Goal: Task Accomplishment & Management: Complete application form

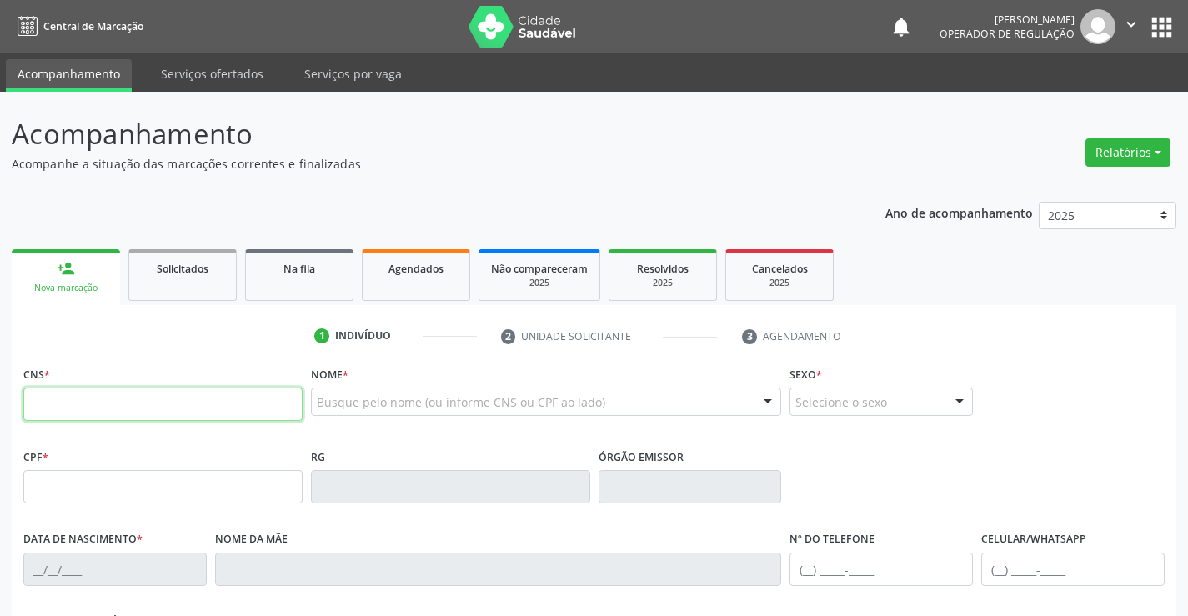
click at [103, 395] on input "text" at bounding box center [162, 404] width 279 height 33
click at [215, 402] on input "text" at bounding box center [162, 404] width 279 height 33
click at [118, 403] on input "text" at bounding box center [162, 404] width 279 height 33
type input "702 1077 2904 4692"
type input "971815950"
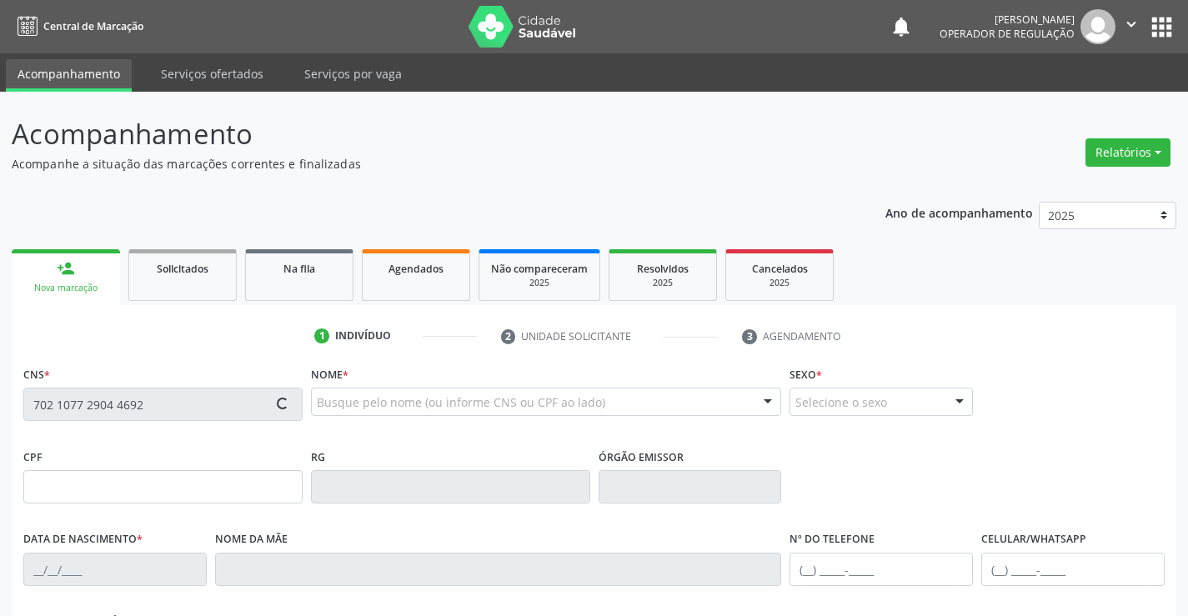
type input "[DATE]"
type input "[PHONE_NUMBER]"
type input "S/N"
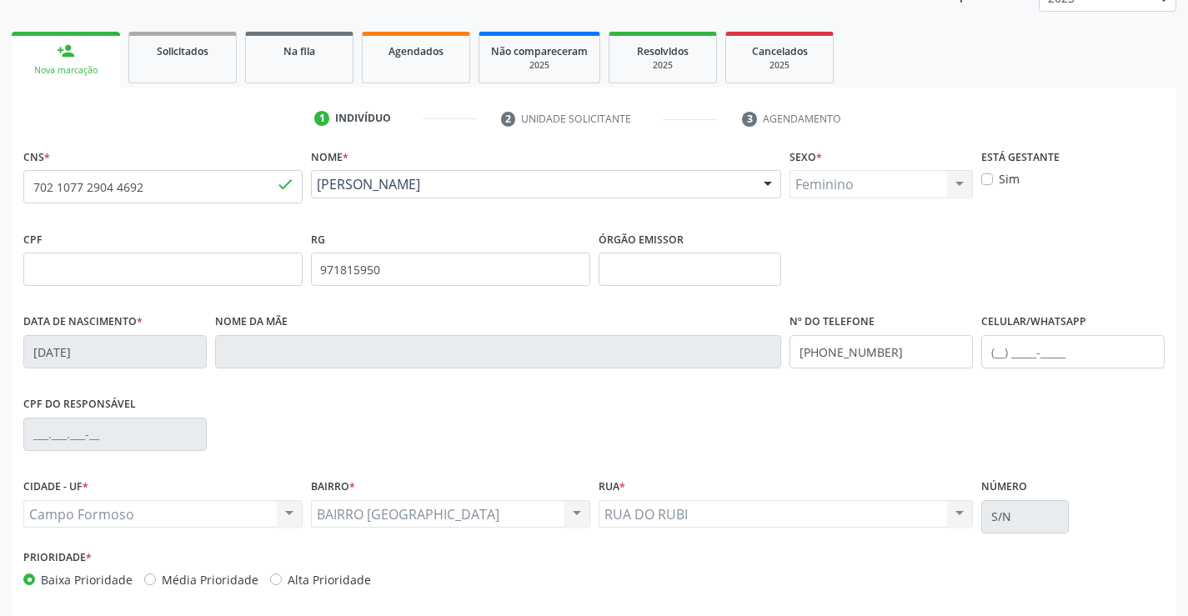
scroll to position [288, 0]
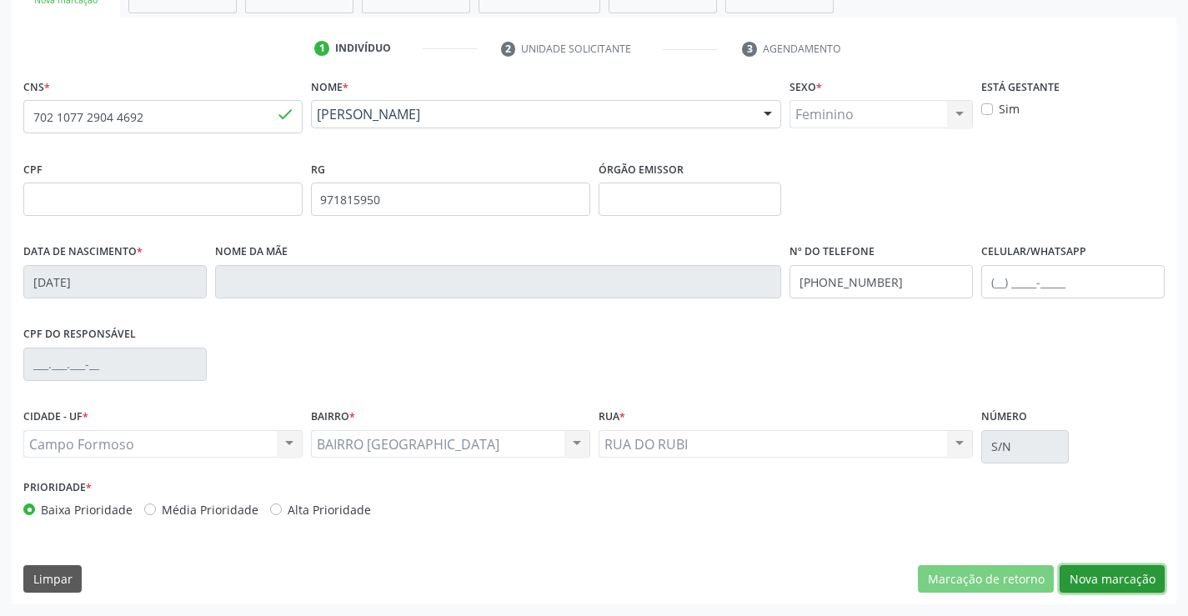
click at [1103, 593] on button "Nova marcação" at bounding box center [1111, 579] width 105 height 28
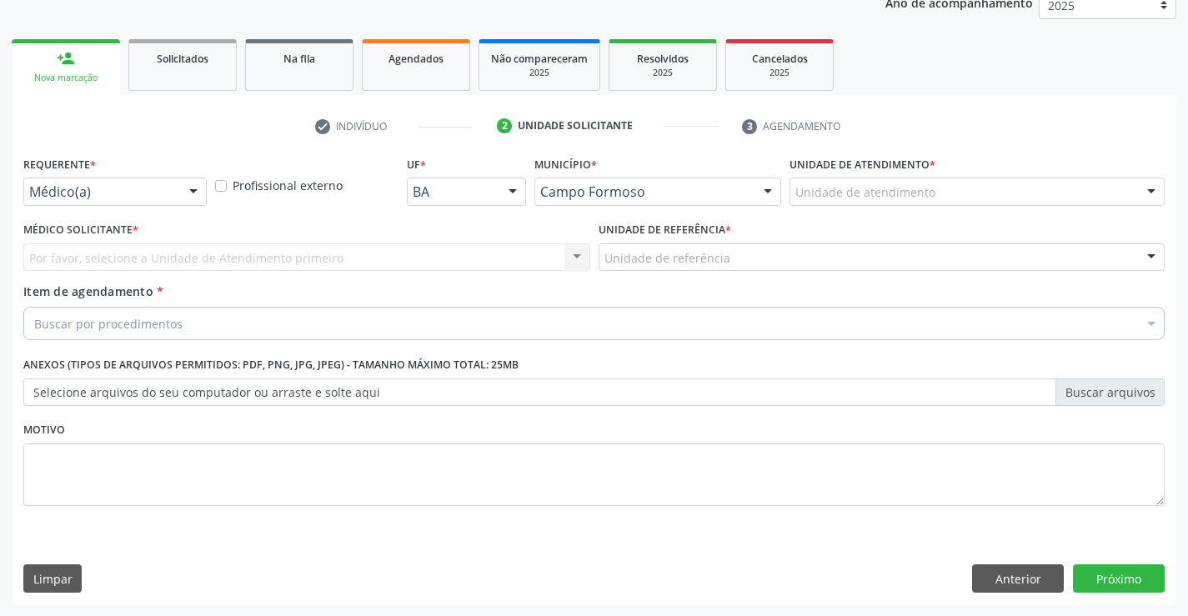
scroll to position [210, 0]
drag, startPoint x: 148, startPoint y: 198, endPoint x: 148, endPoint y: 275, distance: 77.5
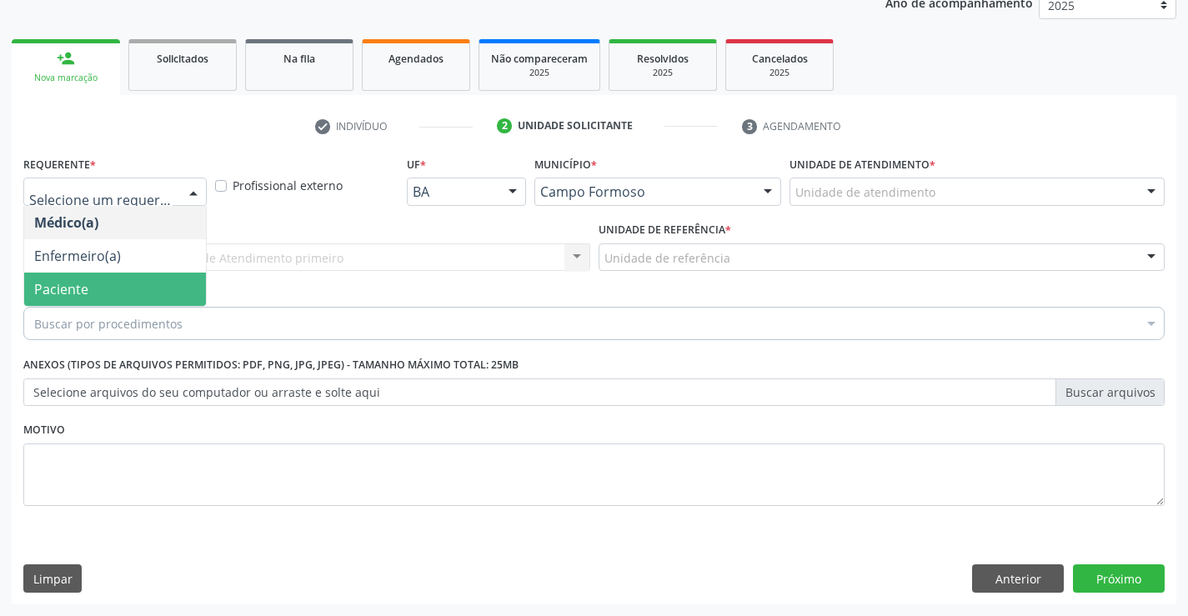
drag, startPoint x: 143, startPoint y: 281, endPoint x: 268, endPoint y: 257, distance: 127.4
click at [153, 278] on span "Paciente" at bounding box center [115, 289] width 182 height 33
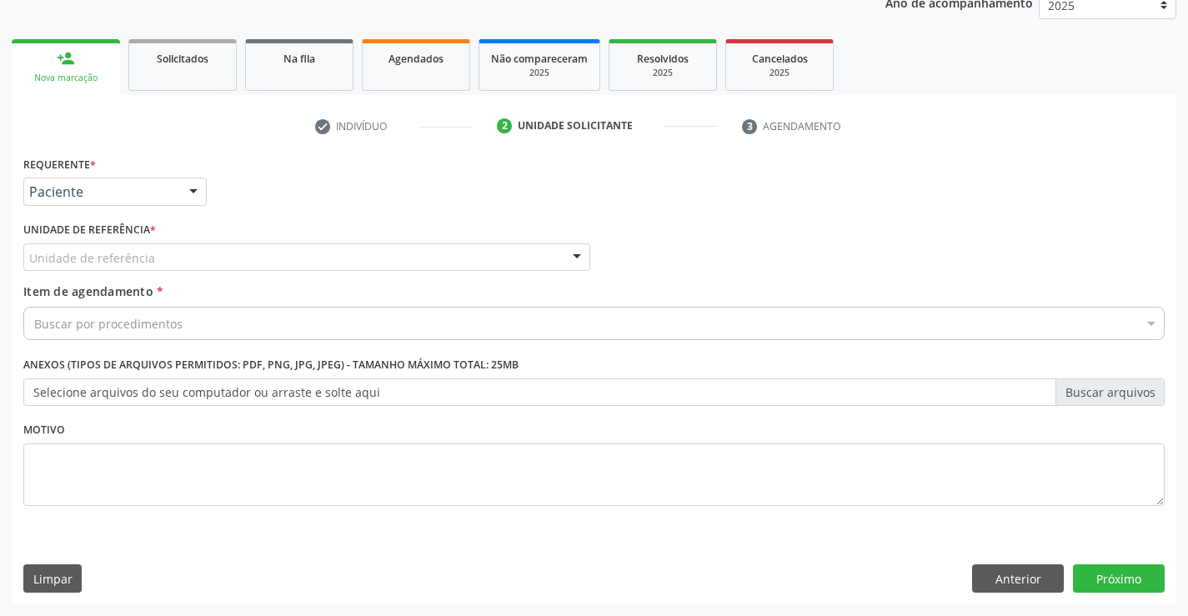
click at [276, 255] on div "Unidade de referência" at bounding box center [306, 257] width 567 height 28
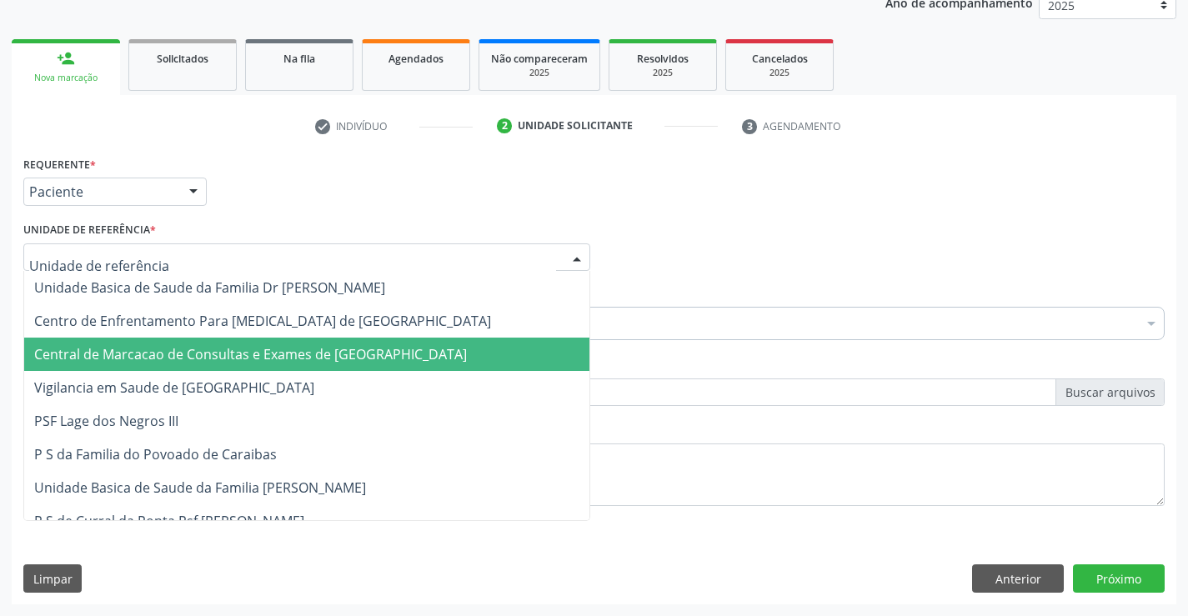
drag, startPoint x: 271, startPoint y: 352, endPoint x: 308, endPoint y: 323, distance: 46.4
click at [273, 351] on span "Central de Marcacao de Consultas e Exames de [GEOGRAPHIC_DATA]" at bounding box center [250, 354] width 433 height 18
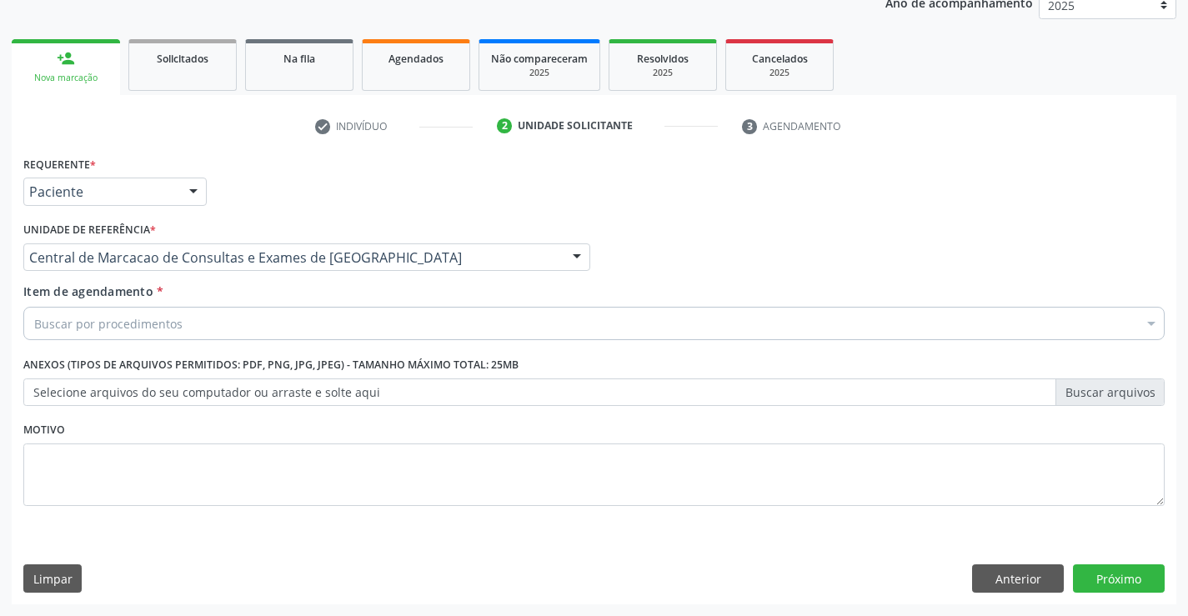
click at [310, 318] on div "Buscar por procedimentos" at bounding box center [593, 323] width 1141 height 33
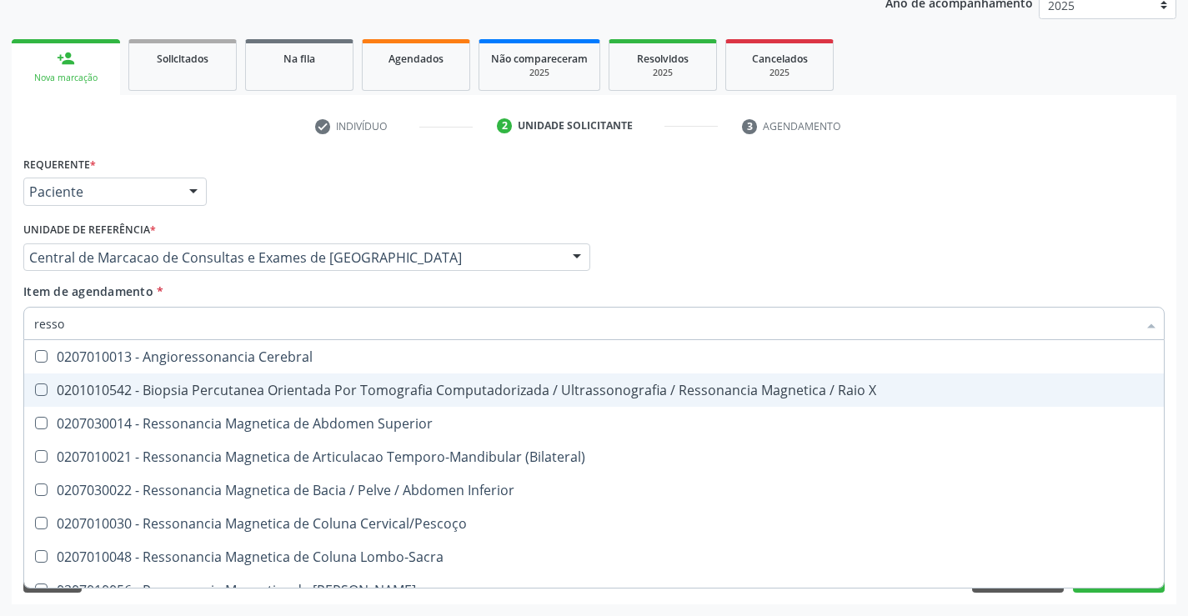
type input "resson"
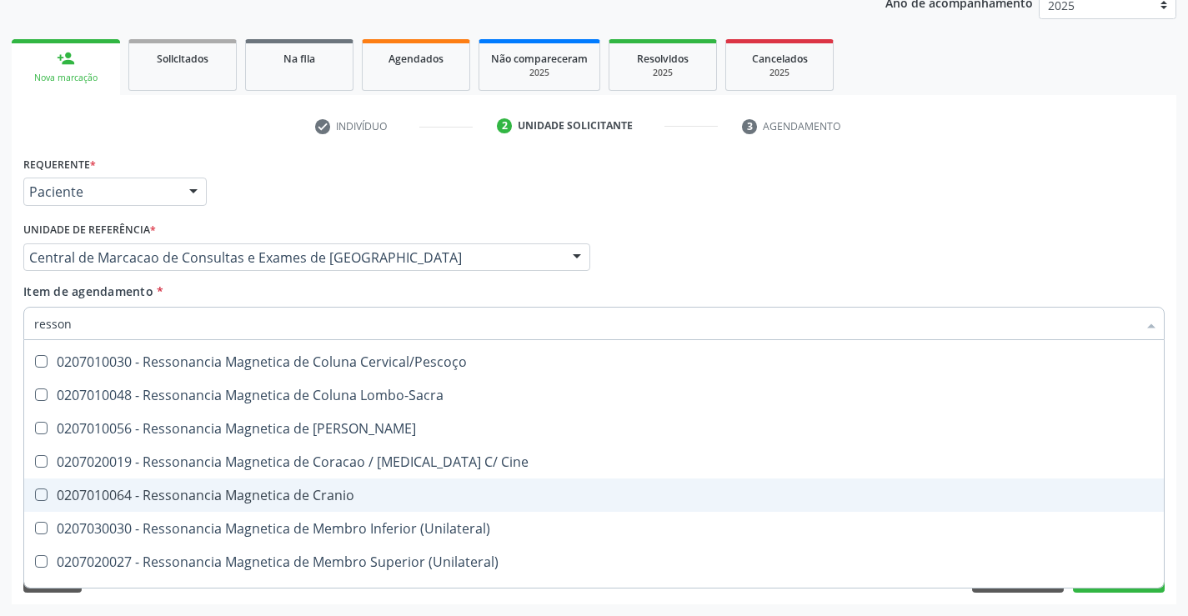
scroll to position [167, 0]
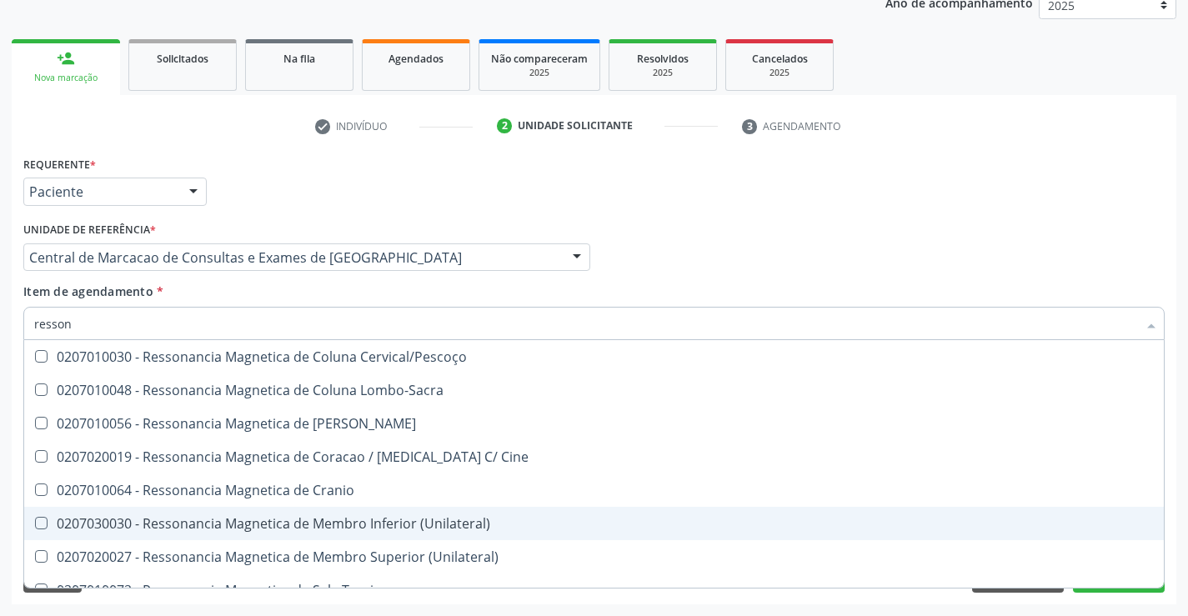
click at [438, 523] on div "0207030030 - Ressonancia Magnetica de Membro Inferior (Unilateral)" at bounding box center [594, 523] width 1120 height 13
checkbox \(Unilateral\) "true"
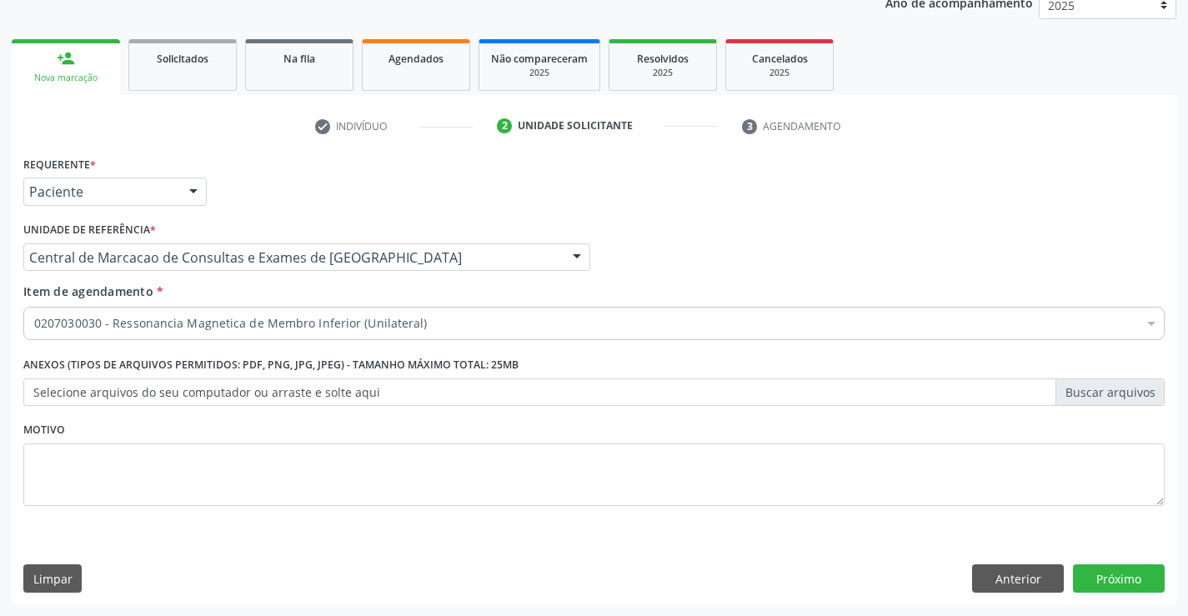
checkbox \(Unilateral\) "true"
checkbox Valvar "false"
click at [1133, 588] on button "Próximo" at bounding box center [1119, 578] width 92 height 28
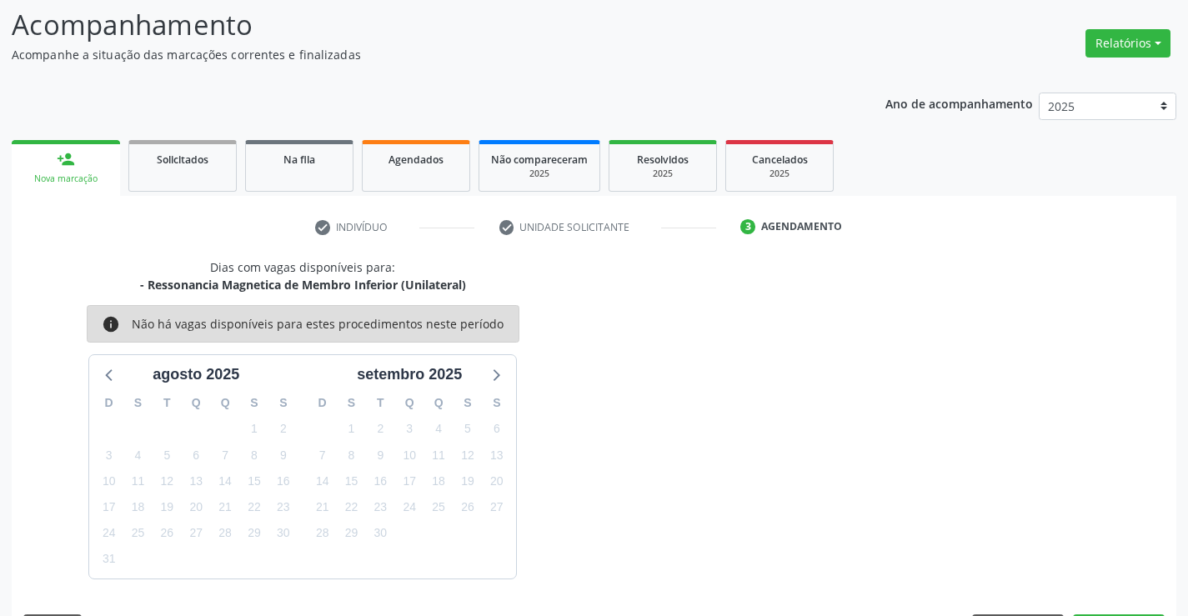
scroll to position [158, 0]
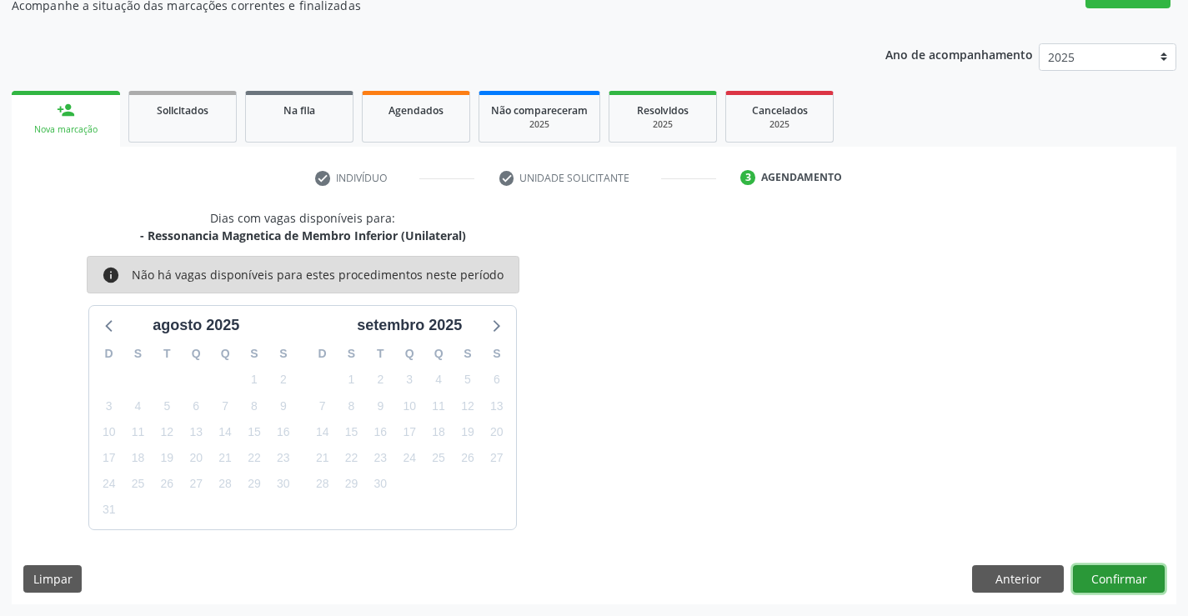
click at [1110, 579] on button "Confirmar" at bounding box center [1119, 579] width 92 height 28
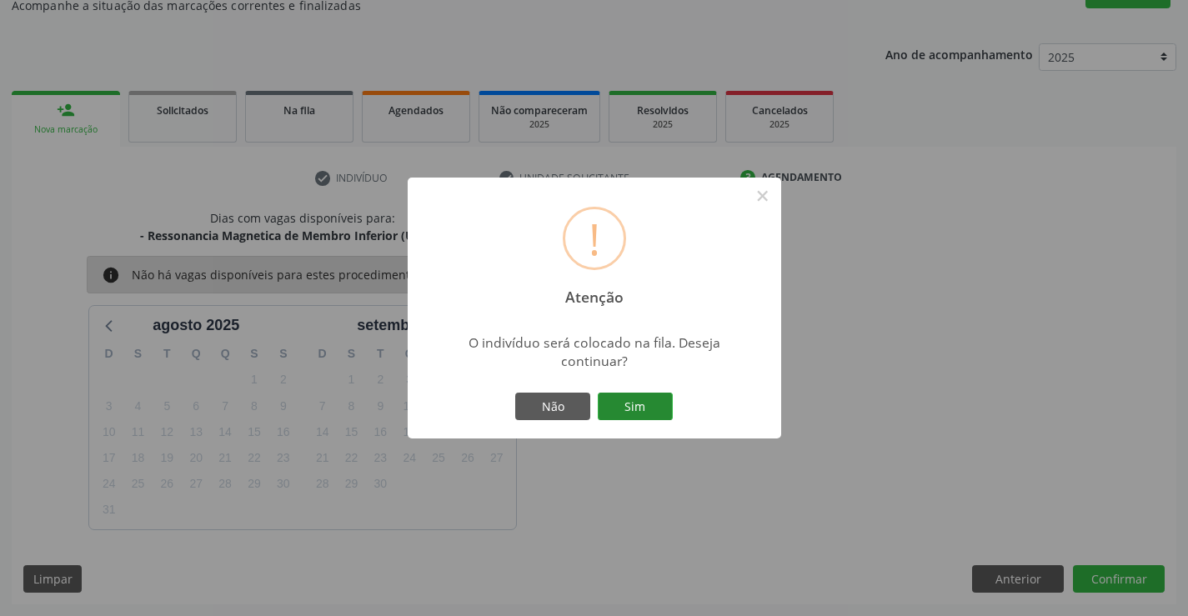
click at [639, 411] on button "Sim" at bounding box center [635, 407] width 75 height 28
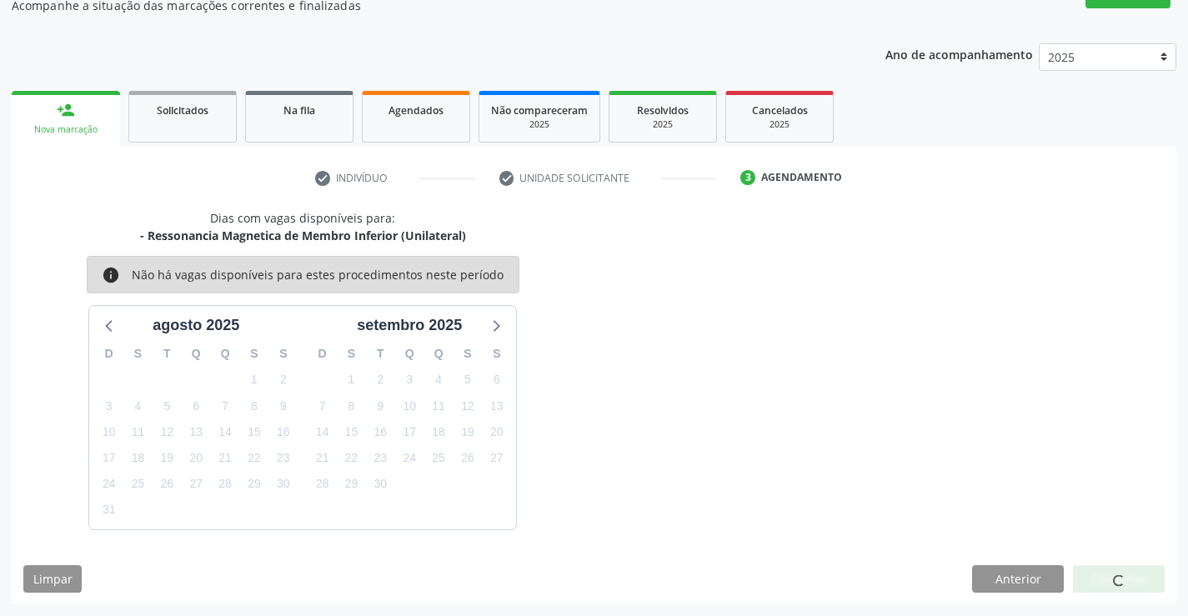
scroll to position [0, 0]
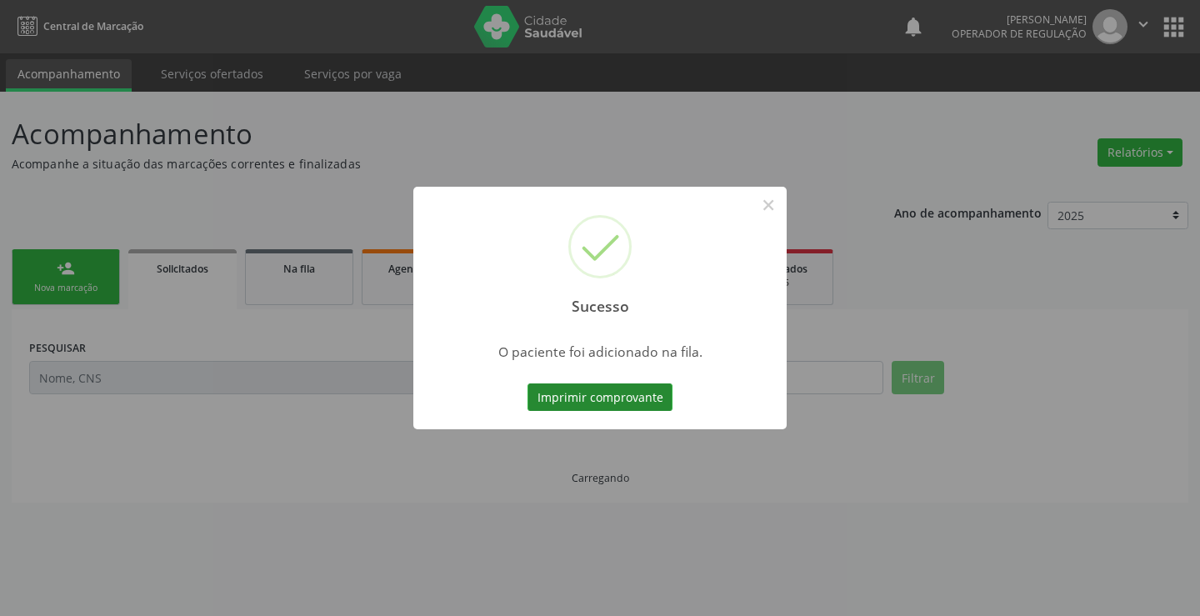
click at [649, 388] on button "Imprimir comprovante" at bounding box center [600, 397] width 145 height 28
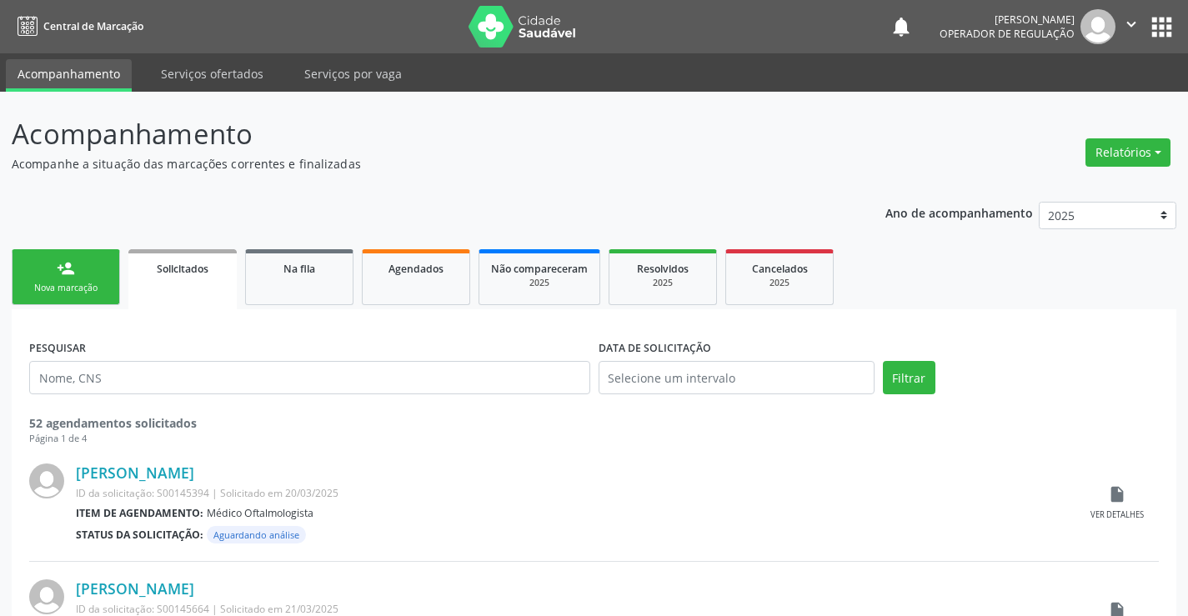
drag, startPoint x: 130, startPoint y: 268, endPoint x: 118, endPoint y: 261, distance: 13.9
click at [130, 269] on link "Solicitados" at bounding box center [182, 279] width 108 height 60
click at [71, 279] on link "person_add Nova marcação" at bounding box center [66, 277] width 108 height 56
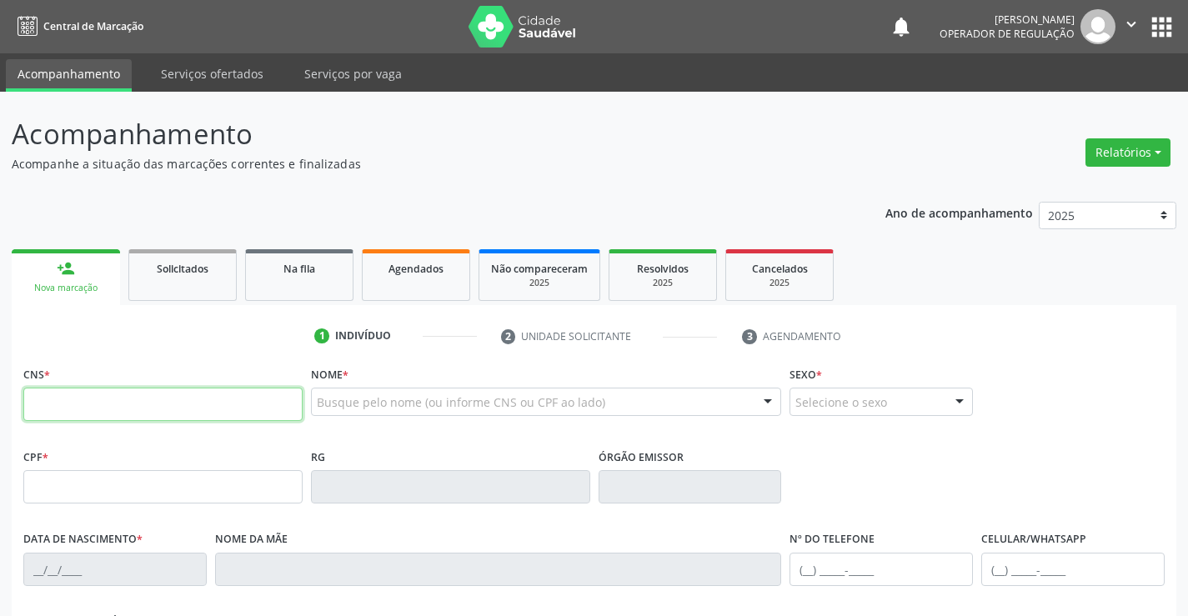
click at [56, 400] on input "text" at bounding box center [162, 404] width 279 height 33
type input "708 5083 7603 4974"
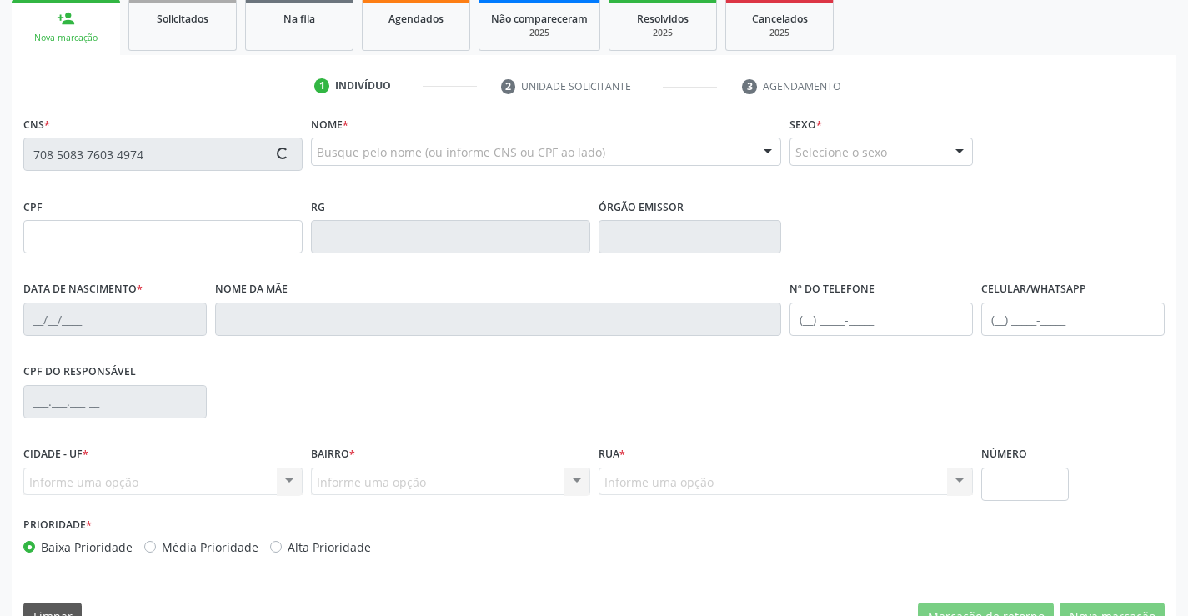
type input "0741181290"
type input "02/[DATE]"
type input "[PHONE_NUMBER]"
type input "001.844.585-36"
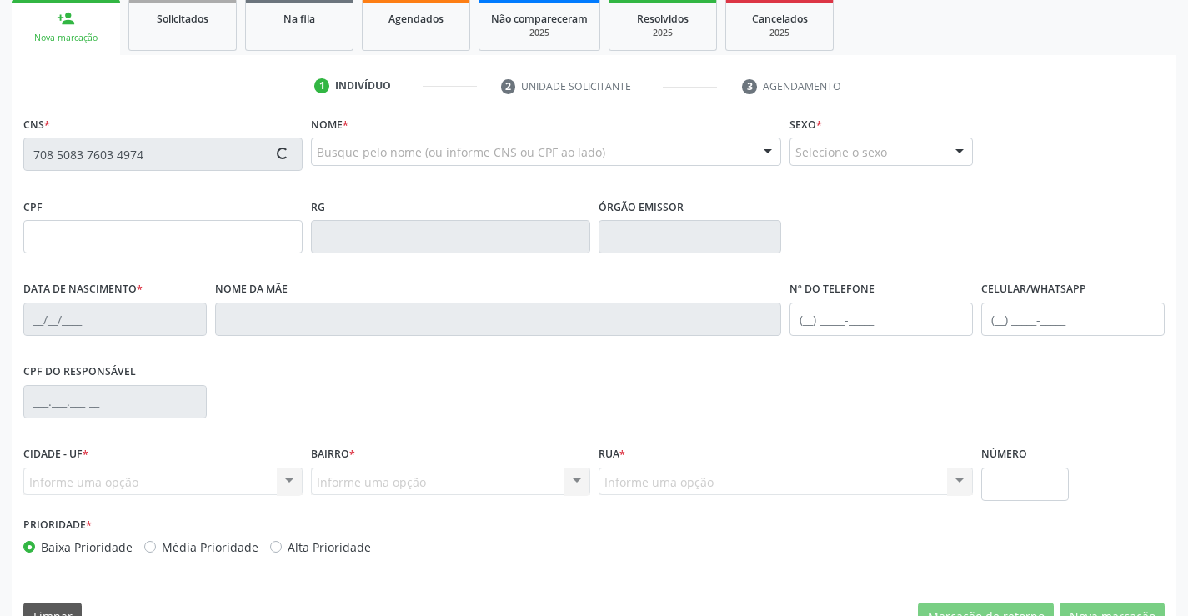
type input "S/N"
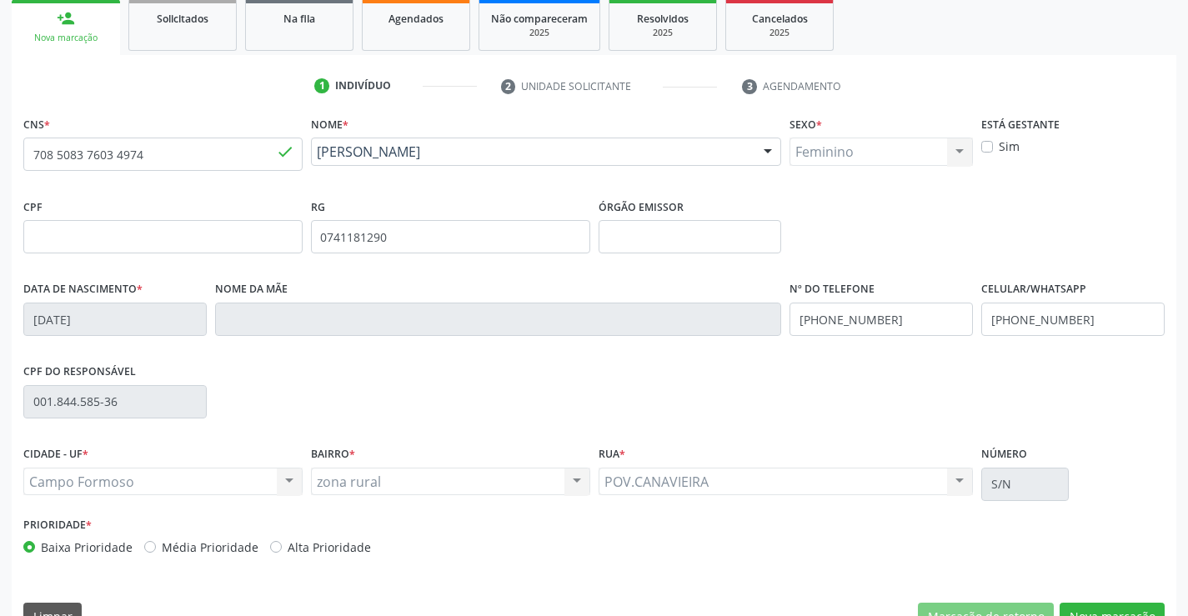
scroll to position [288, 0]
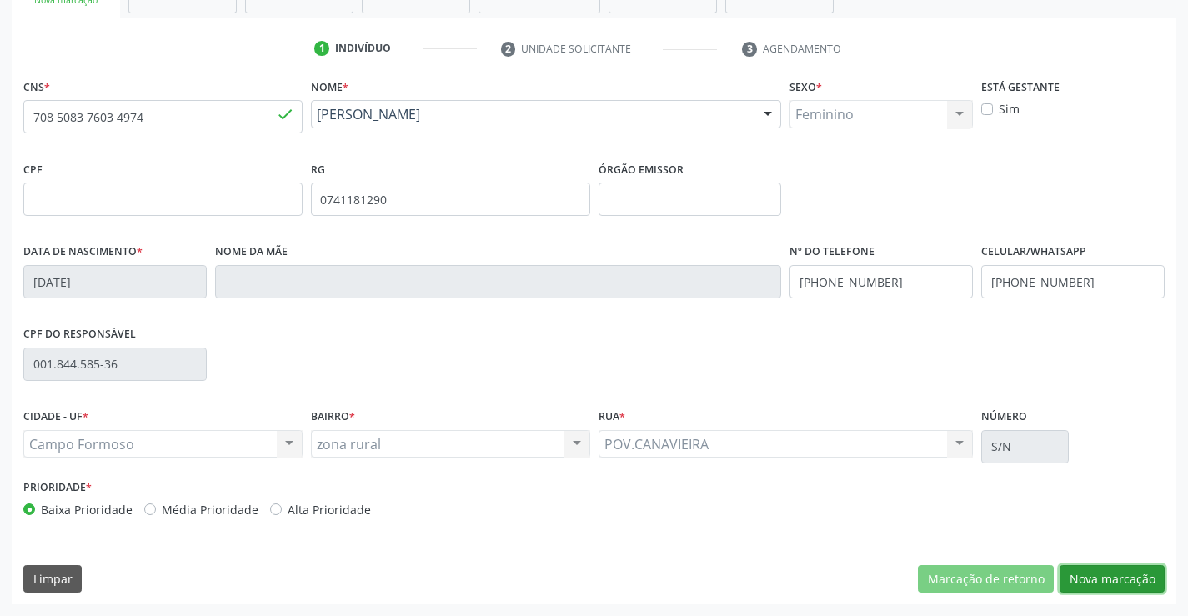
click at [1123, 578] on button "Nova marcação" at bounding box center [1111, 579] width 105 height 28
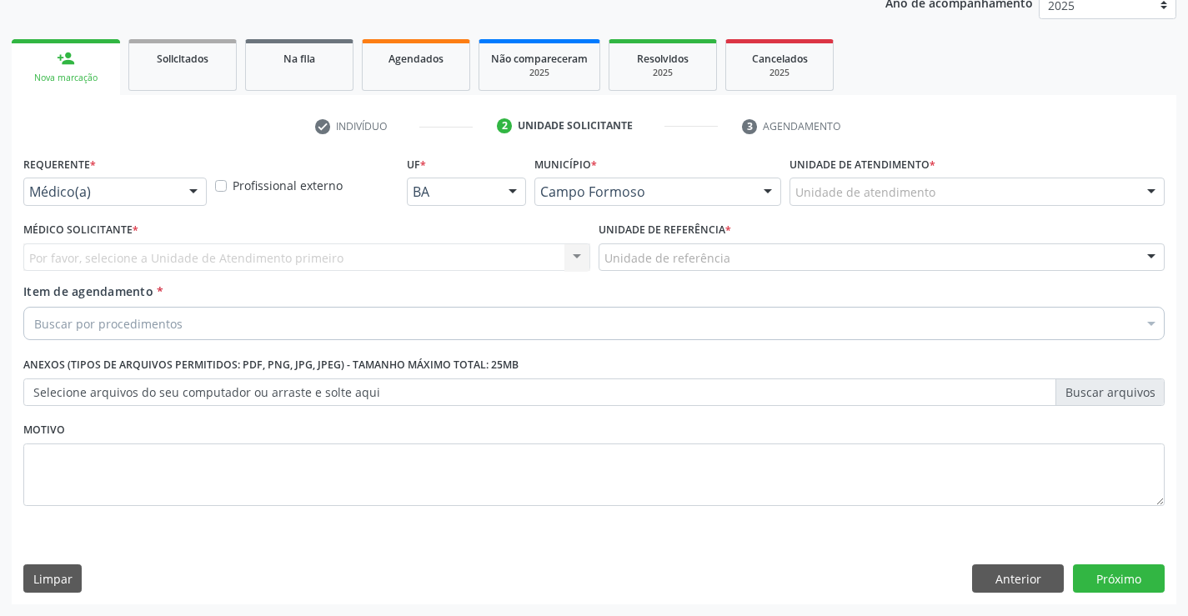
scroll to position [210, 0]
click at [201, 190] on div at bounding box center [193, 192] width 25 height 28
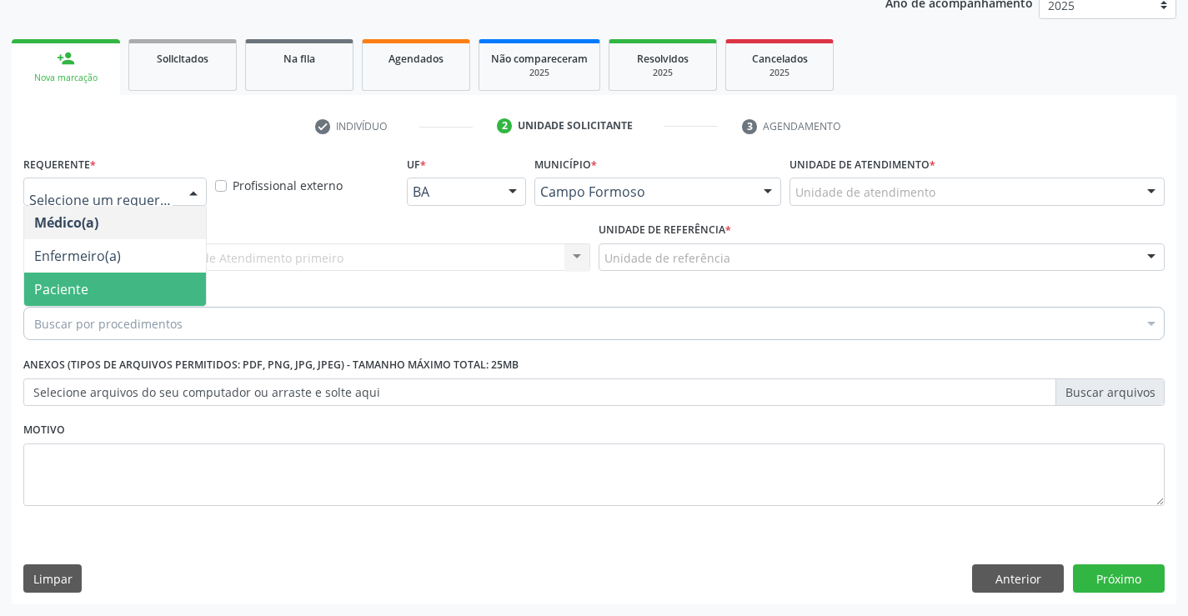
click at [99, 280] on span "Paciente" at bounding box center [115, 289] width 182 height 33
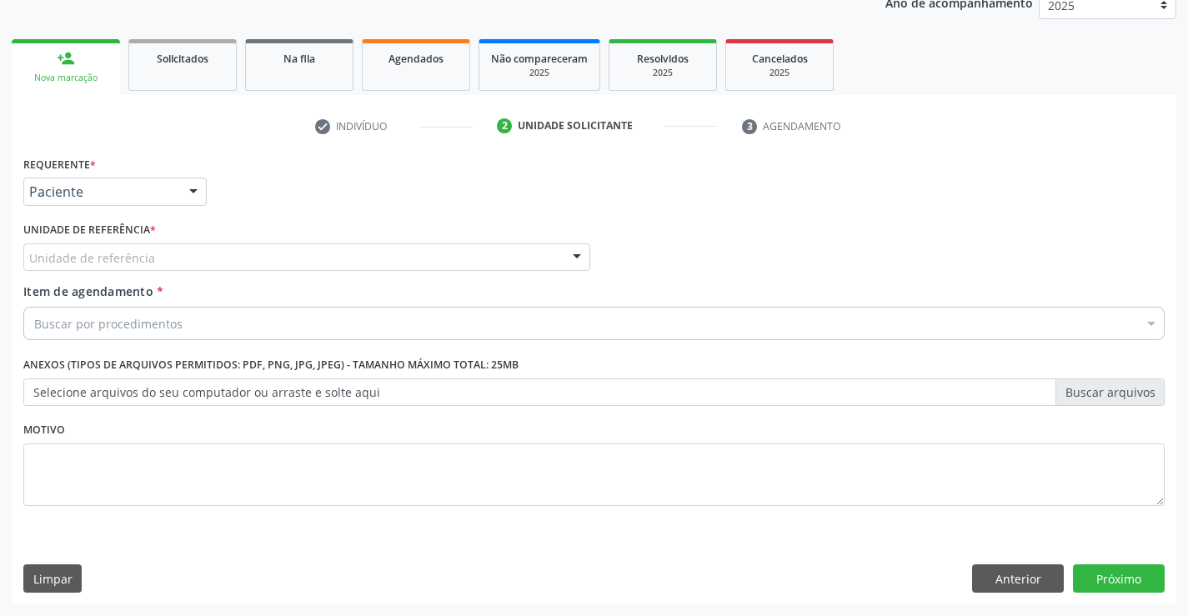
drag, startPoint x: 204, startPoint y: 256, endPoint x: 205, endPoint y: 308, distance: 51.7
click at [205, 258] on div "Unidade de referência" at bounding box center [306, 257] width 567 height 28
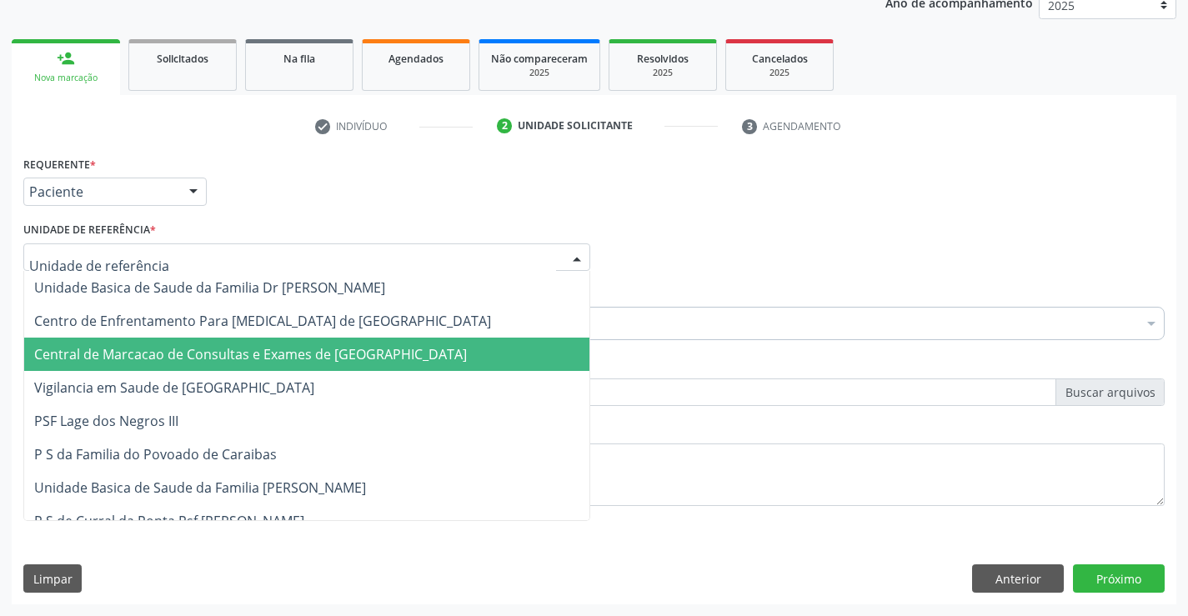
click at [203, 341] on span "Central de Marcacao de Consultas e Exames de [GEOGRAPHIC_DATA]" at bounding box center [306, 354] width 565 height 33
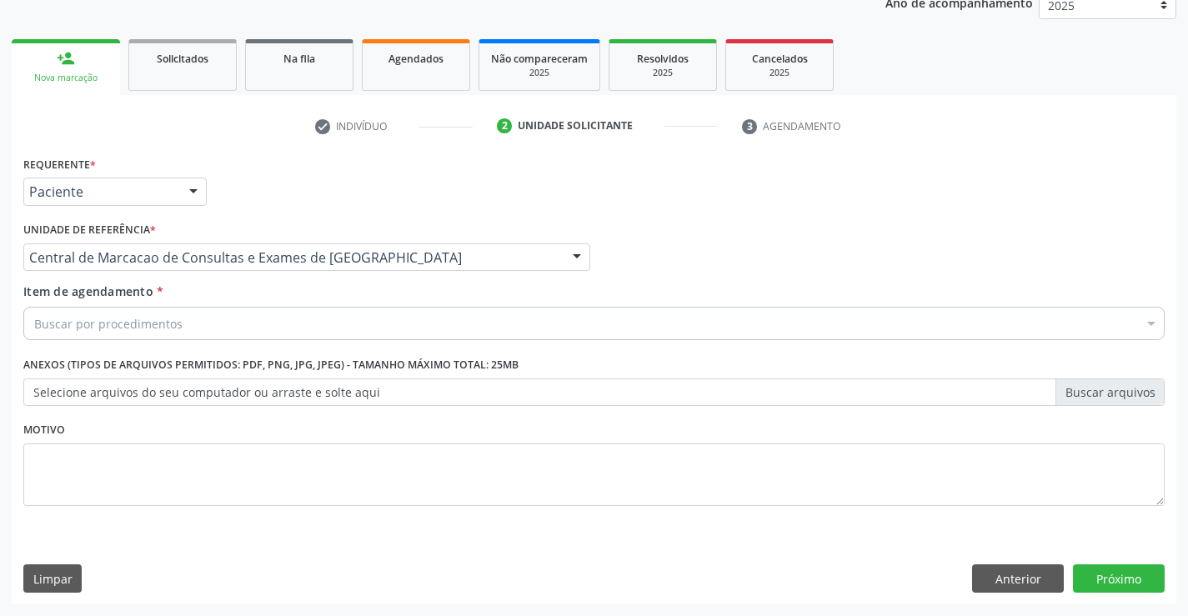
click at [233, 324] on div "Buscar por procedimentos" at bounding box center [593, 323] width 1141 height 33
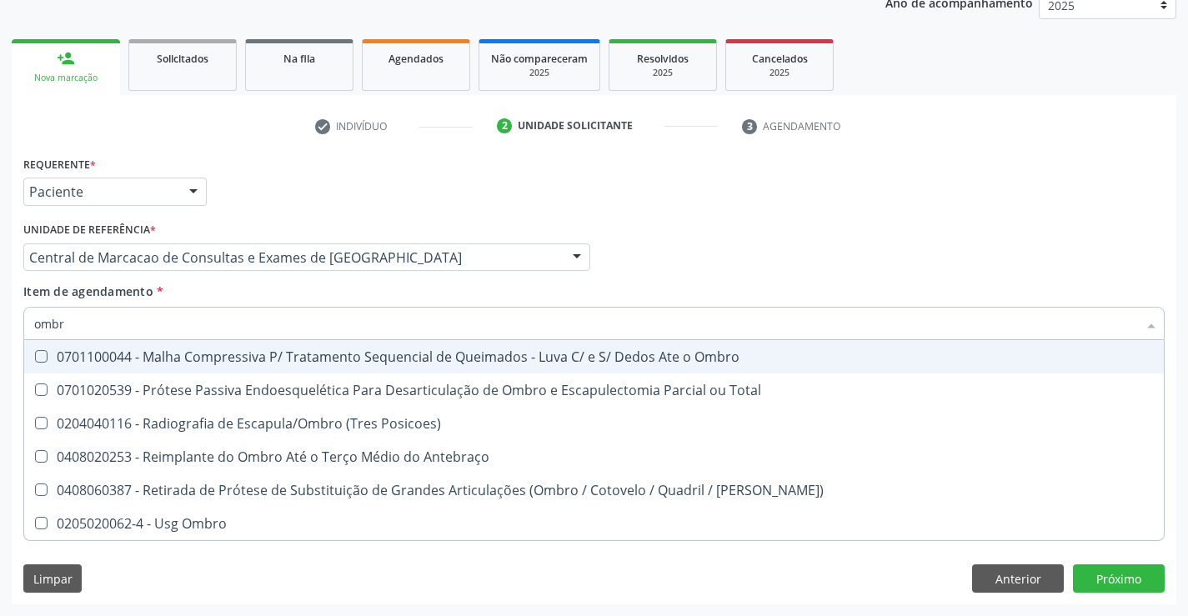
type input "ombro"
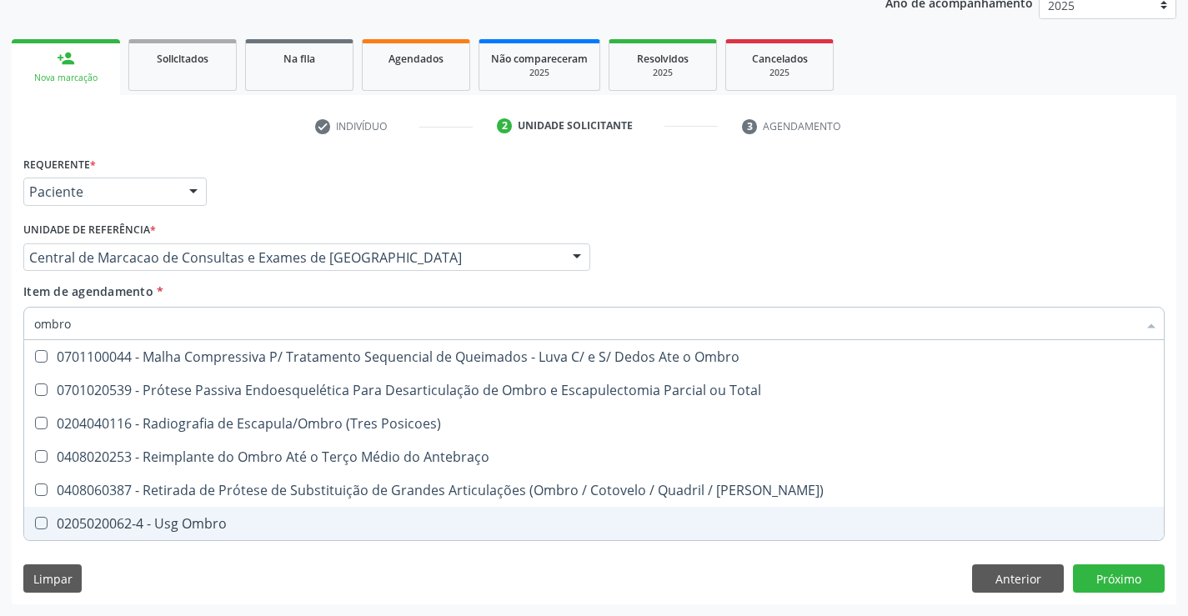
drag, startPoint x: 238, startPoint y: 520, endPoint x: 554, endPoint y: 328, distance: 369.3
click at [245, 518] on div "0205020062-4 - Usg Ombro" at bounding box center [594, 523] width 1120 height 13
checkbox Ombro "true"
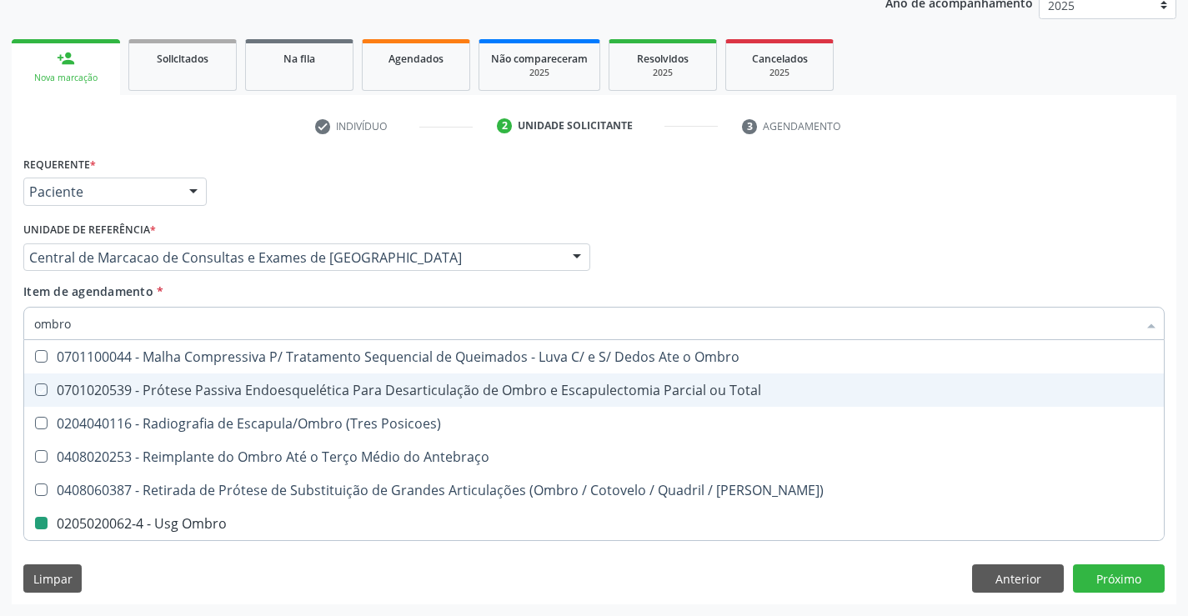
drag, startPoint x: 716, startPoint y: 233, endPoint x: 1107, endPoint y: 612, distance: 544.1
click at [718, 234] on div "Médico Solicitante Por favor, selecione a Unidade de Atendimento primeiro Nenhu…" at bounding box center [594, 250] width 1150 height 65
checkbox Total "true"
checkbox Ombro "false"
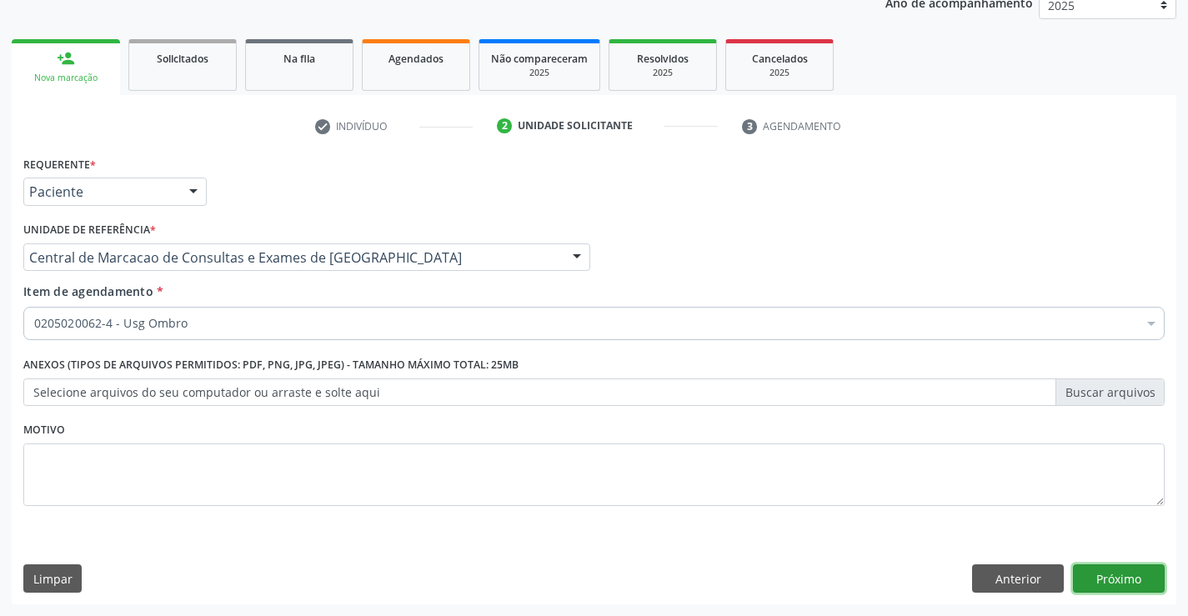
click at [1120, 574] on button "Próximo" at bounding box center [1119, 578] width 92 height 28
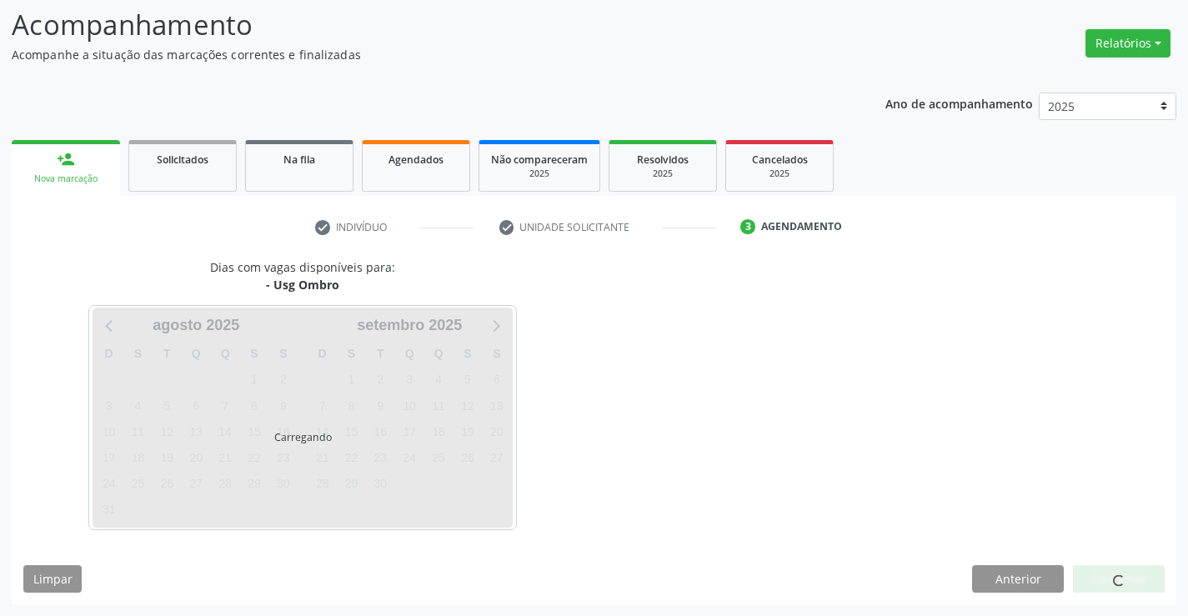
scroll to position [109, 0]
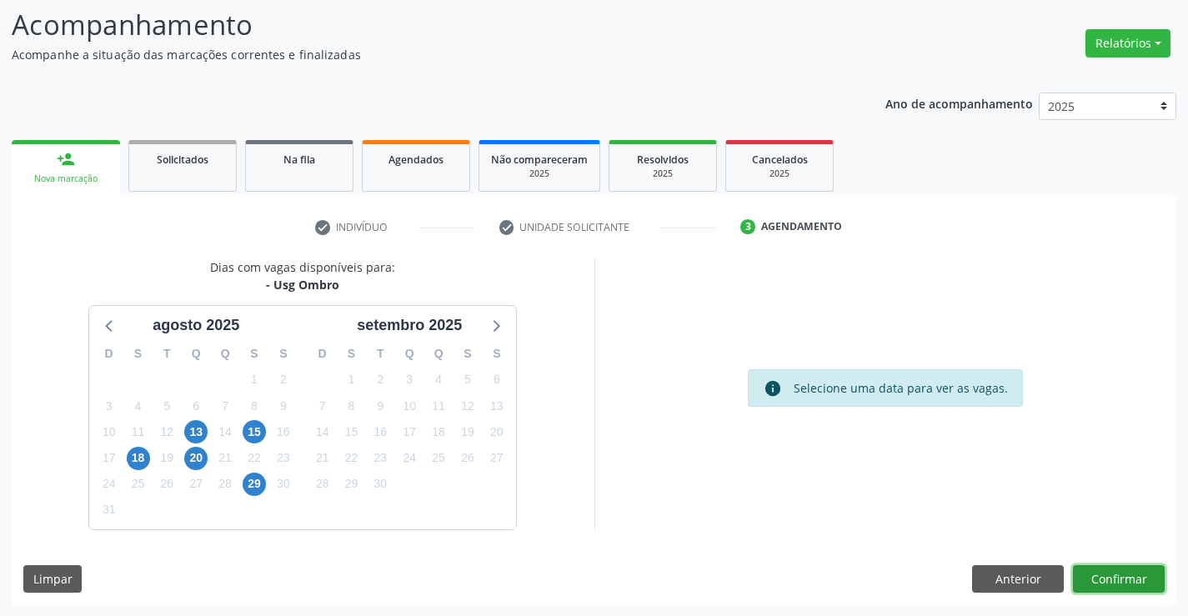
click at [1115, 579] on button "Confirmar" at bounding box center [1119, 579] width 92 height 28
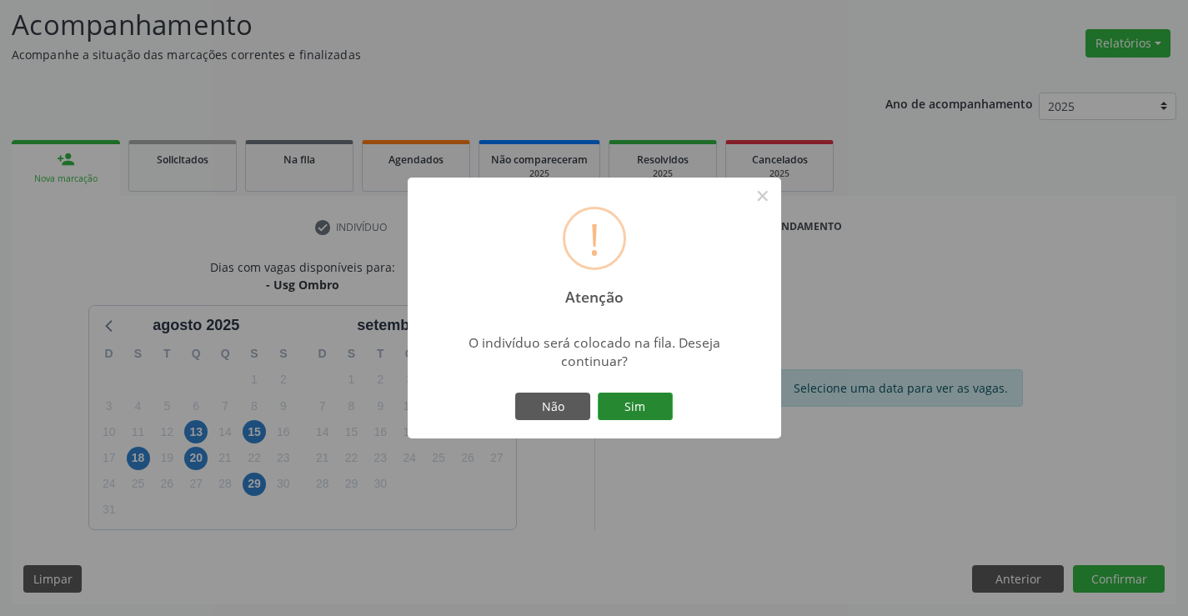
click at [617, 404] on button "Sim" at bounding box center [635, 407] width 75 height 28
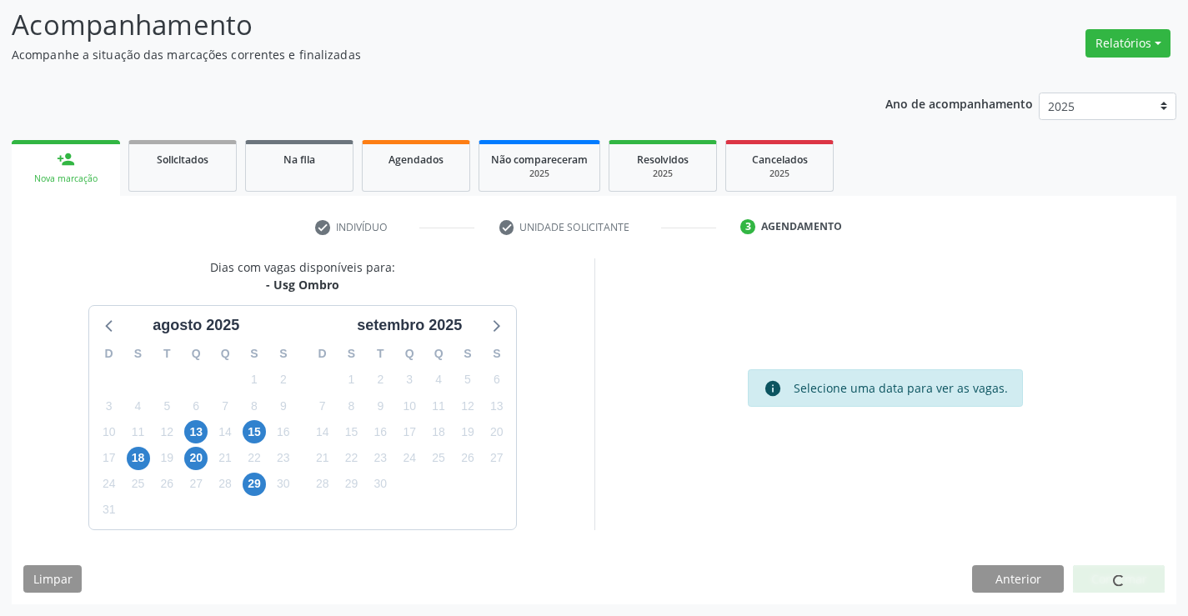
scroll to position [0, 0]
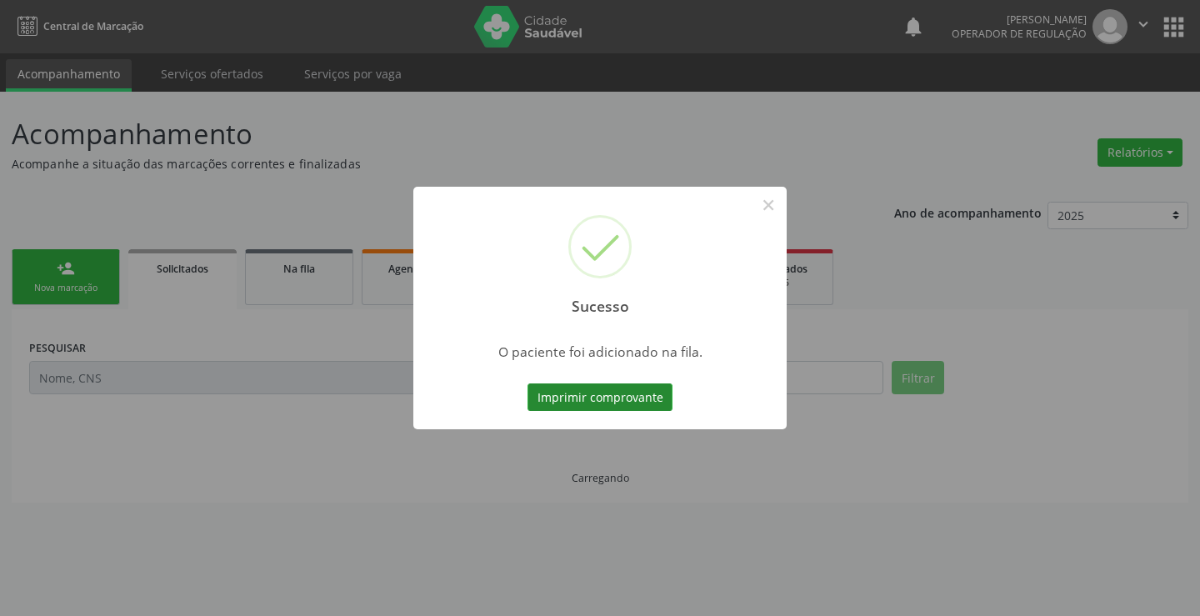
click at [631, 392] on button "Imprimir comprovante" at bounding box center [600, 397] width 145 height 28
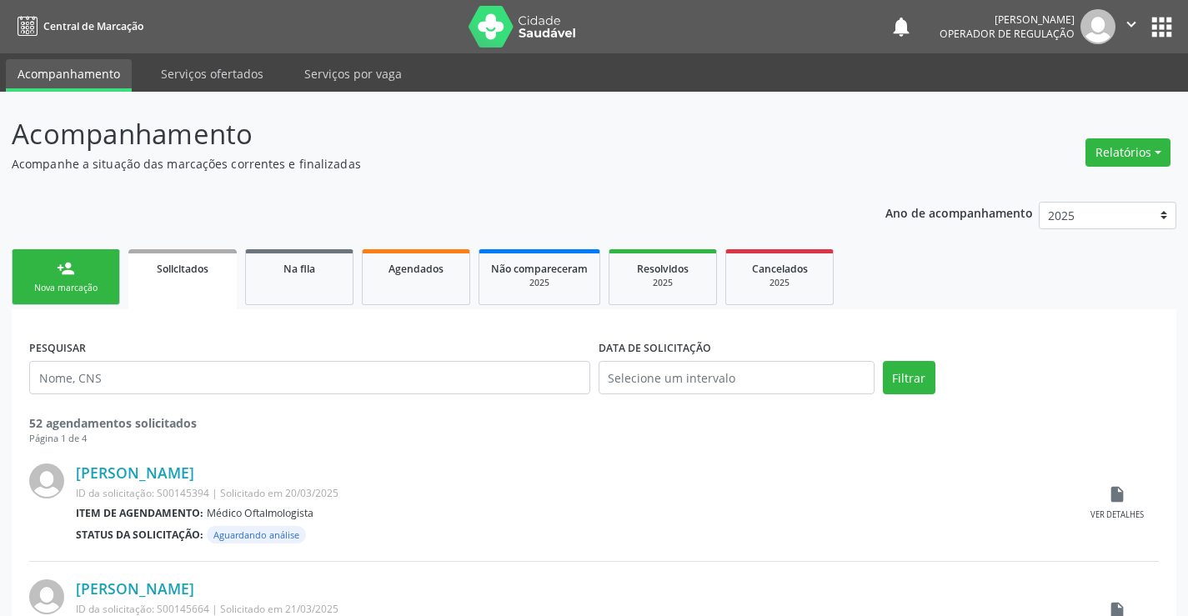
click at [108, 271] on link "person_add Nova marcação" at bounding box center [66, 277] width 108 height 56
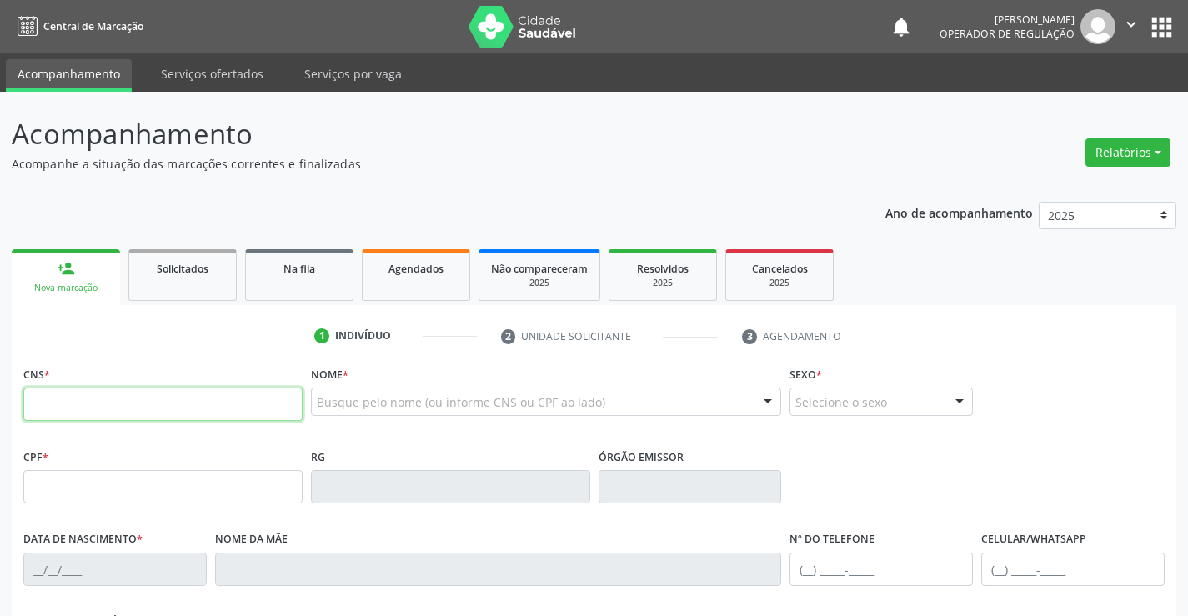
click at [138, 413] on input "text" at bounding box center [162, 404] width 279 height 33
click at [79, 406] on input "text" at bounding box center [162, 404] width 279 height 33
type input "702 1028 9306 0870"
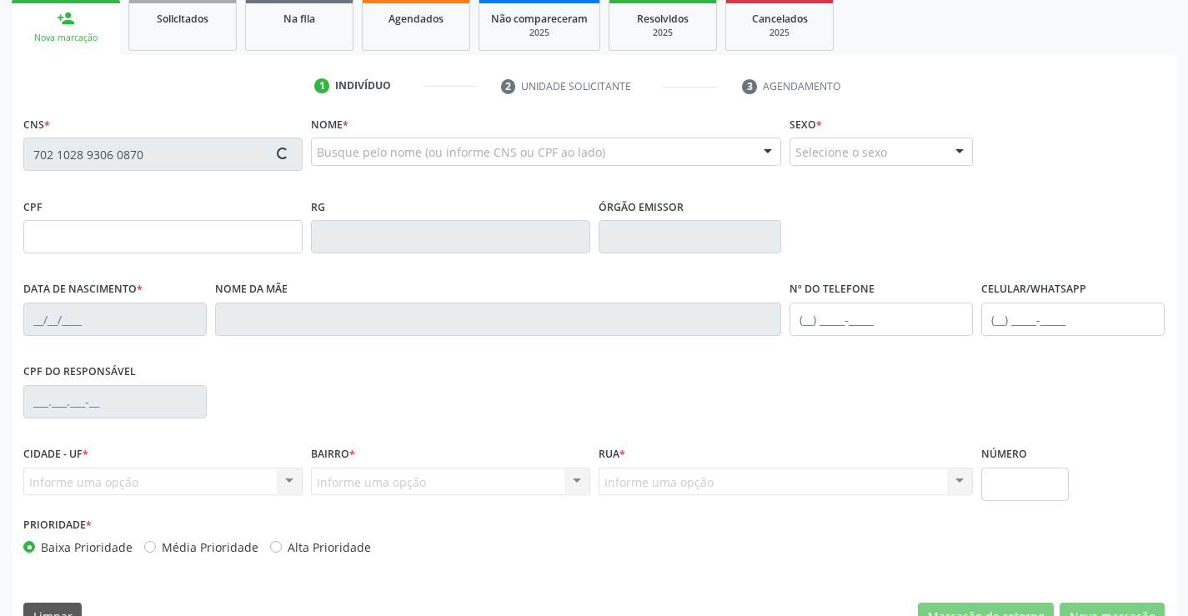
type input "563.018.125-49"
type input "0224717567"
type input "[DATE]"
type input "[PHONE_NUMBER]"
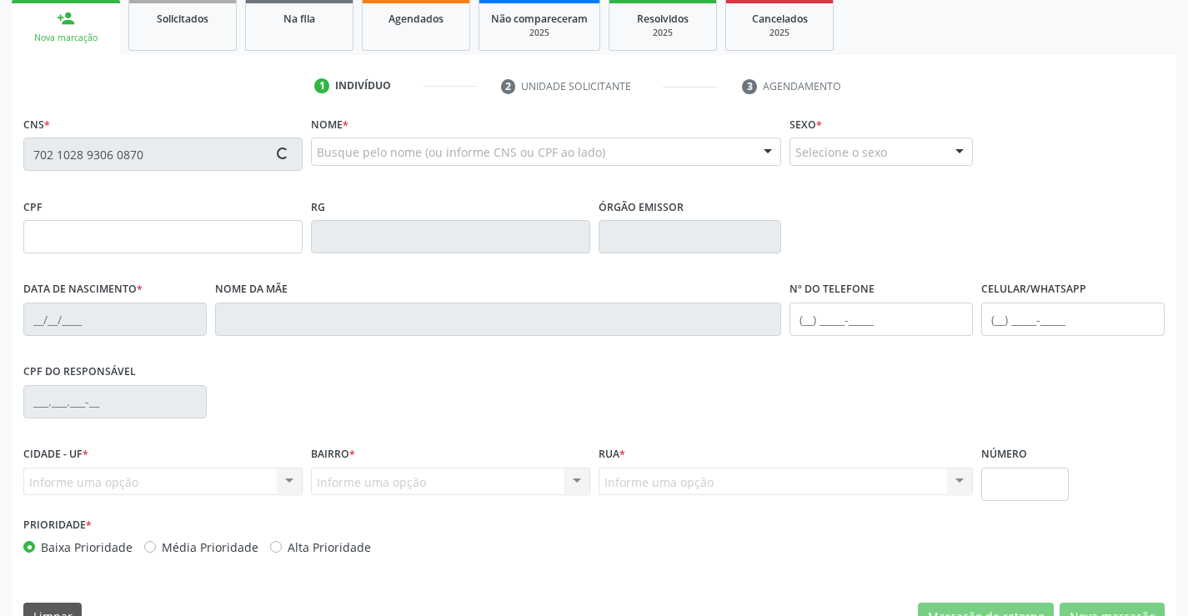
type input "563.018.125-49"
type input "S/N"
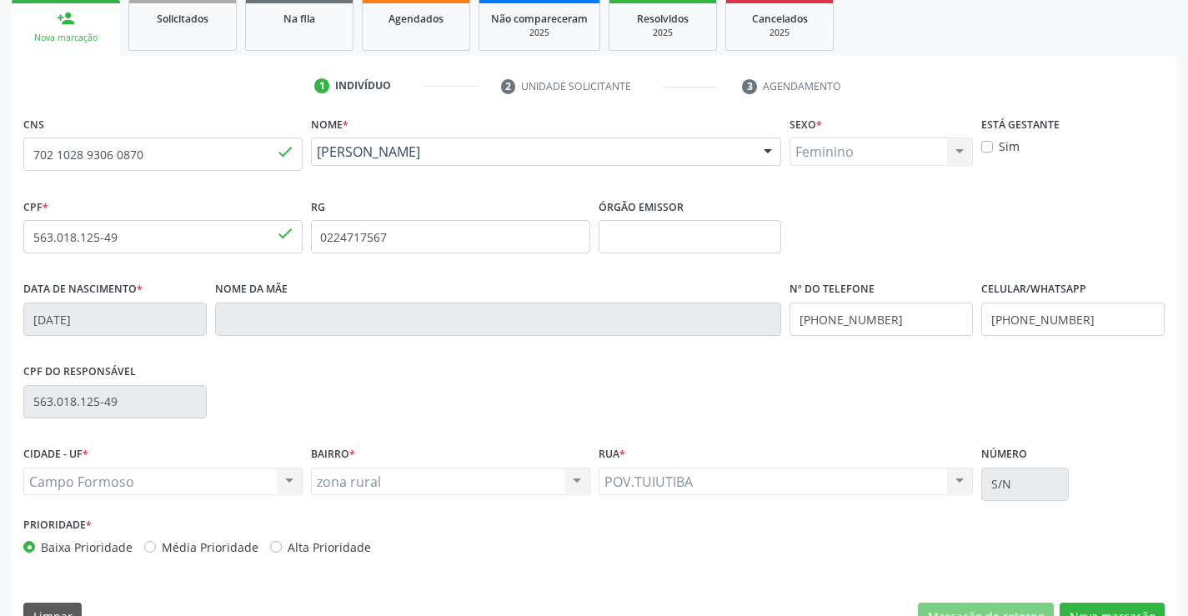
scroll to position [288, 0]
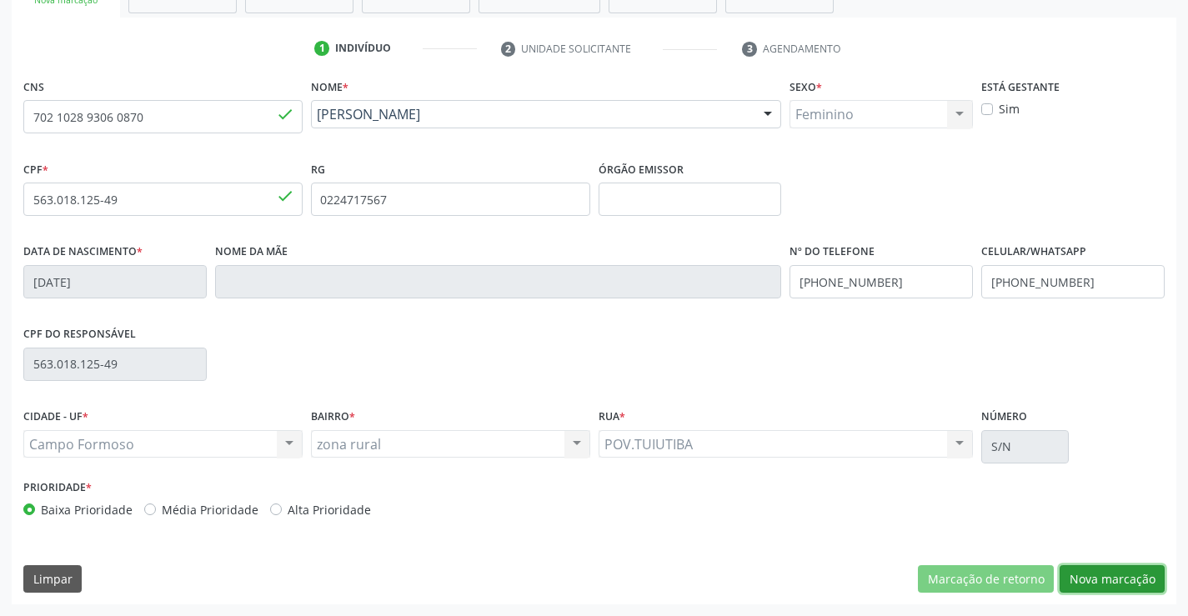
drag, startPoint x: 1097, startPoint y: 584, endPoint x: 700, endPoint y: 363, distance: 454.5
click at [1097, 581] on button "Nova marcação" at bounding box center [1111, 579] width 105 height 28
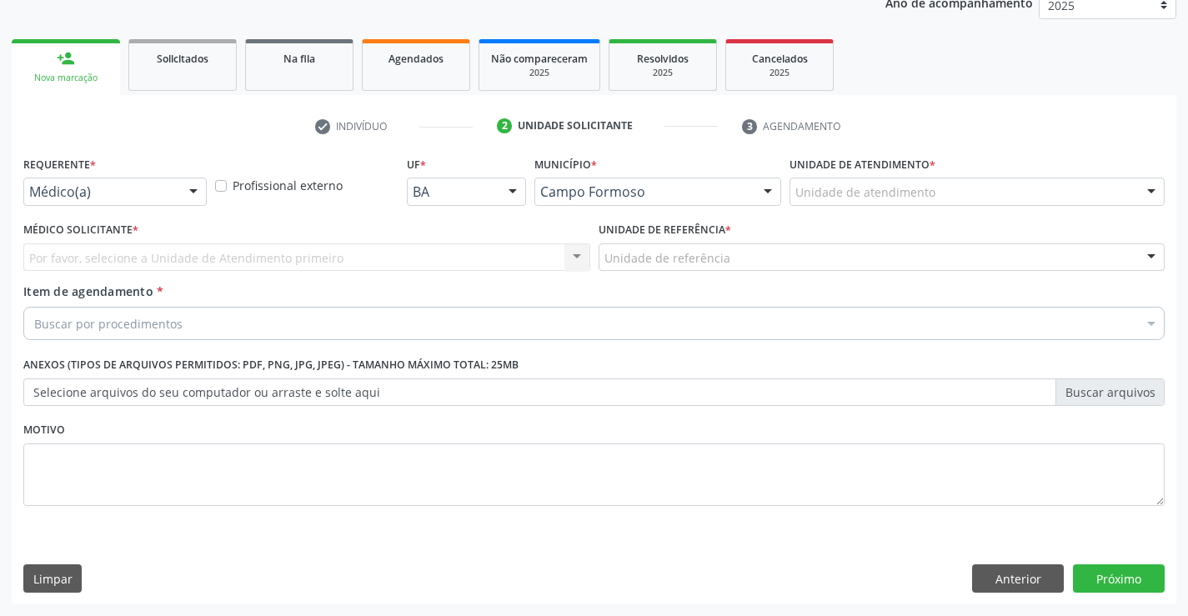
scroll to position [210, 0]
click at [197, 196] on div at bounding box center [193, 192] width 25 height 28
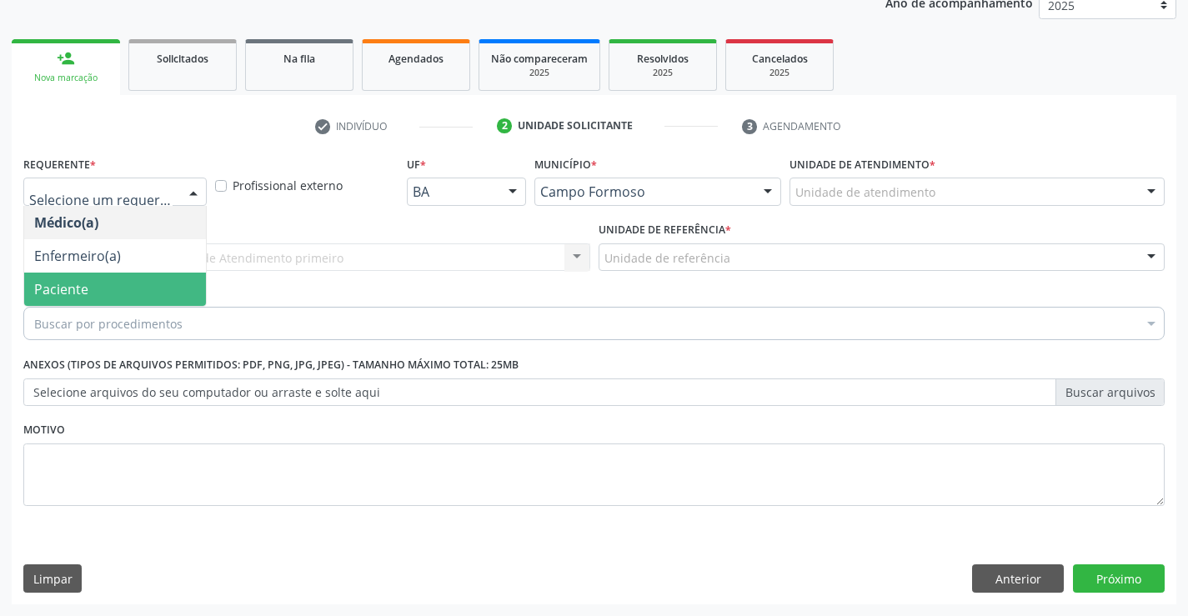
drag, startPoint x: 129, startPoint y: 289, endPoint x: 198, endPoint y: 263, distance: 73.4
click at [144, 286] on span "Paciente" at bounding box center [115, 289] width 182 height 33
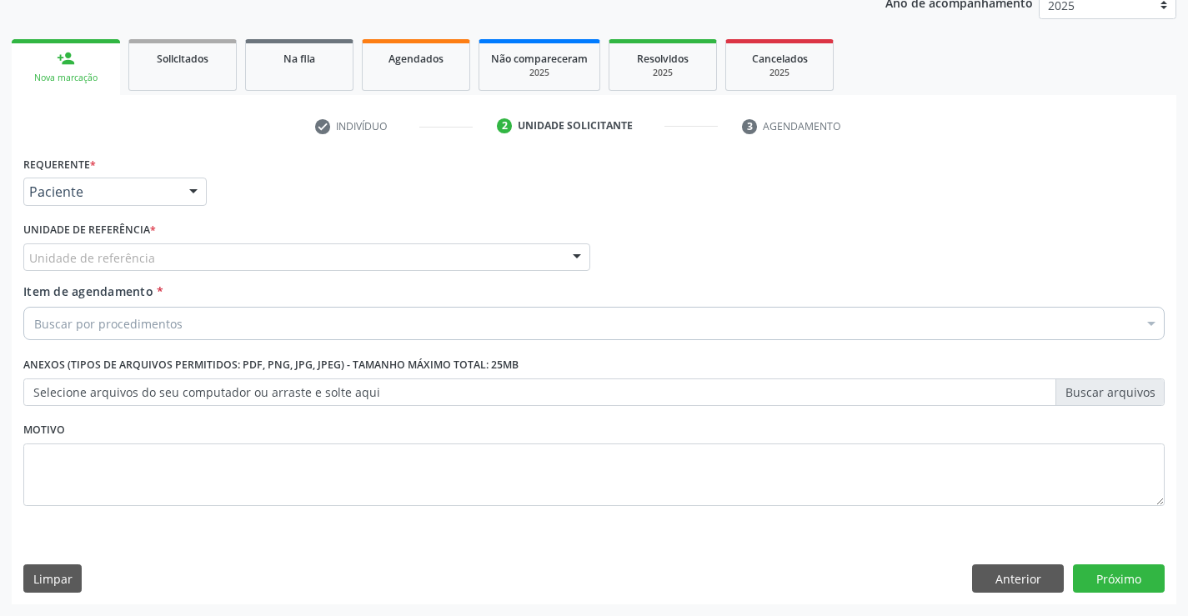
click at [208, 252] on div "Unidade de referência" at bounding box center [306, 257] width 567 height 28
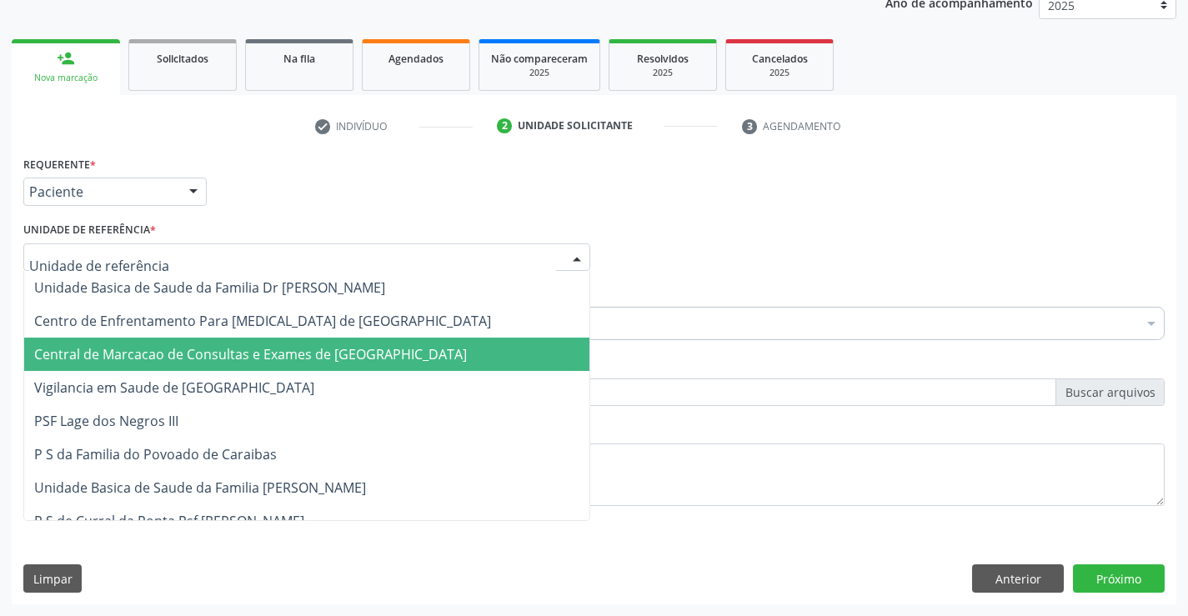
drag, startPoint x: 252, startPoint y: 352, endPoint x: 318, endPoint y: 323, distance: 72.0
click at [254, 352] on span "Central de Marcacao de Consultas e Exames de [GEOGRAPHIC_DATA]" at bounding box center [250, 354] width 433 height 18
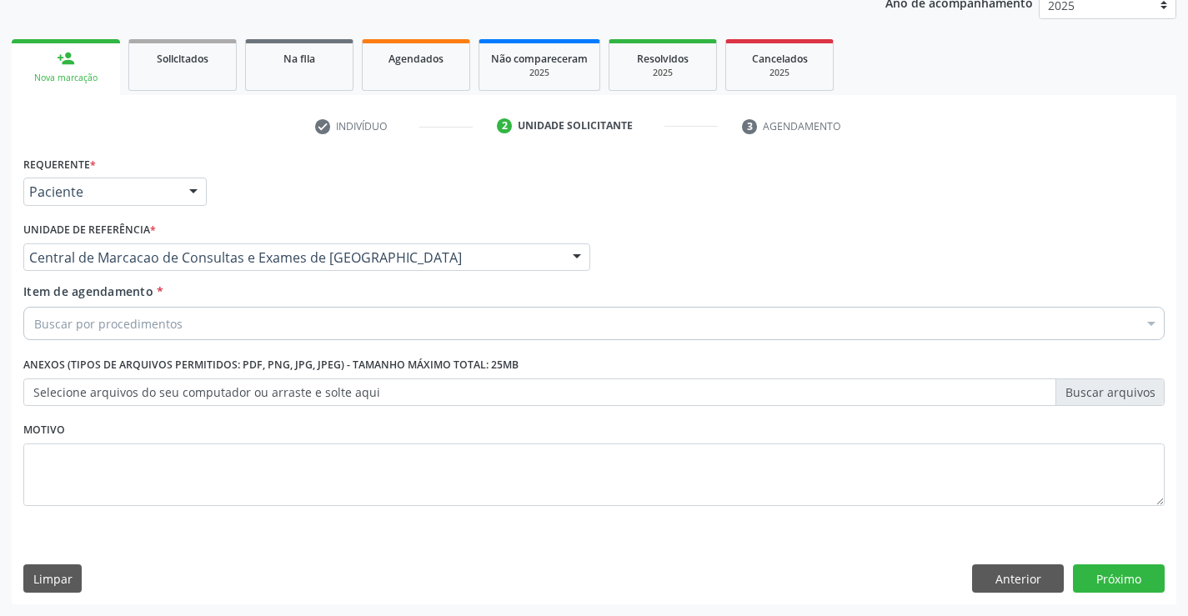
click at [321, 311] on div "Buscar por procedimentos" at bounding box center [593, 323] width 1141 height 33
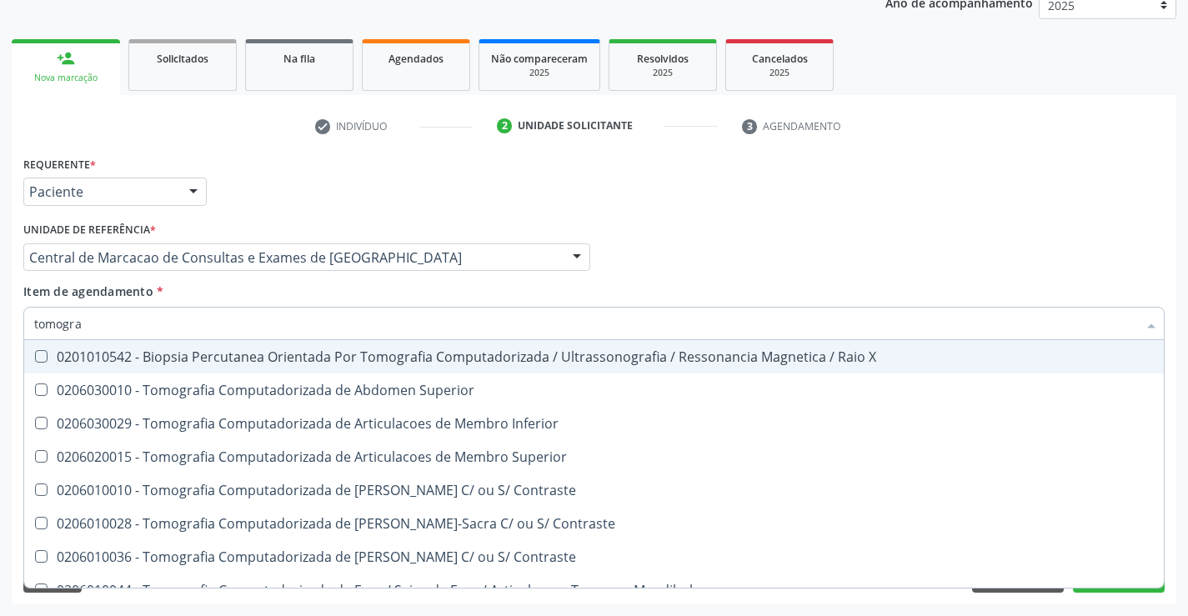
type input "tomograf"
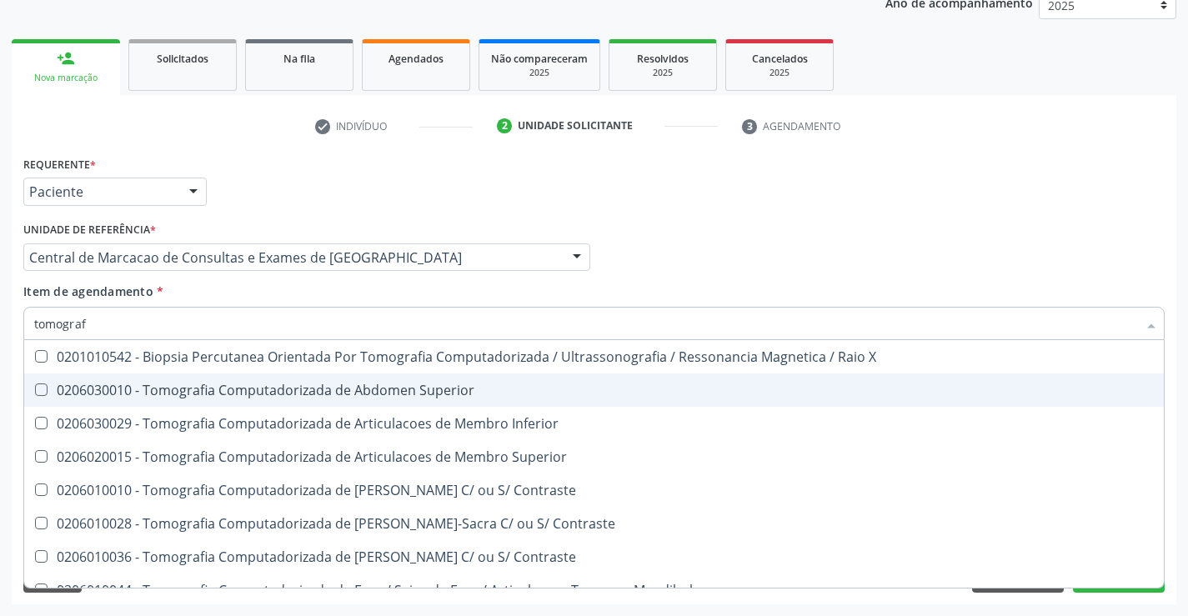
click at [422, 393] on div "0206030010 - Tomografia Computadorizada de Abdomen Superior" at bounding box center [594, 389] width 1120 height 13
checkbox Superior "true"
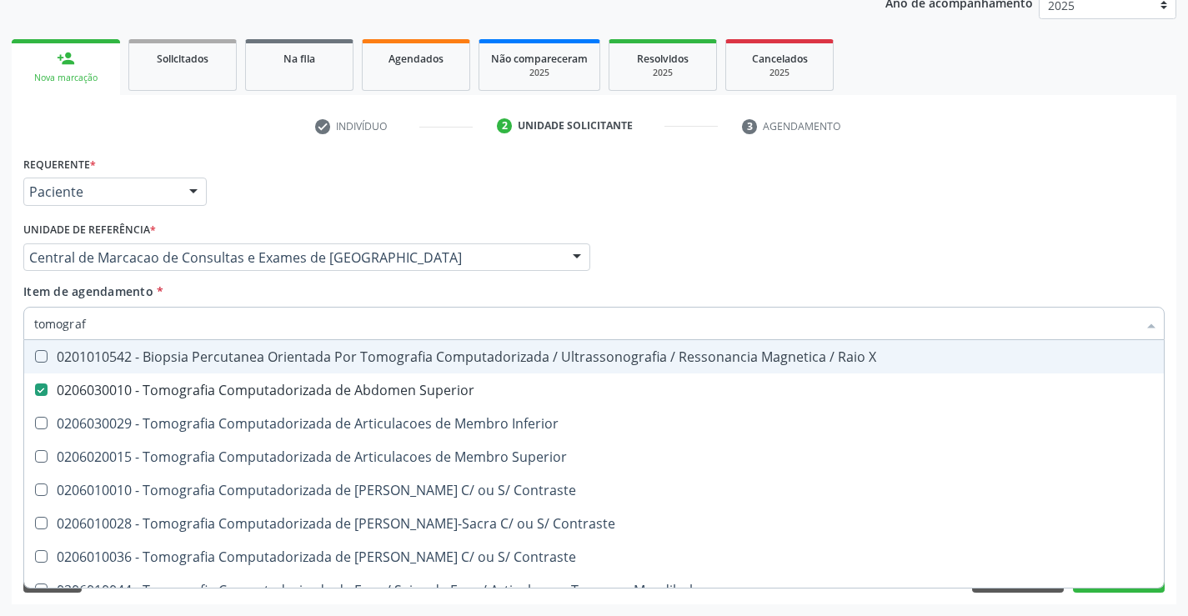
click at [716, 270] on div "Médico Solicitante Por favor, selecione a Unidade de Atendimento primeiro Nenhu…" at bounding box center [594, 250] width 1150 height 65
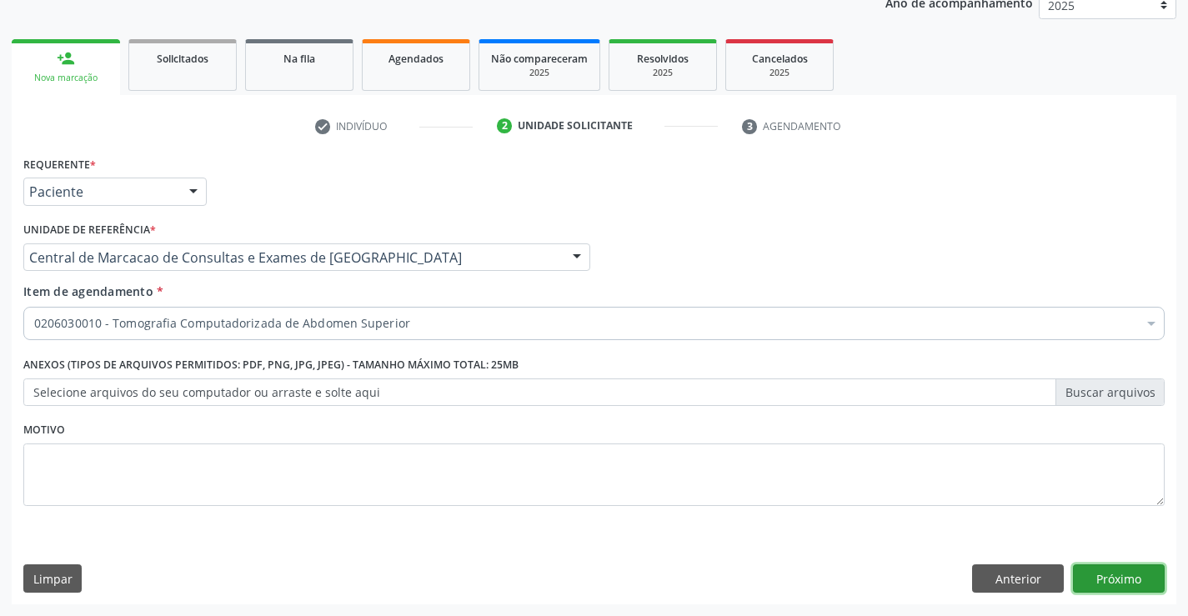
click at [1141, 579] on button "Próximo" at bounding box center [1119, 578] width 92 height 28
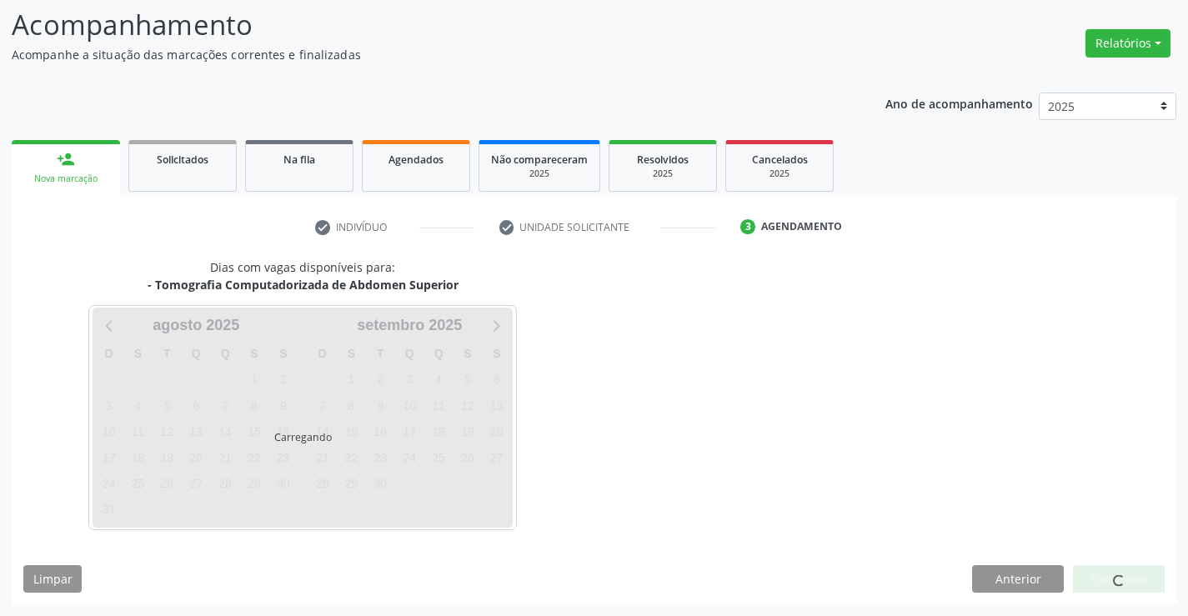
scroll to position [109, 0]
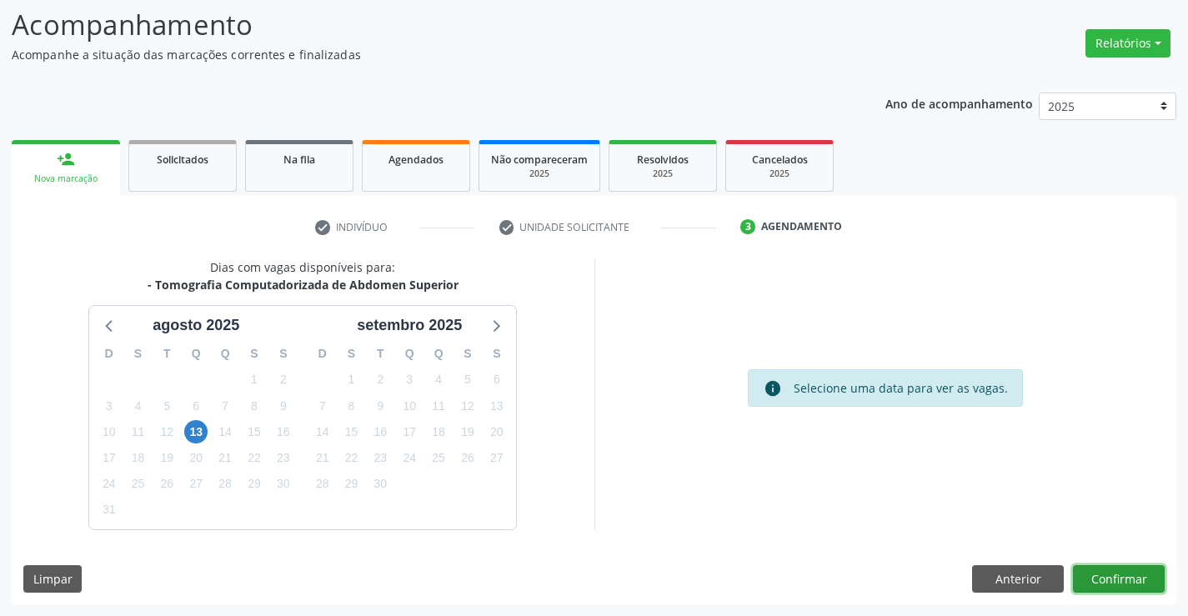
click at [1089, 575] on button "Confirmar" at bounding box center [1119, 579] width 92 height 28
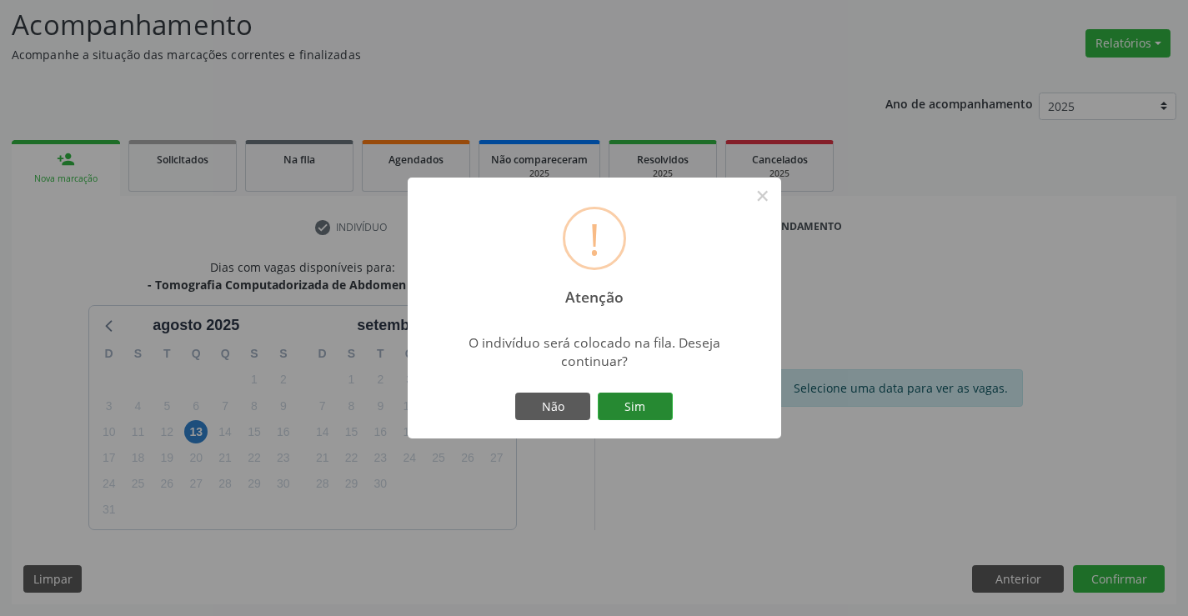
click at [661, 399] on button "Sim" at bounding box center [635, 407] width 75 height 28
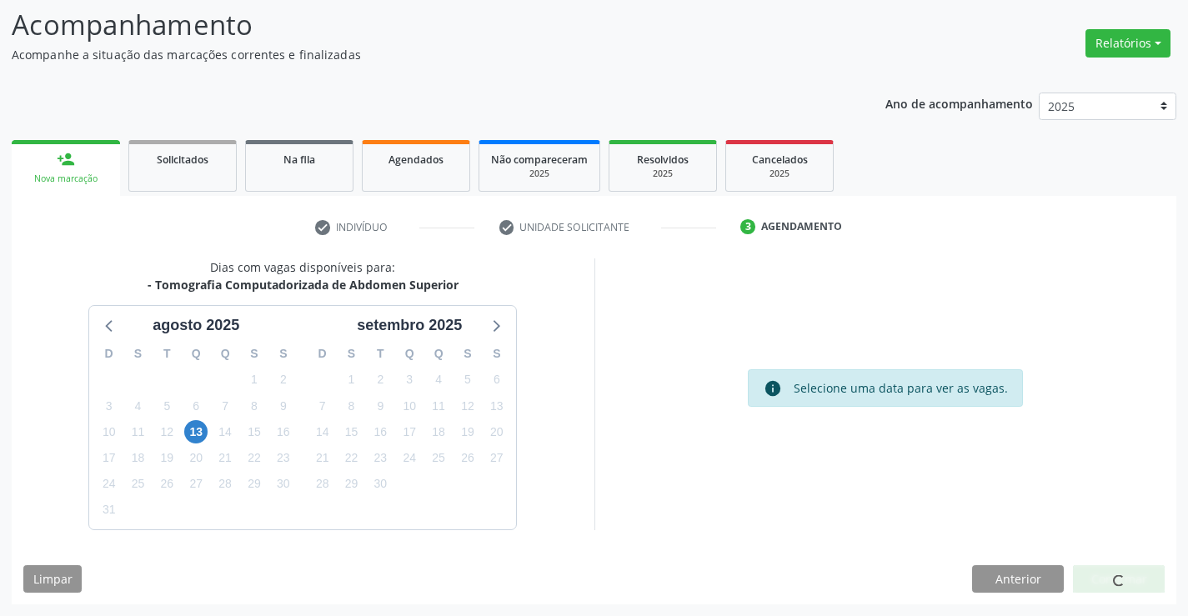
scroll to position [0, 0]
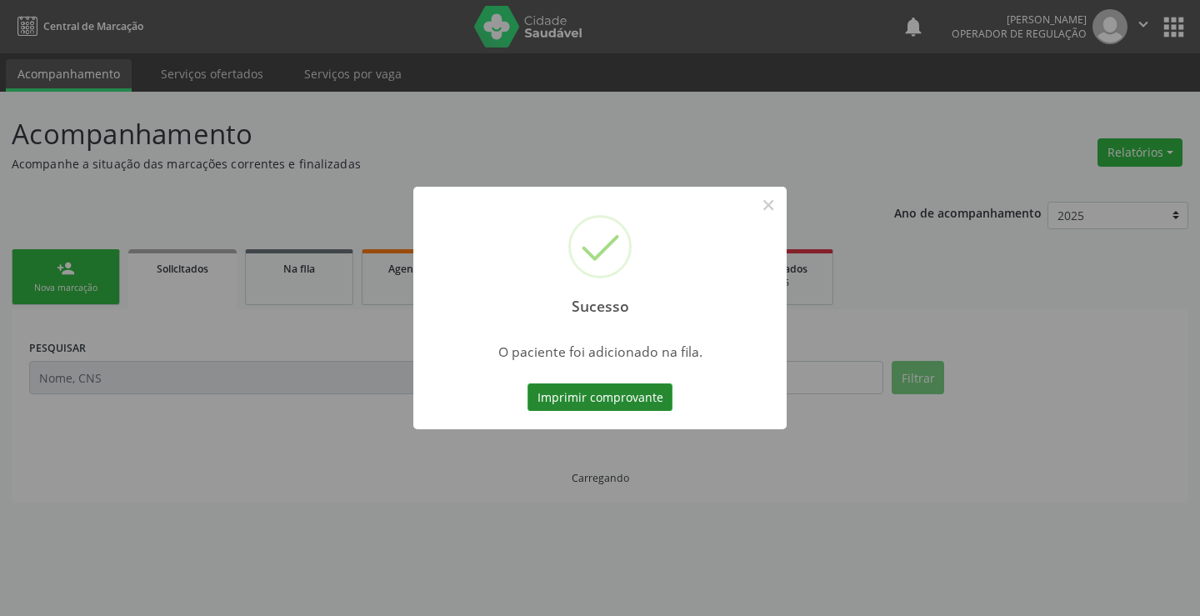
click at [625, 394] on button "Imprimir comprovante" at bounding box center [600, 397] width 145 height 28
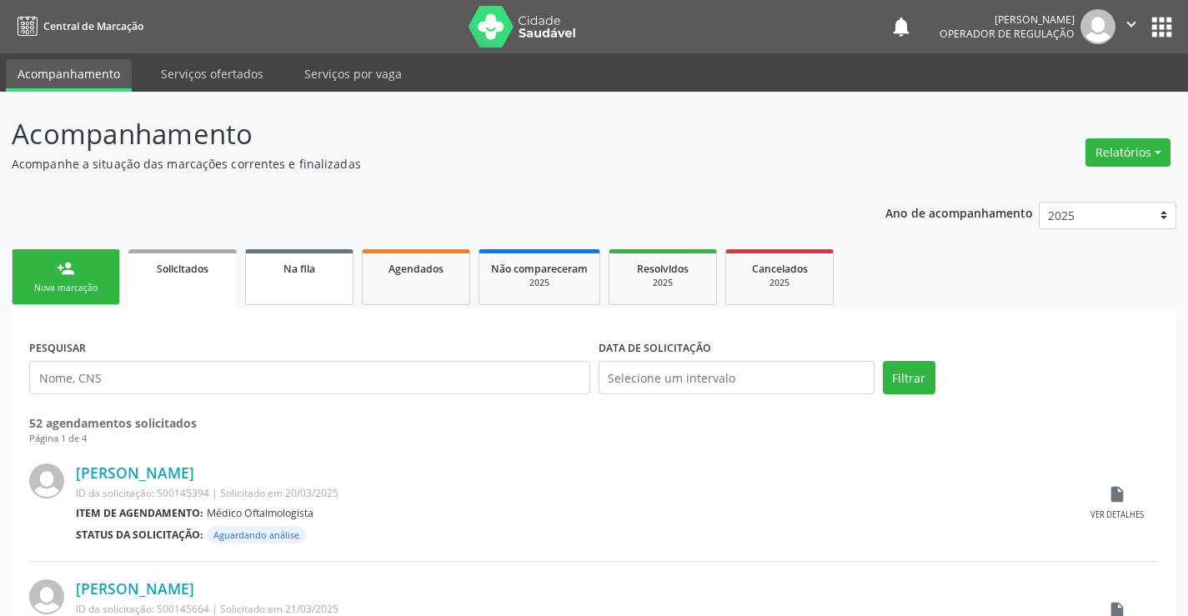
click at [284, 258] on link "Na fila" at bounding box center [299, 277] width 108 height 56
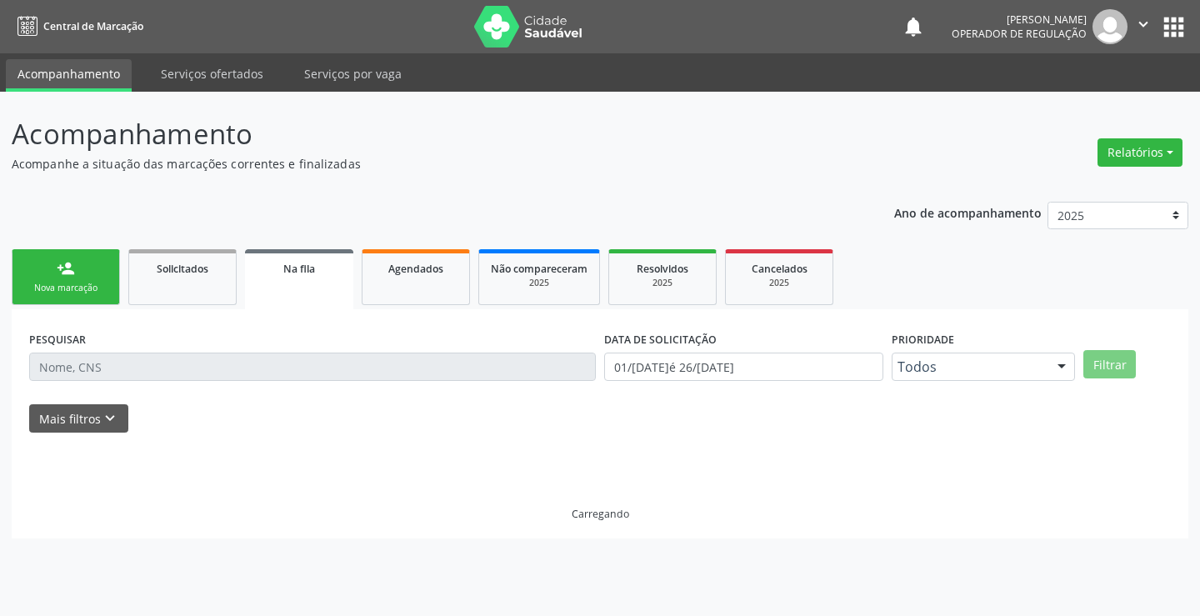
click at [168, 381] on div "PESQUISAR" at bounding box center [312, 359] width 575 height 65
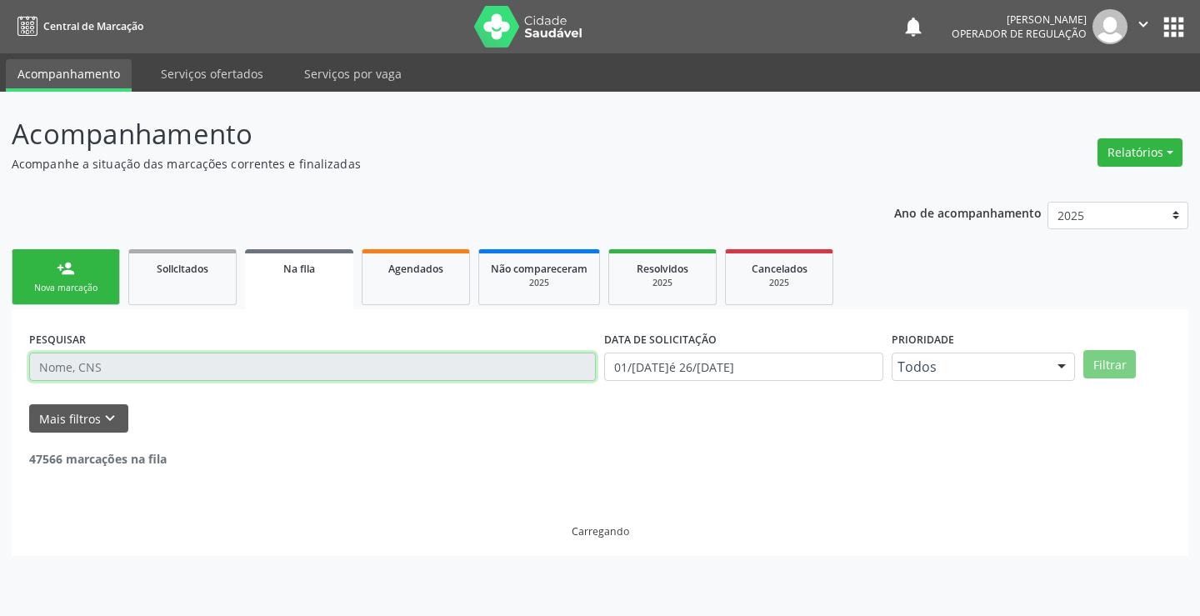
click at [172, 364] on input "text" at bounding box center [312, 367] width 567 height 28
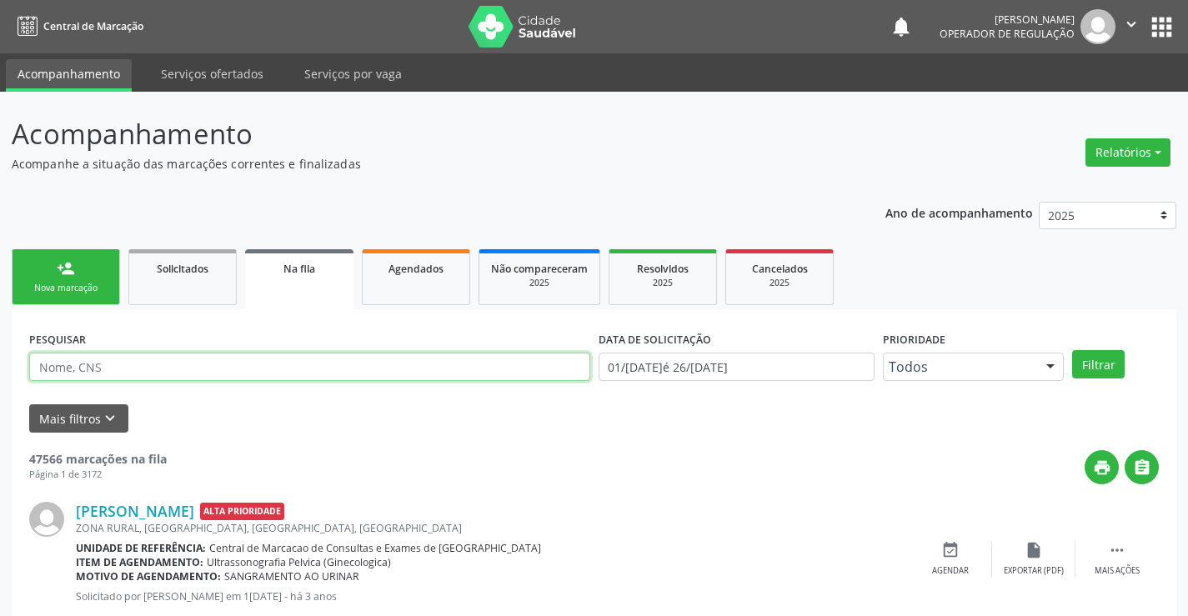
click at [197, 374] on input "text" at bounding box center [309, 367] width 561 height 28
paste input "702 1028 9306 0870"
type input "702 1028 9306 0870"
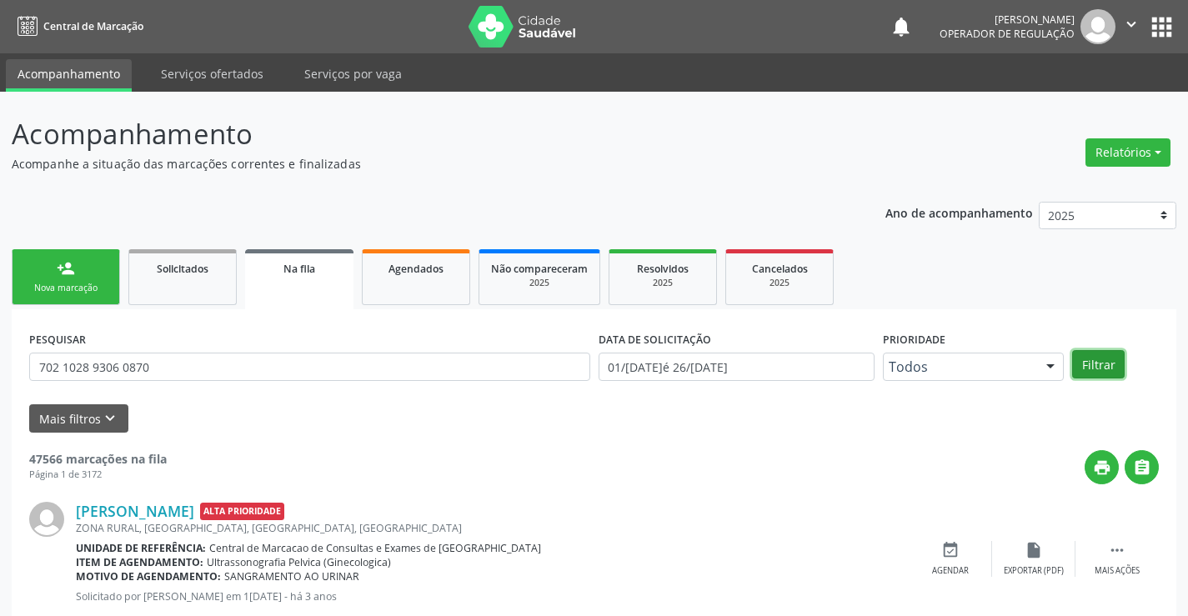
click at [1090, 364] on button "Filtrar" at bounding box center [1098, 364] width 53 height 28
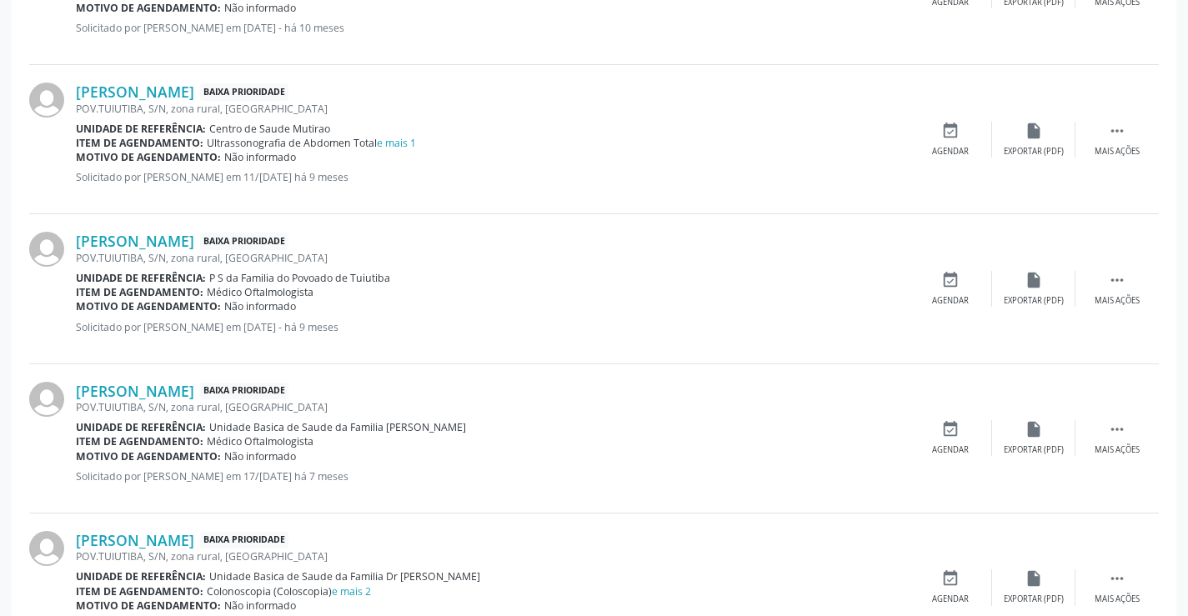
scroll to position [2215, 0]
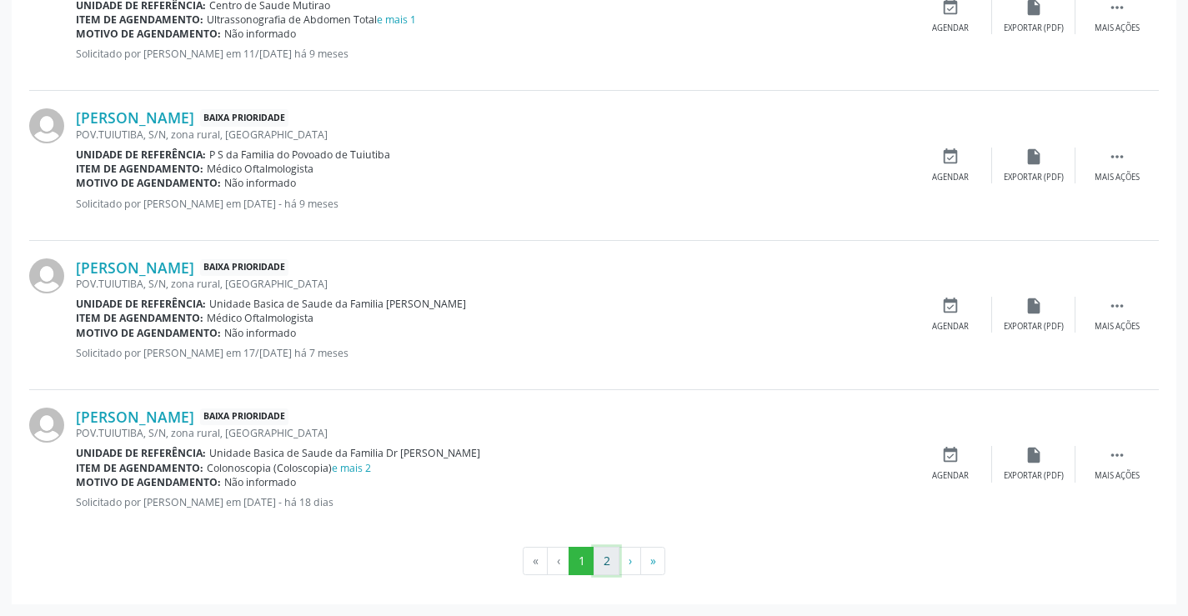
click at [613, 559] on button "2" at bounding box center [607, 561] width 26 height 28
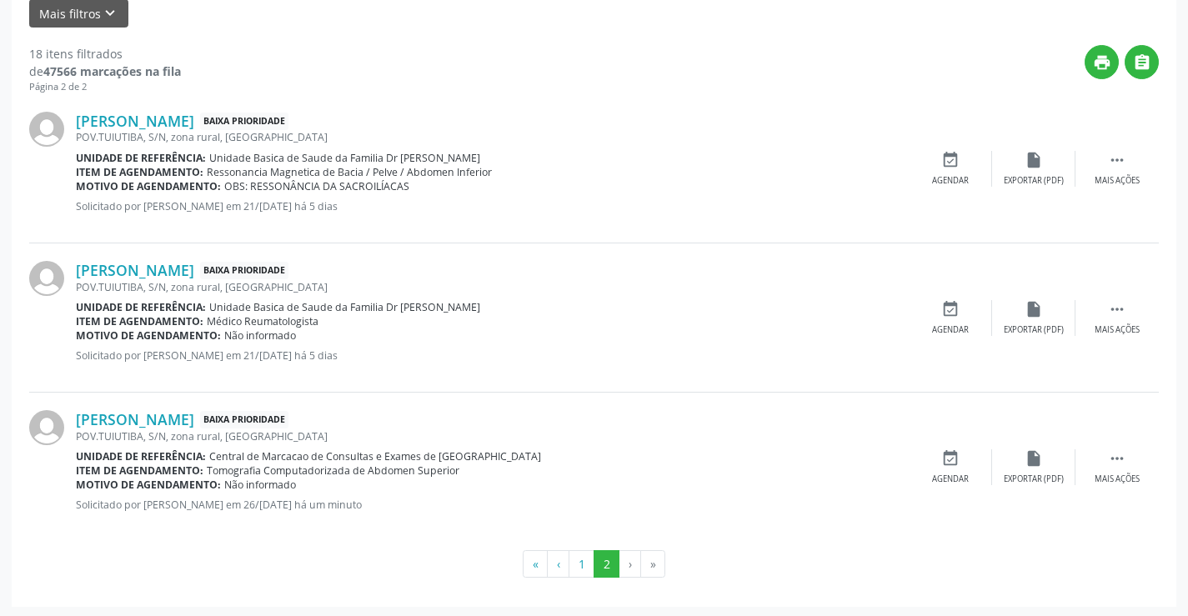
scroll to position [408, 0]
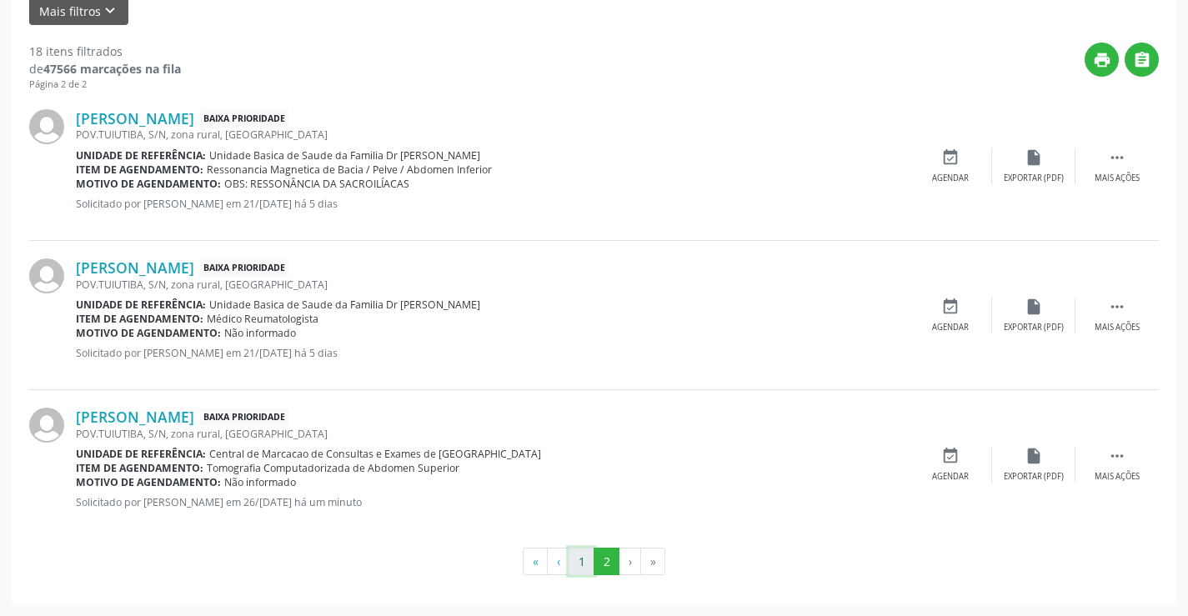
click at [578, 562] on button "1" at bounding box center [582, 562] width 26 height 28
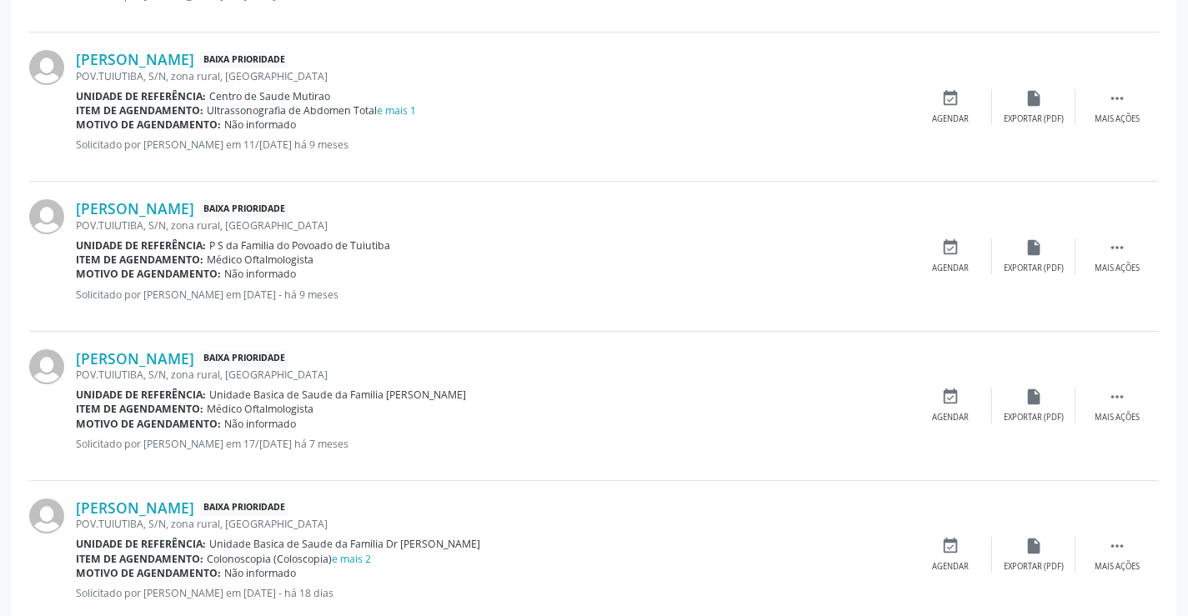
scroll to position [2215, 0]
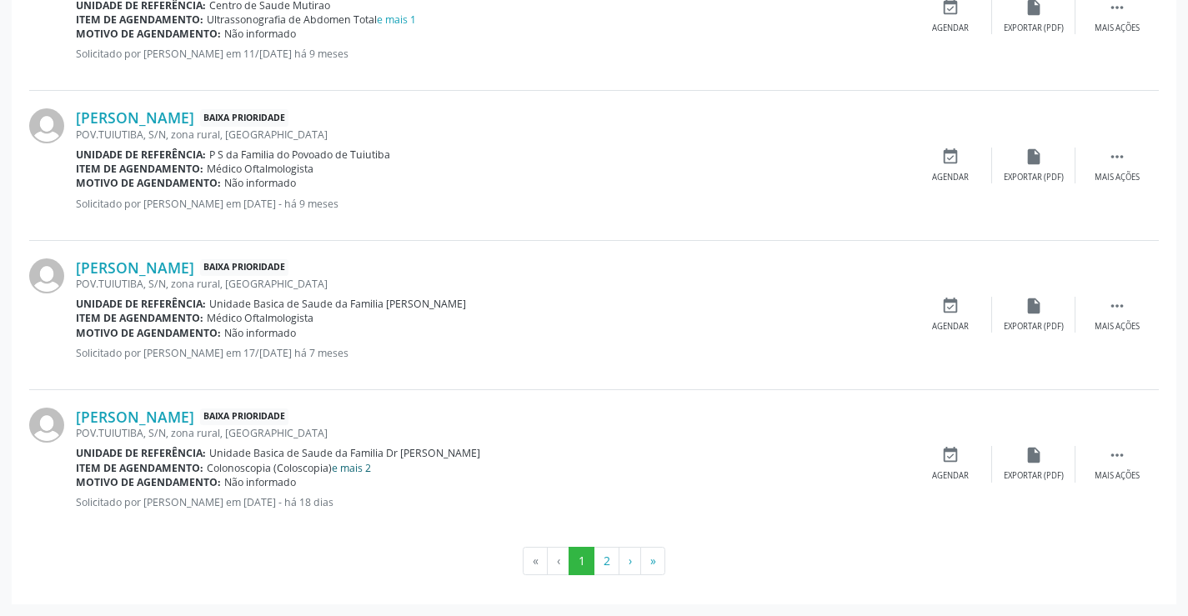
click at [360, 466] on link "e mais 2" at bounding box center [351, 468] width 39 height 14
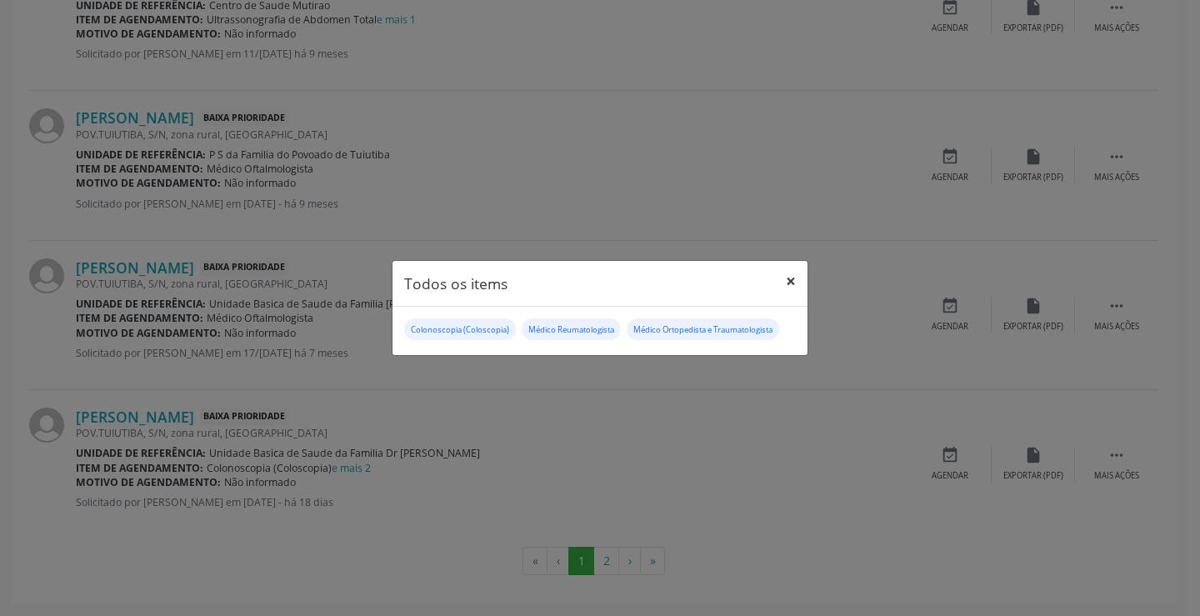
click at [789, 277] on button "×" at bounding box center [790, 281] width 33 height 41
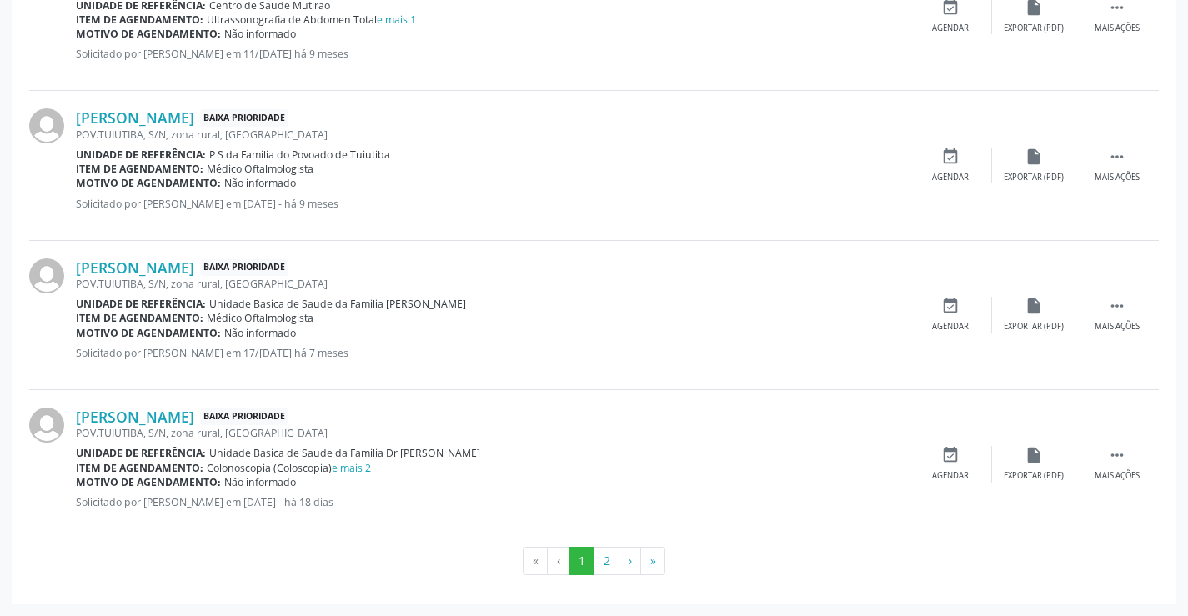
scroll to position [2048, 0]
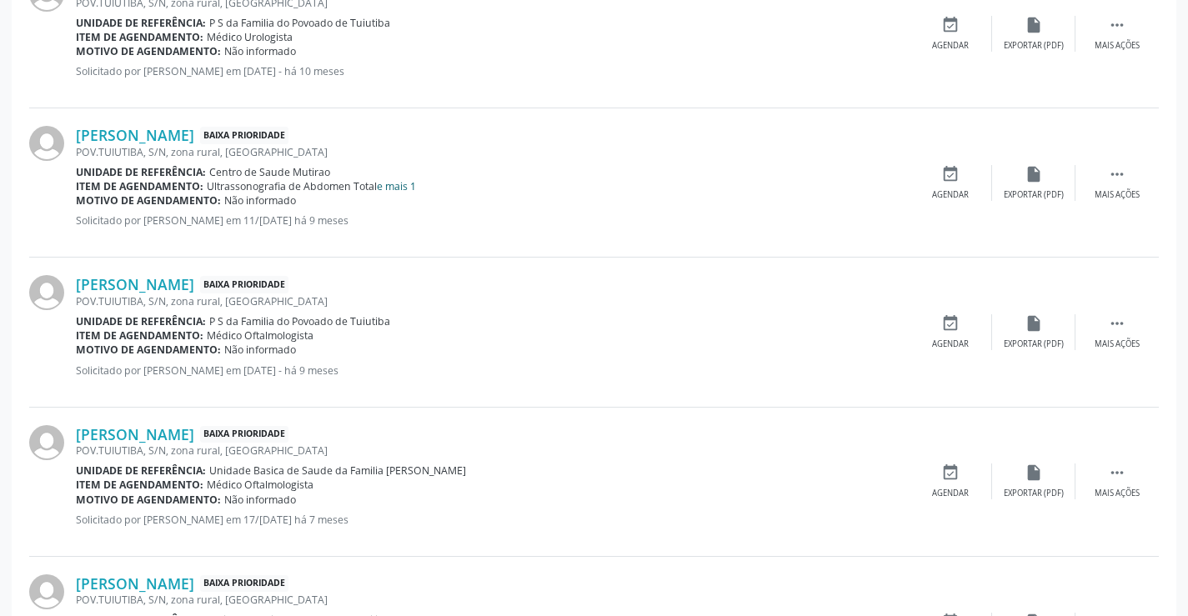
click at [406, 188] on link "e mais 1" at bounding box center [396, 186] width 39 height 14
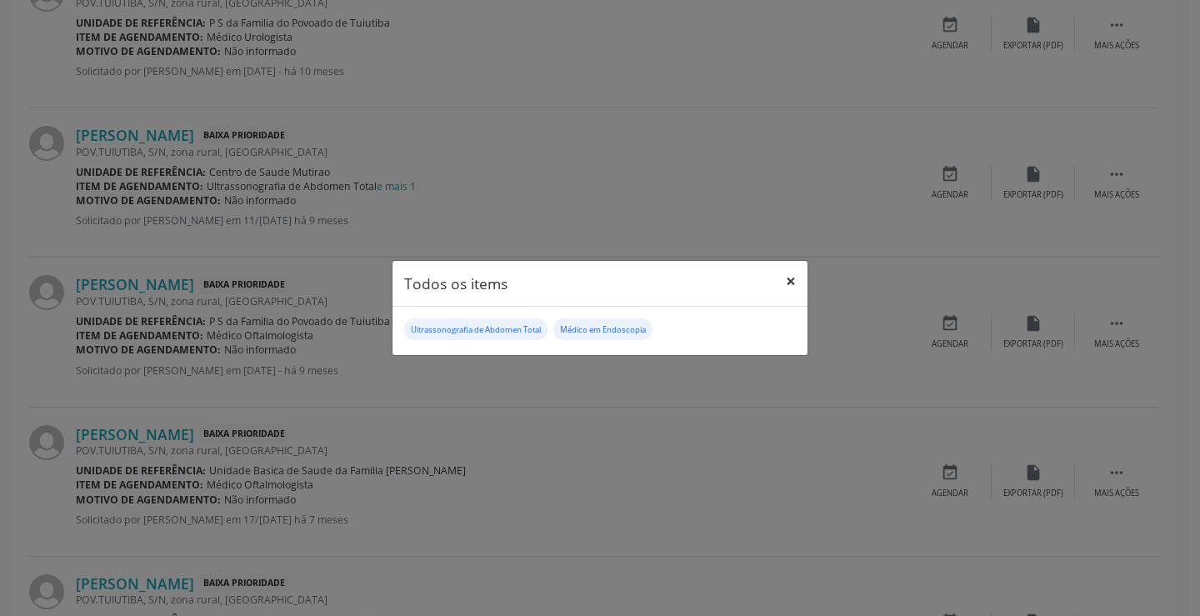
click at [799, 279] on button "×" at bounding box center [790, 281] width 33 height 41
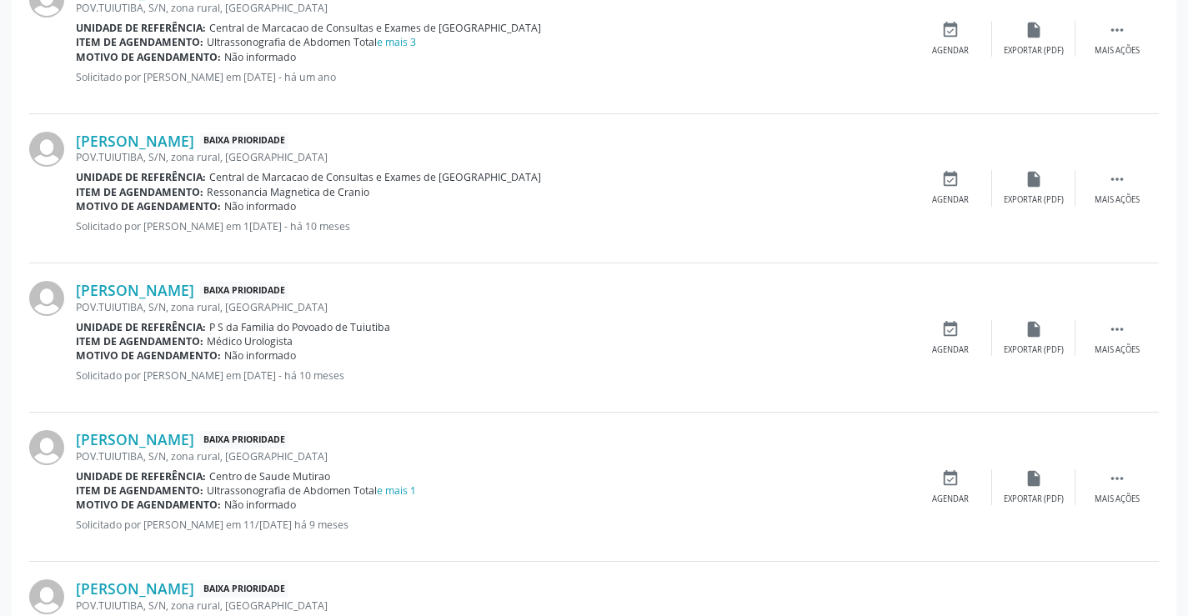
scroll to position [1715, 0]
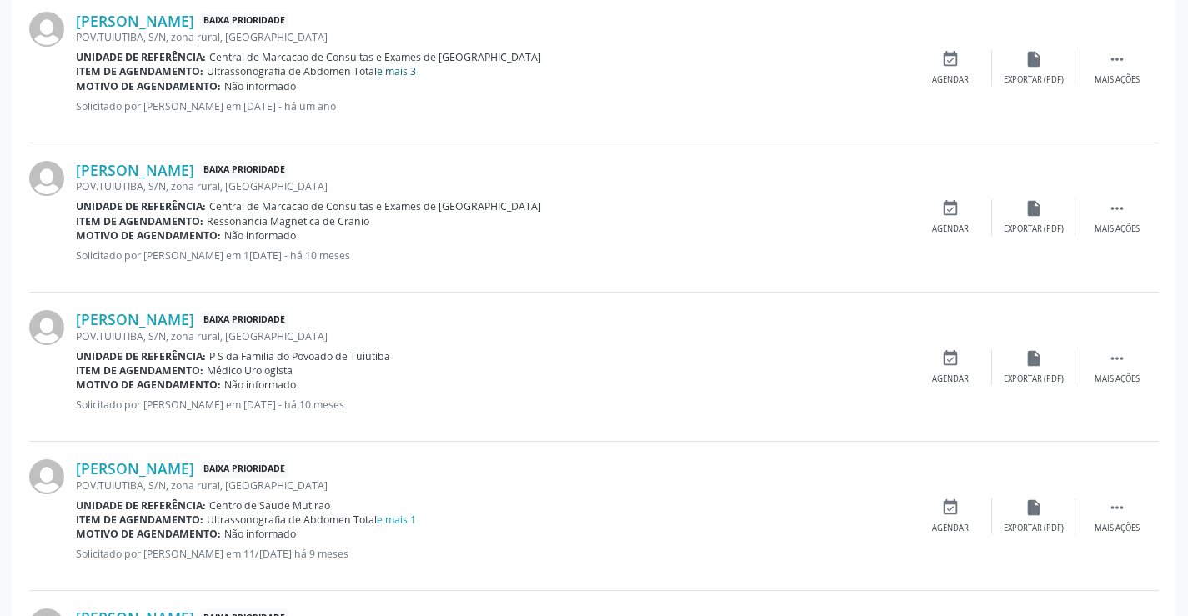
click at [393, 71] on link "e mais 3" at bounding box center [396, 71] width 39 height 14
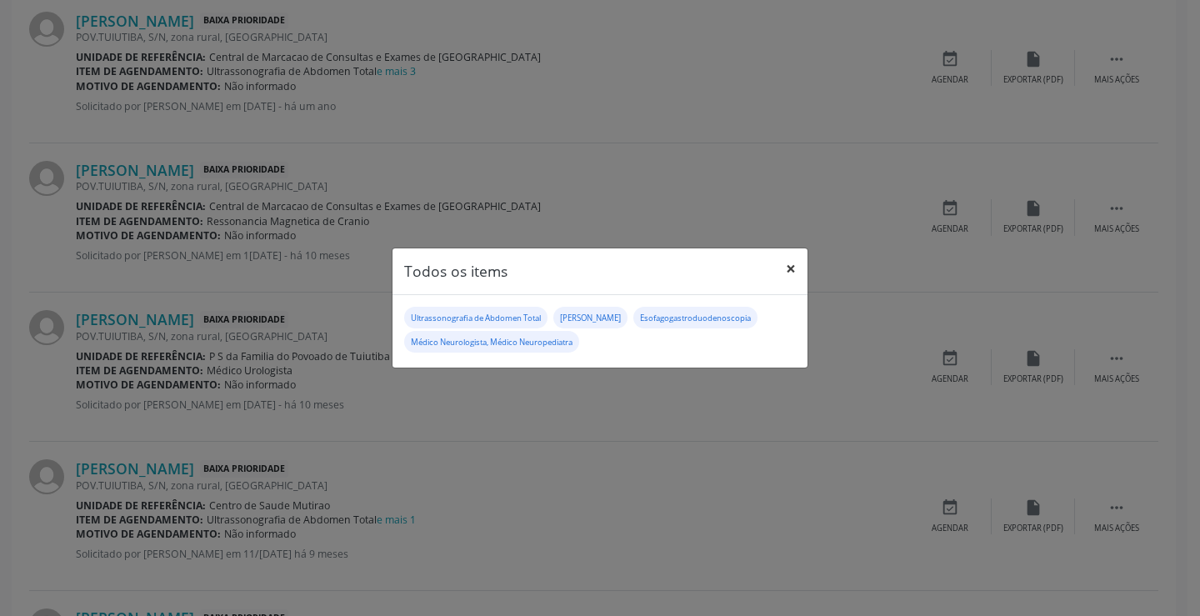
click at [790, 263] on button "×" at bounding box center [790, 268] width 33 height 41
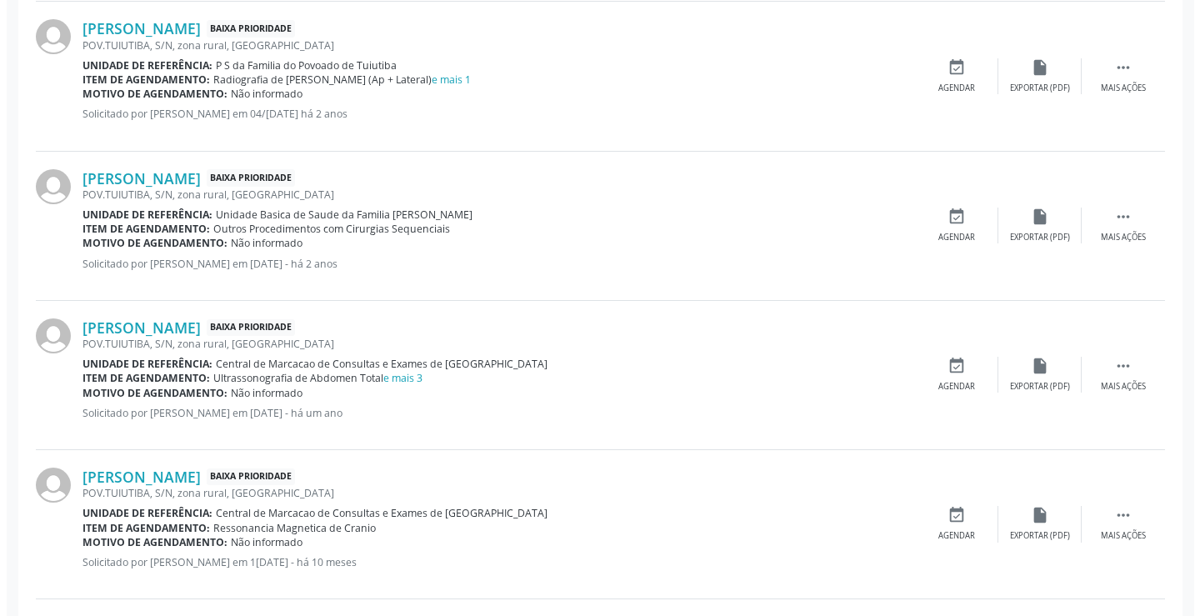
scroll to position [1381, 0]
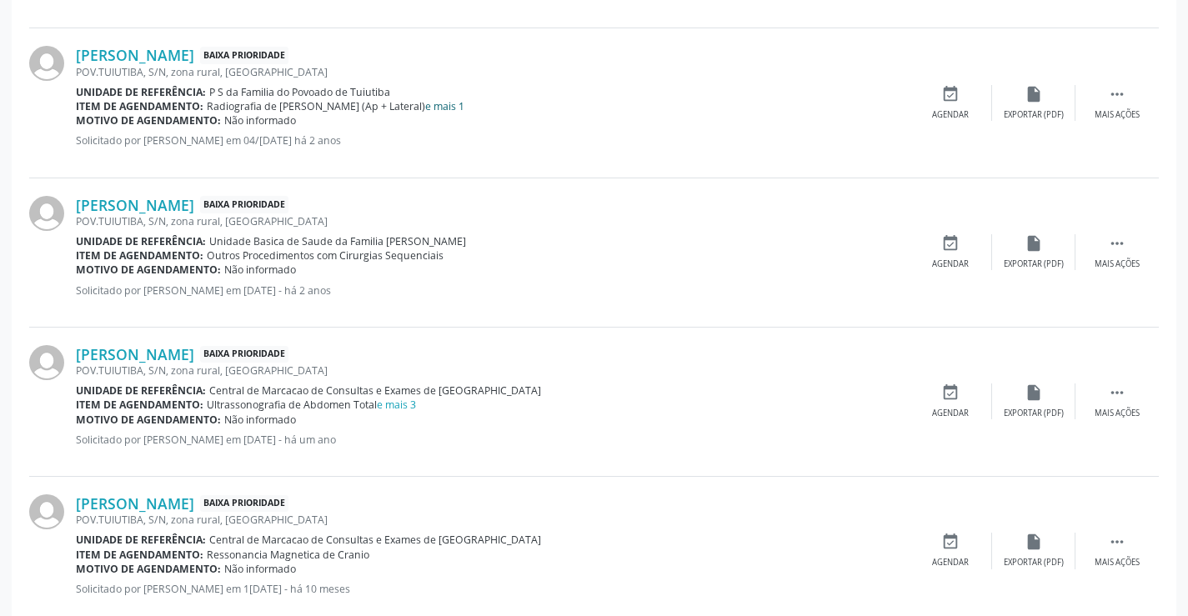
click at [425, 108] on link "e mais 1" at bounding box center [444, 106] width 39 height 14
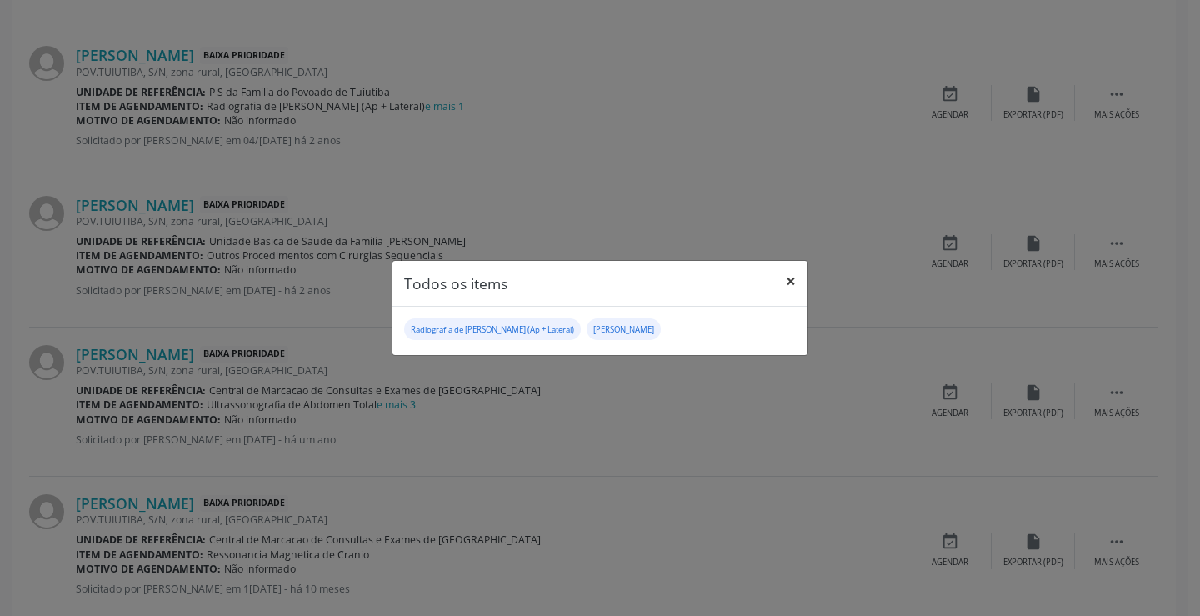
click at [791, 273] on button "×" at bounding box center [790, 281] width 33 height 41
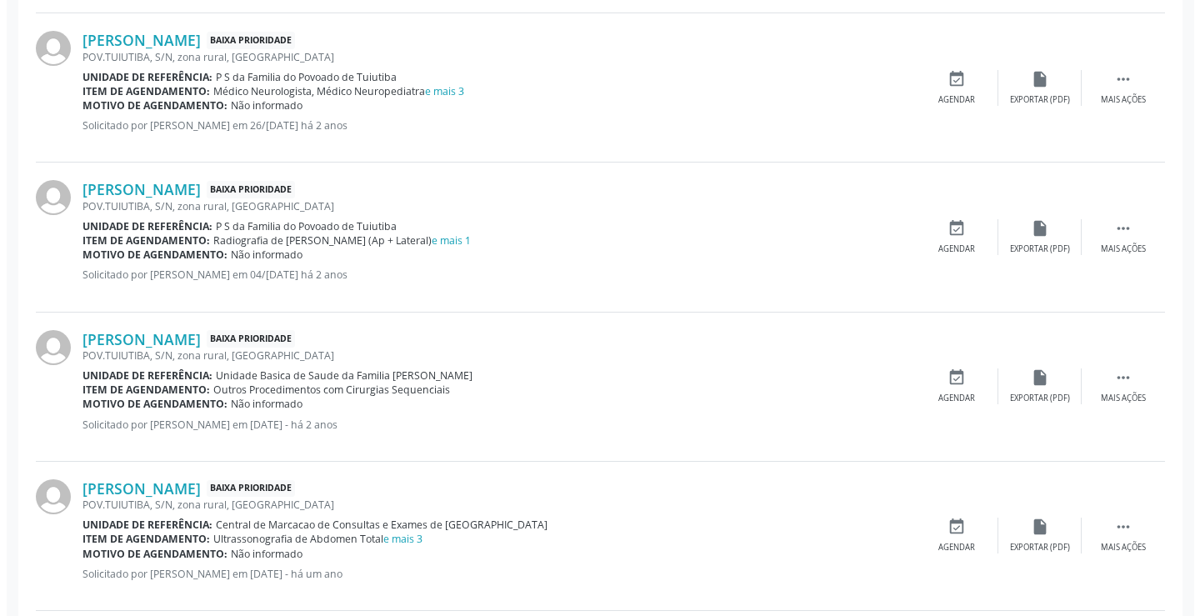
scroll to position [1215, 0]
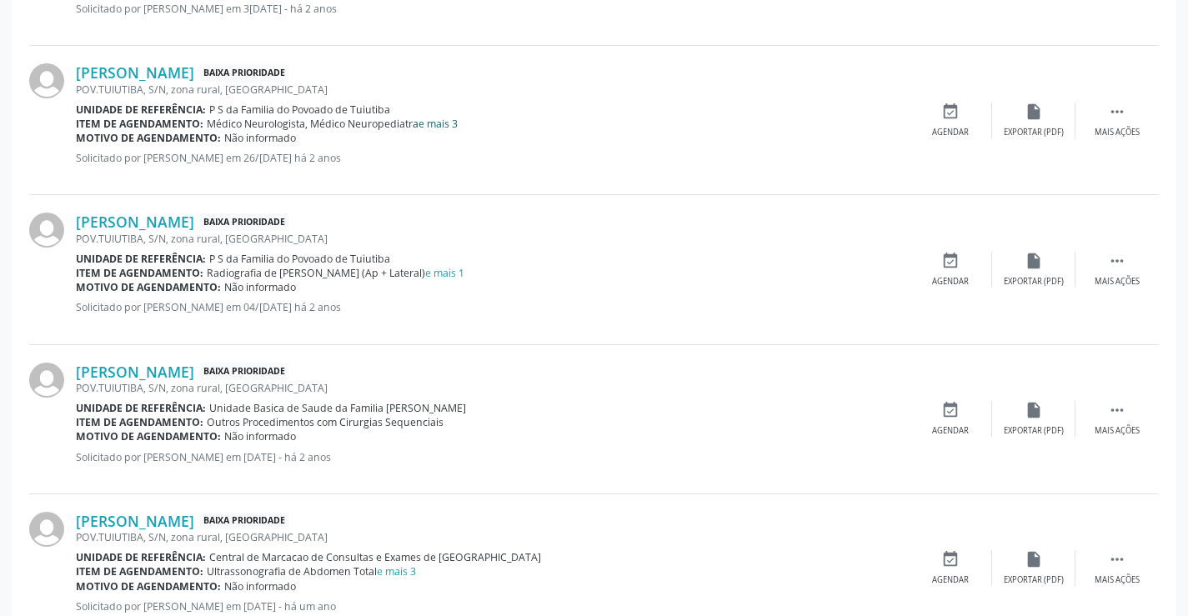
click at [433, 121] on link "e mais 3" at bounding box center [437, 124] width 39 height 14
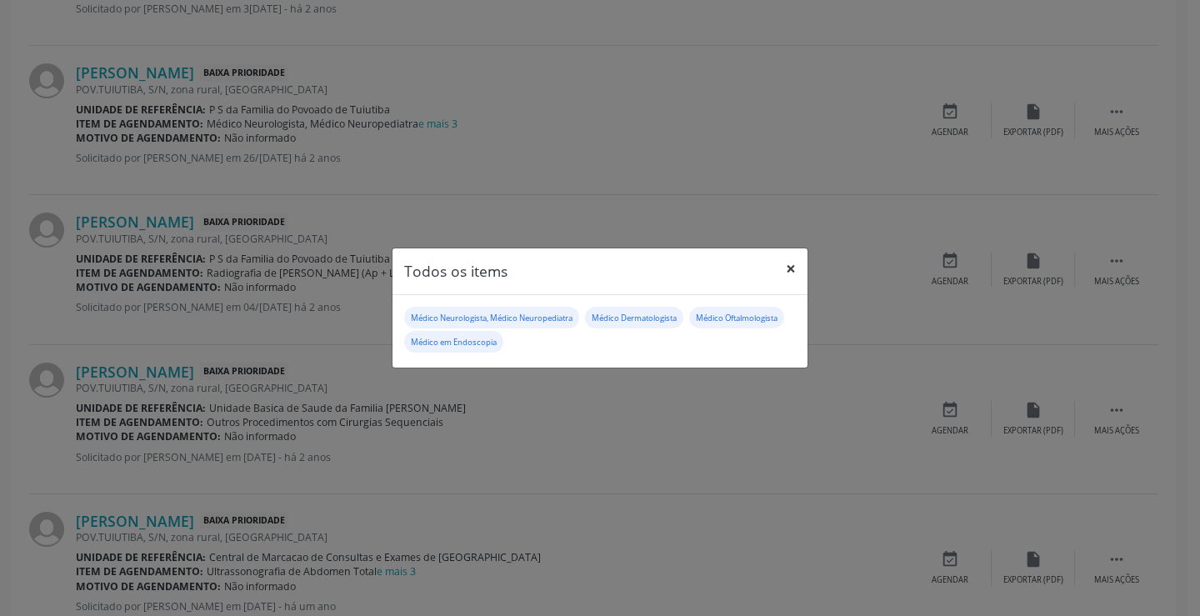
click at [792, 268] on button "×" at bounding box center [790, 268] width 33 height 41
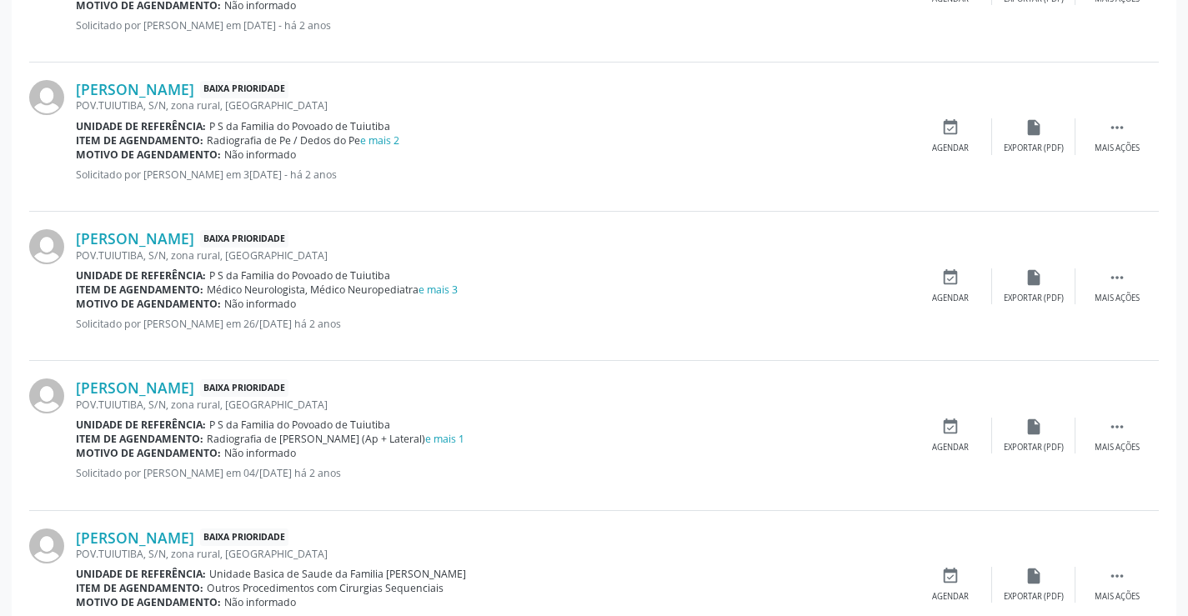
scroll to position [1048, 0]
click at [383, 138] on link "e mais 2" at bounding box center [379, 141] width 39 height 14
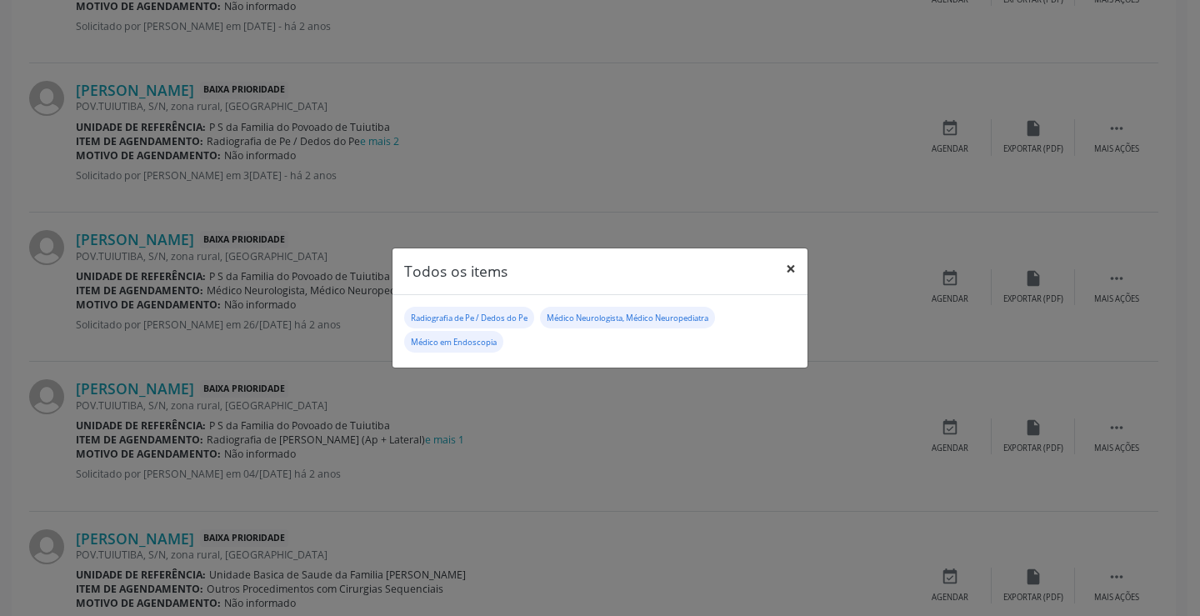
click at [795, 268] on button "×" at bounding box center [790, 268] width 33 height 41
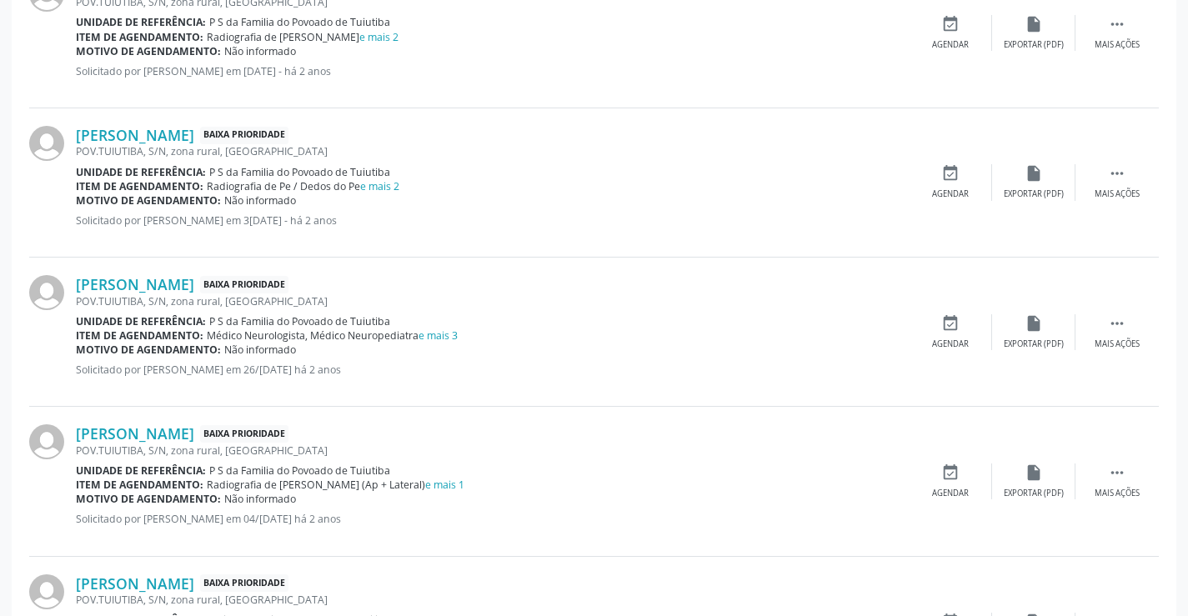
scroll to position [881, 0]
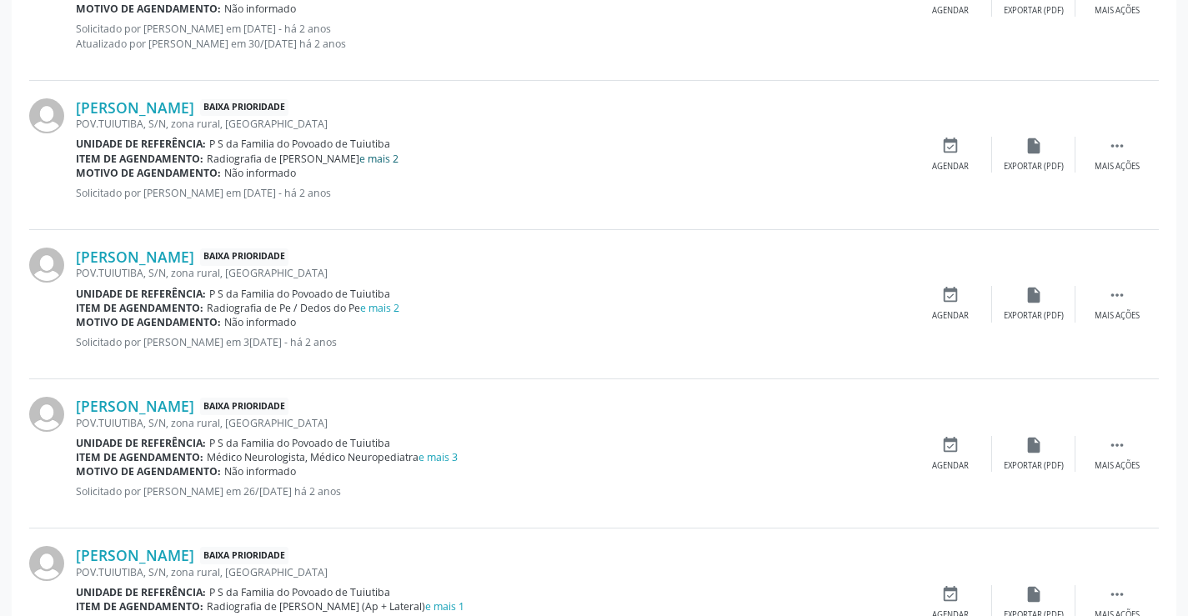
click at [359, 163] on link "e mais 2" at bounding box center [378, 159] width 39 height 14
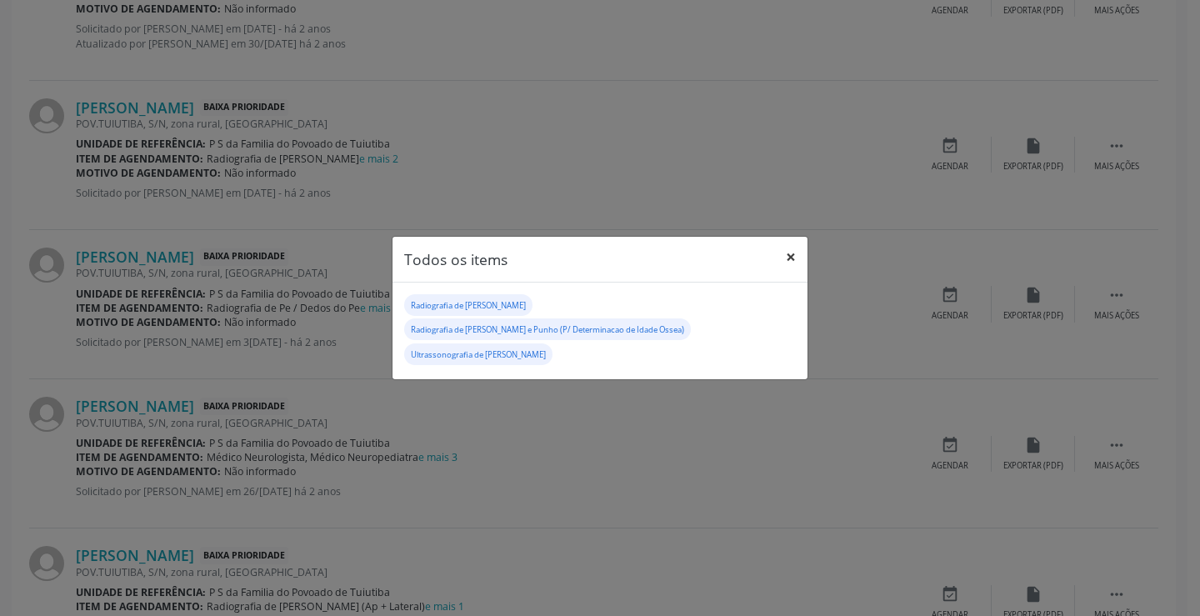
click at [782, 261] on button "×" at bounding box center [790, 257] width 33 height 41
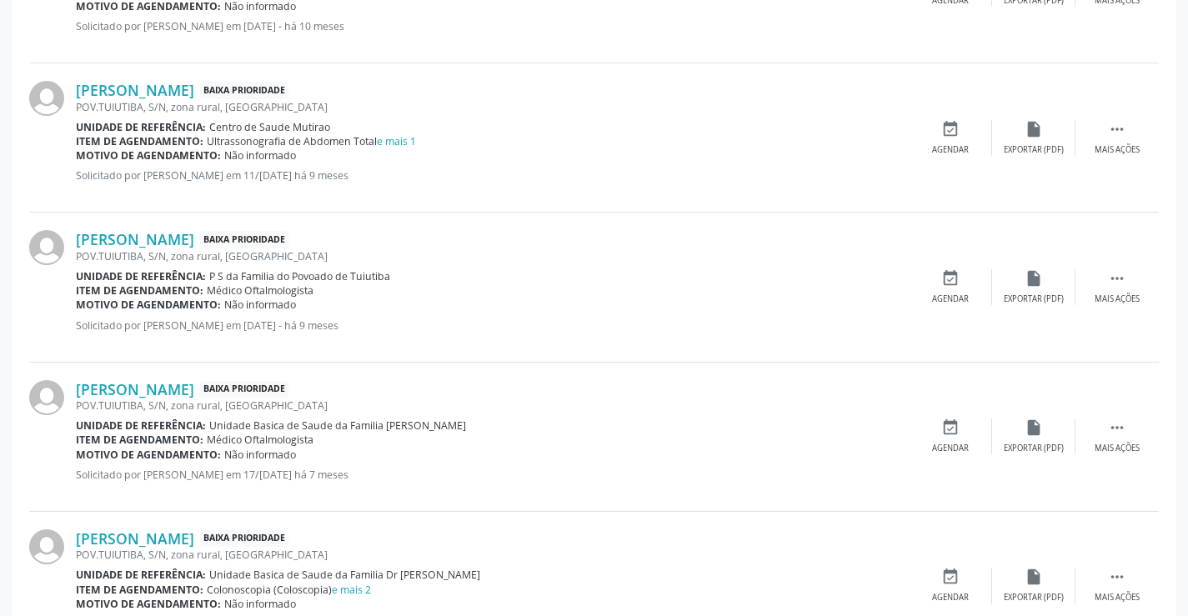
scroll to position [2215, 0]
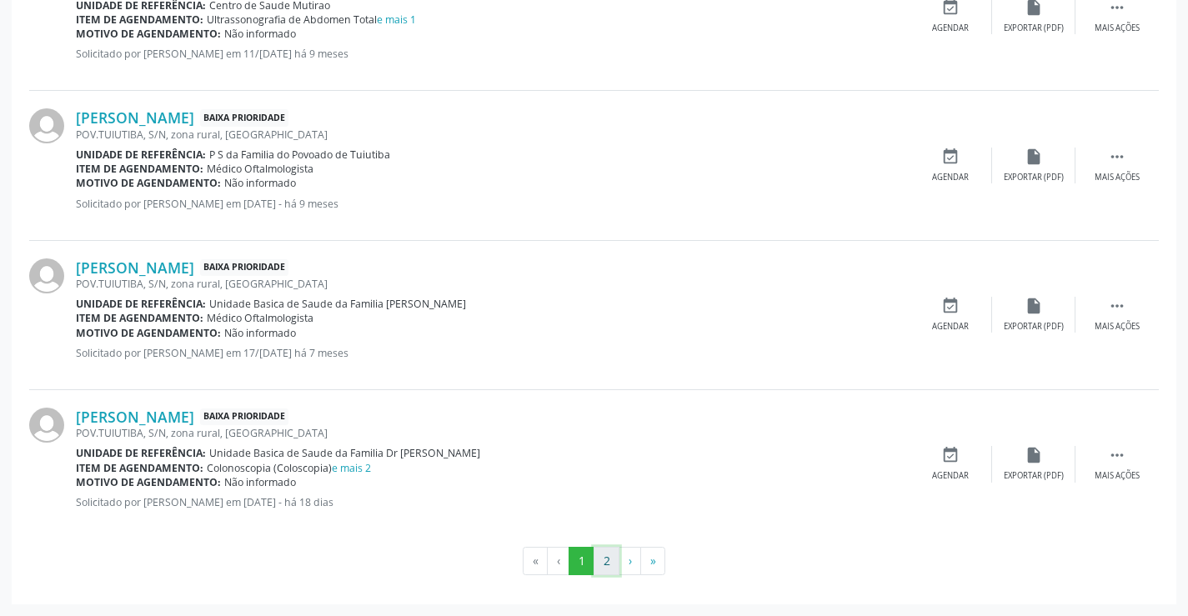
click at [604, 569] on button "2" at bounding box center [607, 561] width 26 height 28
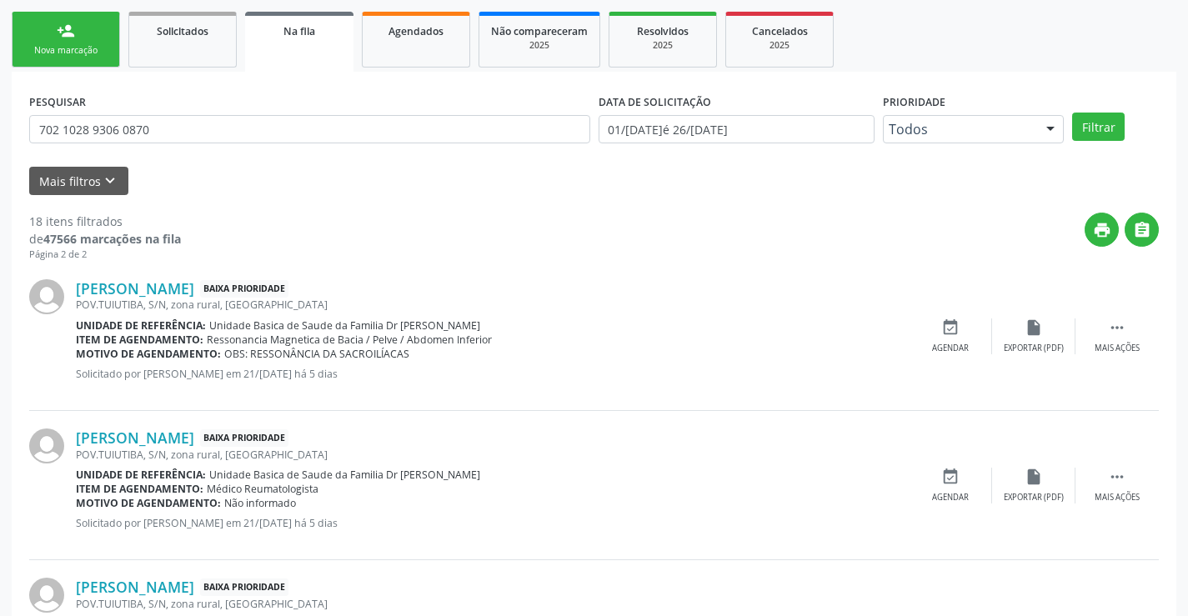
scroll to position [408, 0]
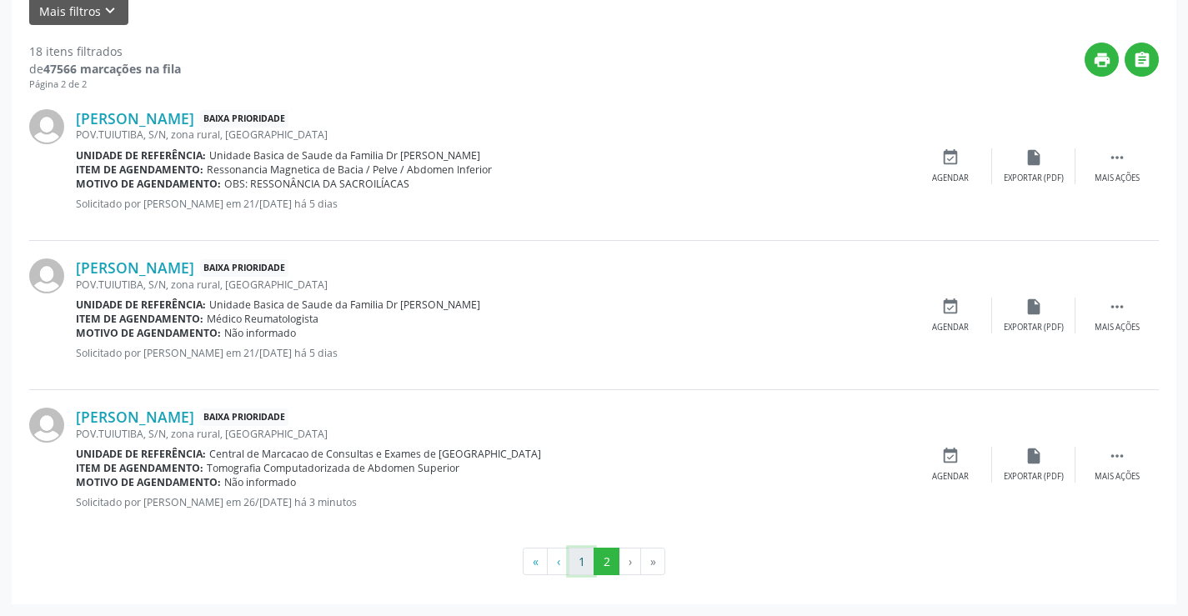
click at [584, 561] on button "1" at bounding box center [582, 562] width 26 height 28
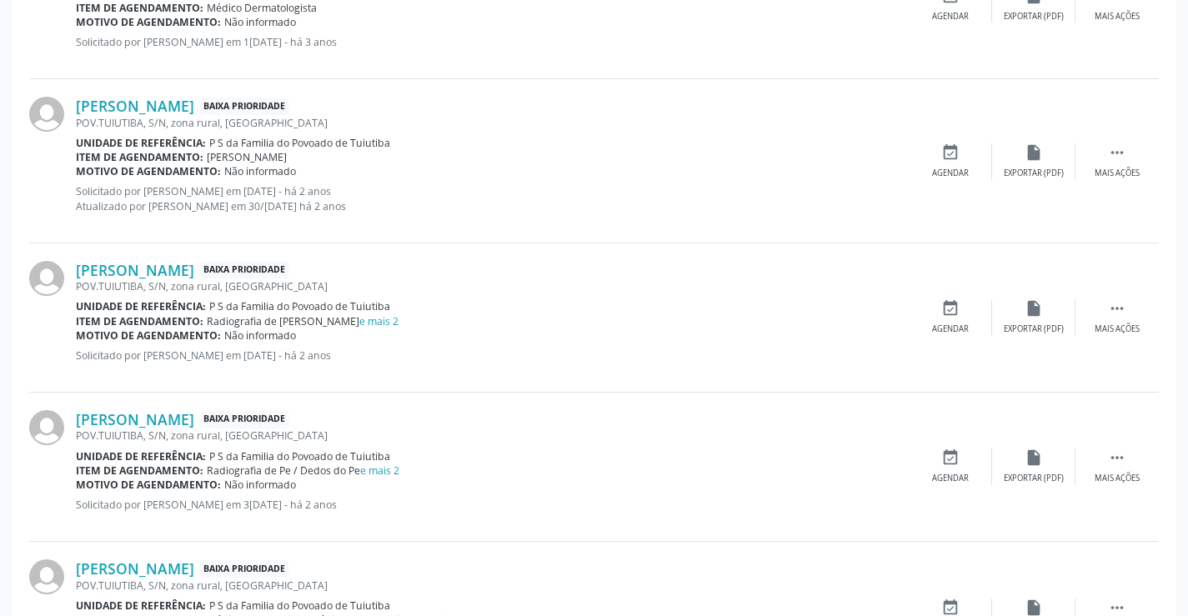
scroll to position [750, 0]
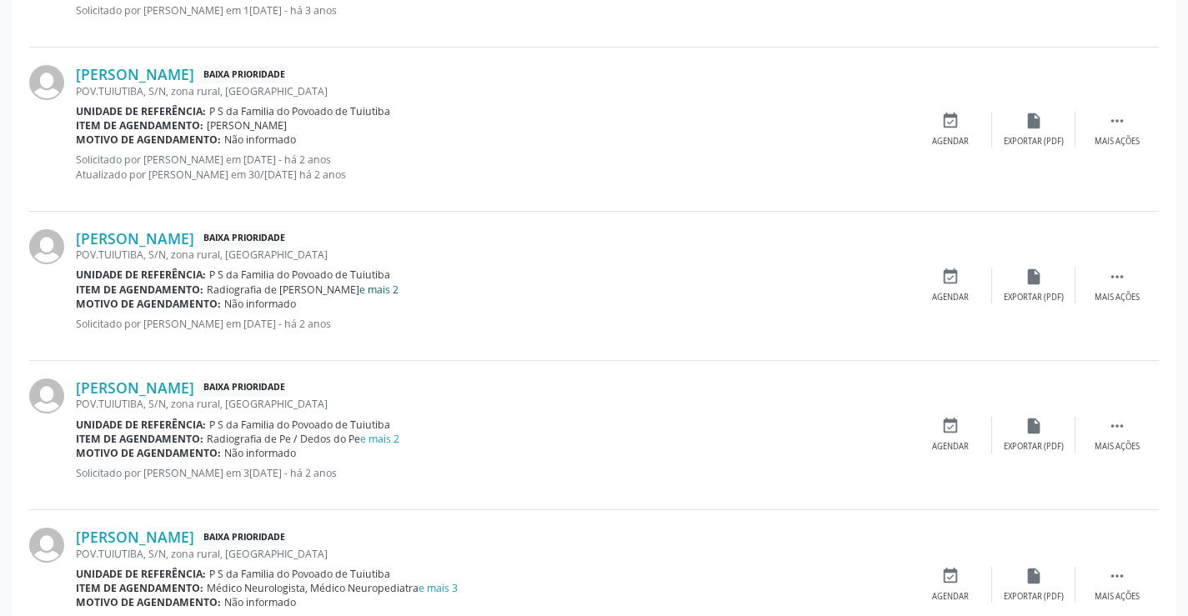
click at [359, 290] on link "e mais 2" at bounding box center [378, 290] width 39 height 14
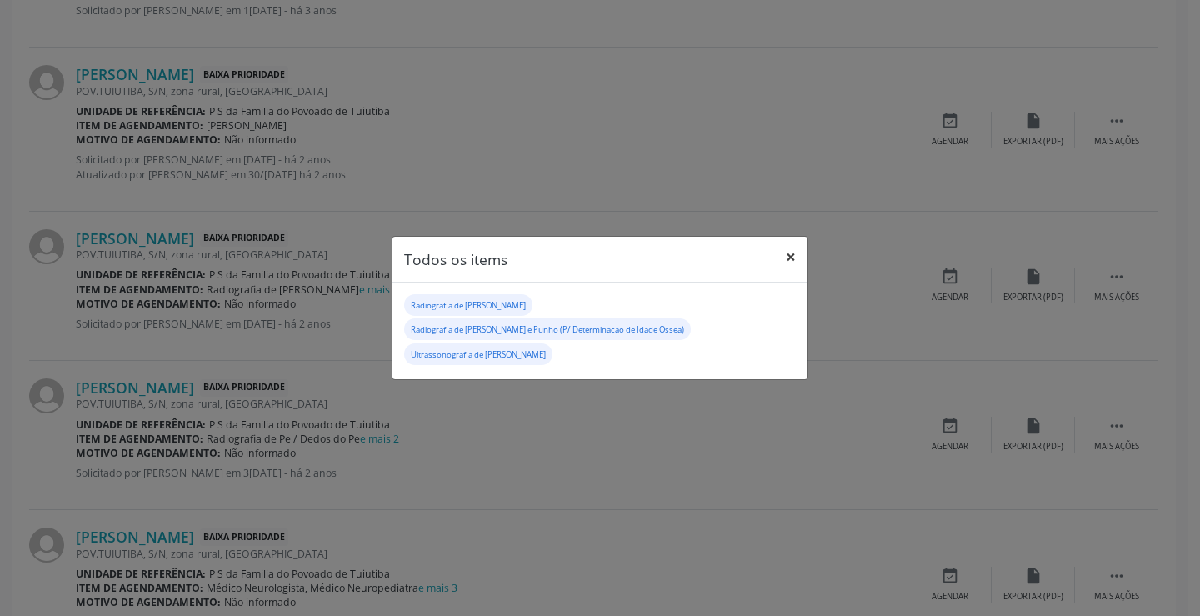
click at [794, 262] on button "×" at bounding box center [790, 257] width 33 height 41
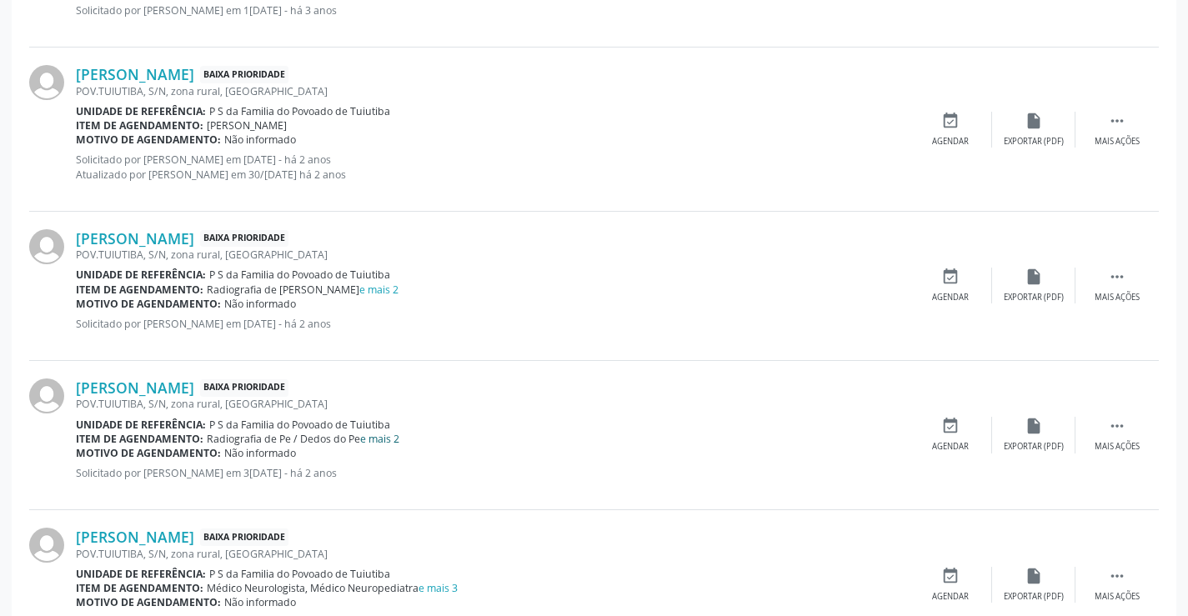
click at [375, 442] on link "e mais 2" at bounding box center [379, 439] width 39 height 14
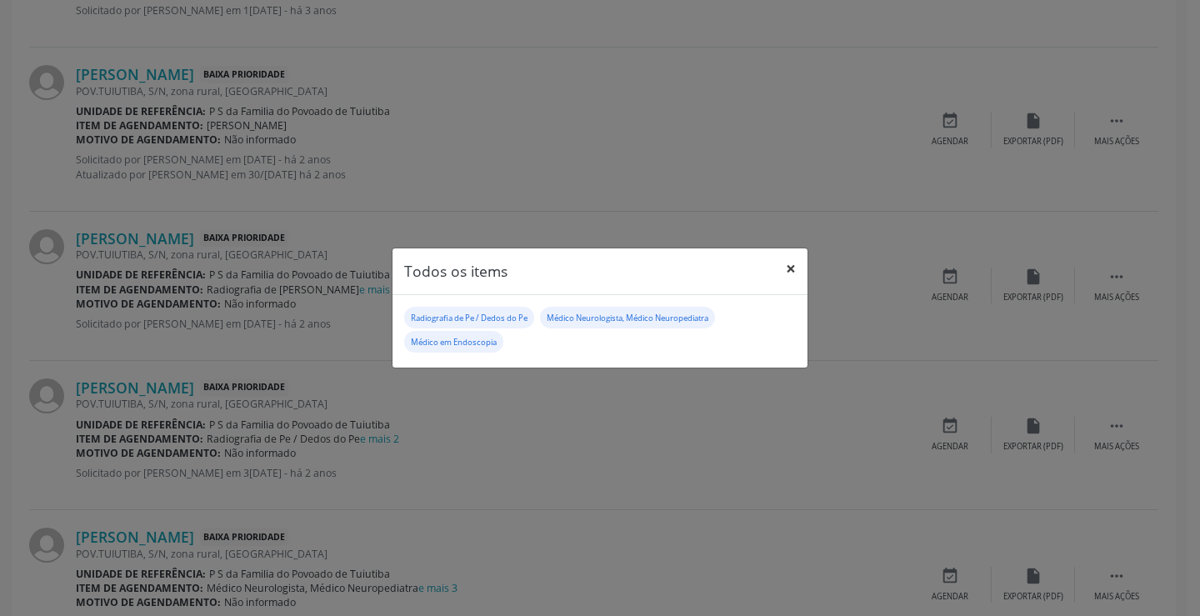
click at [789, 268] on button "×" at bounding box center [790, 268] width 33 height 41
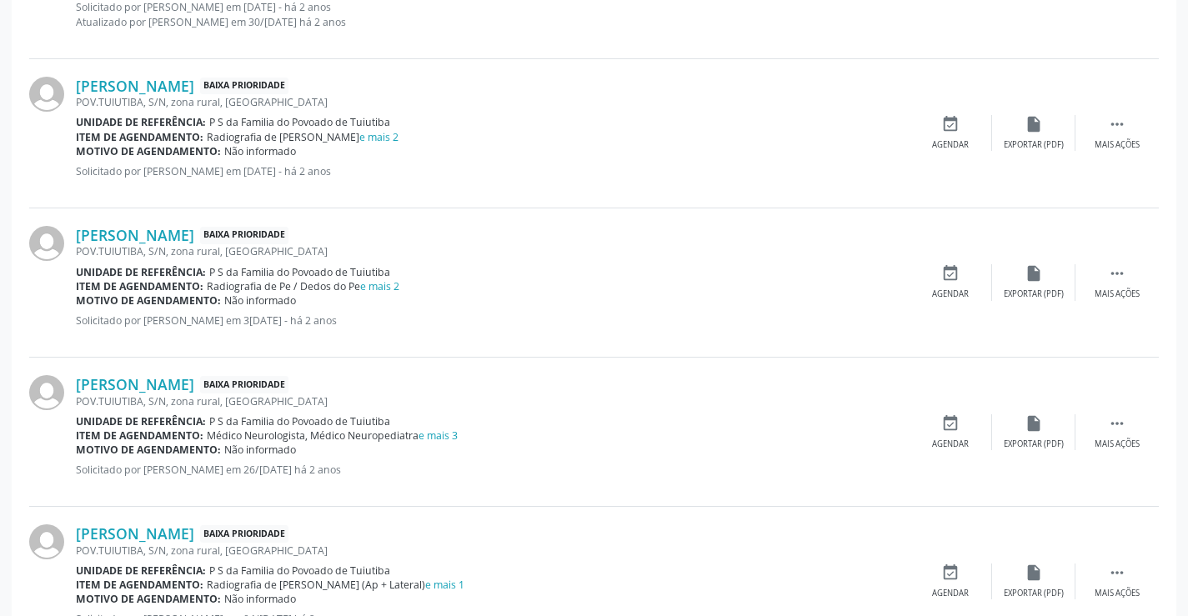
scroll to position [917, 0]
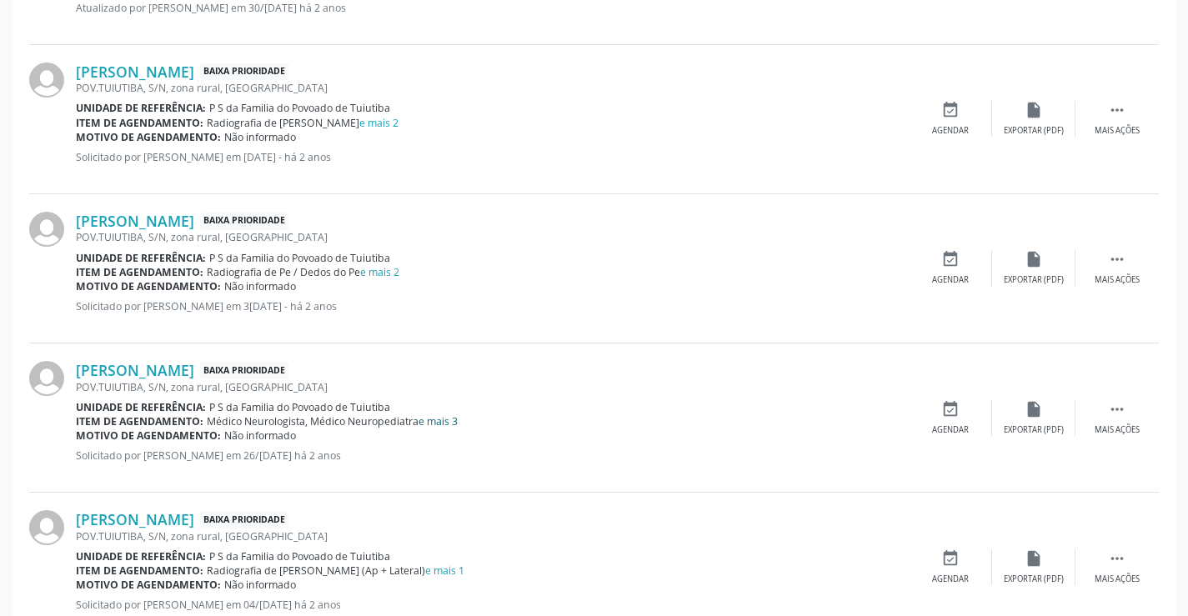
click at [434, 419] on link "e mais 3" at bounding box center [437, 421] width 39 height 14
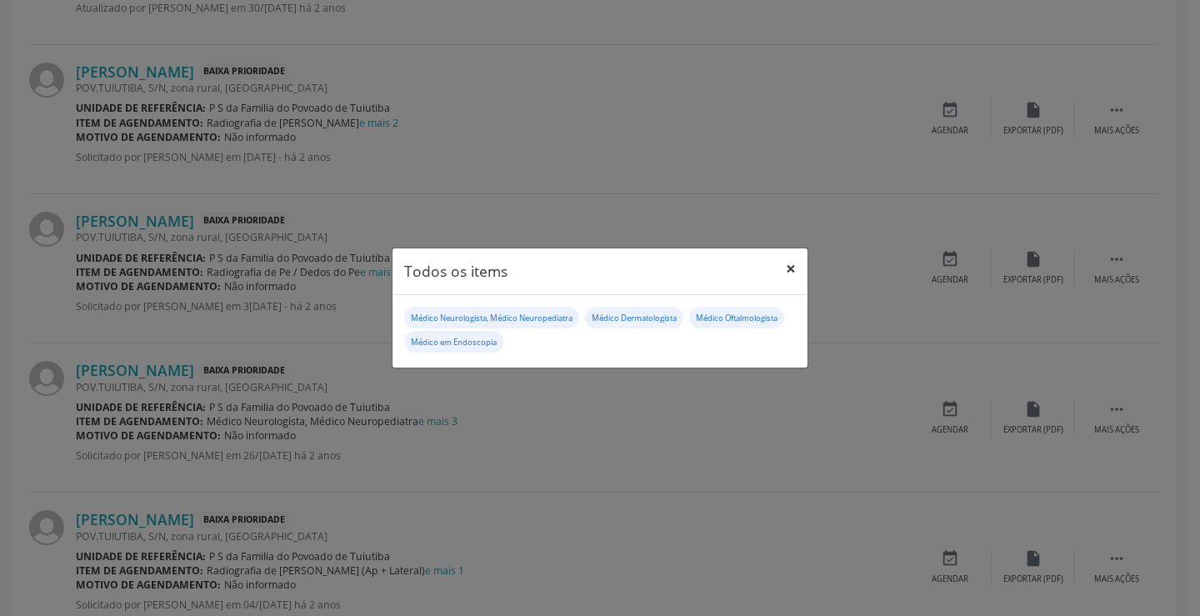
click at [787, 268] on button "×" at bounding box center [790, 268] width 33 height 41
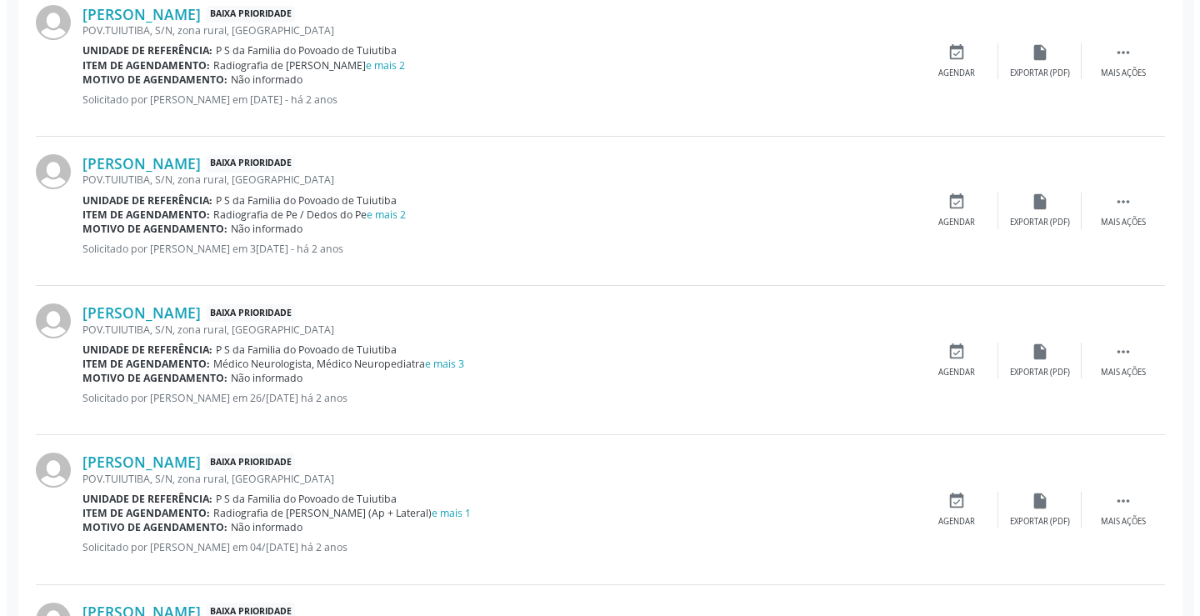
scroll to position [1084, 0]
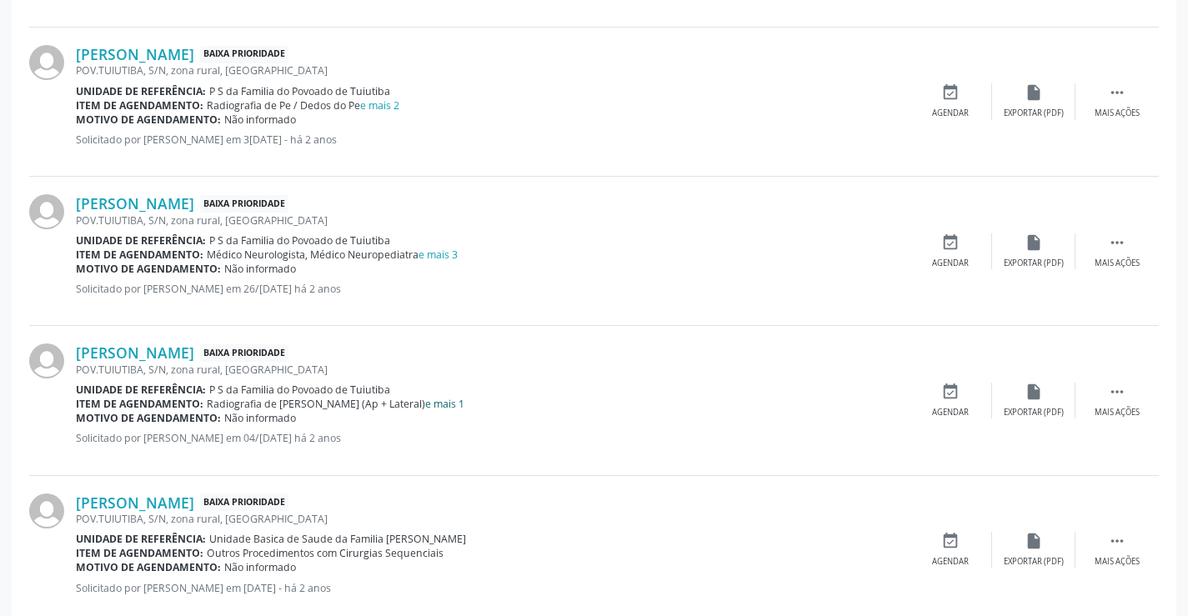
click at [425, 402] on link "e mais 1" at bounding box center [444, 404] width 39 height 14
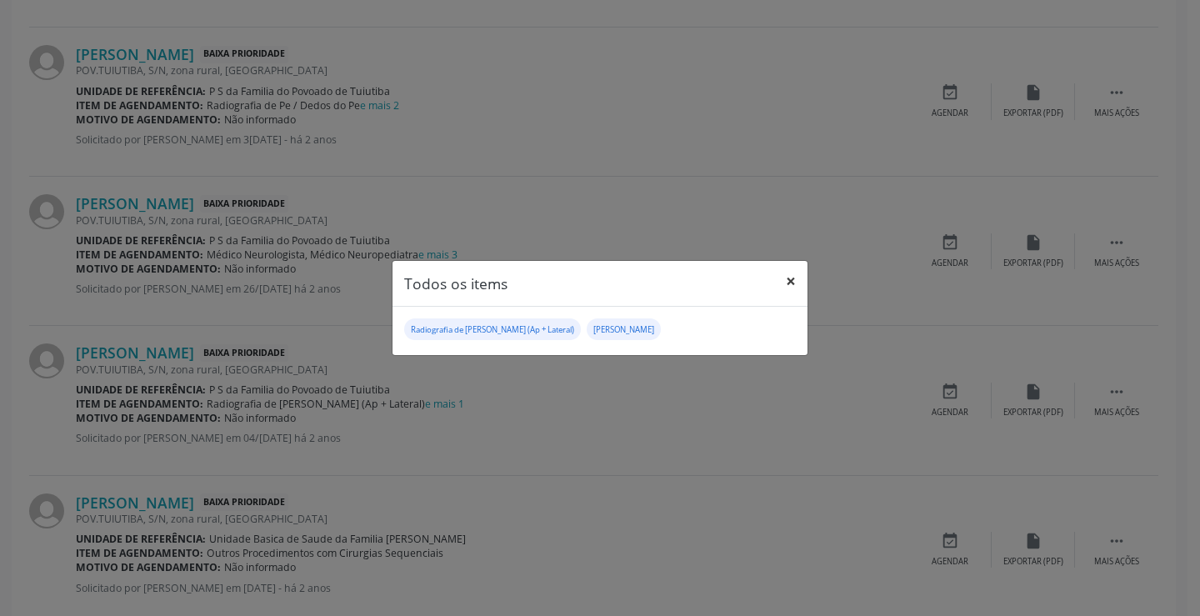
click at [787, 278] on button "×" at bounding box center [790, 281] width 33 height 41
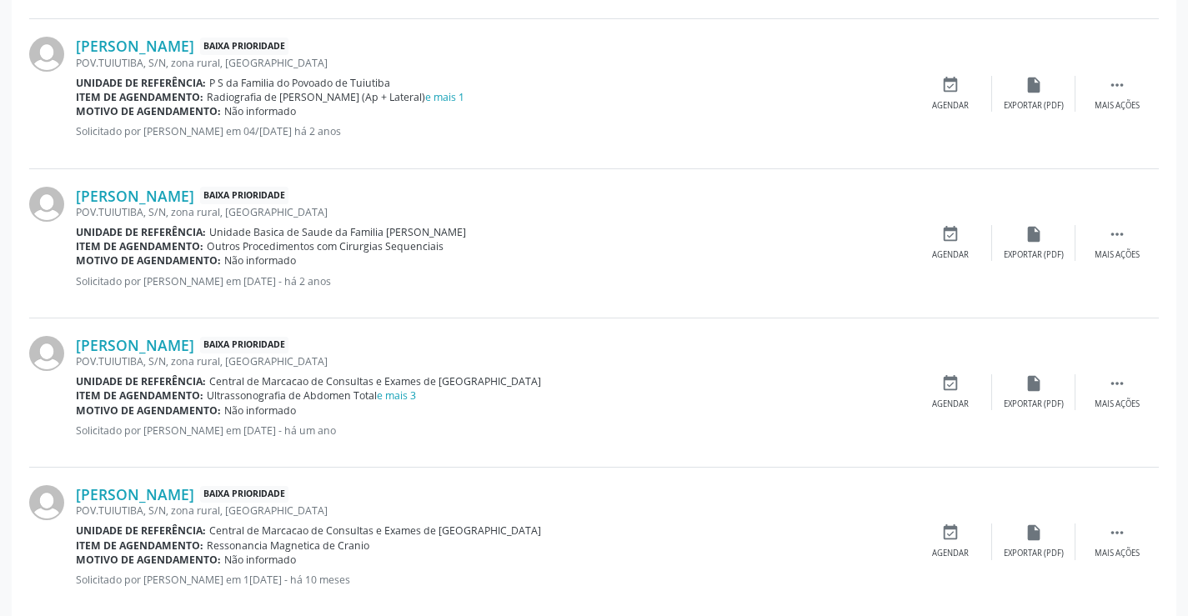
scroll to position [1417, 0]
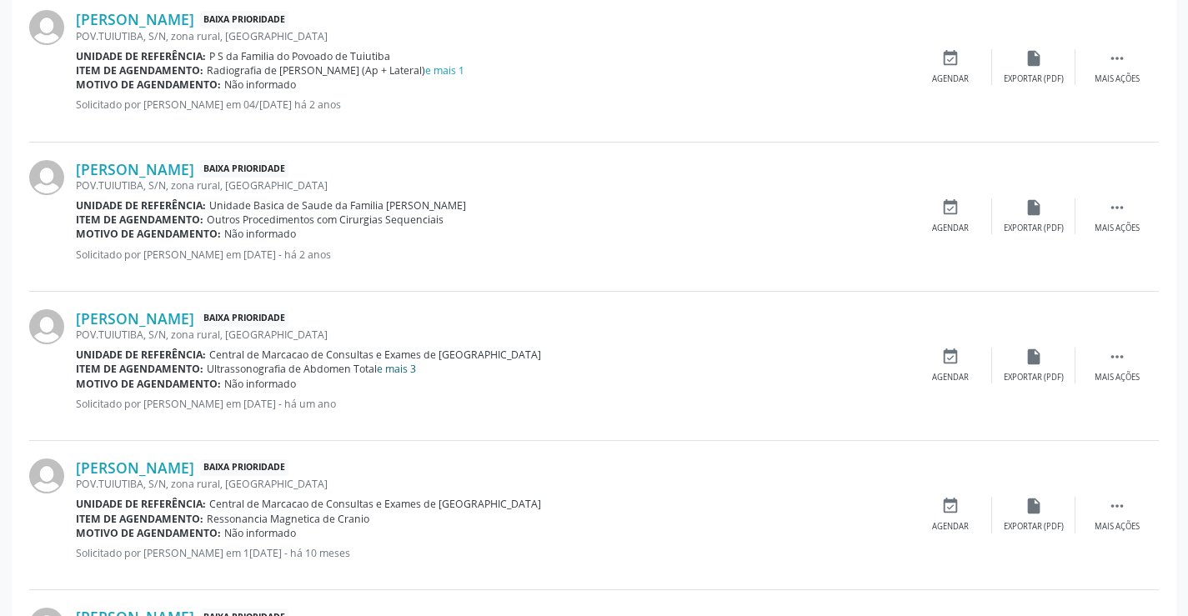
click at [397, 373] on link "e mais 3" at bounding box center [396, 369] width 39 height 14
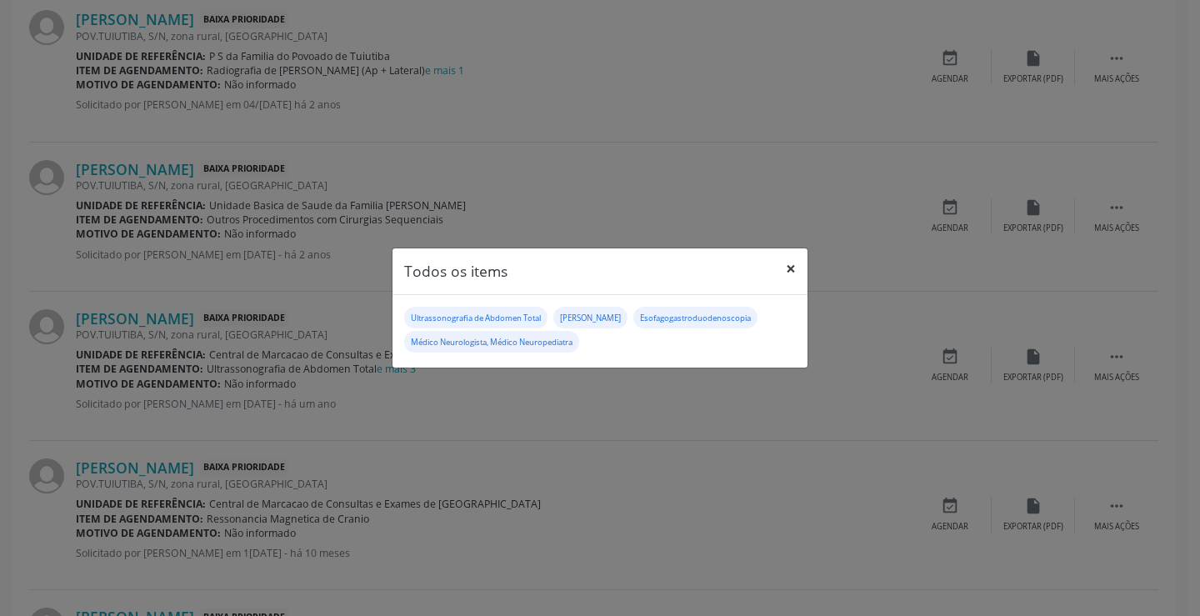
click at [788, 266] on button "×" at bounding box center [790, 268] width 33 height 41
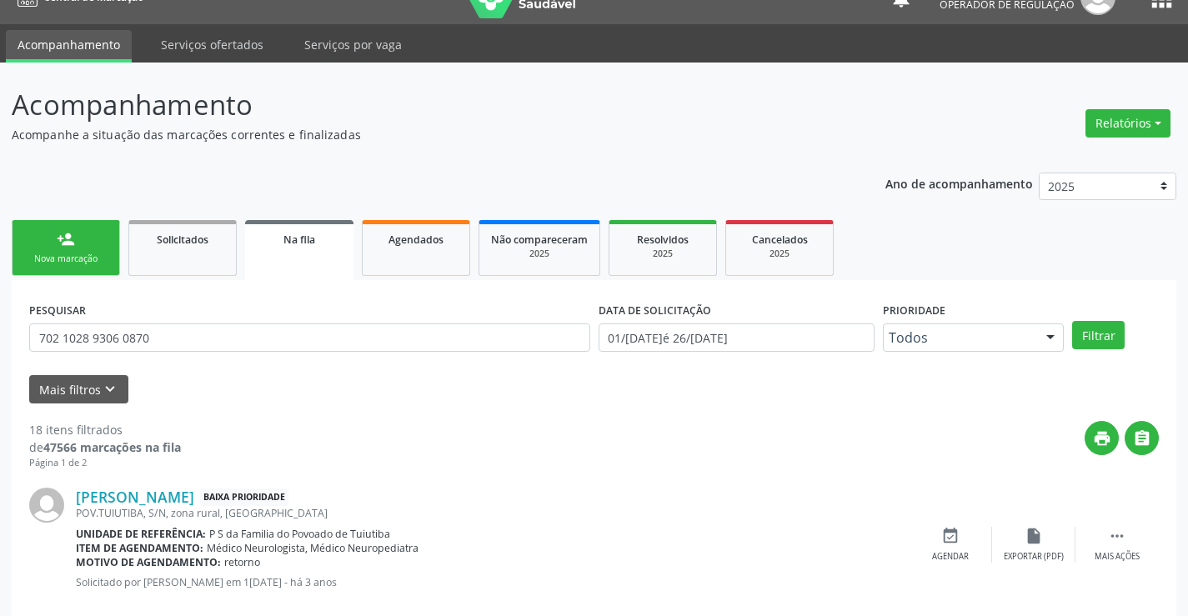
scroll to position [0, 0]
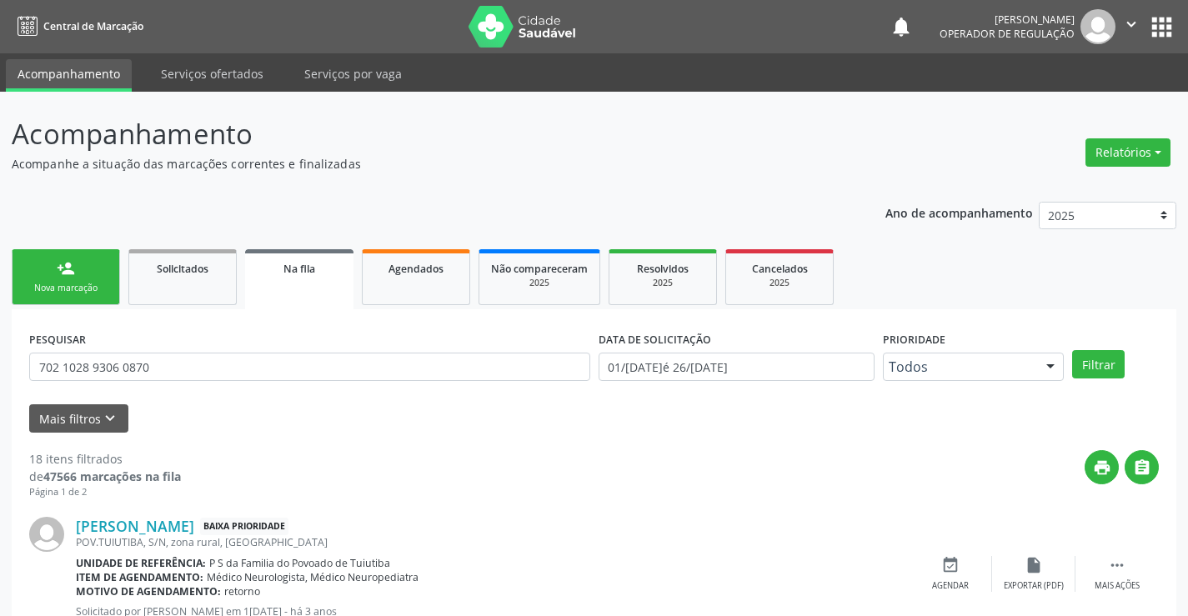
click at [48, 279] on link "person_add Nova marcação" at bounding box center [66, 277] width 108 height 56
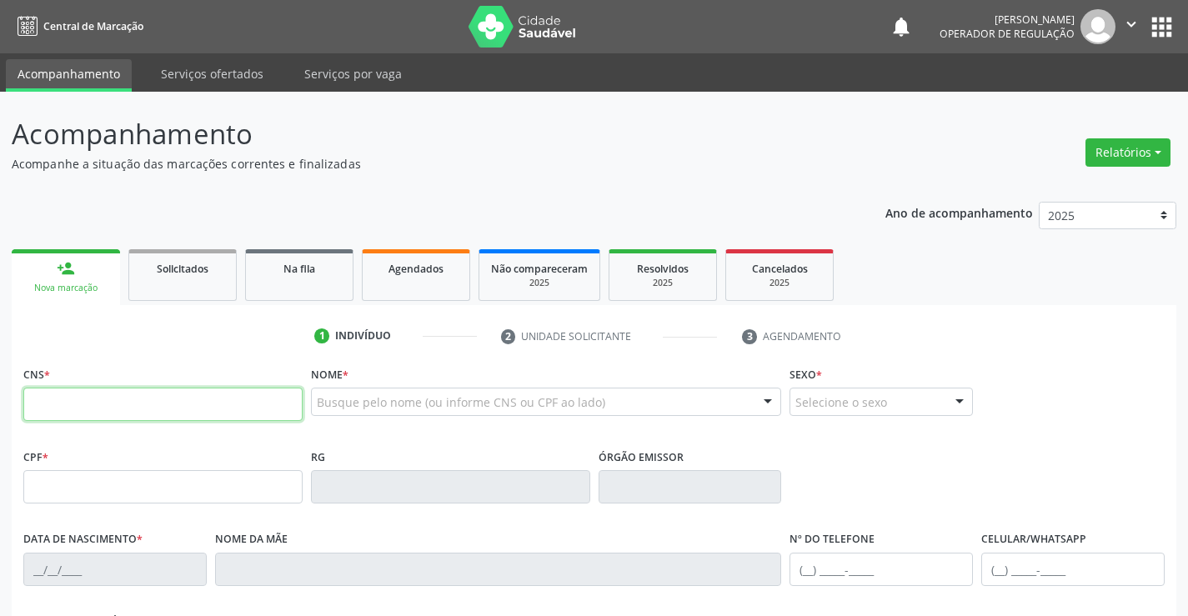
click at [76, 403] on input "text" at bounding box center [162, 404] width 279 height 33
click at [88, 400] on input "text" at bounding box center [162, 404] width 279 height 33
type input "701 4006 5349 2137"
type input "3158955"
type input "SP"
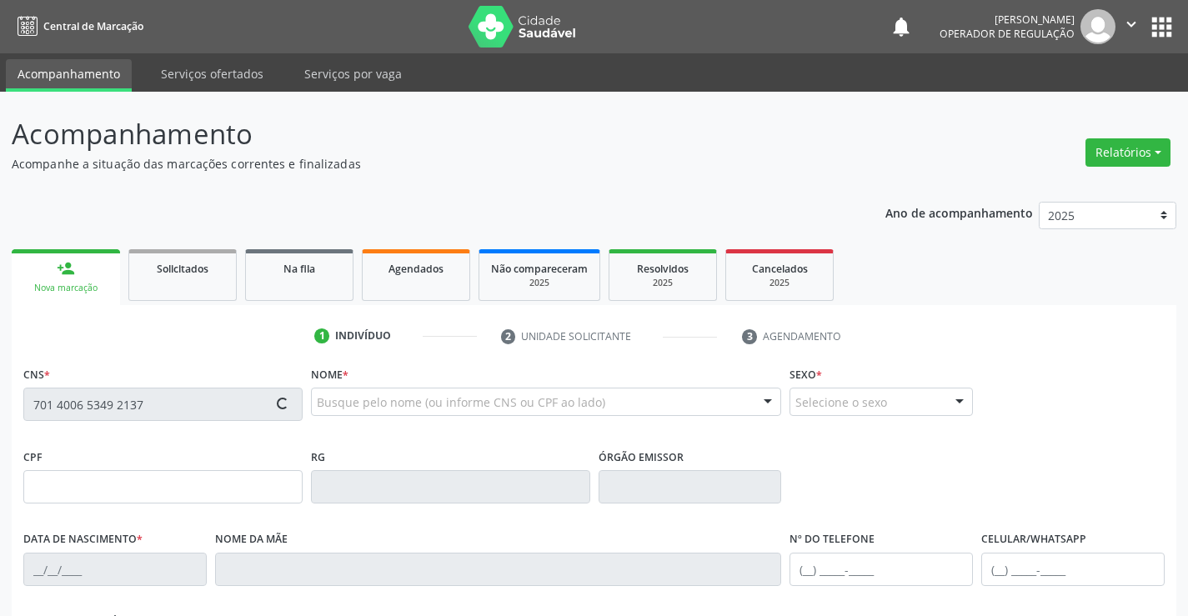
type input "06/[DATE]"
type input "[PHONE_NUMBER]"
type input "014.801.425-90"
type input "S/N"
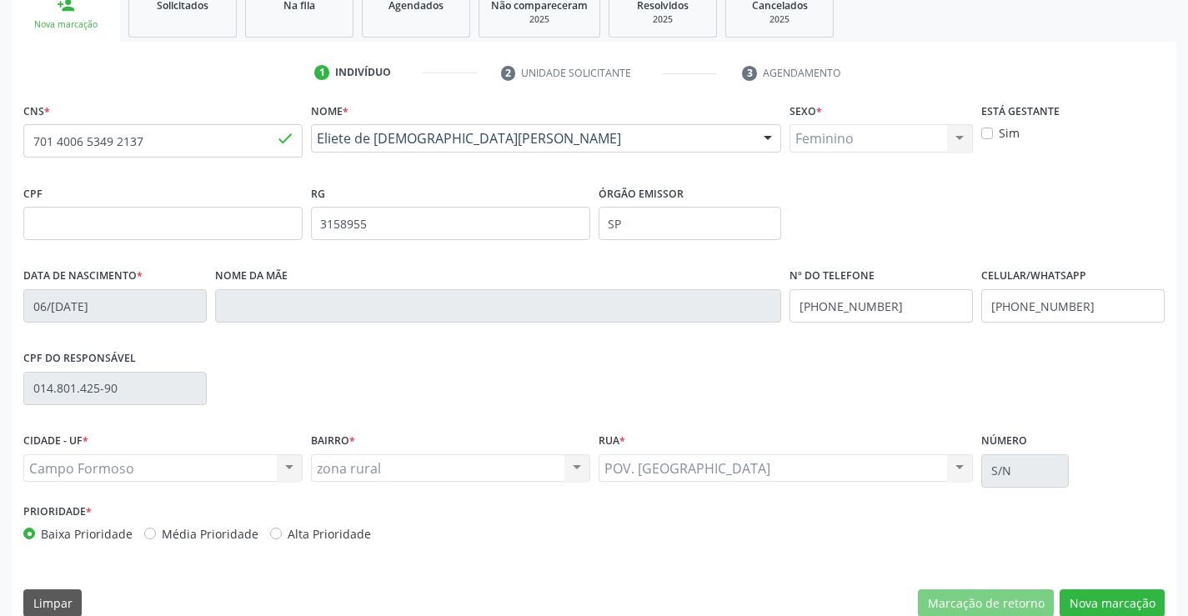
scroll to position [288, 0]
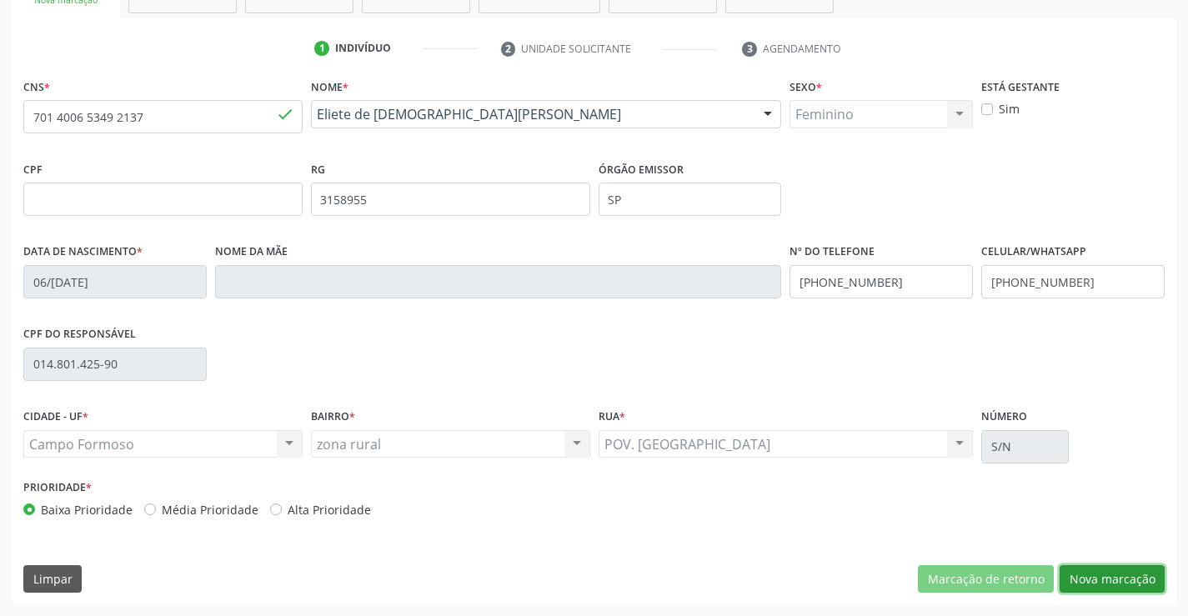
click at [1116, 580] on button "Nova marcação" at bounding box center [1111, 579] width 105 height 28
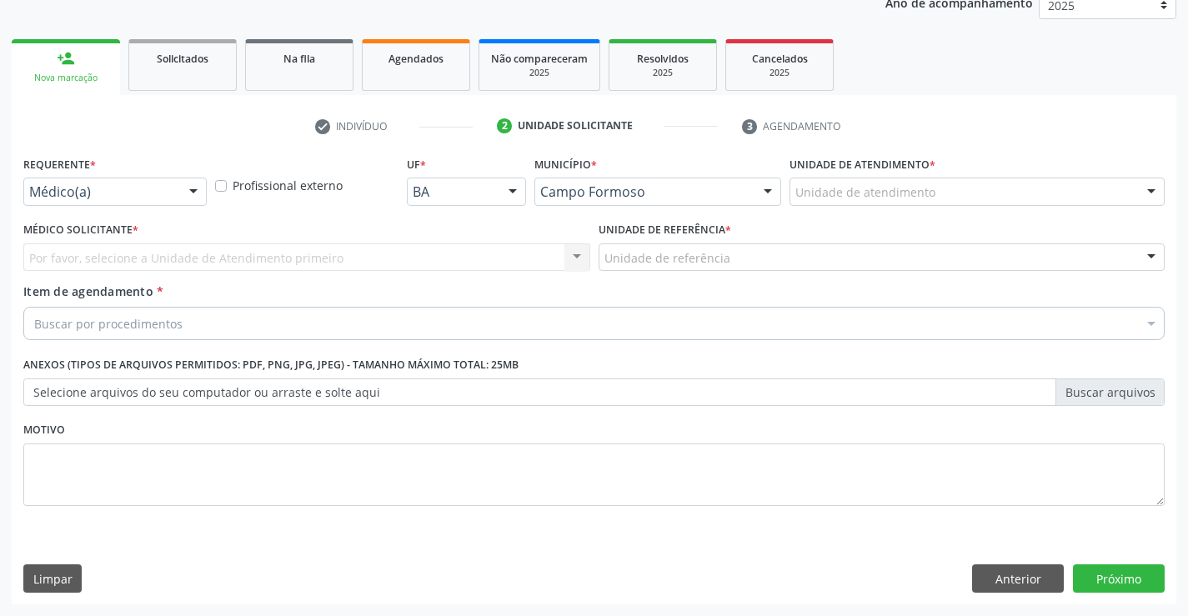
scroll to position [210, 0]
click at [153, 180] on div "Médico(a)" at bounding box center [114, 192] width 183 height 28
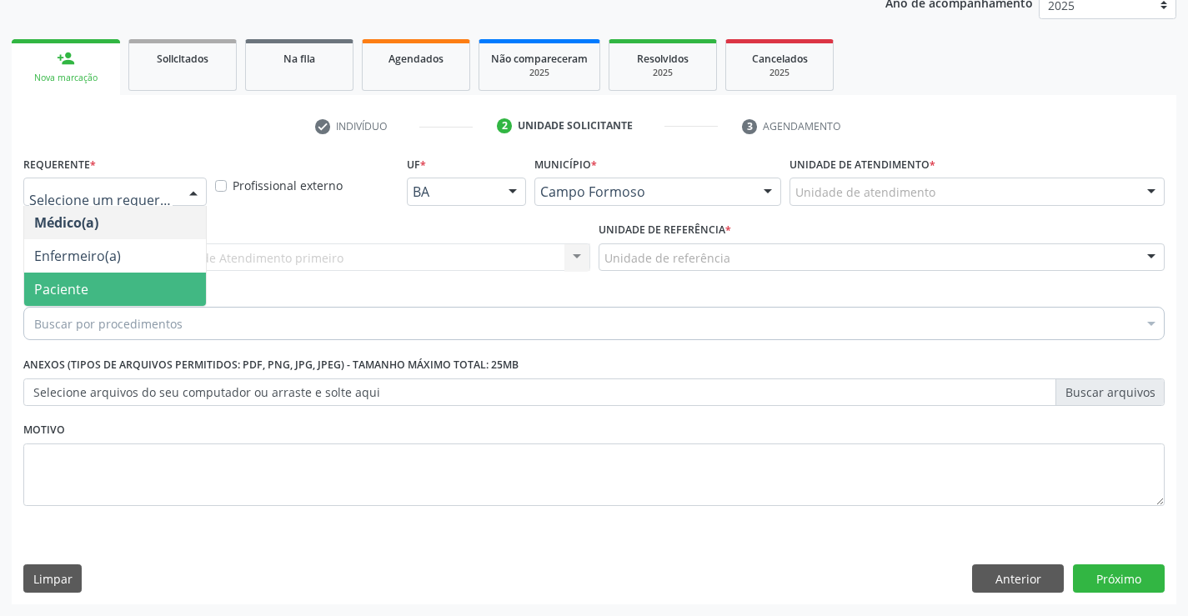
click at [113, 290] on span "Paciente" at bounding box center [115, 289] width 182 height 33
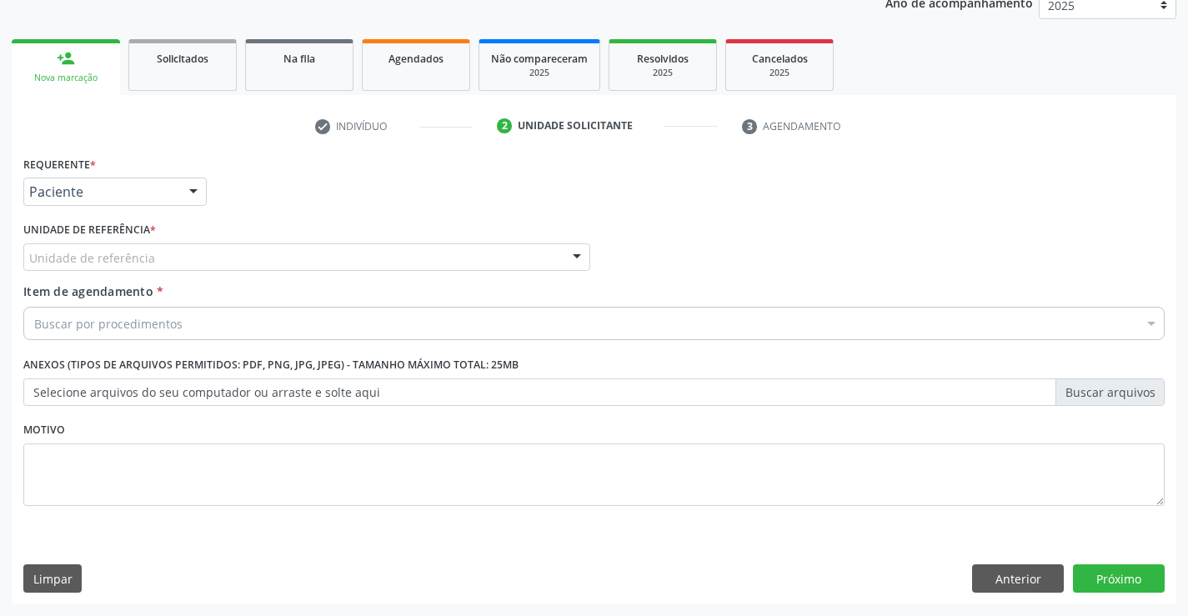
click at [308, 246] on div "Unidade de referência" at bounding box center [306, 257] width 567 height 28
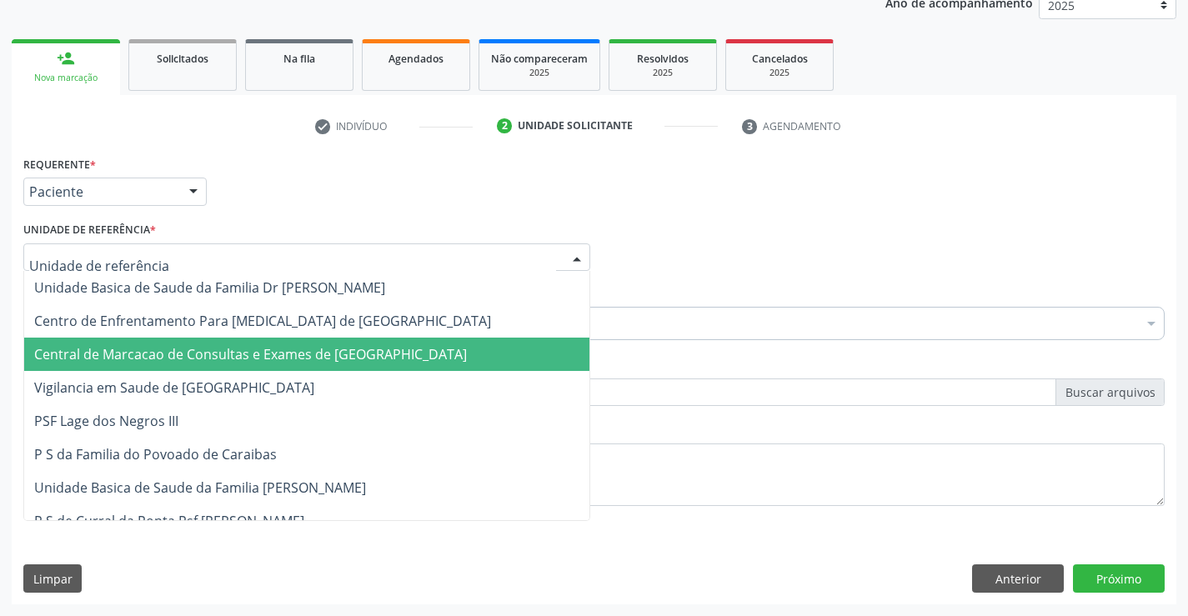
click at [313, 354] on span "Central de Marcacao de Consultas e Exames de [GEOGRAPHIC_DATA]" at bounding box center [250, 354] width 433 height 18
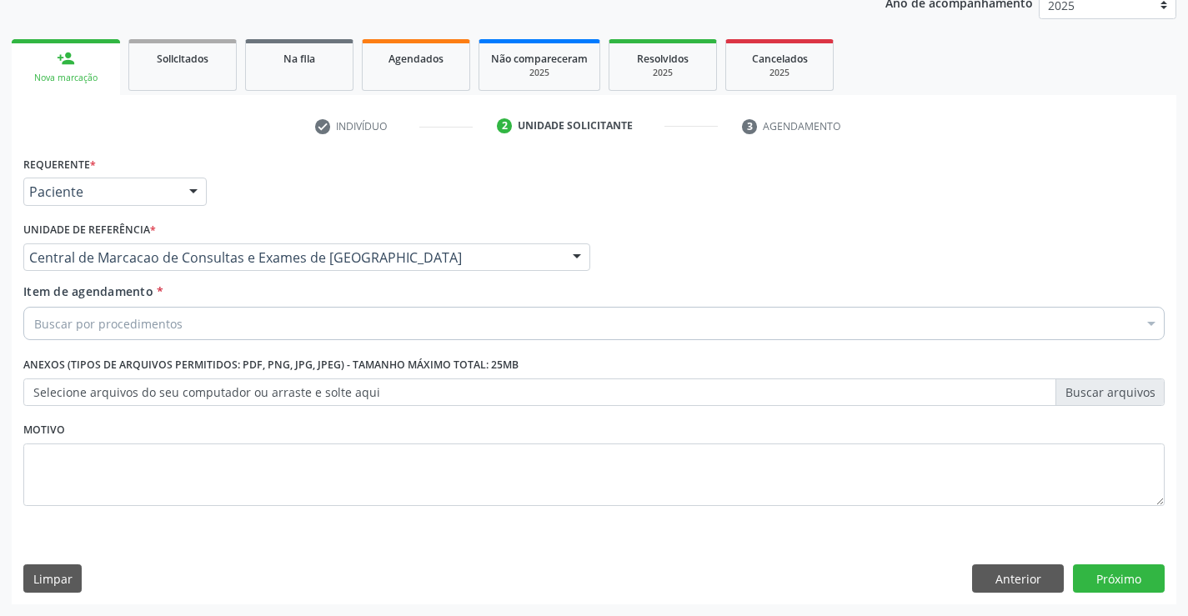
click at [337, 319] on div "Buscar por procedimentos" at bounding box center [593, 323] width 1141 height 33
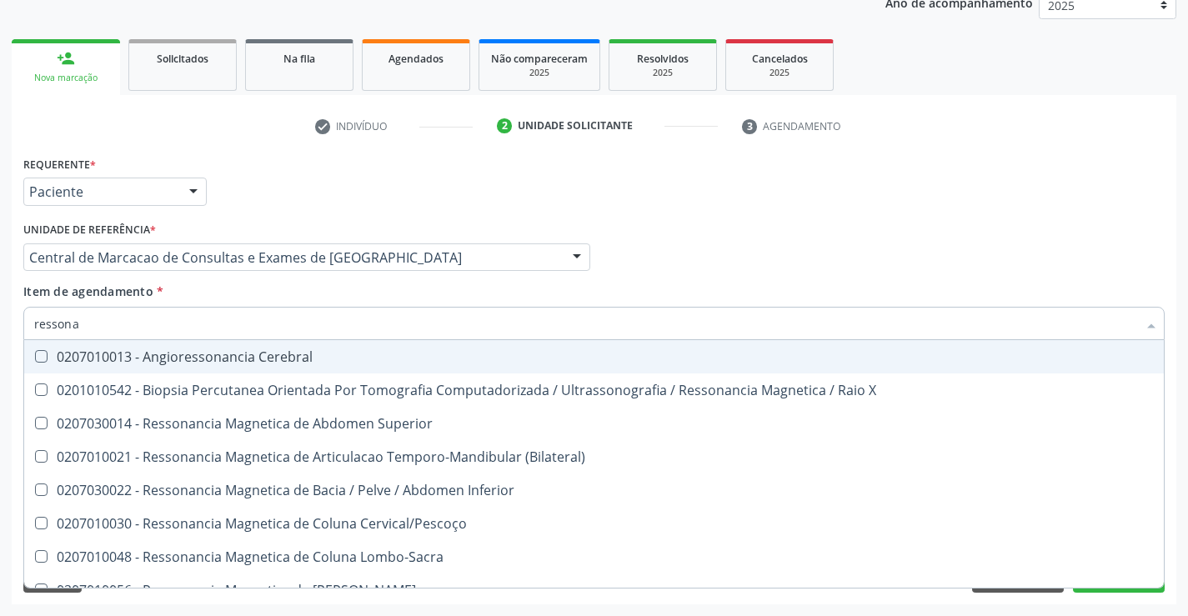
type input "ressonan"
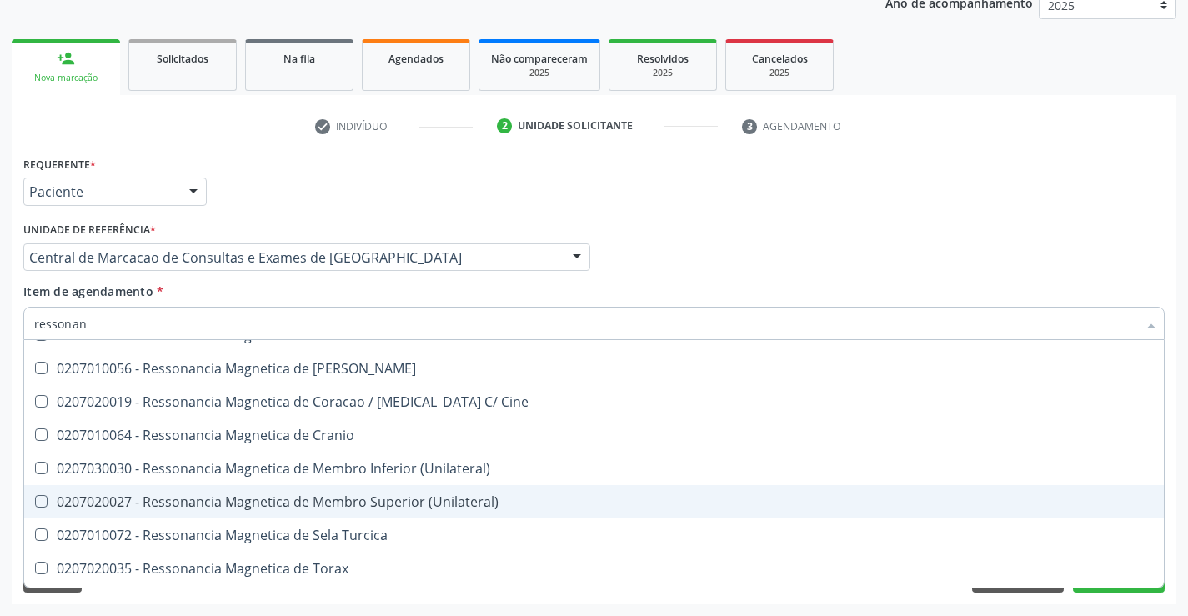
scroll to position [250, 0]
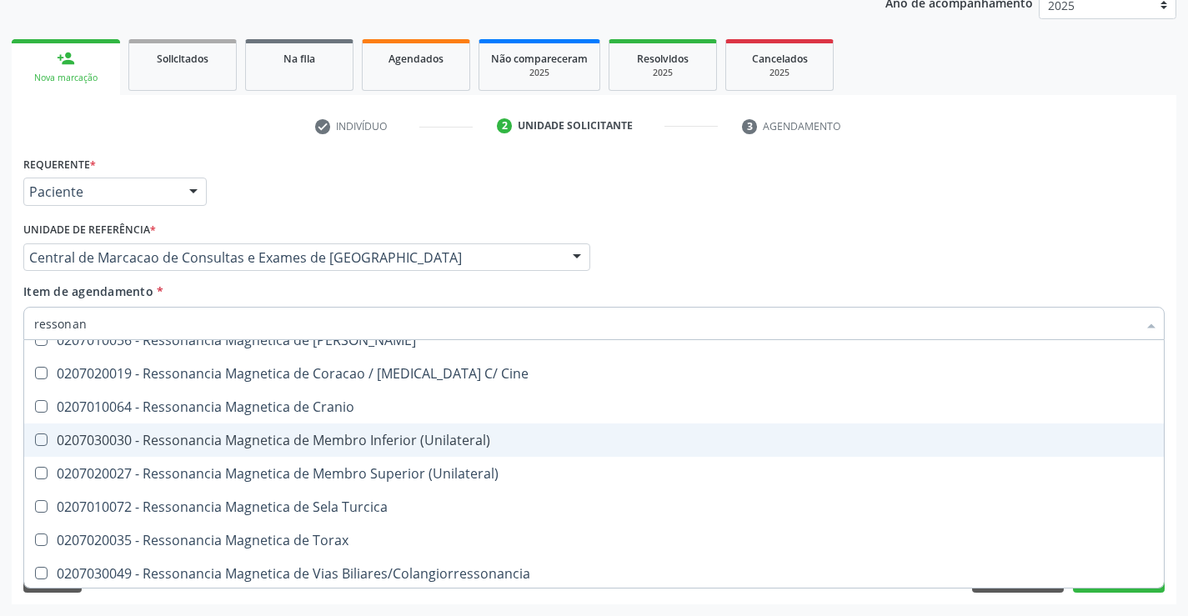
click at [406, 440] on div "0207030030 - Ressonancia Magnetica de Membro Inferior (Unilateral)" at bounding box center [594, 439] width 1120 height 13
checkbox \(Unilateral\) "true"
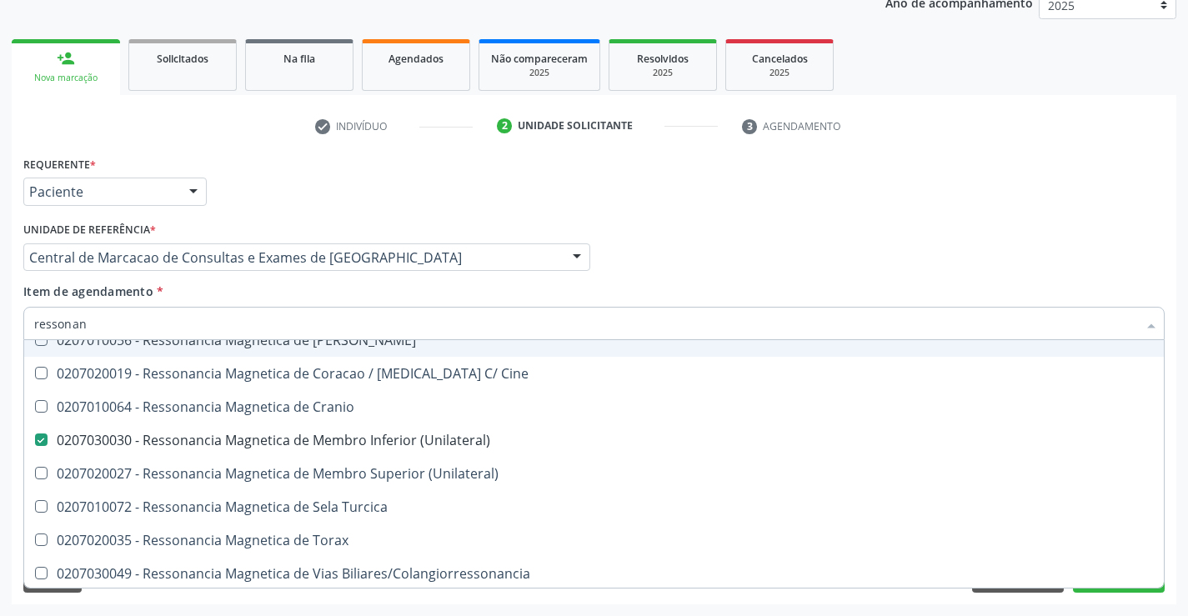
click at [408, 325] on input "ressonan" at bounding box center [585, 323] width 1103 height 33
type input "ab"
checkbox \(Unilateral\) "false"
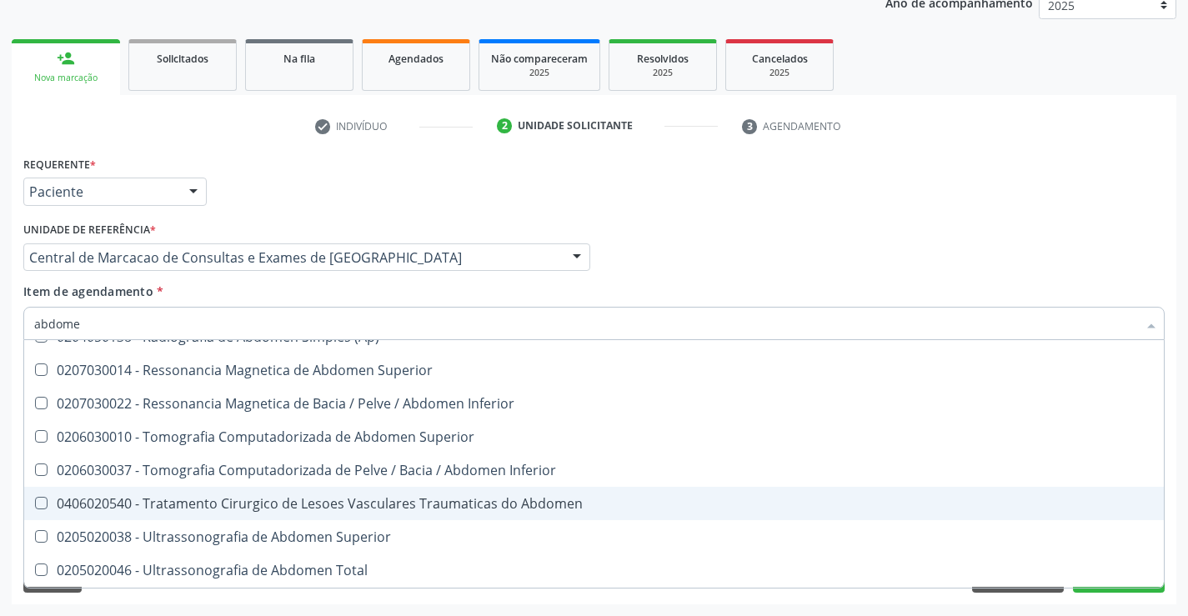
scroll to position [87, 0]
type input "abdomen"
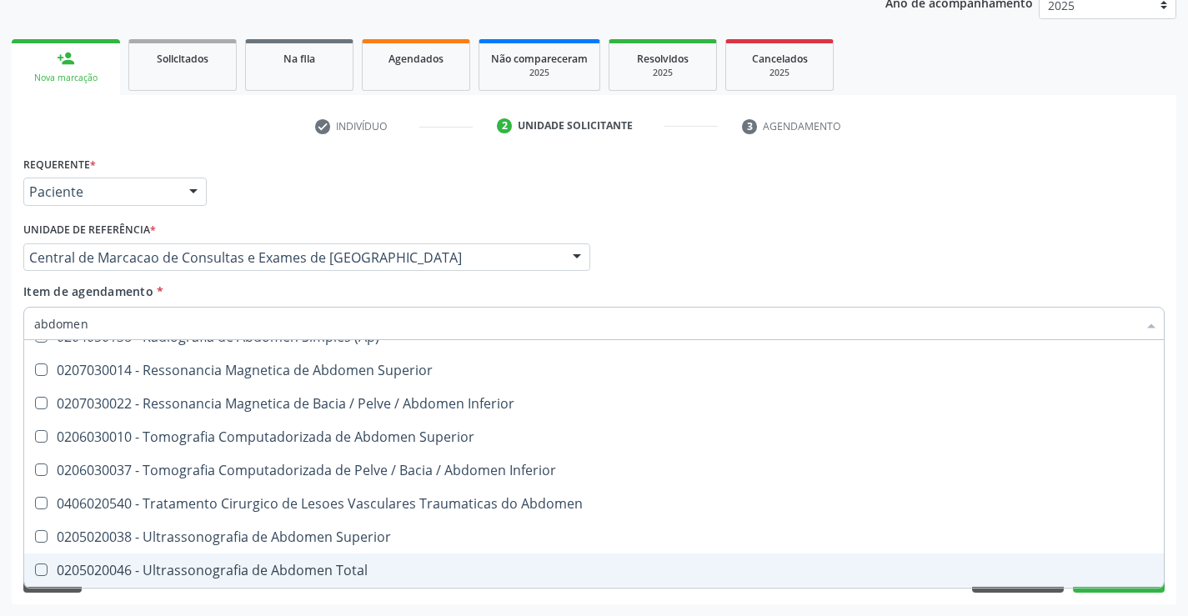
click at [319, 571] on div "0205020046 - Ultrassonografia de Abdomen Total" at bounding box center [594, 570] width 1120 height 13
checkbox Total "true"
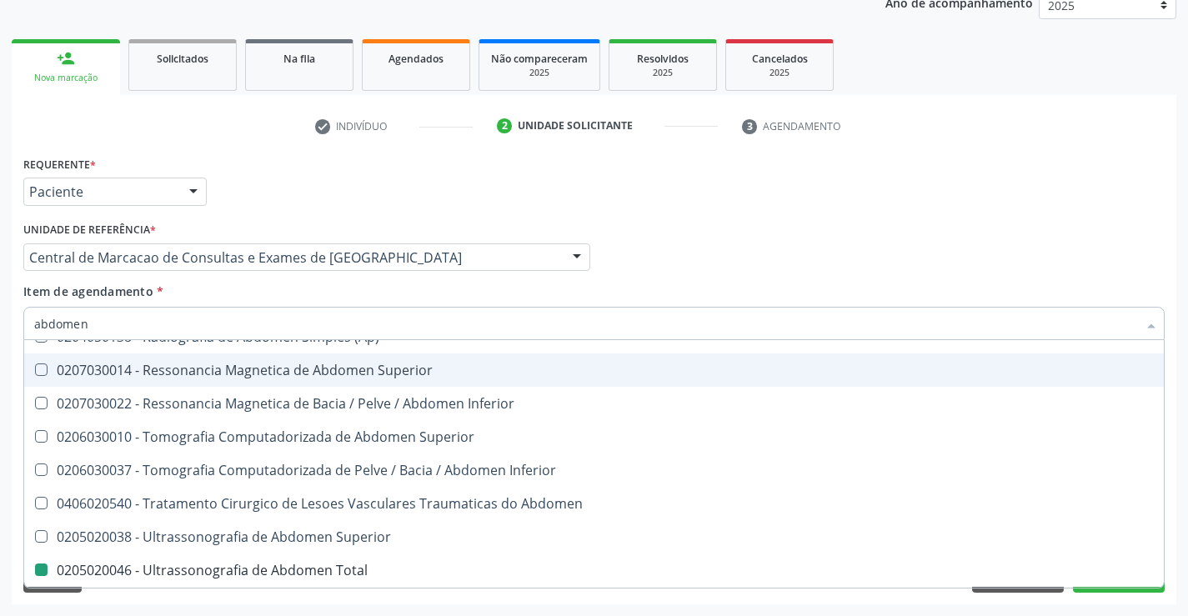
click at [768, 200] on div "Requerente * Paciente Médico(a) Enfermeiro(a) Paciente Nenhum resultado encontr…" at bounding box center [594, 184] width 1150 height 65
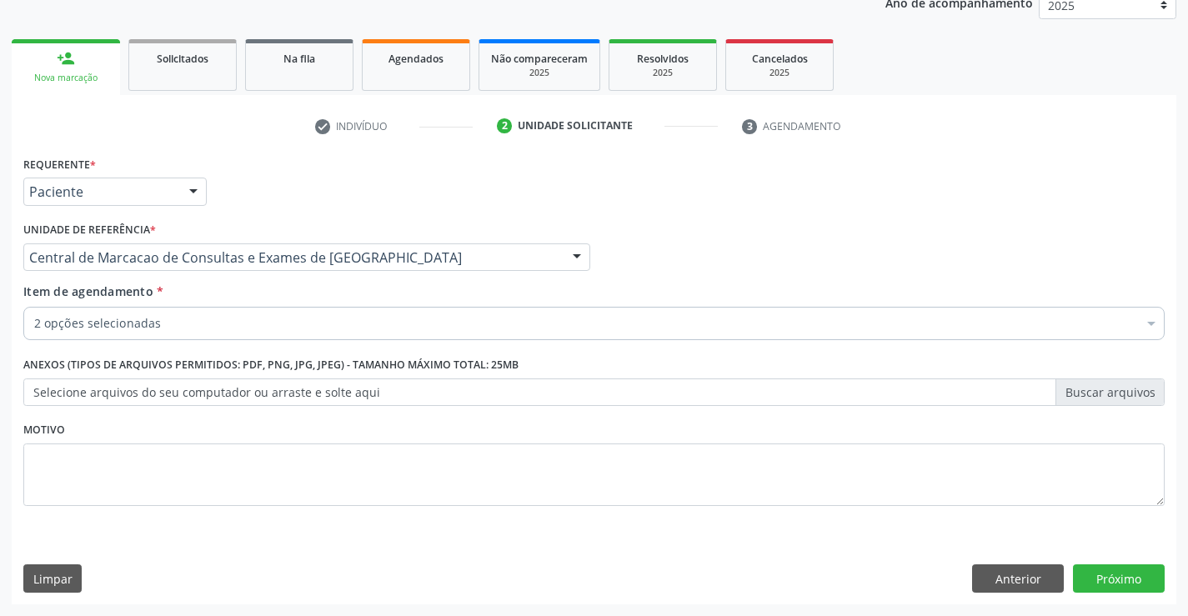
scroll to position [0, 0]
click at [1123, 581] on button "Próximo" at bounding box center [1119, 578] width 92 height 28
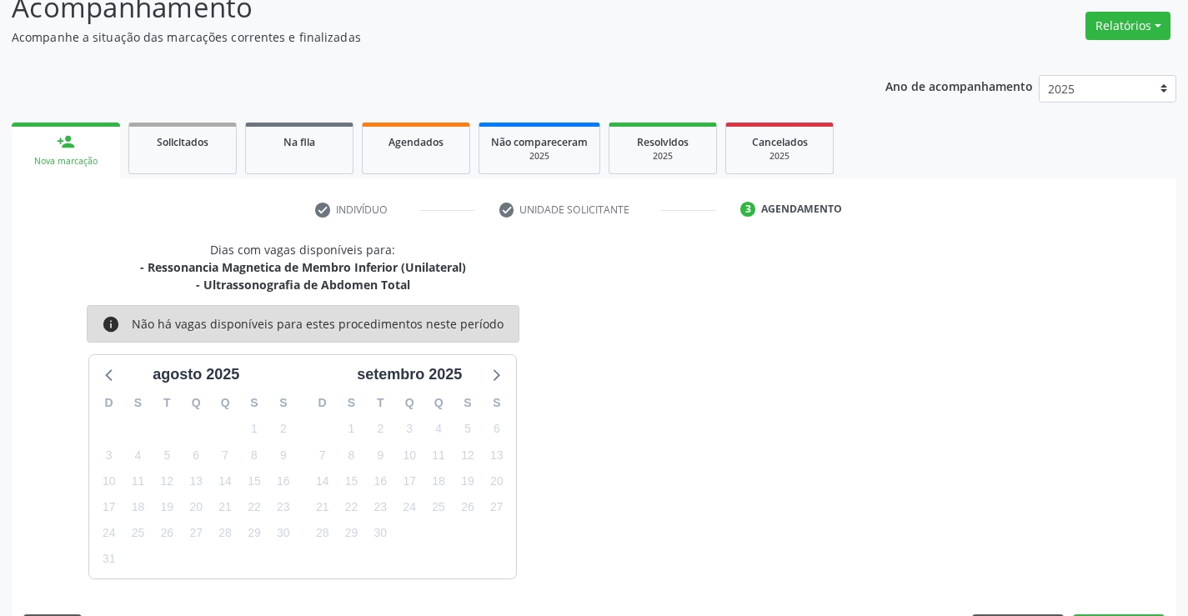
scroll to position [176, 0]
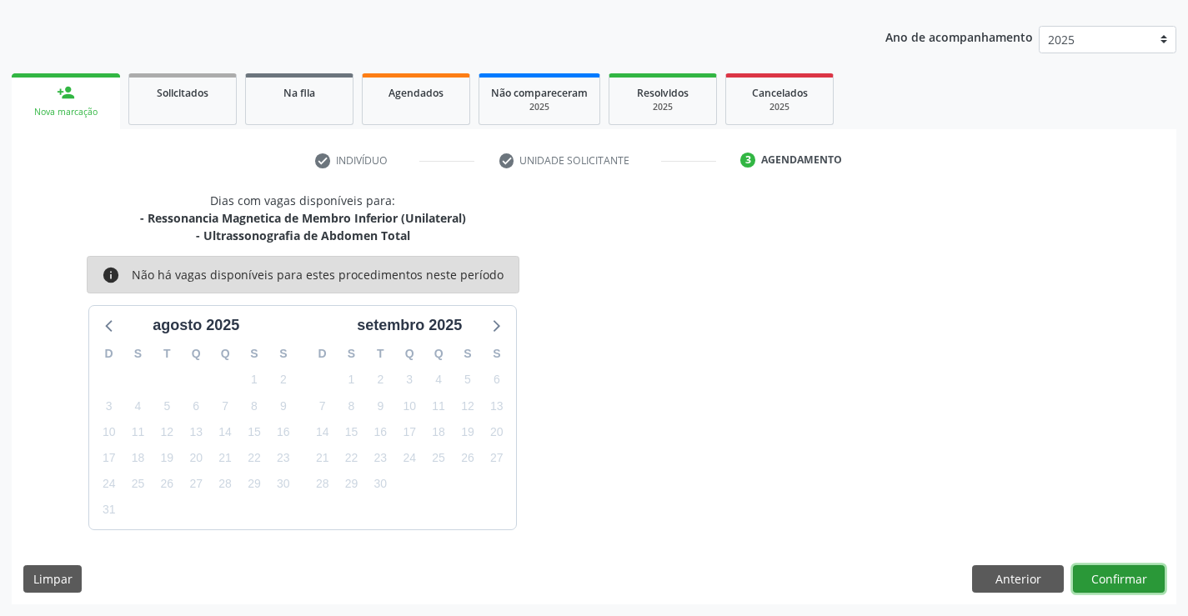
click at [1116, 575] on button "Confirmar" at bounding box center [1119, 579] width 92 height 28
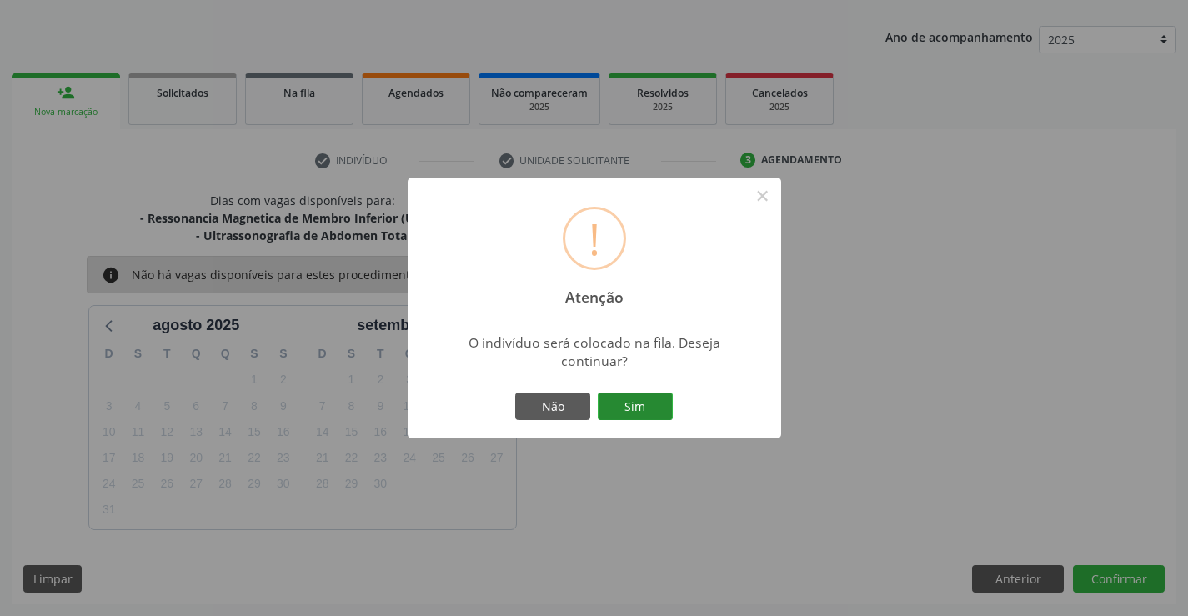
click at [631, 403] on button "Sim" at bounding box center [635, 407] width 75 height 28
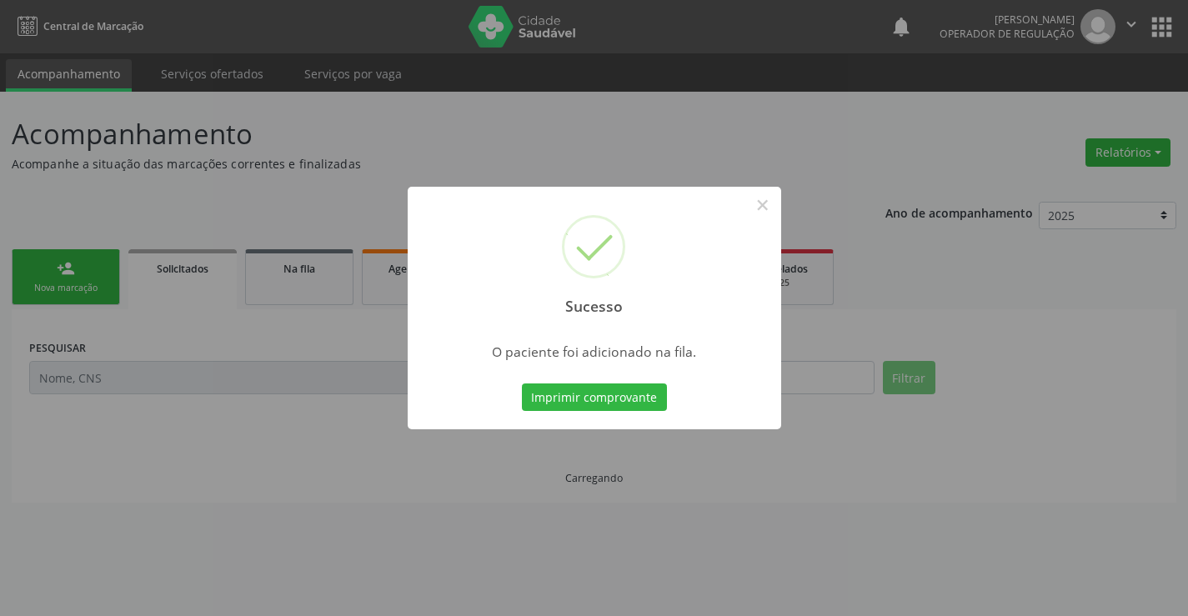
scroll to position [0, 0]
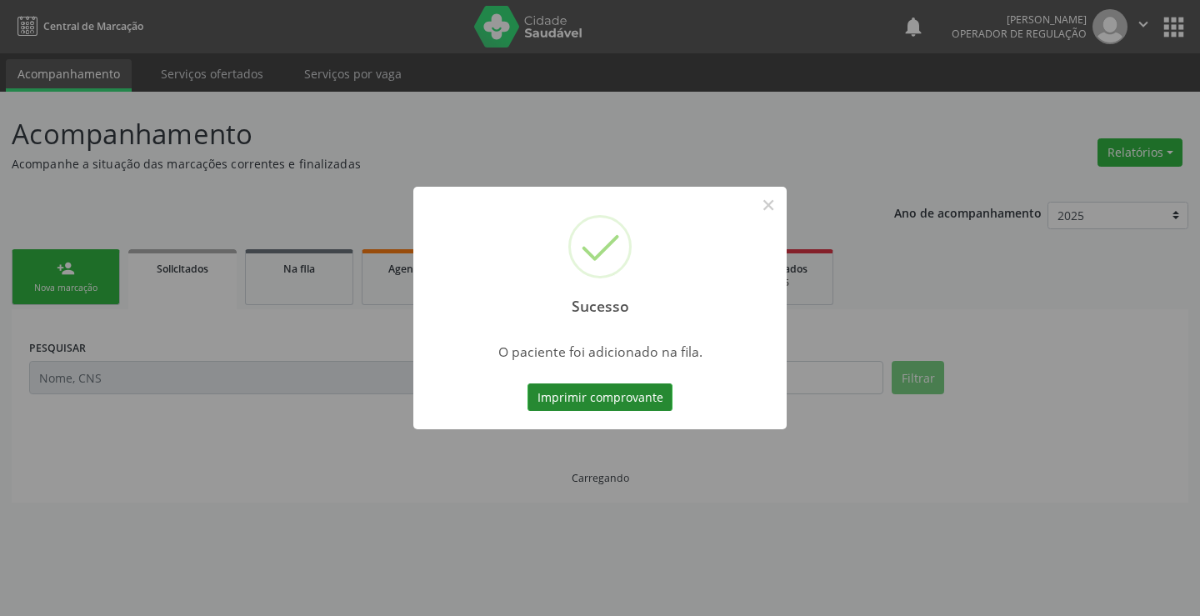
click at [609, 388] on button "Imprimir comprovante" at bounding box center [600, 397] width 145 height 28
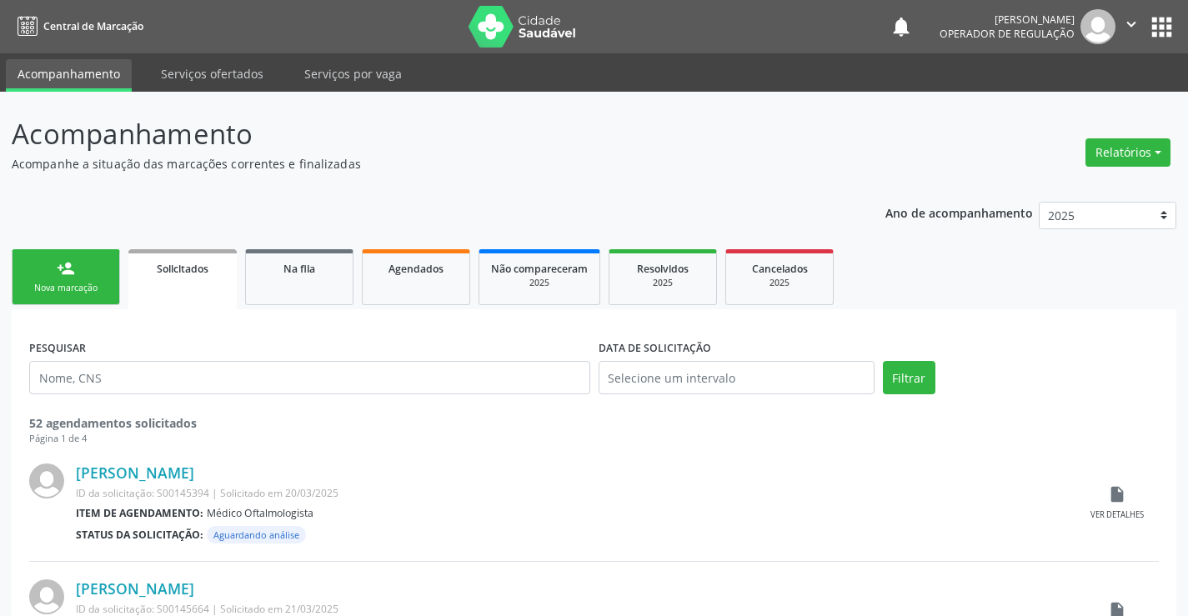
click at [102, 268] on link "person_add Nova marcação" at bounding box center [66, 277] width 108 height 56
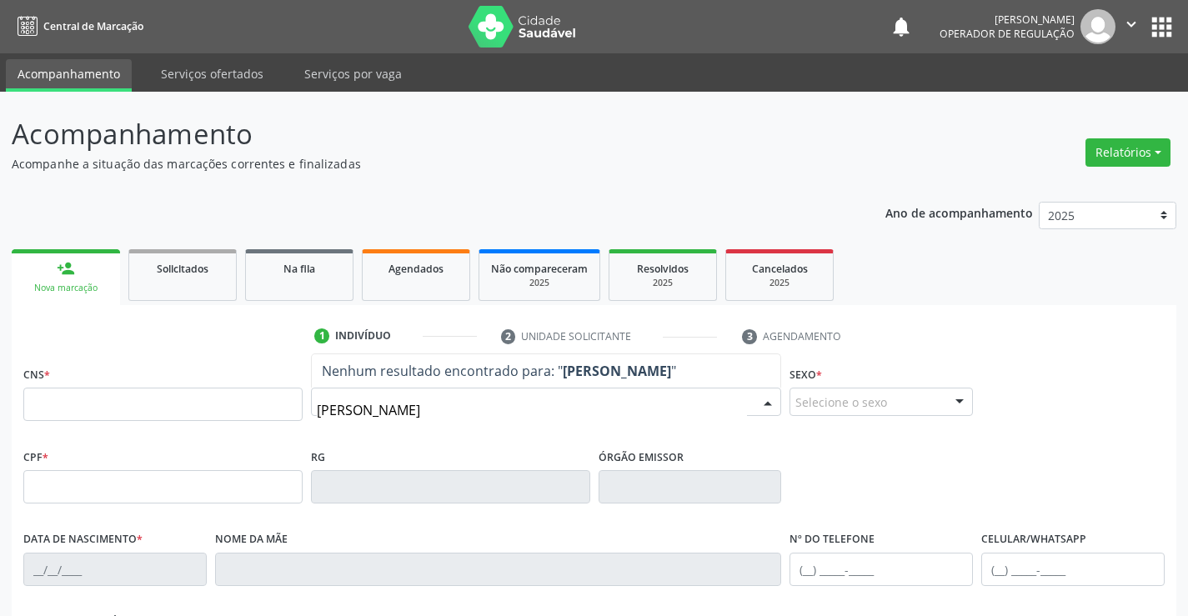
type input "[PERSON_NAME]"
click at [409, 422] on input "[PERSON_NAME]" at bounding box center [532, 409] width 431 height 33
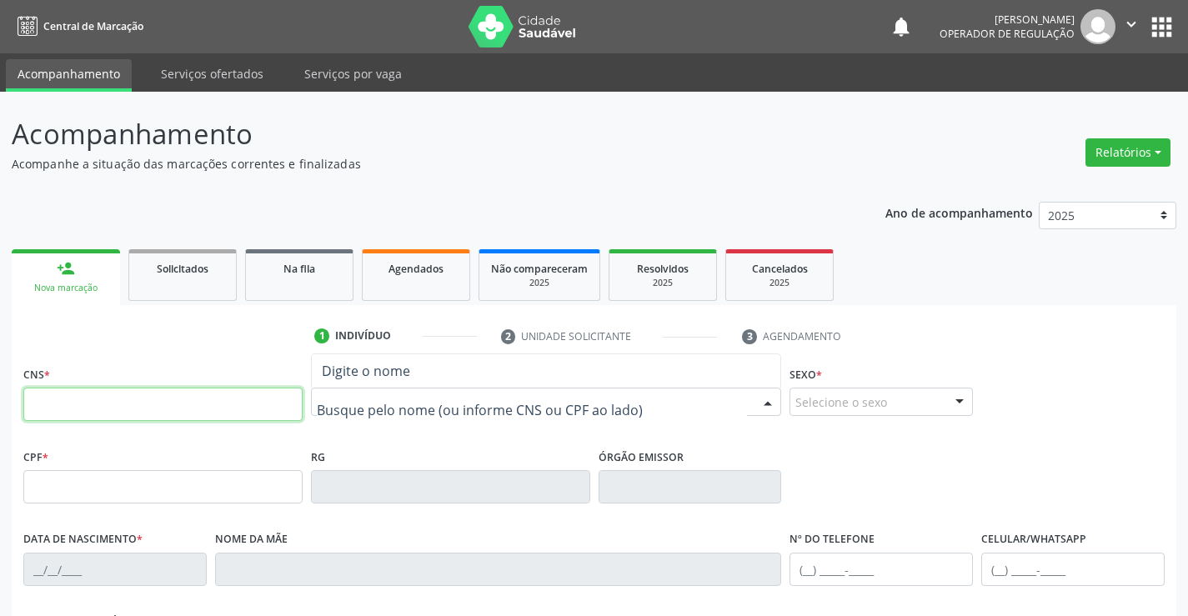
click at [61, 404] on input "text" at bounding box center [162, 404] width 279 height 33
type input "700 2054 5948 0925"
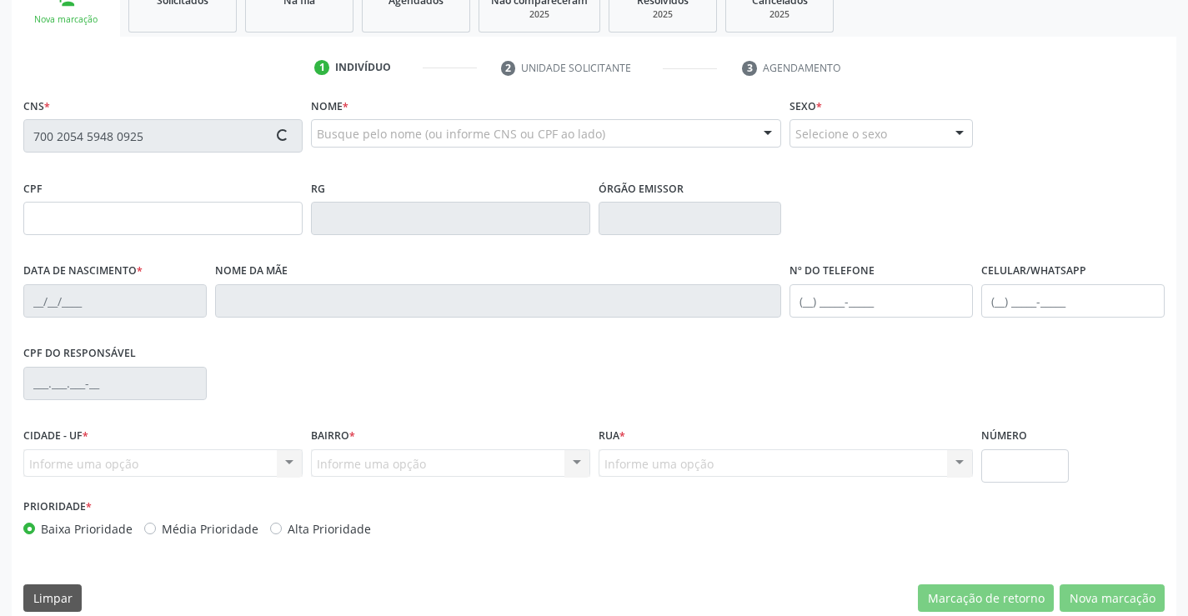
scroll to position [288, 0]
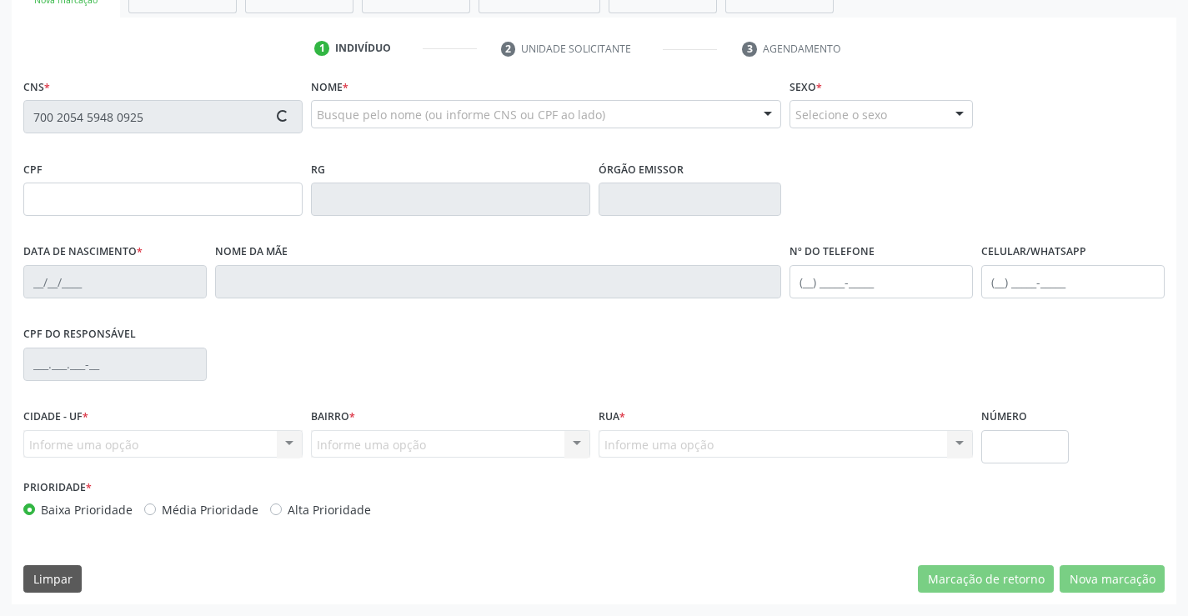
type input "05/[DATE]"
type input "[PHONE_NUMBER]"
type input "S/N"
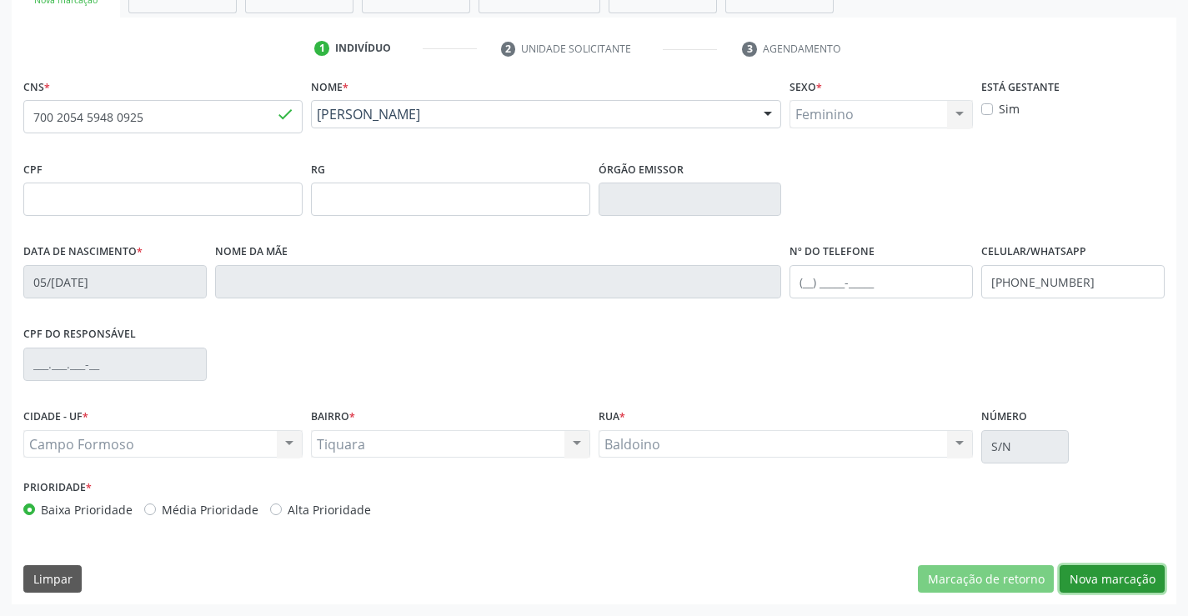
click at [1105, 573] on button "Nova marcação" at bounding box center [1111, 579] width 105 height 28
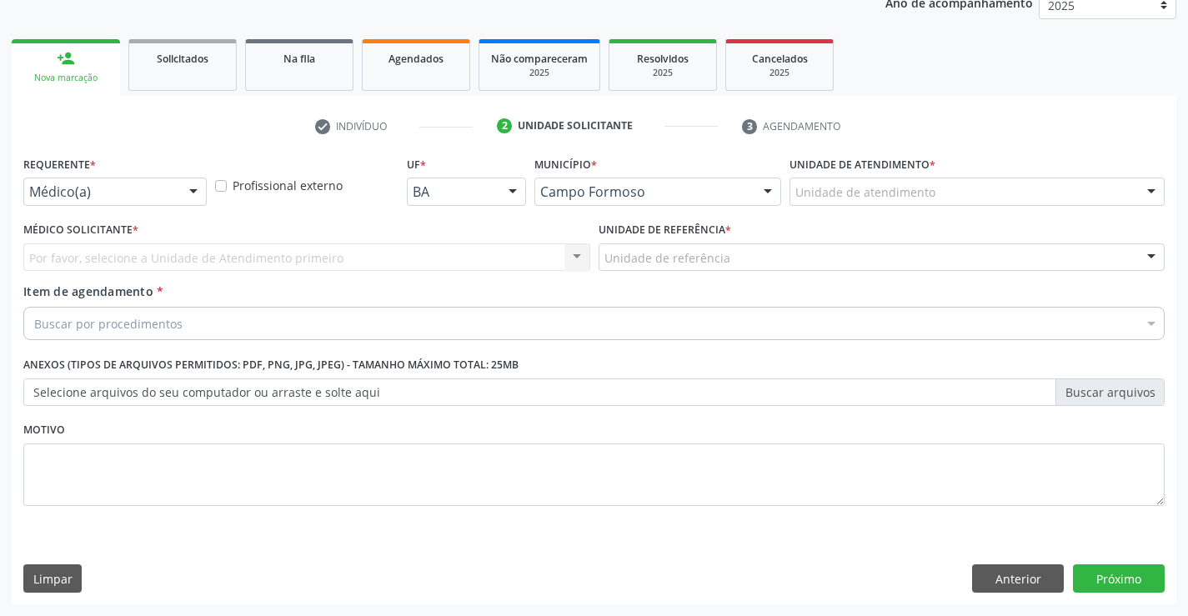
scroll to position [210, 0]
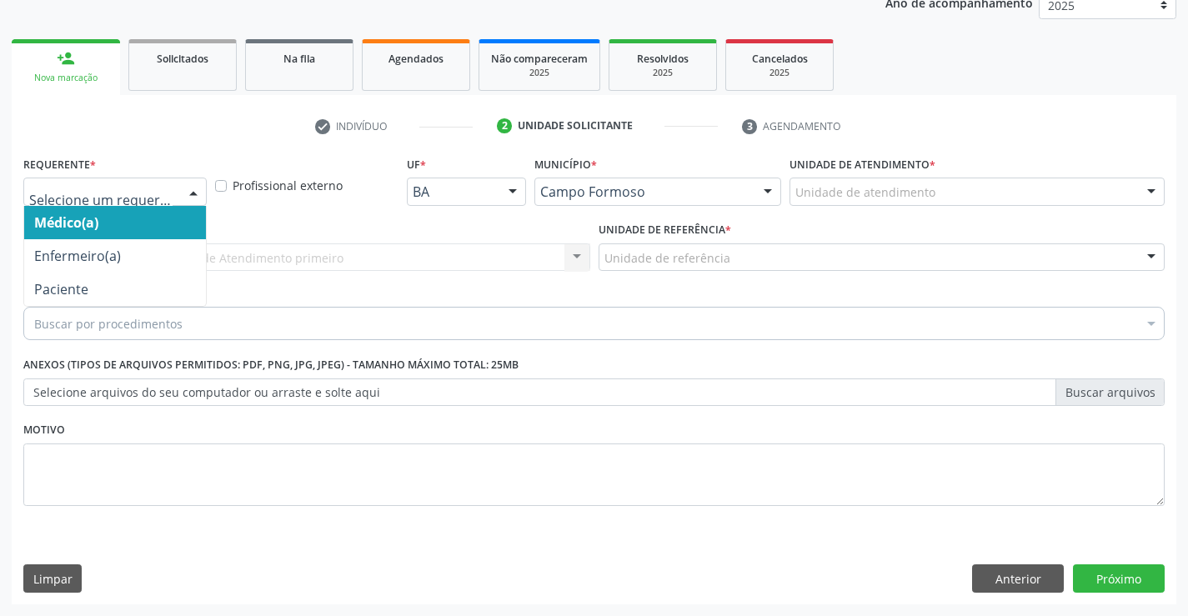
click at [163, 202] on div at bounding box center [114, 192] width 183 height 28
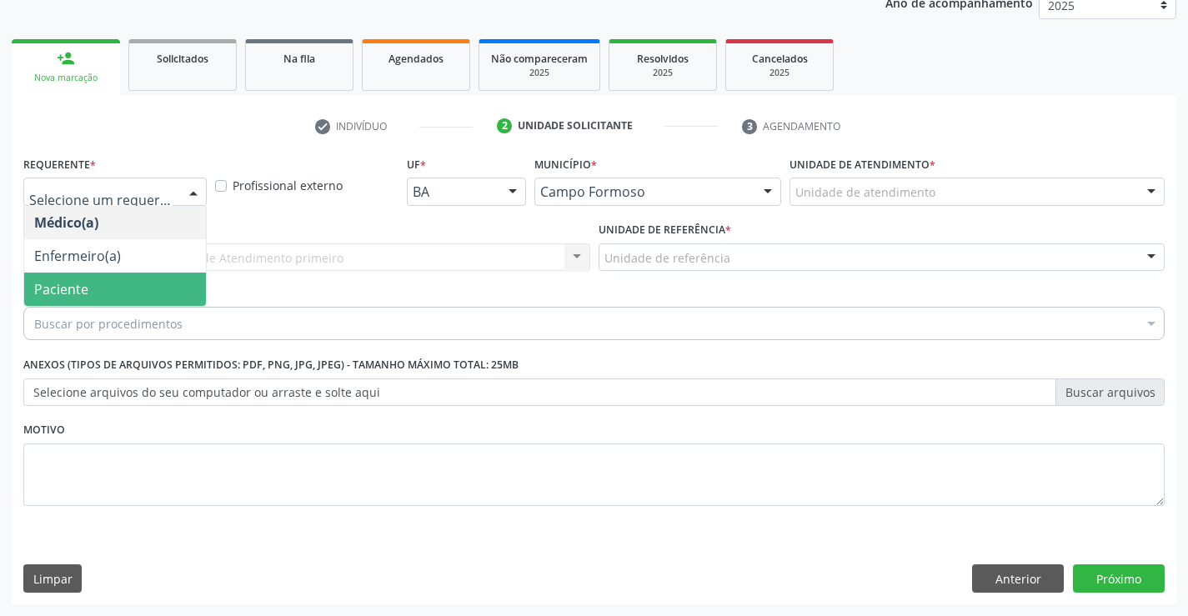
click at [105, 293] on span "Paciente" at bounding box center [115, 289] width 182 height 33
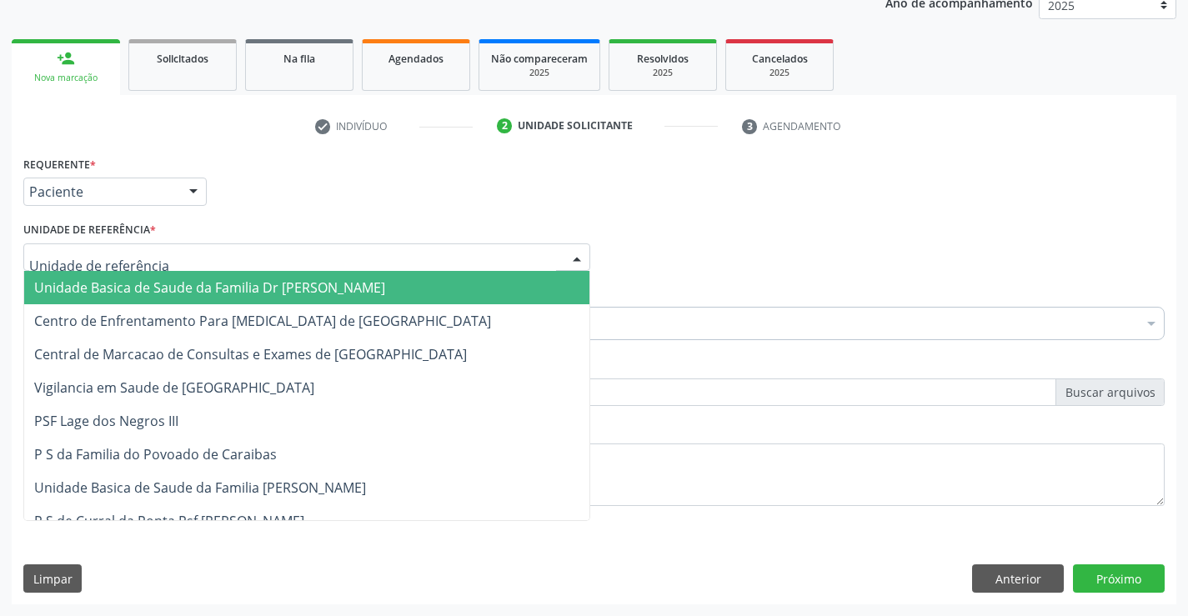
click at [266, 268] on div at bounding box center [306, 257] width 567 height 28
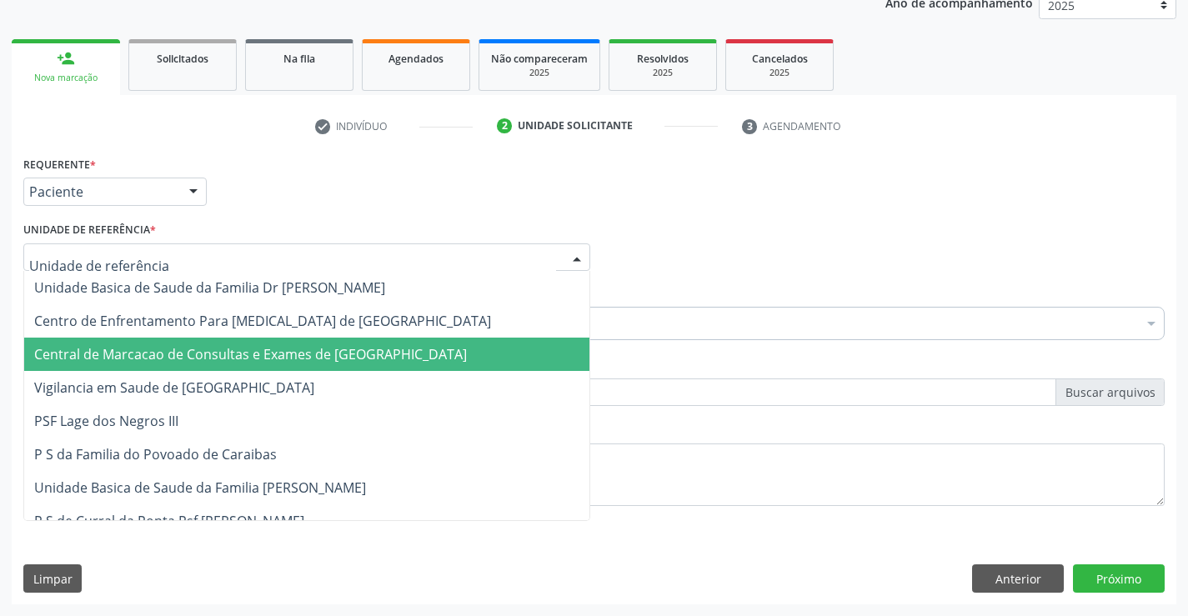
drag, startPoint x: 276, startPoint y: 350, endPoint x: 279, endPoint y: 333, distance: 17.8
click at [276, 349] on span "Central de Marcacao de Consultas e Exames de [GEOGRAPHIC_DATA]" at bounding box center [250, 354] width 433 height 18
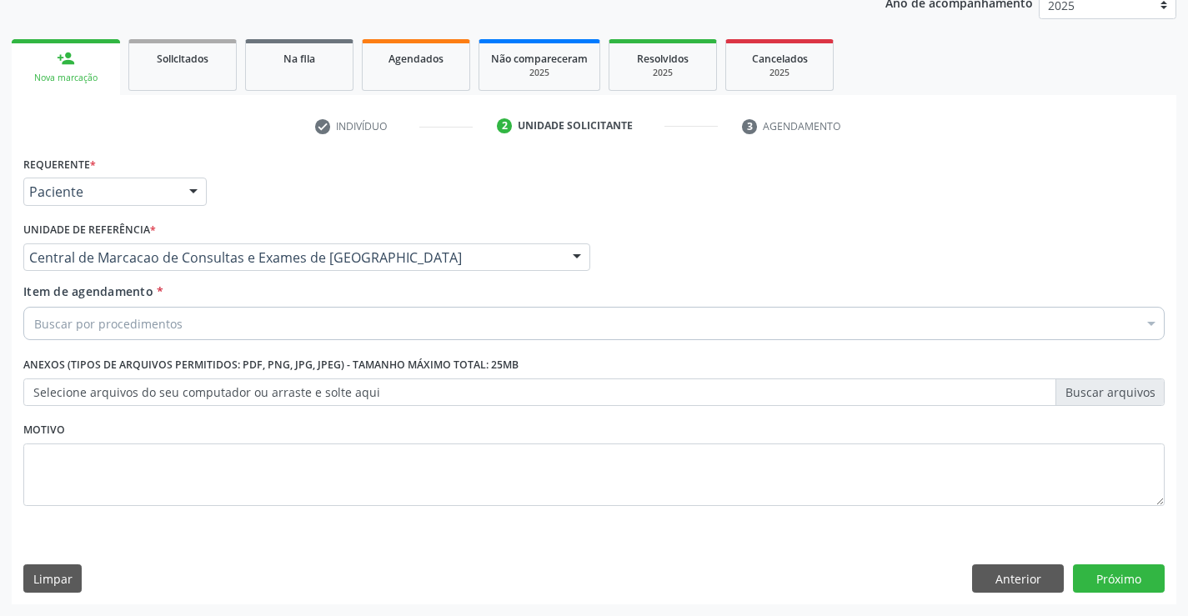
click at [285, 327] on div "Buscar por procedimentos" at bounding box center [593, 323] width 1141 height 33
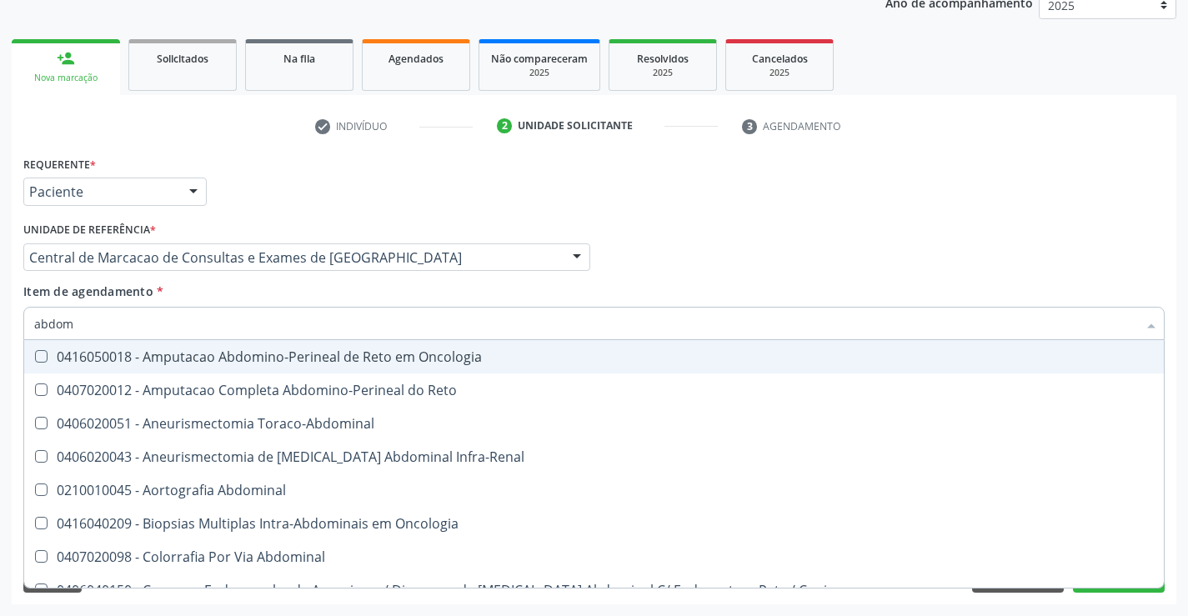
type input "abdome"
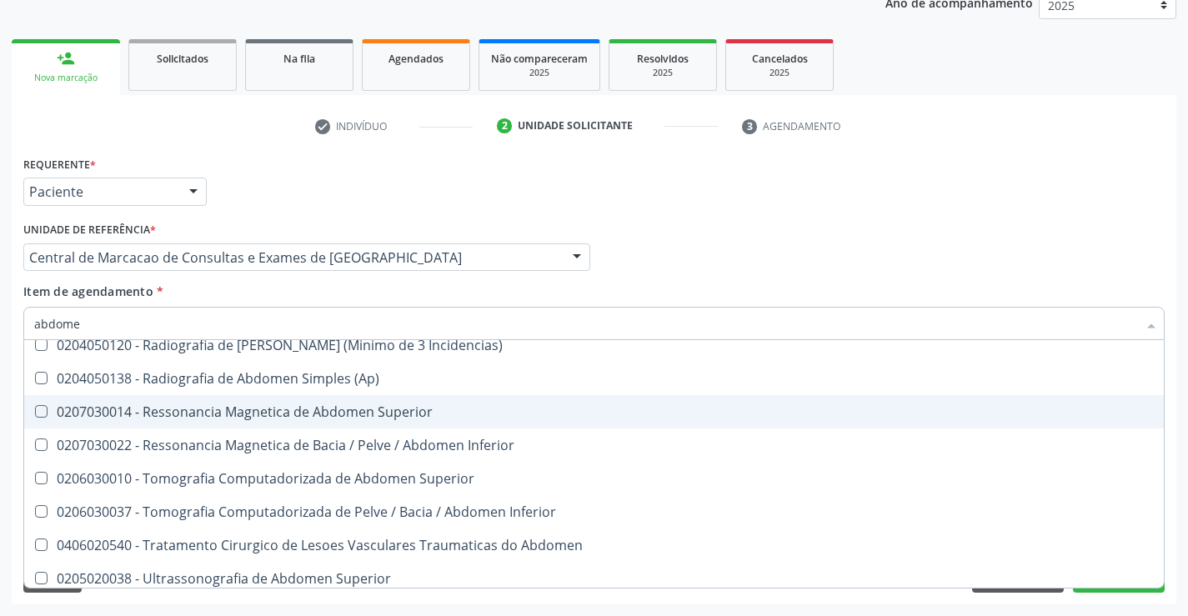
scroll to position [86, 0]
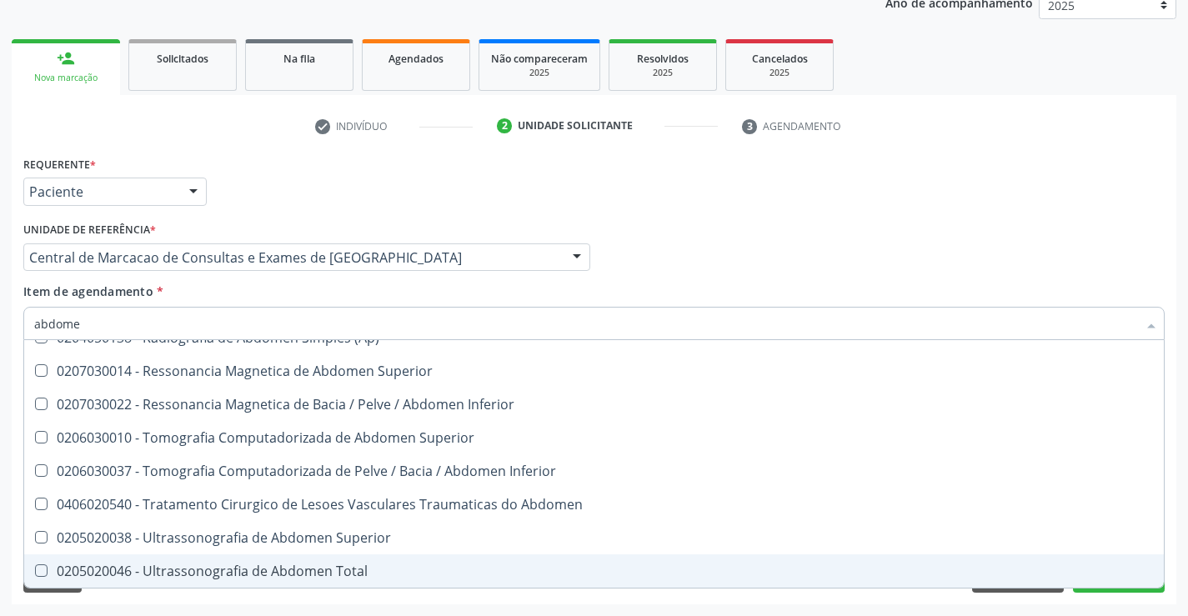
click at [304, 570] on div "0205020046 - Ultrassonografia de Abdomen Total" at bounding box center [594, 570] width 1120 height 13
checkbox Total "true"
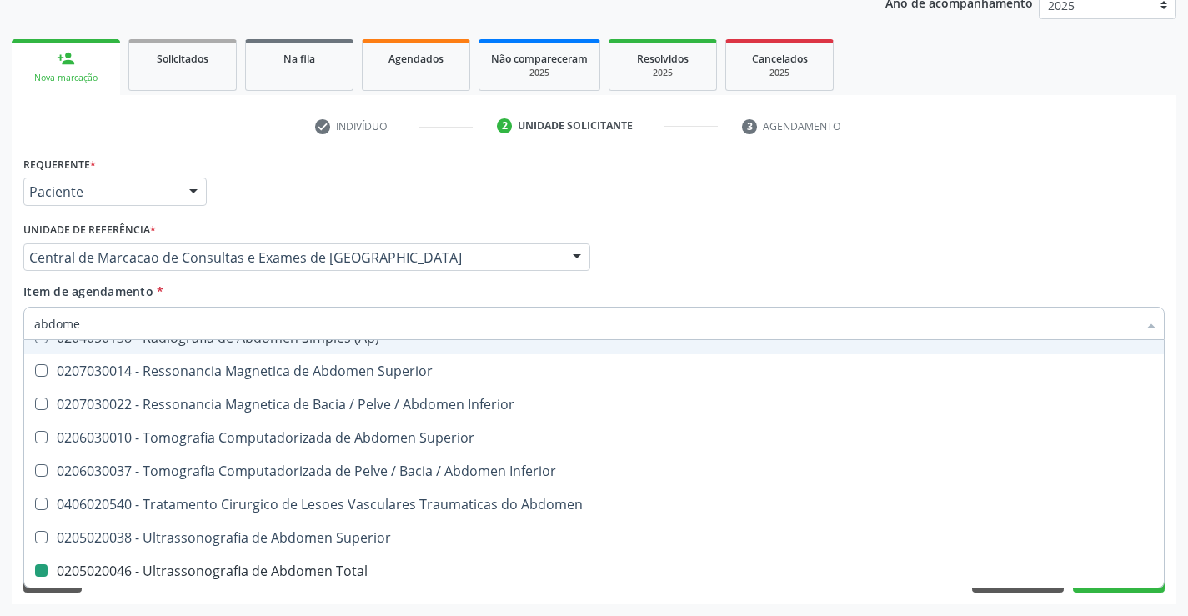
click at [747, 270] on div "Médico Solicitante Por favor, selecione a Unidade de Atendimento primeiro Nenhu…" at bounding box center [594, 250] width 1150 height 65
checkbox Incidencias\) "true"
checkbox Total "false"
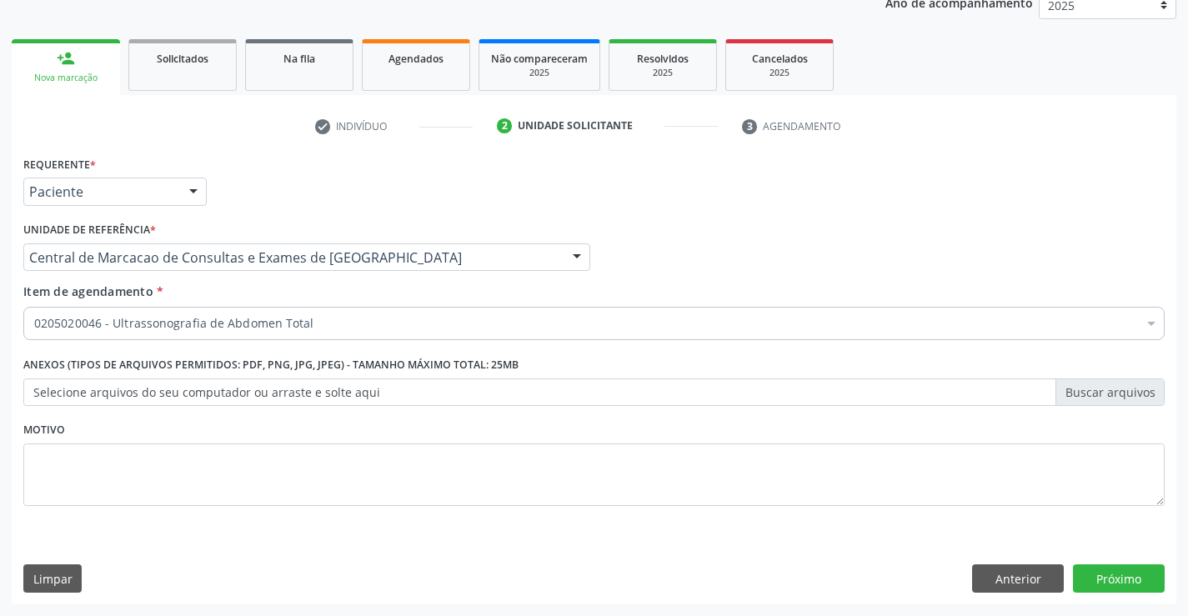
scroll to position [0, 0]
click at [1134, 588] on button "Próximo" at bounding box center [1119, 578] width 92 height 28
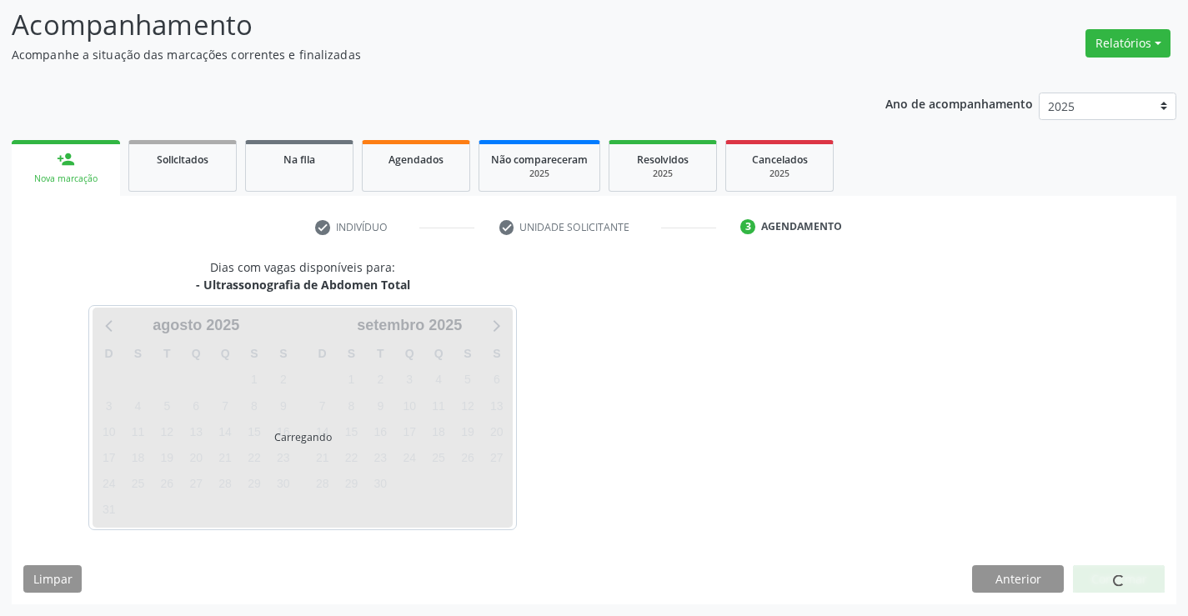
scroll to position [109, 0]
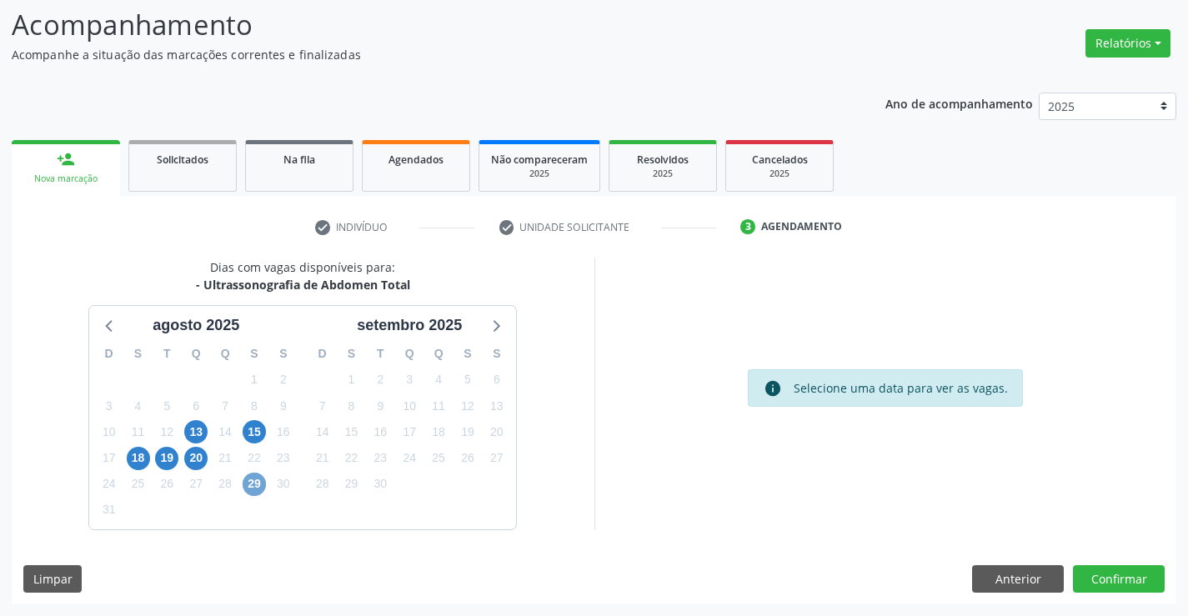
click at [262, 483] on span "29" at bounding box center [254, 484] width 23 height 23
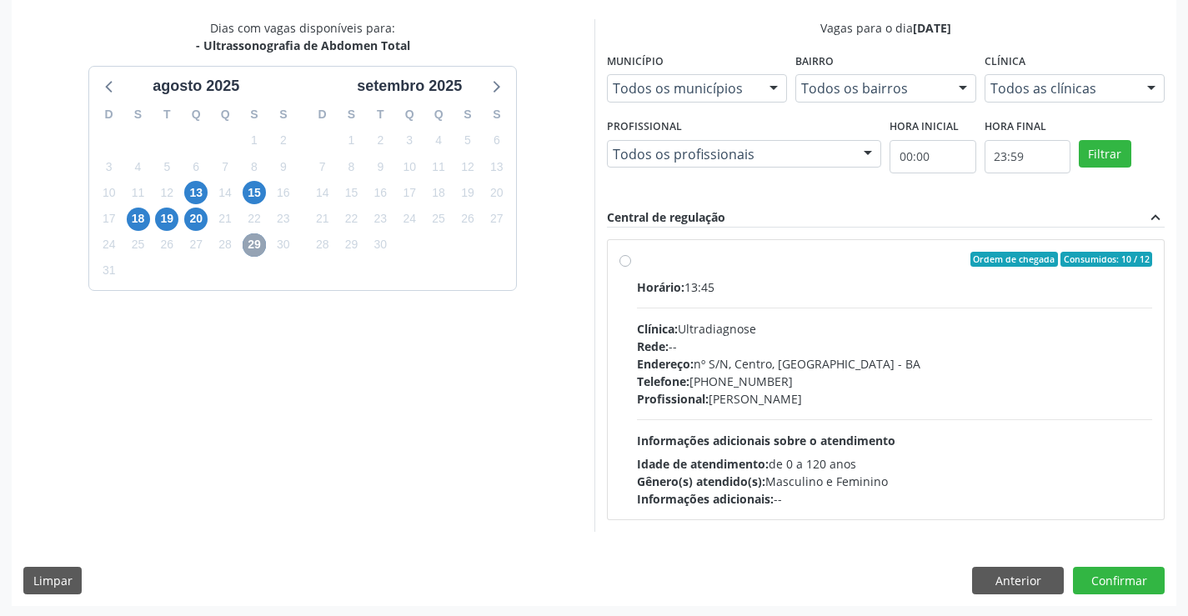
scroll to position [350, 0]
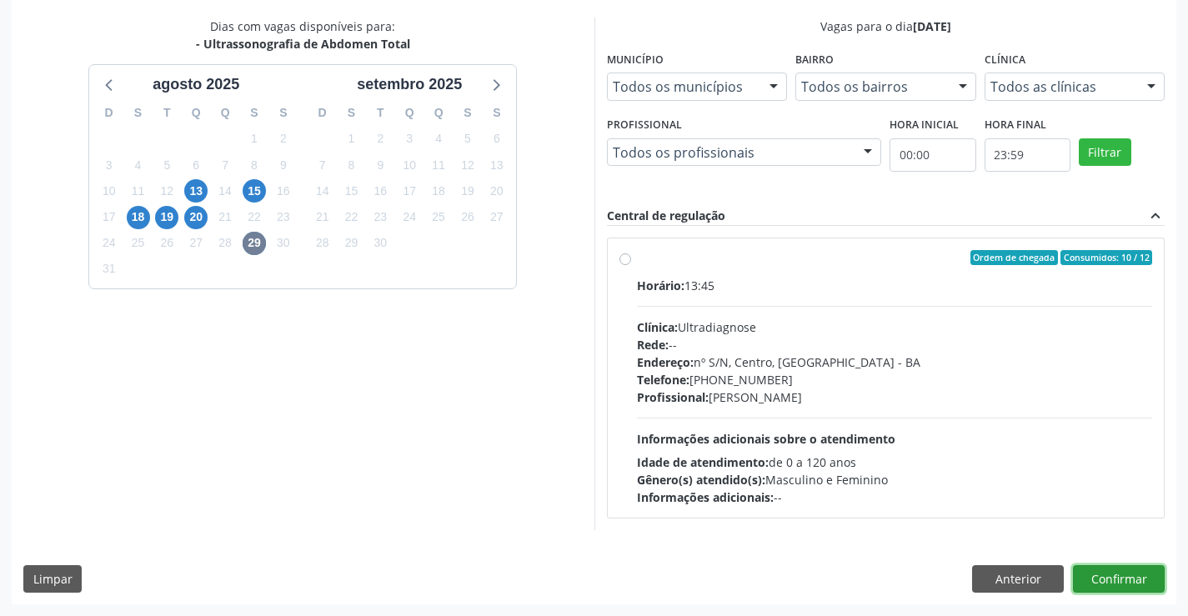
click at [1124, 582] on button "Confirmar" at bounding box center [1119, 579] width 92 height 28
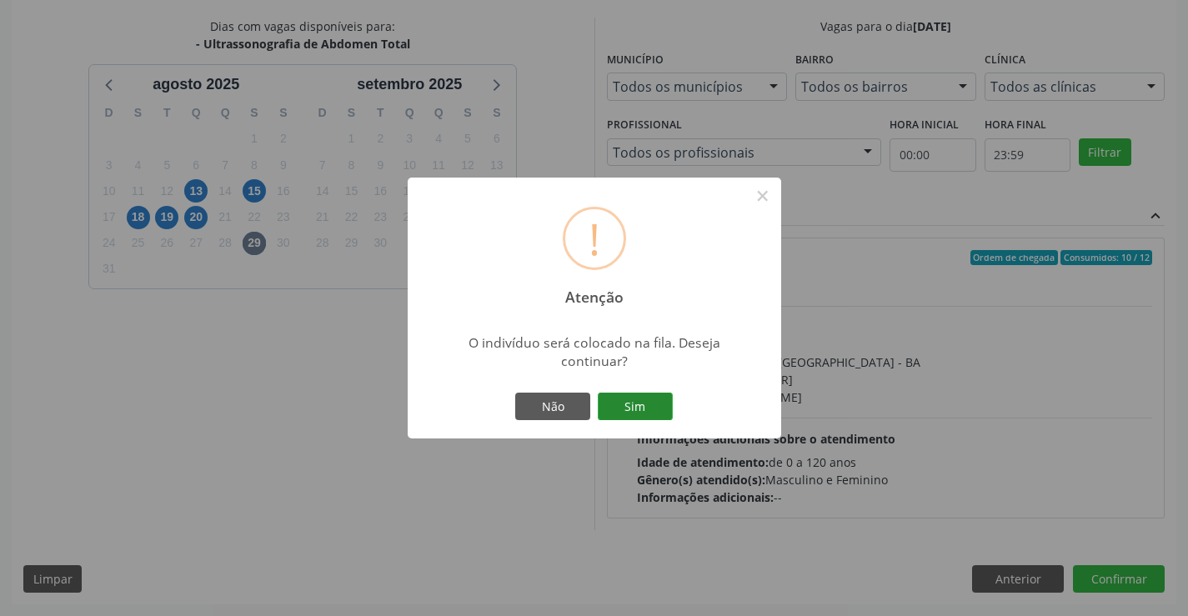
click at [643, 397] on button "Sim" at bounding box center [635, 407] width 75 height 28
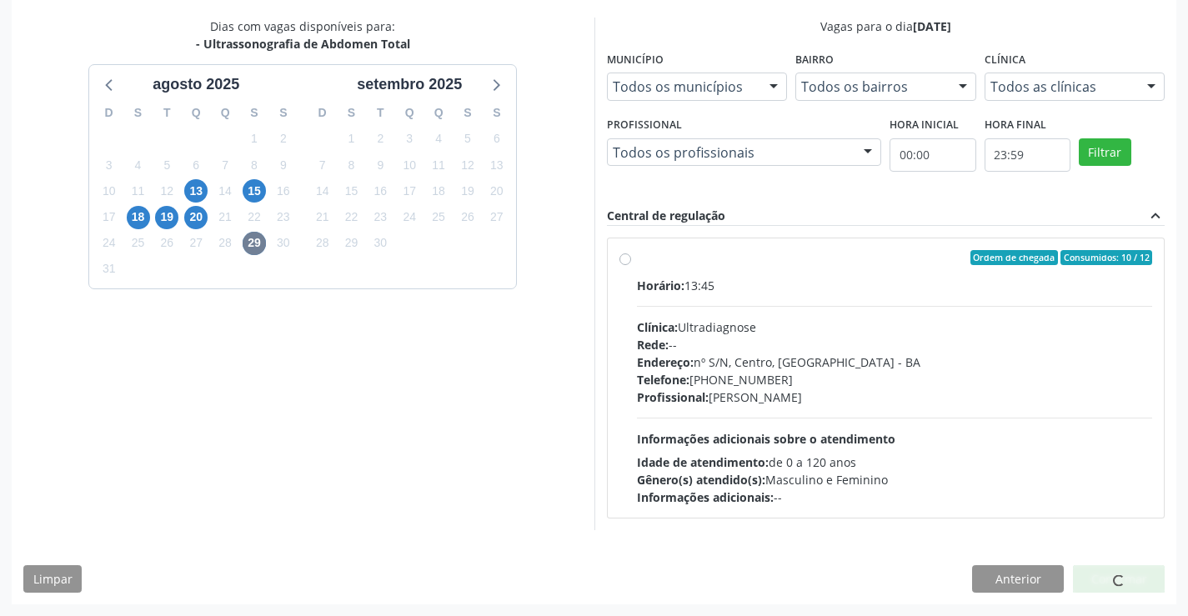
scroll to position [0, 0]
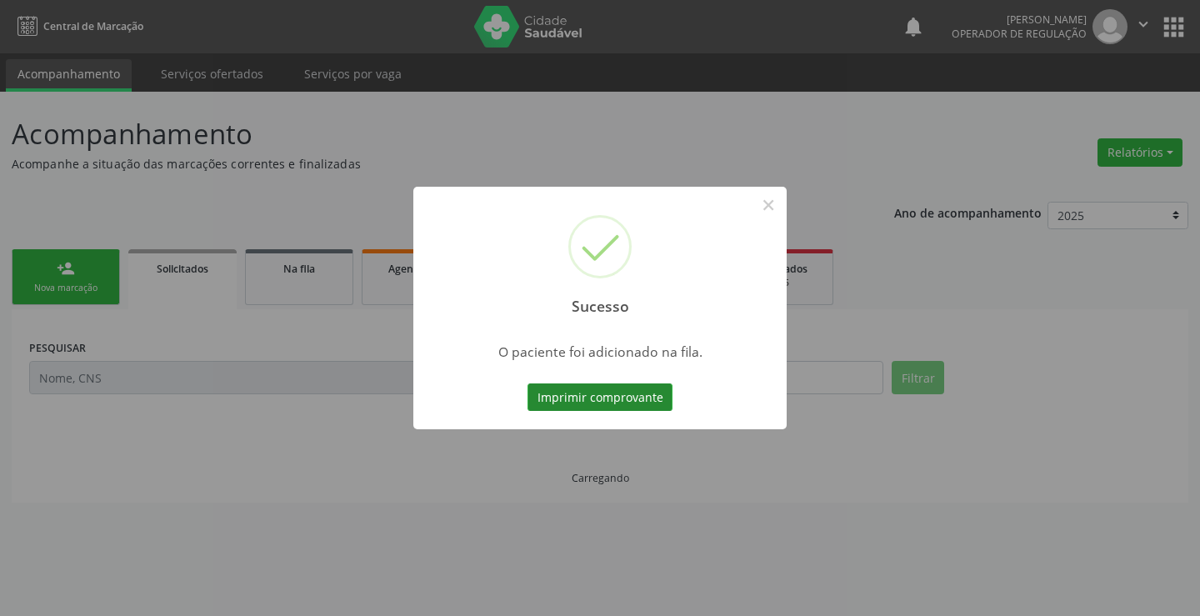
click at [629, 391] on button "Imprimir comprovante" at bounding box center [600, 397] width 145 height 28
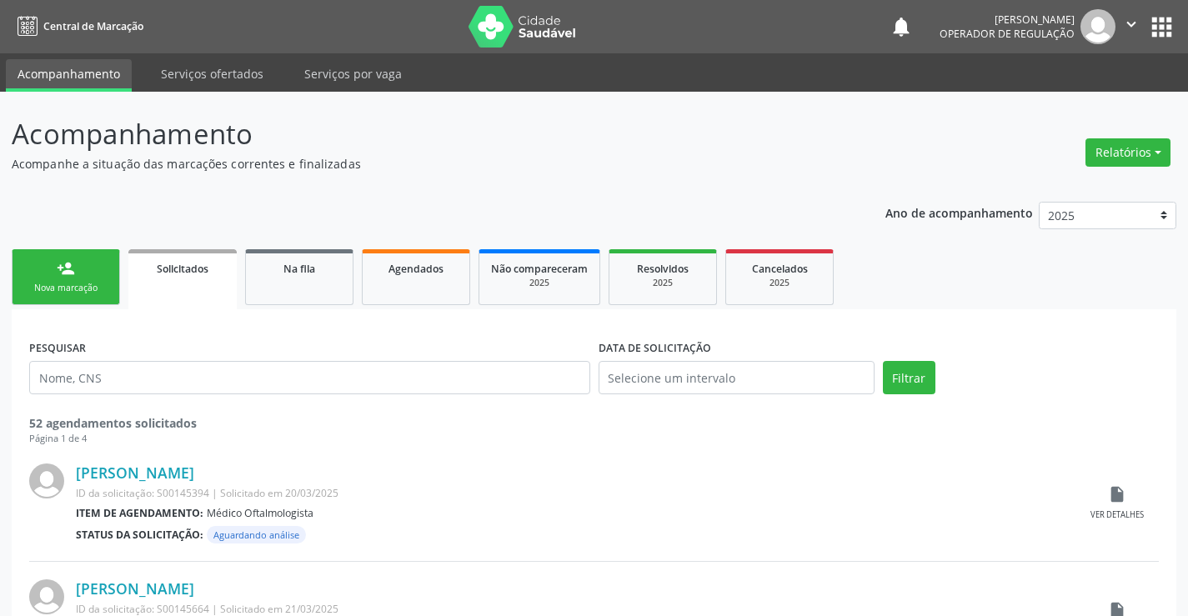
click at [76, 271] on link "person_add Nova marcação" at bounding box center [66, 277] width 108 height 56
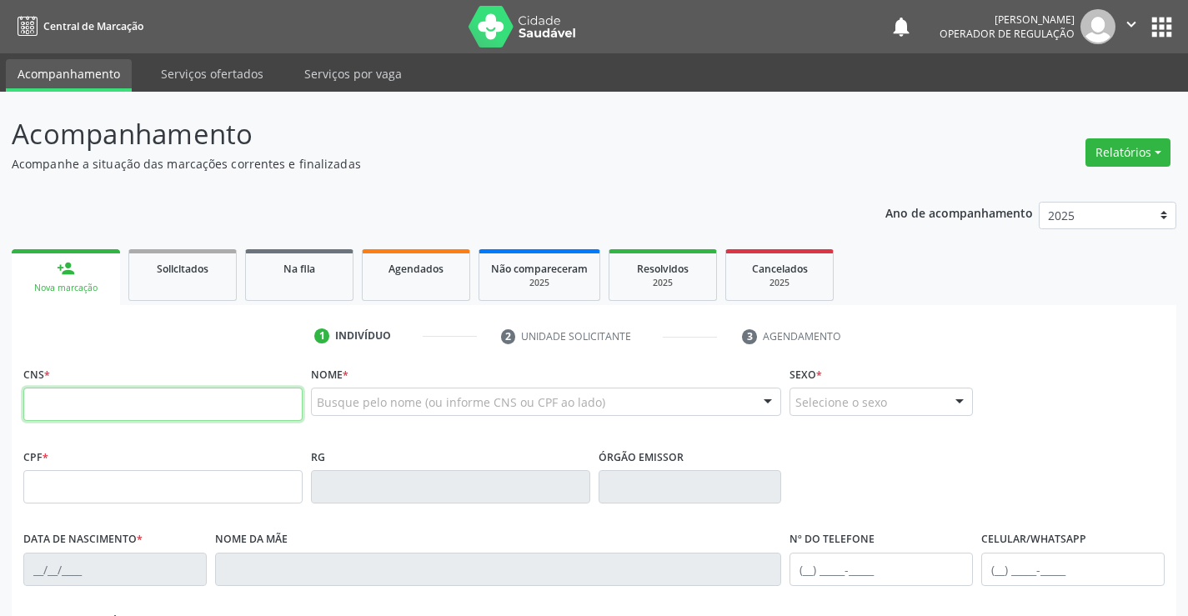
drag, startPoint x: 0, startPoint y: 0, endPoint x: 113, endPoint y: 418, distance: 433.5
click at [113, 418] on input "text" at bounding box center [162, 404] width 279 height 33
type input "704 2082 1644 5585"
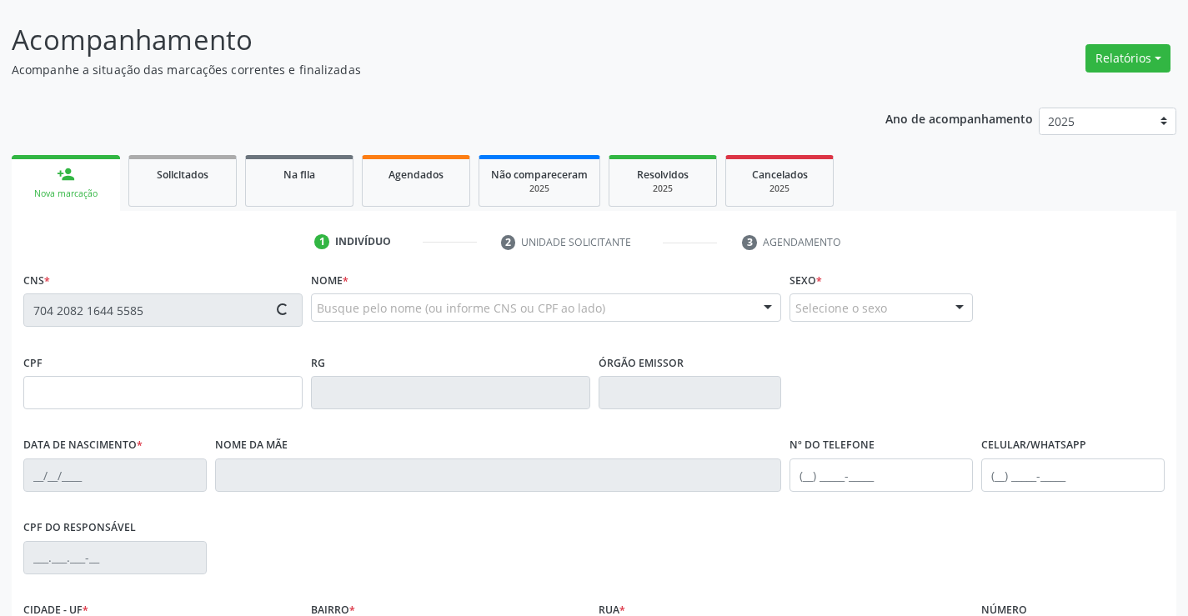
scroll to position [288, 0]
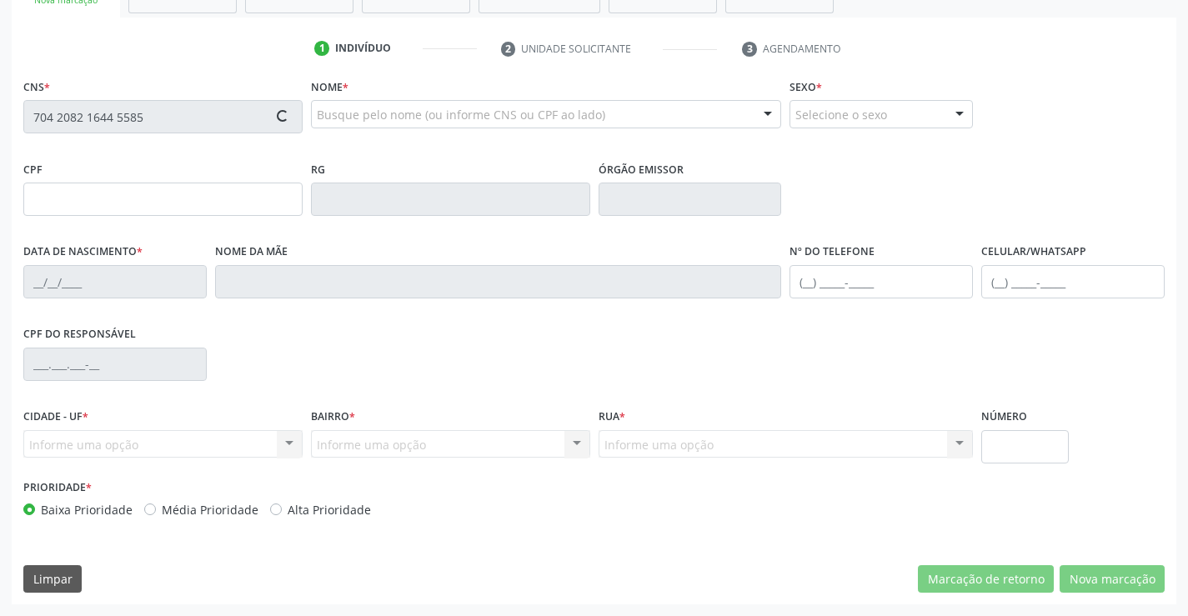
type input "049.249.825-39"
type input "05/01/1983"
type input "Dalva Maria de Jesus"
type input "(74) 9147-5555"
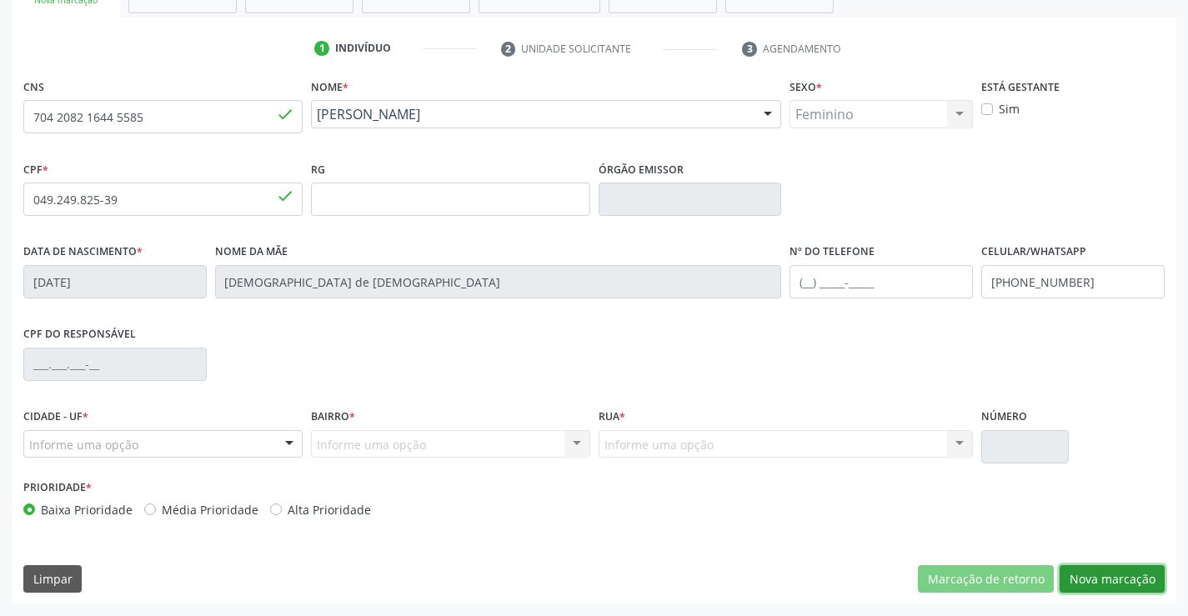
click at [1094, 566] on button "Nova marcação" at bounding box center [1111, 579] width 105 height 28
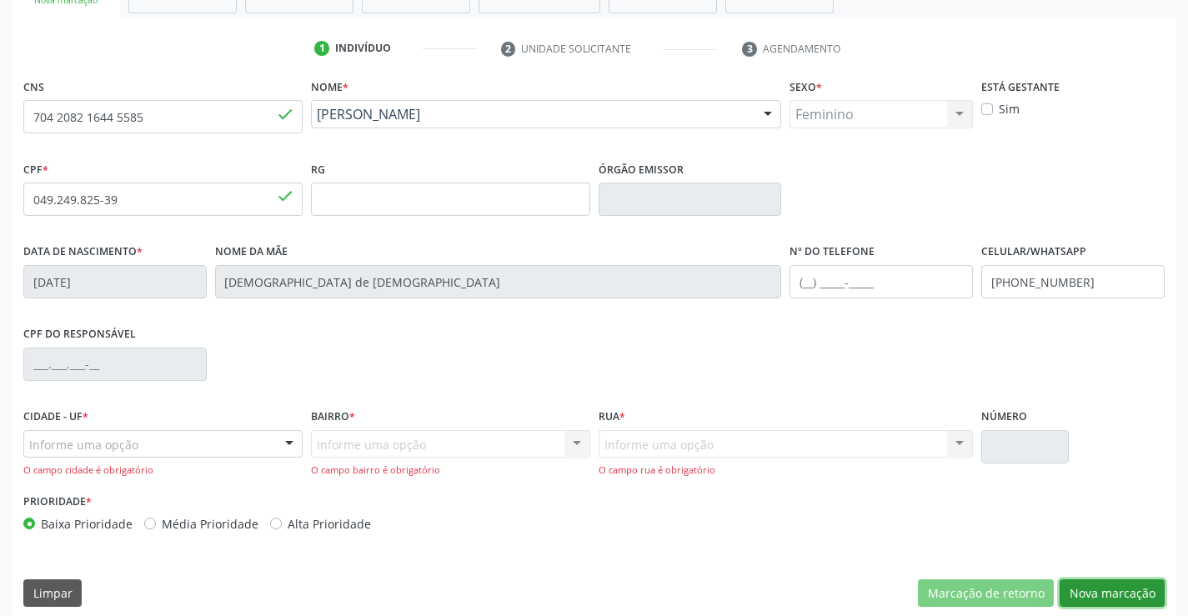
click at [1087, 602] on button "Nova marcação" at bounding box center [1111, 593] width 105 height 28
click at [218, 430] on div "Informe uma opção" at bounding box center [162, 444] width 279 height 28
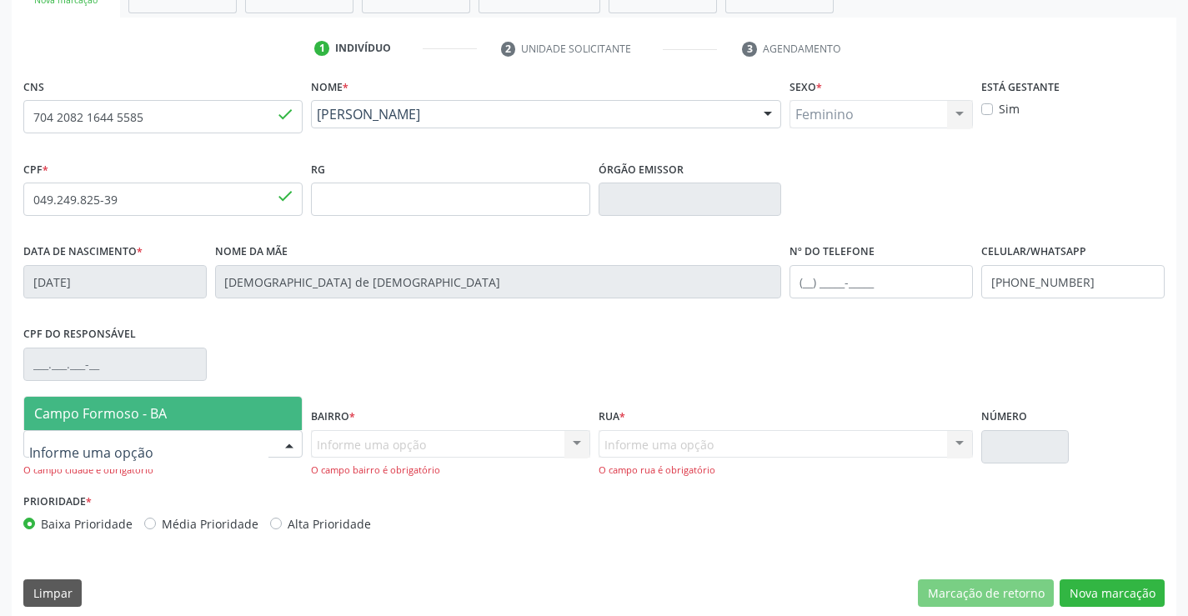
click at [229, 399] on span "Campo Formoso - BA" at bounding box center [163, 413] width 278 height 33
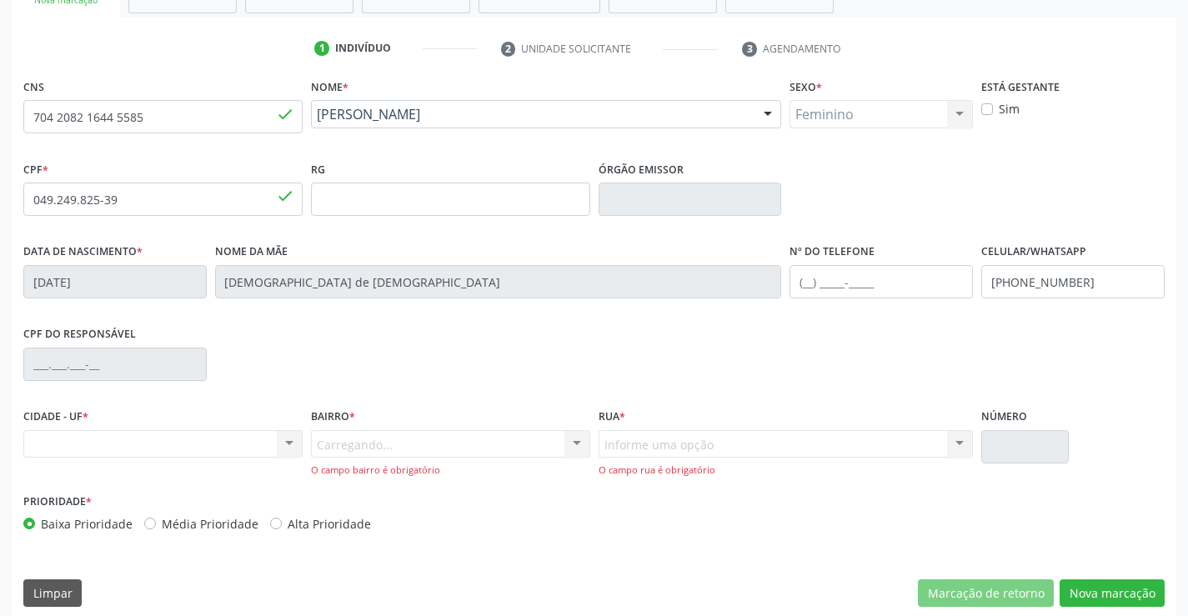
click at [338, 448] on div "Carregando... Nenhum resultado encontrado para: " " Nenhuma opção encontrada. D…" at bounding box center [450, 454] width 279 height 48
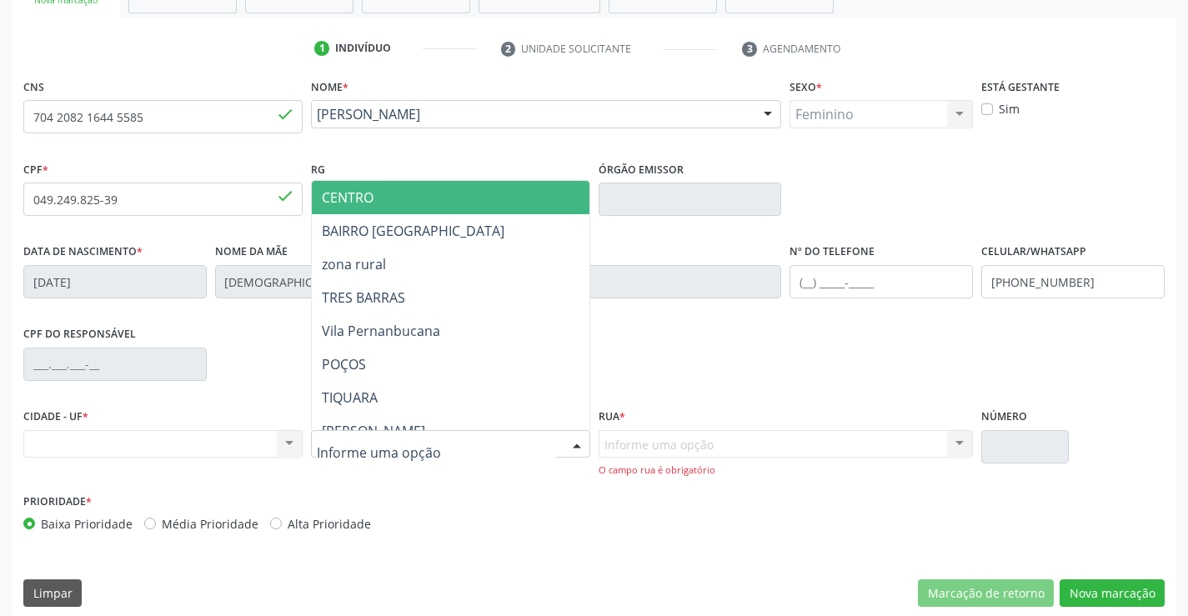
click at [420, 189] on span "CENTRO" at bounding box center [492, 197] width 360 height 33
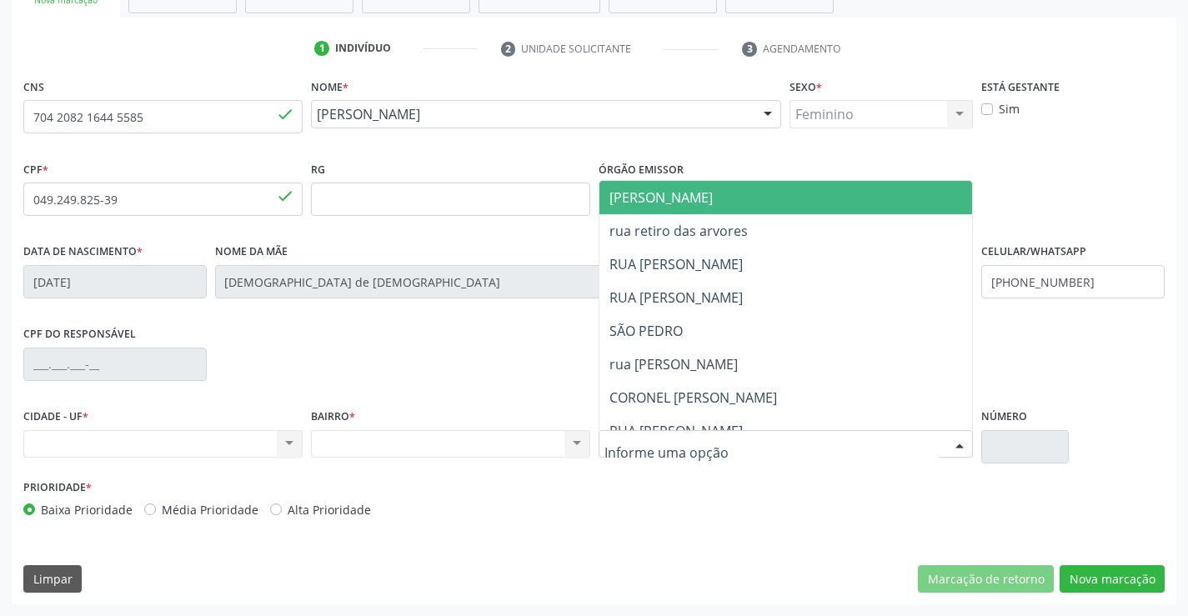
click at [666, 198] on span "JUCA MARQUES" at bounding box center [660, 197] width 103 height 18
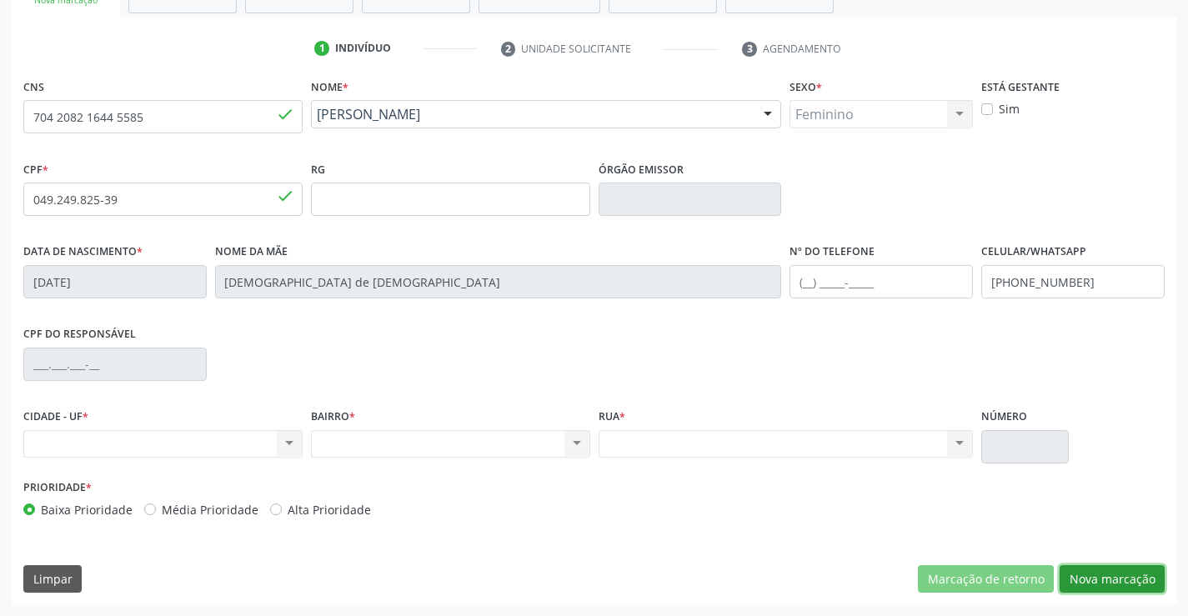
click at [1080, 583] on button "Nova marcação" at bounding box center [1111, 579] width 105 height 28
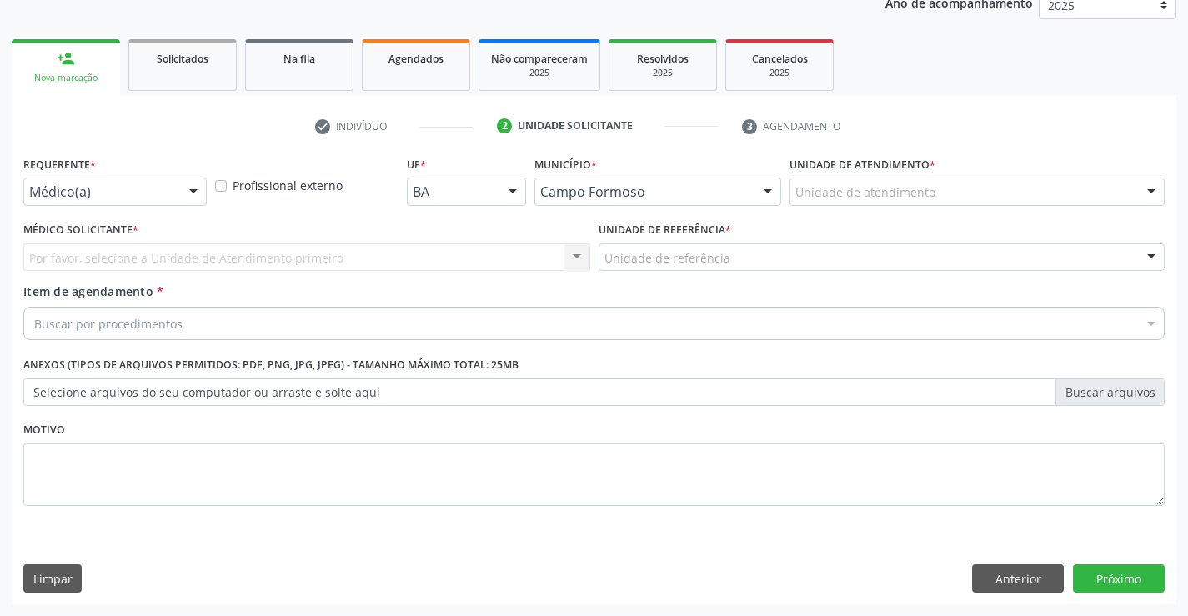
drag, startPoint x: 165, startPoint y: 188, endPoint x: 163, endPoint y: 199, distance: 11.1
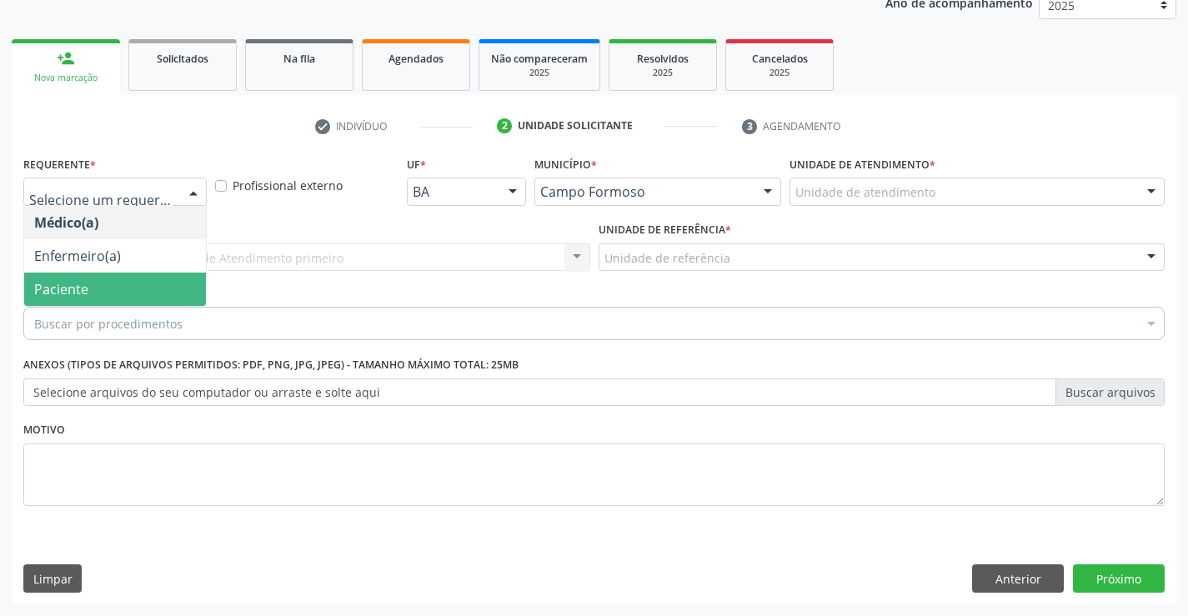
drag, startPoint x: 123, startPoint y: 299, endPoint x: 263, endPoint y: 280, distance: 141.4
click at [123, 300] on span "Paciente" at bounding box center [115, 289] width 182 height 33
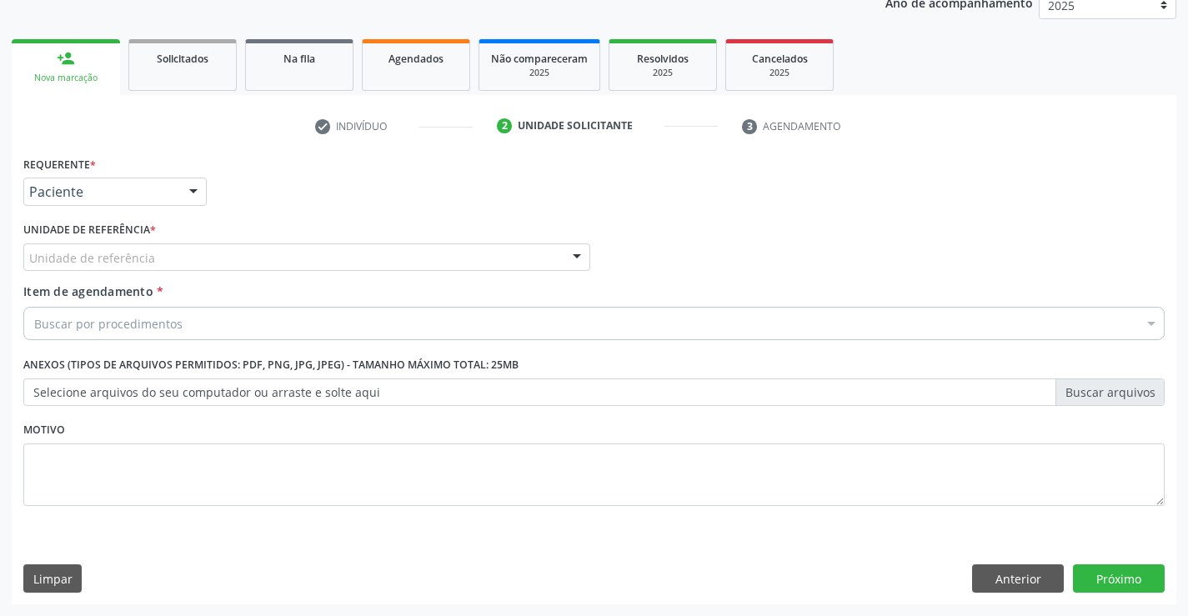
click at [278, 272] on div "Unidade de referência * Unidade de referência Unidade Basica de Saude da Famili…" at bounding box center [306, 250] width 575 height 65
drag, startPoint x: 318, startPoint y: 271, endPoint x: 313, endPoint y: 369, distance: 98.5
click at [312, 272] on div "Unidade de referência Unidade Basica de Saude da Familia Dr [PERSON_NAME] Centr…" at bounding box center [306, 257] width 567 height 28
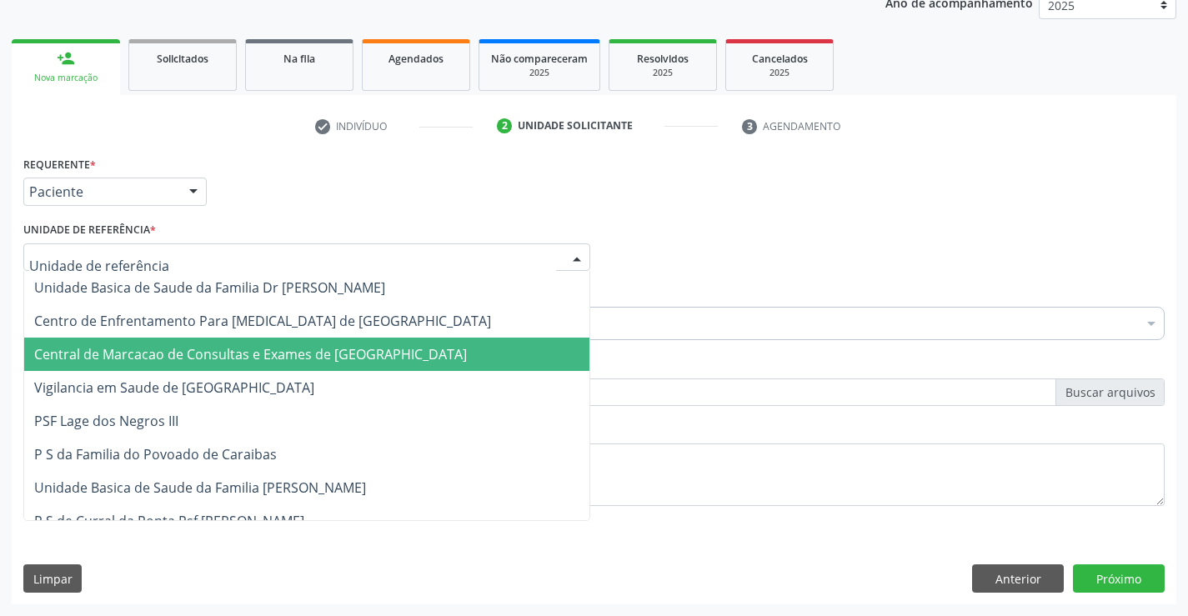
click at [314, 358] on span "Central de Marcacao de Consultas e Exames de [GEOGRAPHIC_DATA]" at bounding box center [250, 354] width 433 height 18
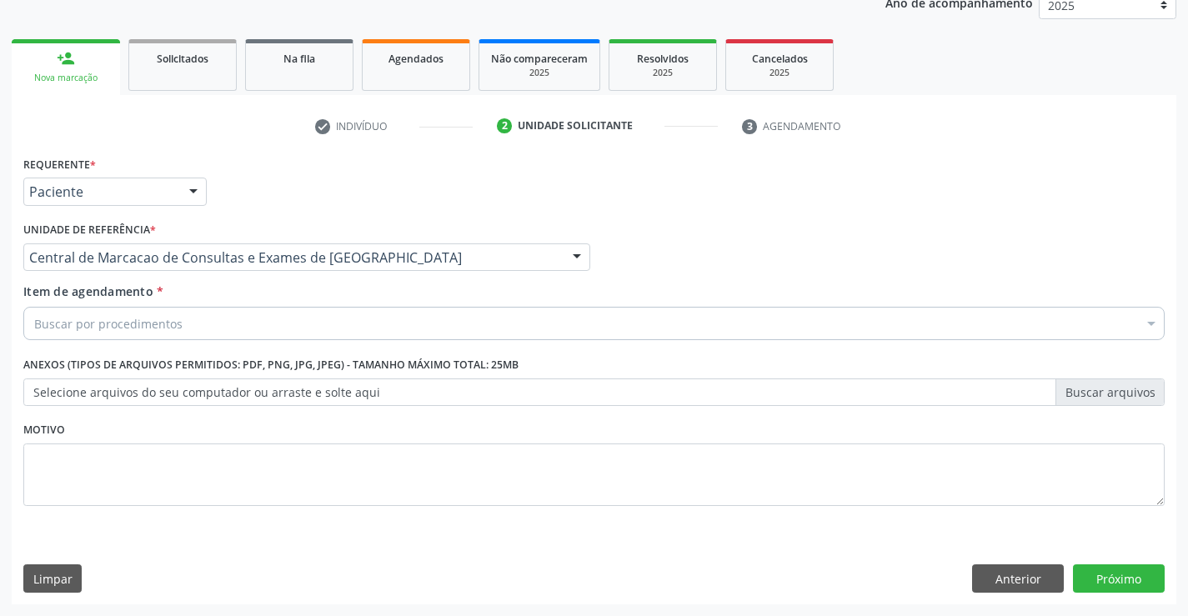
click at [313, 323] on div "Buscar por procedimentos" at bounding box center [593, 323] width 1141 height 33
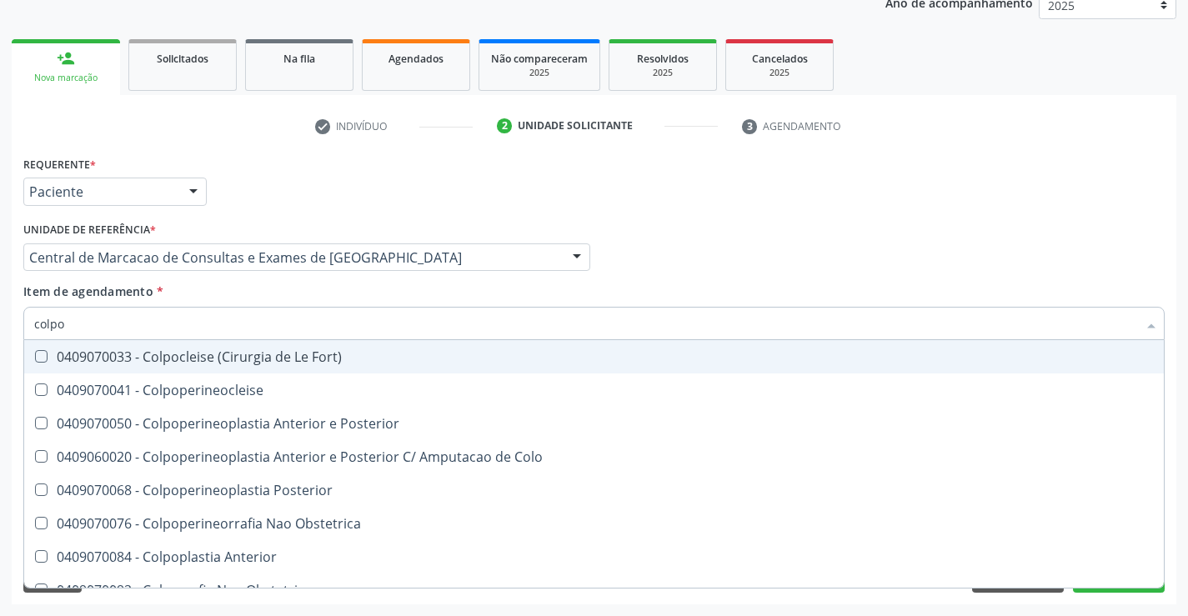
type input "colpos"
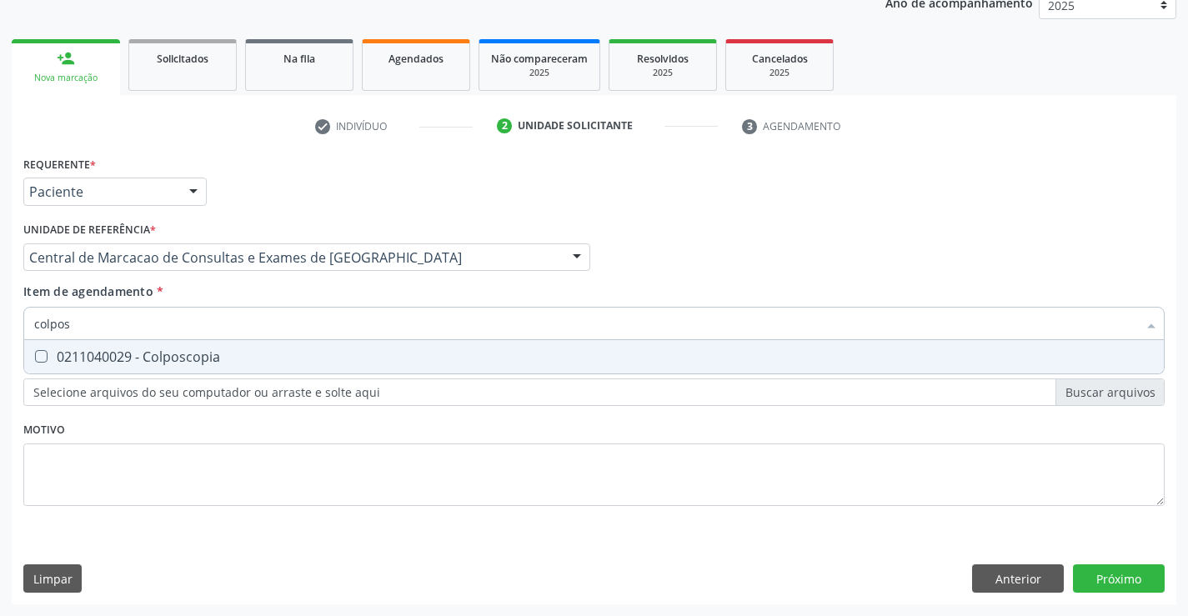
drag, startPoint x: 313, startPoint y: 368, endPoint x: 758, endPoint y: 421, distance: 448.2
click at [333, 365] on span "0211040029 - Colposcopia" at bounding box center [594, 356] width 1140 height 33
checkbox Colposcopia "true"
click at [1104, 565] on div "Requerente * Paciente Médico(a) Enfermeiro(a) Paciente Nenhum resultado encontr…" at bounding box center [594, 378] width 1165 height 453
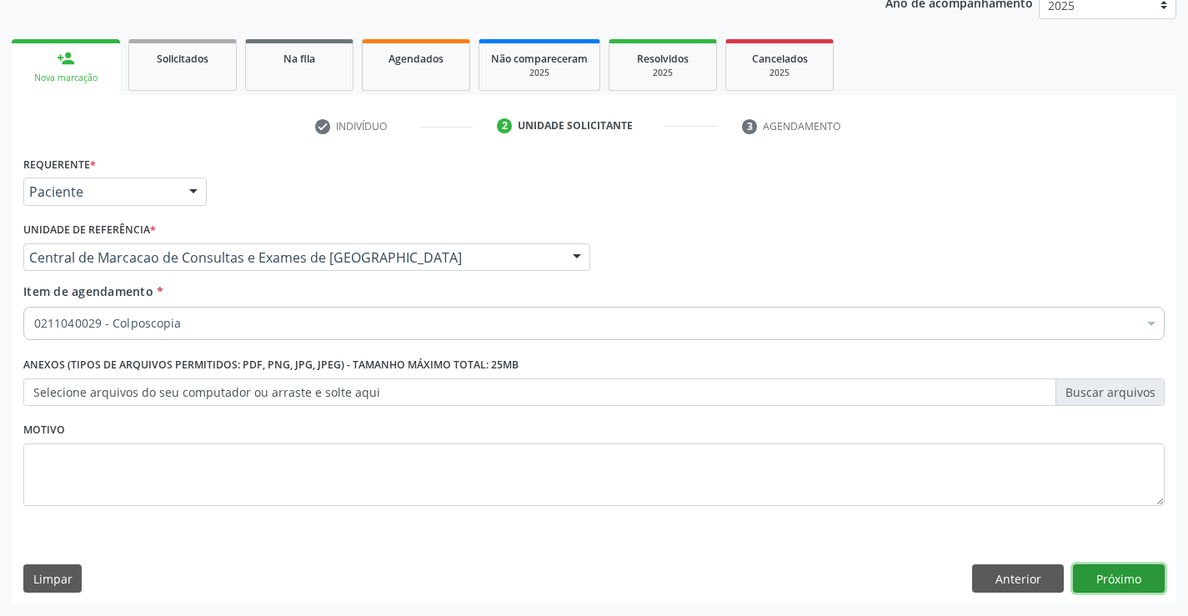
click at [1108, 564] on button "Próximo" at bounding box center [1119, 578] width 92 height 28
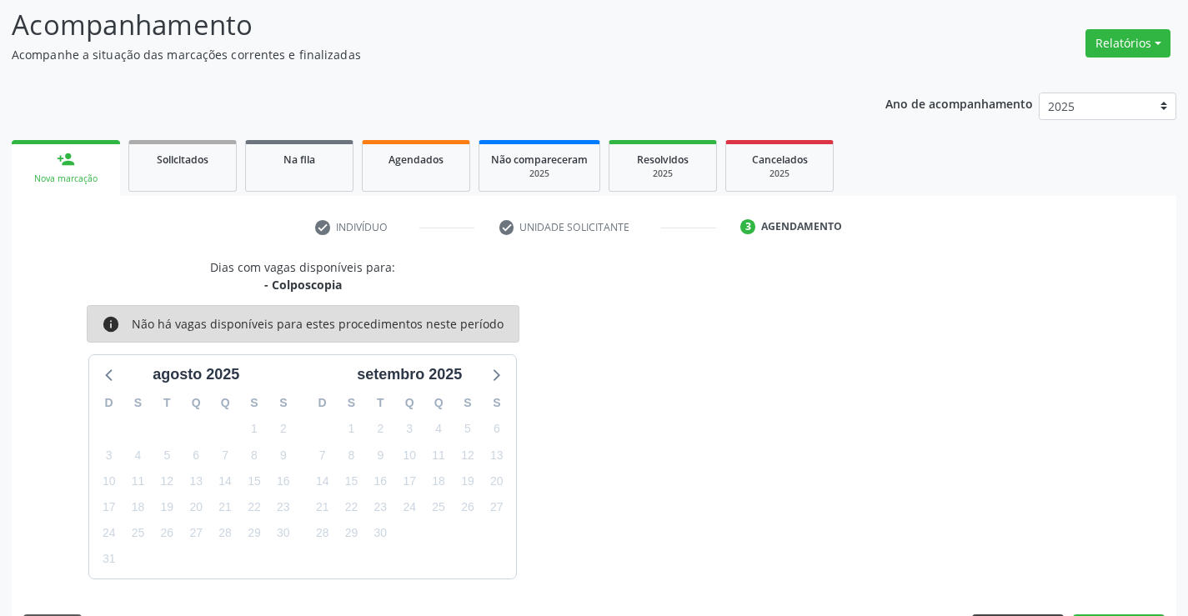
scroll to position [158, 0]
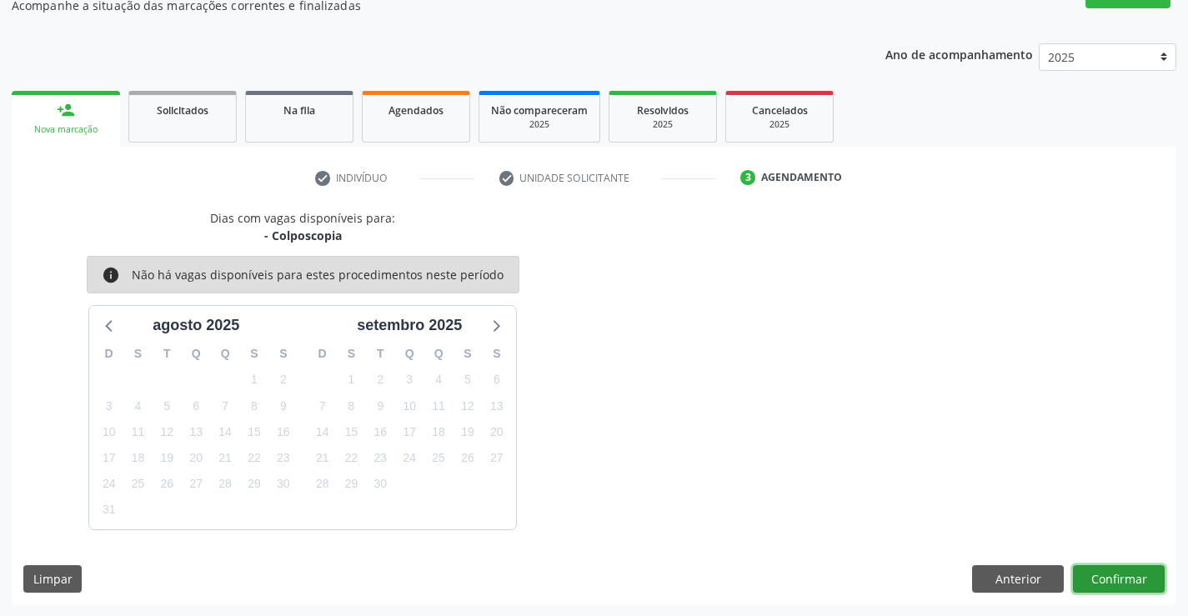
click at [1117, 577] on button "Confirmar" at bounding box center [1119, 579] width 92 height 28
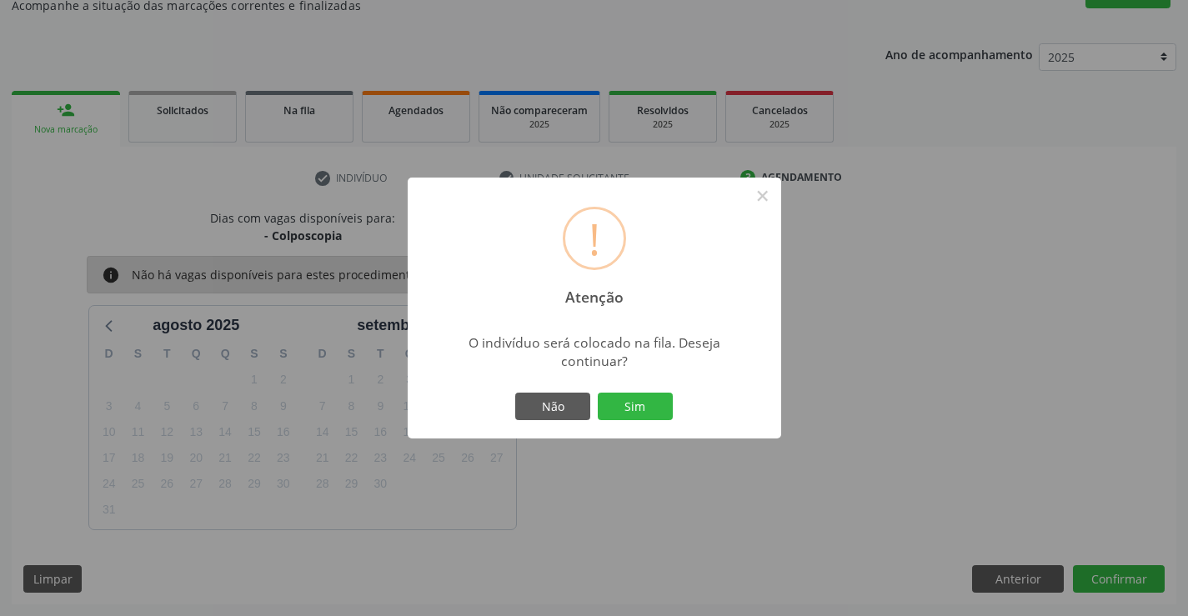
click at [673, 417] on div "Não Sim" at bounding box center [594, 406] width 165 height 35
click at [650, 413] on button "Sim" at bounding box center [635, 407] width 75 height 28
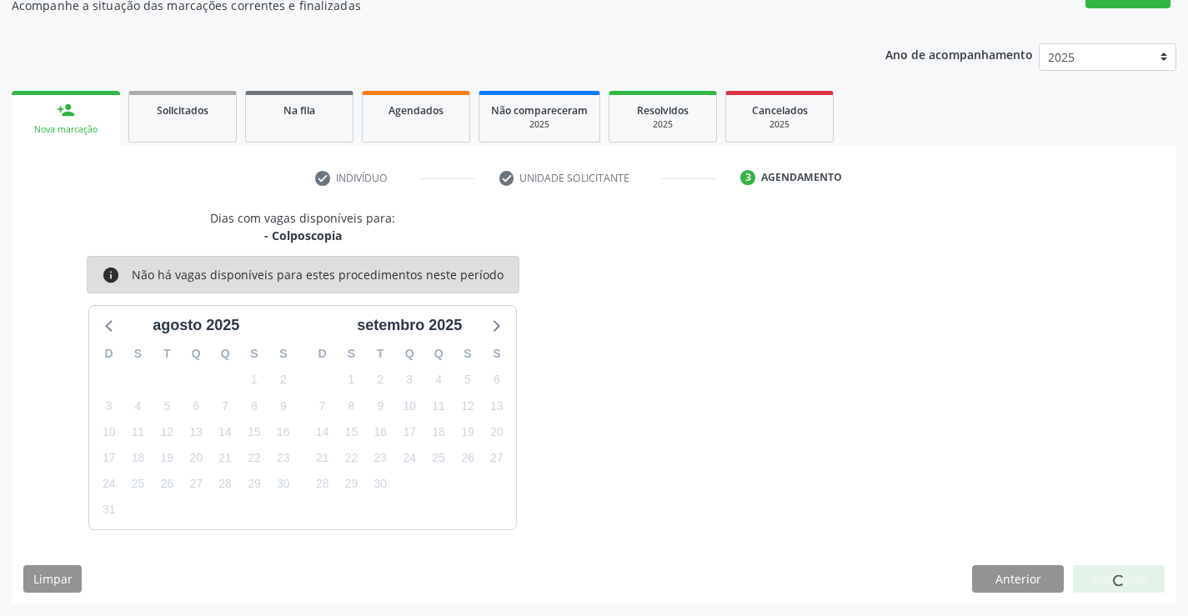
scroll to position [0, 0]
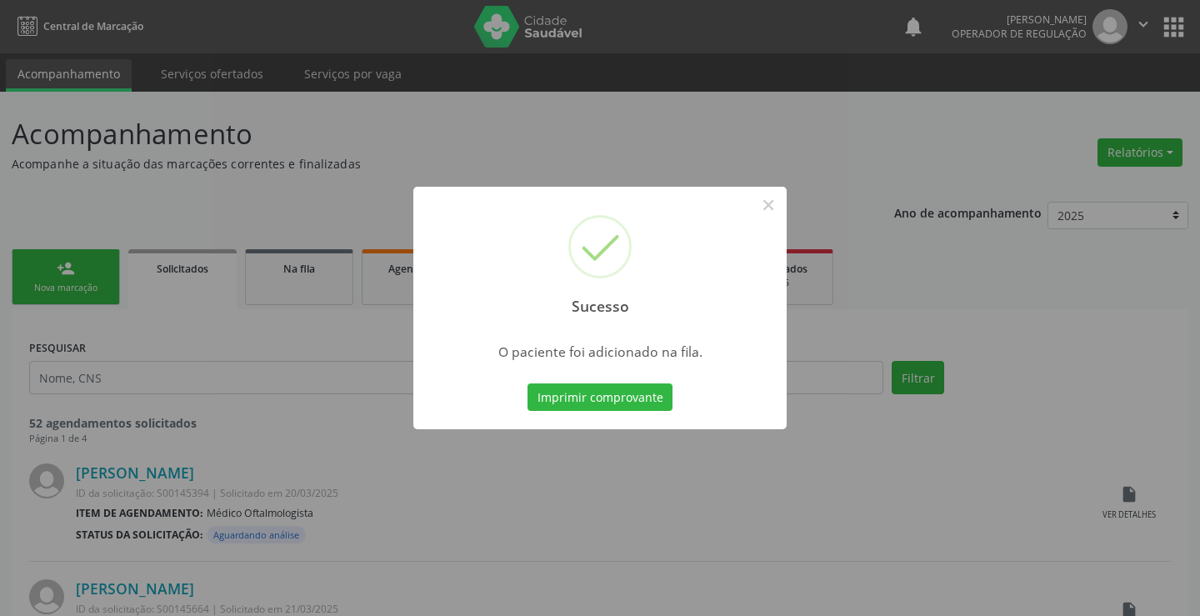
click at [594, 380] on div "Imprimir comprovante Cancel" at bounding box center [600, 397] width 153 height 35
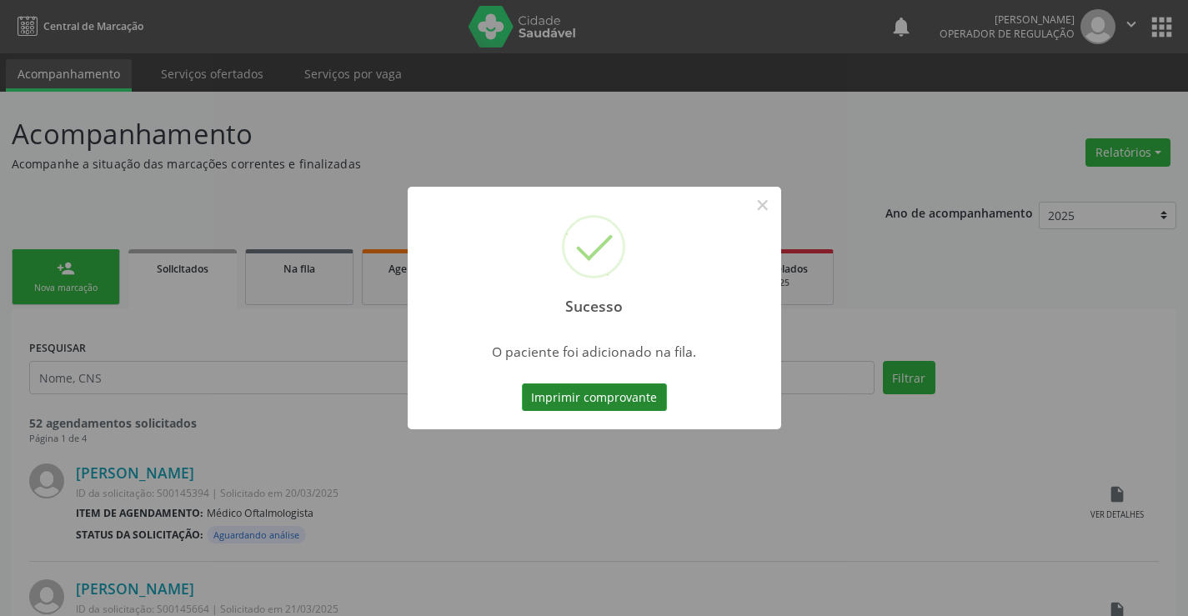
drag, startPoint x: 594, startPoint y: 374, endPoint x: 602, endPoint y: 402, distance: 28.5
click at [596, 379] on div "Sucesso × O paciente foi adicionado na fila. Imprimir comprovante Cancel" at bounding box center [594, 308] width 373 height 243
click at [602, 402] on button "Imprimir comprovante" at bounding box center [594, 397] width 145 height 28
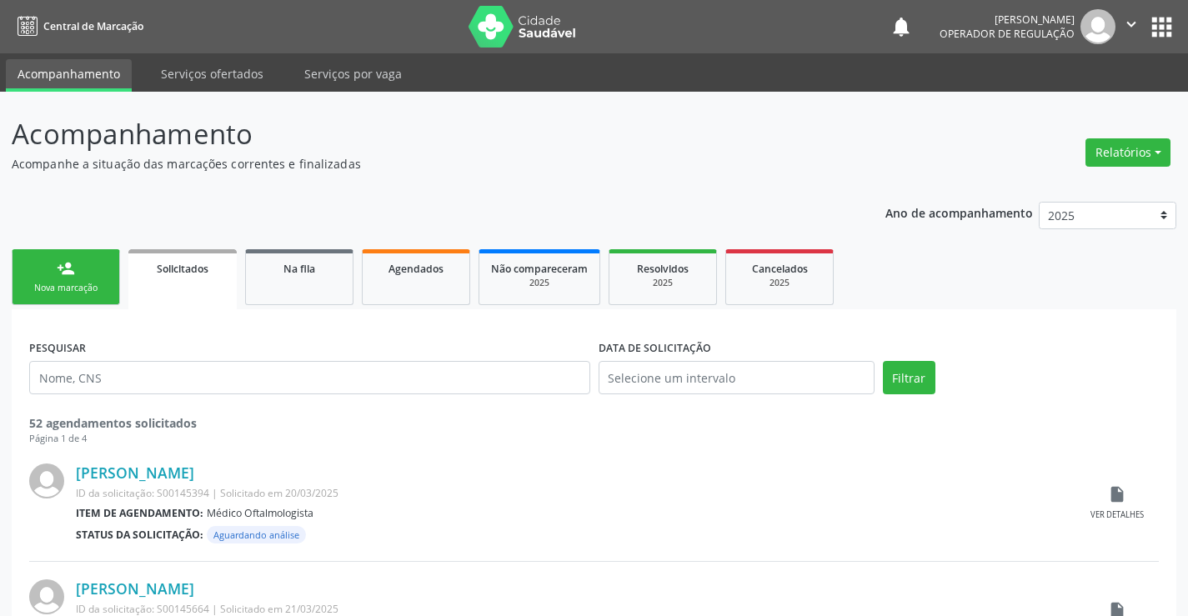
click at [73, 283] on div "Nova marcação" at bounding box center [65, 288] width 83 height 13
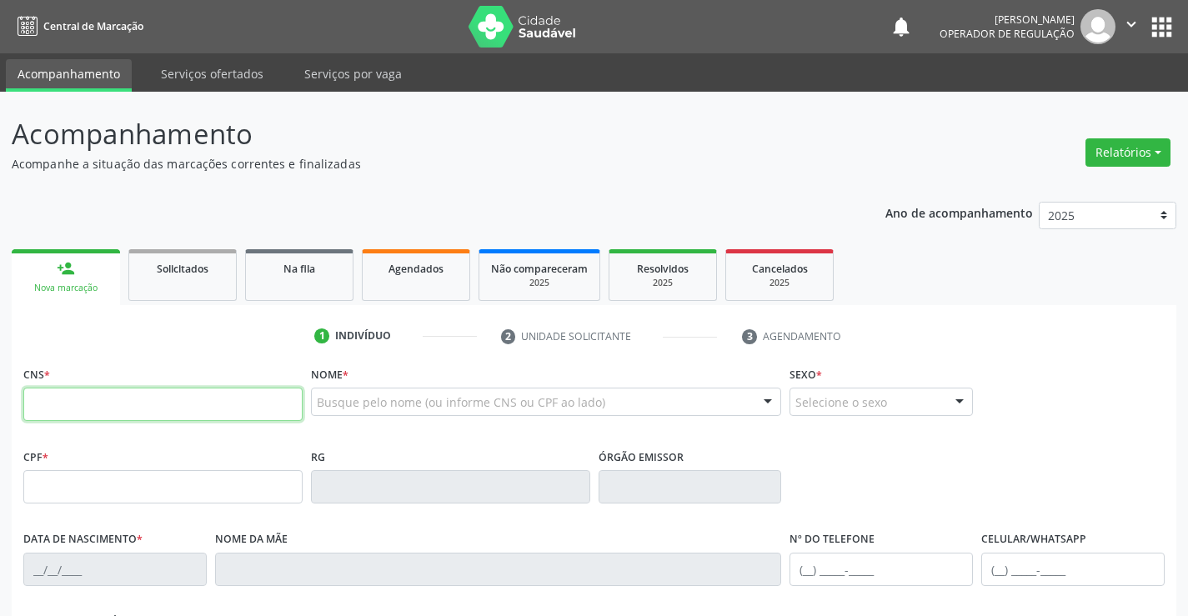
click at [129, 416] on input "text" at bounding box center [162, 404] width 279 height 33
click at [260, 403] on input "text" at bounding box center [162, 404] width 279 height 33
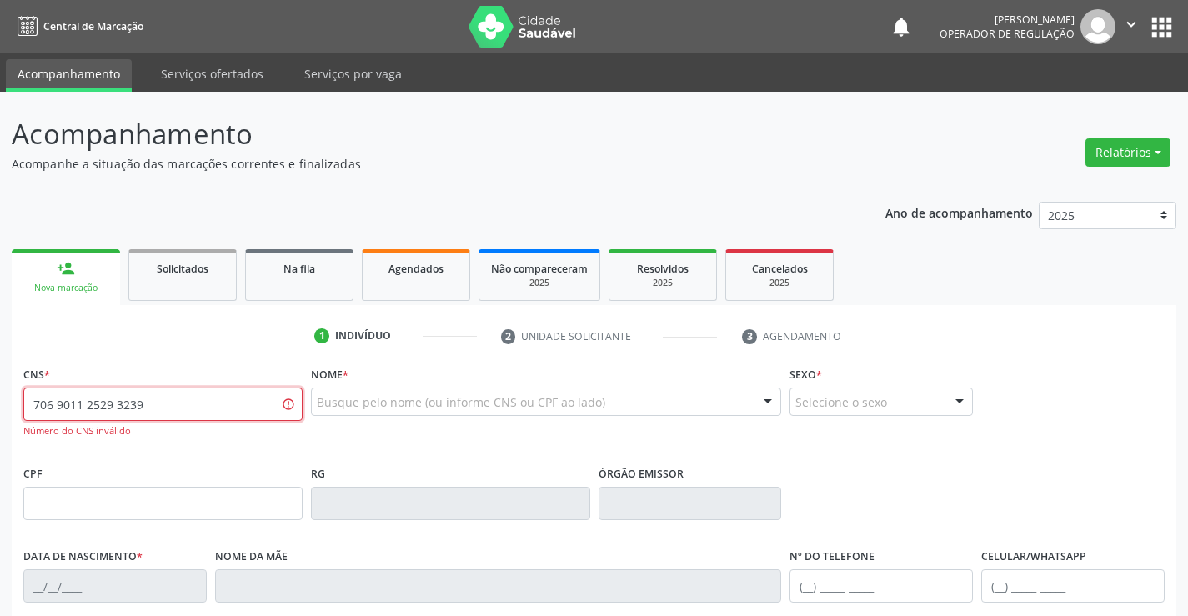
type input "706 9011 2529 3239"
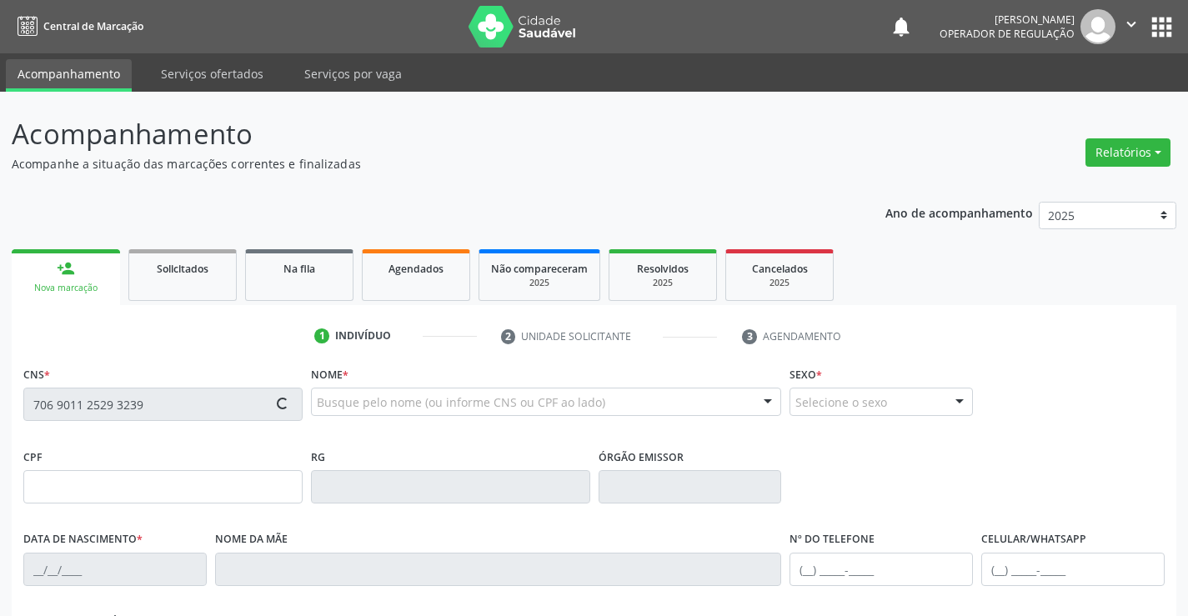
type input "2418694550"
type input "06/07/2012"
type input "(74) 99104-5624"
type input "(74) 99139-4687"
type input "077.984.185-98"
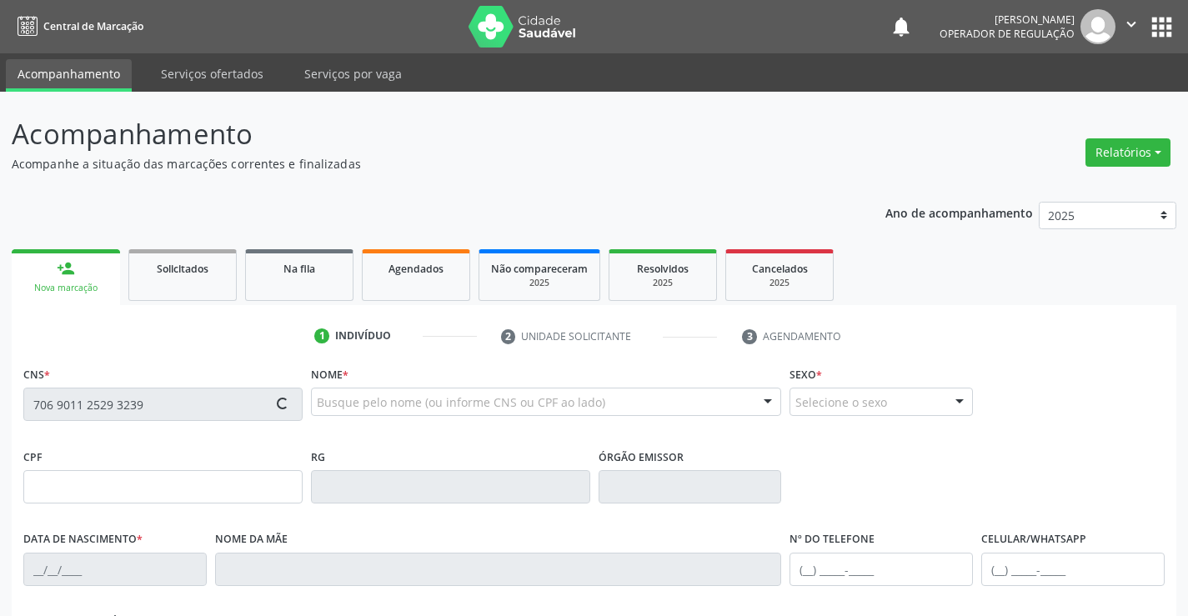
type input "S/N"
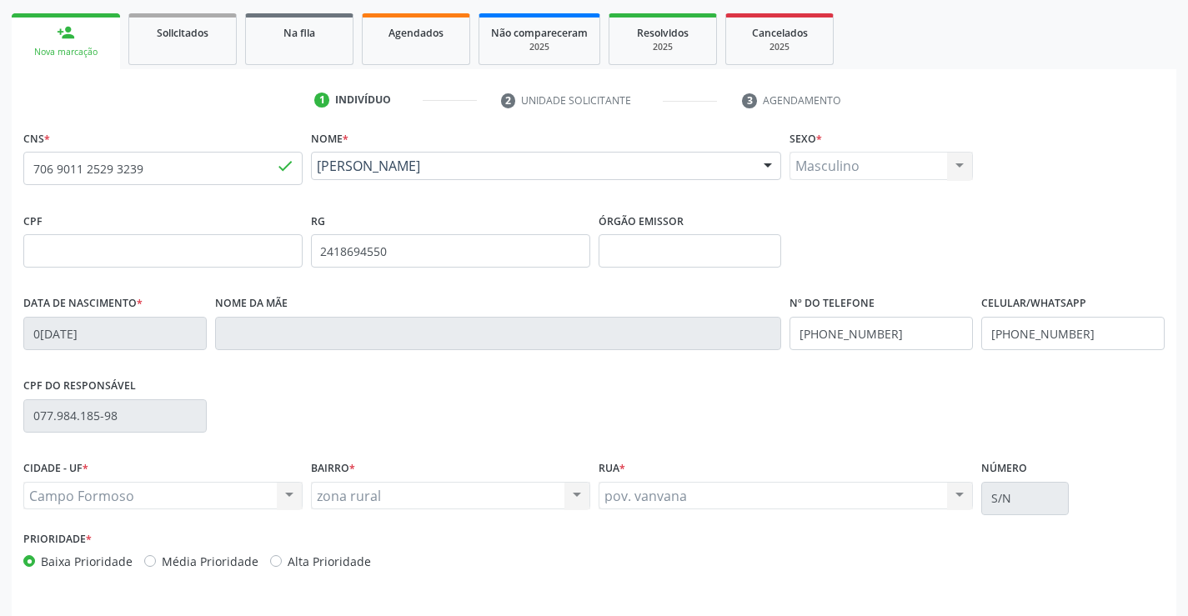
scroll to position [288, 0]
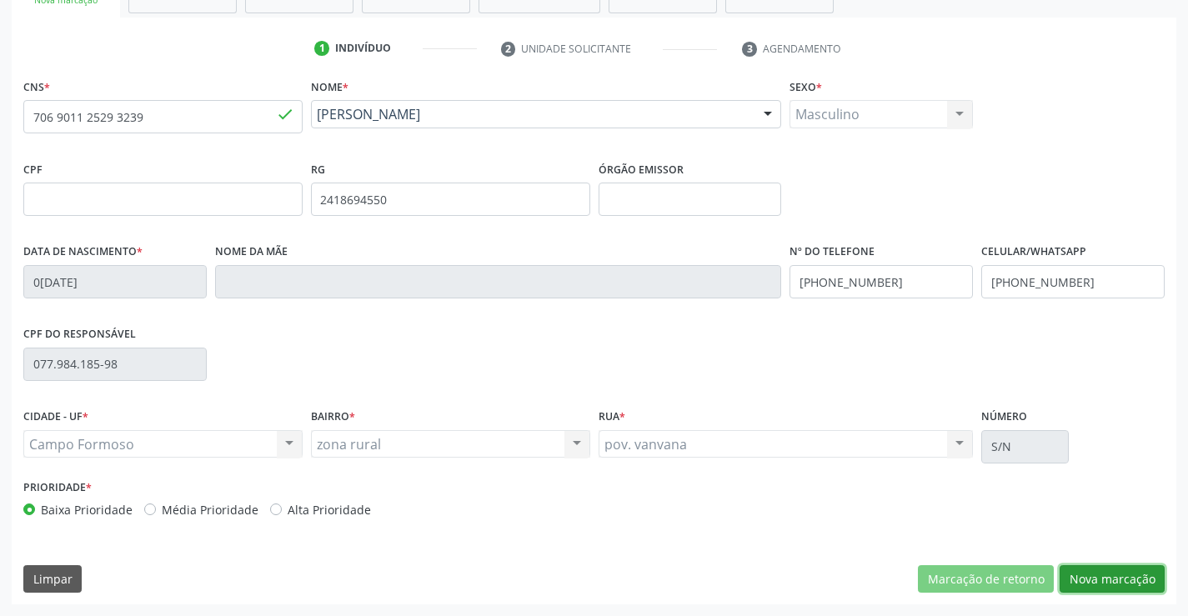
drag, startPoint x: 1091, startPoint y: 575, endPoint x: 834, endPoint y: 509, distance: 265.1
click at [1091, 574] on button "Nova marcação" at bounding box center [1111, 579] width 105 height 28
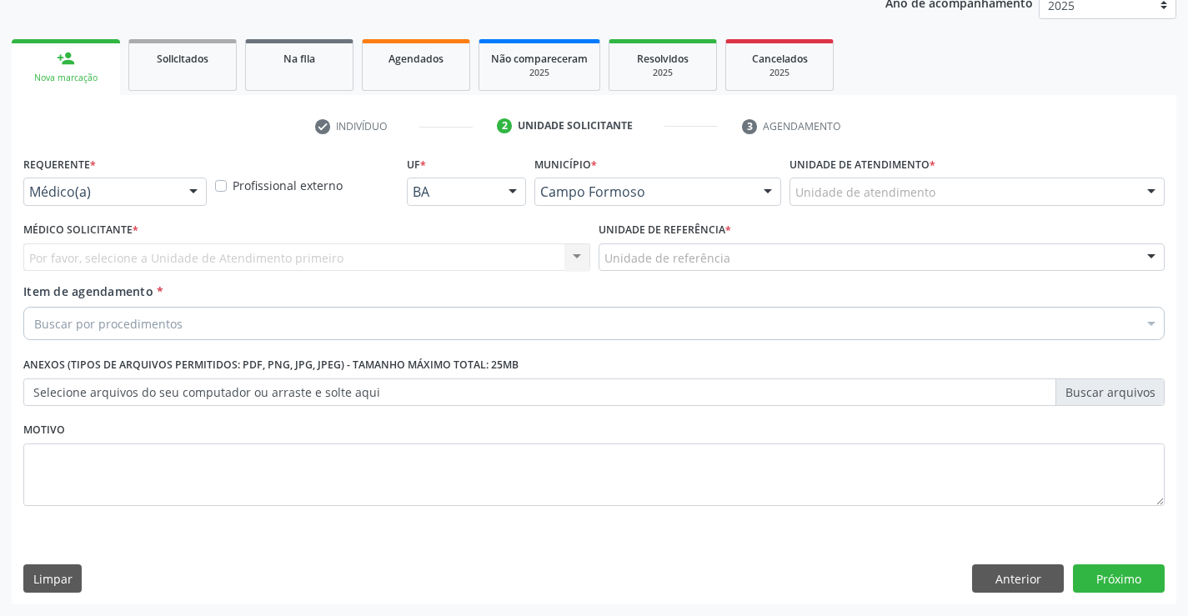
scroll to position [210, 0]
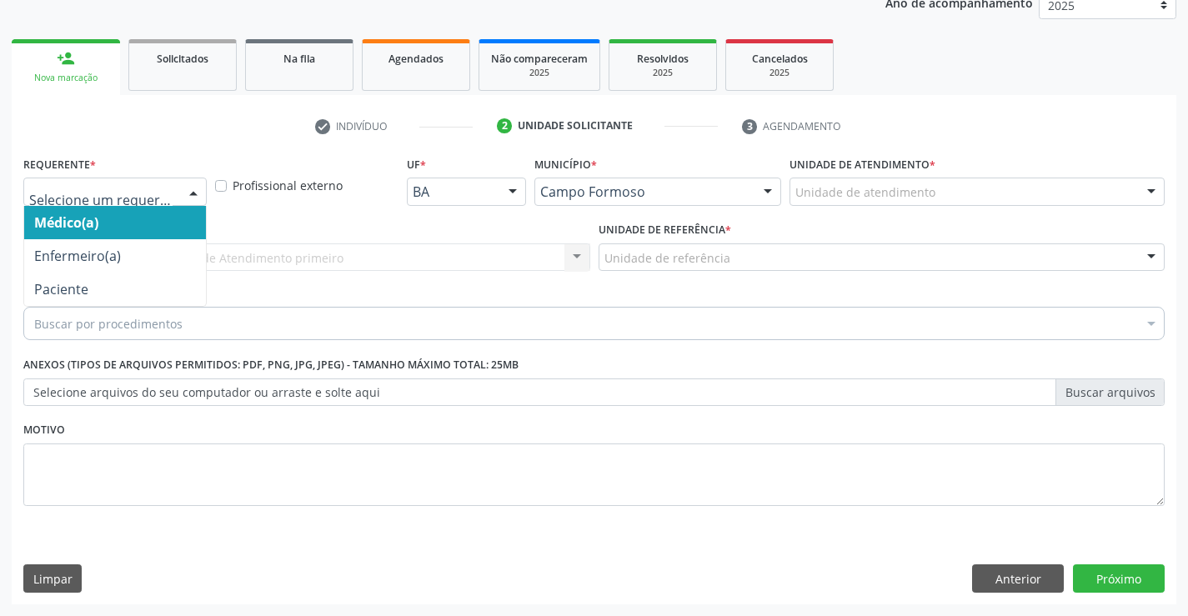
drag, startPoint x: 174, startPoint y: 192, endPoint x: 118, endPoint y: 248, distance: 79.6
click at [173, 192] on div at bounding box center [114, 192] width 183 height 28
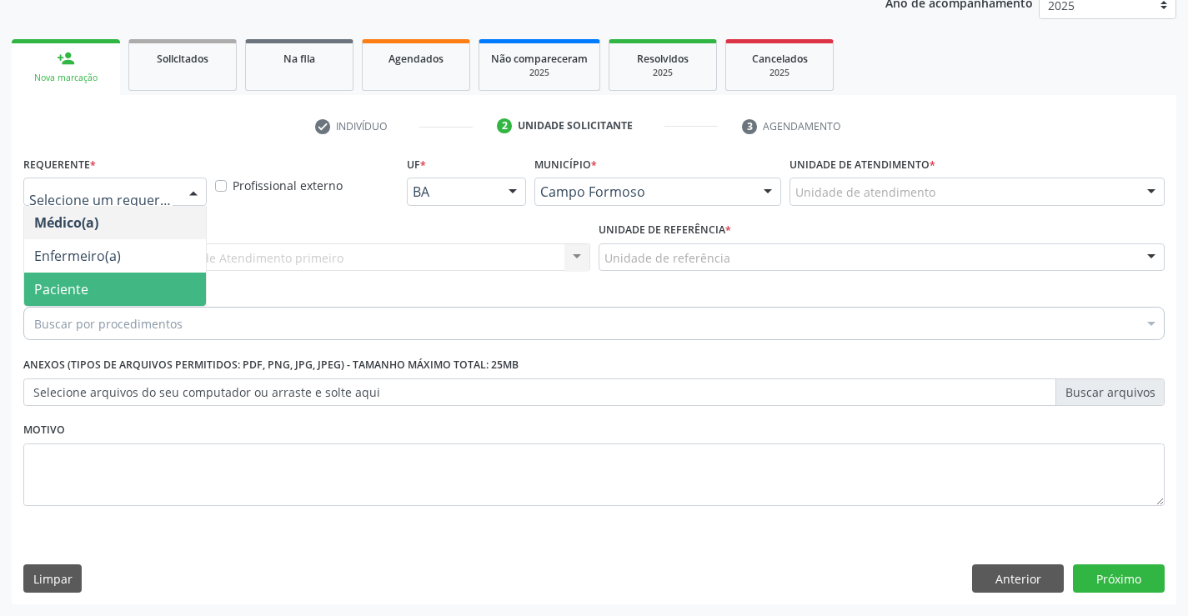
click at [103, 281] on span "Paciente" at bounding box center [115, 289] width 182 height 33
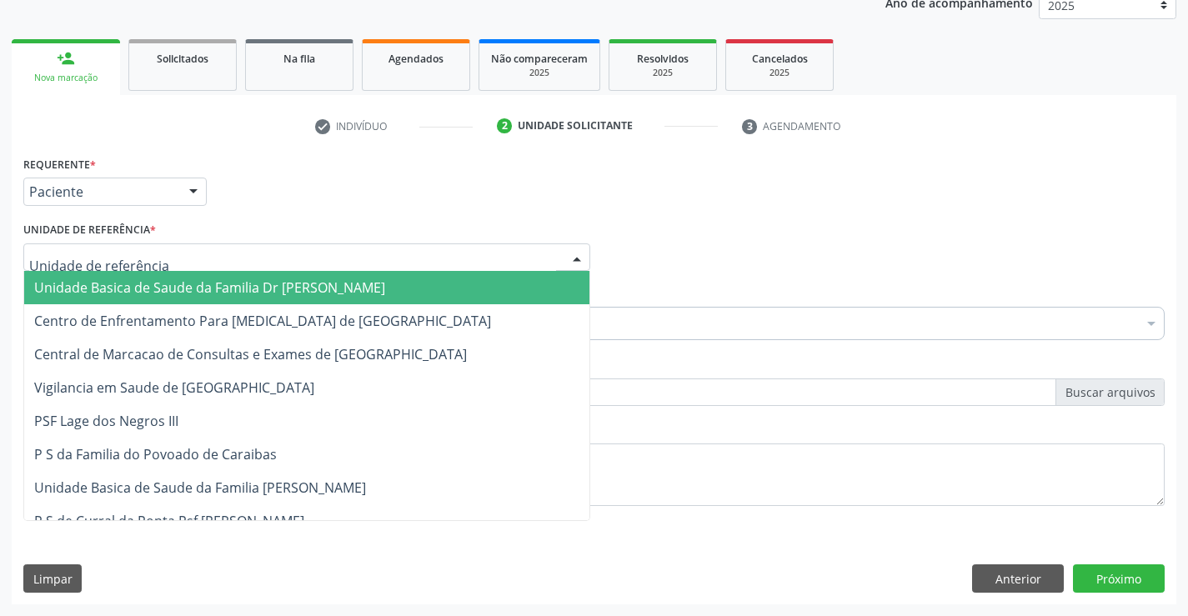
click at [276, 250] on div at bounding box center [306, 257] width 567 height 28
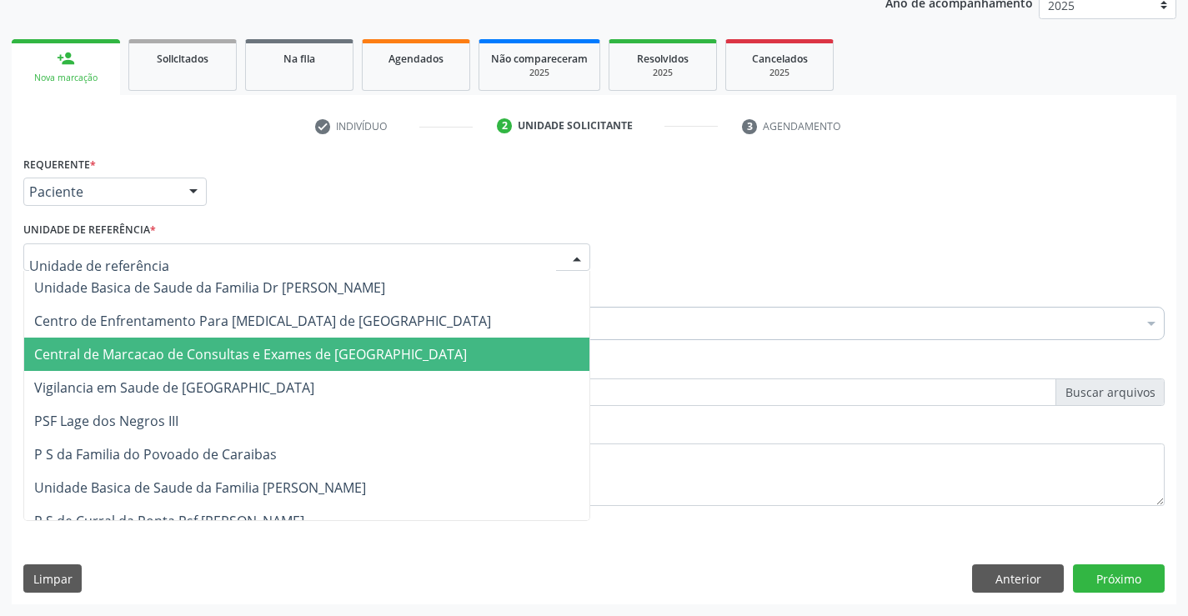
click at [291, 343] on span "Central de Marcacao de Consultas e Exames de [GEOGRAPHIC_DATA]" at bounding box center [306, 354] width 565 height 33
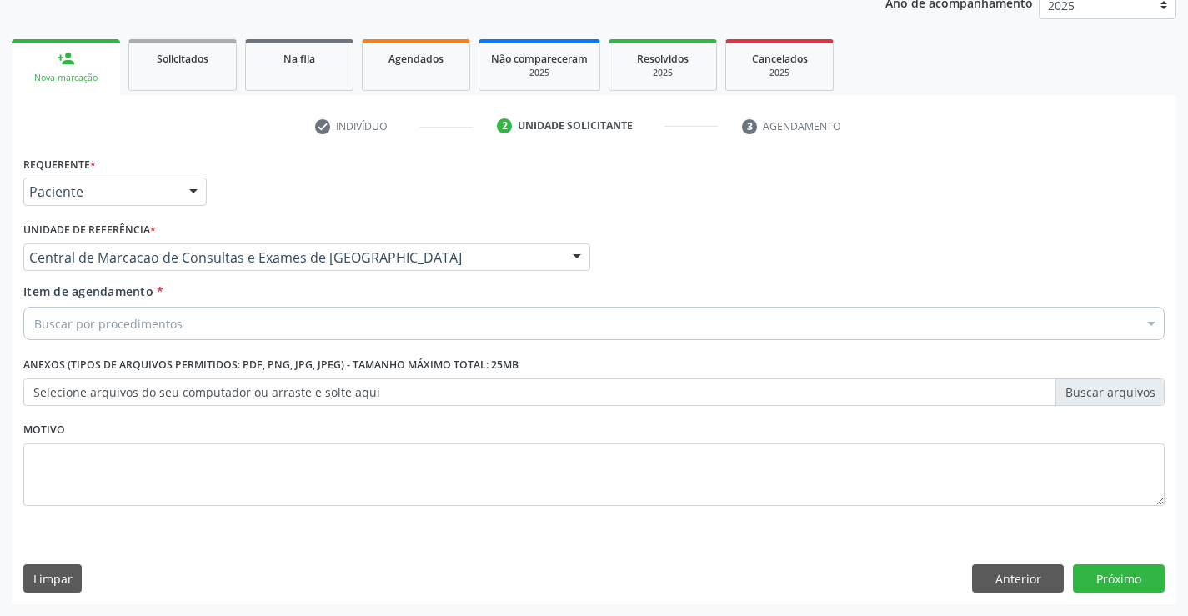
click at [378, 311] on div "Buscar por procedimentos" at bounding box center [593, 323] width 1141 height 33
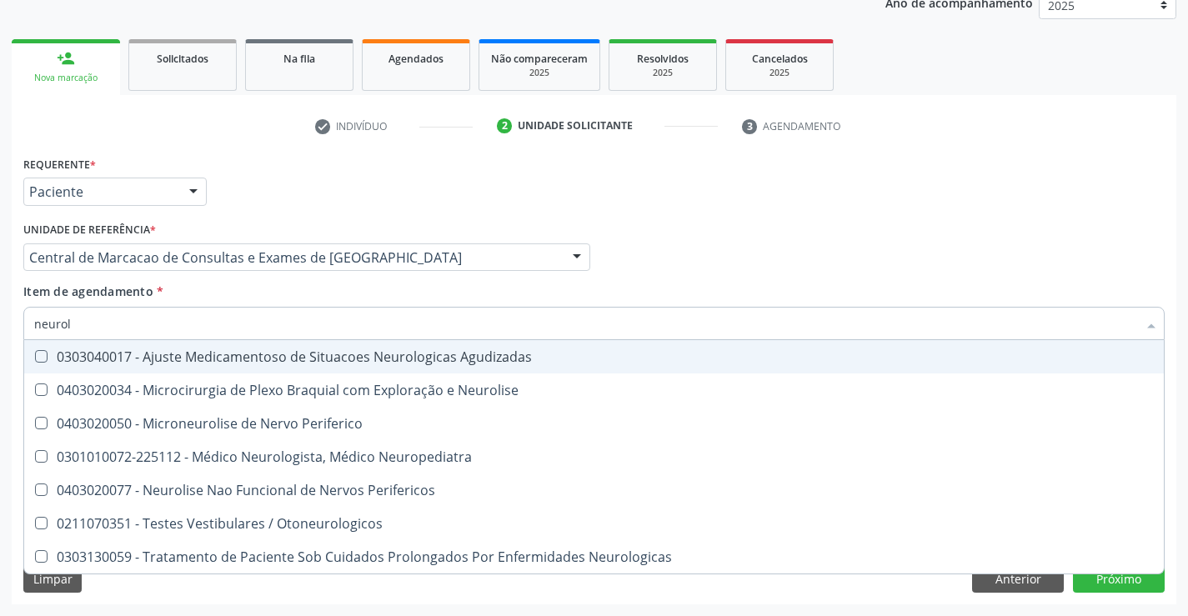
type input "neurolo"
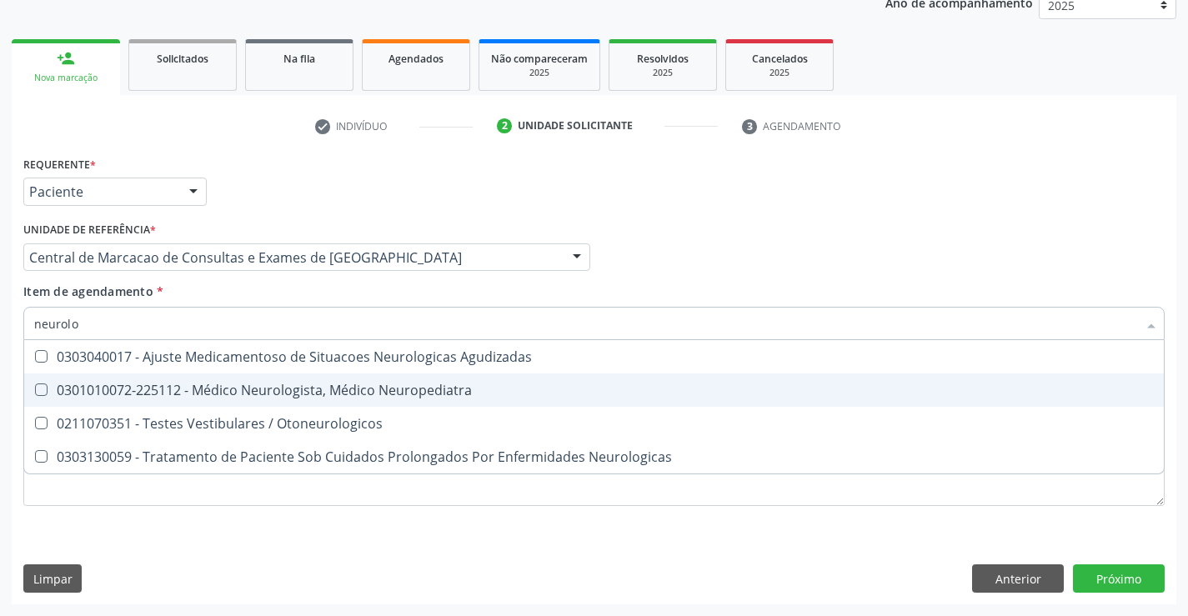
click at [150, 389] on div "0301010072-225112 - Médico Neurologista, Médico Neuropediatra" at bounding box center [594, 389] width 1120 height 13
checkbox Neuropediatra "true"
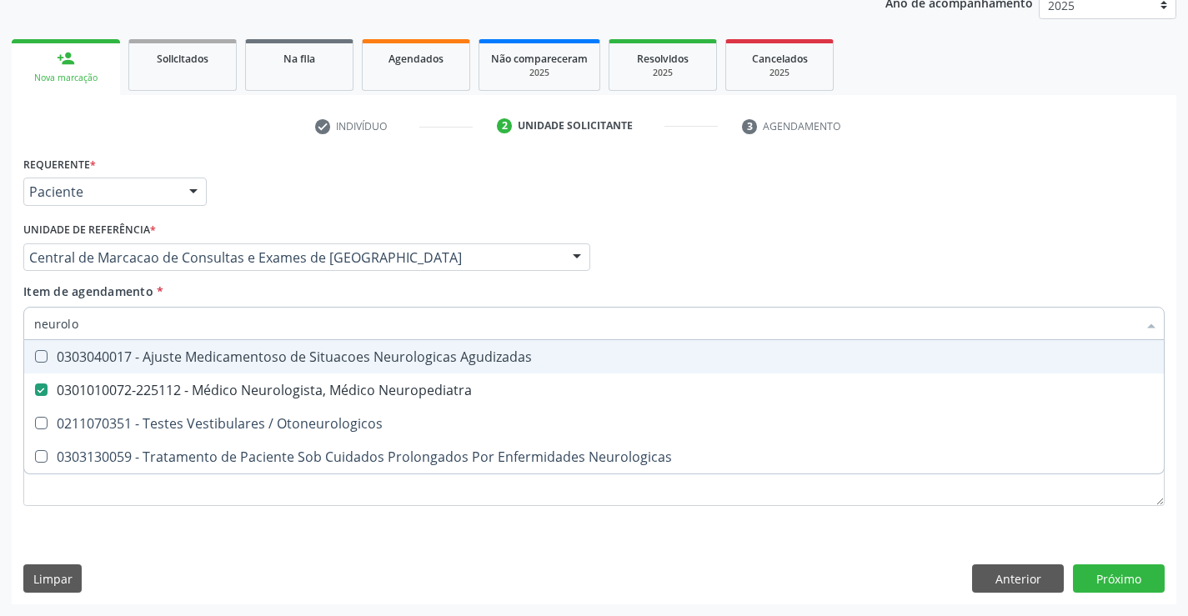
click at [150, 329] on input "neurolo" at bounding box center [585, 323] width 1103 height 33
type input "or"
checkbox Neuropediatra "false"
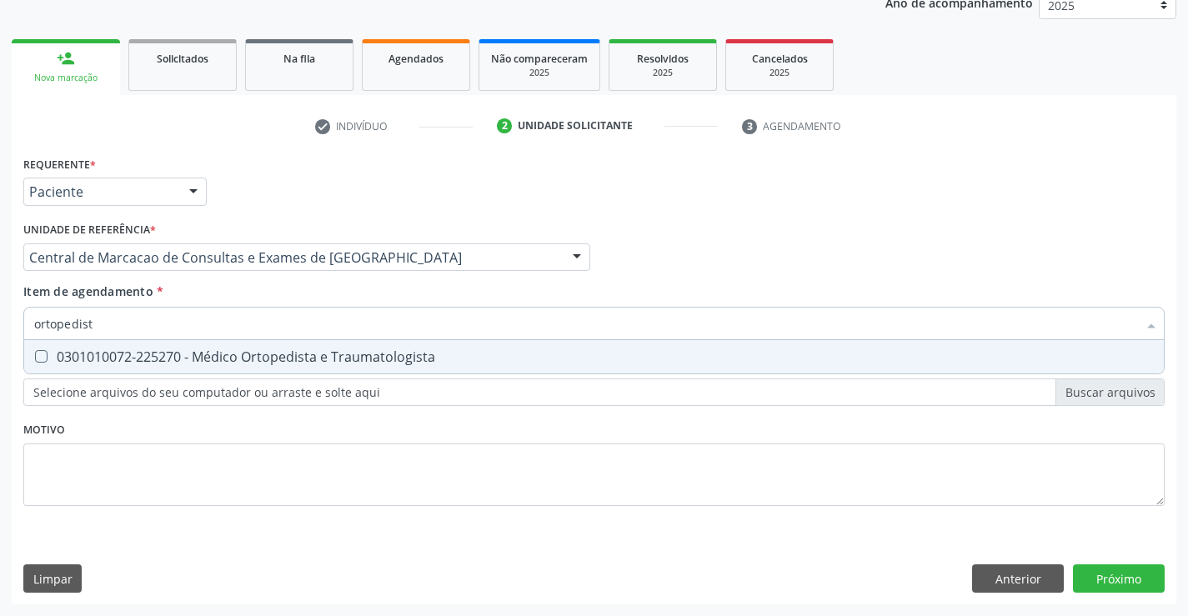
type input "ortopedista"
click at [148, 361] on div "0301010072-225270 - Médico Ortopedista e Traumatologista" at bounding box center [594, 356] width 1120 height 13
checkbox Traumatologista "true"
click at [1095, 573] on div "Requerente * Paciente Médico(a) Enfermeiro(a) Paciente Nenhum resultado encontr…" at bounding box center [594, 378] width 1165 height 453
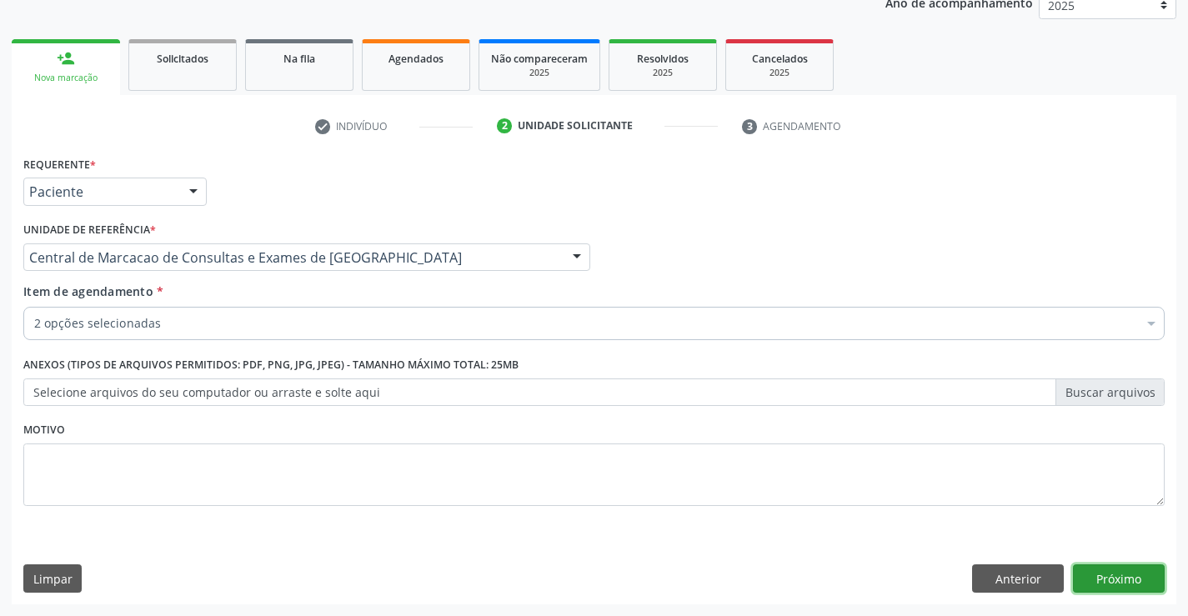
click at [1120, 578] on button "Próximo" at bounding box center [1119, 578] width 92 height 28
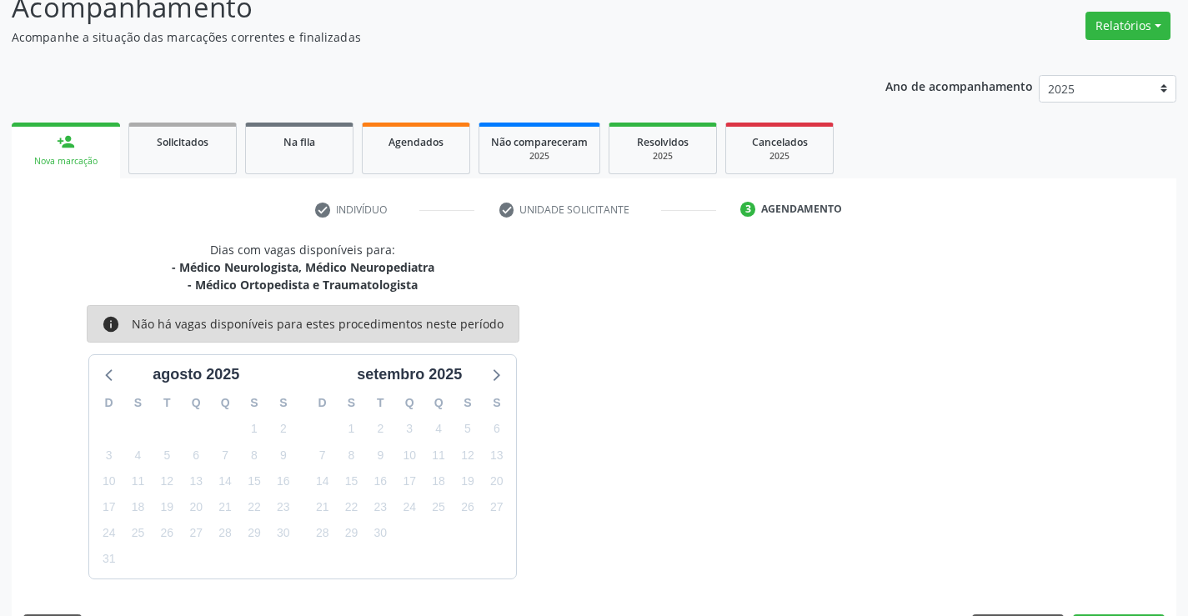
scroll to position [176, 0]
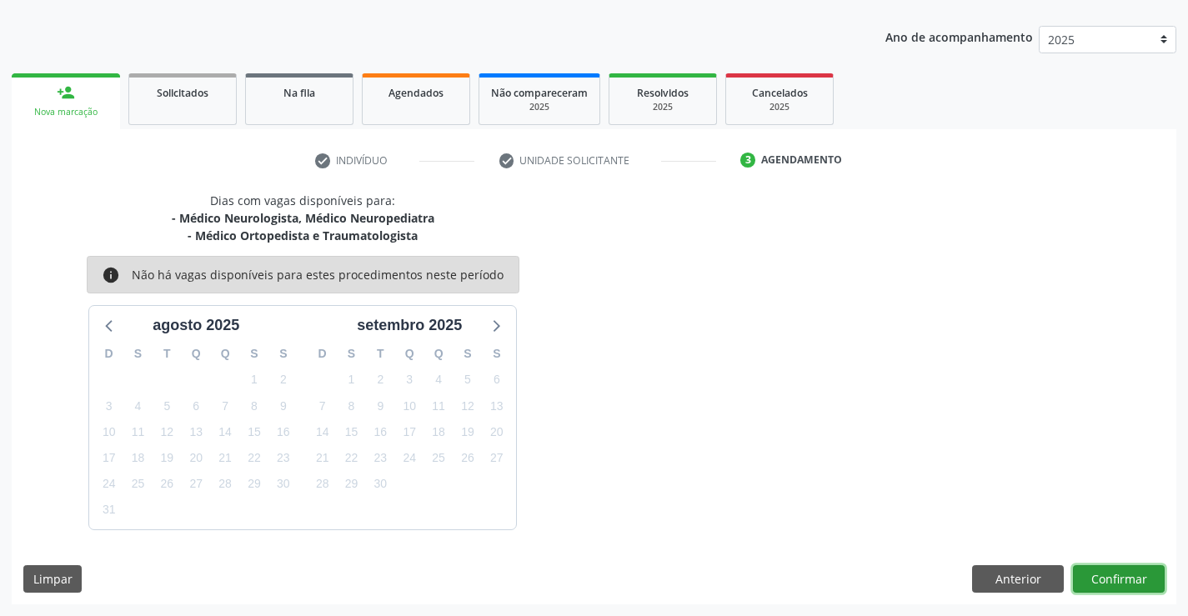
click at [1111, 569] on button "Confirmar" at bounding box center [1119, 579] width 92 height 28
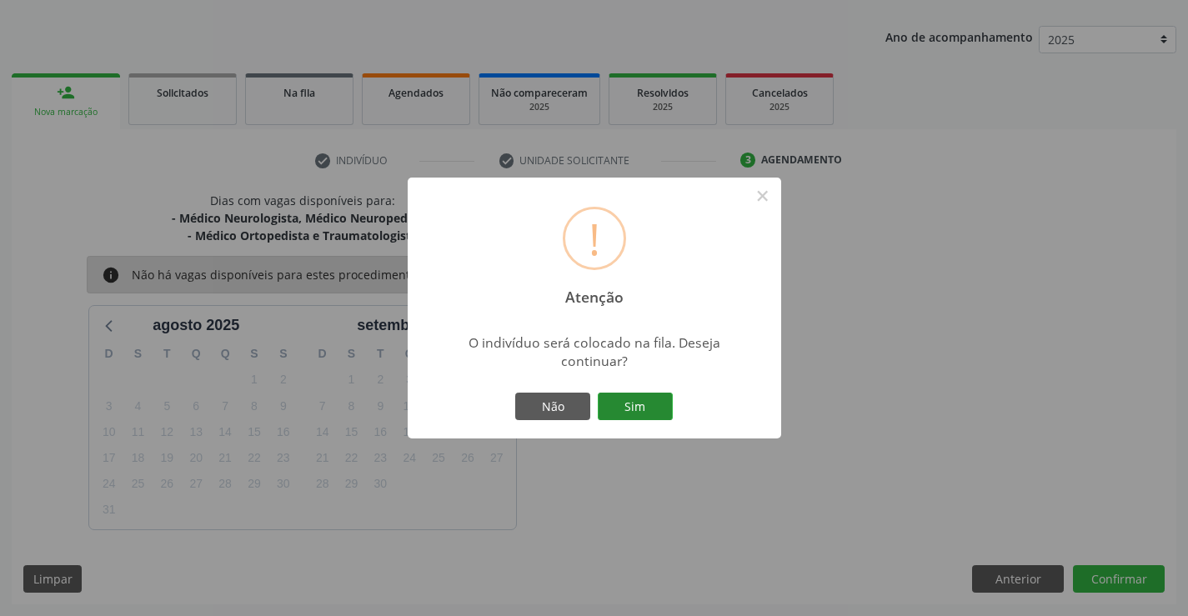
click at [650, 416] on button "Sim" at bounding box center [635, 407] width 75 height 28
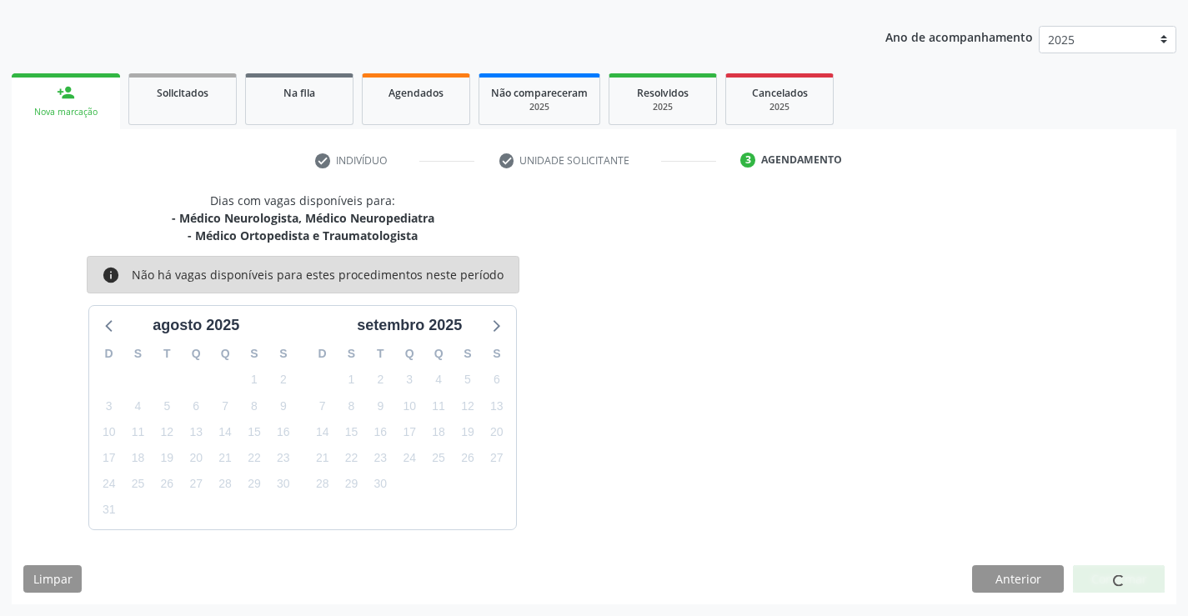
scroll to position [0, 0]
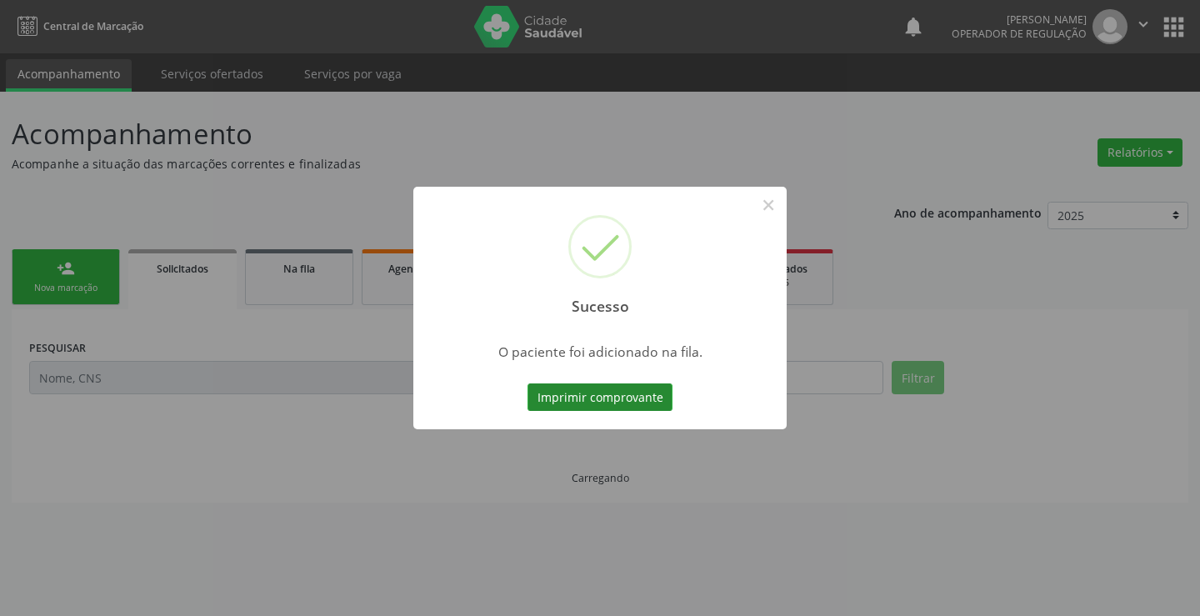
click at [656, 398] on button "Imprimir comprovante" at bounding box center [600, 397] width 145 height 28
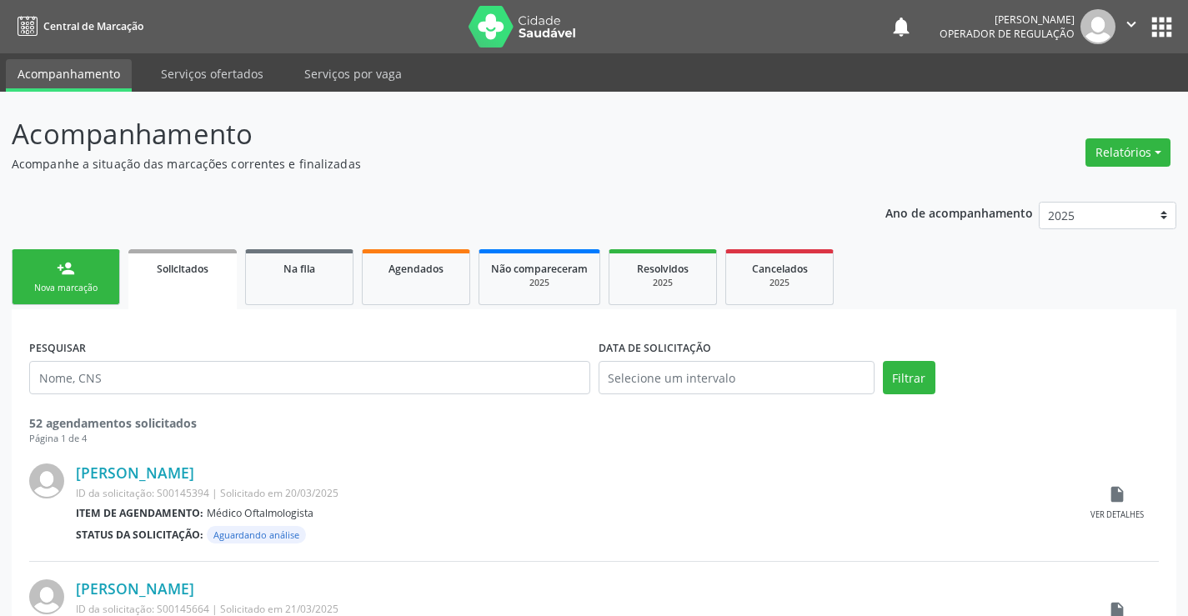
click at [73, 278] on link "person_add Nova marcação" at bounding box center [66, 277] width 108 height 56
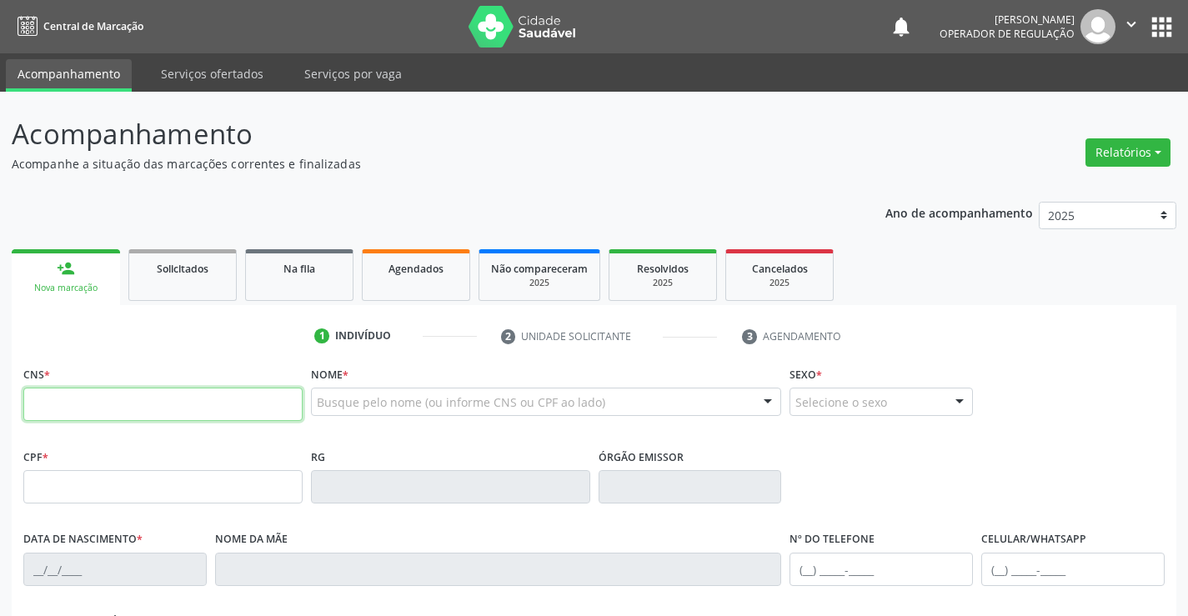
click at [98, 393] on input "text" at bounding box center [162, 404] width 279 height 33
type input "700 2054 2514 0226"
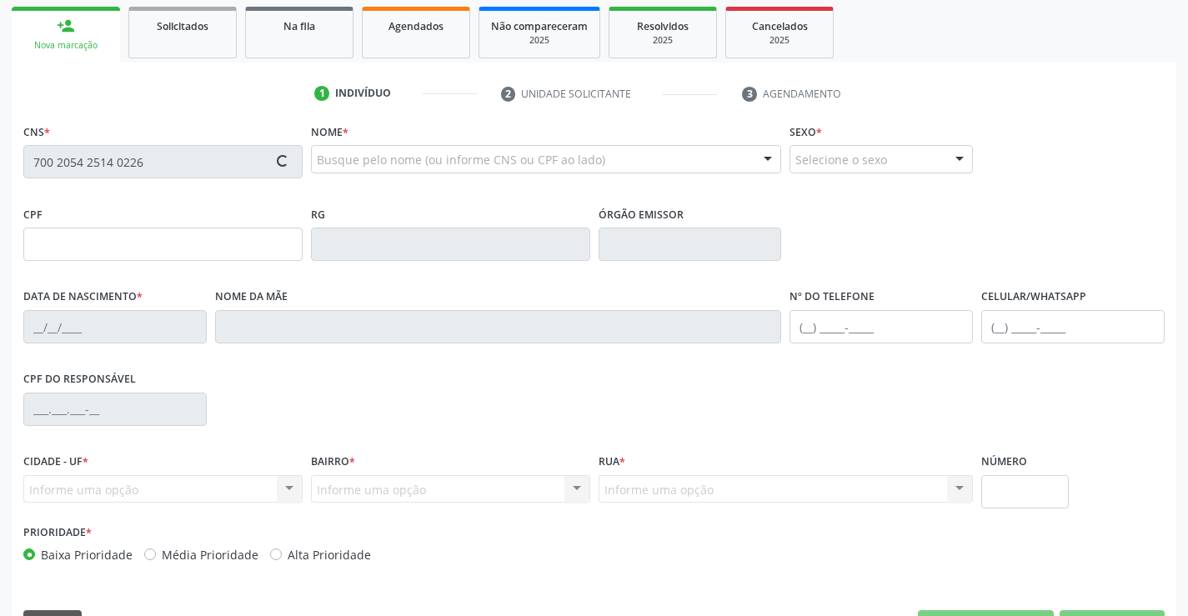
scroll to position [250, 0]
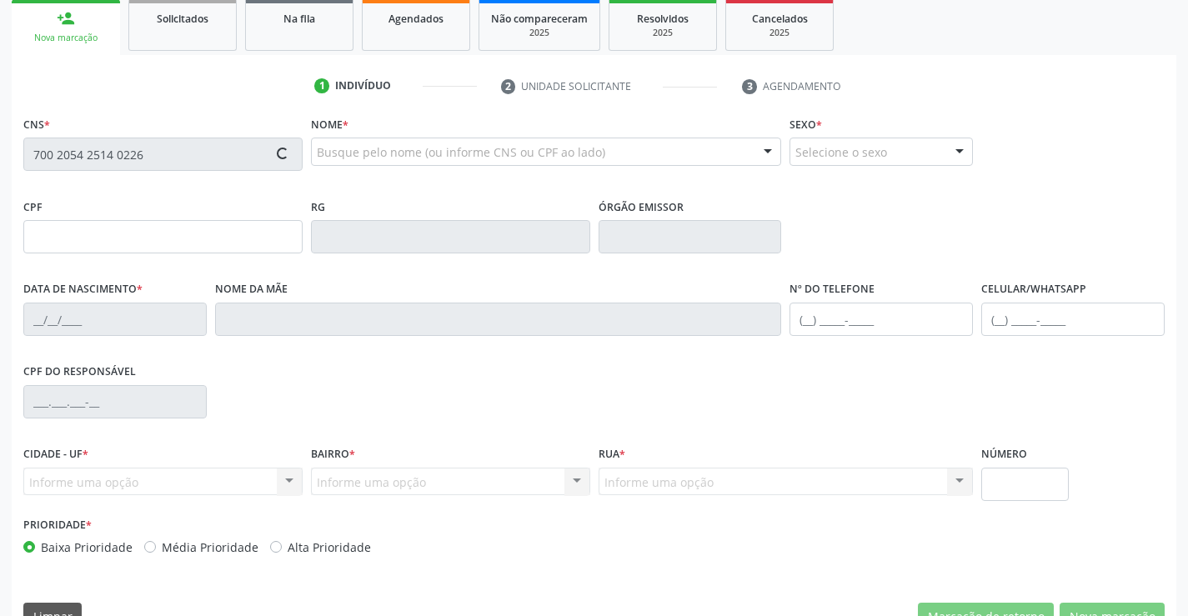
type input "0336458096"
type input "16/04/1964"
type input "(74) 99110-8707"
type input "386.367.945-87"
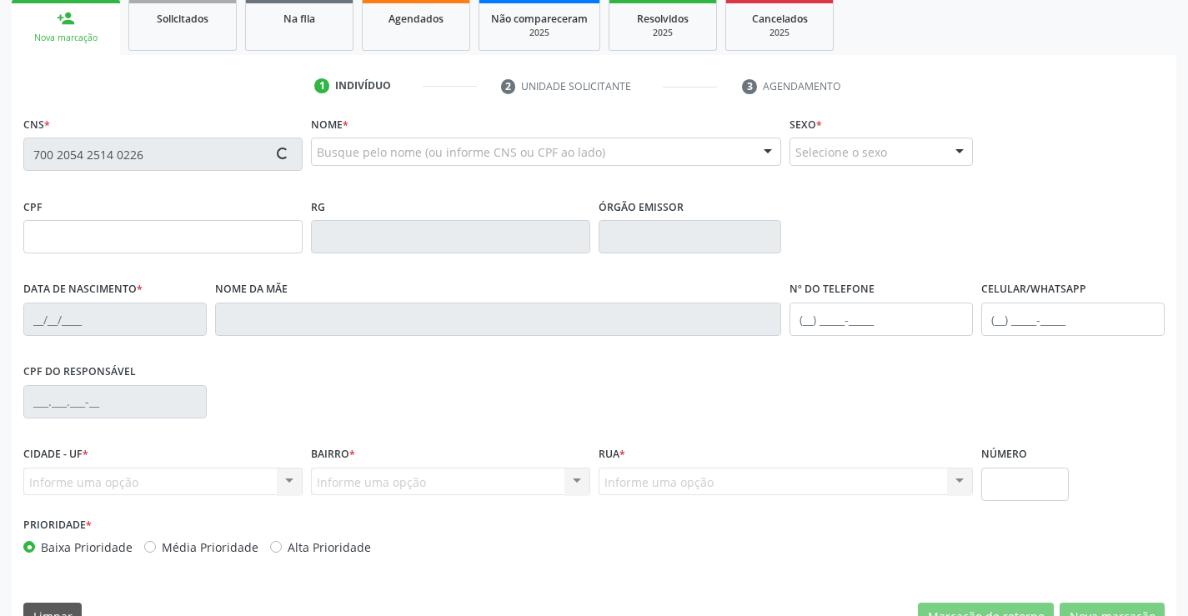
type input "S/N"
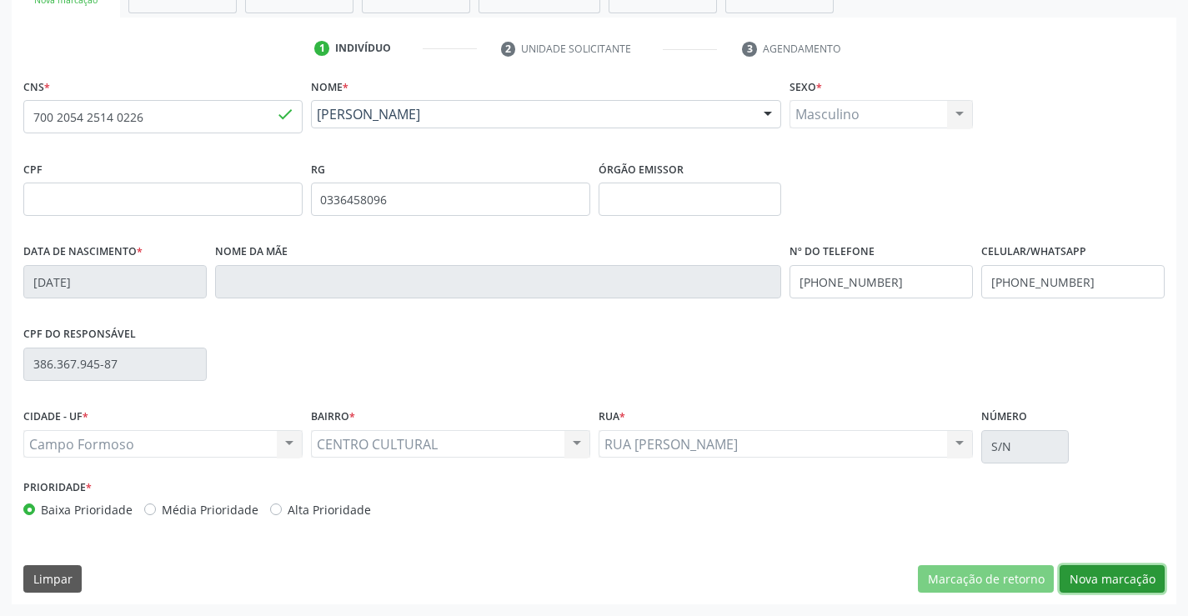
click at [1081, 575] on button "Nova marcação" at bounding box center [1111, 579] width 105 height 28
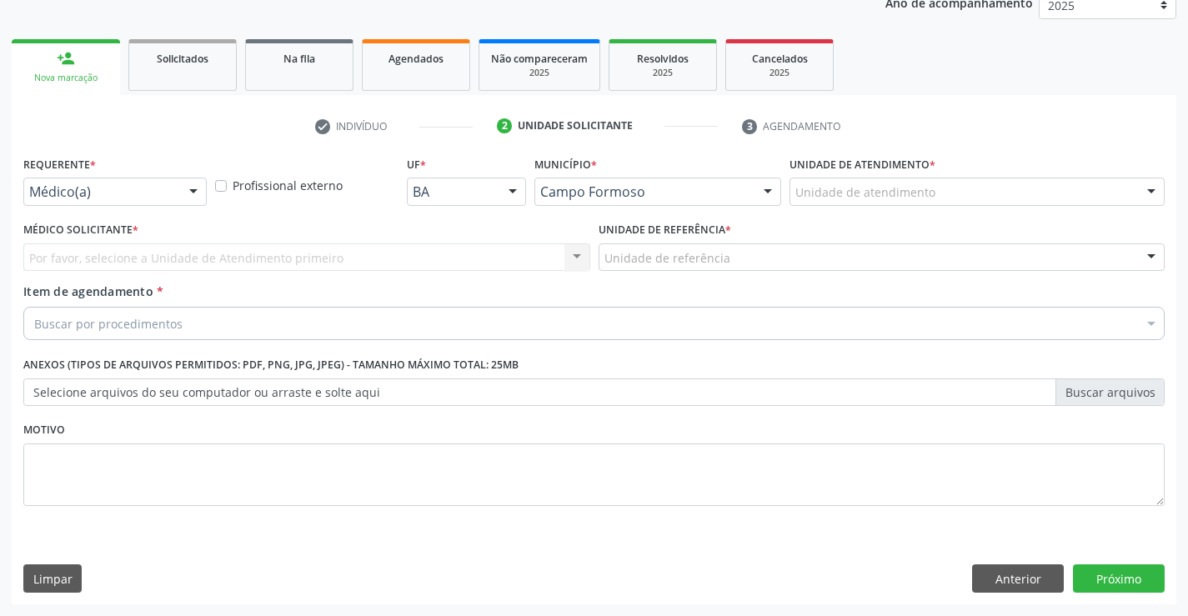
scroll to position [210, 0]
drag, startPoint x: 177, startPoint y: 190, endPoint x: 131, endPoint y: 285, distance: 105.5
click at [173, 198] on div "Médico(a)" at bounding box center [114, 192] width 183 height 28
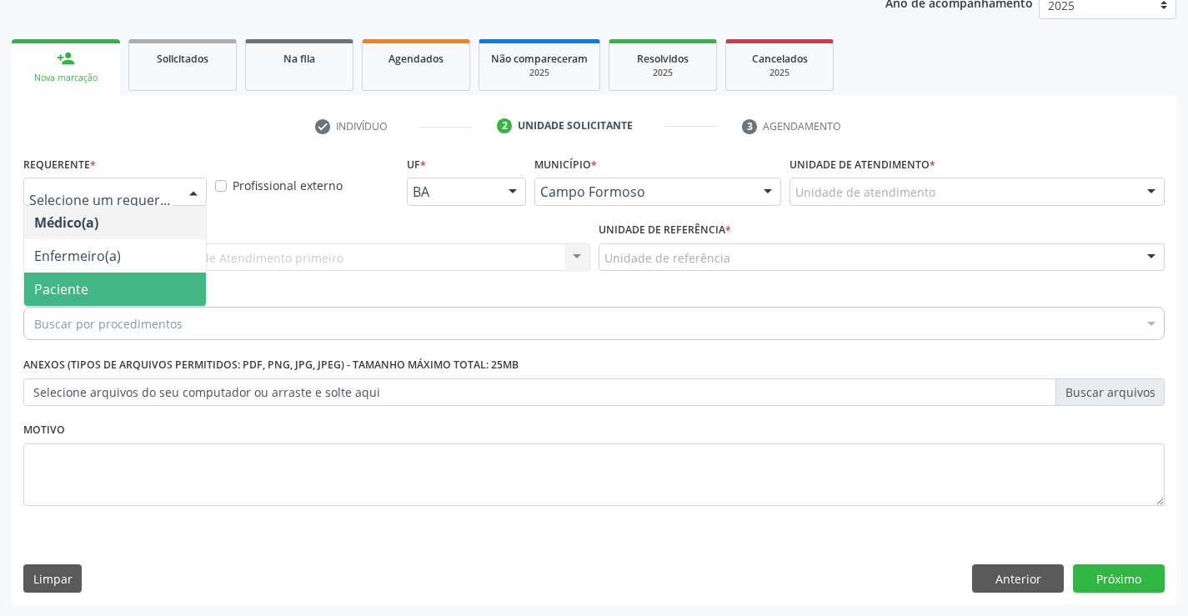
click at [124, 283] on span "Paciente" at bounding box center [115, 289] width 182 height 33
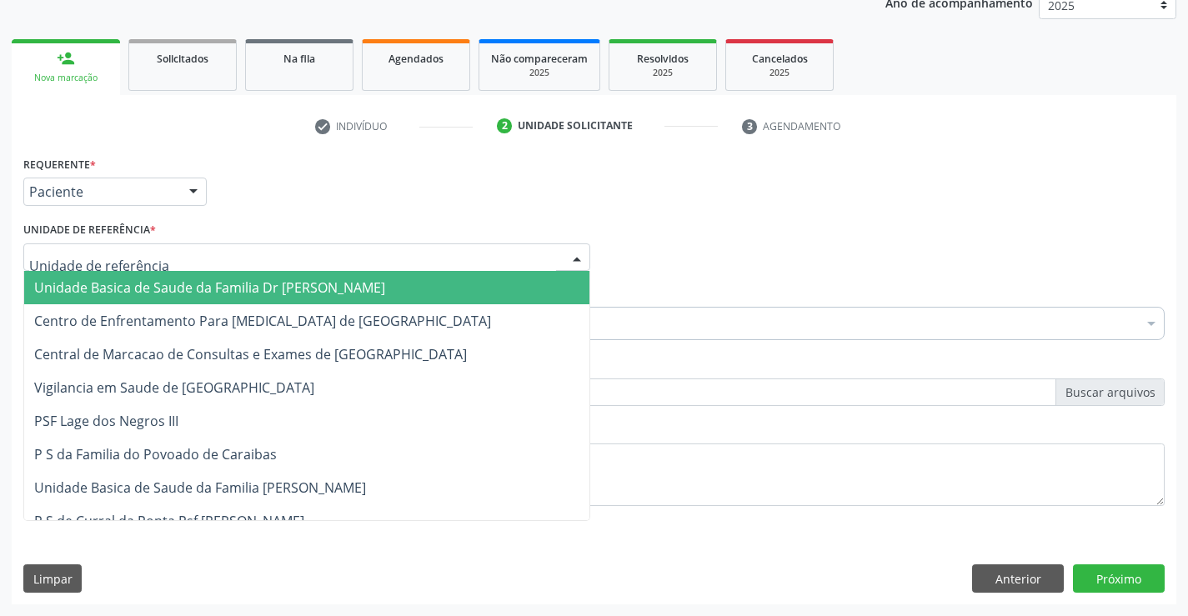
click at [266, 246] on div at bounding box center [306, 257] width 567 height 28
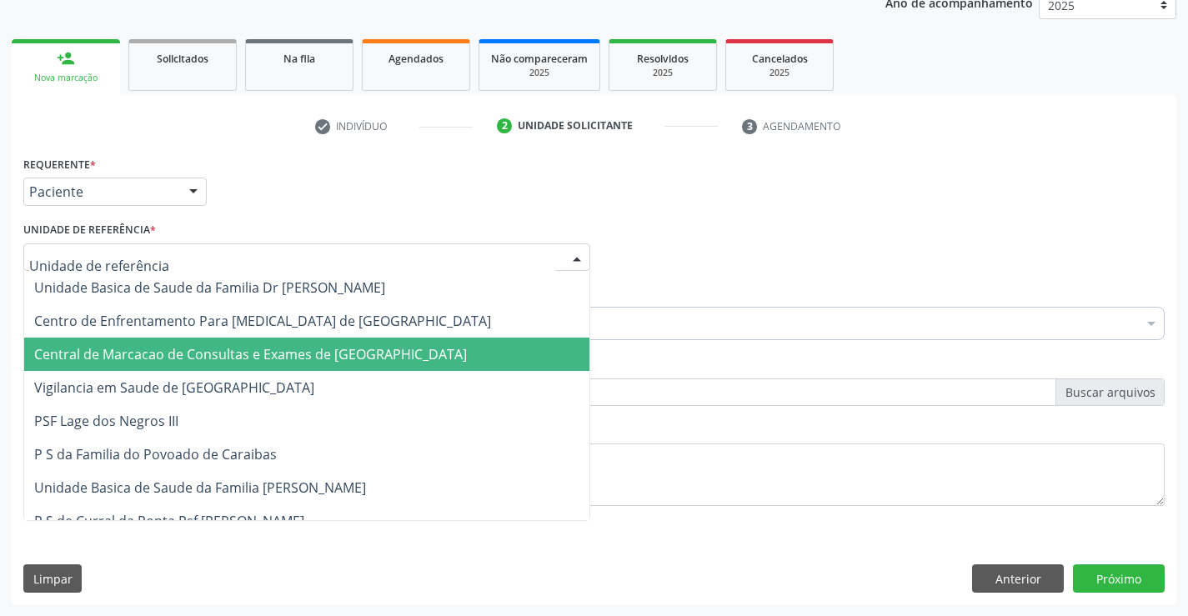
click at [268, 345] on span "Central de Marcacao de Consultas e Exames de [GEOGRAPHIC_DATA]" at bounding box center [250, 354] width 433 height 18
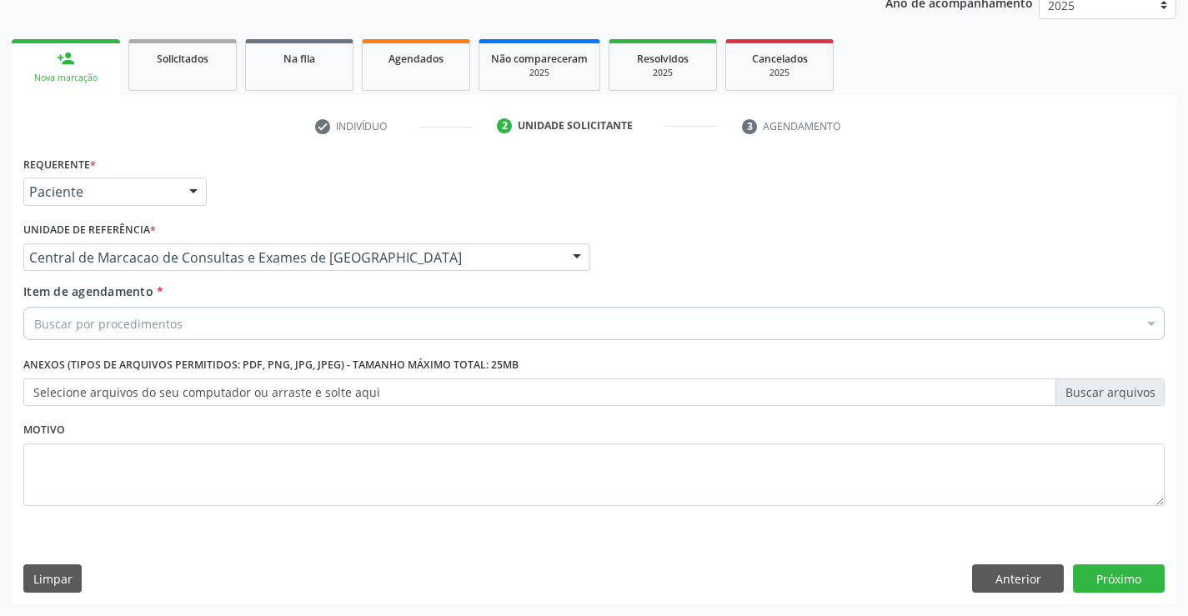
click at [319, 318] on div "Buscar por procedimentos" at bounding box center [593, 323] width 1141 height 33
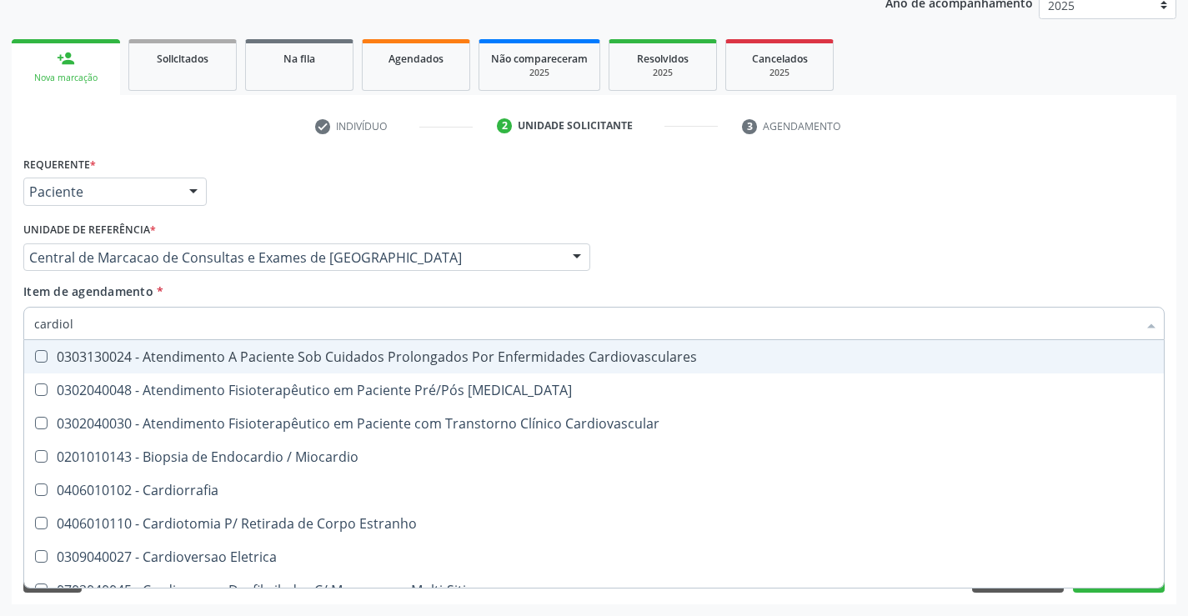
type input "cardiolo"
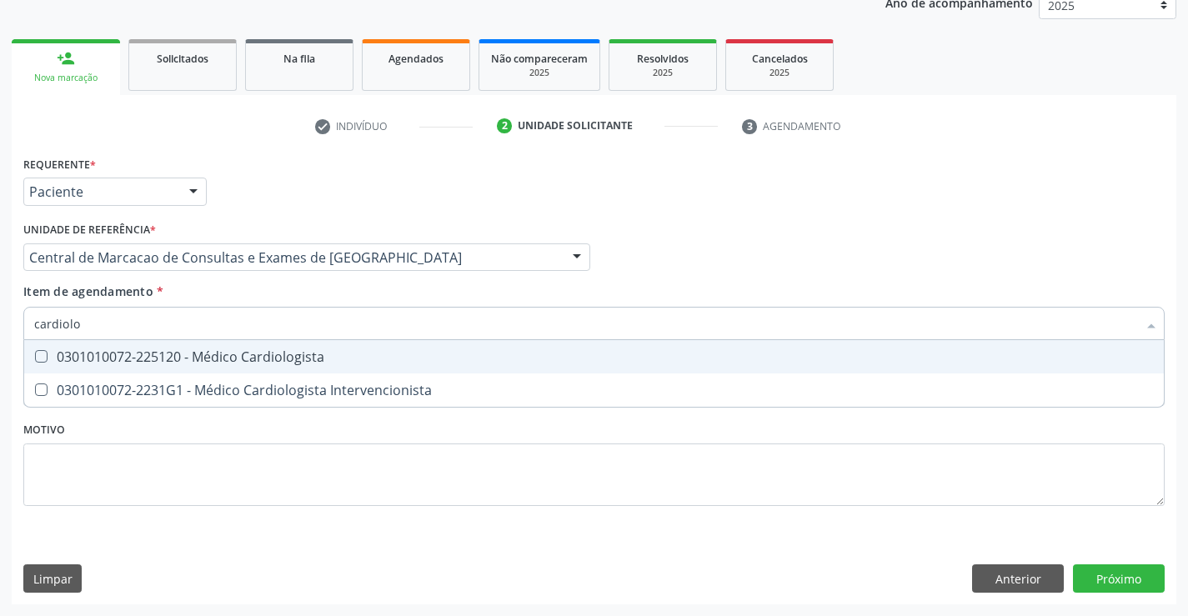
drag, startPoint x: 303, startPoint y: 358, endPoint x: 707, endPoint y: 435, distance: 410.8
click at [327, 360] on div "0301010072-225120 - Médico Cardiologista" at bounding box center [594, 356] width 1120 height 13
checkbox Cardiologista "true"
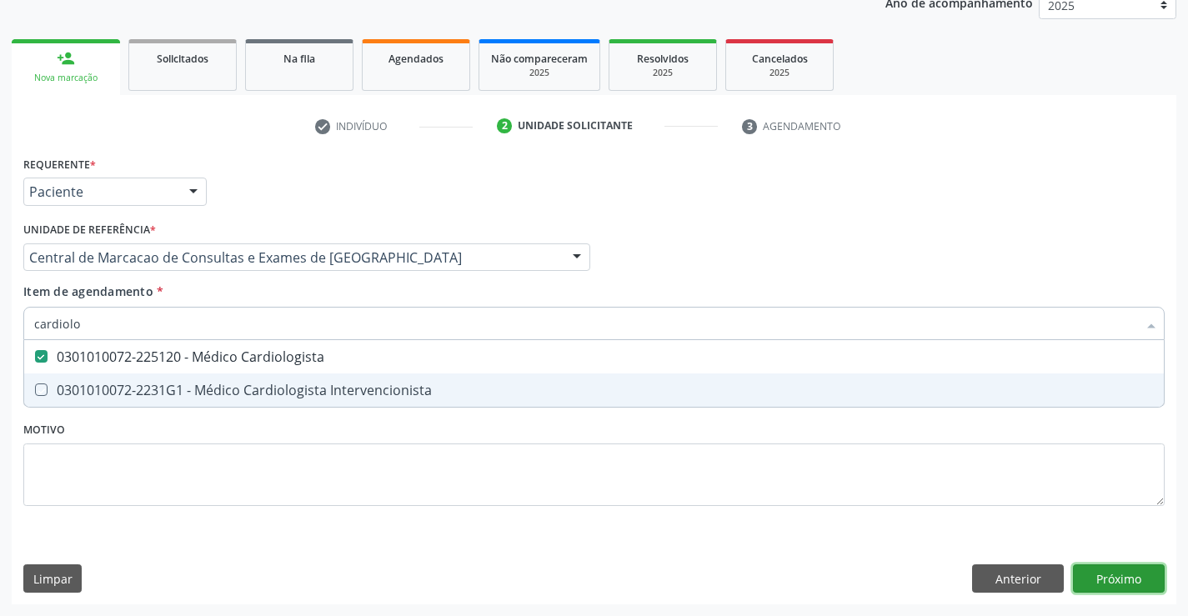
click at [1127, 577] on div "Requerente * Paciente Médico(a) Enfermeiro(a) Paciente Nenhum resultado encontr…" at bounding box center [594, 378] width 1165 height 453
checkbox Intervencionista "true"
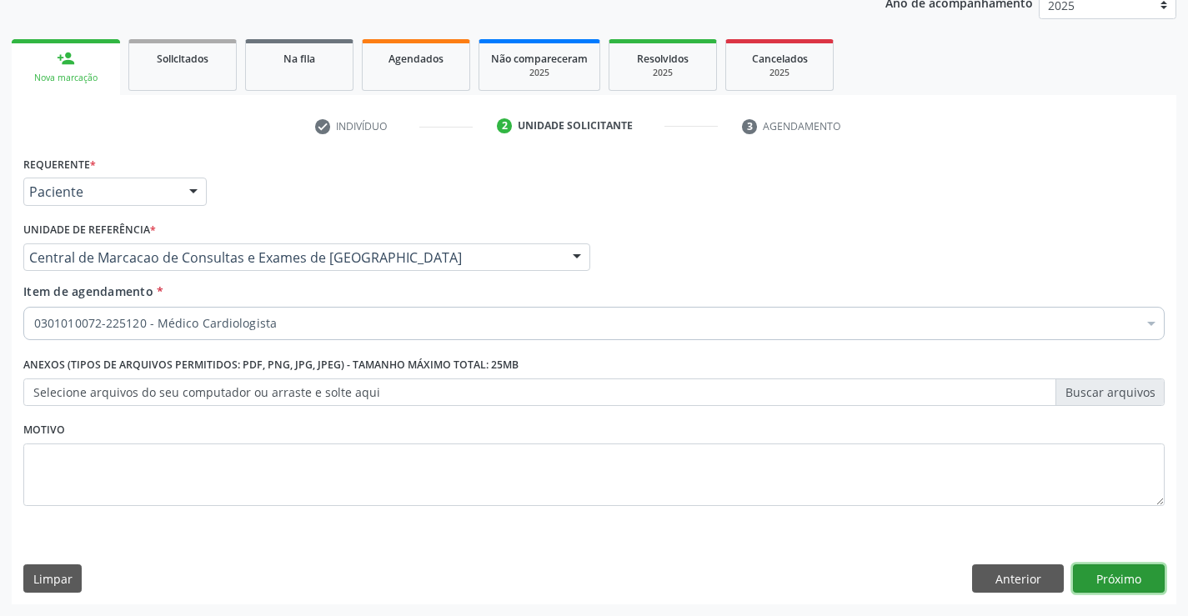
click at [1105, 582] on button "Próximo" at bounding box center [1119, 578] width 92 height 28
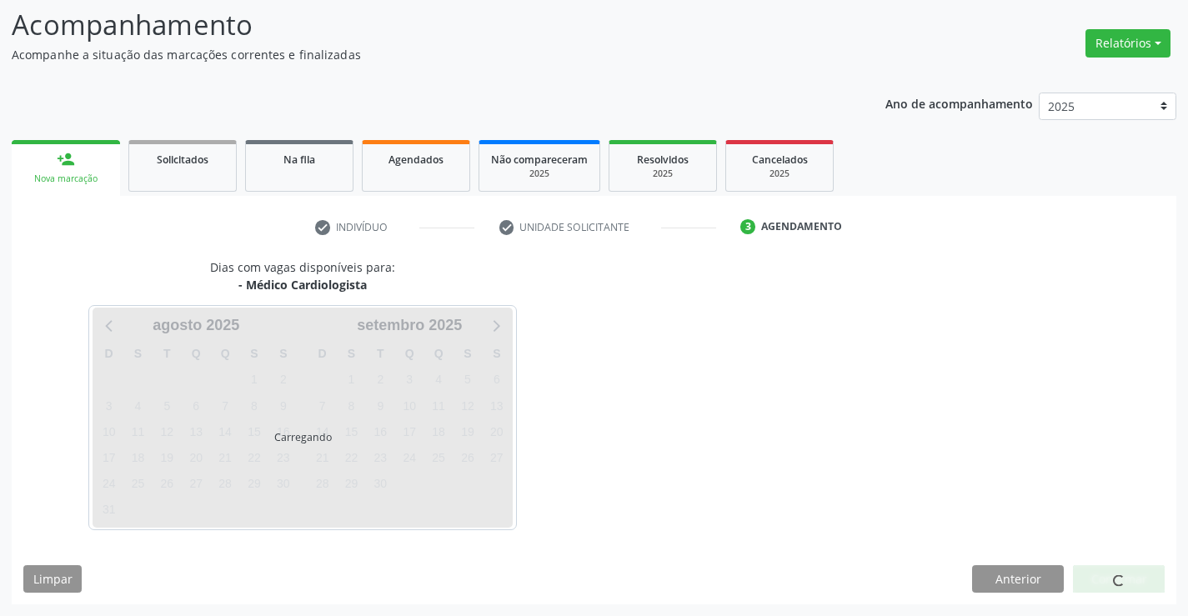
scroll to position [109, 0]
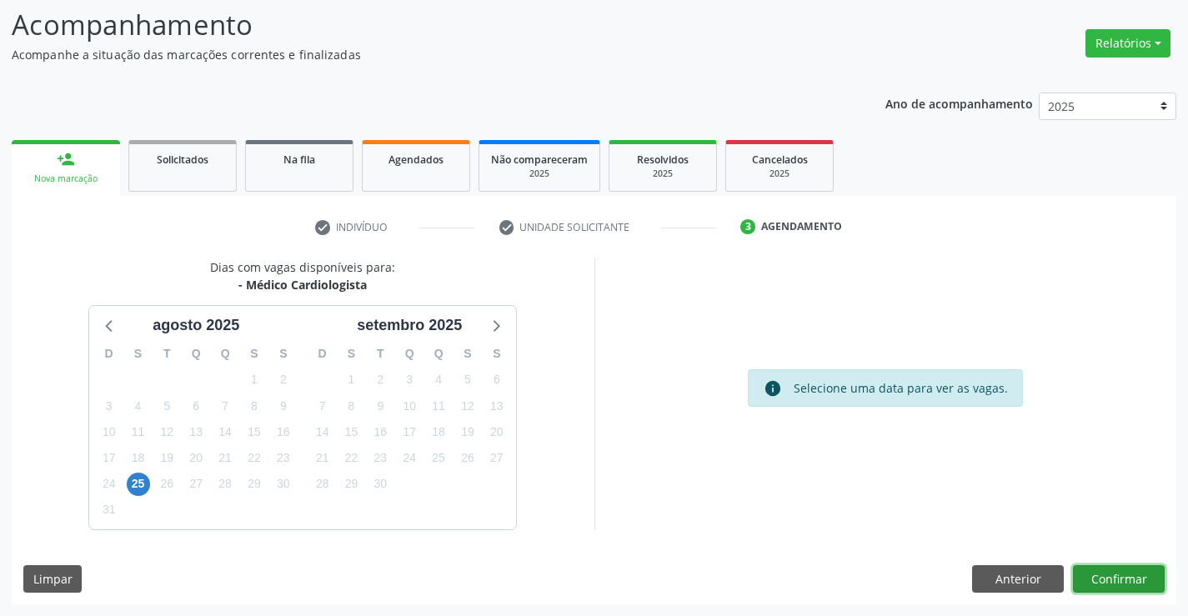
click at [1106, 584] on button "Confirmar" at bounding box center [1119, 579] width 92 height 28
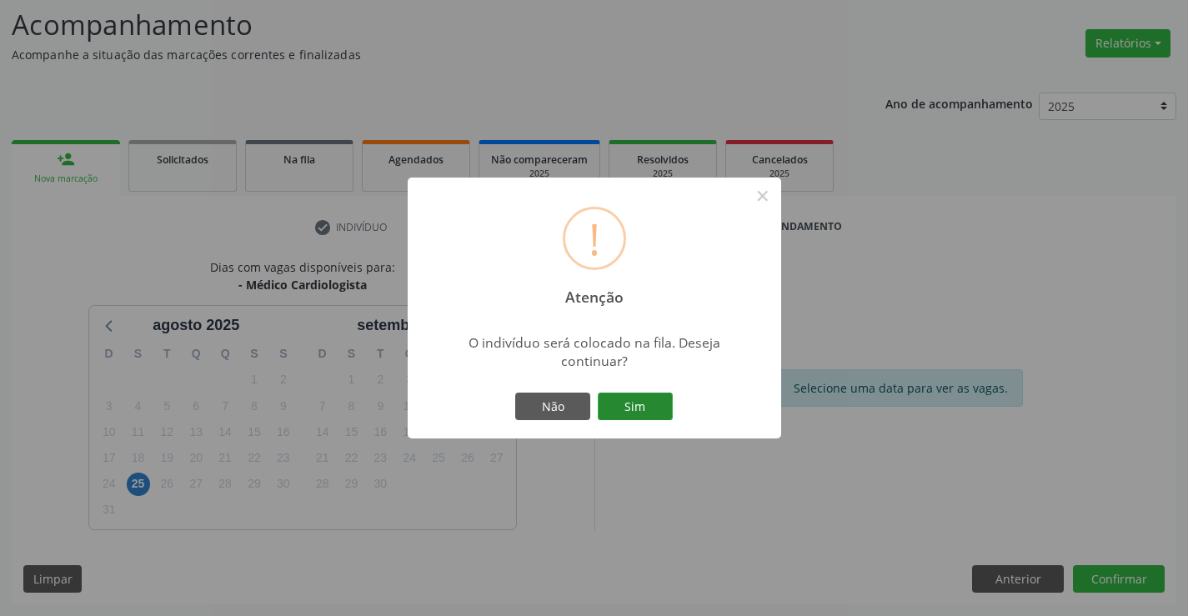
click at [638, 415] on button "Sim" at bounding box center [635, 407] width 75 height 28
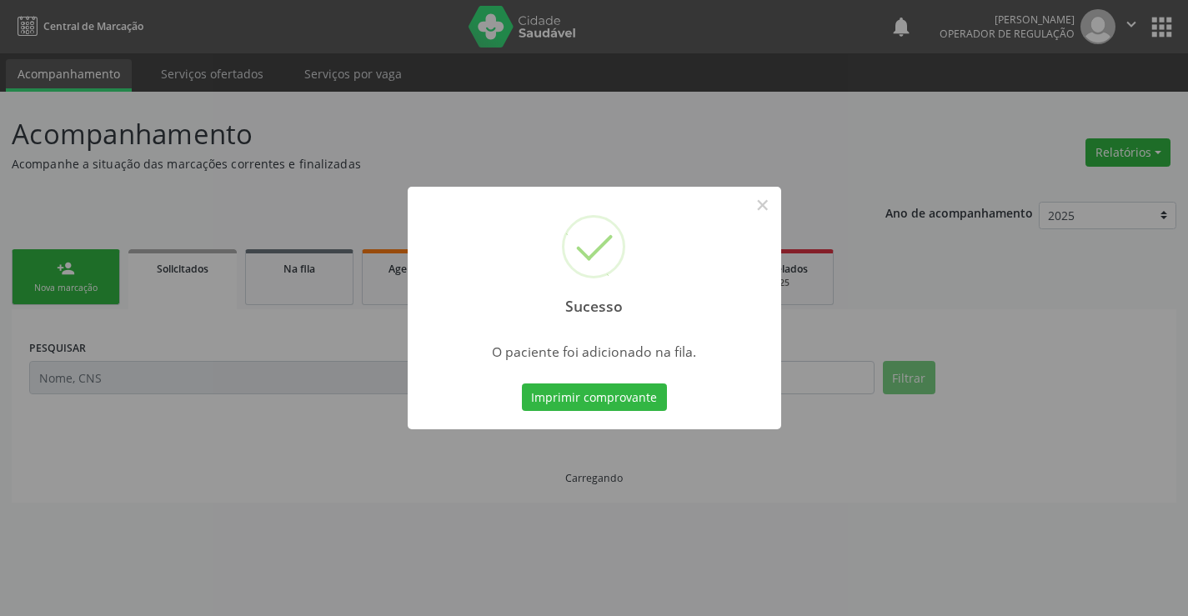
scroll to position [0, 0]
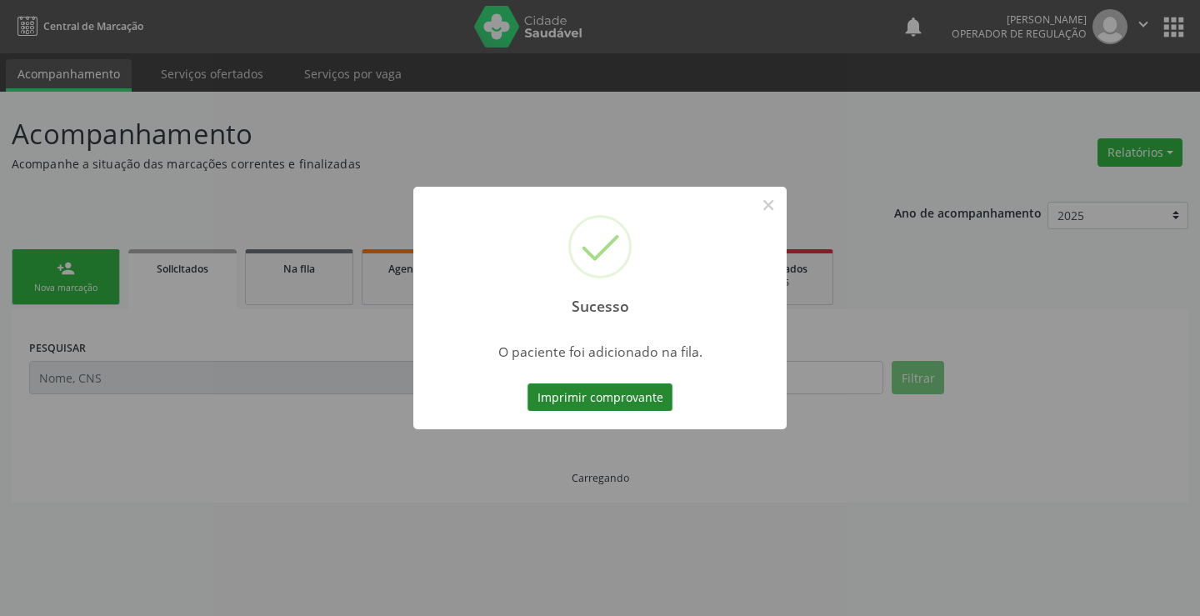
click at [647, 402] on button "Imprimir comprovante" at bounding box center [600, 397] width 145 height 28
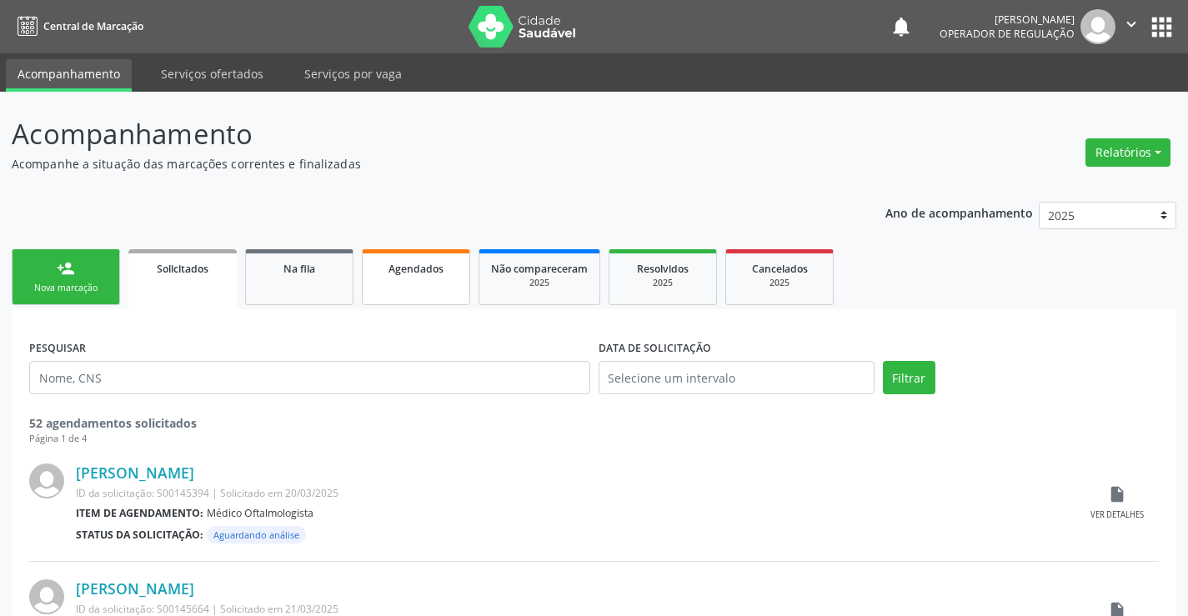
click at [408, 262] on span "Agendados" at bounding box center [415, 269] width 55 height 14
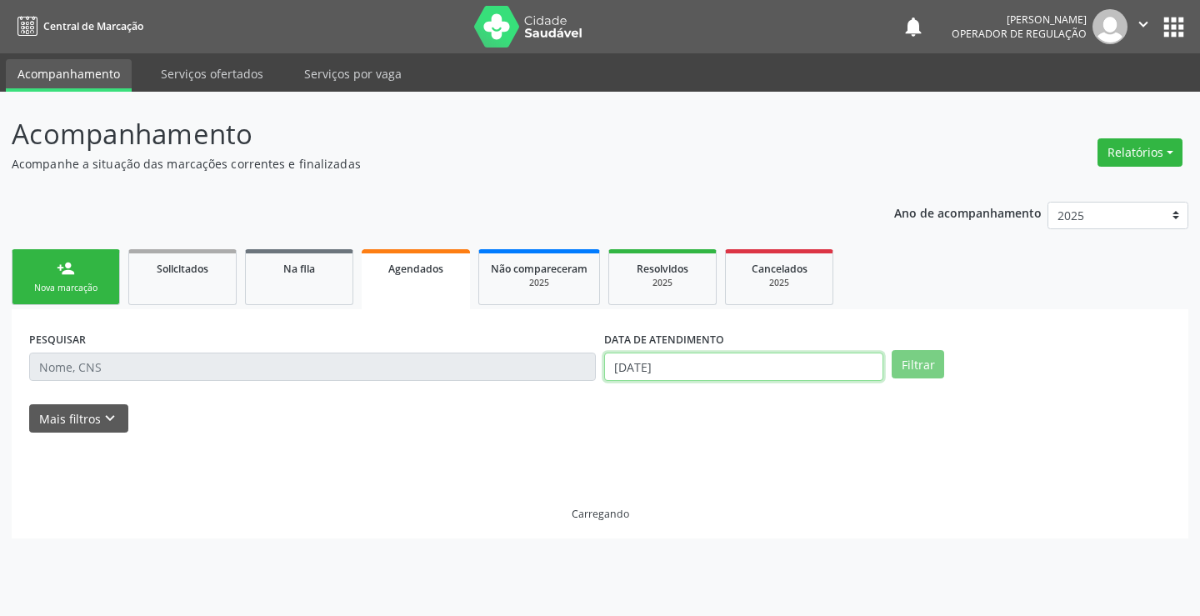
click at [720, 369] on input "26/08/2025" at bounding box center [743, 367] width 279 height 28
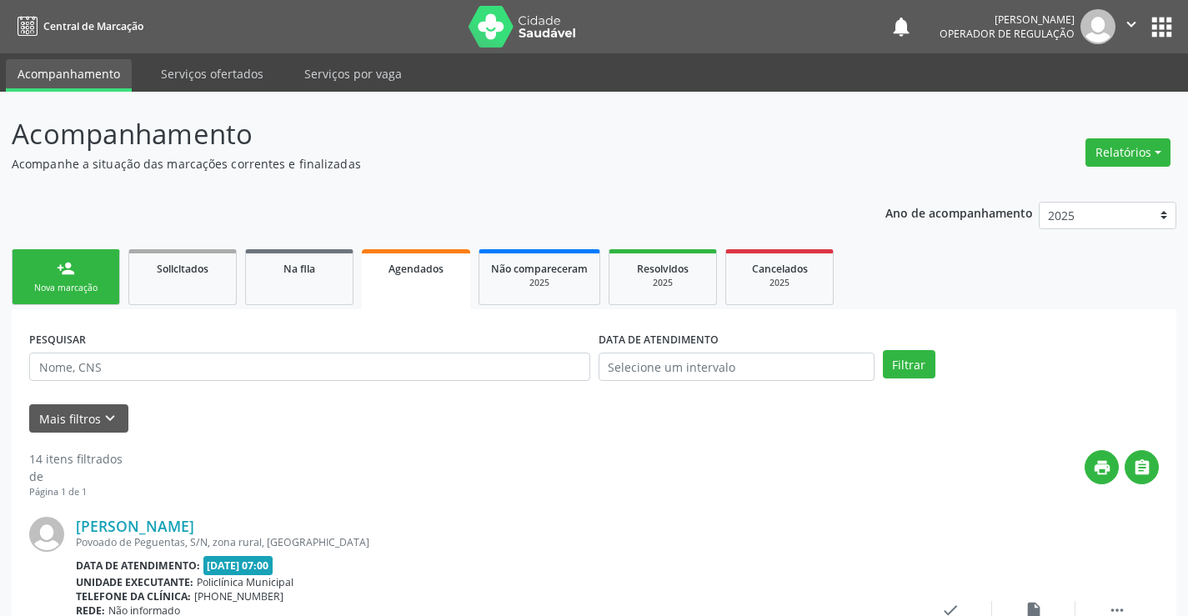
click at [406, 347] on div "PESQUISAR" at bounding box center [309, 359] width 569 height 65
click at [67, 275] on div "person_add" at bounding box center [66, 268] width 18 height 18
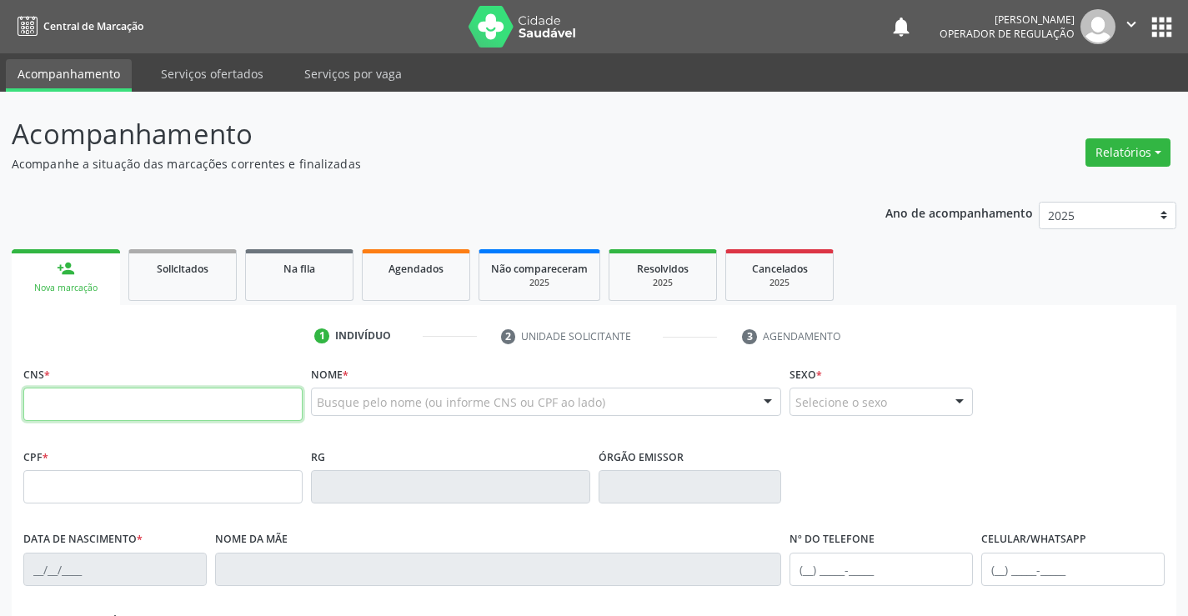
click at [141, 413] on input "text" at bounding box center [162, 404] width 279 height 33
type input "708 1095 3178 1337"
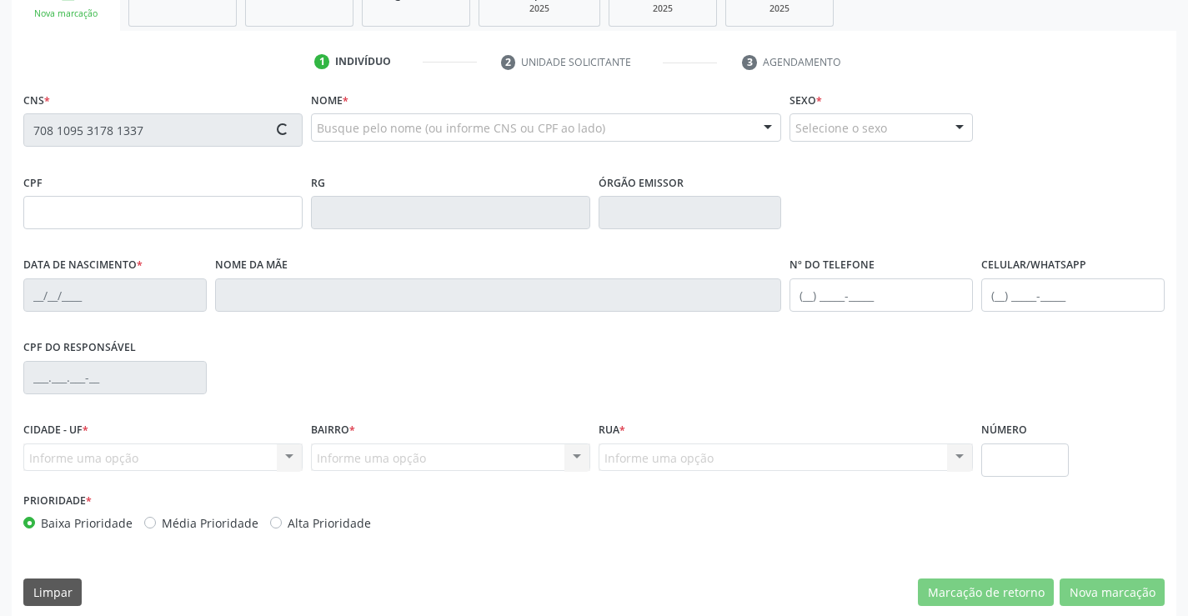
scroll to position [288, 0]
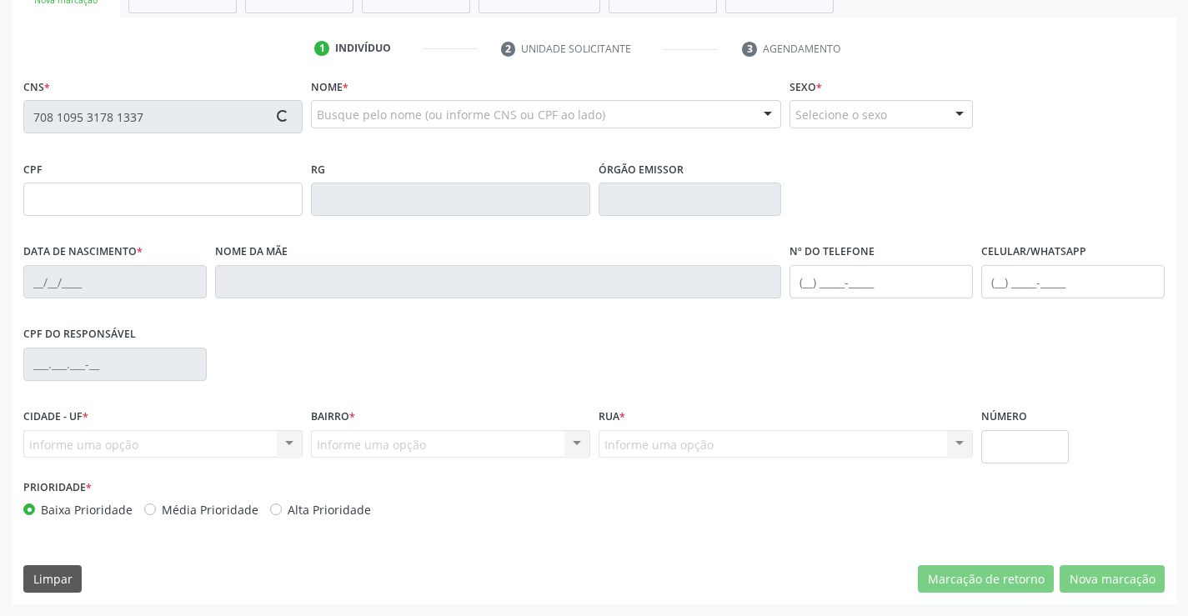
type input "487.147.125-04"
type input "0489895174"
type input "02/04/1970"
type input "(74) 98822-9447"
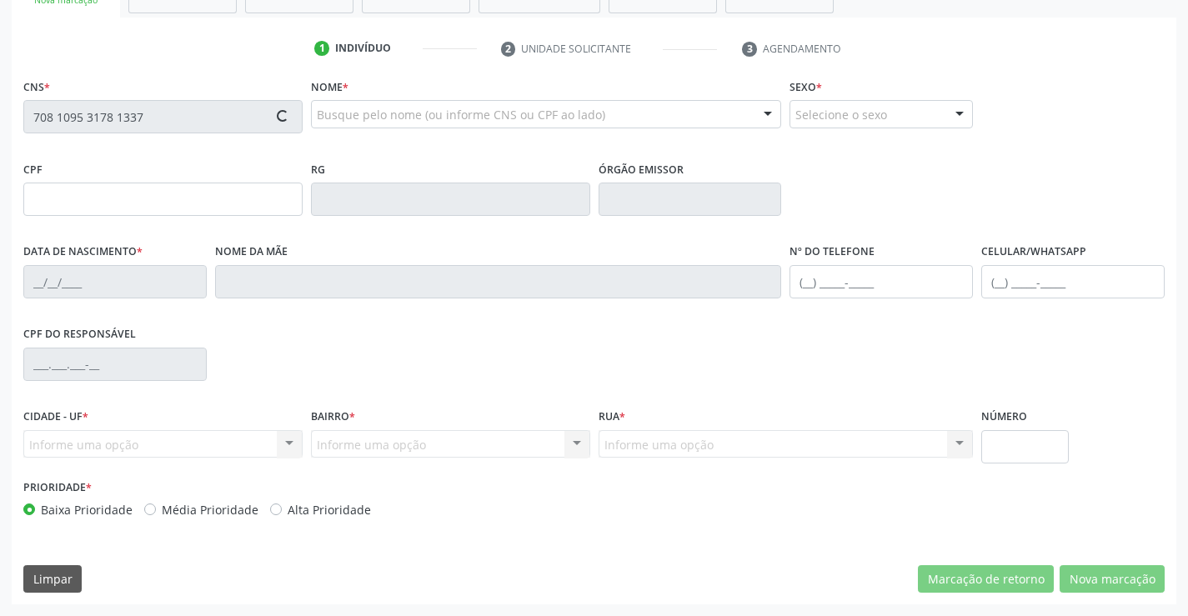
type input "S/N"
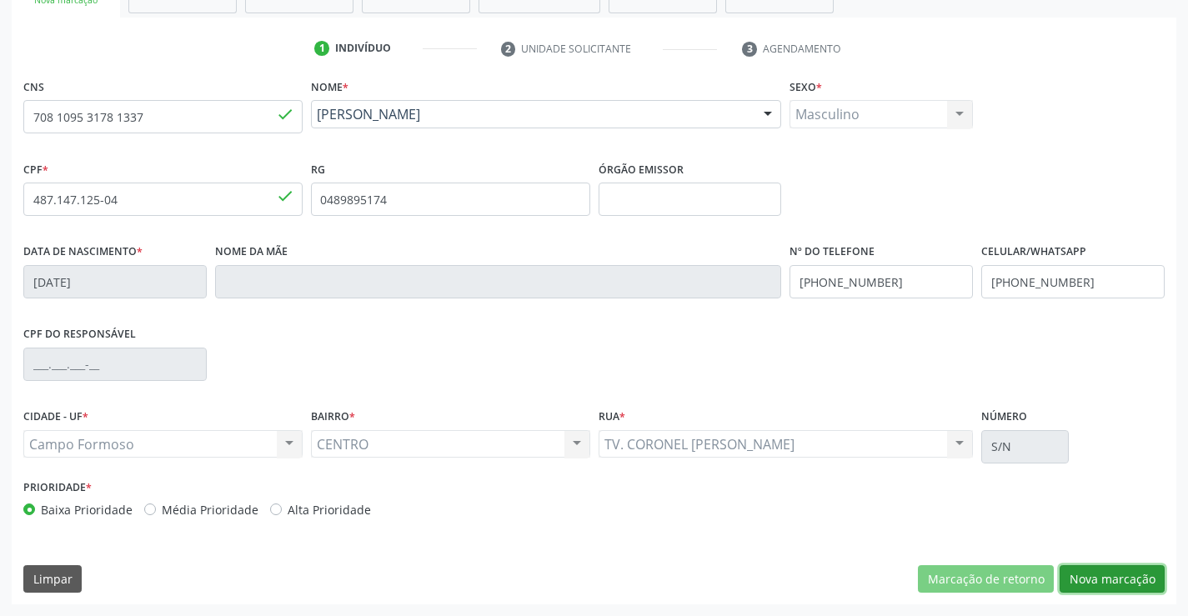
click at [1105, 577] on button "Nova marcação" at bounding box center [1111, 579] width 105 height 28
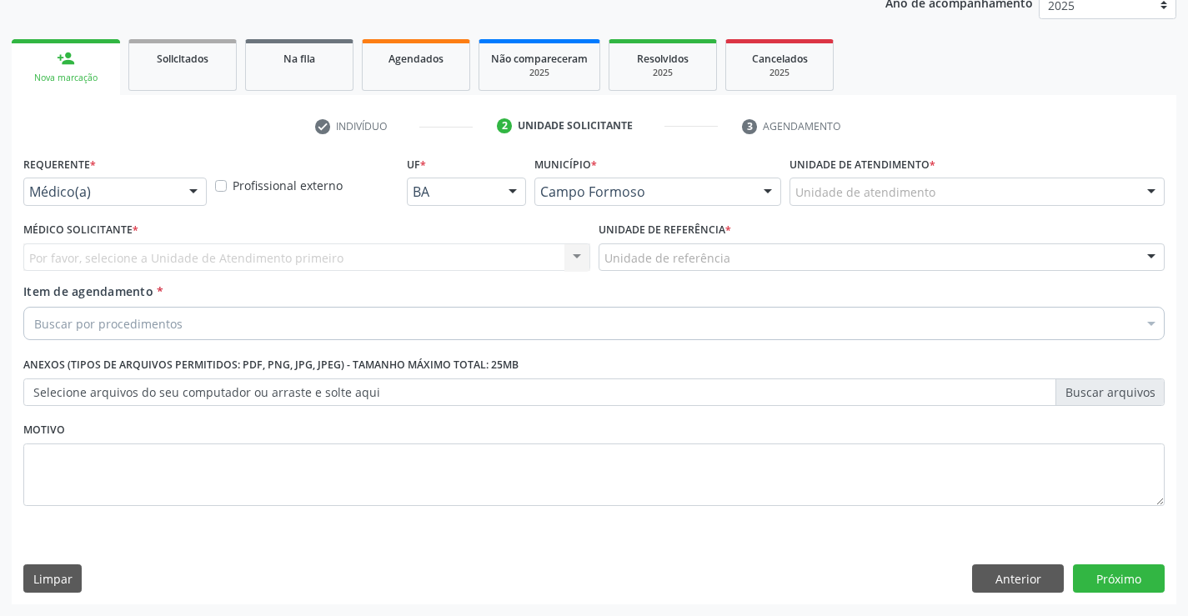
scroll to position [210, 0]
click at [138, 175] on div "Requerente * Médico(a) Médico(a) Enfermeiro(a) Paciente Nenhum resultado encont…" at bounding box center [114, 178] width 183 height 53
click at [171, 207] on div "Requerente * Médico(a) Médico(a) Enfermeiro(a) Paciente Nenhum resultado encont…" at bounding box center [115, 184] width 192 height 65
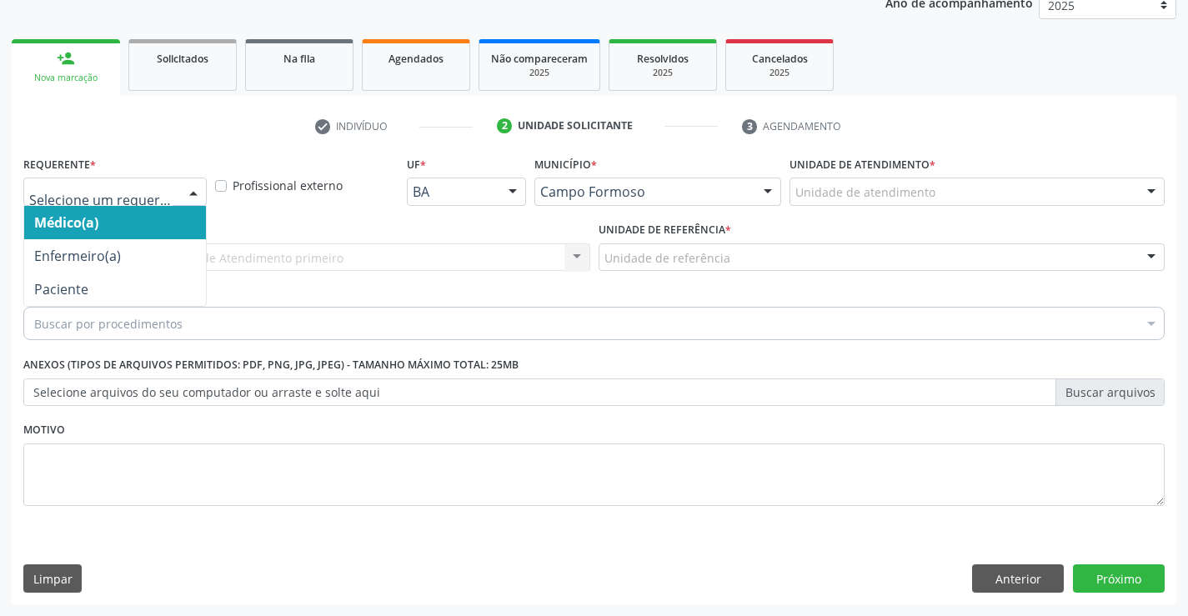
drag, startPoint x: 184, startPoint y: 190, endPoint x: 127, endPoint y: 259, distance: 90.0
click at [183, 190] on div at bounding box center [193, 192] width 25 height 28
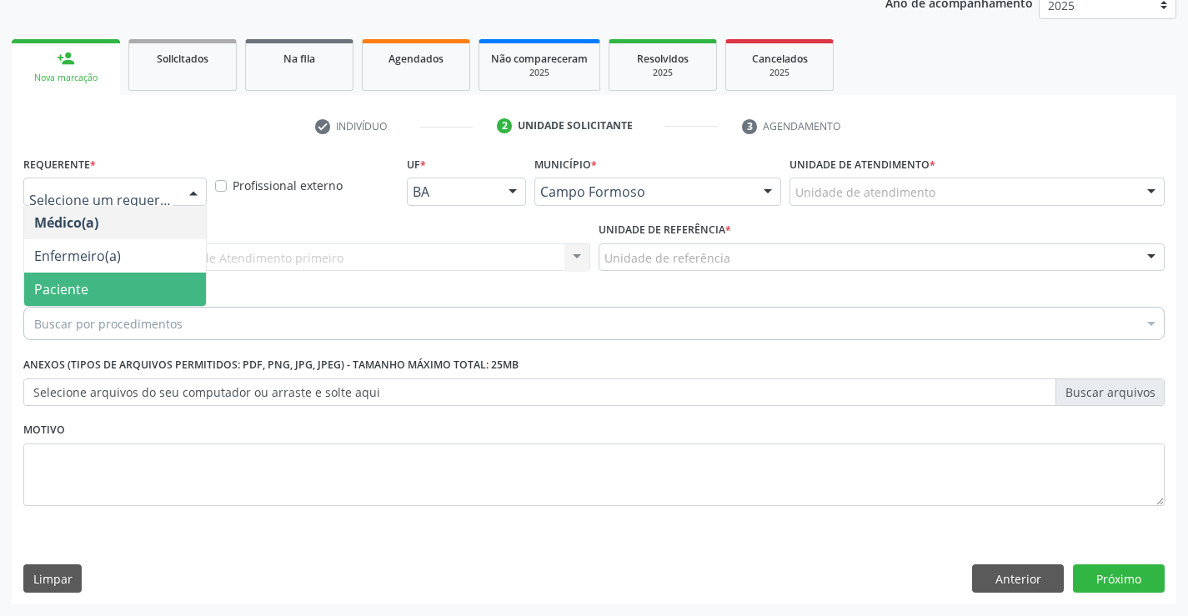
click at [122, 287] on span "Paciente" at bounding box center [115, 289] width 182 height 33
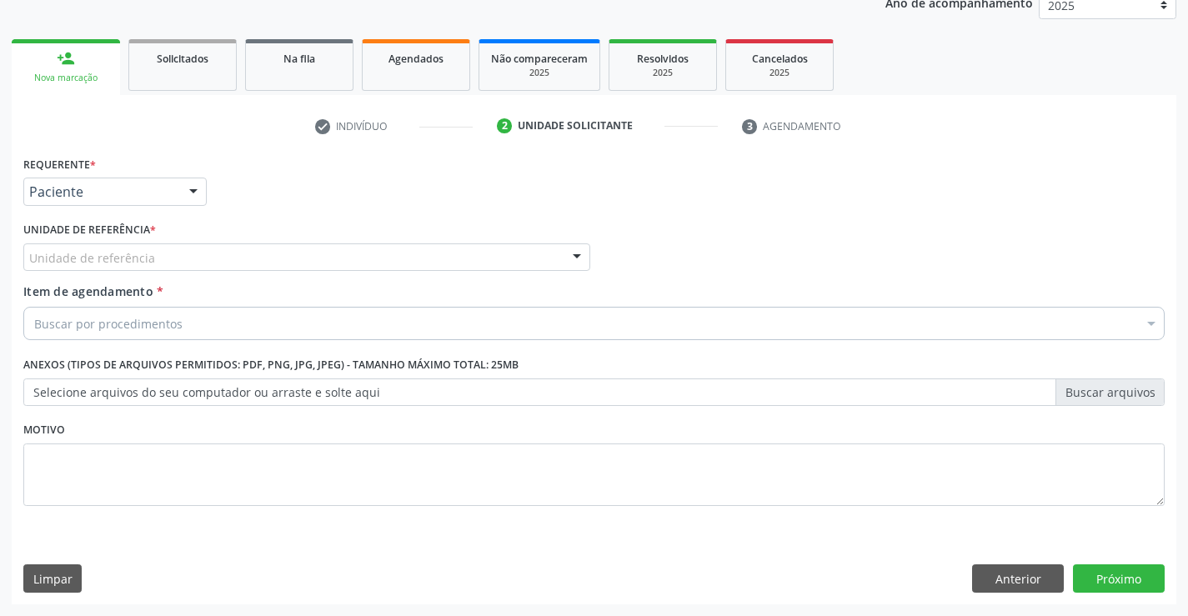
click at [231, 253] on div "Unidade de referência" at bounding box center [306, 257] width 567 height 28
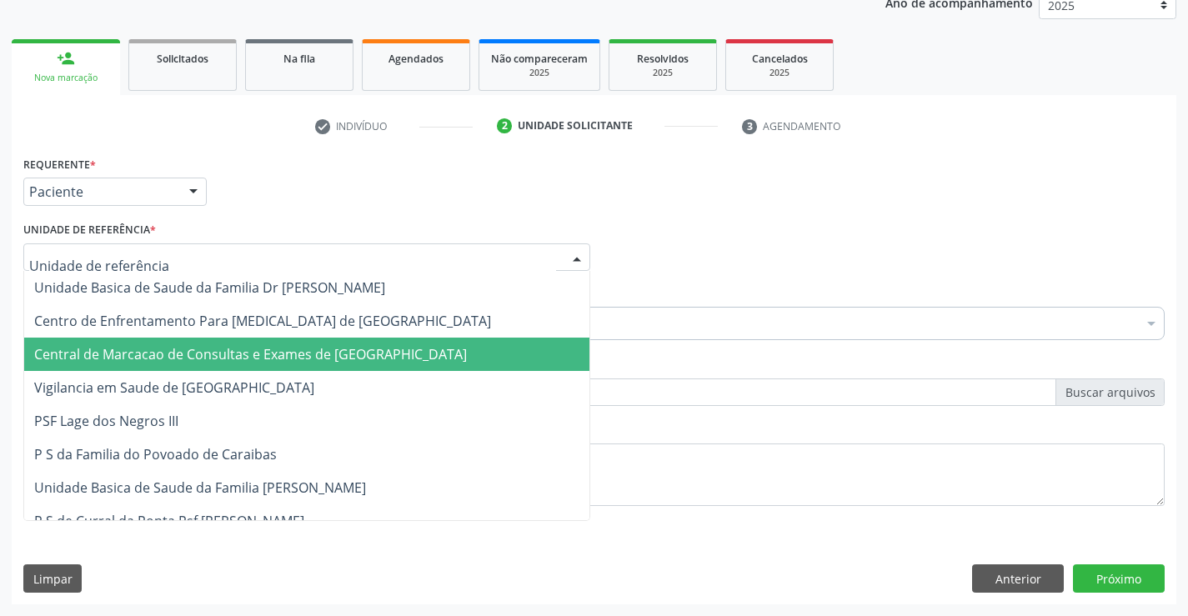
click at [242, 352] on span "Central de Marcacao de Consultas e Exames de [GEOGRAPHIC_DATA]" at bounding box center [250, 354] width 433 height 18
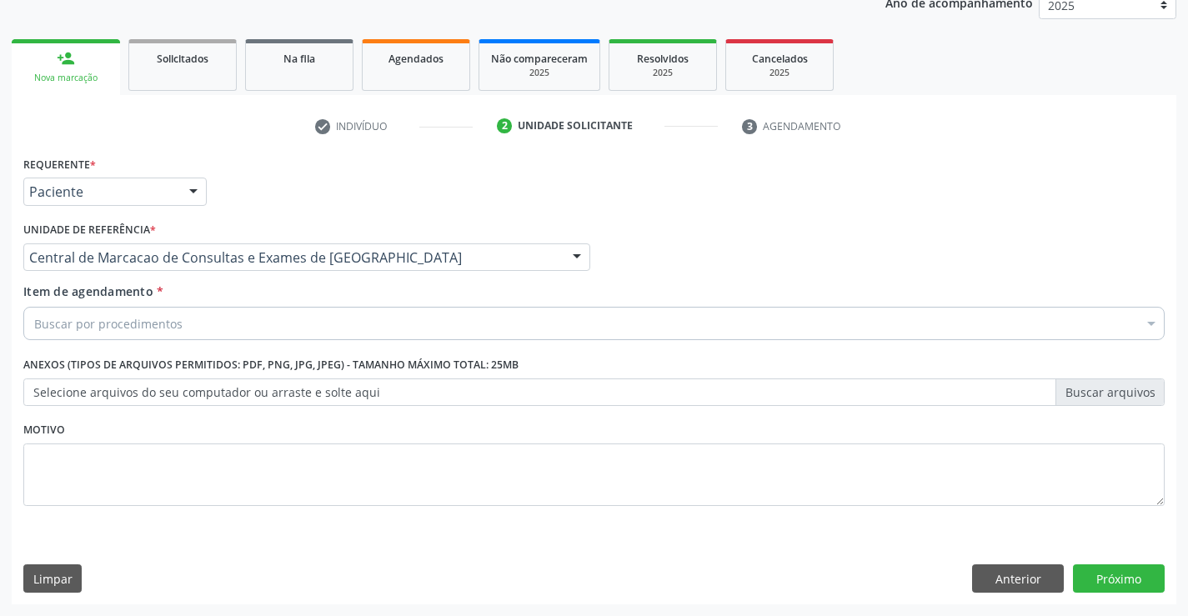
click at [301, 326] on div "Buscar por procedimentos" at bounding box center [593, 323] width 1141 height 33
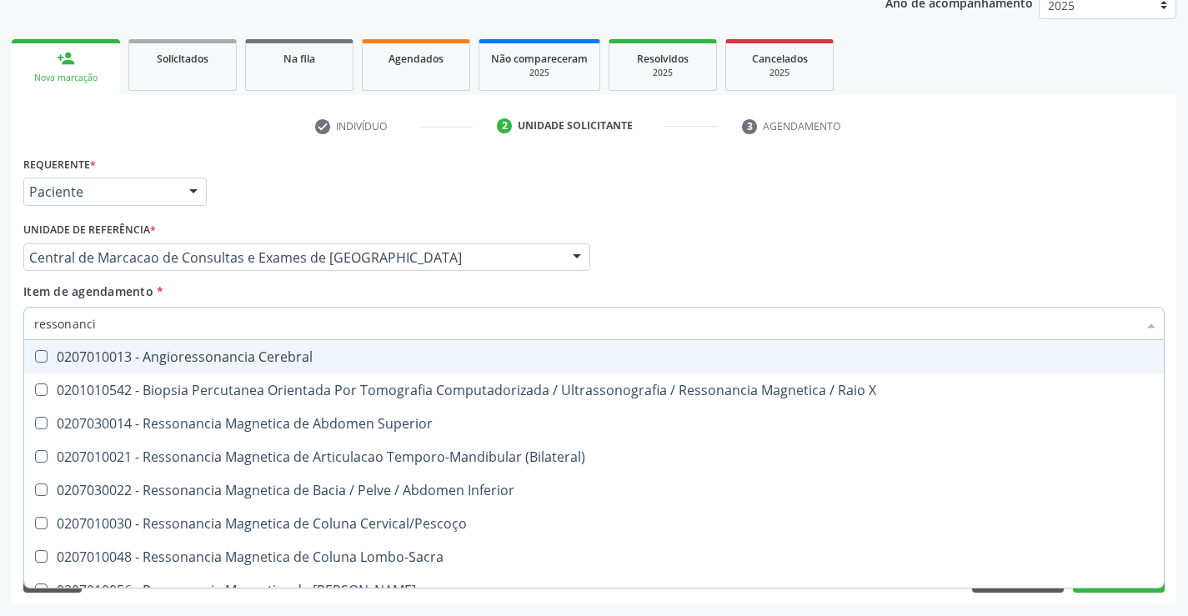
type input "ressonancia"
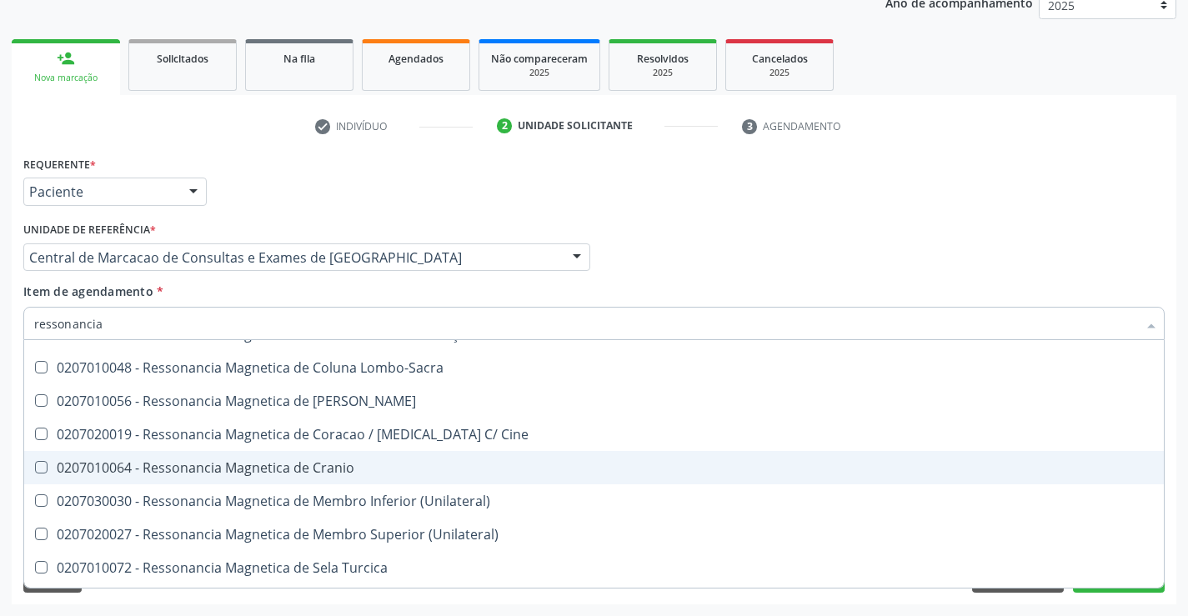
scroll to position [86, 0]
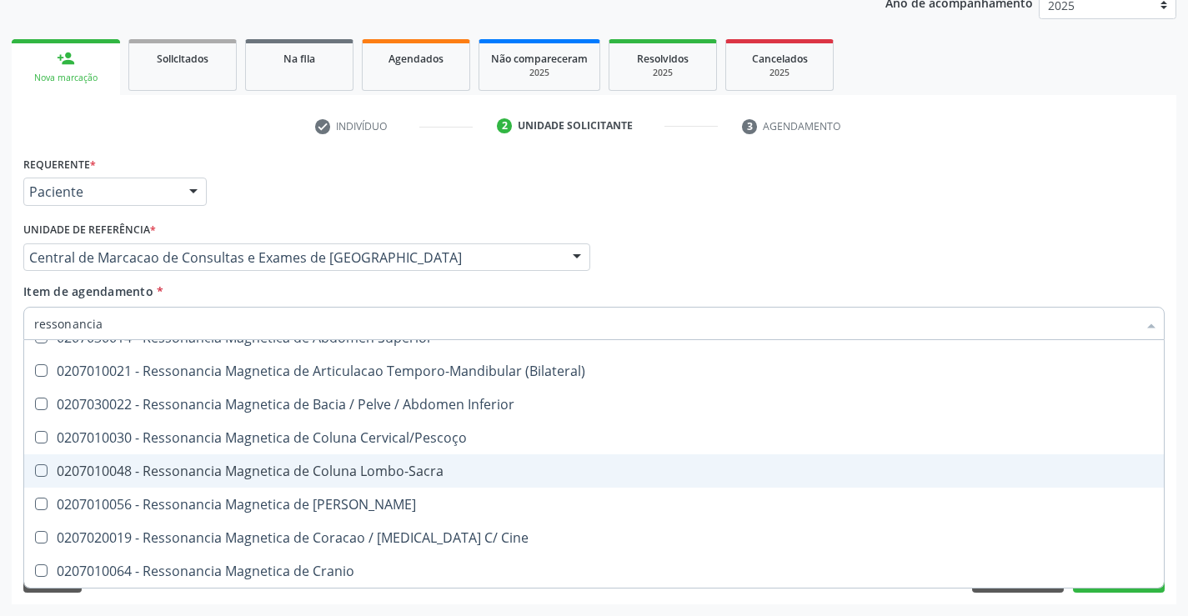
click at [369, 473] on div "0207010048 - Ressonancia Magnetica de Coluna Lombo-Sacra" at bounding box center [594, 470] width 1120 height 13
checkbox Lombo-Sacra "true"
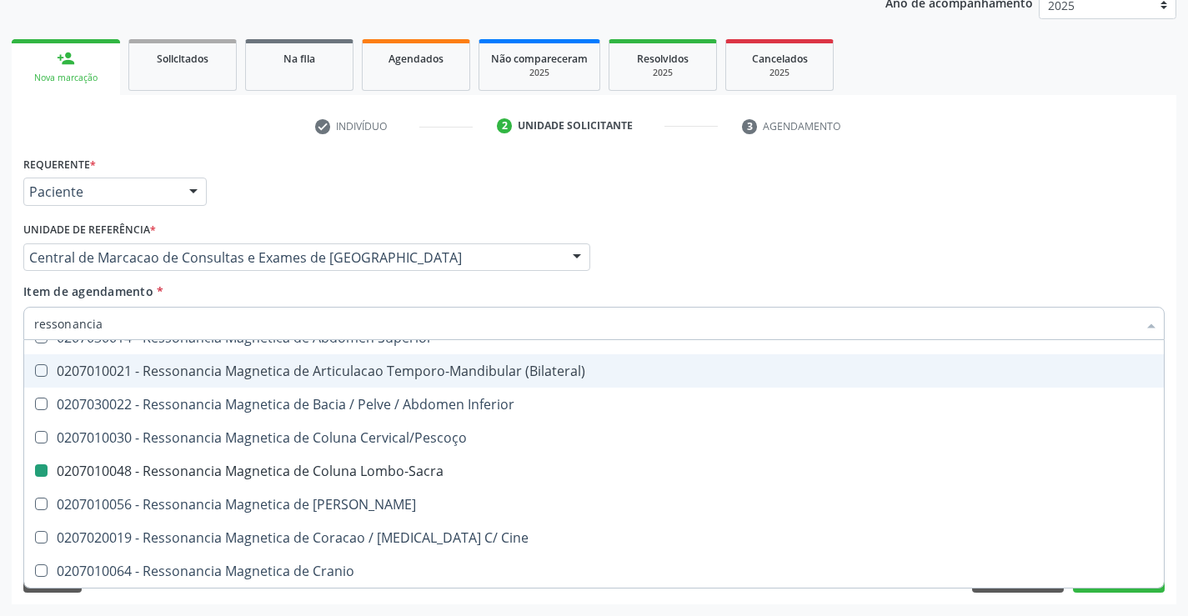
click at [957, 191] on div "Requerente * Paciente Médico(a) Enfermeiro(a) Paciente Nenhum resultado encontr…" at bounding box center [594, 184] width 1150 height 65
checkbox X "true"
checkbox Lombo-Sacra "false"
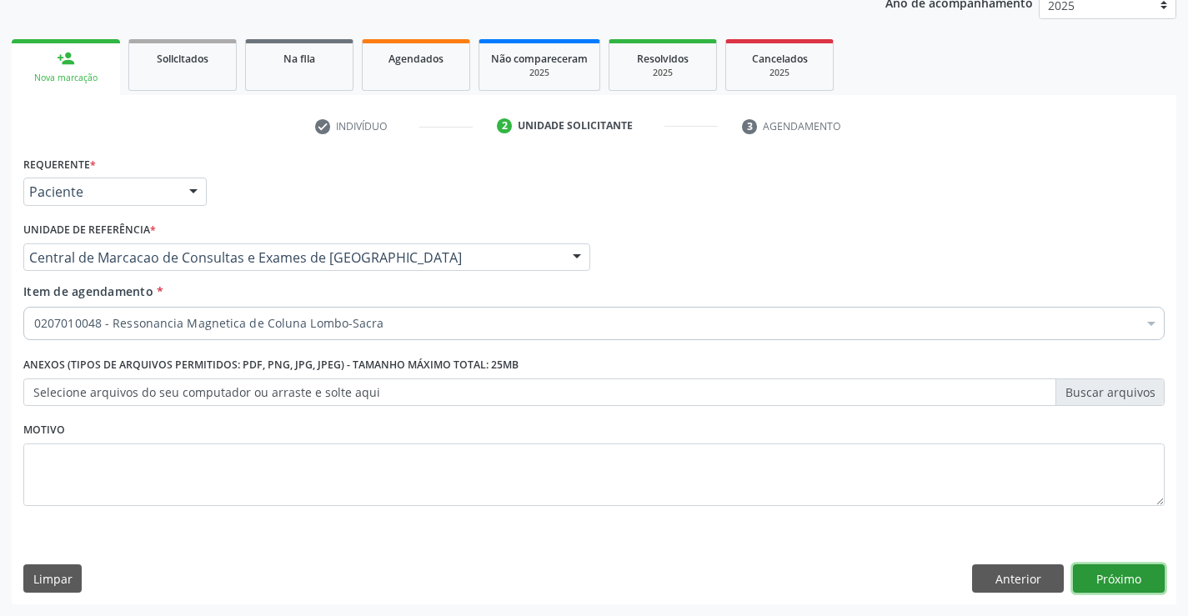
click at [1099, 574] on button "Próximo" at bounding box center [1119, 578] width 92 height 28
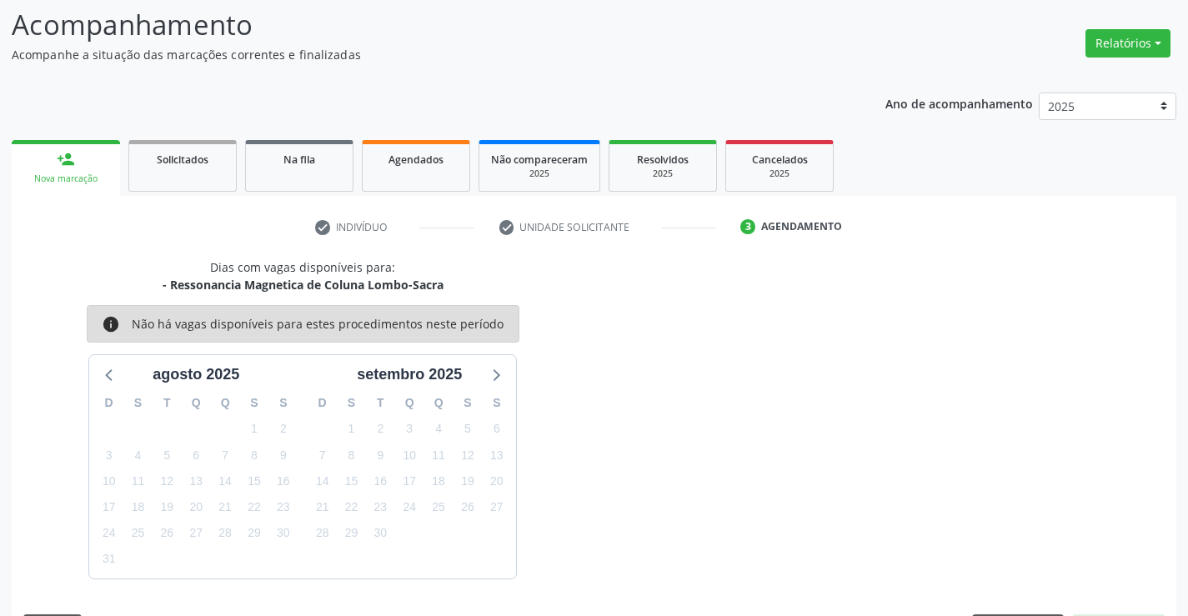
scroll to position [158, 0]
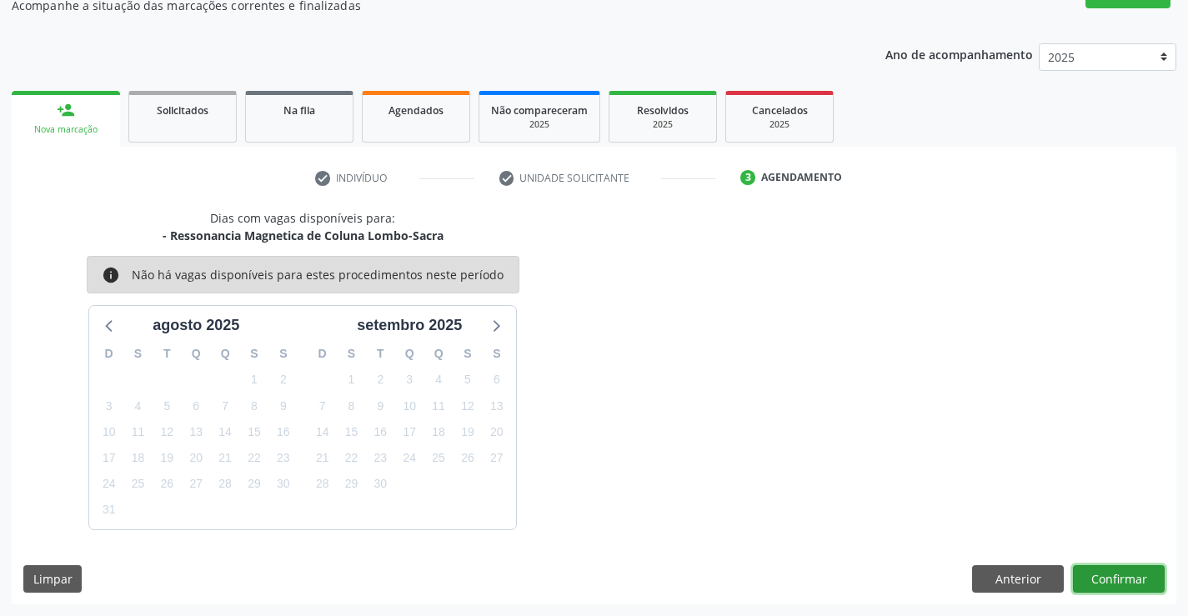
click at [1110, 584] on button "Confirmar" at bounding box center [1119, 579] width 92 height 28
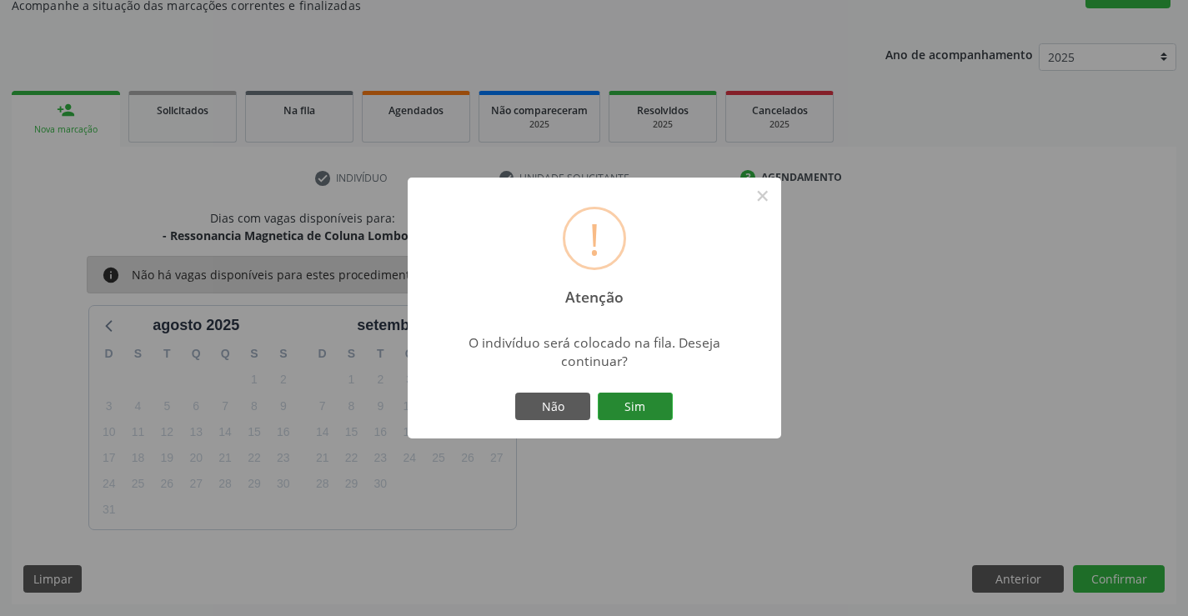
click at [644, 411] on button "Sim" at bounding box center [635, 407] width 75 height 28
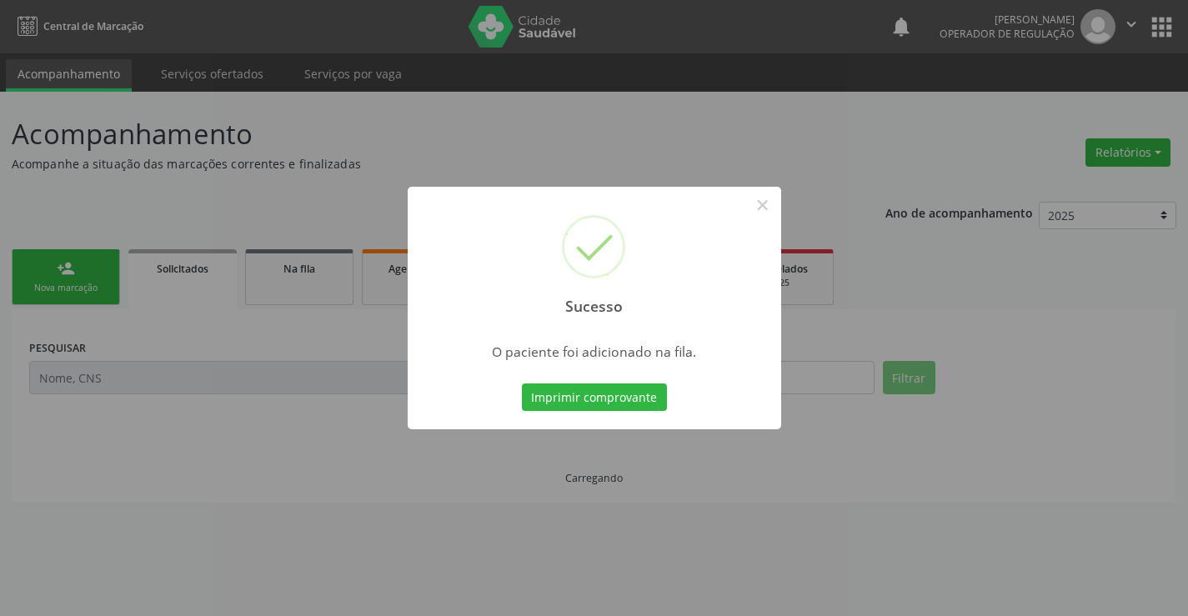
scroll to position [0, 0]
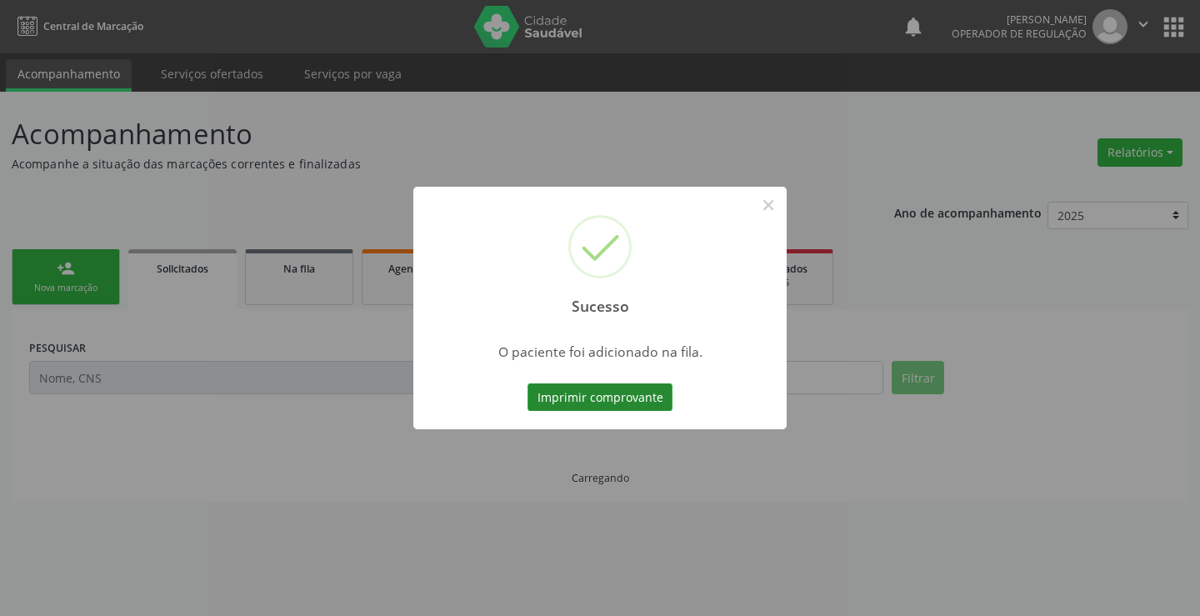
click at [656, 383] on button "Imprimir comprovante" at bounding box center [600, 397] width 145 height 28
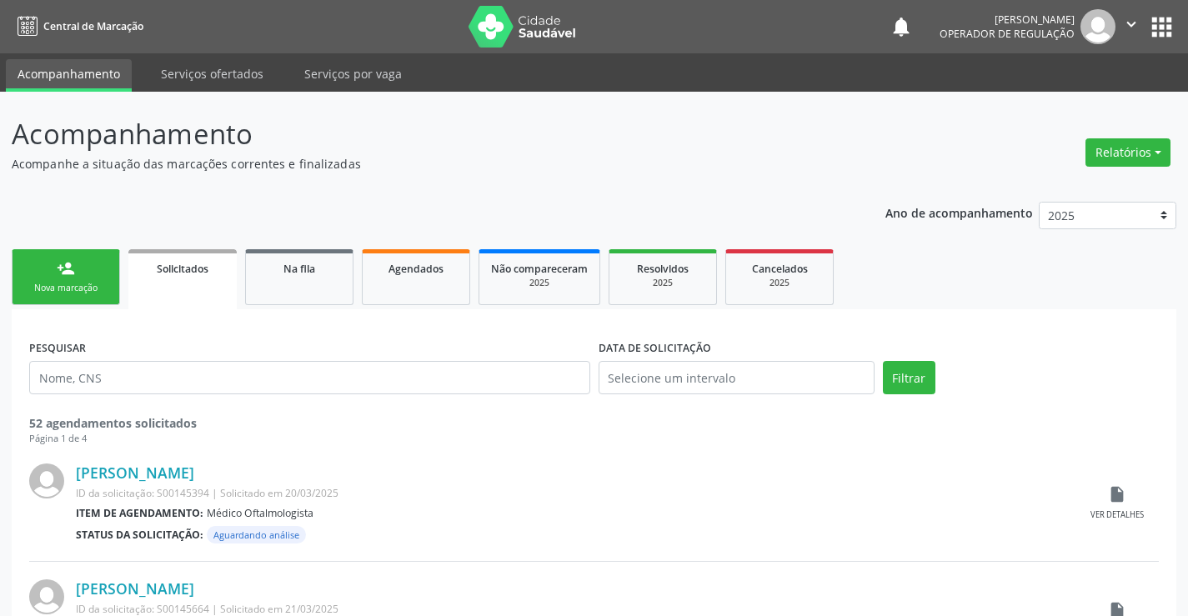
click at [73, 278] on link "person_add Nova marcação" at bounding box center [66, 277] width 108 height 56
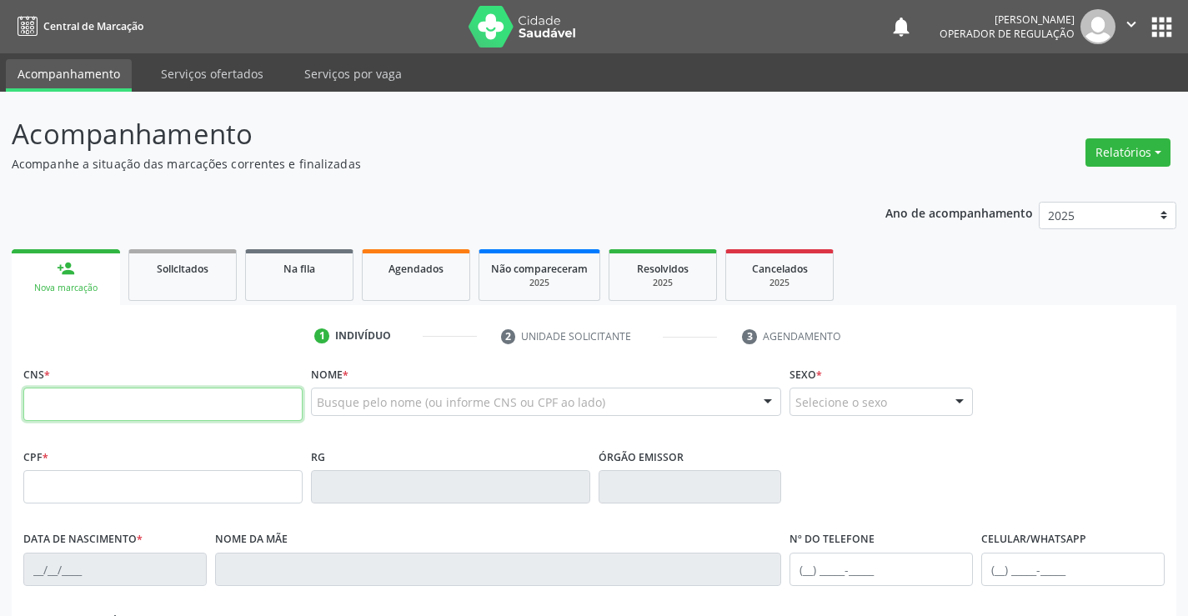
click at [126, 409] on input "text" at bounding box center [162, 404] width 279 height 33
click at [183, 397] on input "text" at bounding box center [162, 404] width 279 height 33
type input "704 1091 6302 8871"
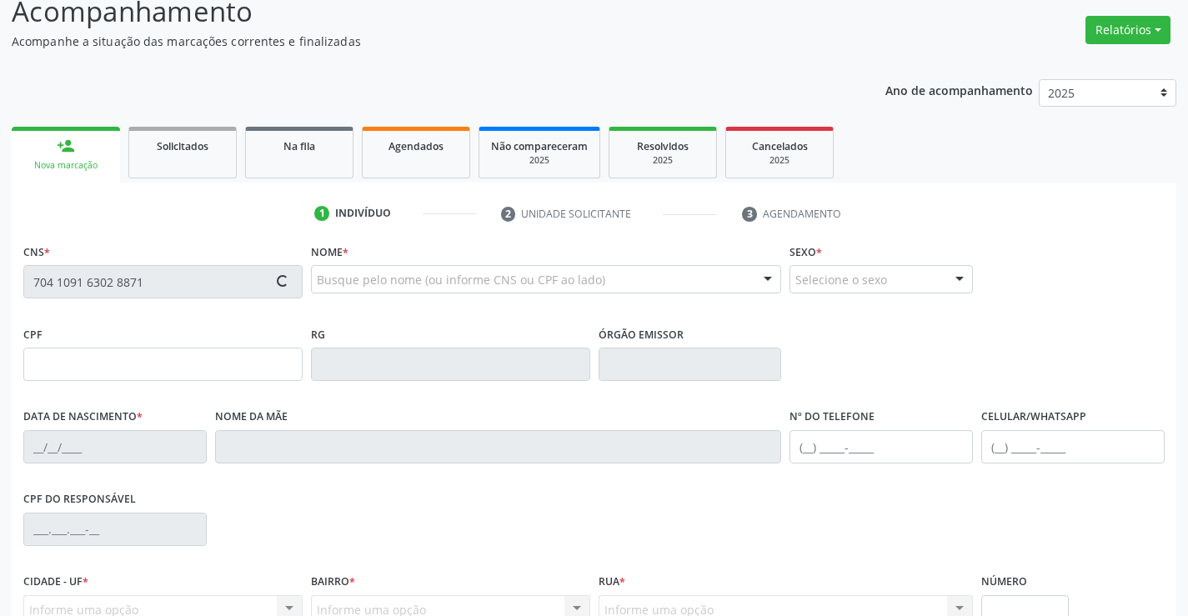
scroll to position [167, 0]
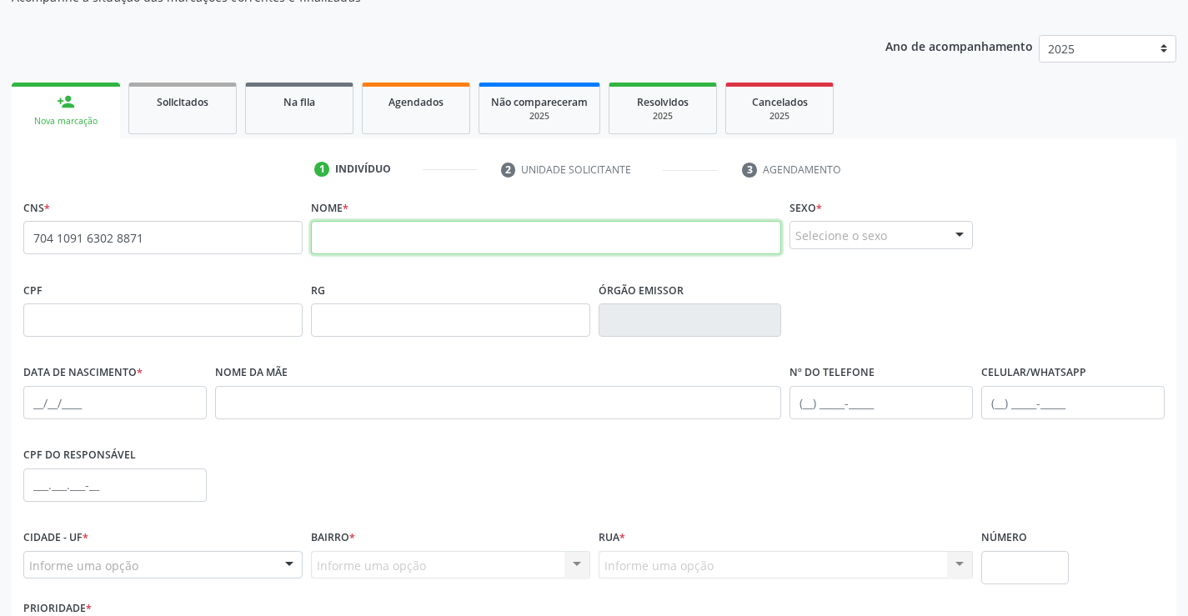
click at [335, 240] on input "text" at bounding box center [546, 237] width 471 height 33
click at [408, 240] on input "text" at bounding box center [546, 237] width 471 height 33
type input "g"
type input "GEOVANNA NASCIMENTO DA SILVA"
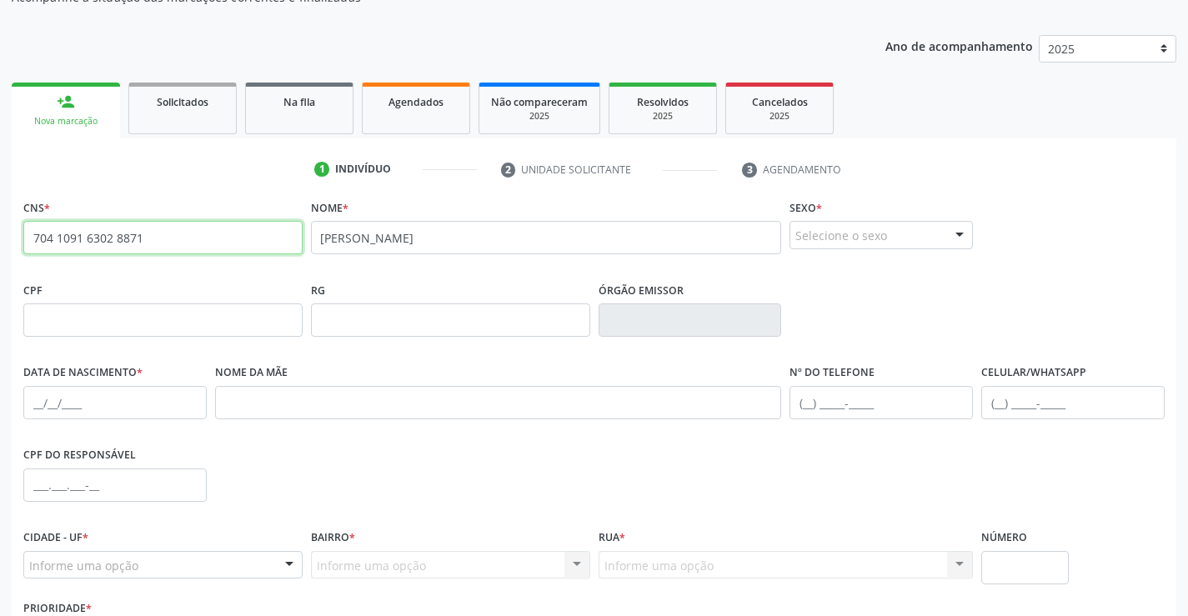
click at [178, 237] on input "704 1091 6302 8871" at bounding box center [162, 237] width 279 height 33
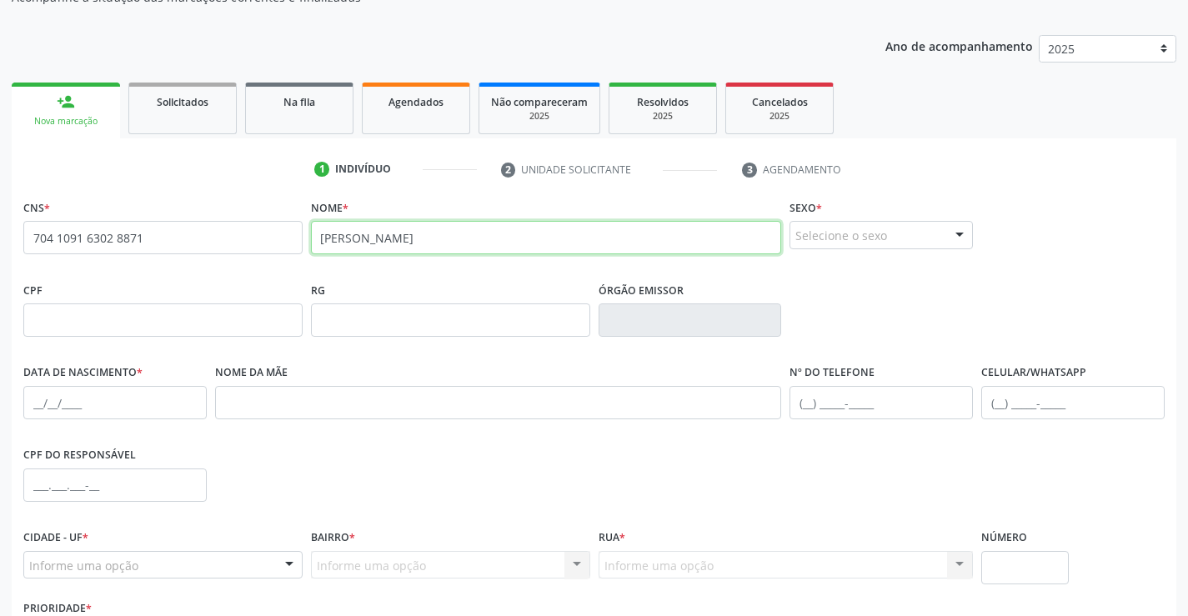
click at [543, 241] on input "GEOVANNA NASCIMENTO DA SILVA" at bounding box center [546, 237] width 471 height 33
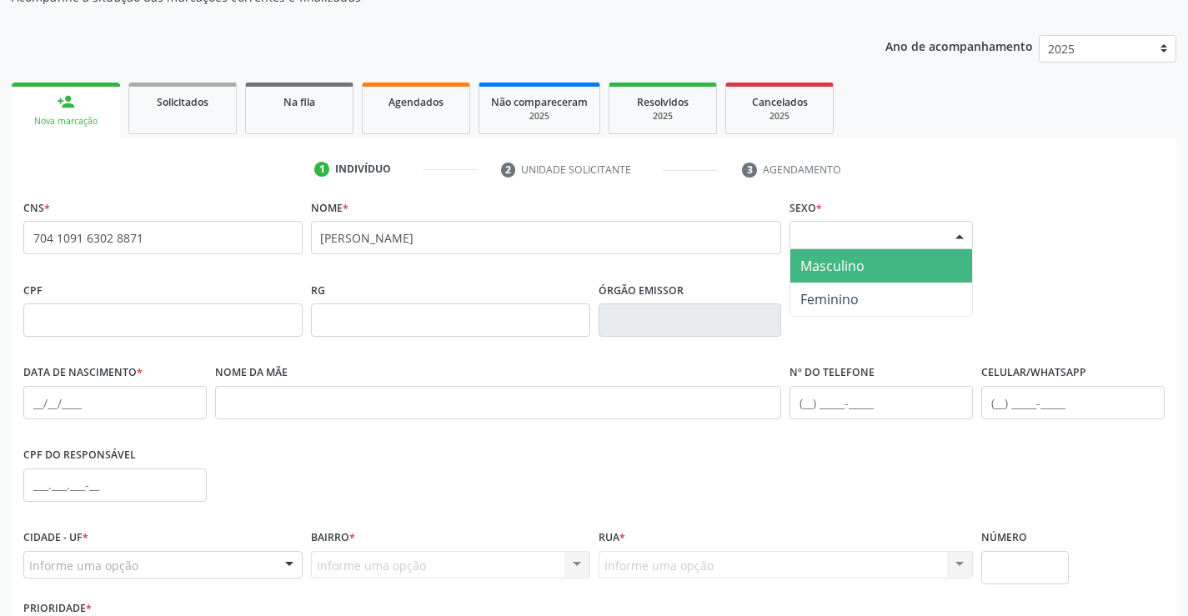
click at [851, 238] on div "Selecione o sexo" at bounding box center [880, 235] width 183 height 28
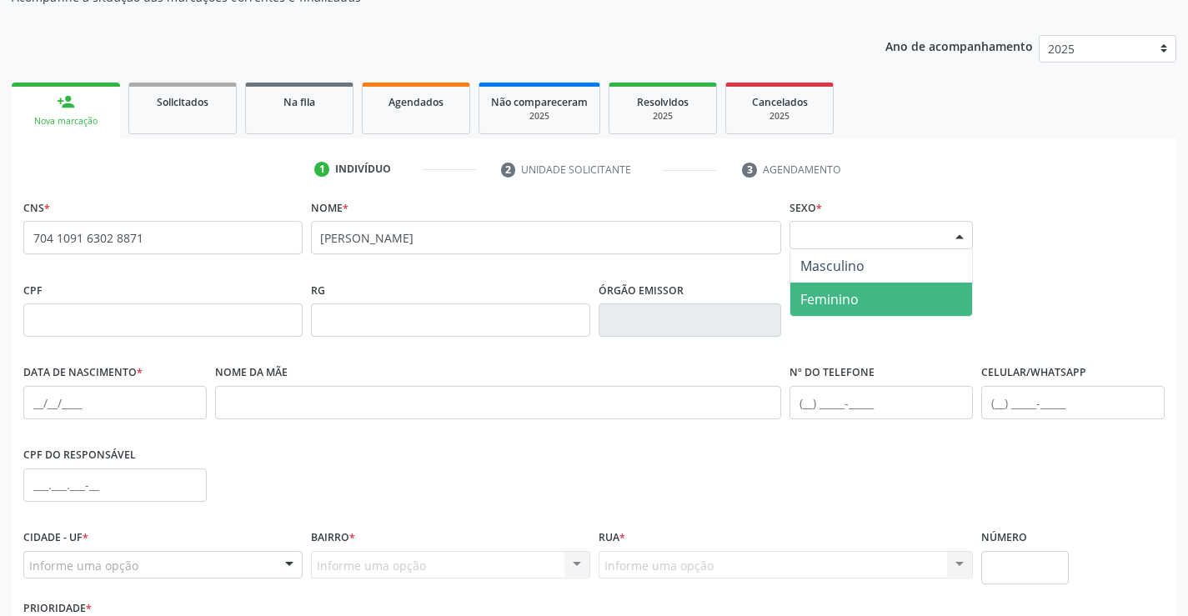
click at [837, 293] on span "Feminino" at bounding box center [829, 299] width 58 height 18
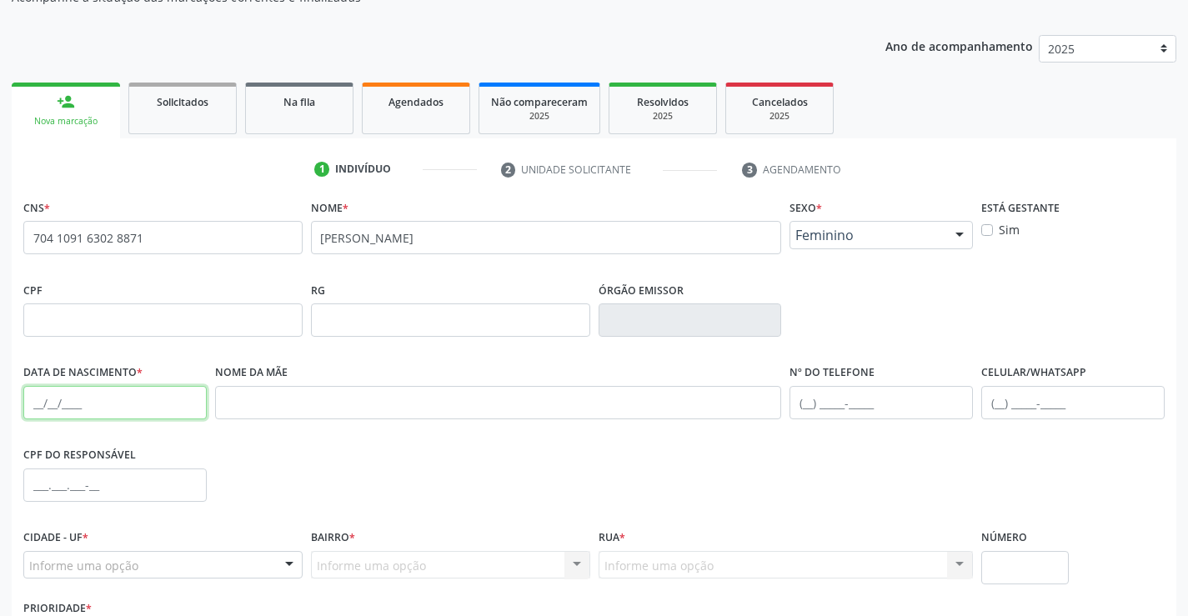
click at [44, 409] on input "text" at bounding box center [114, 402] width 183 height 33
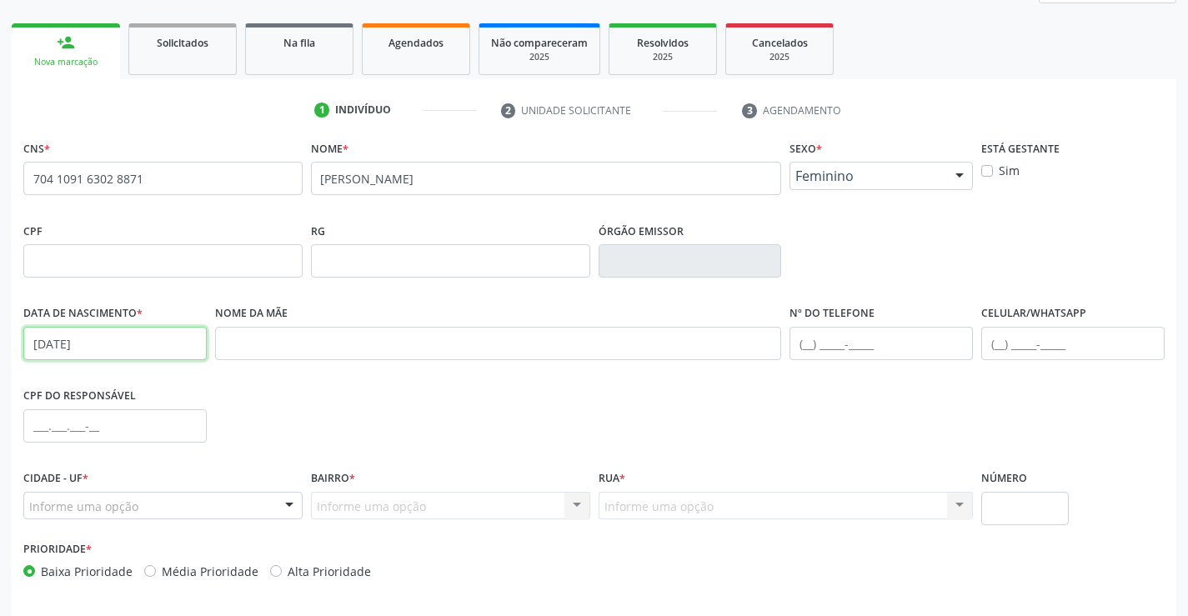
scroll to position [288, 0]
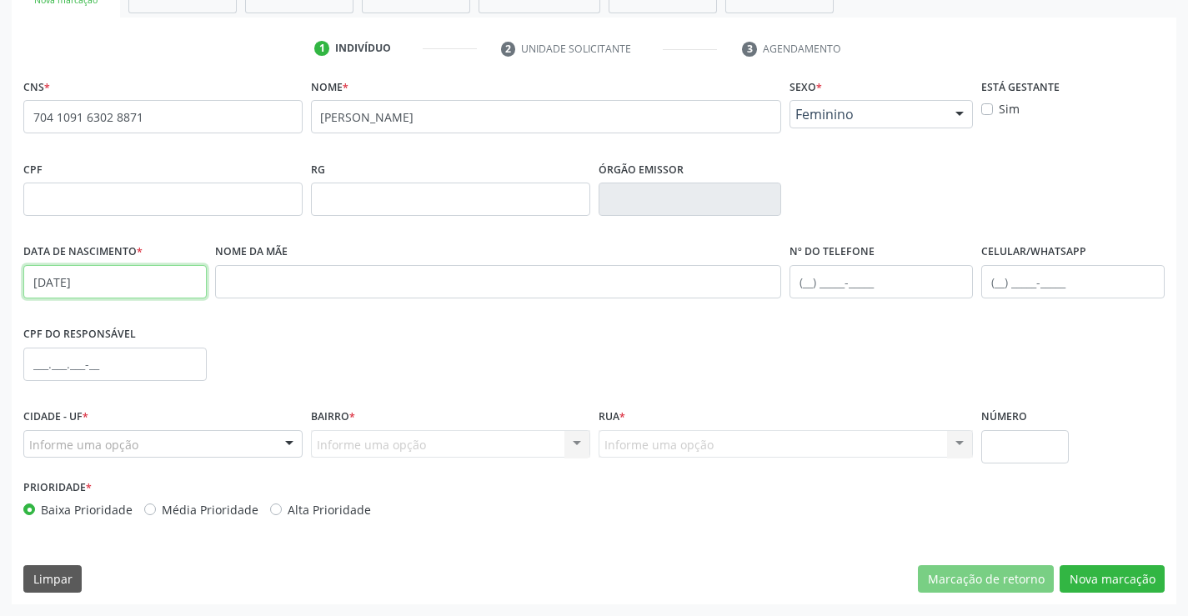
type input "16/02/1992"
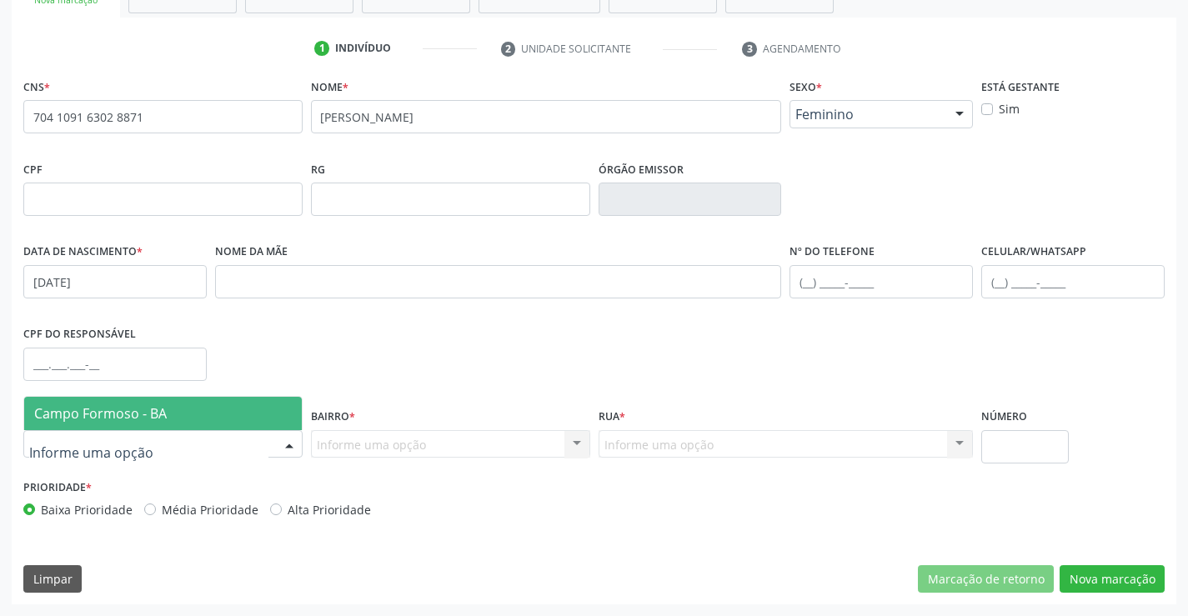
click at [283, 449] on div at bounding box center [289, 445] width 25 height 28
click at [192, 408] on span "Campo Formoso - BA" at bounding box center [163, 413] width 278 height 33
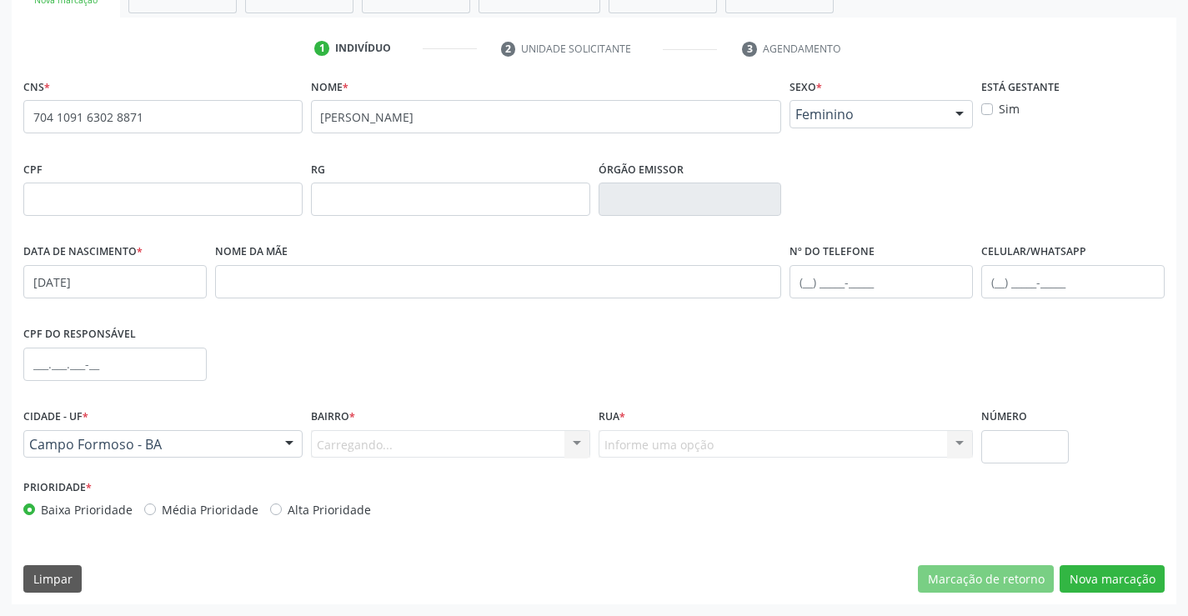
click at [340, 437] on div "Carregando... Nenhum resultado encontrado para: " " Nenhuma opção encontrada. D…" at bounding box center [450, 444] width 279 height 28
click at [376, 444] on div "Carregando... Nenhum resultado encontrado para: " " Nenhuma opção encontrada. D…" at bounding box center [450, 444] width 279 height 28
click at [416, 447] on div "Carregando... Nenhum resultado encontrado para: " " Nenhuma opção encontrada. D…" at bounding box center [450, 444] width 279 height 28
click at [571, 446] on div at bounding box center [576, 445] width 25 height 28
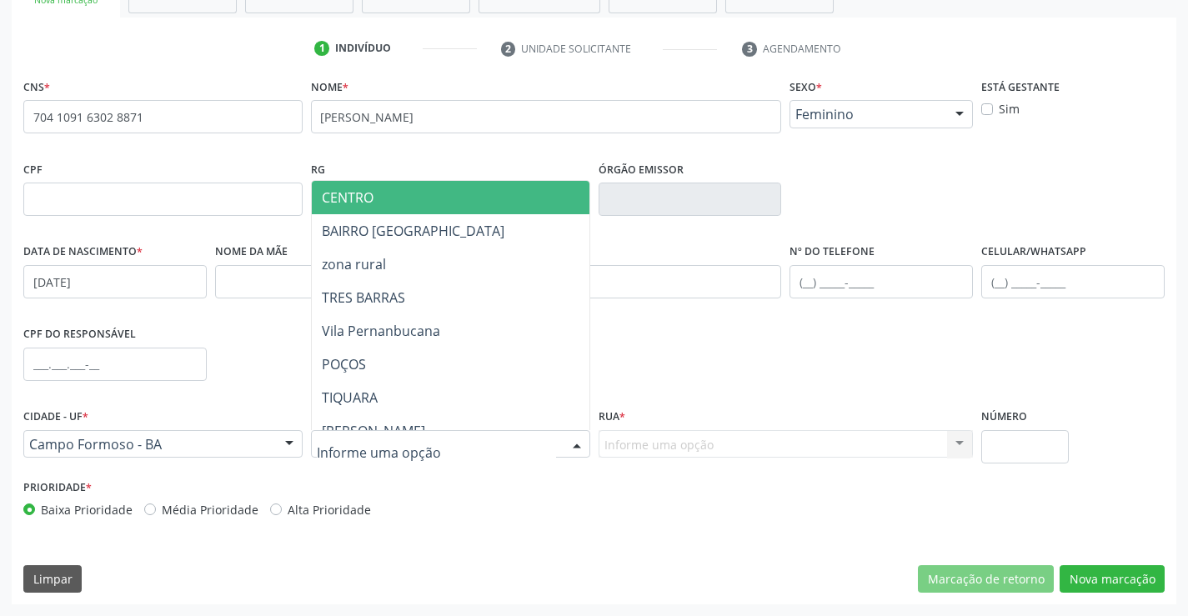
click at [447, 189] on span "CENTRO" at bounding box center [492, 197] width 360 height 33
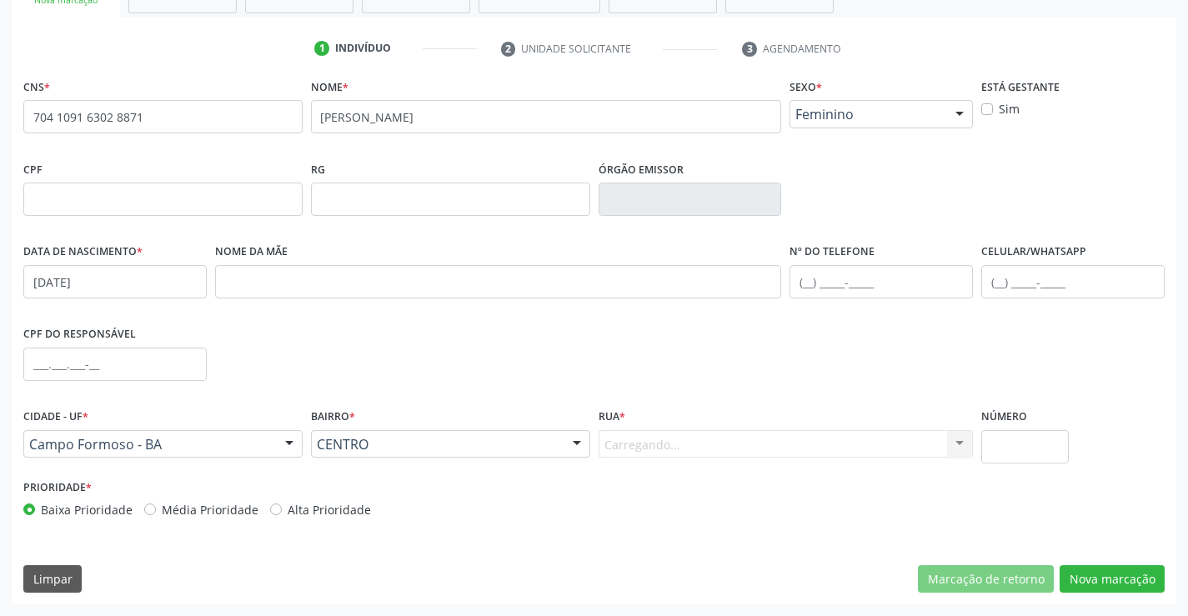
click at [637, 438] on div "Carregando... Nenhum resultado encontrado para: " " Nenhuma opção encontrada. D…" at bounding box center [786, 444] width 375 height 28
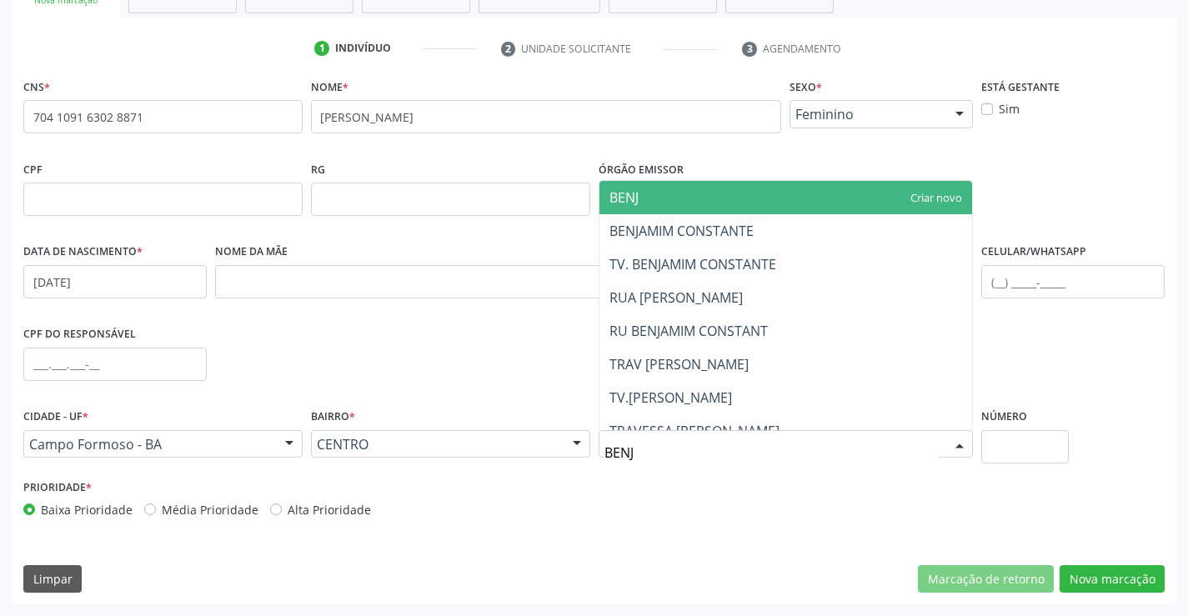
type input "BENJA"
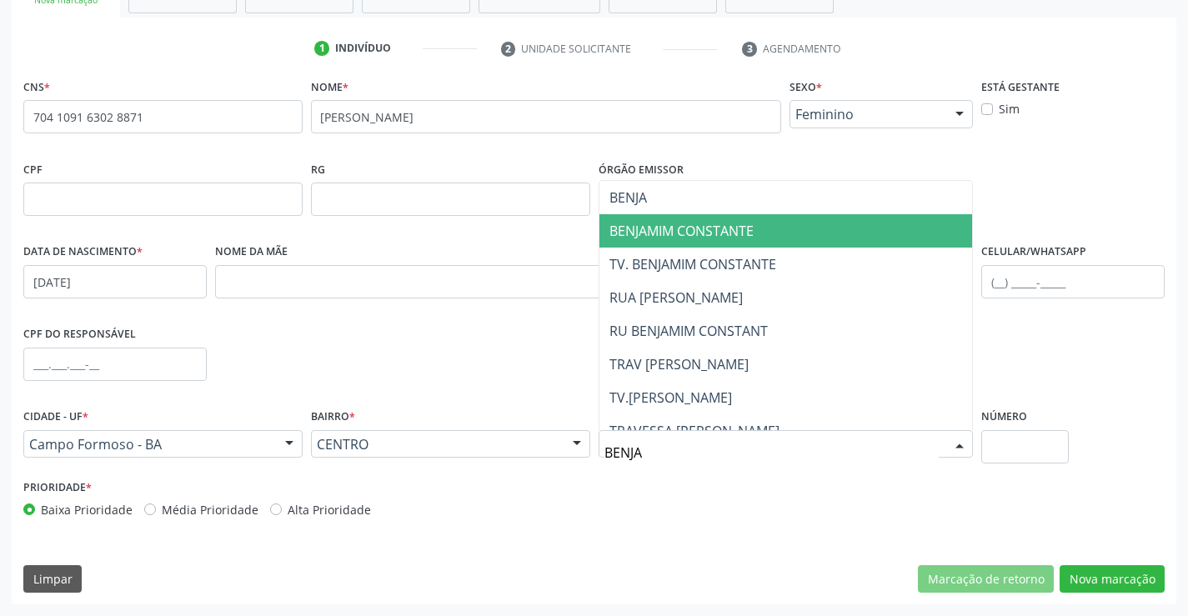
click at [697, 232] on span "BENJAMIM CONSTANTE" at bounding box center [681, 231] width 144 height 18
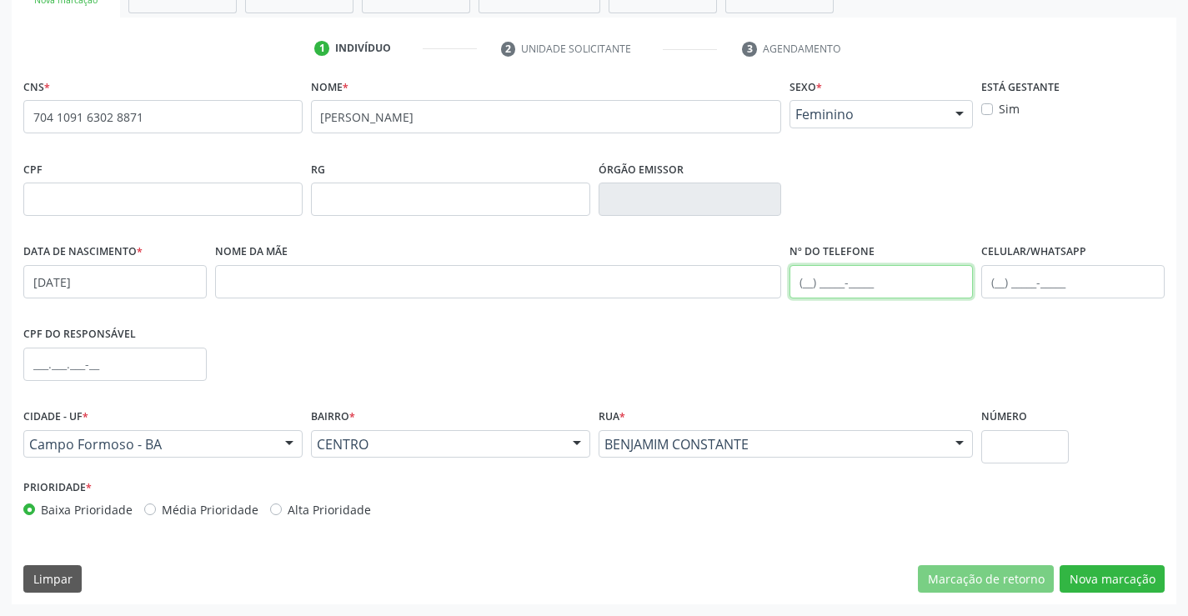
click at [810, 279] on input "text" at bounding box center [880, 281] width 183 height 33
type input "(74) 99195-7818"
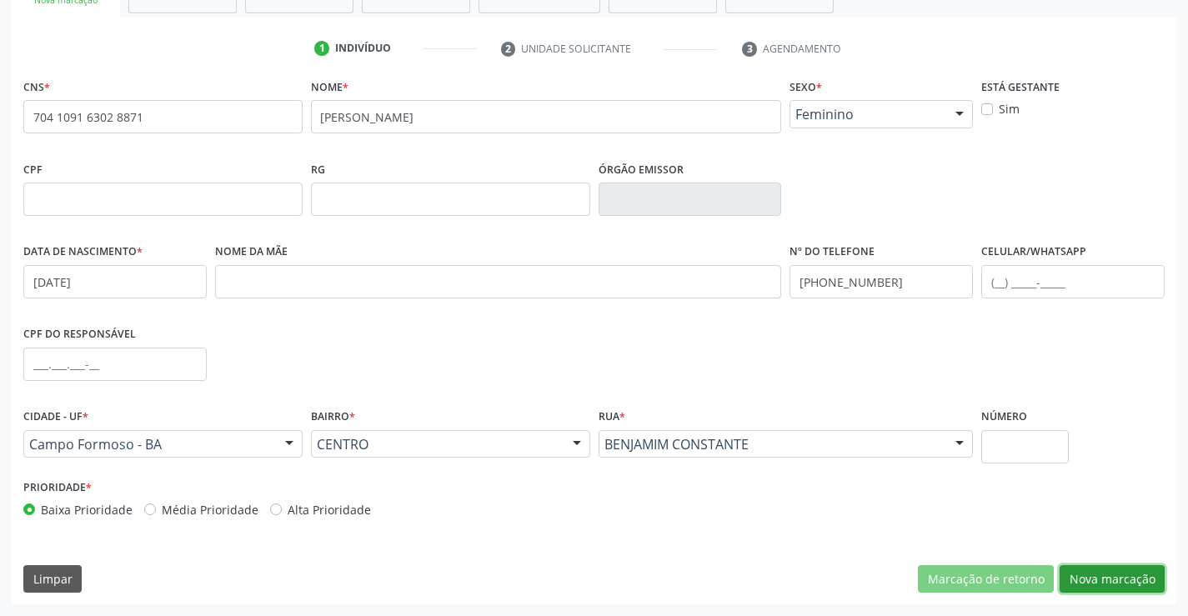
click at [1097, 583] on button "Nova marcação" at bounding box center [1111, 579] width 105 height 28
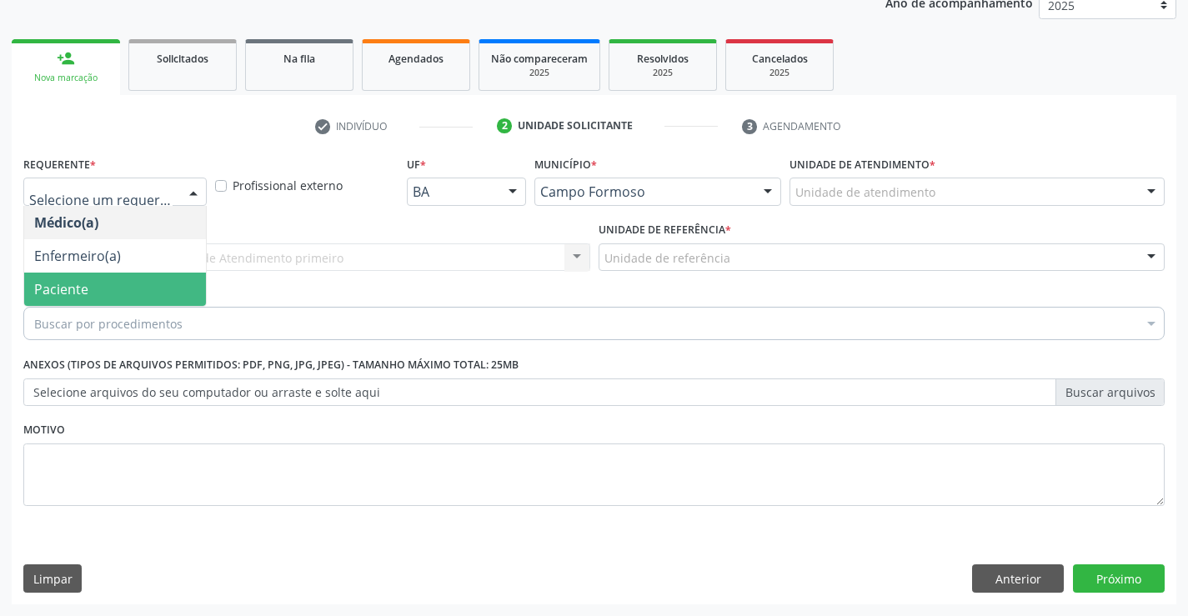
click at [89, 300] on span "Paciente" at bounding box center [115, 289] width 182 height 33
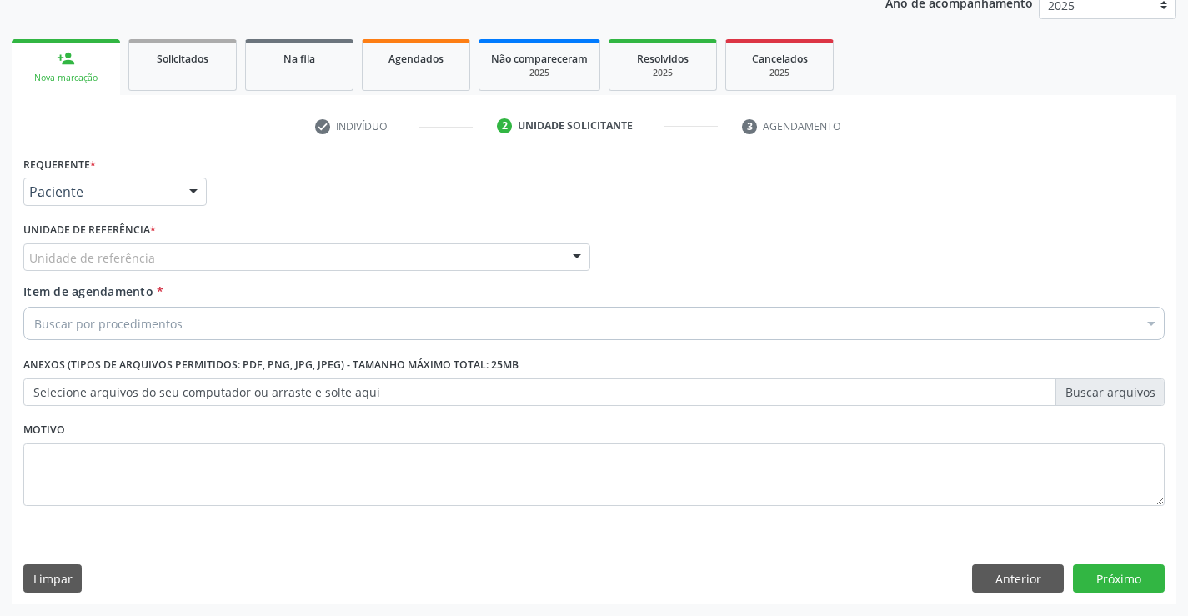
click at [274, 252] on div "Unidade de referência" at bounding box center [306, 257] width 567 height 28
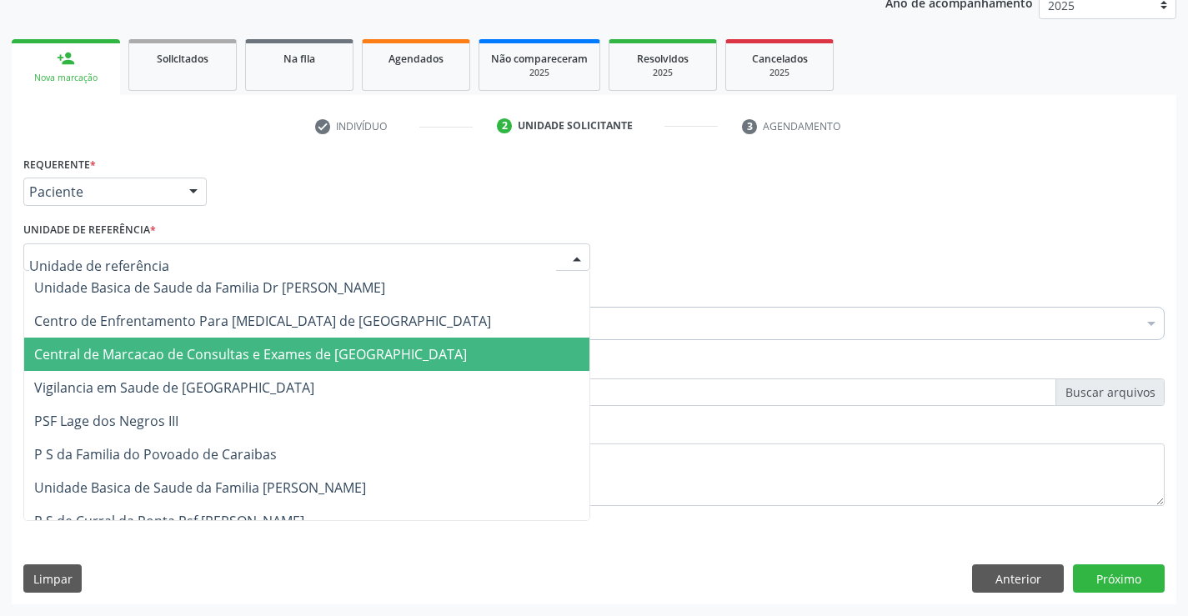
click at [304, 359] on span "Central de Marcacao de Consultas e Exames de [GEOGRAPHIC_DATA]" at bounding box center [250, 354] width 433 height 18
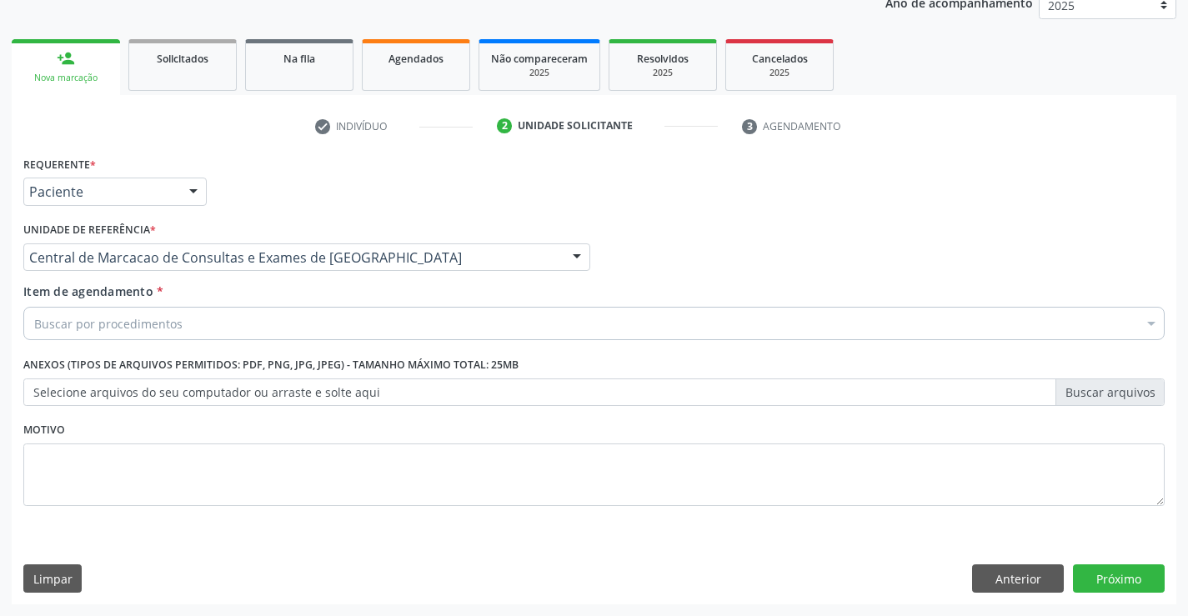
click at [323, 322] on div "Buscar por procedimentos" at bounding box center [593, 323] width 1141 height 33
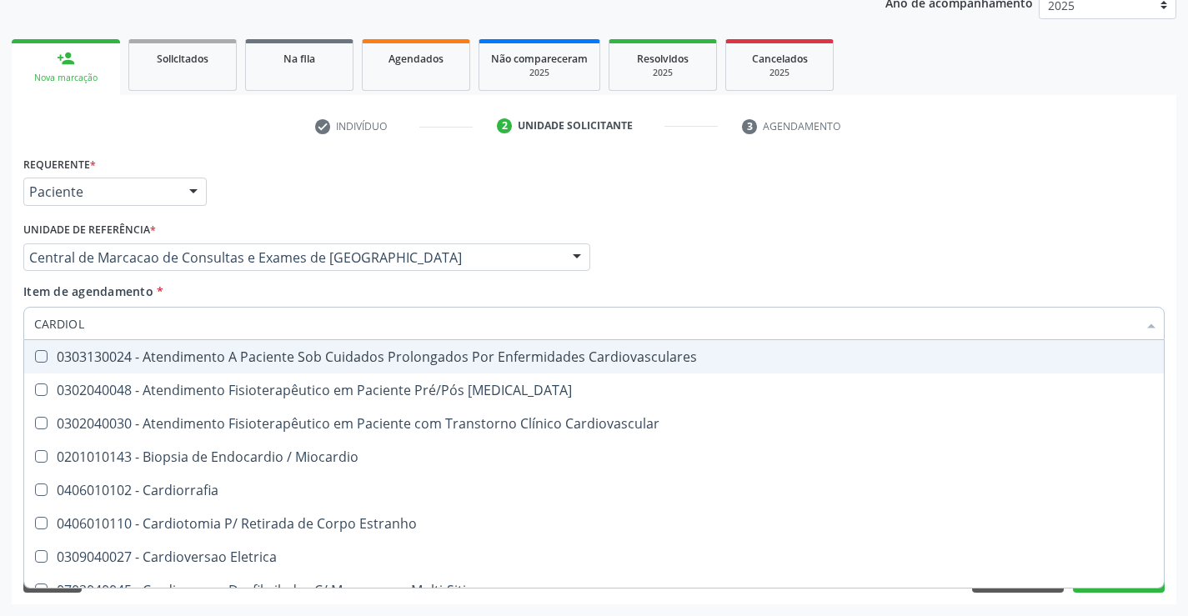
type input "CARDIOLO"
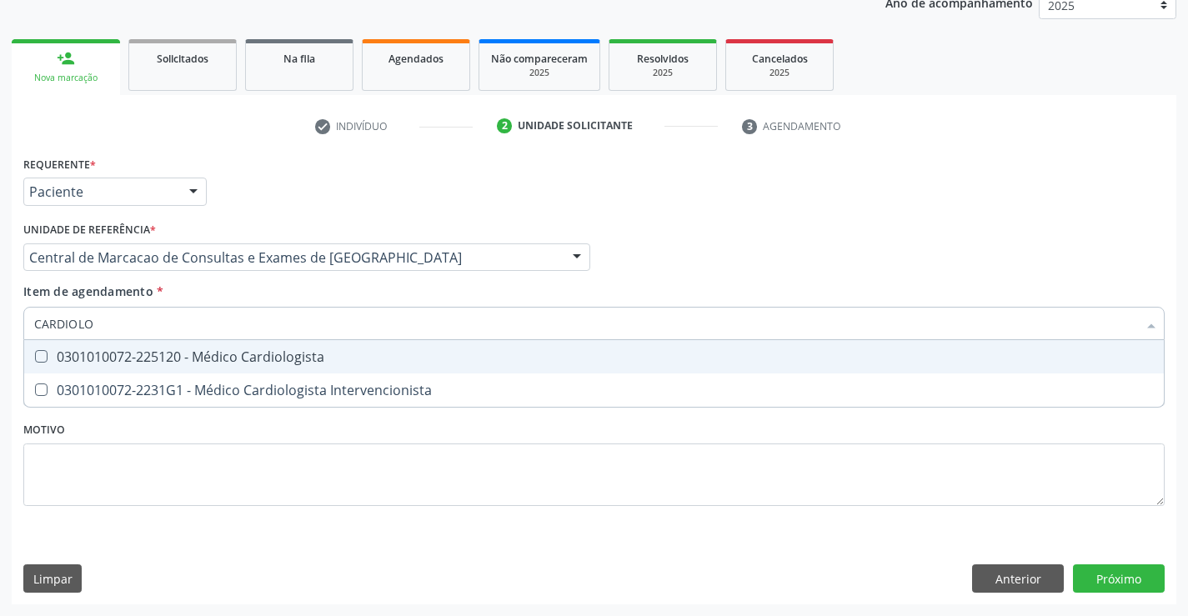
click at [298, 353] on div "0301010072-225120 - Médico Cardiologista" at bounding box center [594, 356] width 1120 height 13
checkbox Cardiologista "true"
click at [309, 315] on input "CARDIOLO" at bounding box center [585, 323] width 1103 height 33
type input "E"
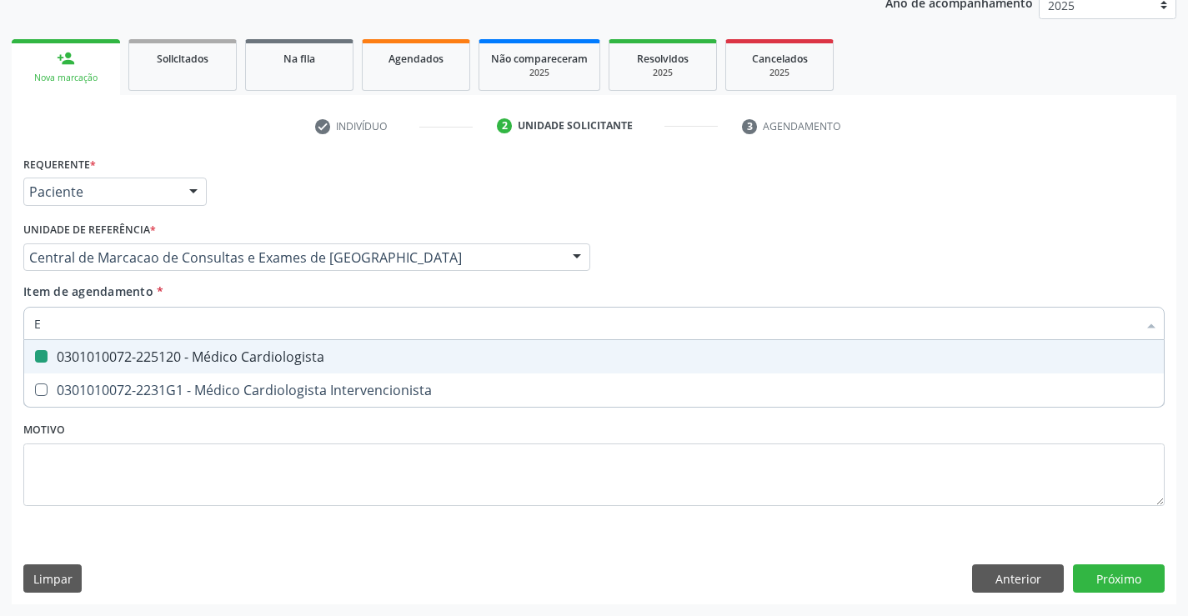
checkbox Cardiologista "false"
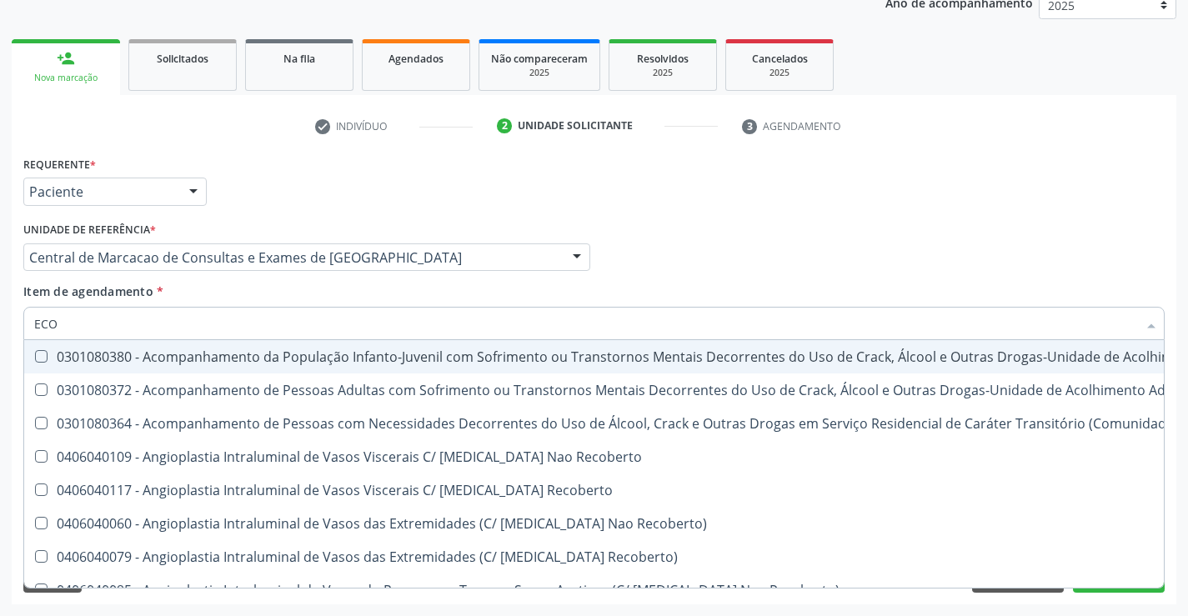
type input "ECOC"
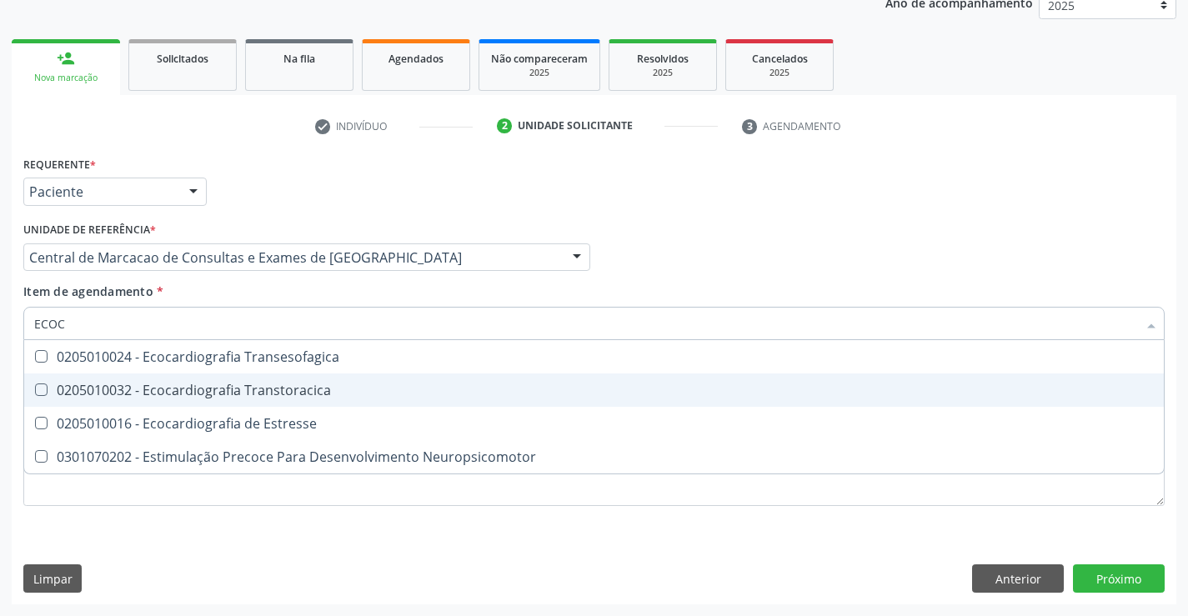
click at [243, 390] on div "0205010032 - Ecocardiografia Transtoracica" at bounding box center [594, 389] width 1120 height 13
checkbox Transtoracica "true"
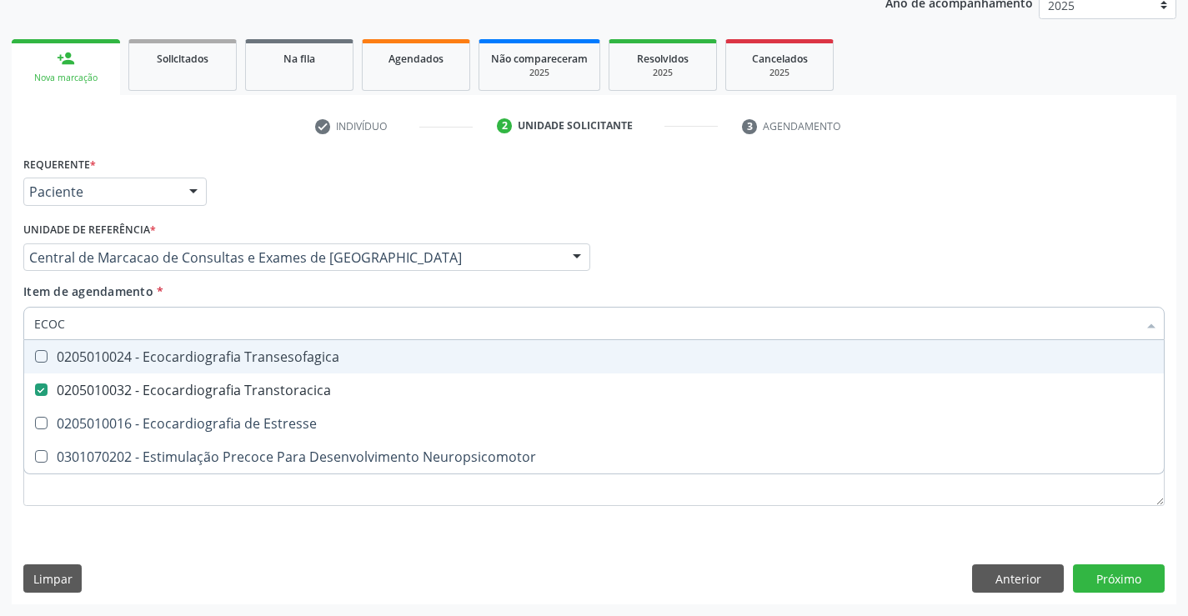
click at [221, 321] on input "ECOC" at bounding box center [585, 323] width 1103 height 33
type input "HO"
checkbox Transtoracica "false"
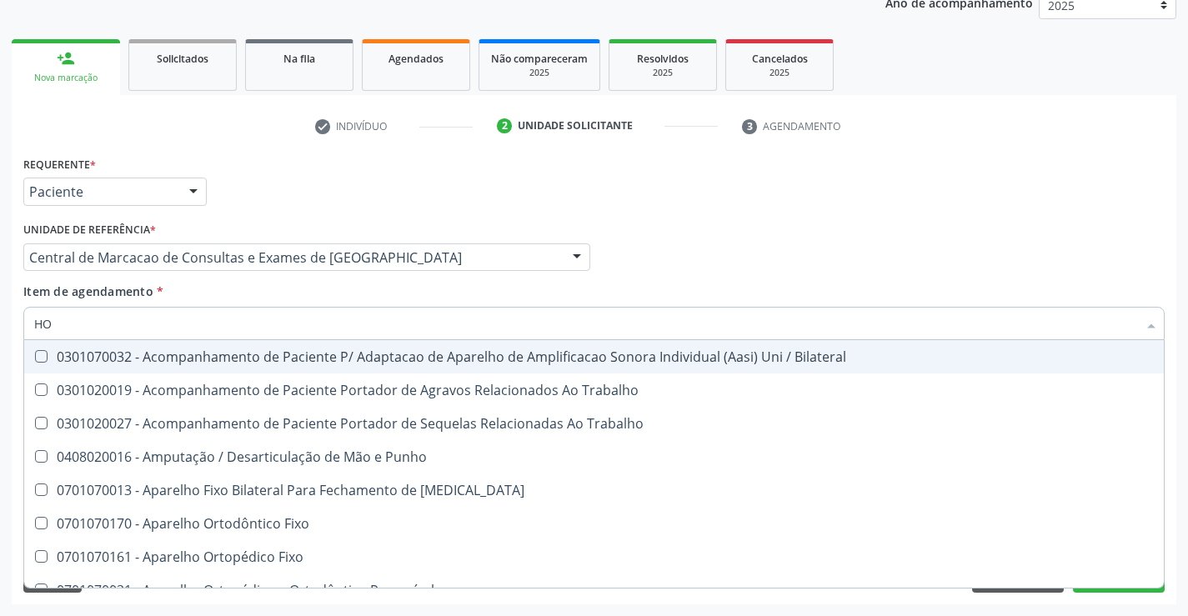
scroll to position [210, 0]
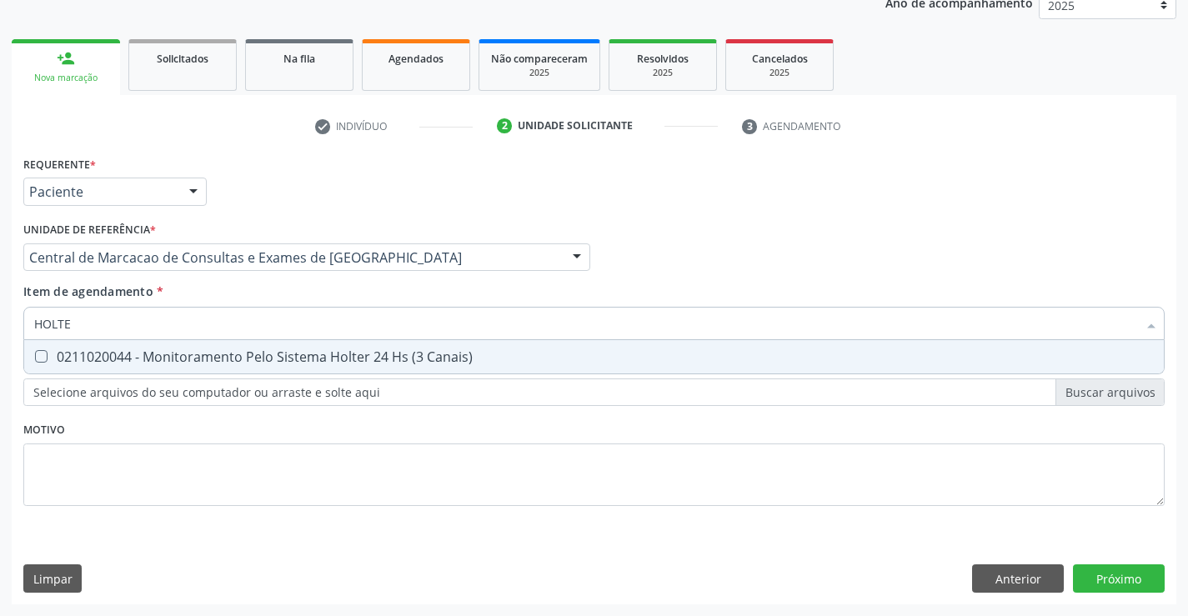
type input "HOLTER"
click at [233, 353] on div "0211020044 - Monitoramento Pelo Sistema Holter 24 Hs (3 Canais)" at bounding box center [594, 356] width 1120 height 13
checkbox Canais\) "true"
click at [1135, 579] on div "Requerente * Paciente Médico(a) Enfermeiro(a) Paciente Nenhum resultado encontr…" at bounding box center [594, 378] width 1165 height 453
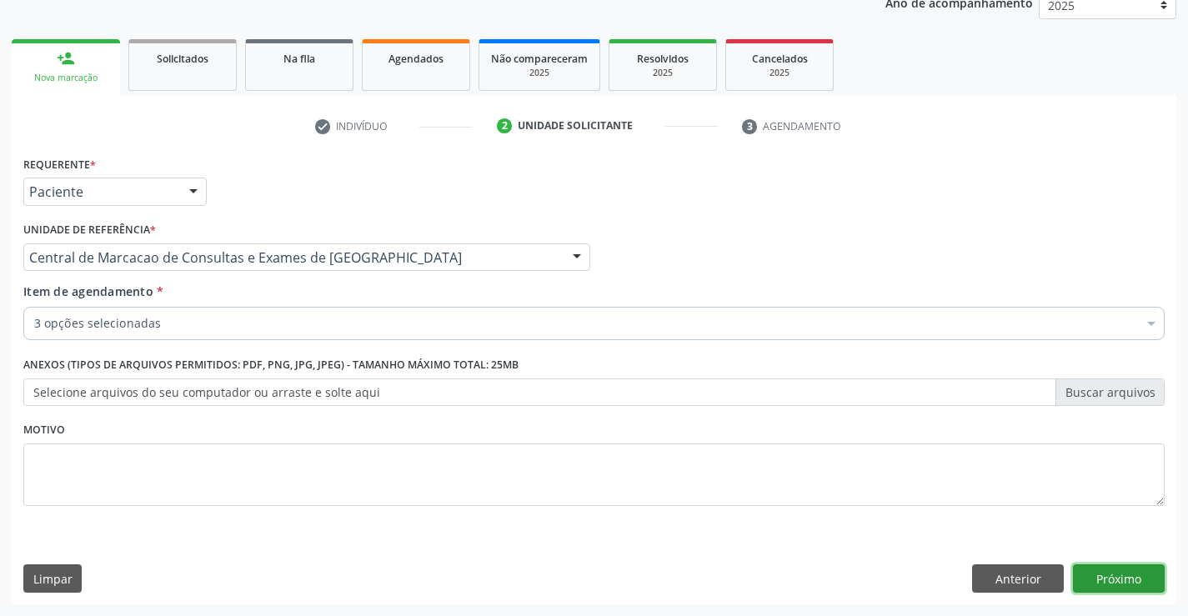
click at [1120, 578] on button "Próximo" at bounding box center [1119, 578] width 92 height 28
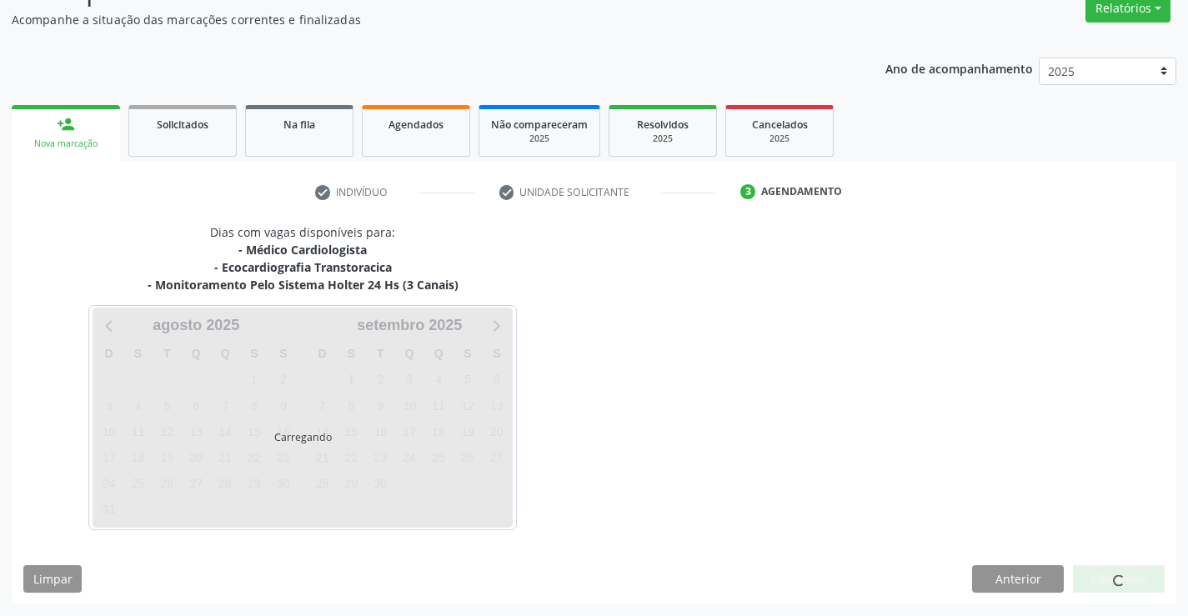
scroll to position [193, 0]
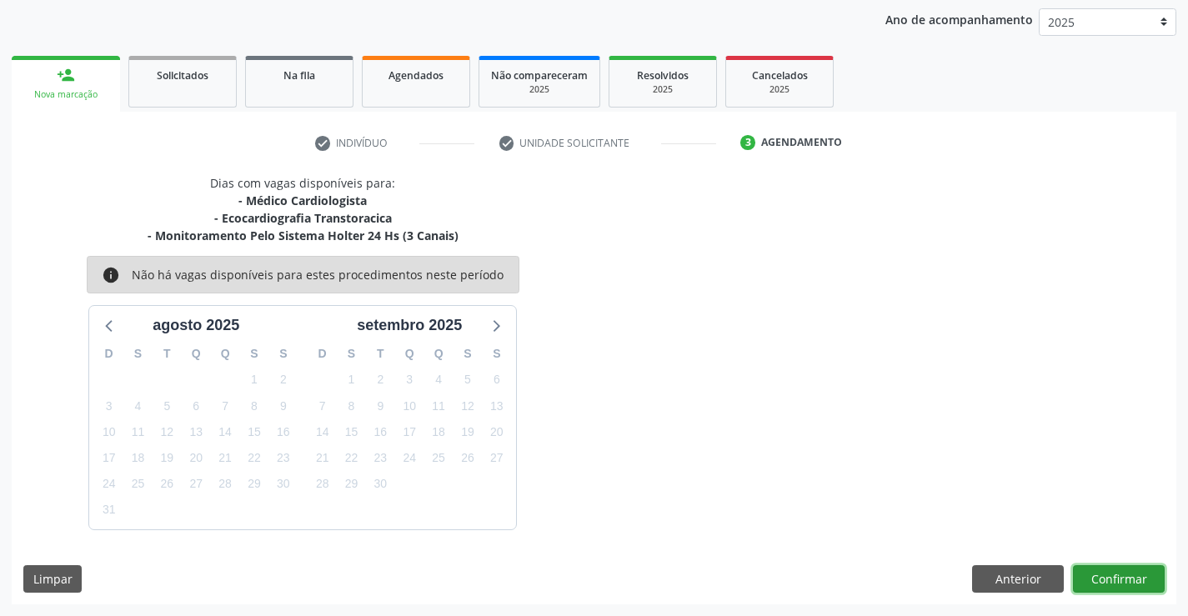
click at [1109, 574] on button "Confirmar" at bounding box center [1119, 579] width 92 height 28
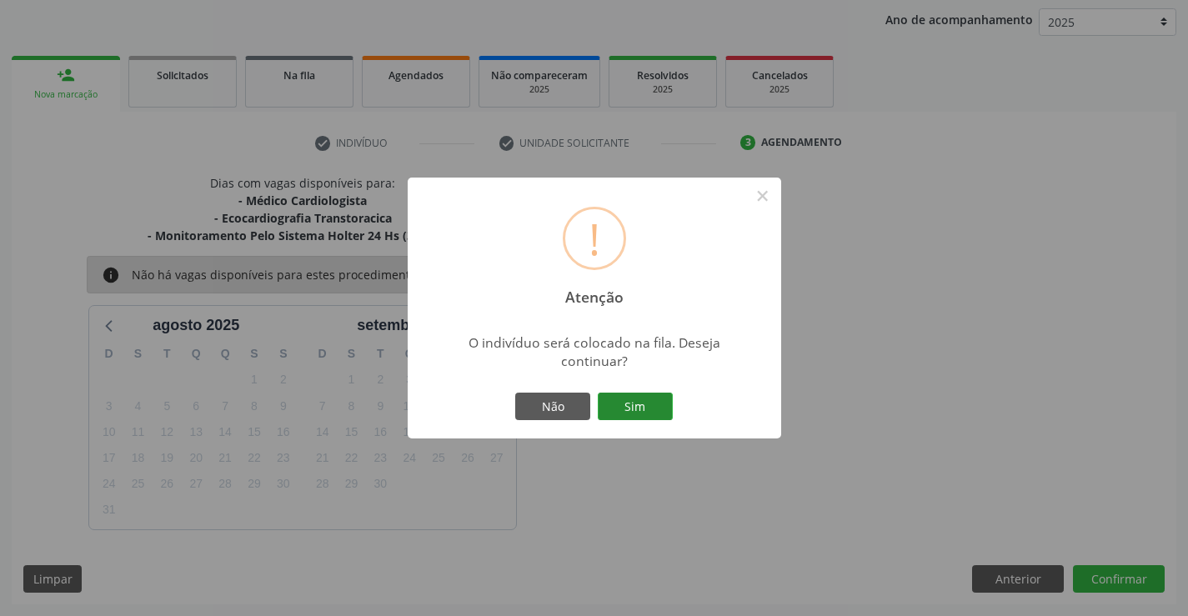
click at [646, 405] on button "Sim" at bounding box center [635, 407] width 75 height 28
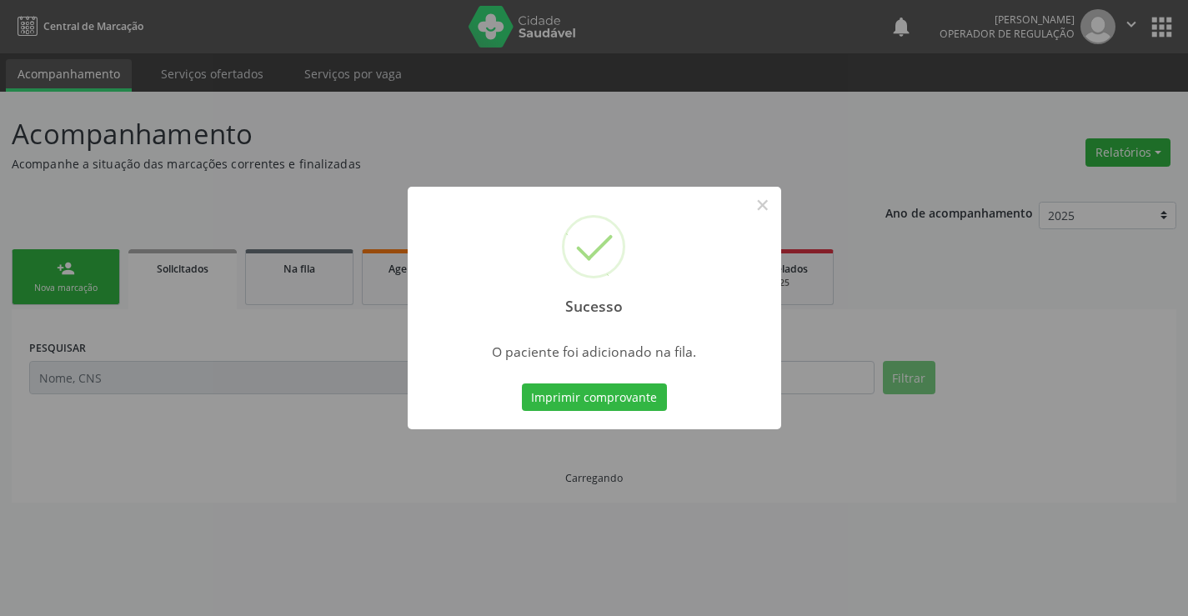
scroll to position [0, 0]
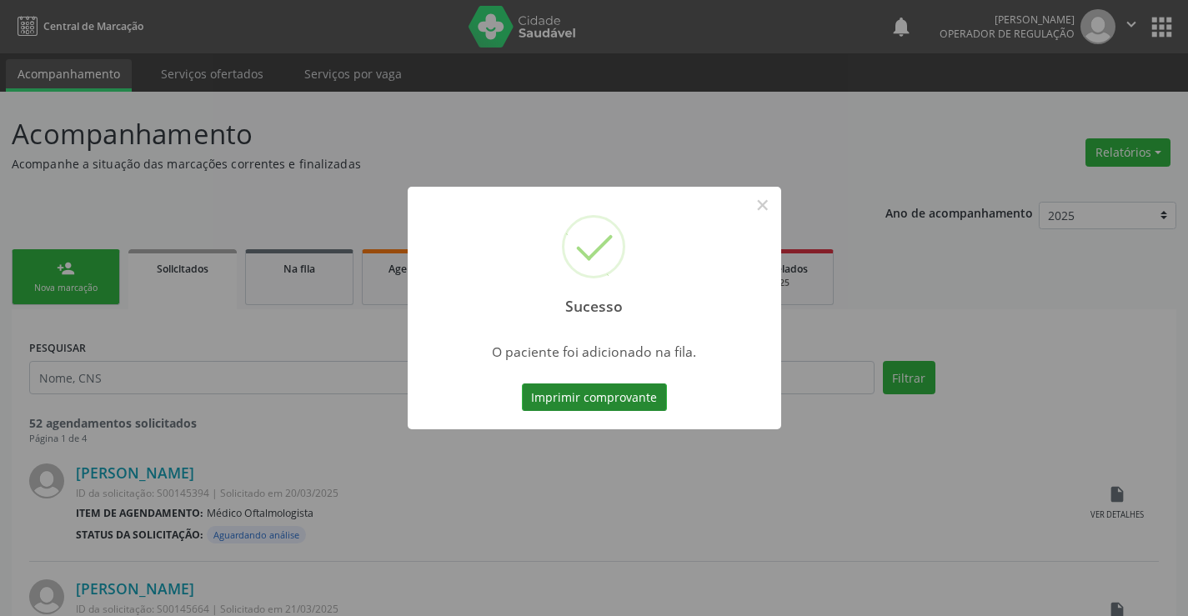
click at [638, 407] on button "Imprimir comprovante" at bounding box center [594, 397] width 145 height 28
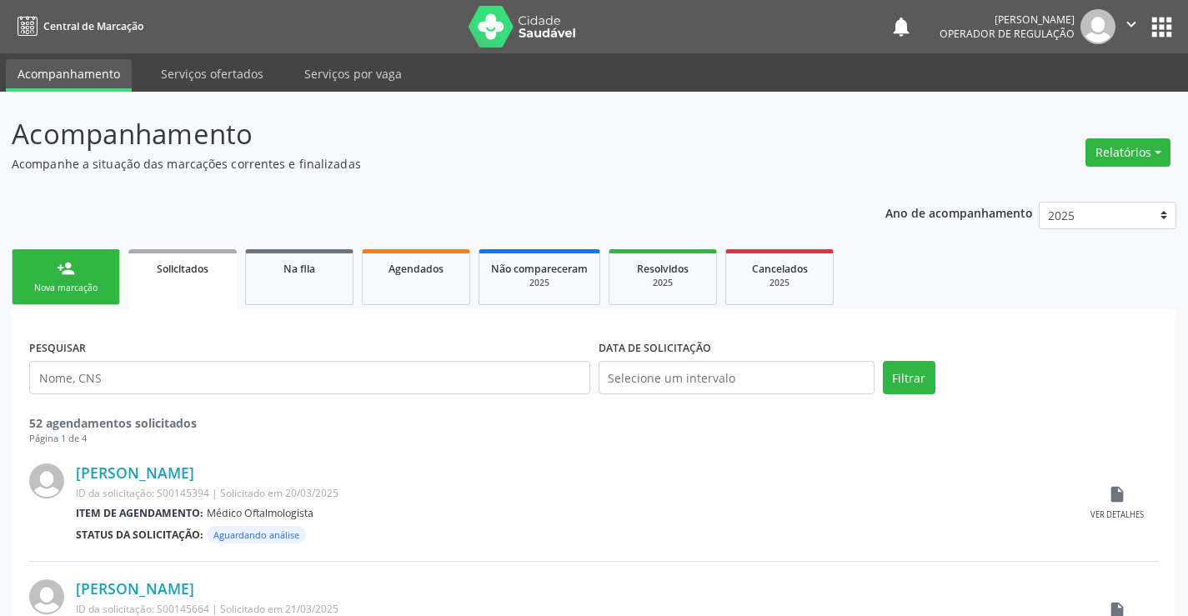
click at [78, 282] on div "Nova marcação" at bounding box center [65, 288] width 83 height 13
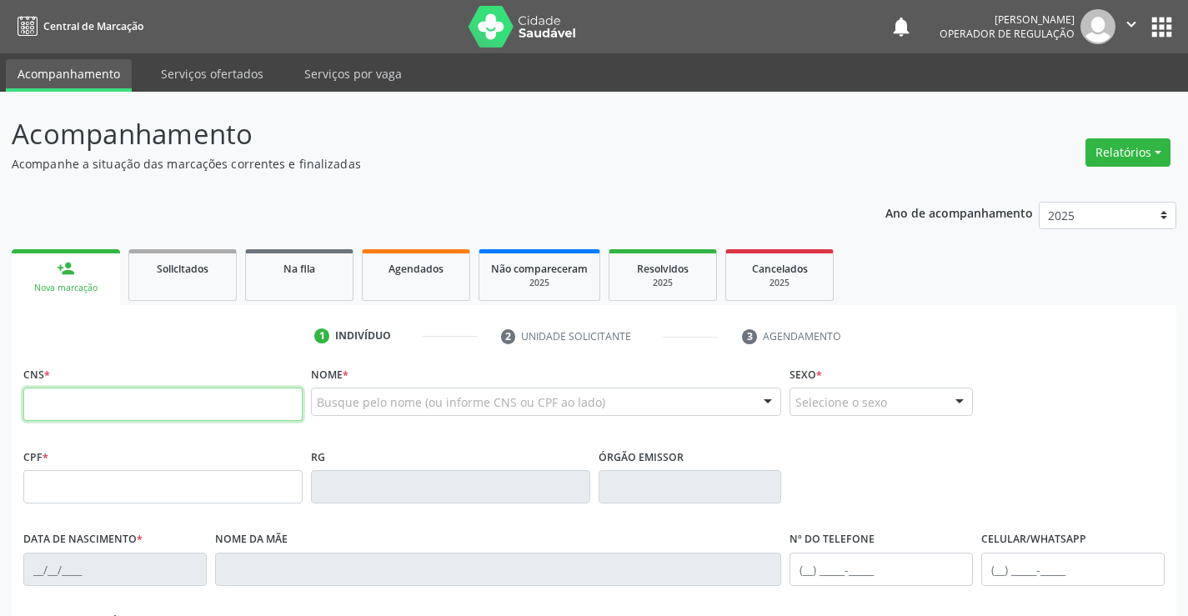
click at [80, 404] on input "text" at bounding box center [162, 404] width 279 height 33
type input "703 2016 0547 5898"
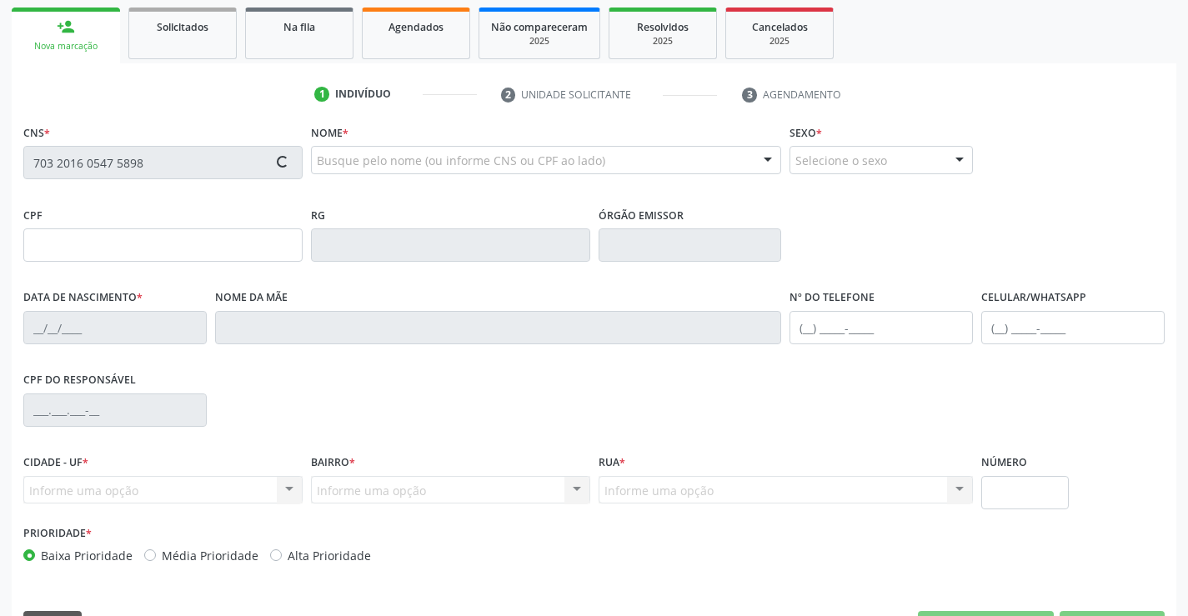
scroll to position [250, 0]
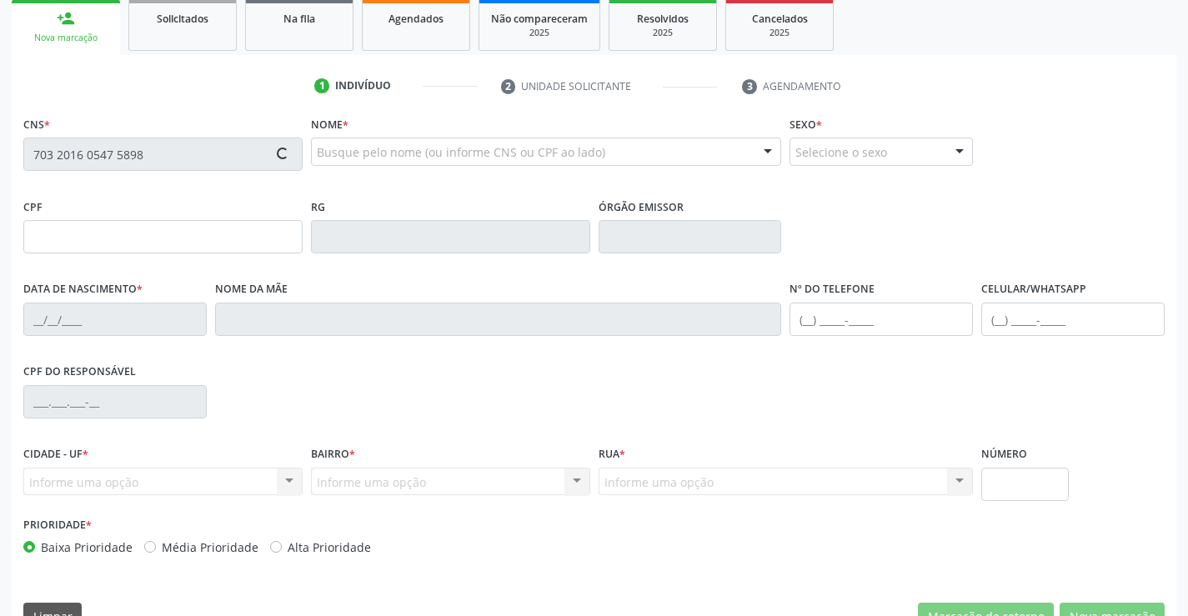
type input "01/08/1973"
type input "(74) 99100-4070"
type input "S/N"
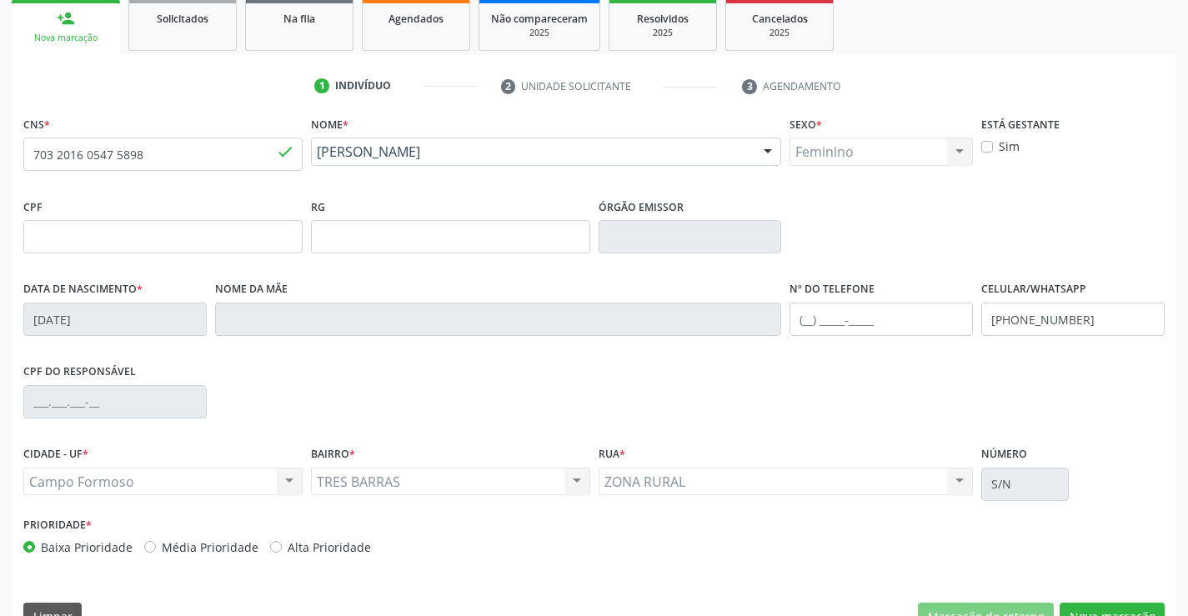
scroll to position [288, 0]
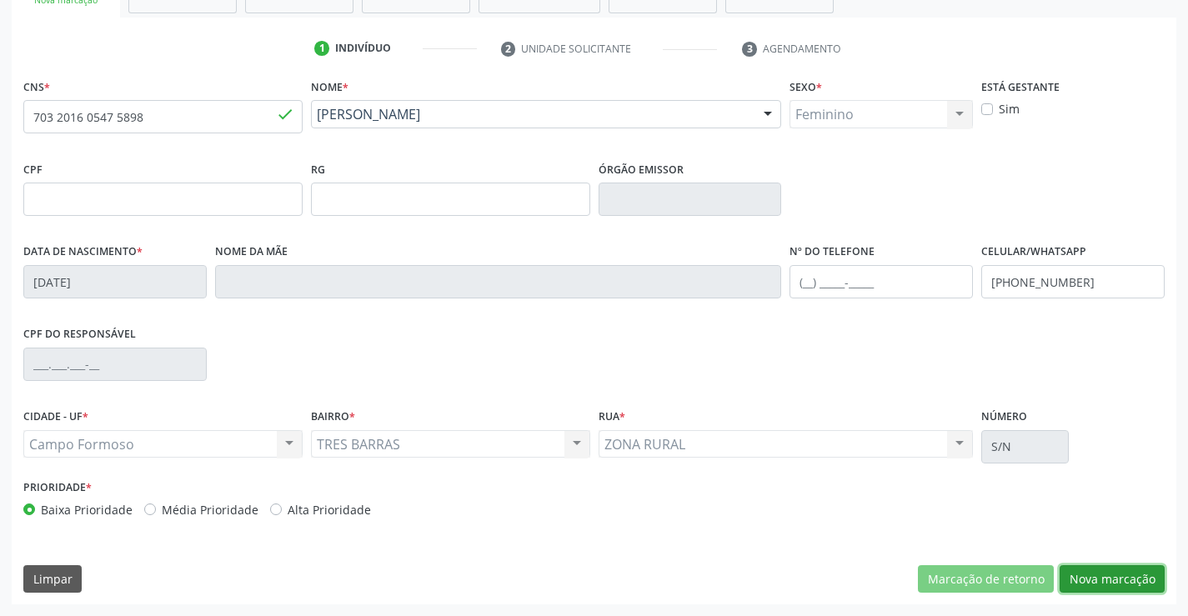
click at [1079, 568] on button "Nova marcação" at bounding box center [1111, 579] width 105 height 28
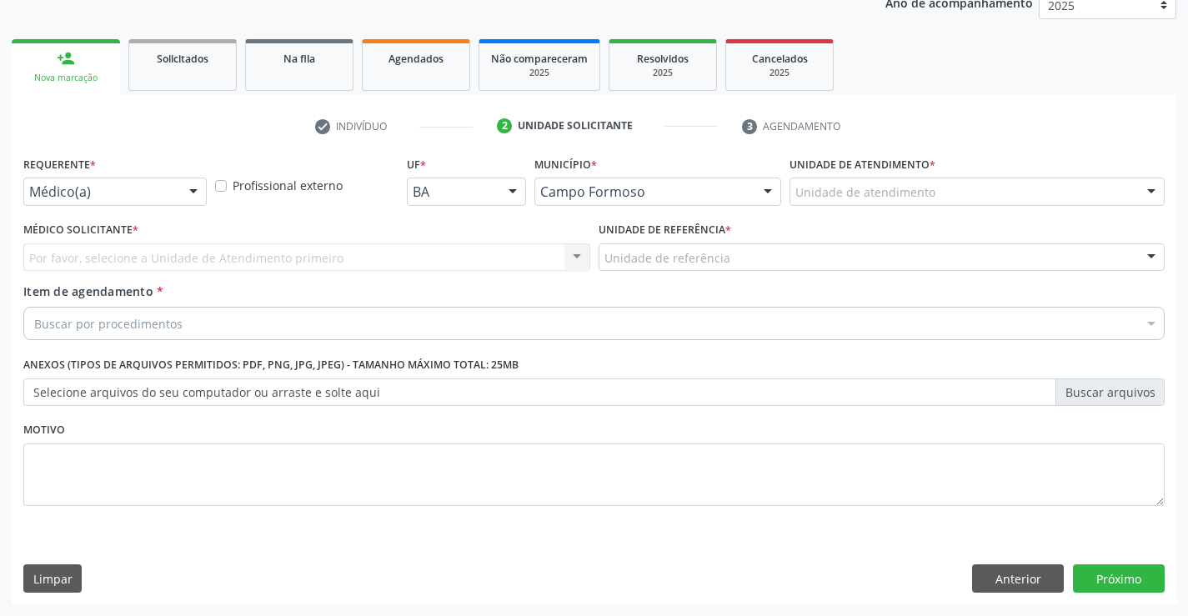
scroll to position [210, 0]
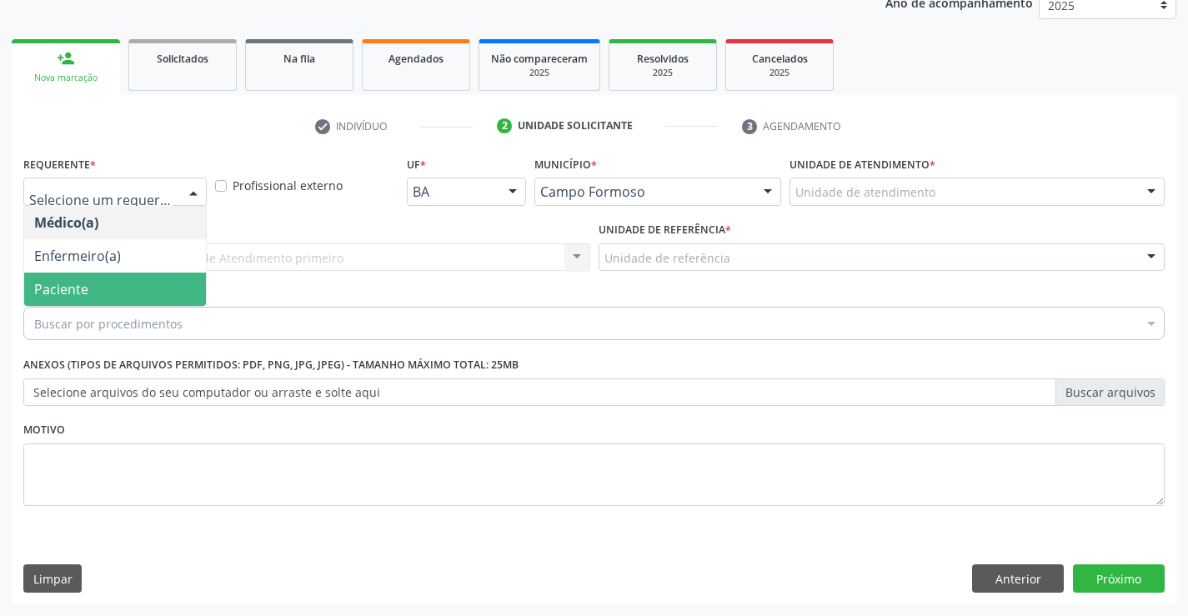
click at [91, 304] on span "Paciente" at bounding box center [115, 289] width 182 height 33
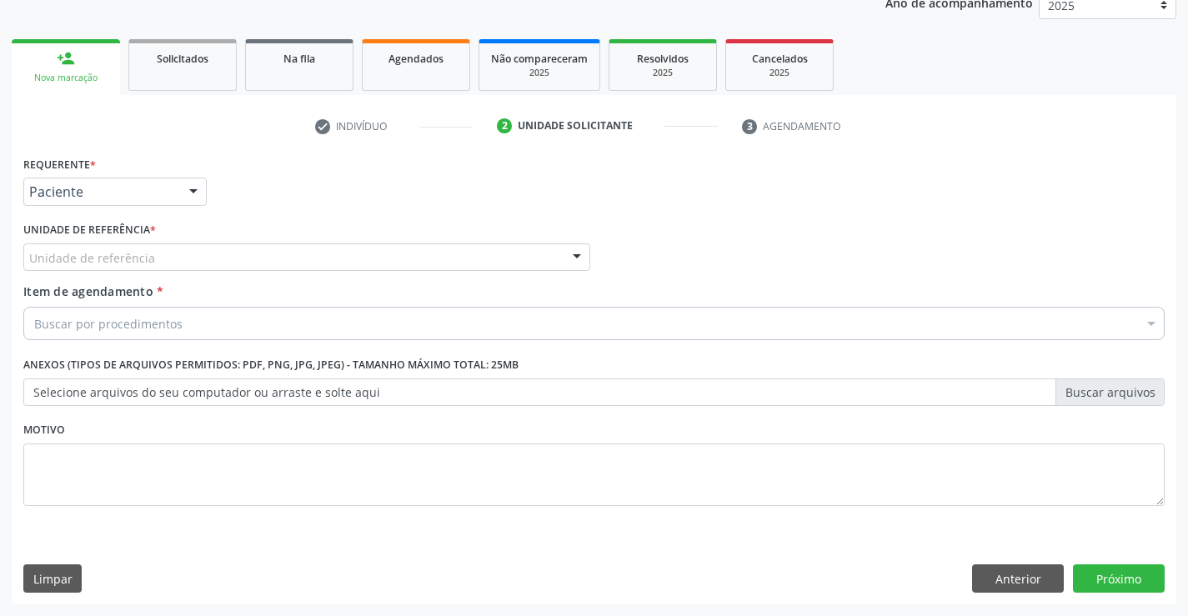
click at [272, 247] on div "Unidade de referência" at bounding box center [306, 257] width 567 height 28
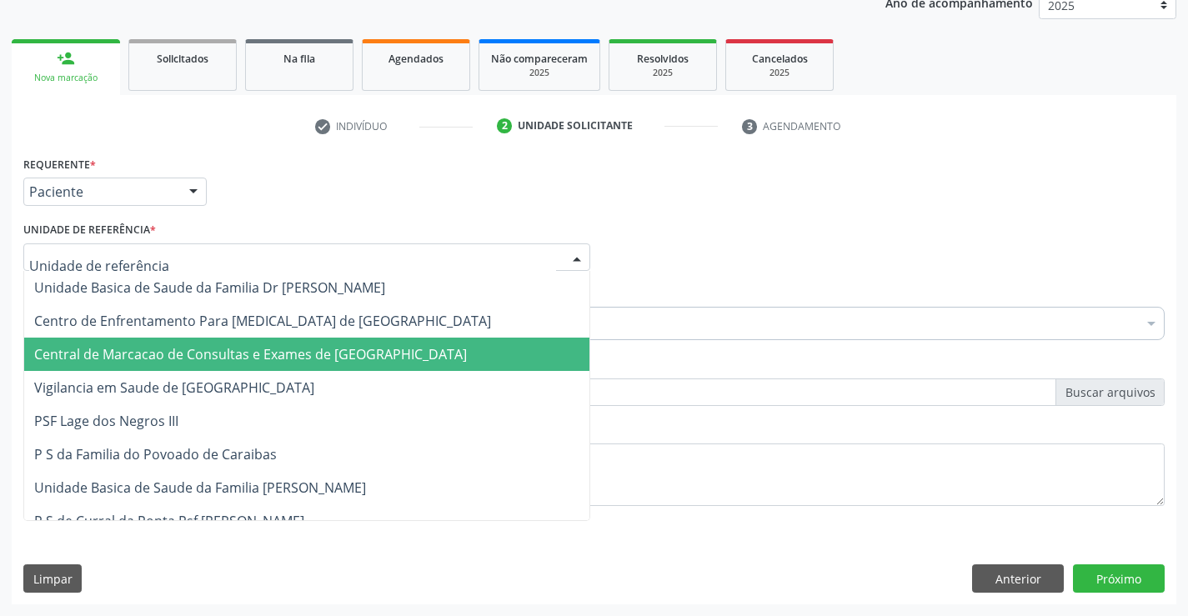
click at [263, 351] on span "Central de Marcacao de Consultas e Exames de [GEOGRAPHIC_DATA]" at bounding box center [250, 354] width 433 height 18
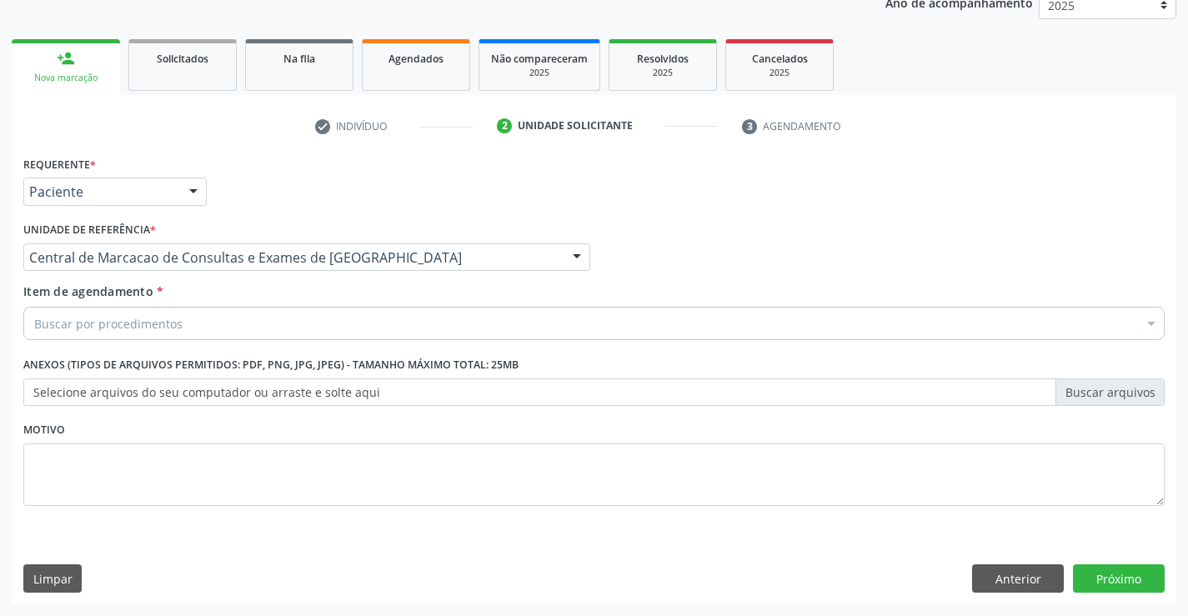
click at [277, 323] on div "Buscar por procedimentos" at bounding box center [593, 323] width 1141 height 33
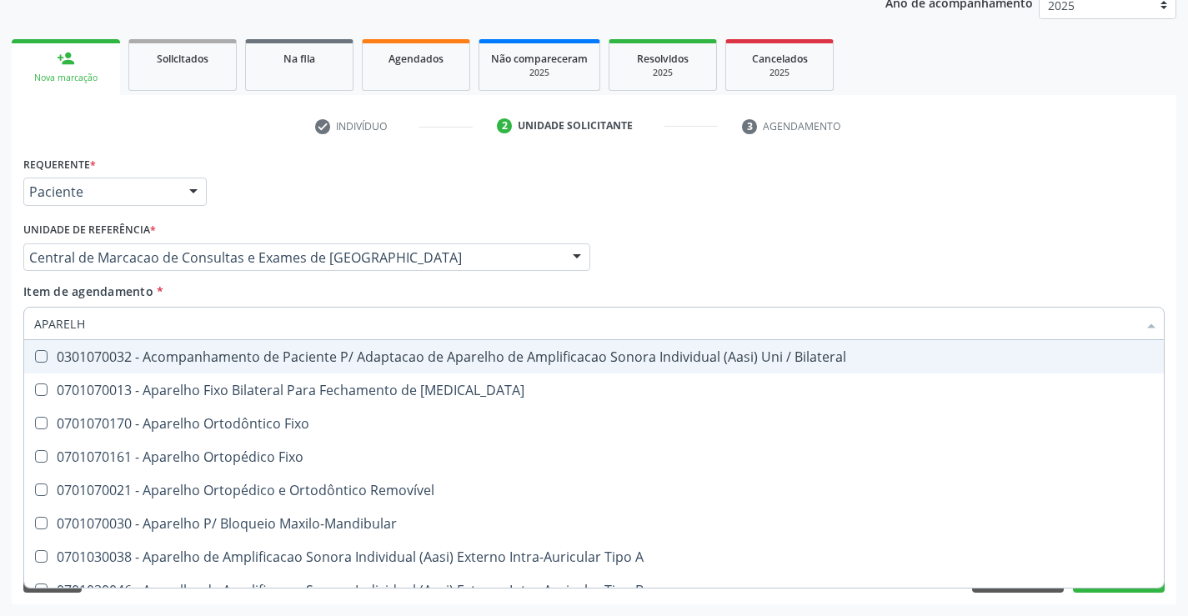
type input "APARELHO"
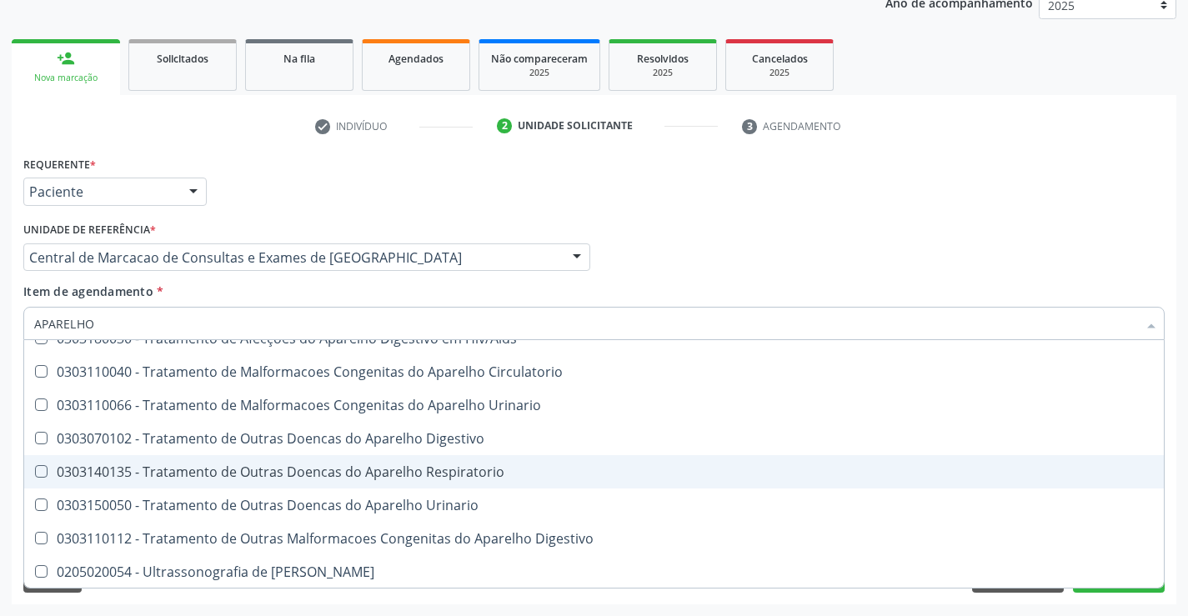
scroll to position [1019, 0]
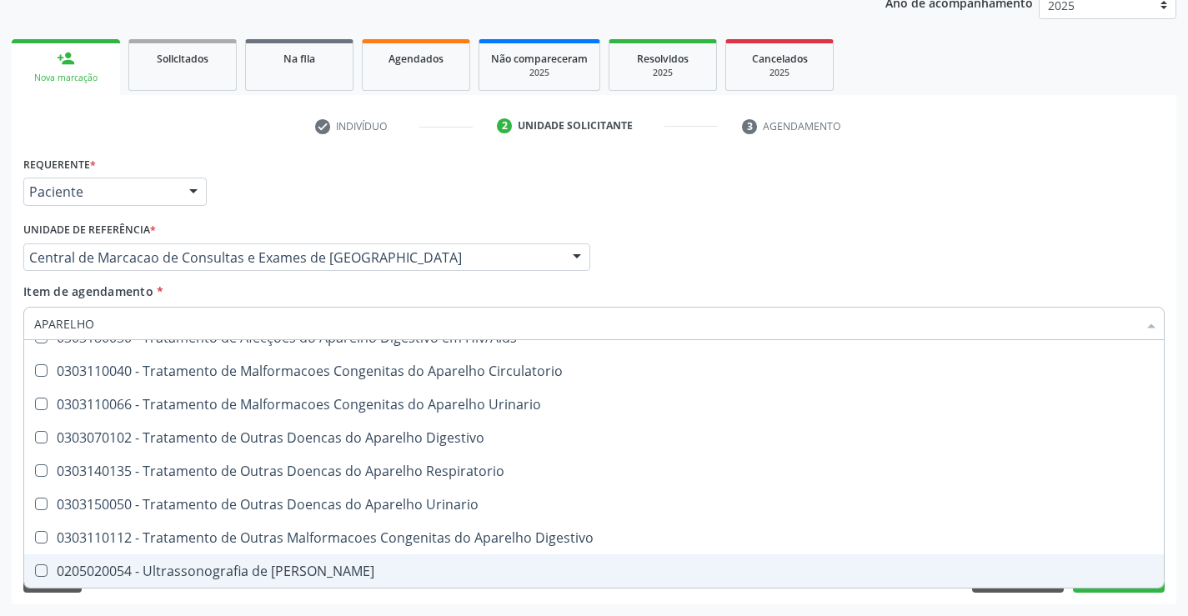
click at [272, 566] on div "0205020054 - Ultrassonografia de Aparelho Urinario" at bounding box center [594, 570] width 1120 height 13
checkbox Urinario "true"
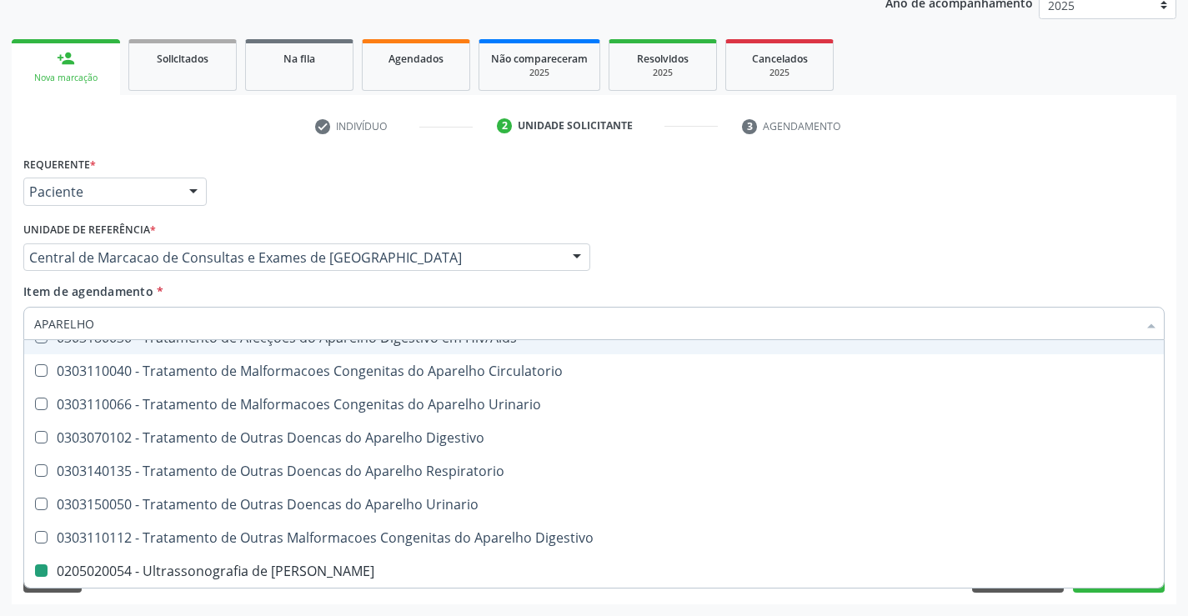
click at [727, 234] on div "Médico Solicitante Por favor, selecione a Unidade de Atendimento primeiro Nenhu…" at bounding box center [594, 250] width 1150 height 65
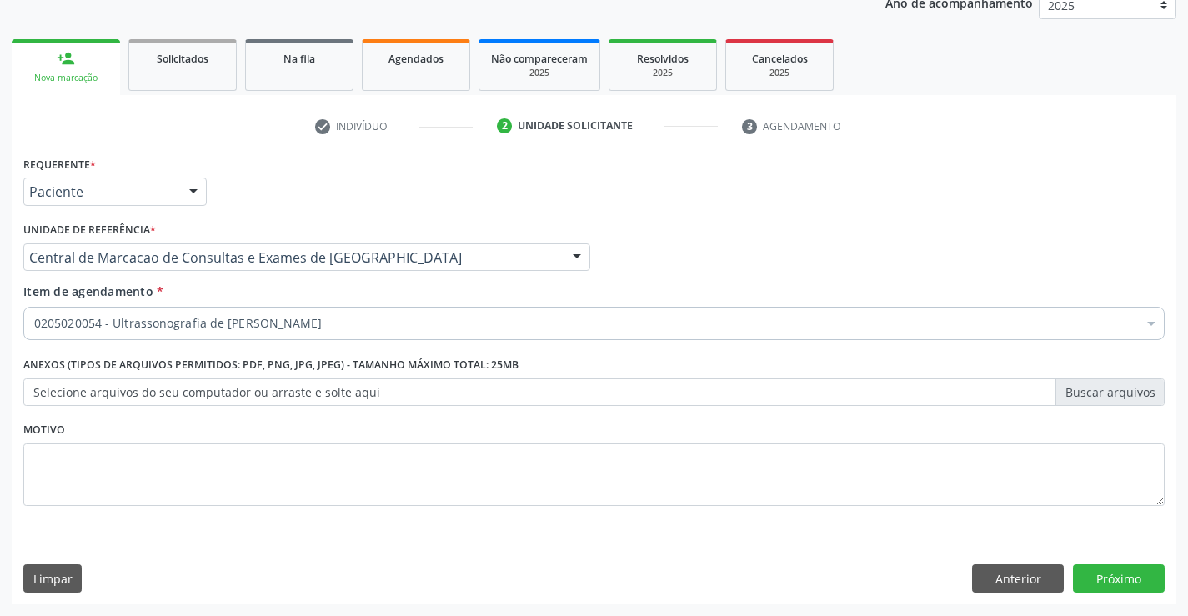
scroll to position [0, 0]
click at [1138, 585] on button "Próximo" at bounding box center [1119, 578] width 92 height 28
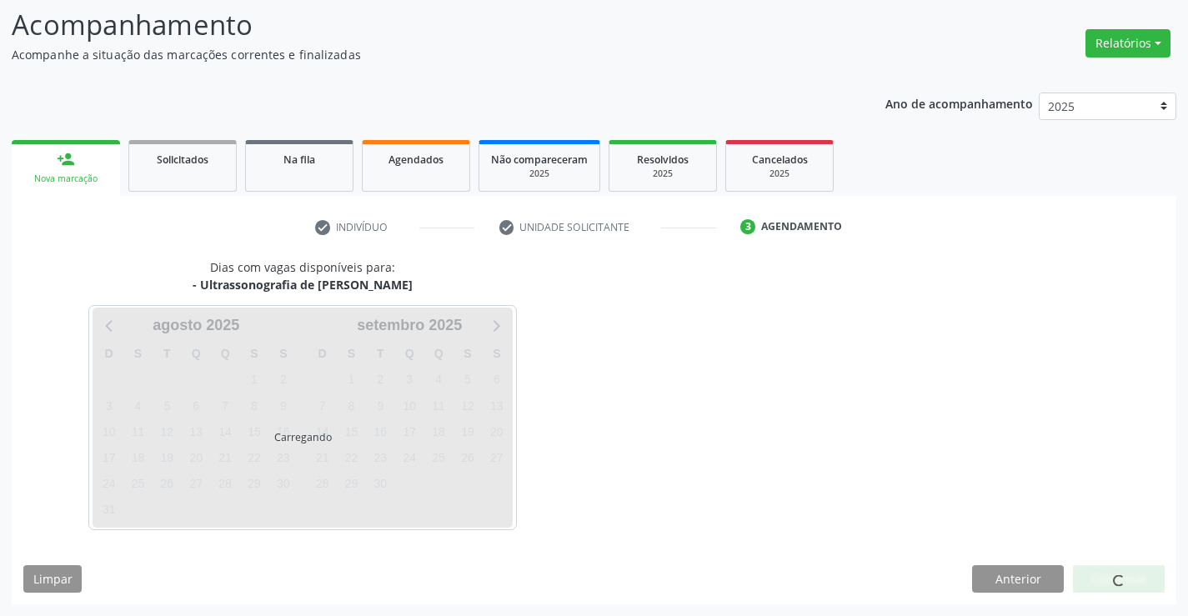
scroll to position [109, 0]
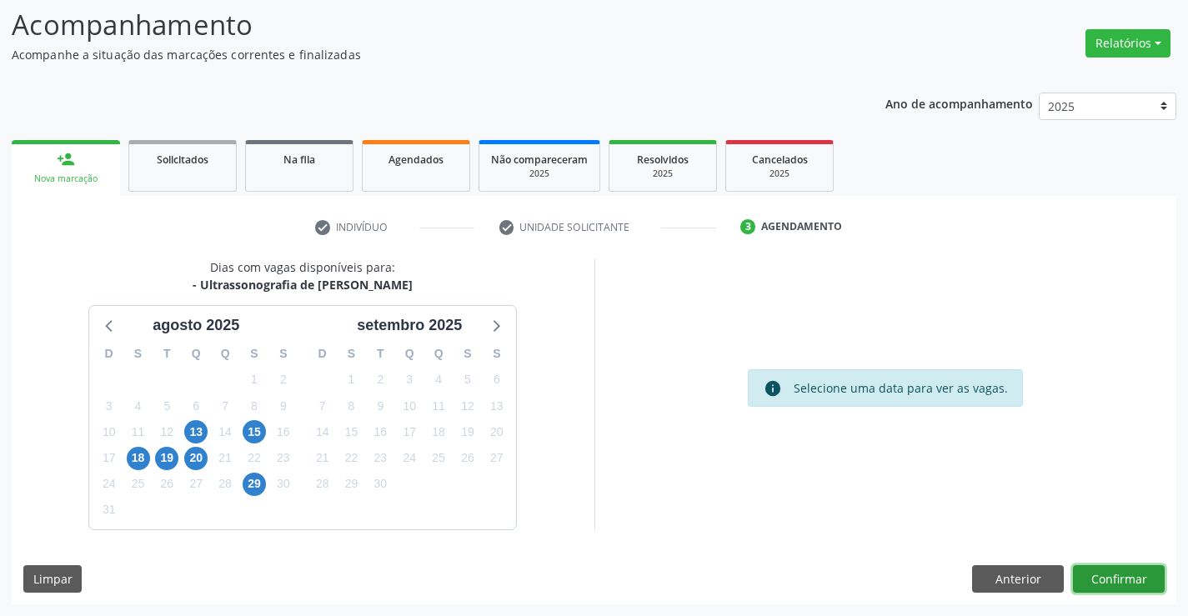
click at [1110, 571] on button "Confirmar" at bounding box center [1119, 579] width 92 height 28
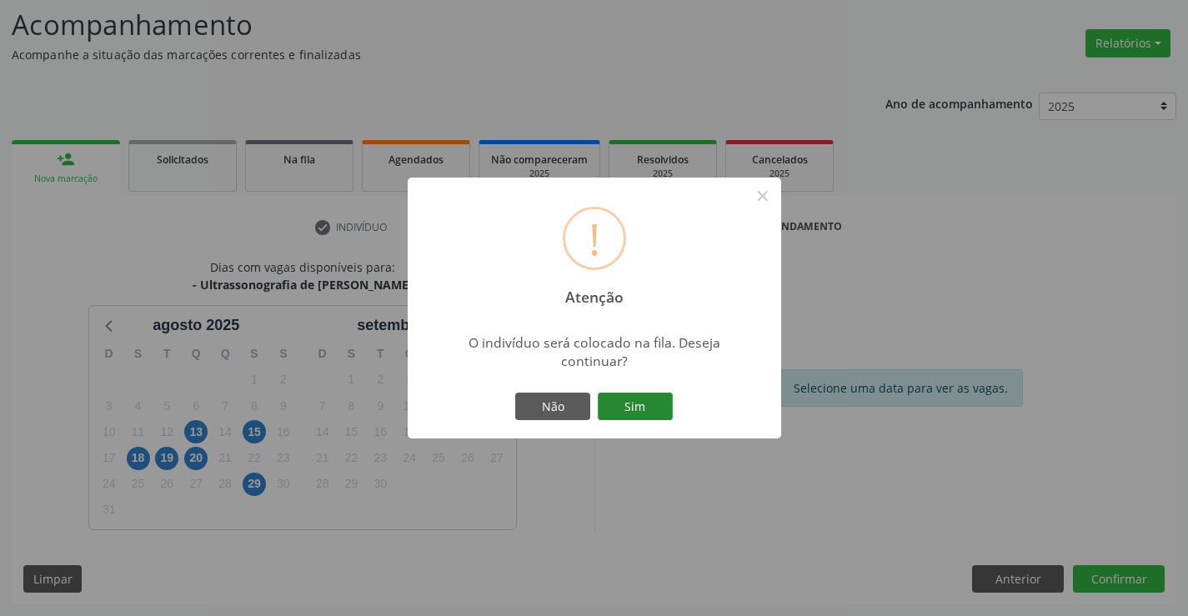
click at [619, 412] on button "Sim" at bounding box center [635, 407] width 75 height 28
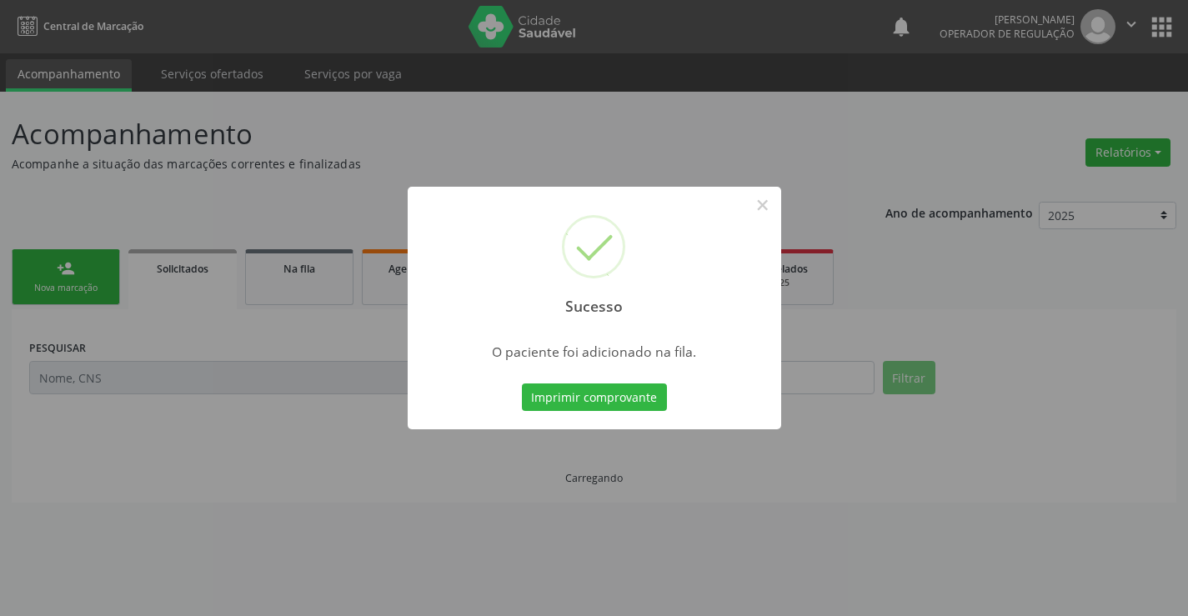
scroll to position [0, 0]
click at [622, 396] on button "Imprimir comprovante" at bounding box center [594, 397] width 145 height 28
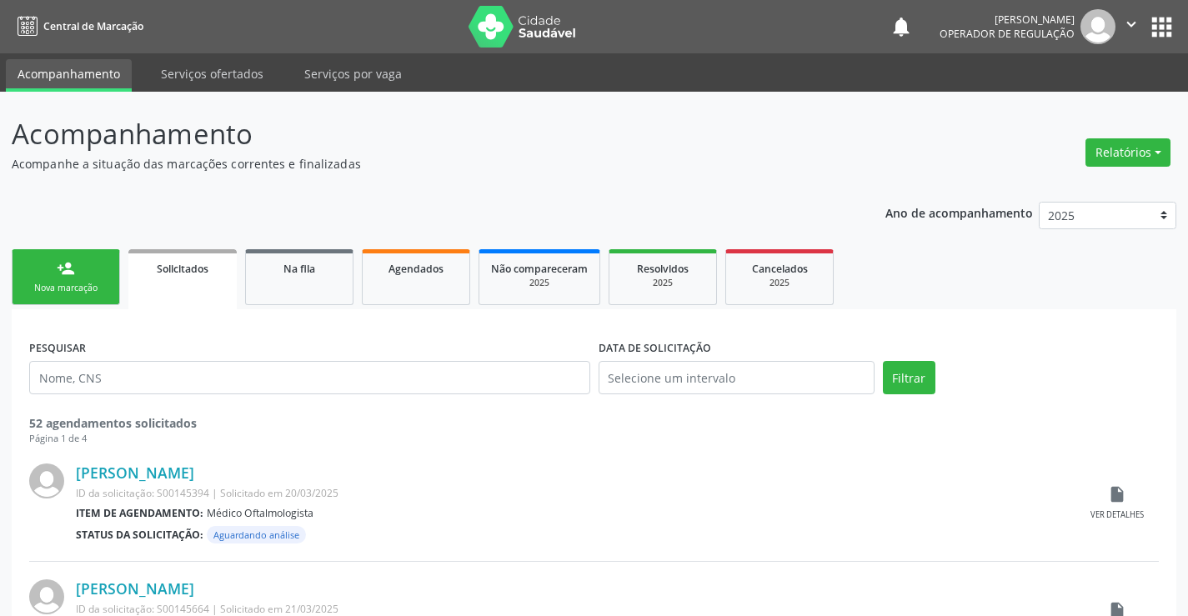
click at [64, 284] on div "Nova marcação" at bounding box center [65, 288] width 83 height 13
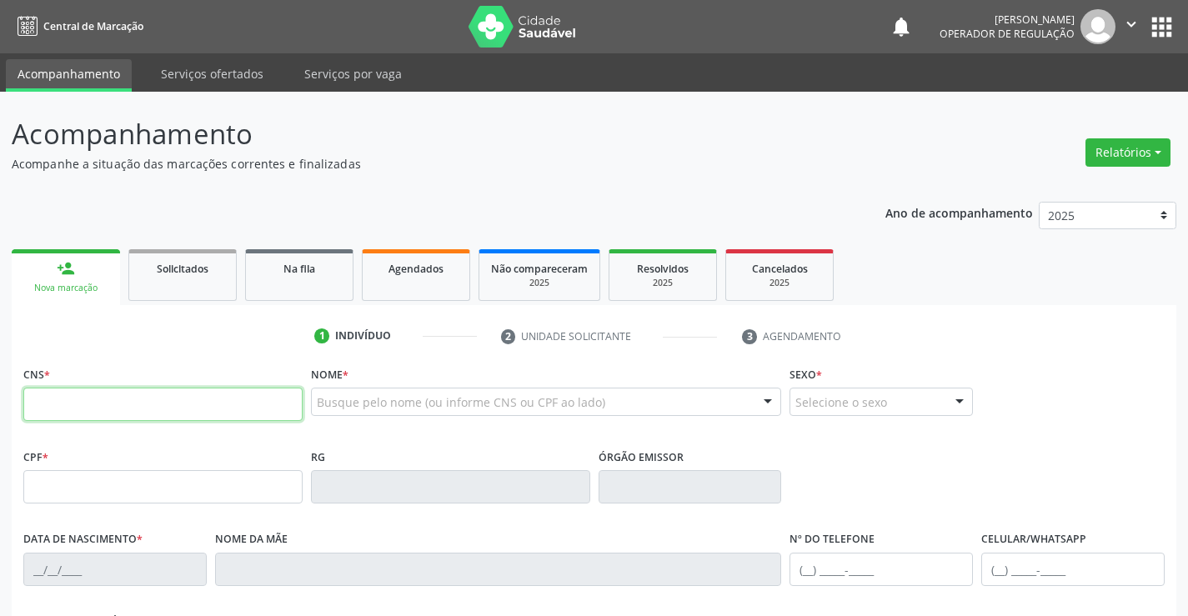
click at [191, 408] on input "text" at bounding box center [162, 404] width 279 height 33
type input "700 3019 9113 9138"
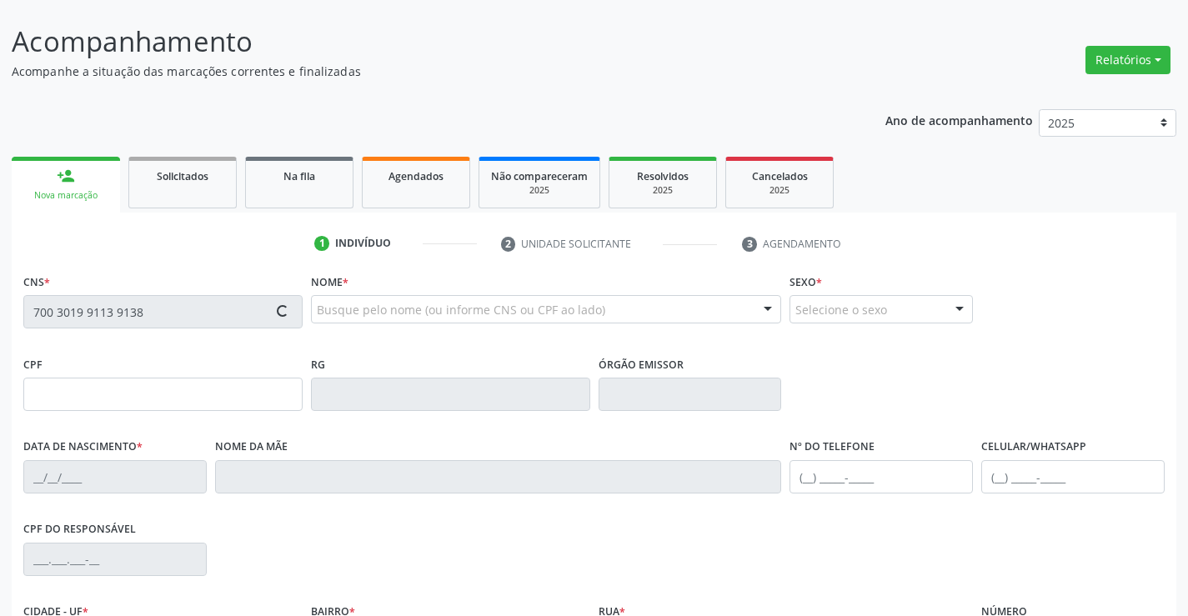
type input "0517786966"
type input "06/08/1957"
type input "(74) 98863-8182"
type input "002.915.885-06"
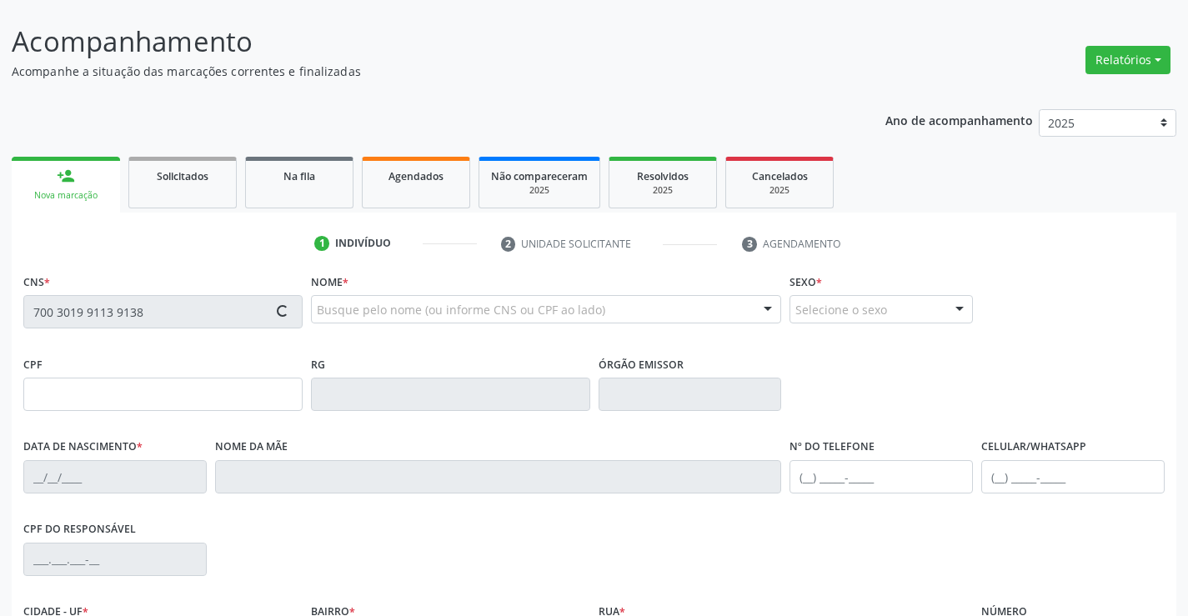
type input "S/N"
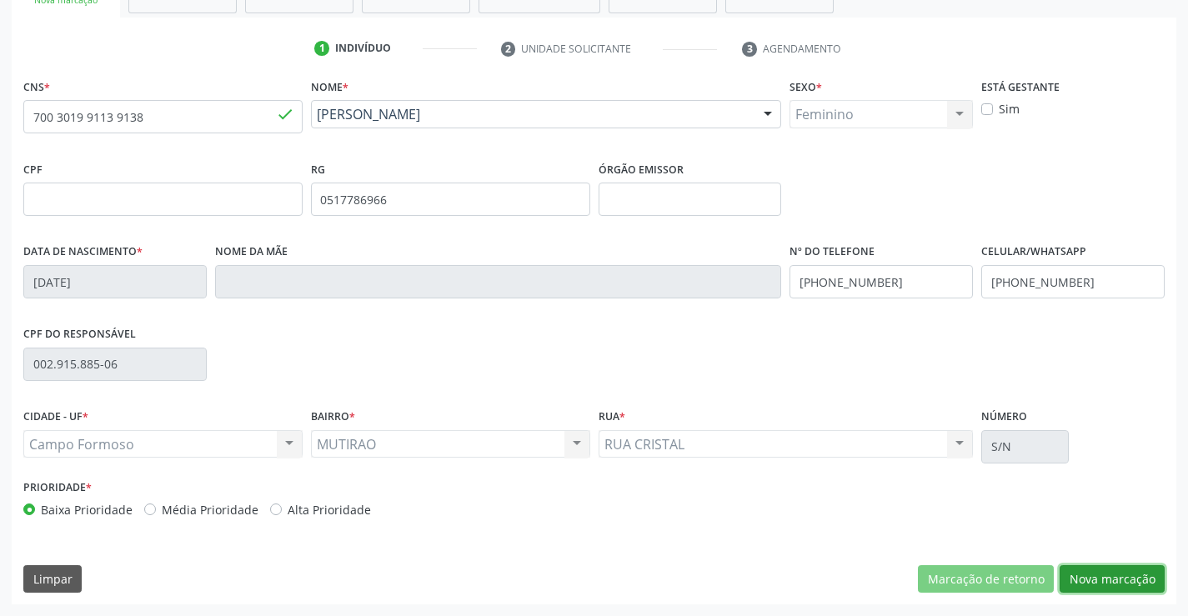
click at [1125, 589] on button "Nova marcação" at bounding box center [1111, 579] width 105 height 28
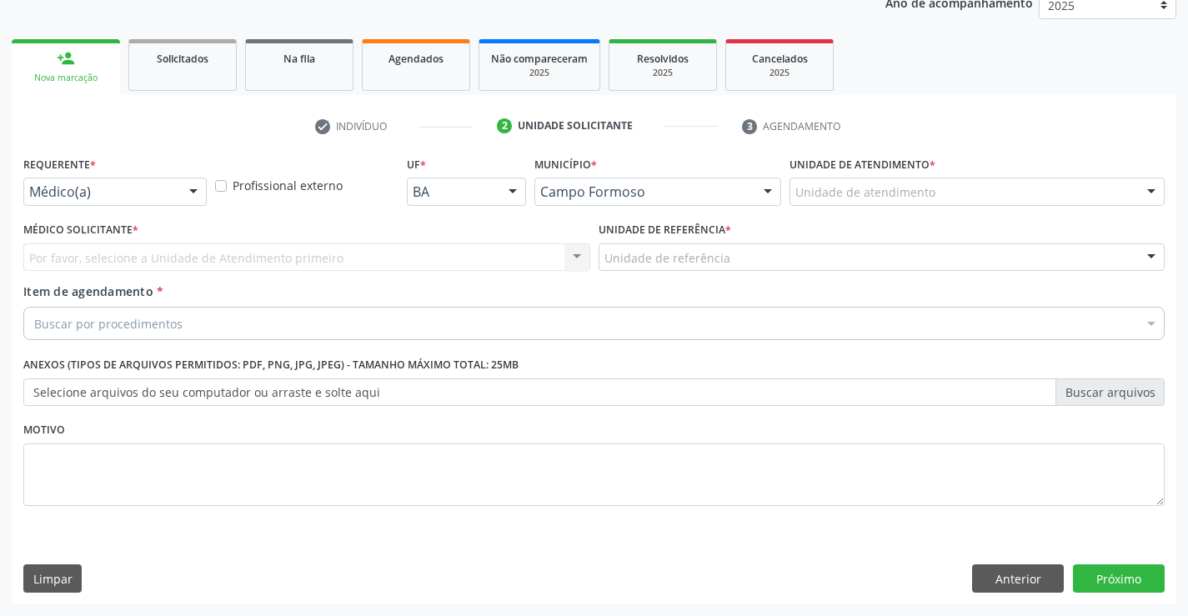
click at [199, 187] on div at bounding box center [193, 192] width 25 height 28
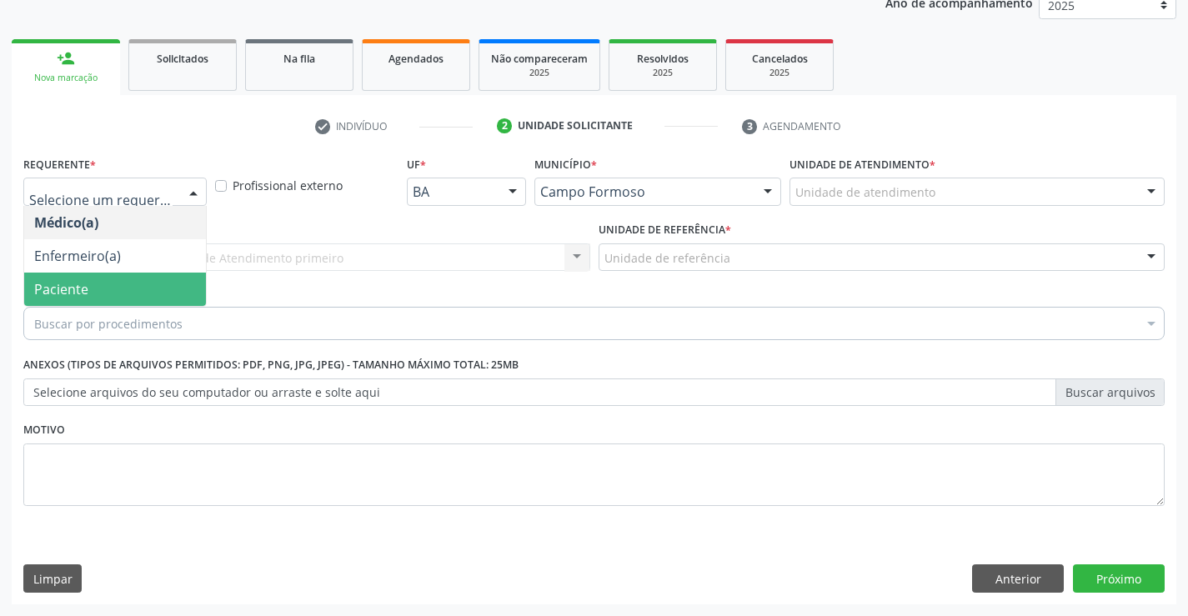
drag, startPoint x: 114, startPoint y: 288, endPoint x: 286, endPoint y: 267, distance: 173.0
click at [121, 284] on span "Paciente" at bounding box center [115, 289] width 182 height 33
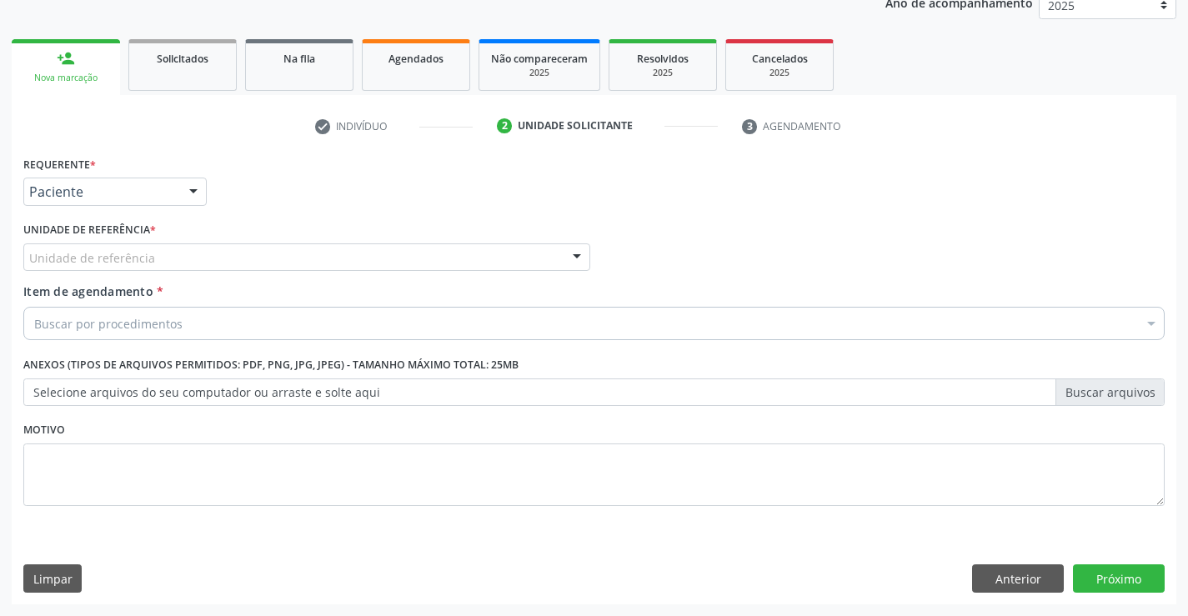
click at [295, 258] on div "Unidade de referência" at bounding box center [306, 257] width 567 height 28
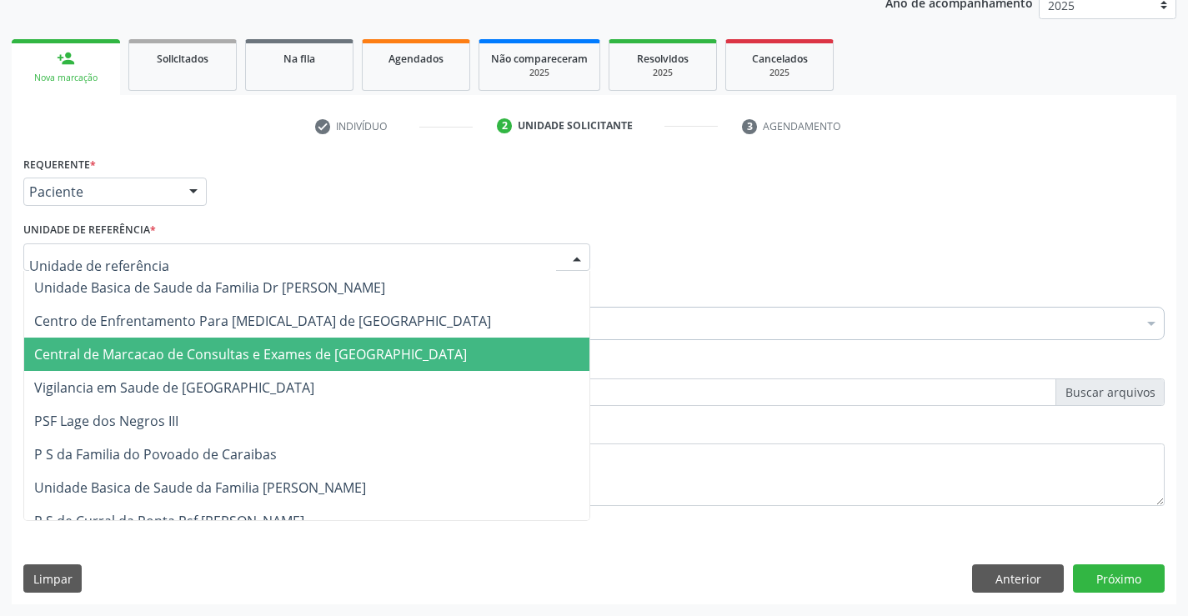
click at [310, 366] on span "Central de Marcacao de Consultas e Exames de [GEOGRAPHIC_DATA]" at bounding box center [306, 354] width 565 height 33
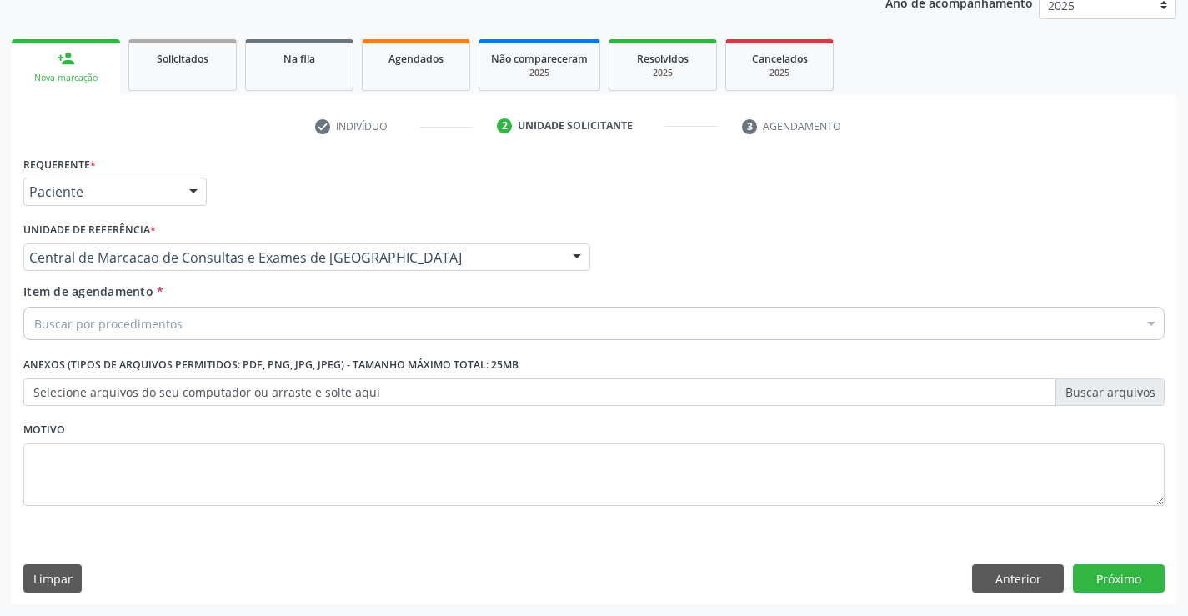
click at [352, 322] on div "Buscar por procedimentos" at bounding box center [593, 323] width 1141 height 33
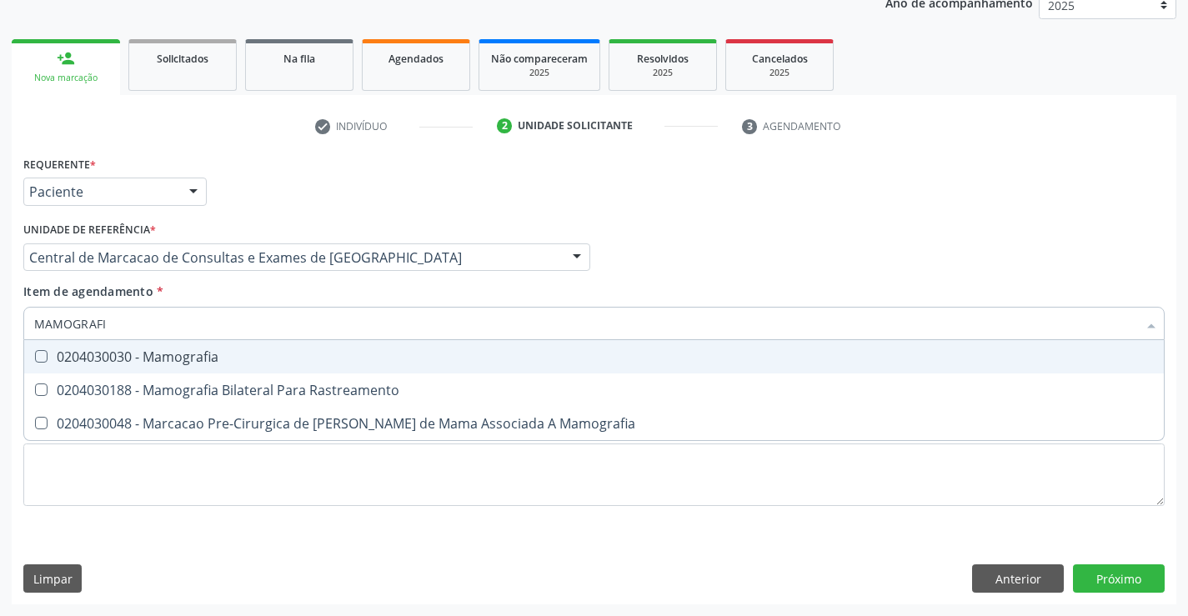
type input "MAMOGRAFIA"
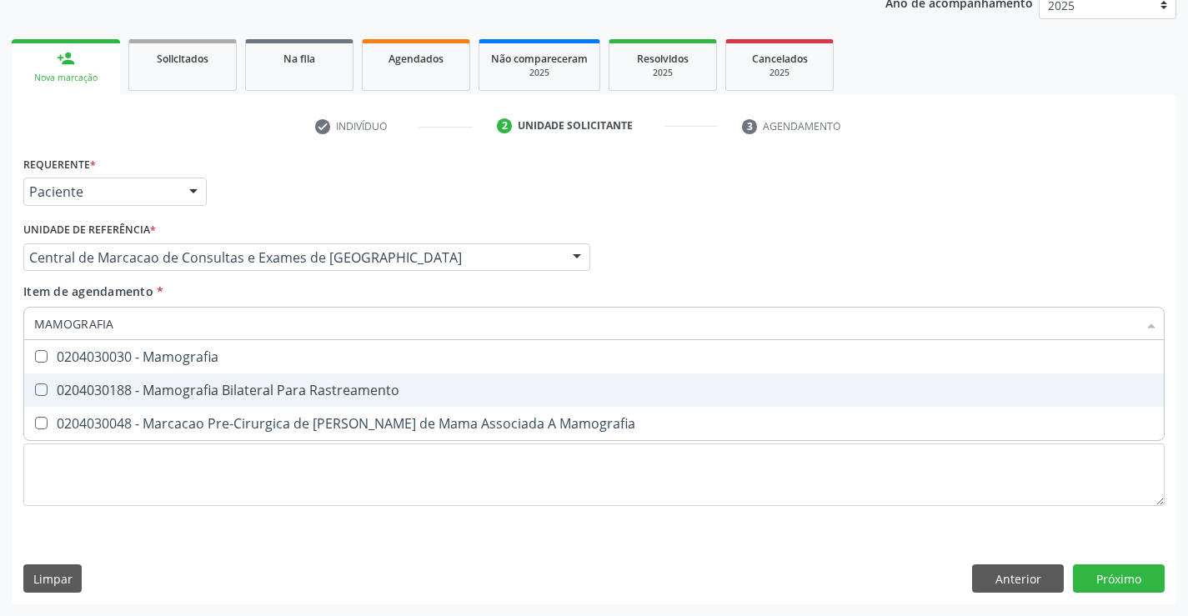
click at [358, 393] on div "0204030188 - Mamografia Bilateral Para Rastreamento" at bounding box center [594, 389] width 1120 height 13
checkbox Rastreamento "true"
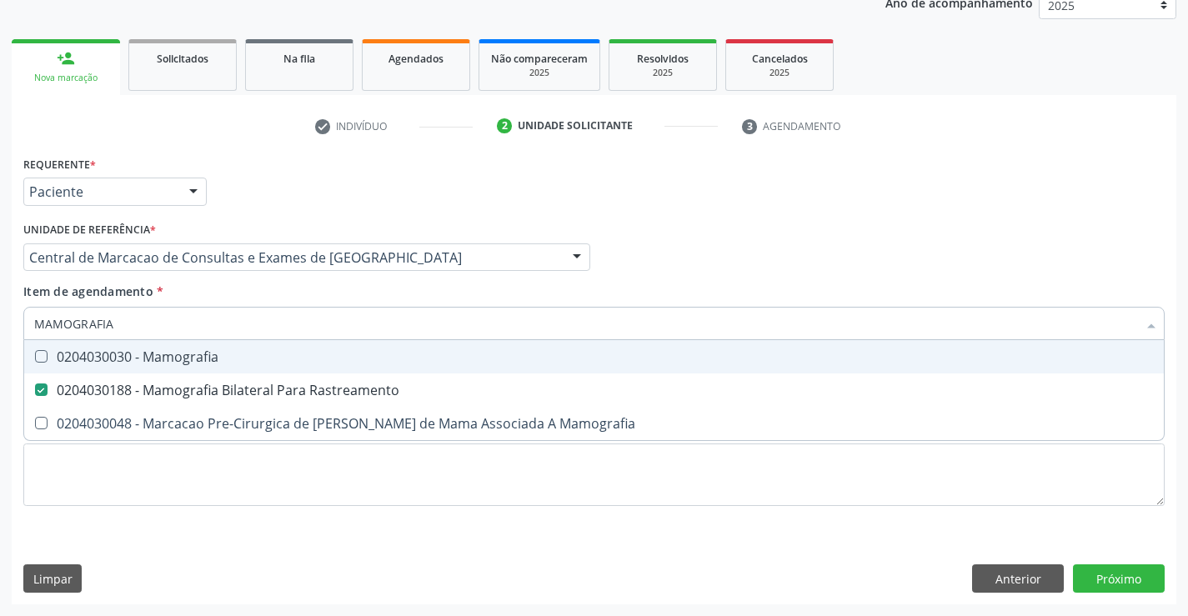
click at [919, 193] on div "Requerente * Paciente Médico(a) Enfermeiro(a) Paciente Nenhum resultado encontr…" at bounding box center [594, 184] width 1150 height 65
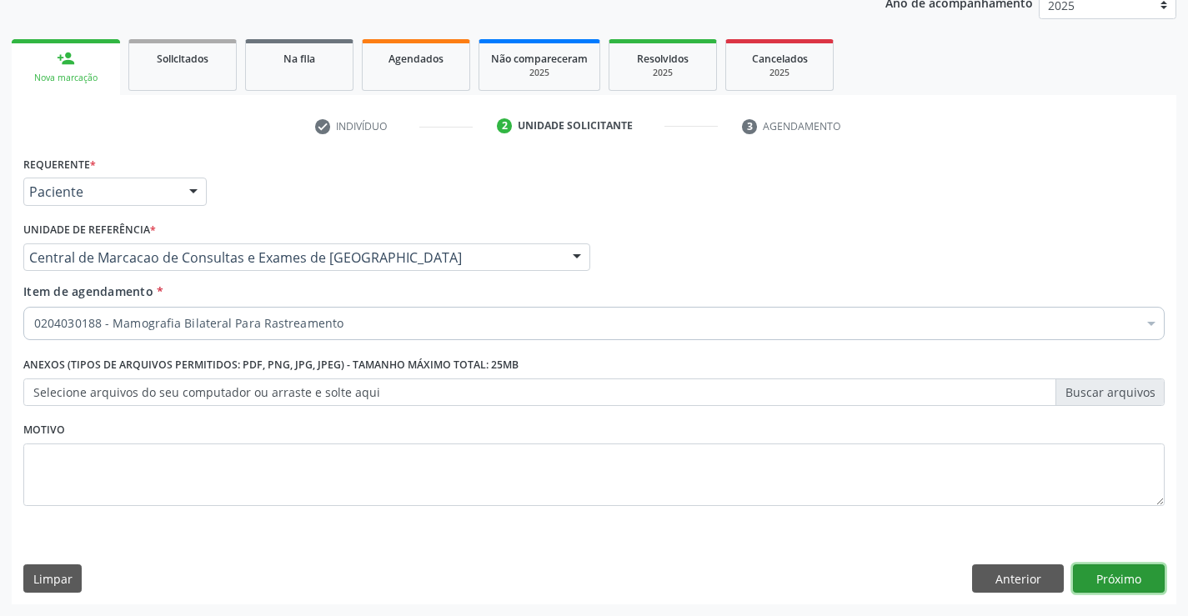
click at [1101, 572] on button "Próximo" at bounding box center [1119, 578] width 92 height 28
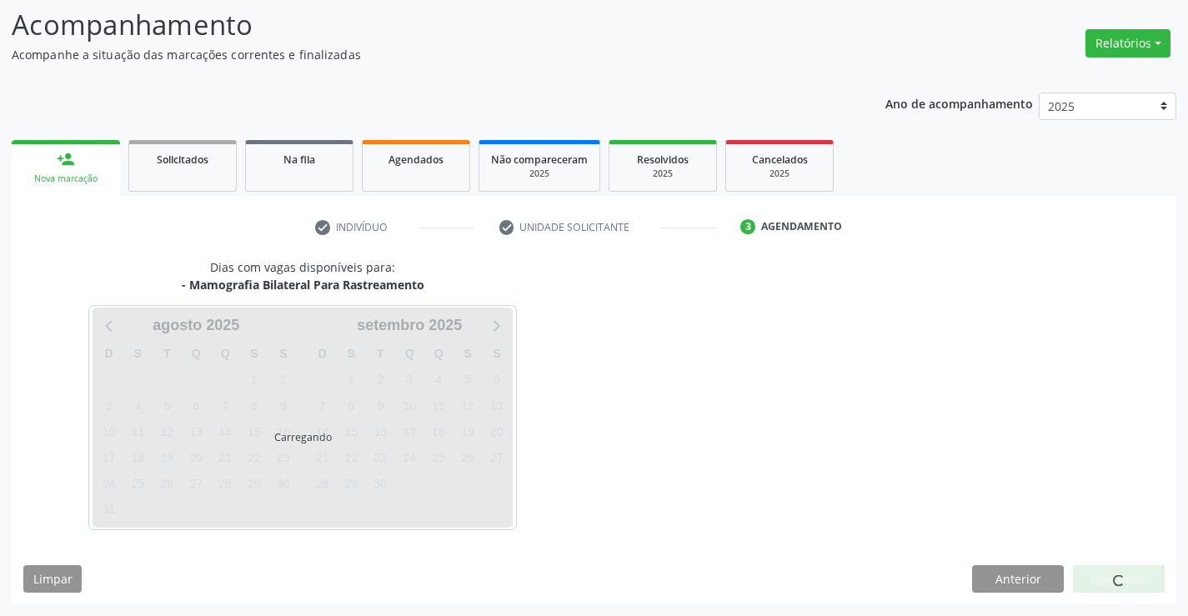
scroll to position [109, 0]
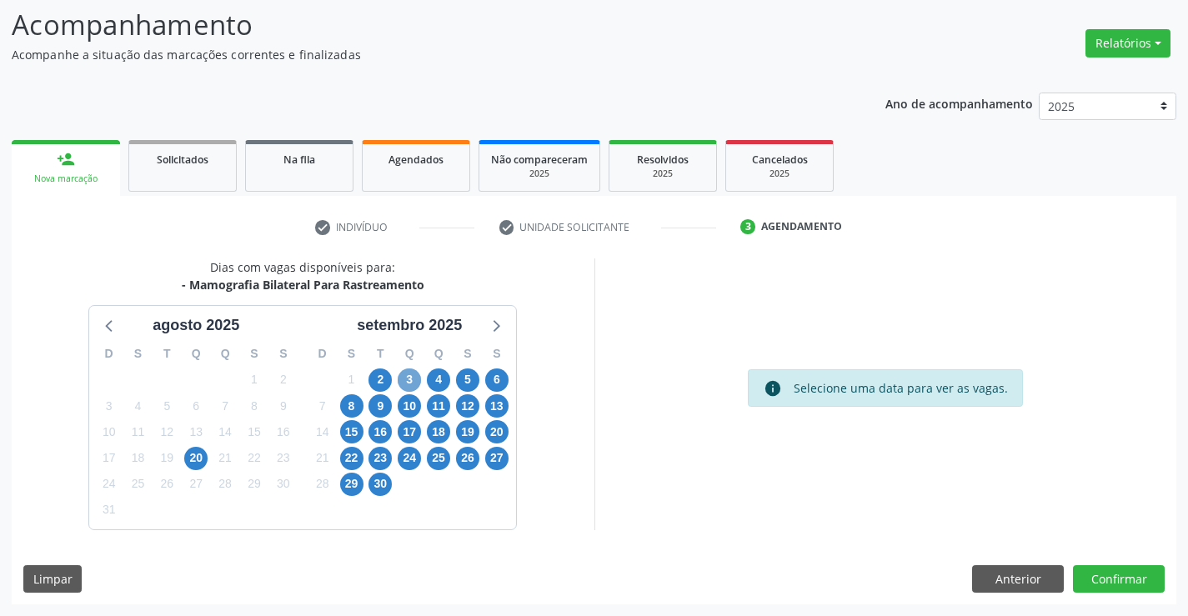
click at [407, 379] on span "3" at bounding box center [409, 379] width 23 height 23
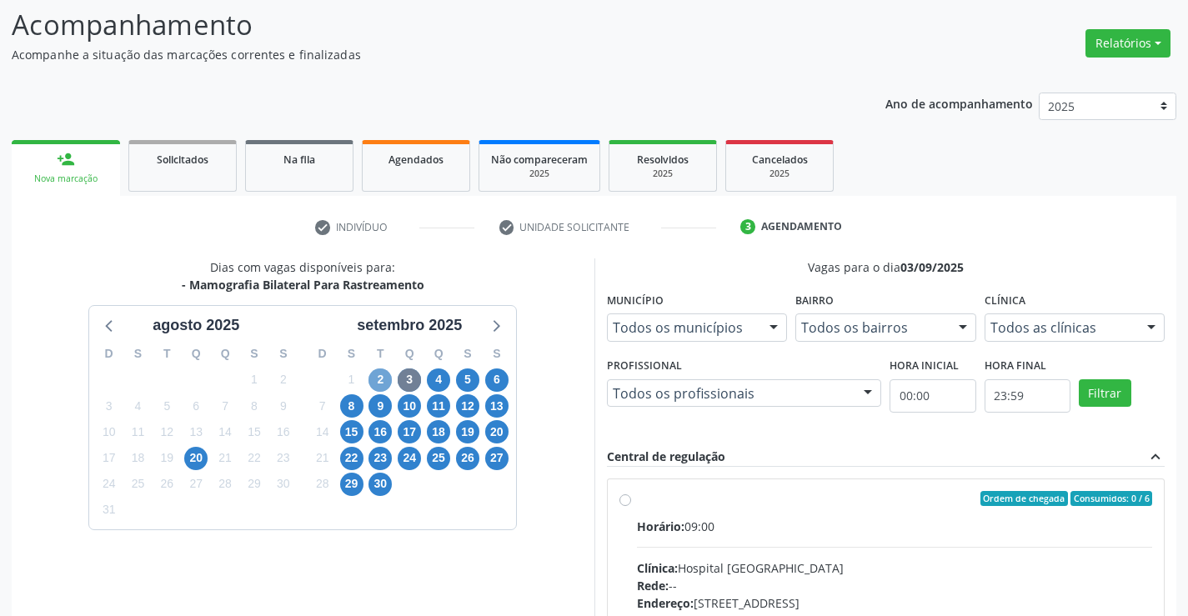
click at [373, 374] on span "2" at bounding box center [379, 379] width 23 height 23
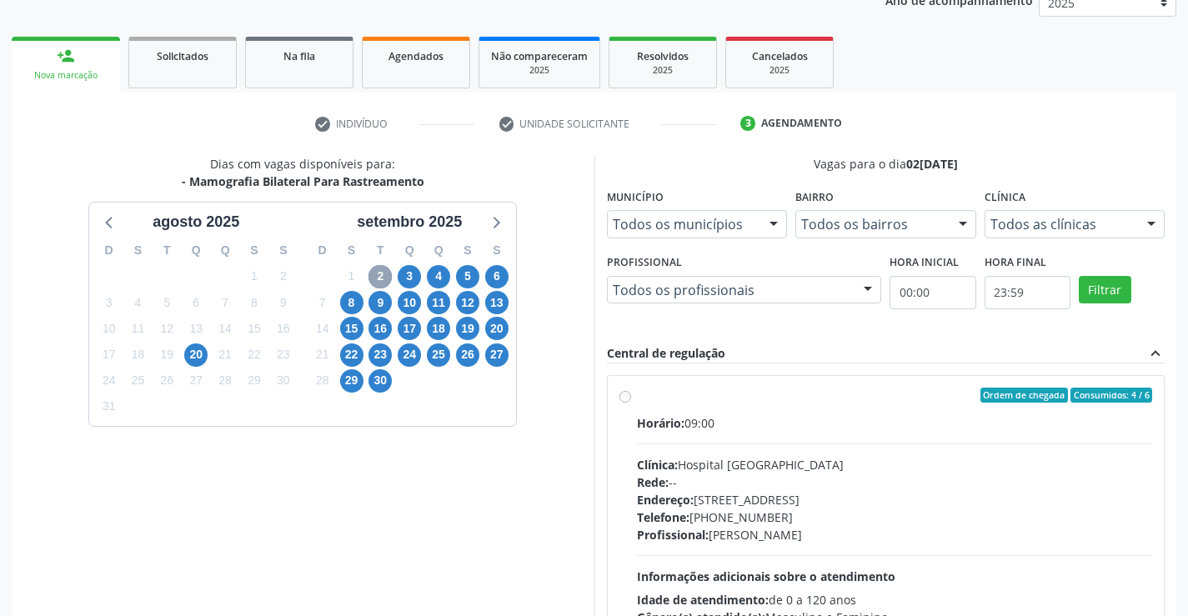
scroll to position [350, 0]
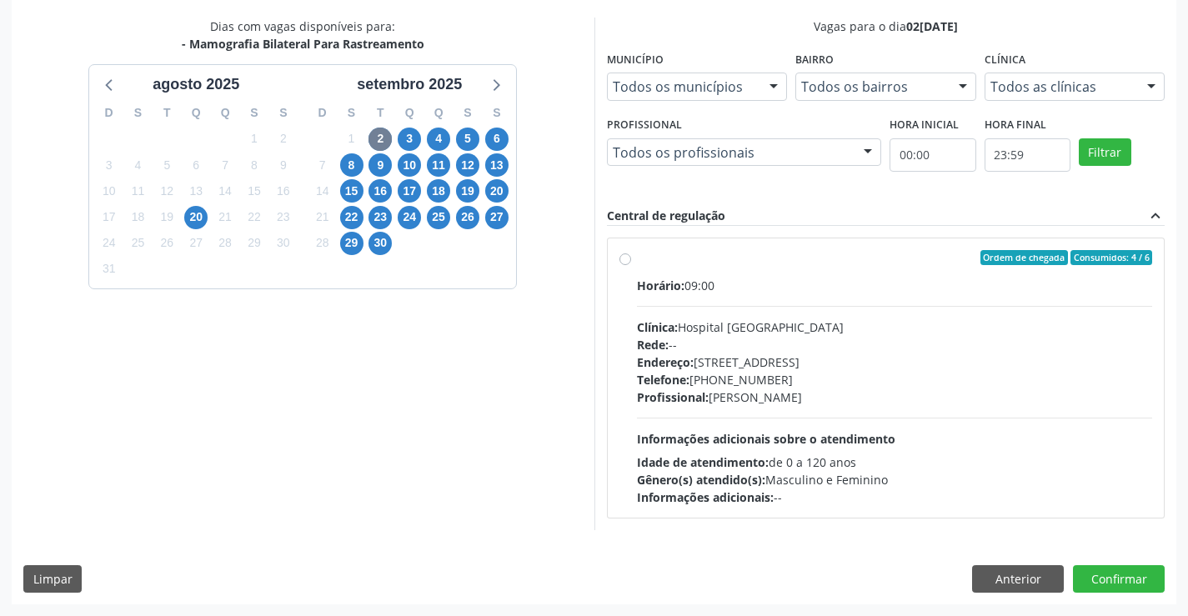
click at [701, 313] on div "Horário: 09:00 Clínica: Hospital Sao Francisco Rede: -- Endereço: Blocos, nº 25…" at bounding box center [895, 391] width 516 height 229
click at [631, 265] on input "Ordem de chegada Consumidos: 4 / 6 Horário: 09:00 Clínica: Hospital Sao Francis…" at bounding box center [625, 257] width 12 height 15
radio input "true"
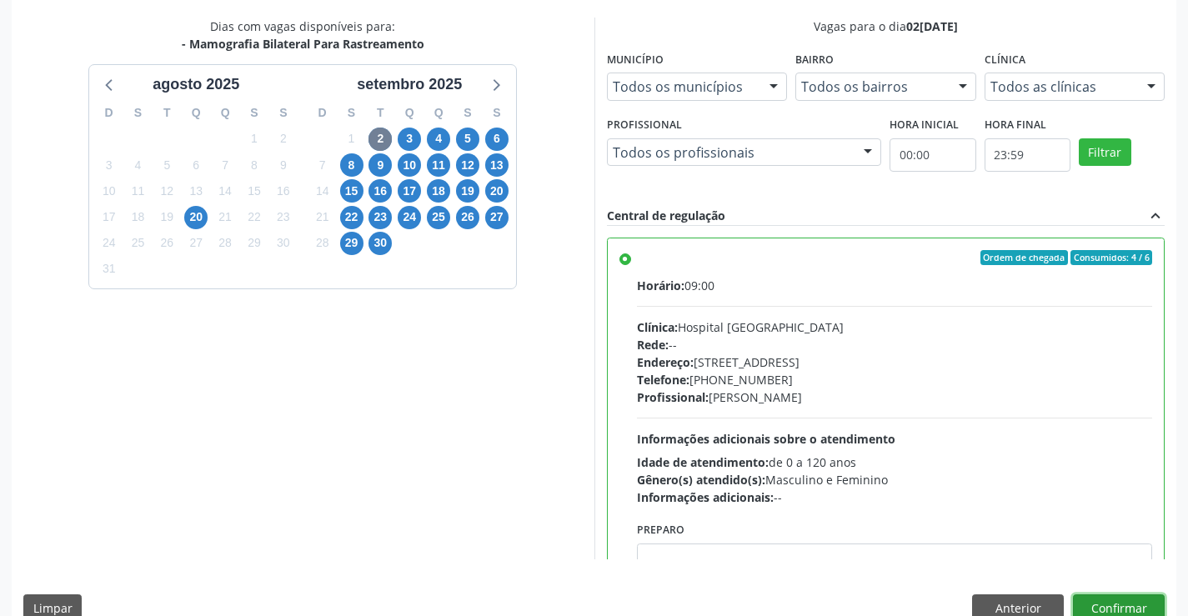
click at [1106, 609] on button "Confirmar" at bounding box center [1119, 608] width 92 height 28
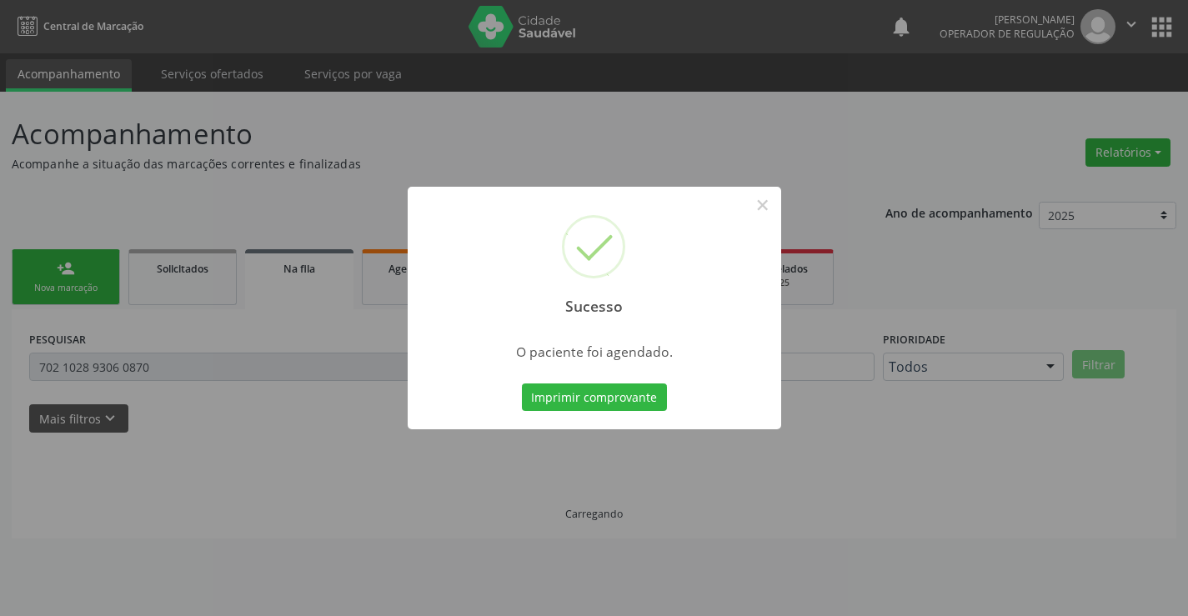
scroll to position [0, 0]
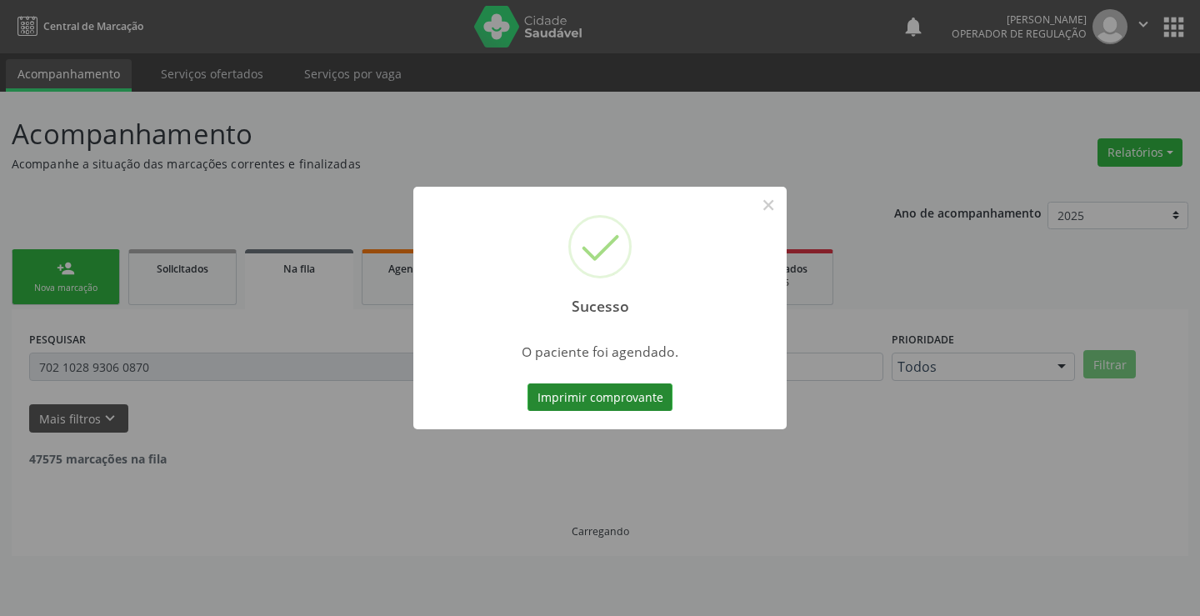
click at [647, 407] on button "Imprimir comprovante" at bounding box center [600, 397] width 145 height 28
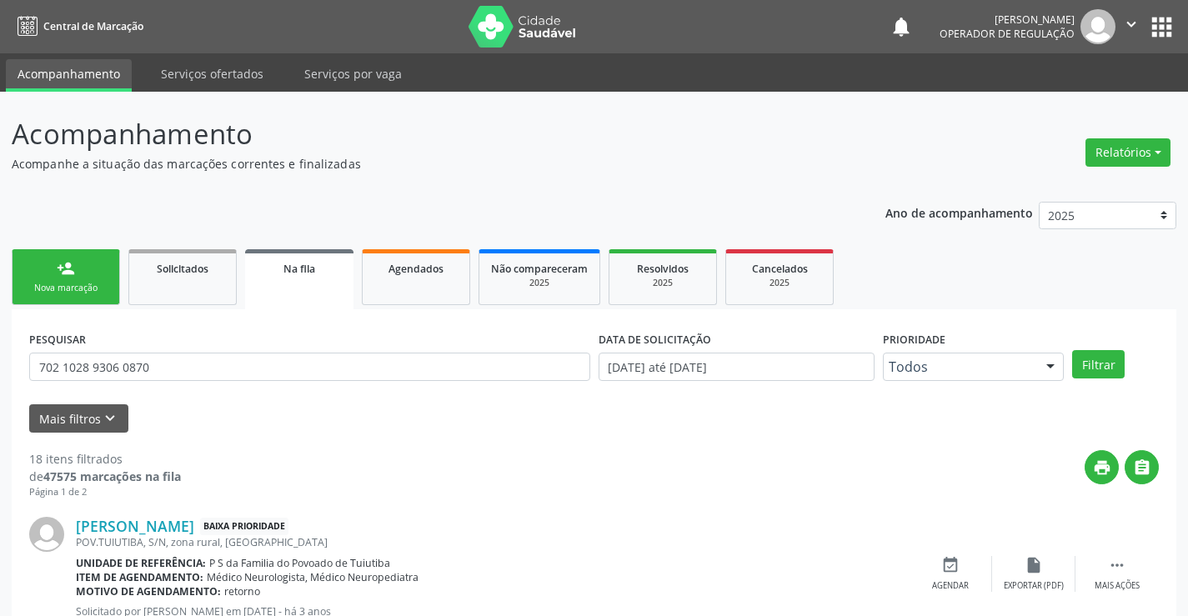
click at [47, 268] on link "person_add Nova marcação" at bounding box center [66, 277] width 108 height 56
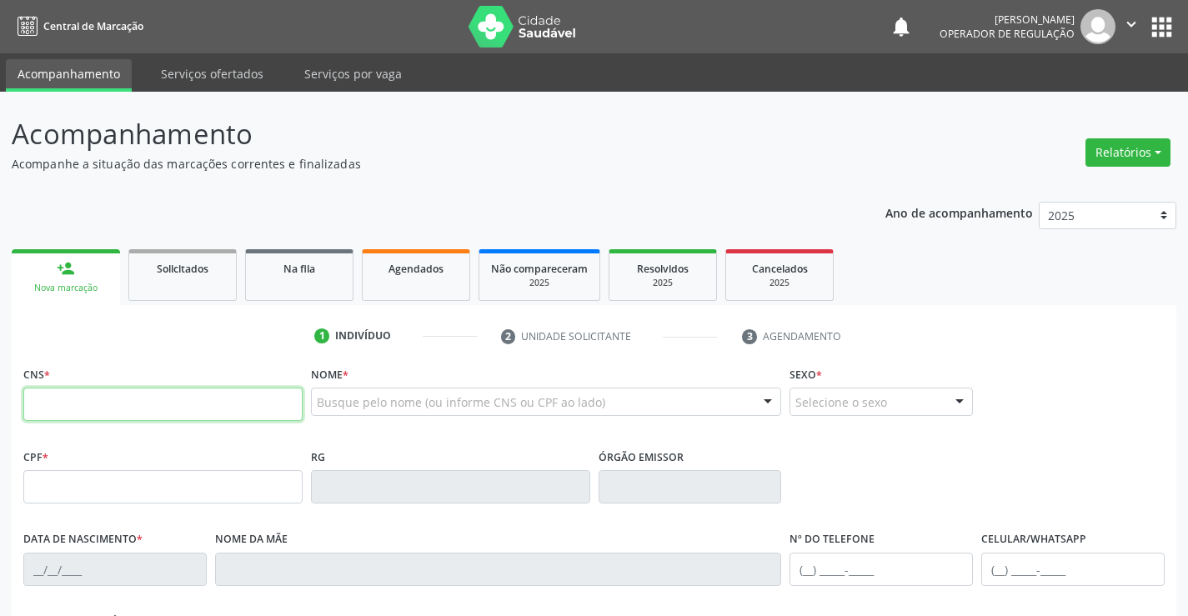
click at [82, 392] on input "text" at bounding box center [162, 404] width 279 height 33
type input "700 5005 5793 4656"
type input "0754774163"
type input "09/07/1975"
type input "(74) 9965-3667"
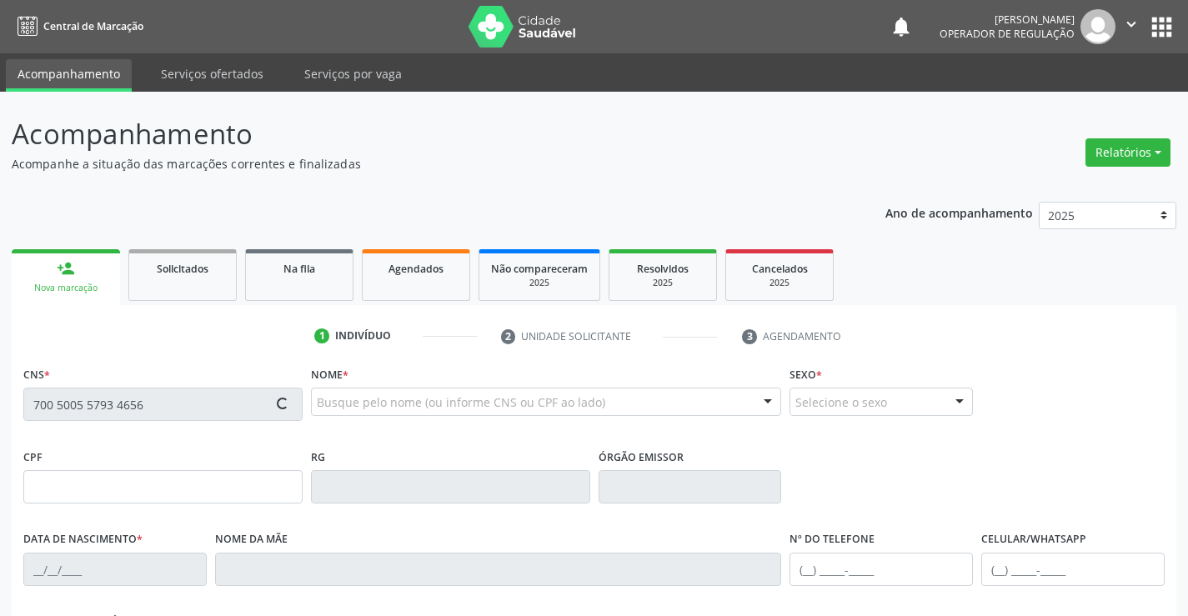
type input "S/N"
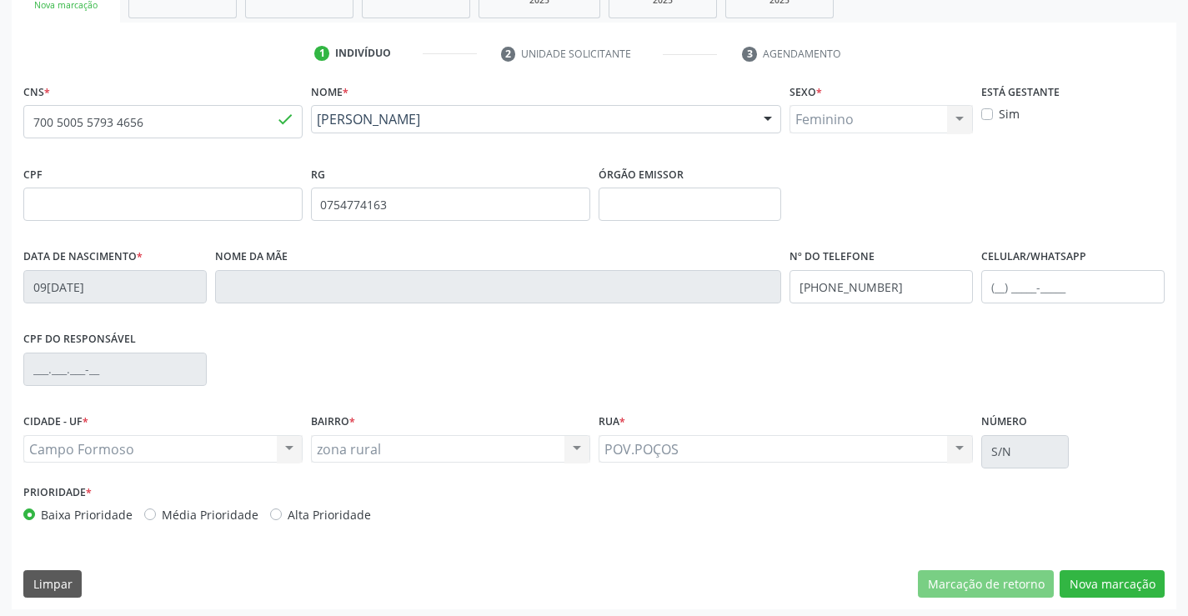
scroll to position [288, 0]
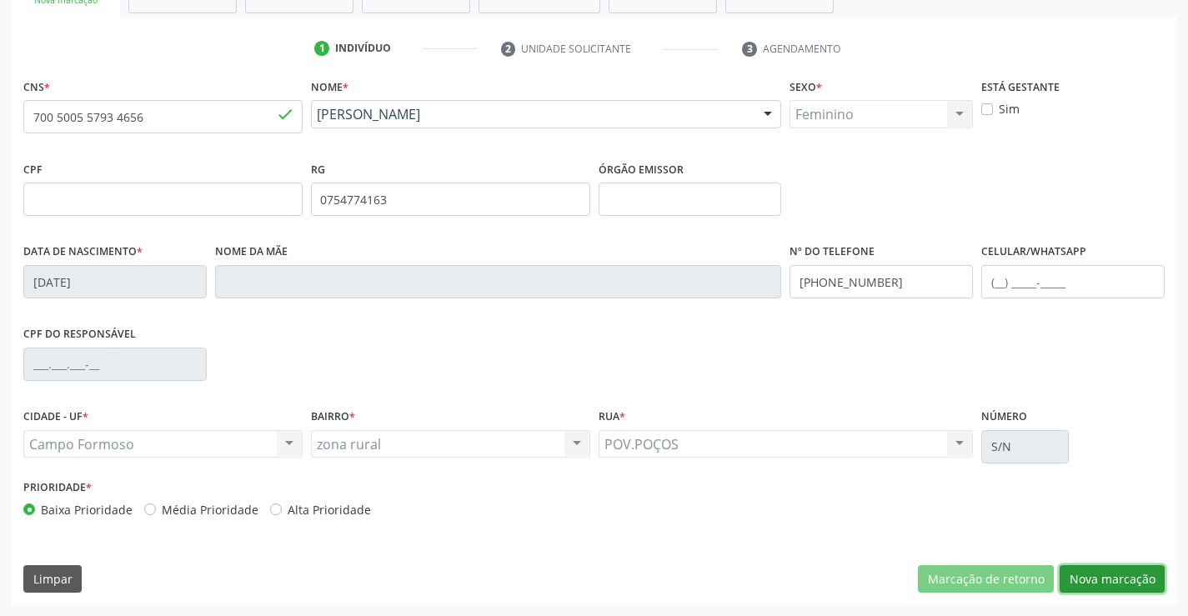
click at [1114, 579] on button "Nova marcação" at bounding box center [1111, 579] width 105 height 28
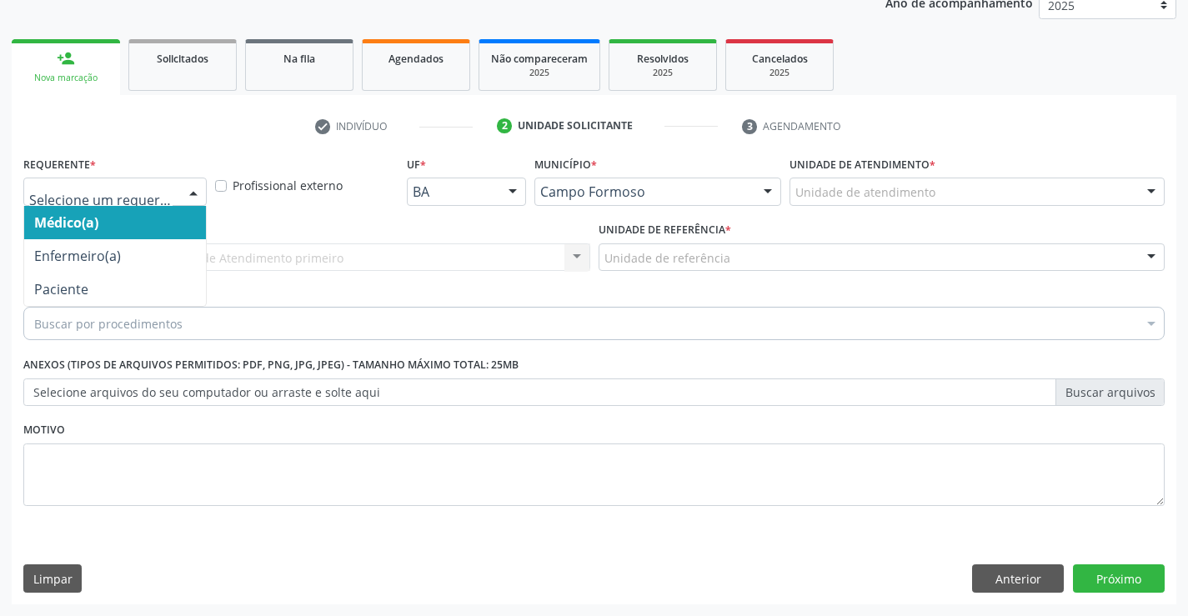
click at [173, 193] on div "Médico(a) Enfermeiro(a) Paciente Nenhum resultado encontrado para: " " Não há n…" at bounding box center [114, 192] width 183 height 28
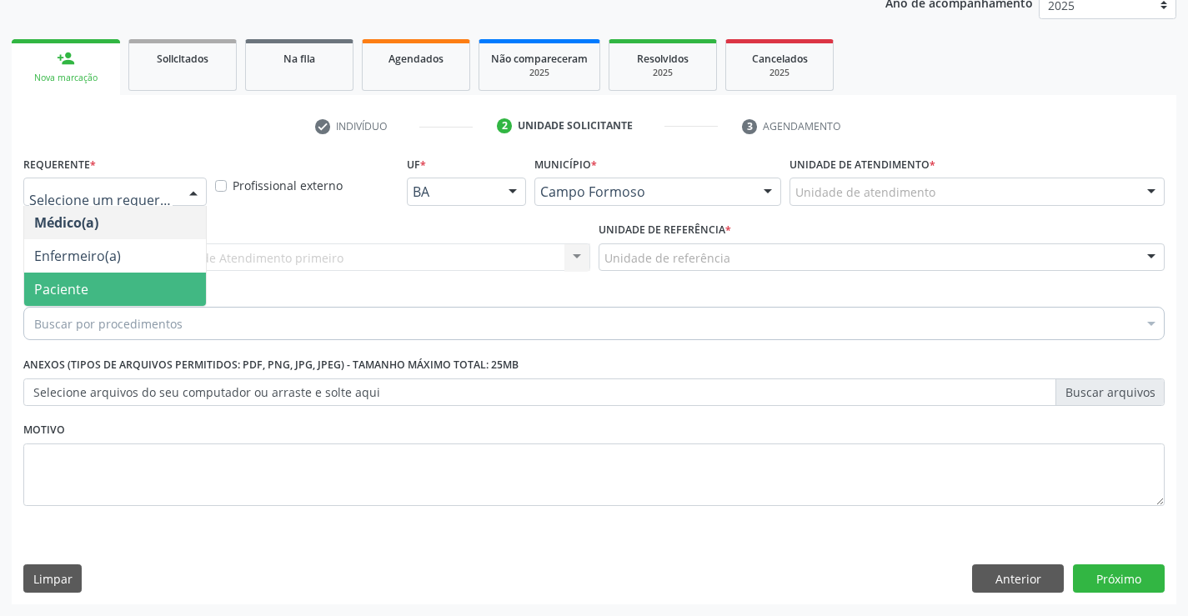
drag, startPoint x: 129, startPoint y: 282, endPoint x: 217, endPoint y: 251, distance: 92.8
click at [131, 279] on span "Paciente" at bounding box center [115, 289] width 182 height 33
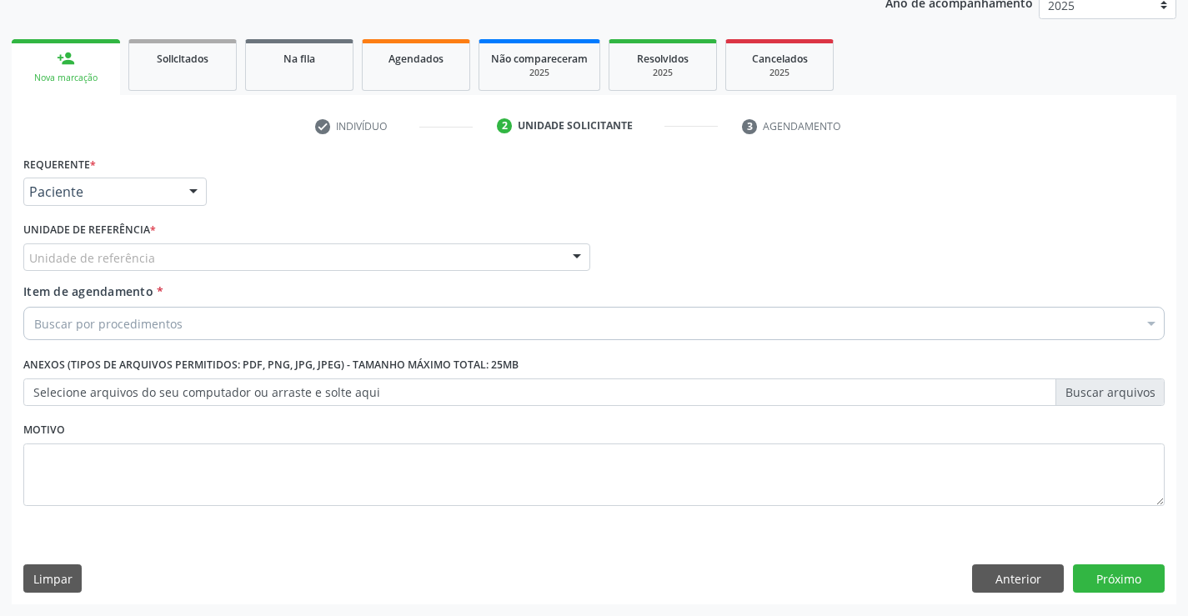
click at [229, 243] on div "Unidade de referência" at bounding box center [306, 257] width 567 height 28
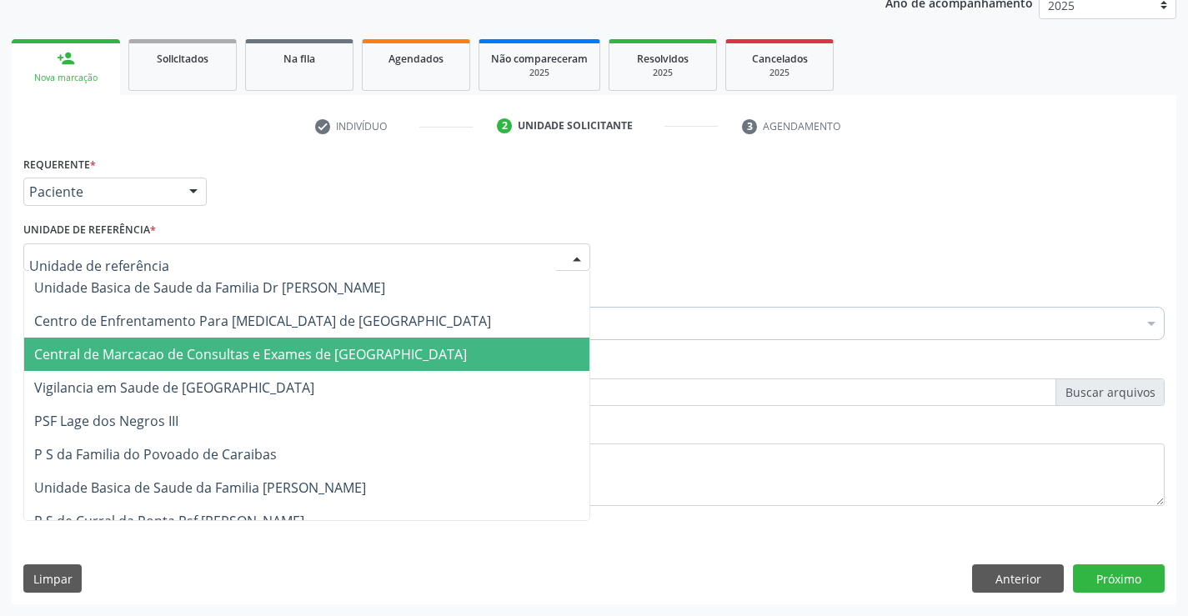
click at [255, 343] on span "Central de Marcacao de Consultas e Exames de [GEOGRAPHIC_DATA]" at bounding box center [306, 354] width 565 height 33
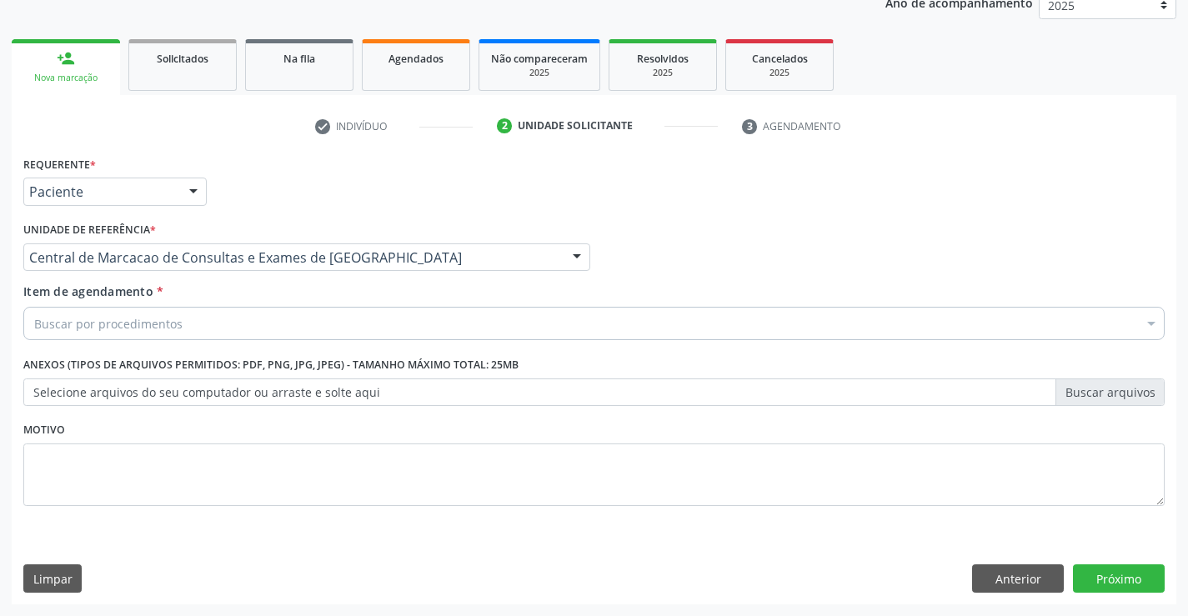
click at [283, 322] on div "Buscar por procedimentos" at bounding box center [593, 323] width 1141 height 33
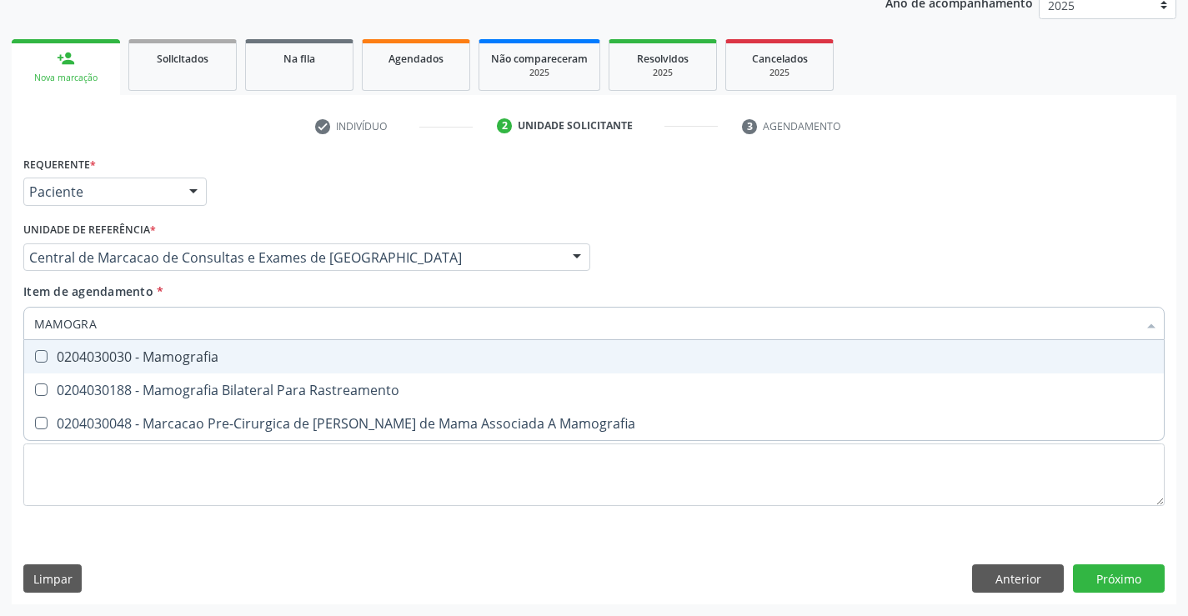
type input "MAMOGRAF"
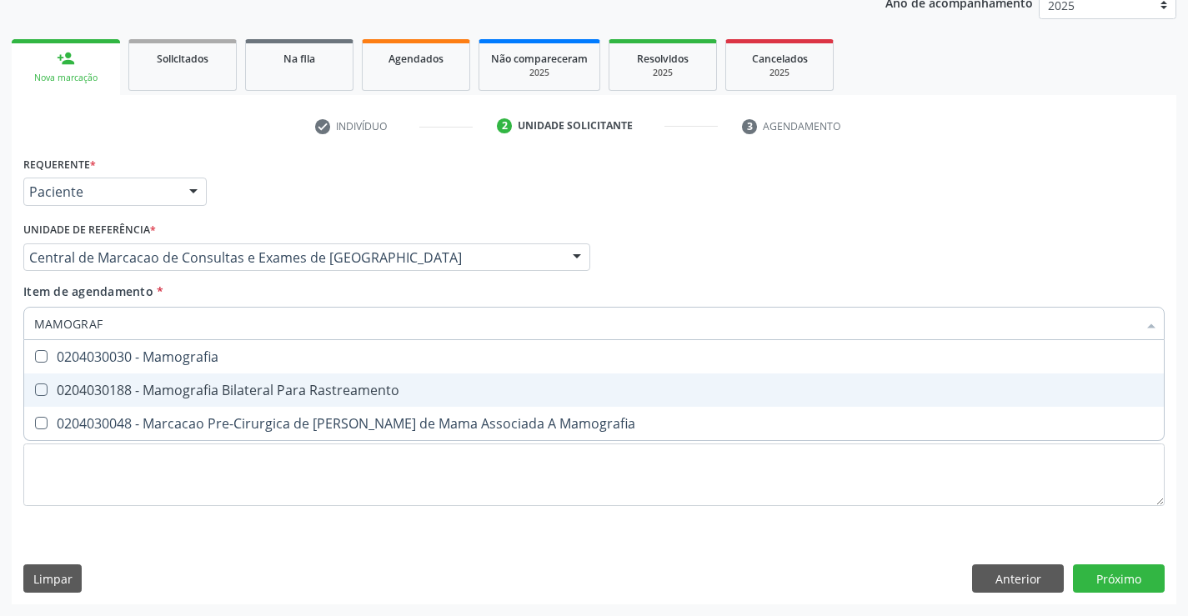
click at [278, 390] on div "0204030188 - Mamografia Bilateral Para Rastreamento" at bounding box center [594, 389] width 1120 height 13
checkbox Rastreamento "true"
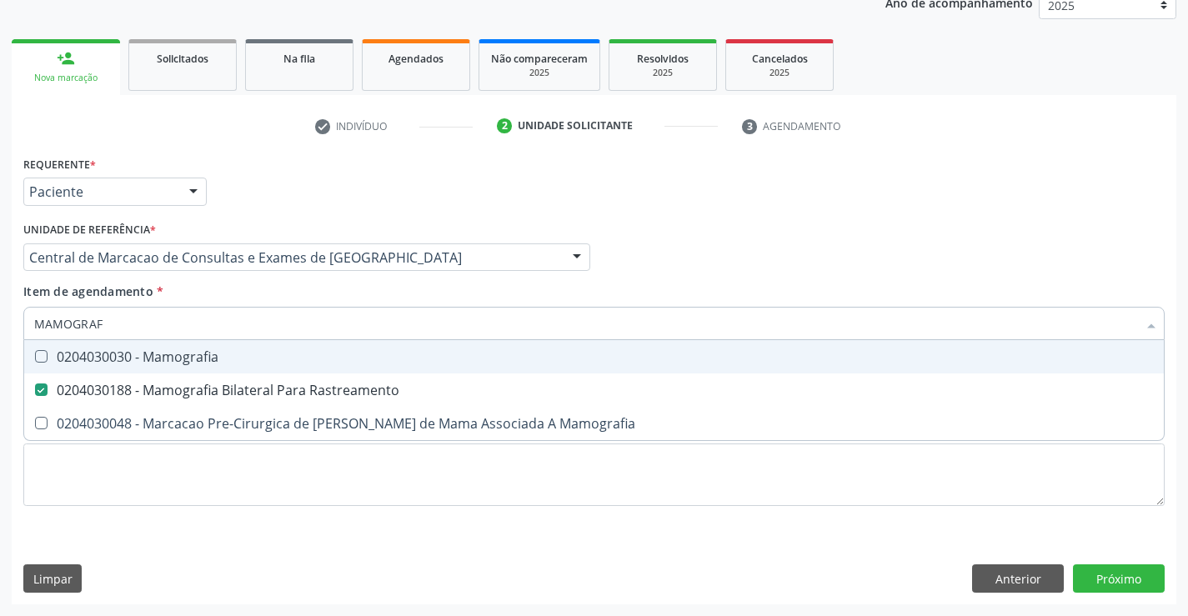
click at [789, 234] on div "Médico Solicitante Por favor, selecione a Unidade de Atendimento primeiro Nenhu…" at bounding box center [594, 250] width 1150 height 65
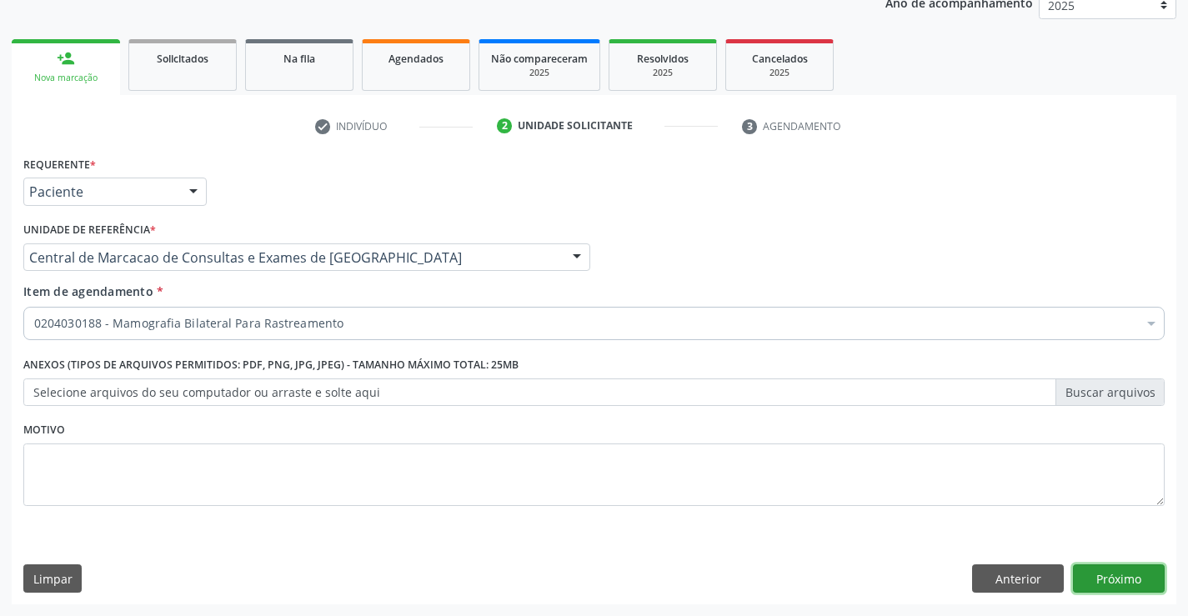
click at [1139, 580] on button "Próximo" at bounding box center [1119, 578] width 92 height 28
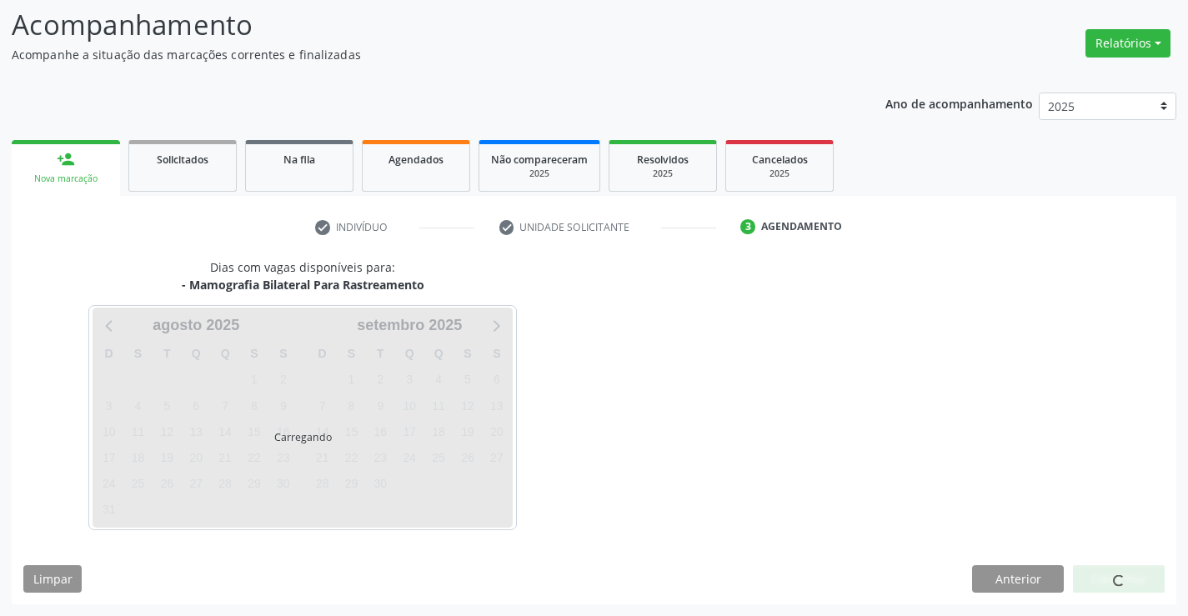
scroll to position [109, 0]
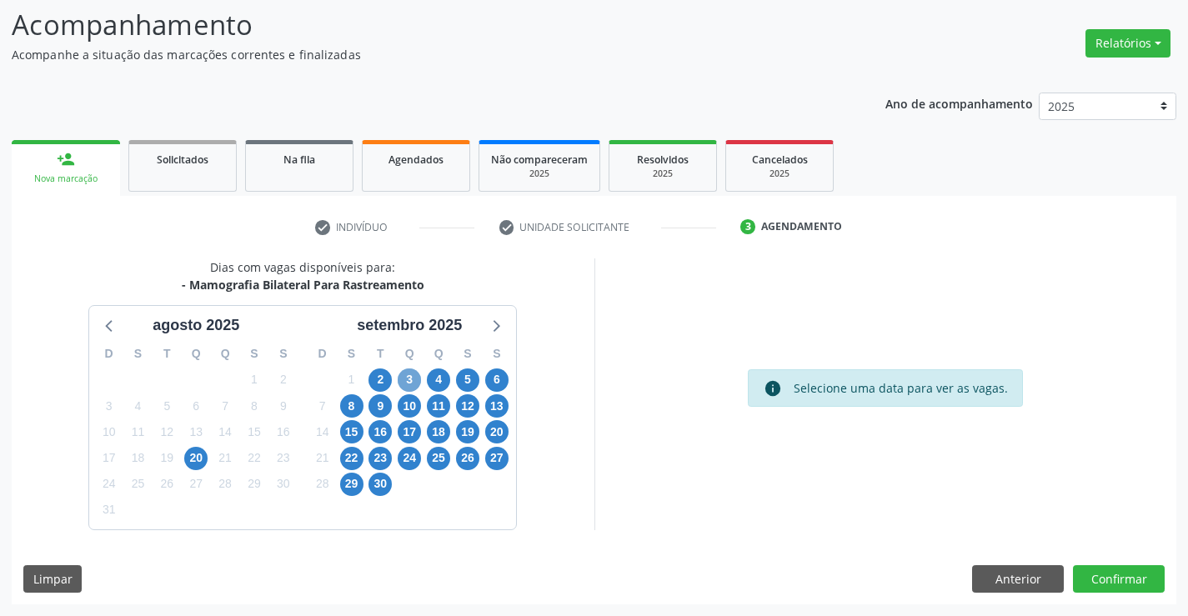
click at [403, 381] on span "3" at bounding box center [409, 379] width 23 height 23
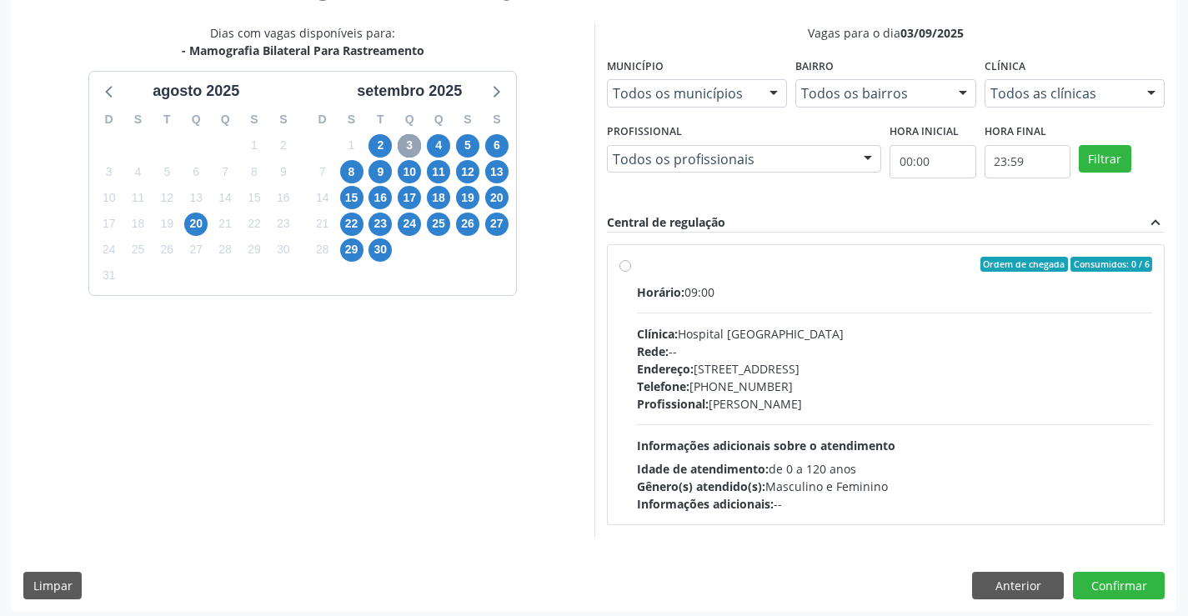
scroll to position [350, 0]
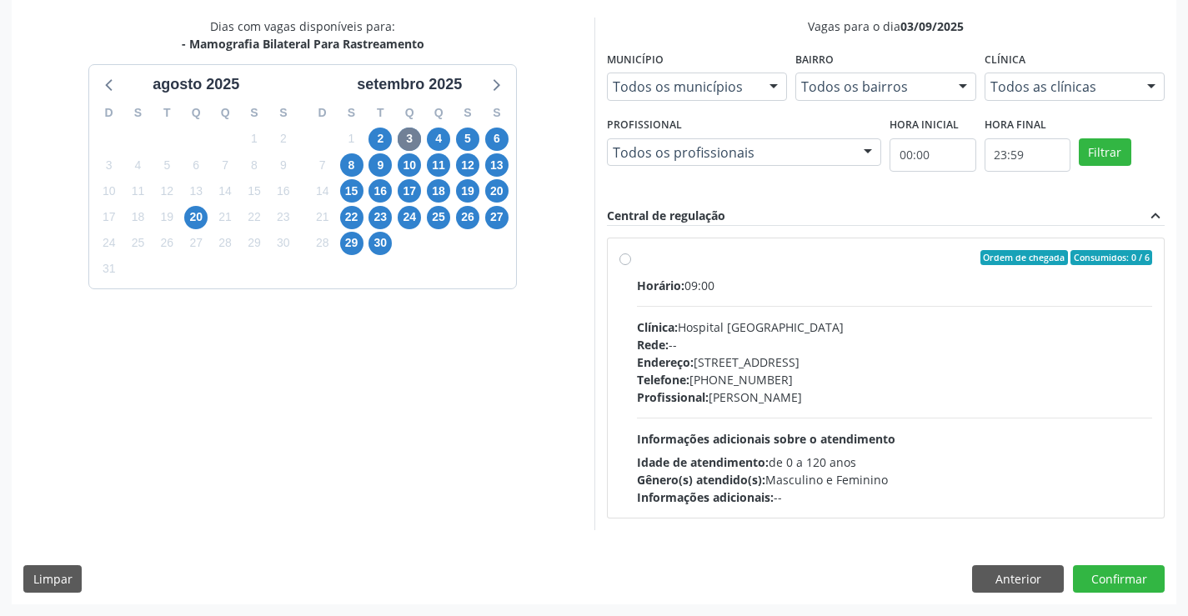
click at [744, 405] on div "Profissional: Joel da Rocha Almeida" at bounding box center [895, 397] width 516 height 18
click at [631, 265] on input "Ordem de chegada Consumidos: 0 / 6 Horário: 09:00 Clínica: Hospital Sao Francis…" at bounding box center [625, 257] width 12 height 15
radio input "true"
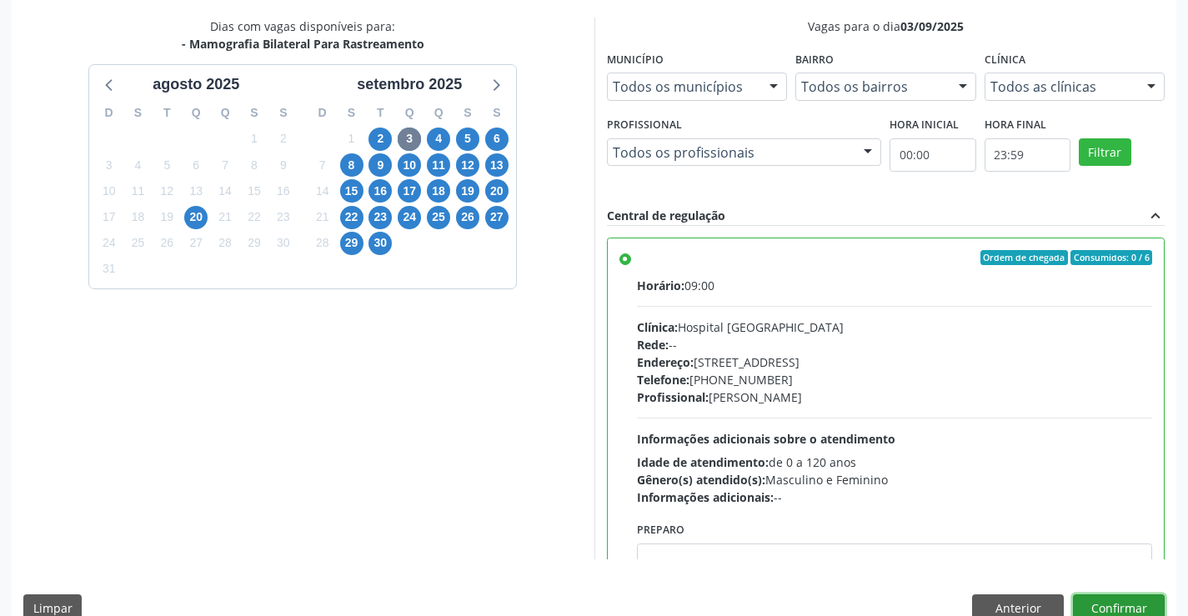
click at [1150, 607] on button "Confirmar" at bounding box center [1119, 608] width 92 height 28
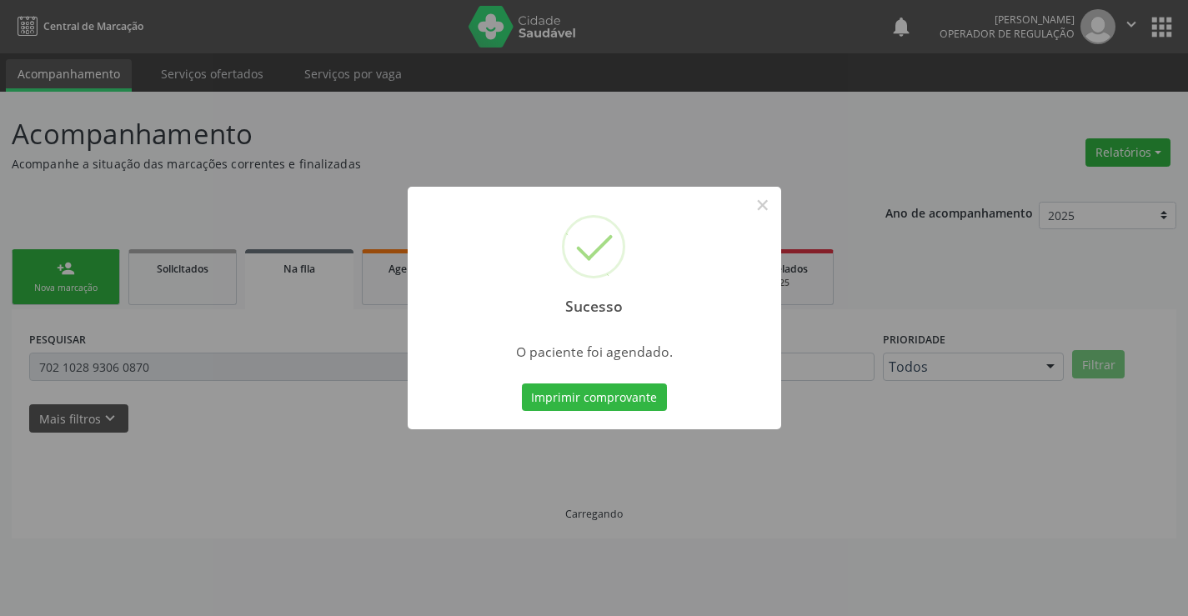
scroll to position [0, 0]
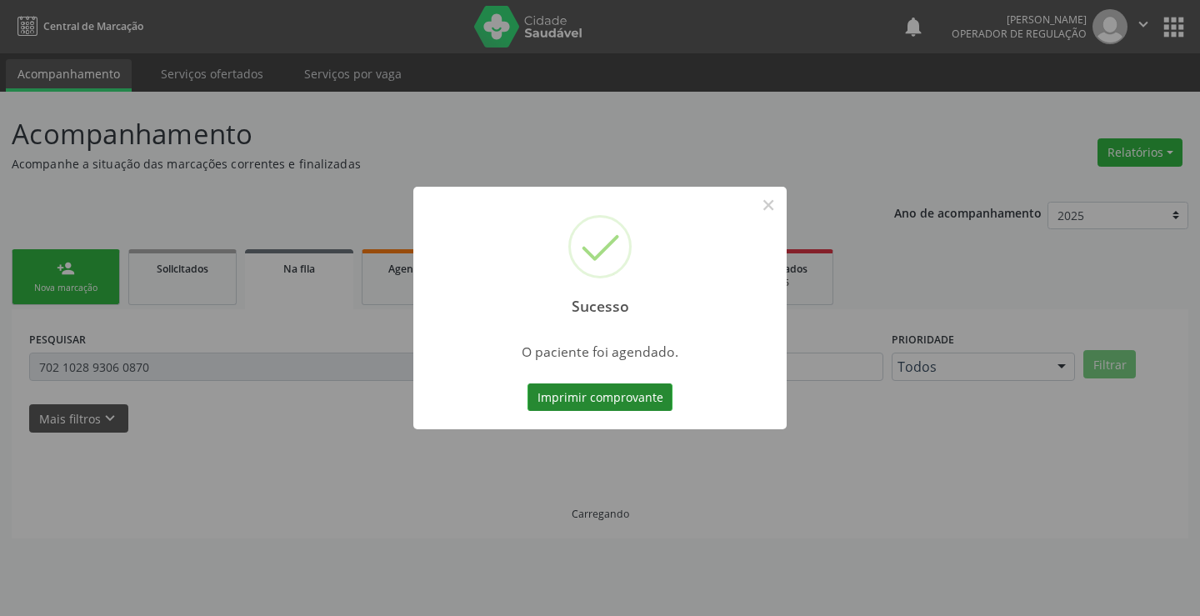
click at [646, 384] on button "Imprimir comprovante" at bounding box center [600, 397] width 145 height 28
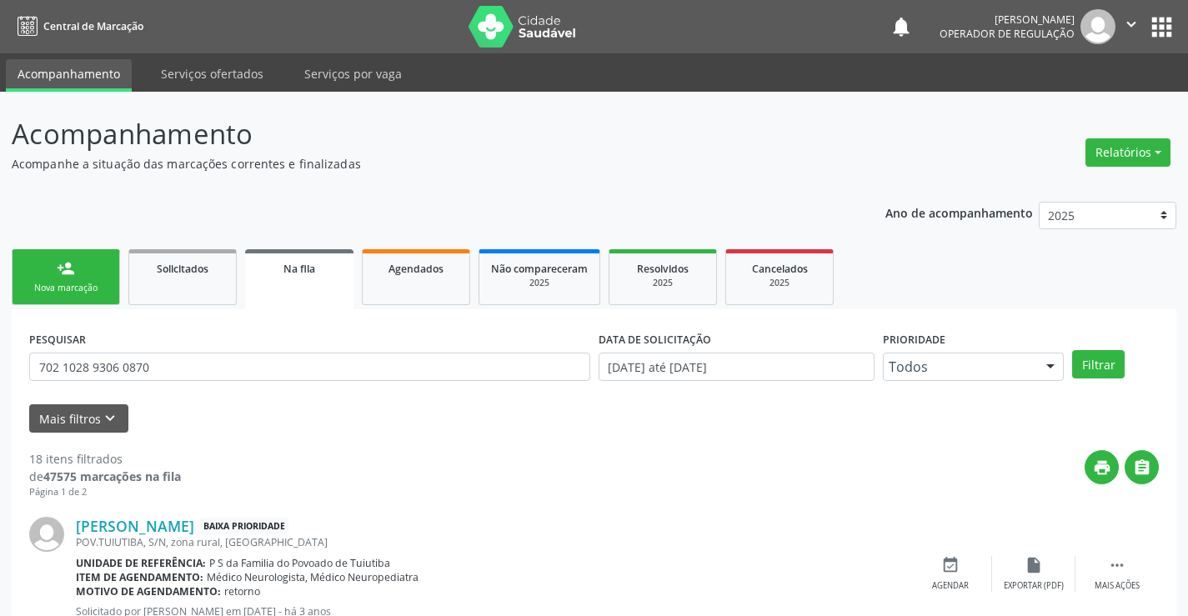
drag, startPoint x: 103, startPoint y: 261, endPoint x: 274, endPoint y: 265, distance: 170.9
click at [103, 263] on link "person_add Nova marcação" at bounding box center [66, 277] width 108 height 56
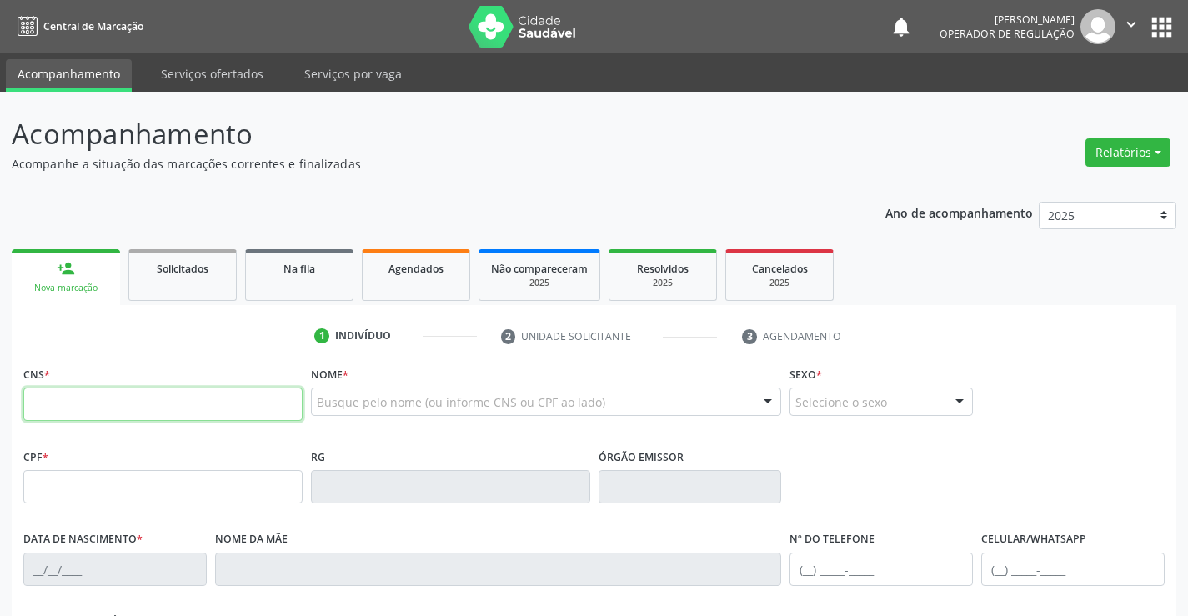
click at [118, 399] on input "text" at bounding box center [162, 404] width 279 height 33
type input "706 7025 5917 3716"
type input "16/03/1972"
type input "(74) 99189-4961"
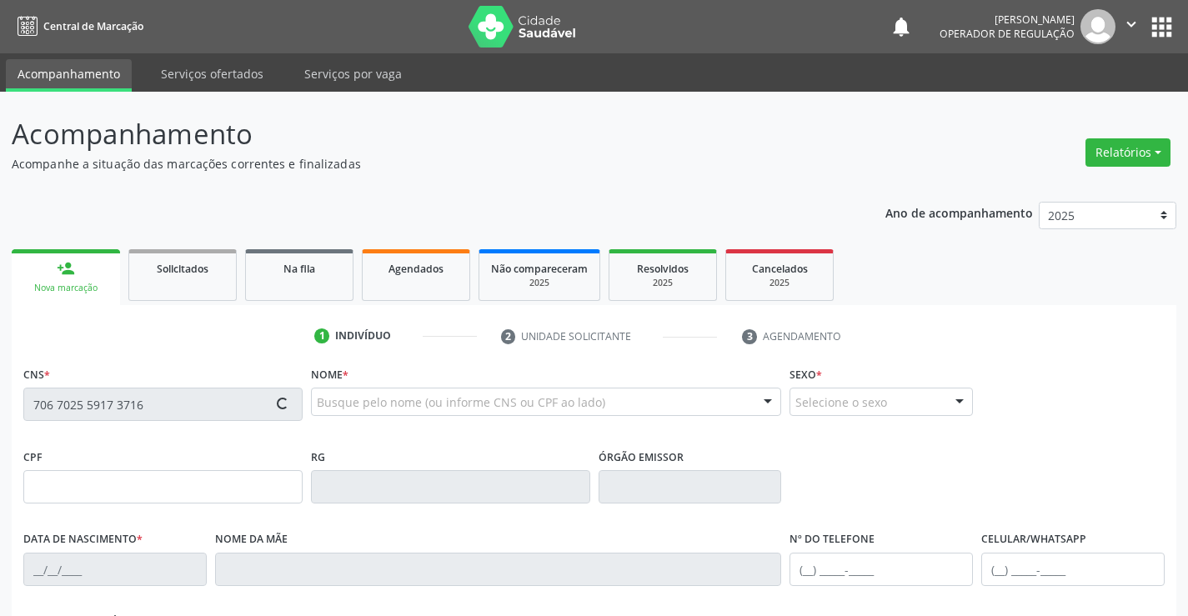
type input "118"
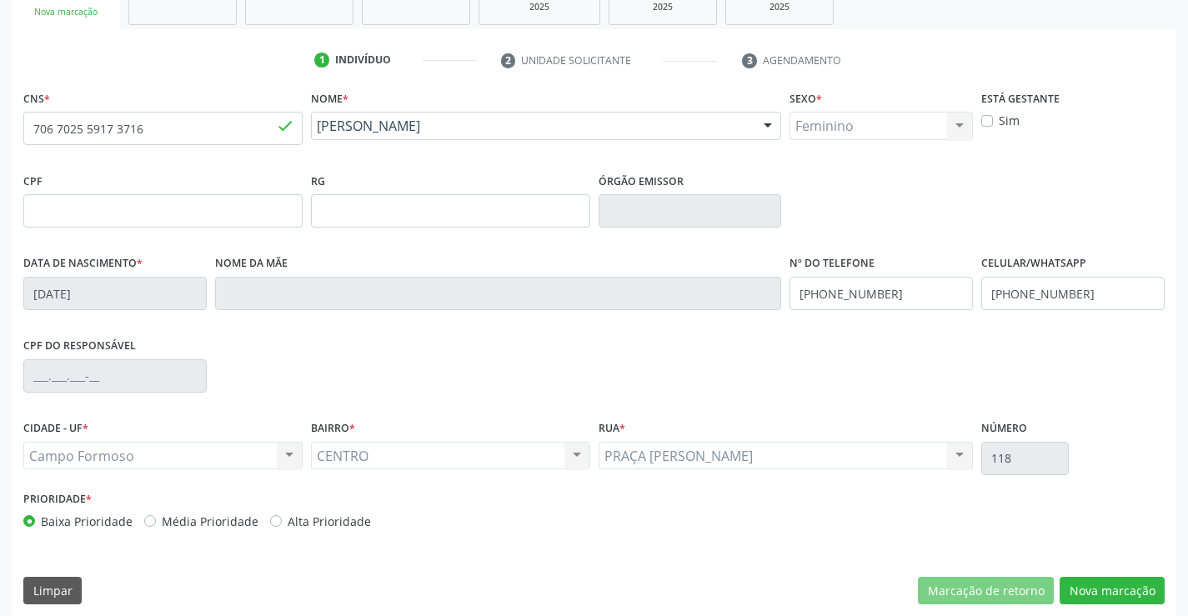
scroll to position [288, 0]
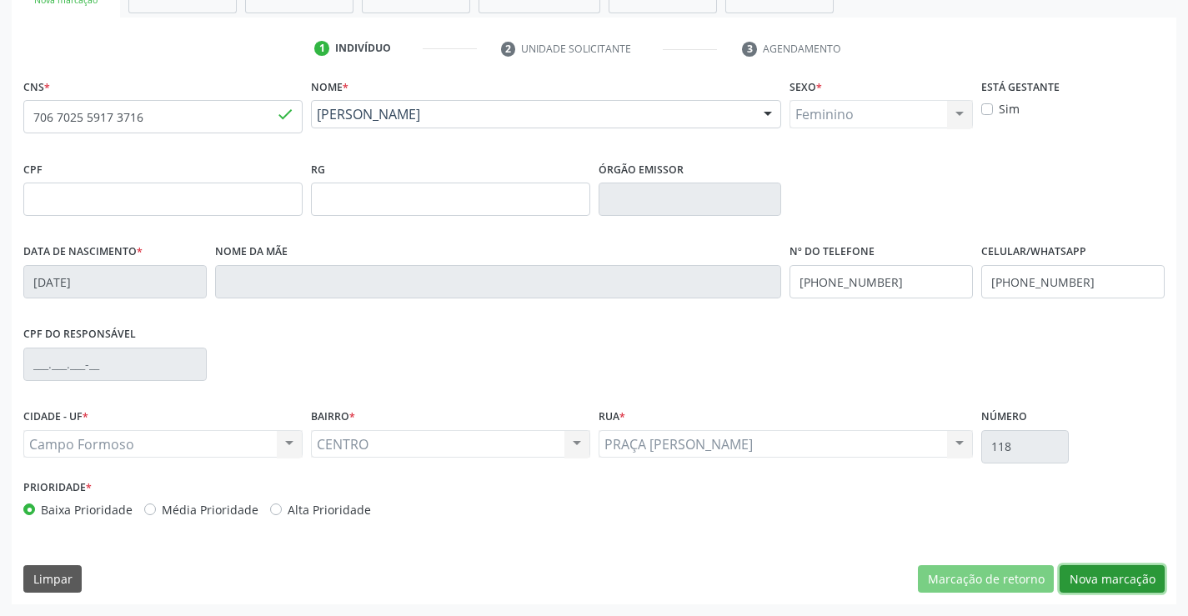
click at [1092, 583] on button "Nova marcação" at bounding box center [1111, 579] width 105 height 28
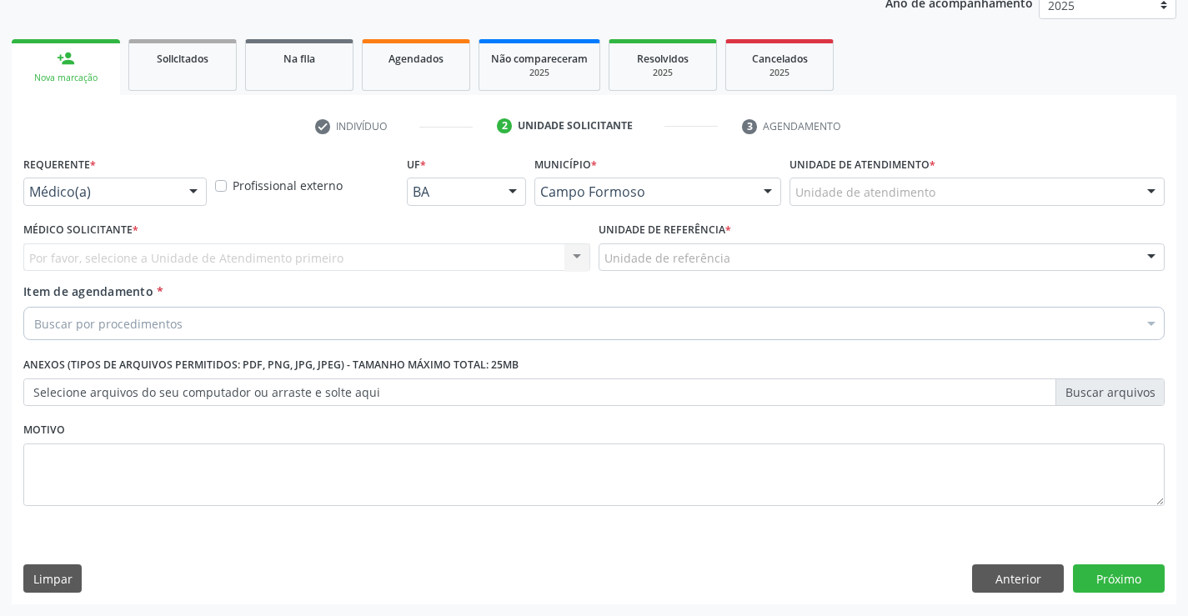
scroll to position [210, 0]
click at [195, 187] on div at bounding box center [193, 192] width 25 height 28
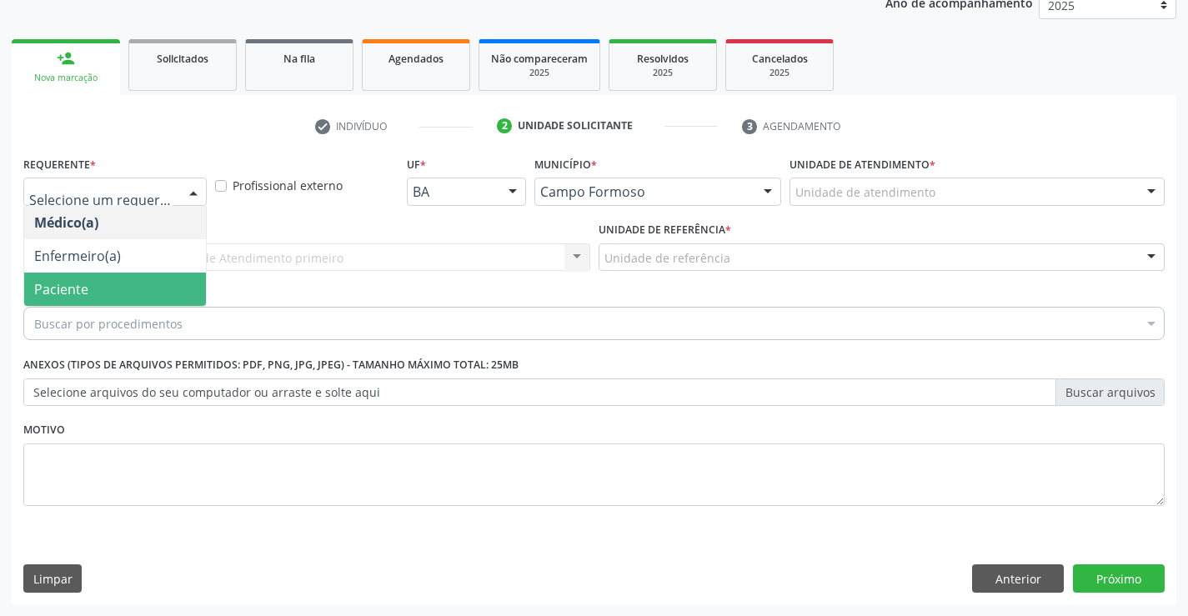
drag, startPoint x: 96, startPoint y: 287, endPoint x: 305, endPoint y: 271, distance: 209.8
click at [118, 287] on span "Paciente" at bounding box center [115, 289] width 182 height 33
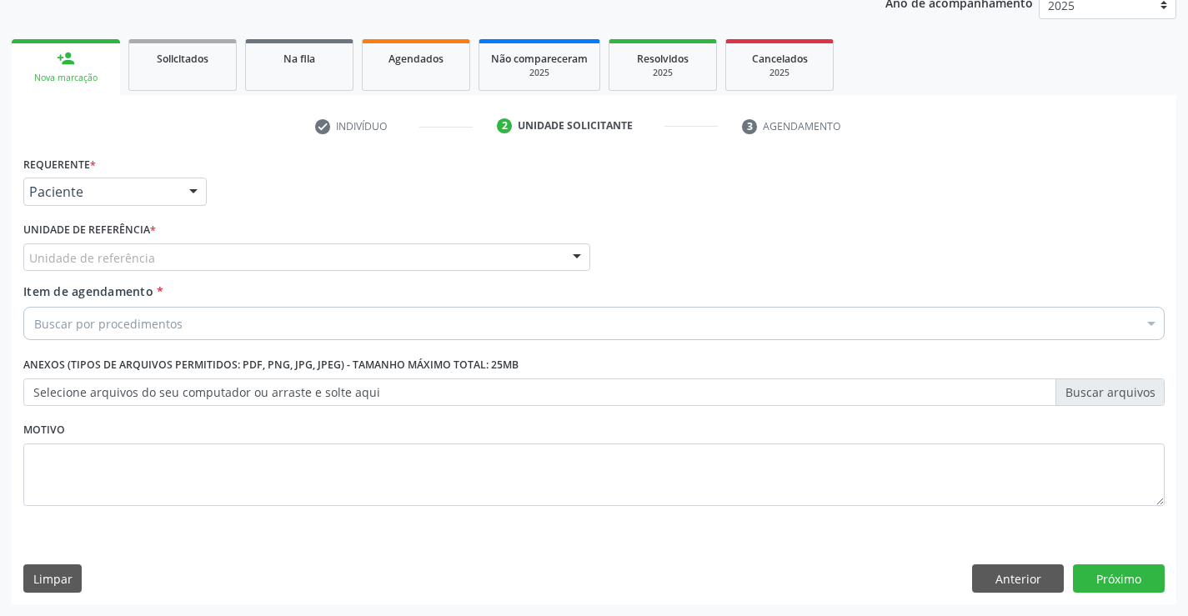
click at [304, 259] on div "Unidade de referência" at bounding box center [306, 257] width 567 height 28
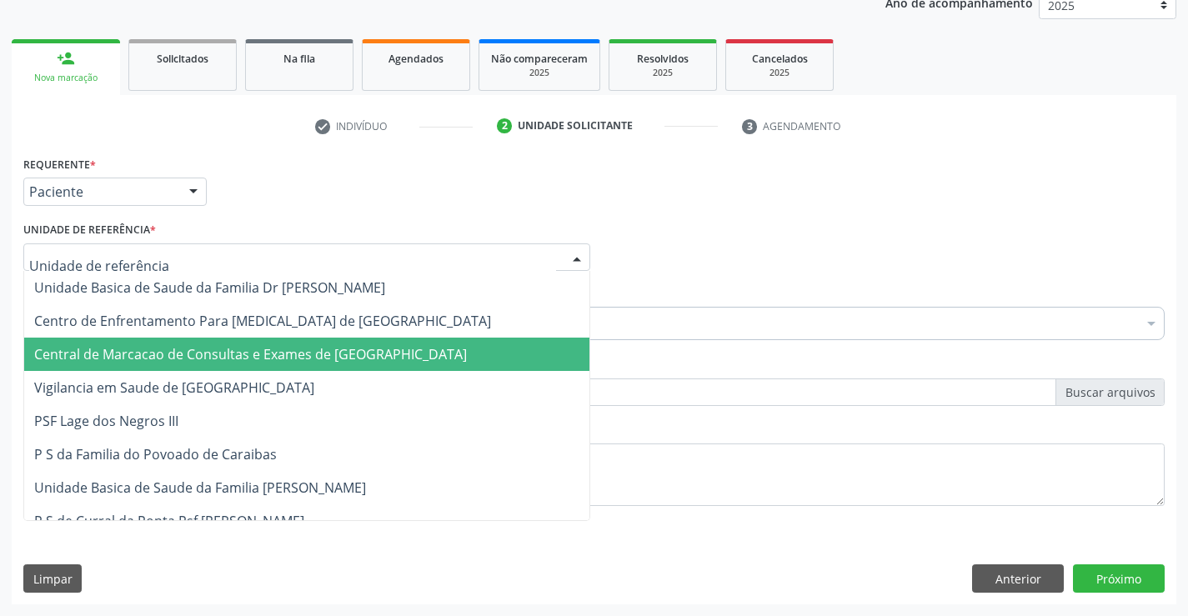
click at [293, 356] on span "Central de Marcacao de Consultas e Exames de [GEOGRAPHIC_DATA]" at bounding box center [250, 354] width 433 height 18
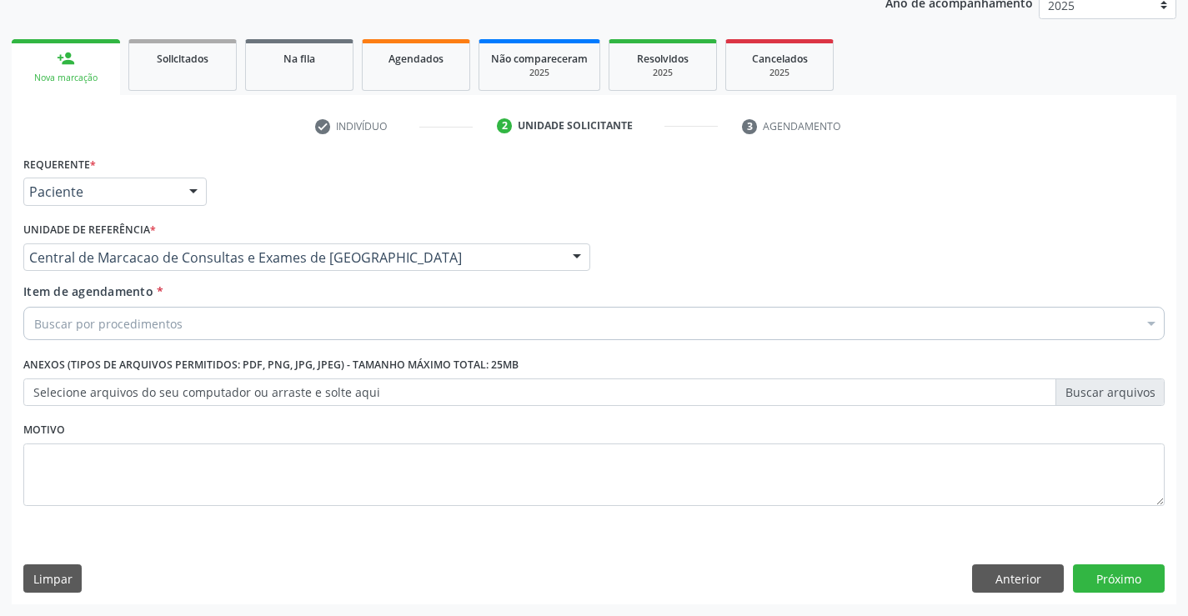
click at [334, 311] on div "Buscar por procedimentos" at bounding box center [593, 323] width 1141 height 33
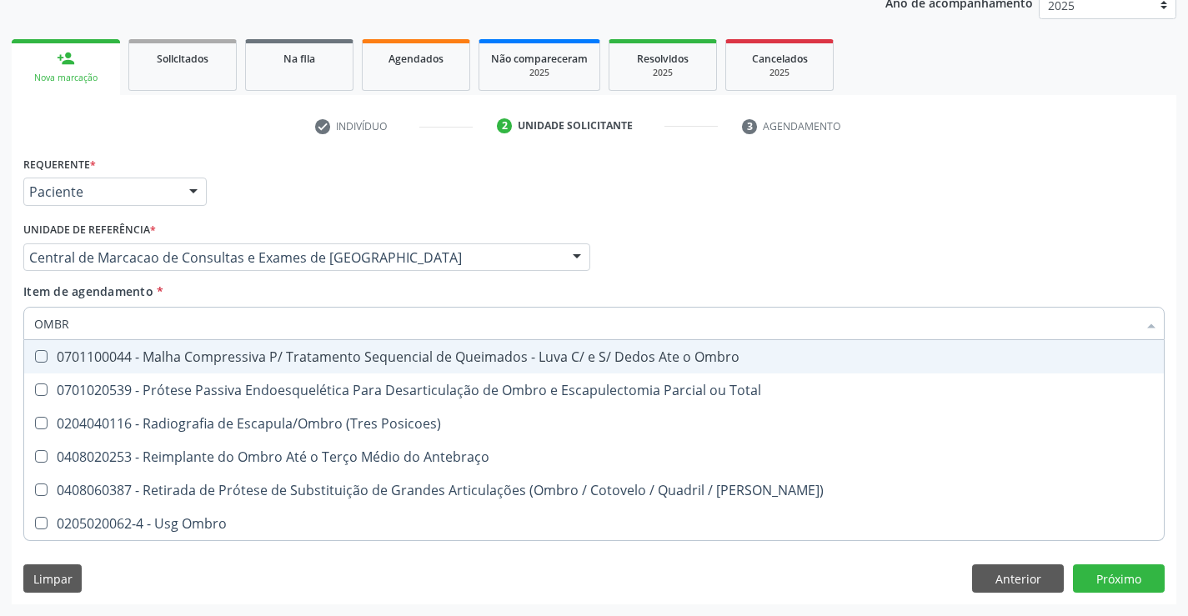
type input "OMBRO"
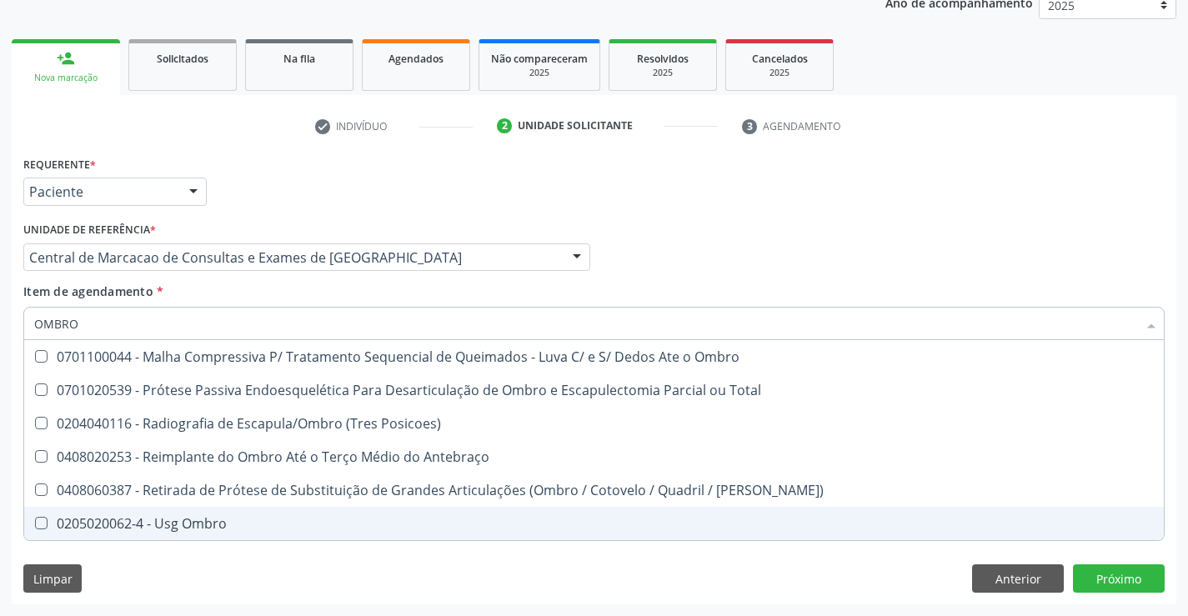
click at [188, 519] on div "0205020062-4 - Usg Ombro" at bounding box center [594, 523] width 1120 height 13
checkbox Ombro "true"
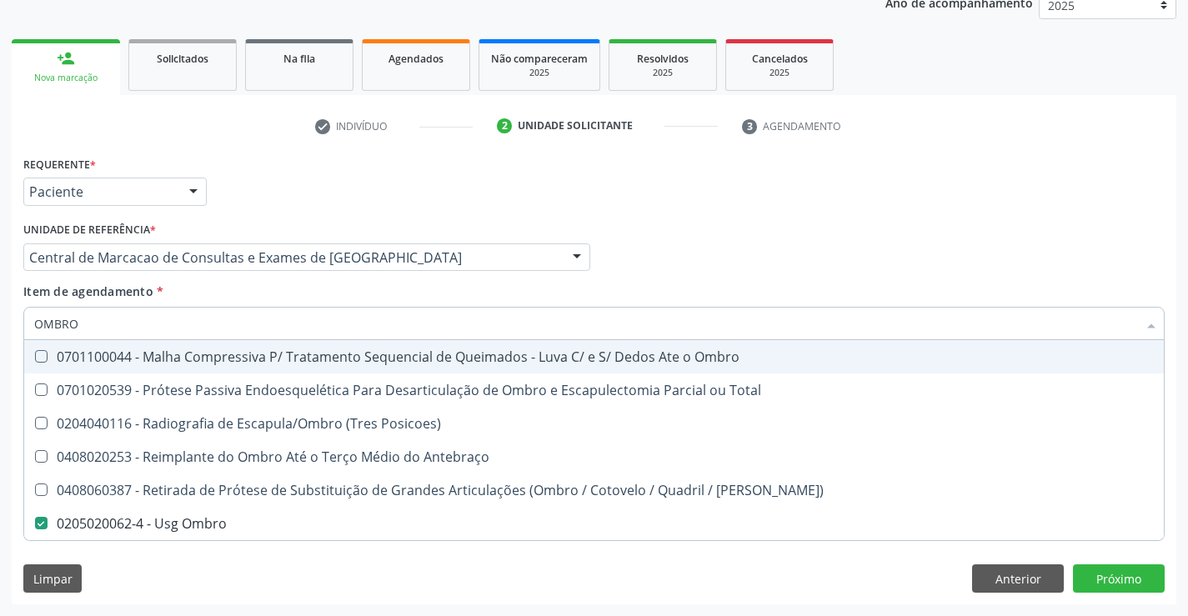
click at [219, 313] on input "OMBRO" at bounding box center [585, 323] width 1103 height 33
type input "RE"
checkbox Ombro "false"
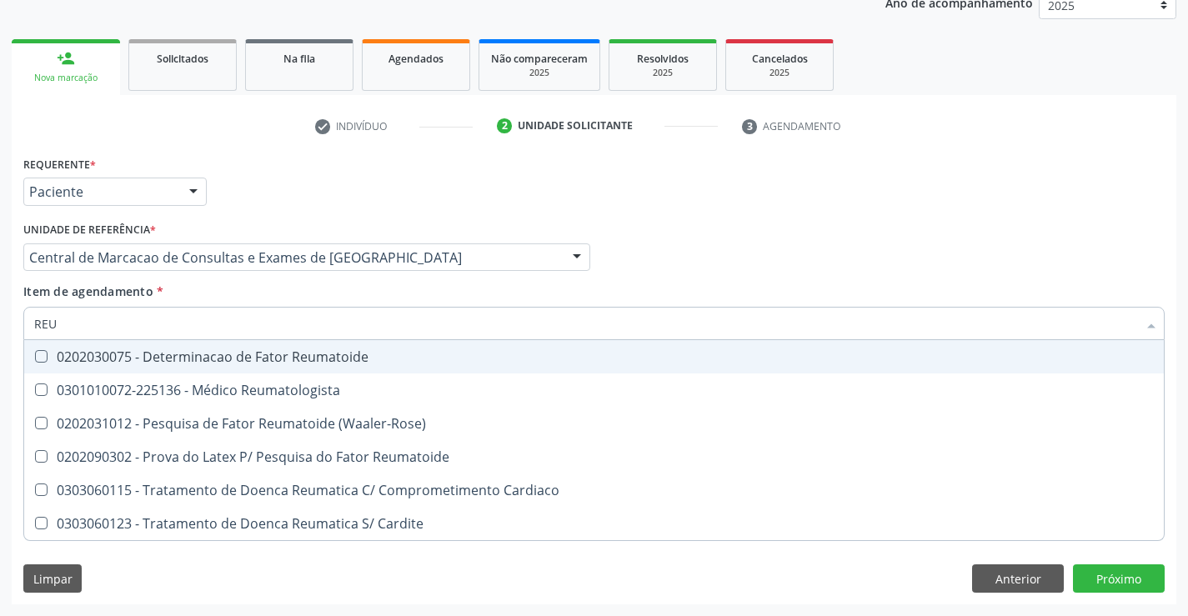
type input "REUM"
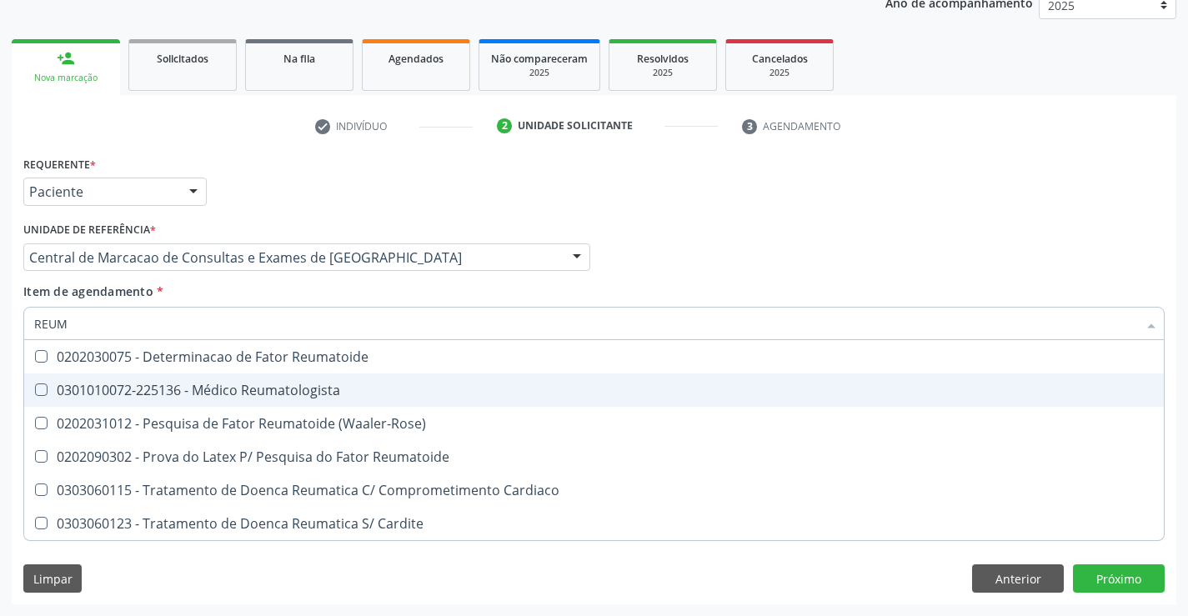
click at [319, 392] on div "0301010072-225136 - Médico Reumatologista" at bounding box center [594, 389] width 1120 height 13
checkbox Reumatologista "true"
click at [1126, 579] on div "Requerente * Paciente Médico(a) Enfermeiro(a) Paciente Nenhum resultado encontr…" at bounding box center [594, 378] width 1165 height 453
checkbox \(Waaler-Rose\) "true"
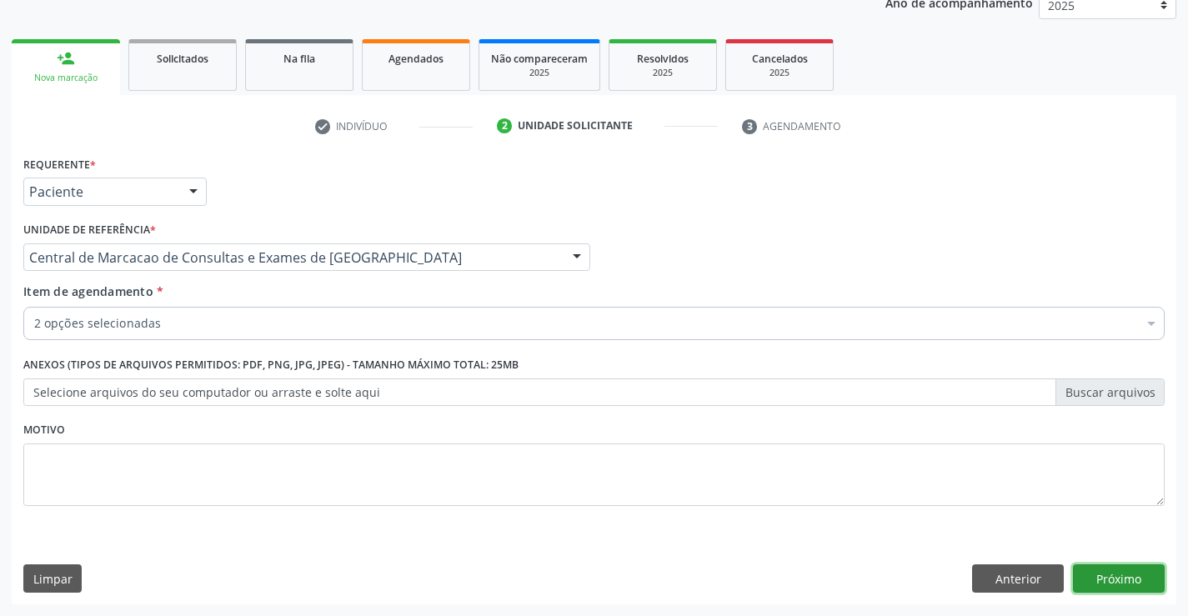
click at [1098, 567] on button "Próximo" at bounding box center [1119, 578] width 92 height 28
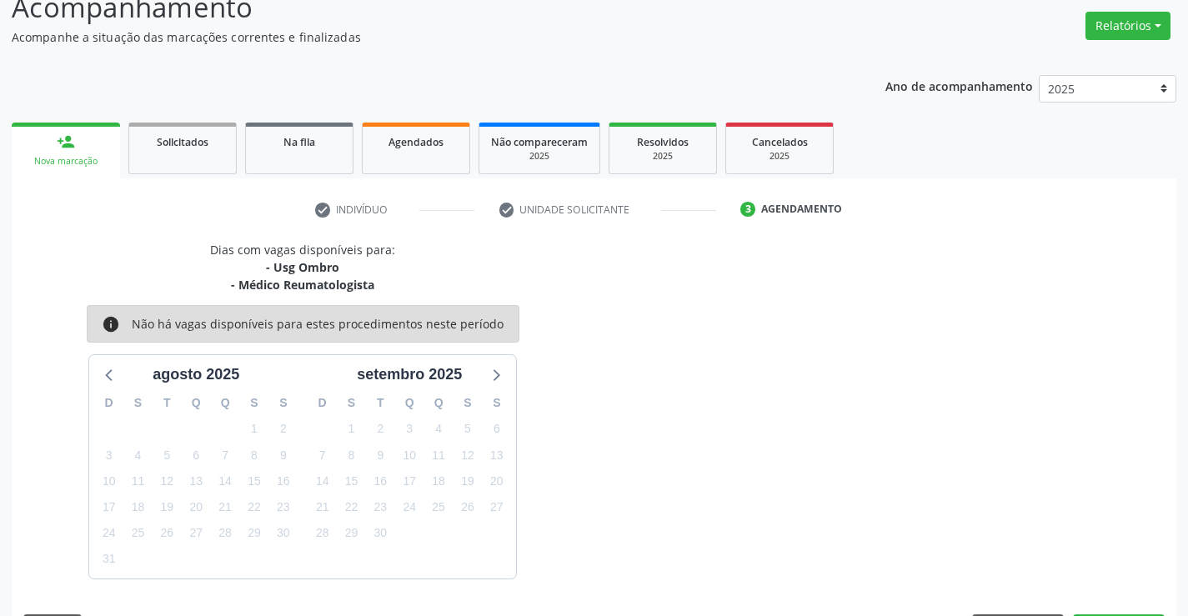
scroll to position [176, 0]
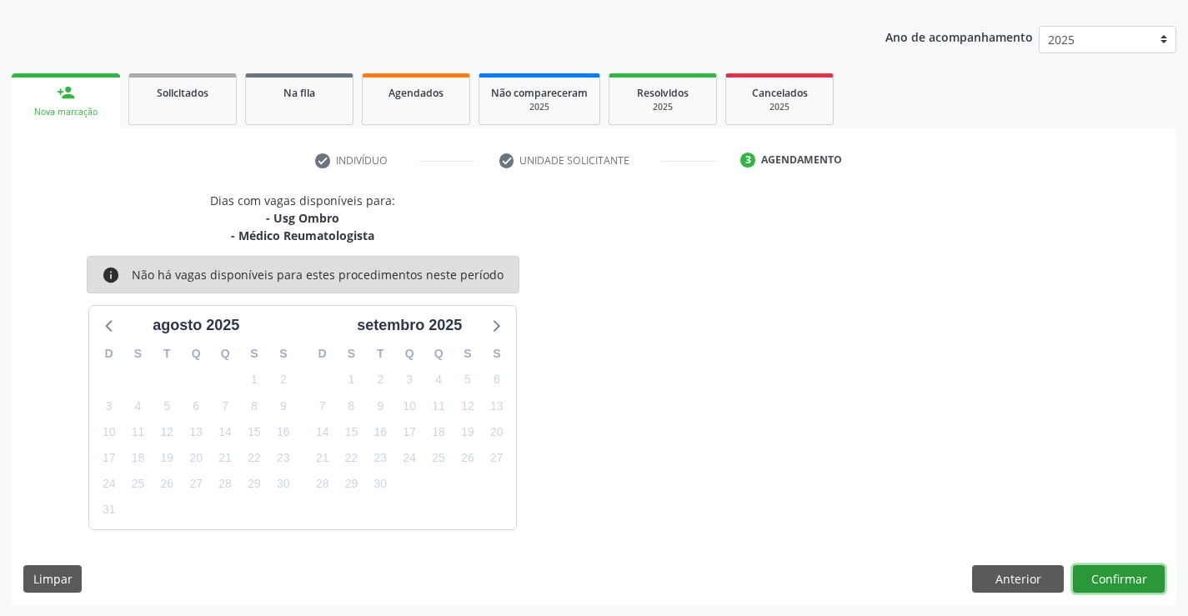
click at [1152, 589] on button "Confirmar" at bounding box center [1119, 579] width 92 height 28
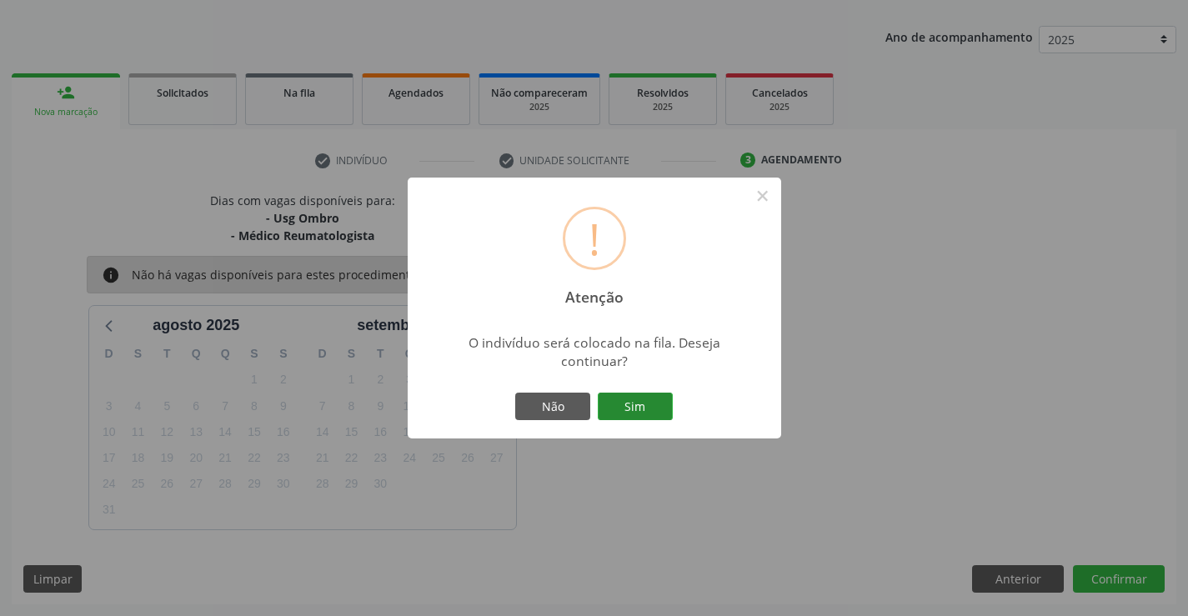
click at [641, 393] on button "Sim" at bounding box center [635, 407] width 75 height 28
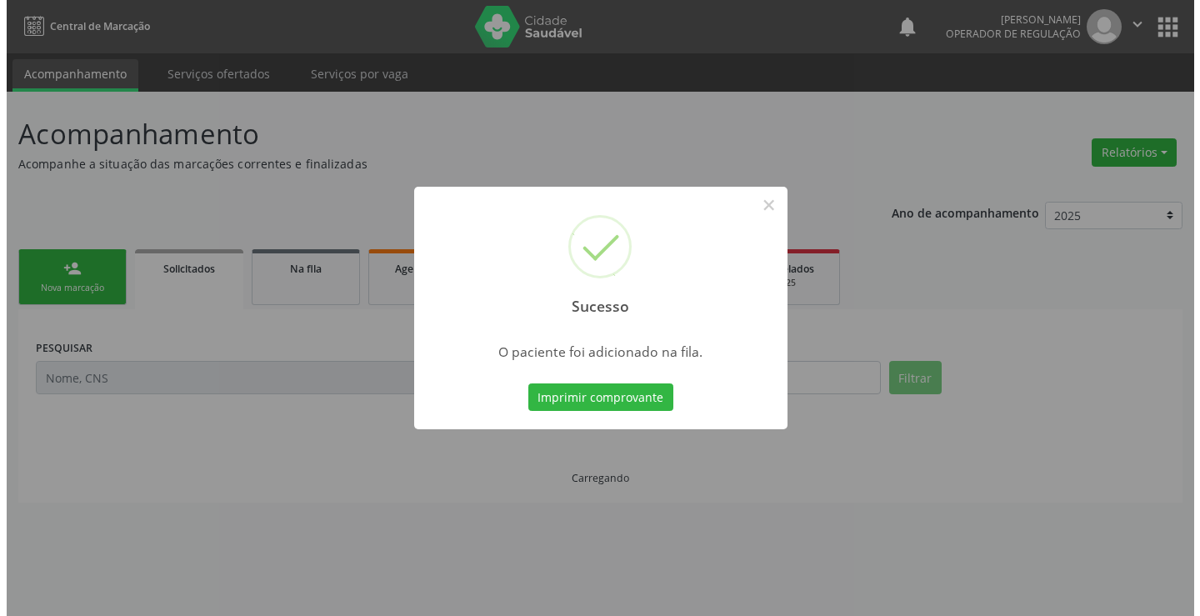
scroll to position [0, 0]
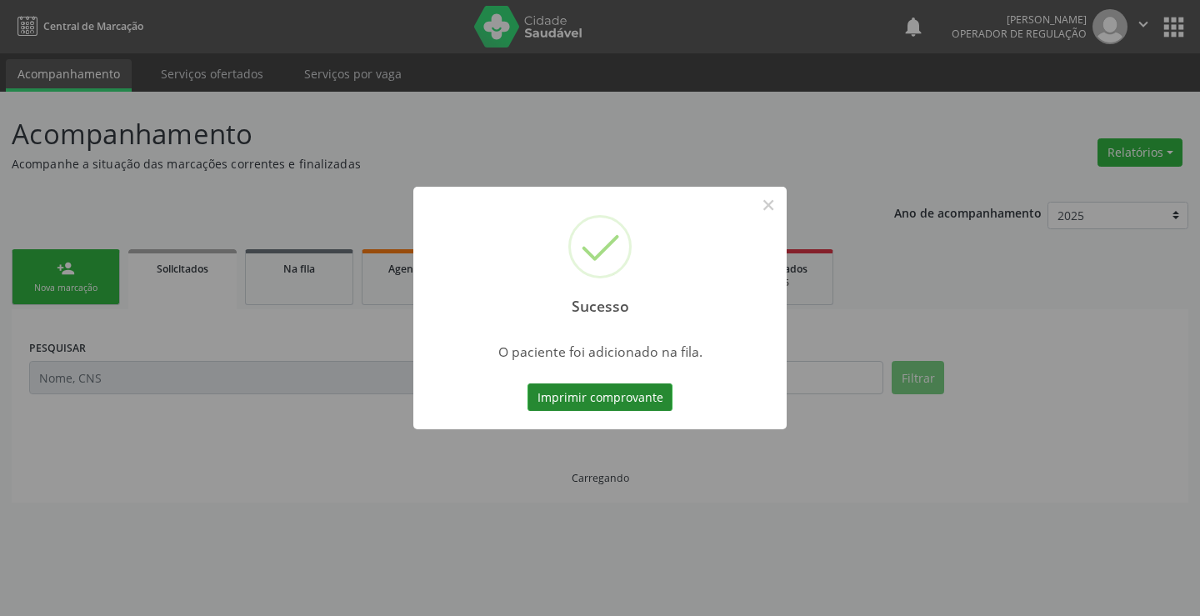
click at [638, 395] on button "Imprimir comprovante" at bounding box center [600, 397] width 145 height 28
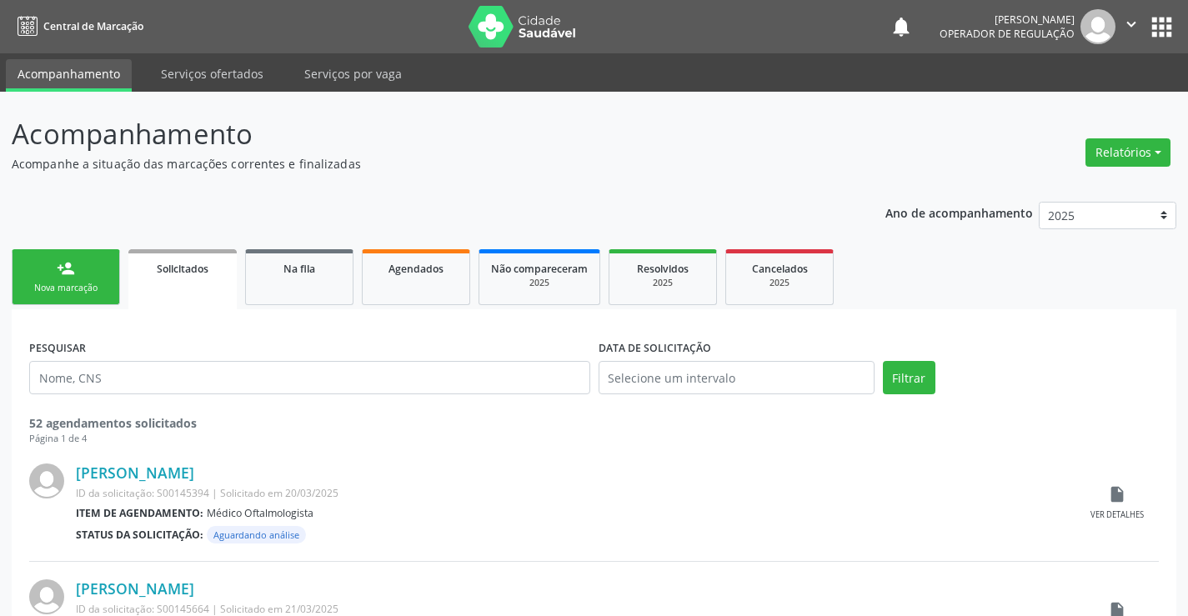
click at [96, 279] on link "person_add Nova marcação" at bounding box center [66, 277] width 108 height 56
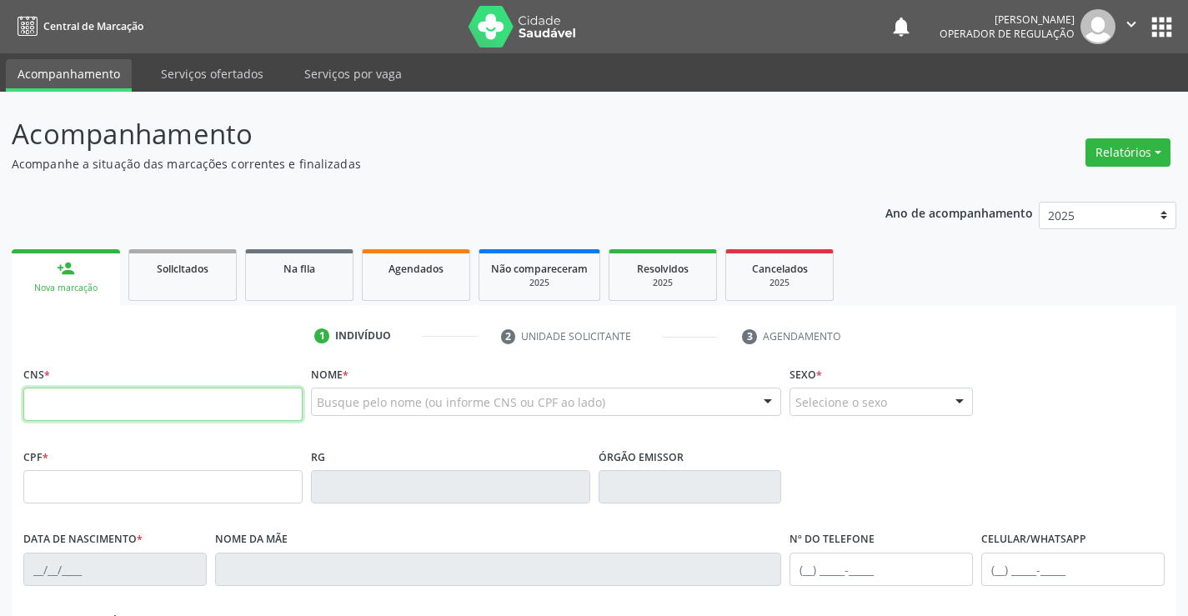
click at [253, 393] on input "text" at bounding box center [162, 404] width 279 height 33
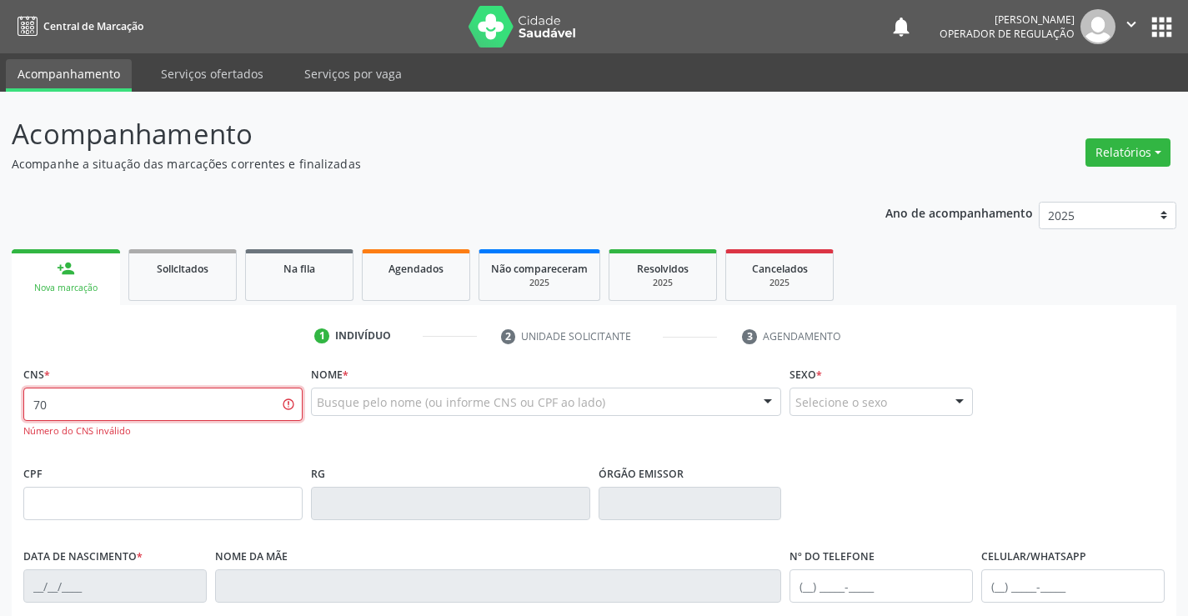
type input "7"
type input "707 4090 4315 1376"
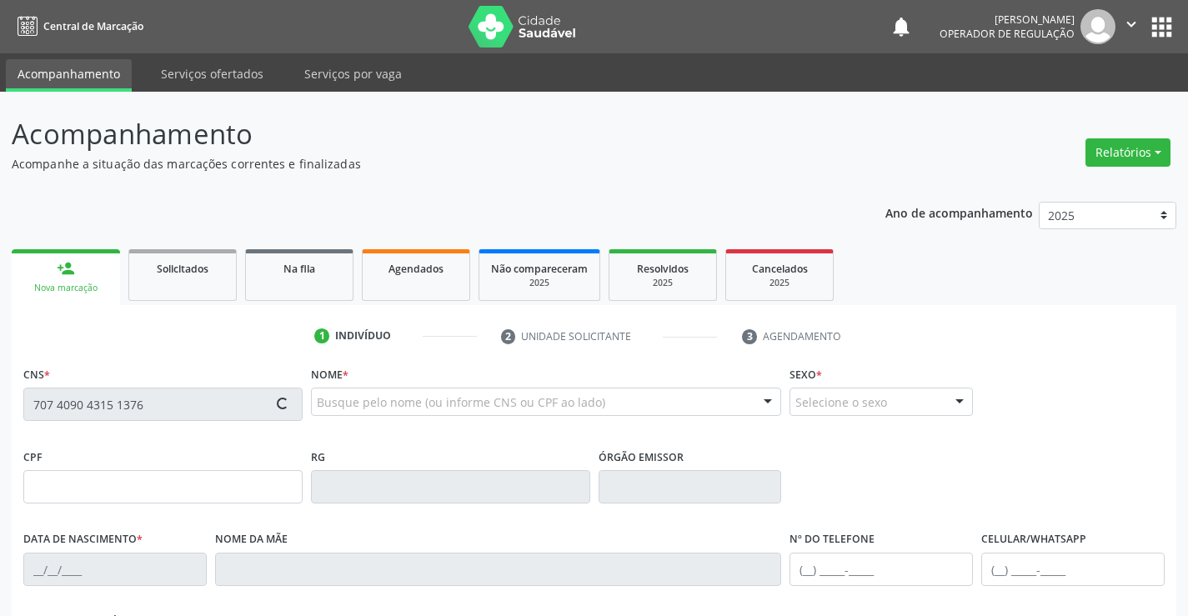
type input "0819795178"
type input "10/09/1972"
type input "(74) 99128-5379"
type input "sn"
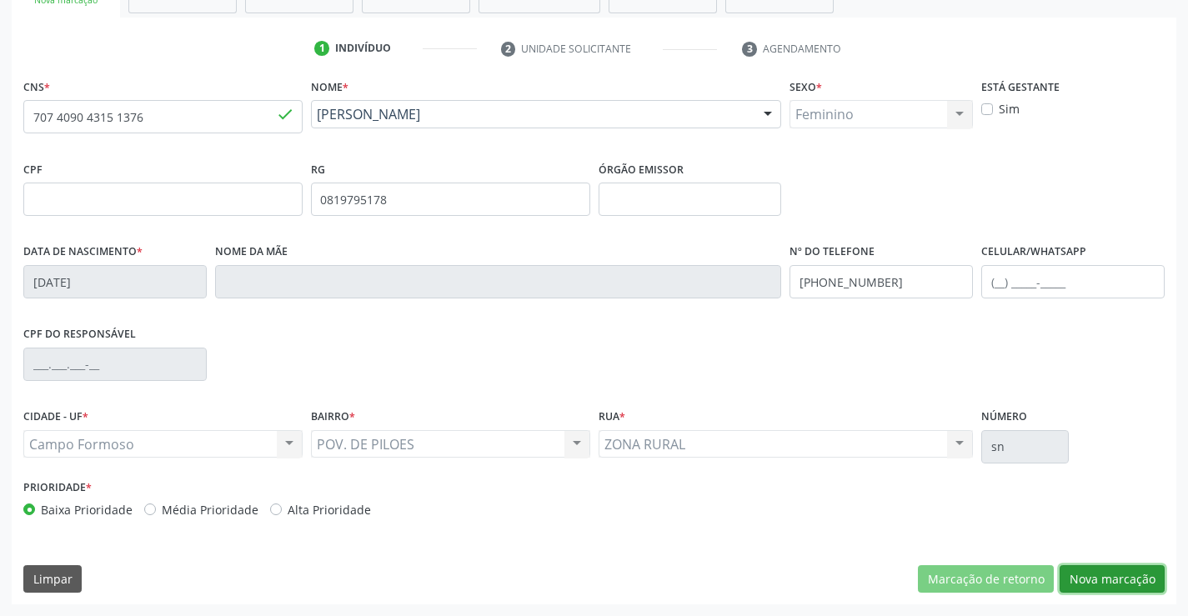
drag, startPoint x: 1082, startPoint y: 584, endPoint x: 351, endPoint y: 289, distance: 788.1
click at [1071, 578] on button "Nova marcação" at bounding box center [1111, 579] width 105 height 28
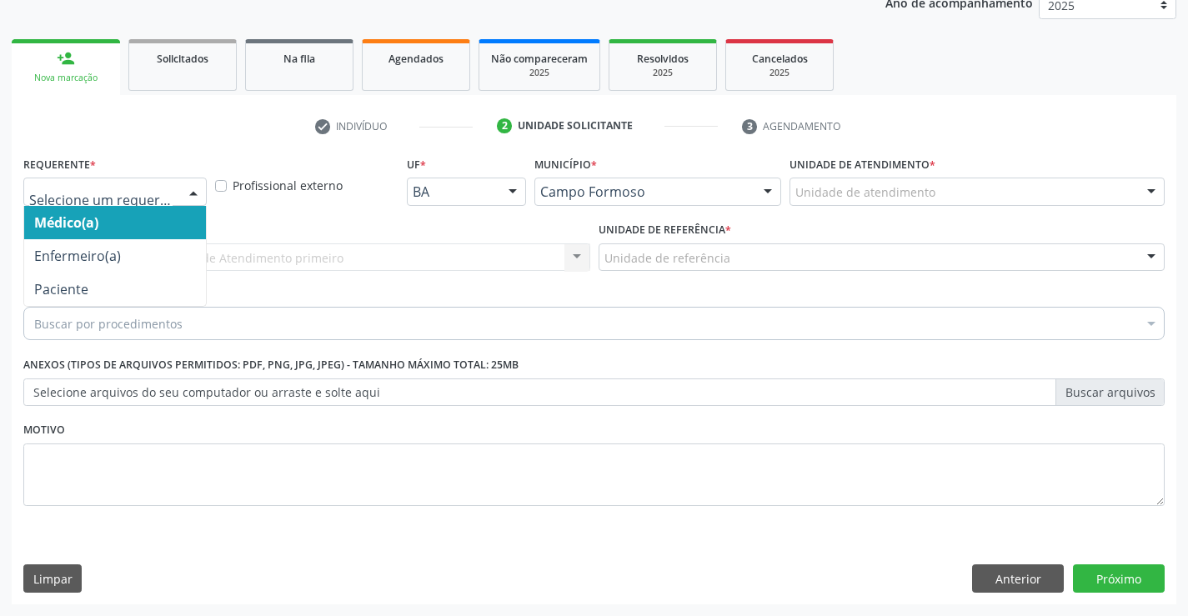
drag, startPoint x: 187, startPoint y: 185, endPoint x: 142, endPoint y: 285, distance: 109.7
click at [187, 189] on div at bounding box center [193, 192] width 25 height 28
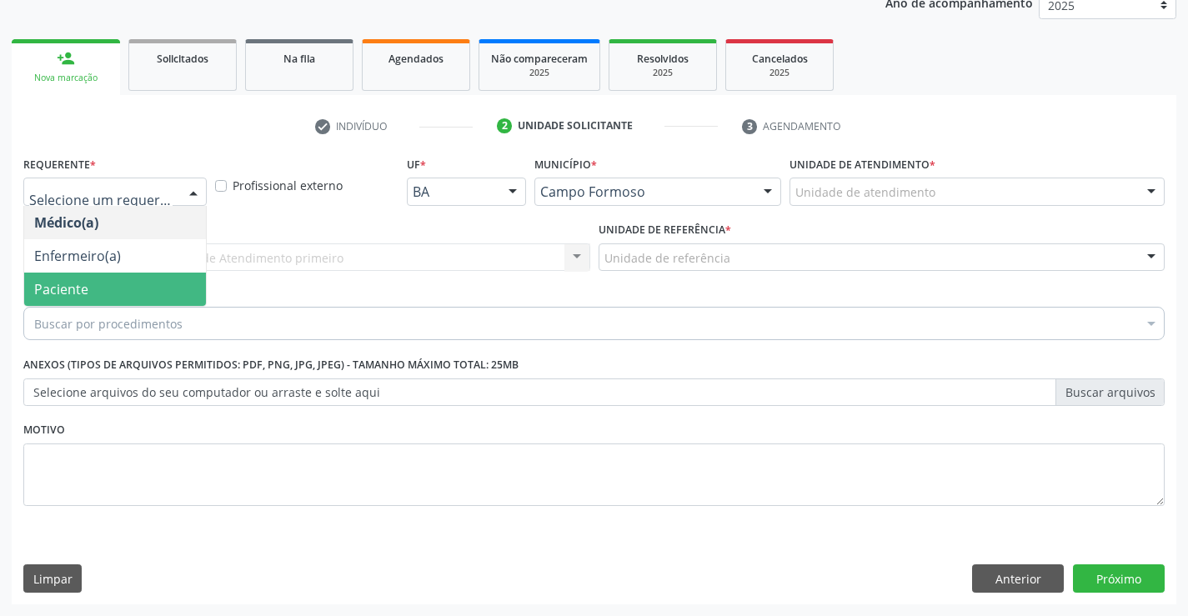
drag, startPoint x: 127, startPoint y: 289, endPoint x: 329, endPoint y: 245, distance: 207.3
click at [128, 289] on span "Paciente" at bounding box center [115, 289] width 182 height 33
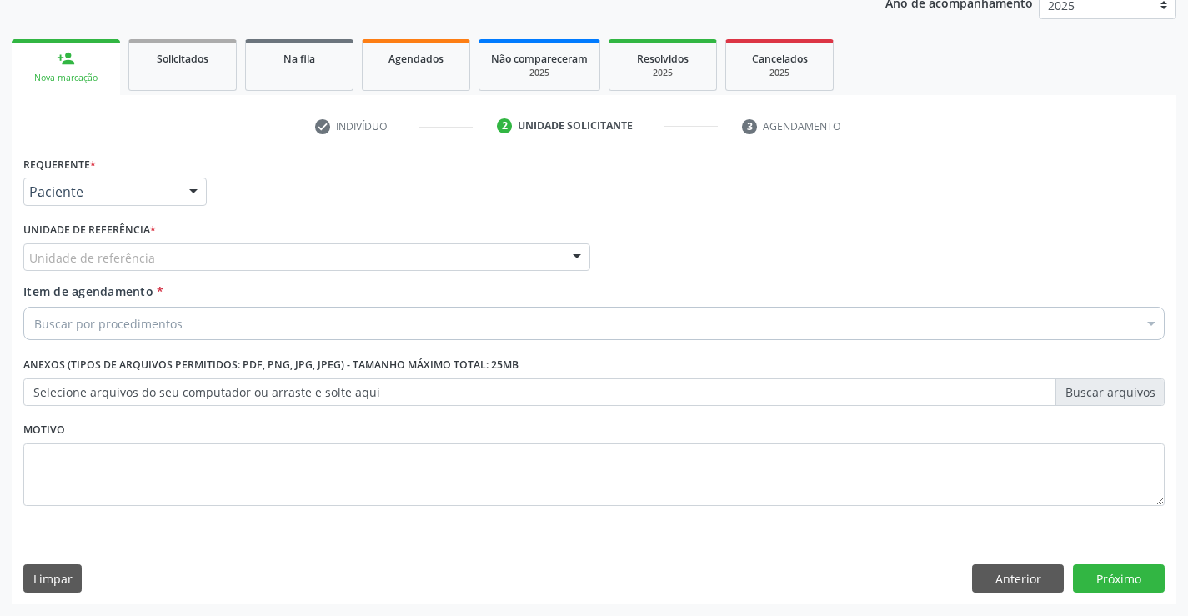
click at [333, 240] on div "Unidade de referência * Unidade de referência Unidade Basica de Saude da Famili…" at bounding box center [306, 244] width 567 height 53
click at [343, 266] on div "Unidade de referência" at bounding box center [306, 257] width 567 height 28
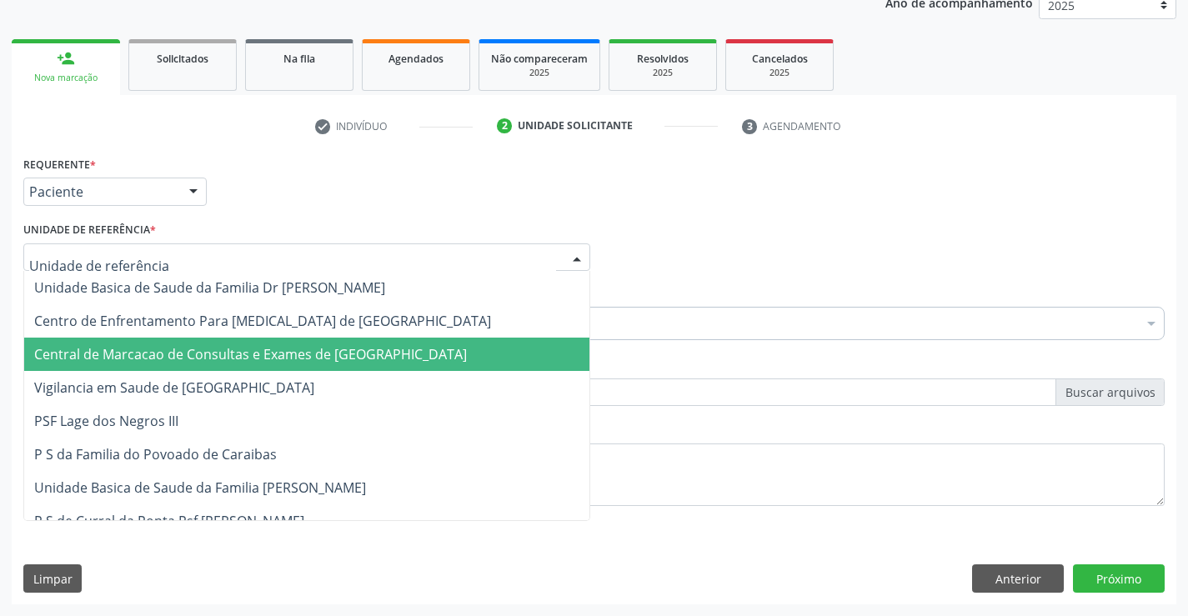
click at [381, 342] on span "Central de Marcacao de Consultas e Exames de [GEOGRAPHIC_DATA]" at bounding box center [306, 354] width 565 height 33
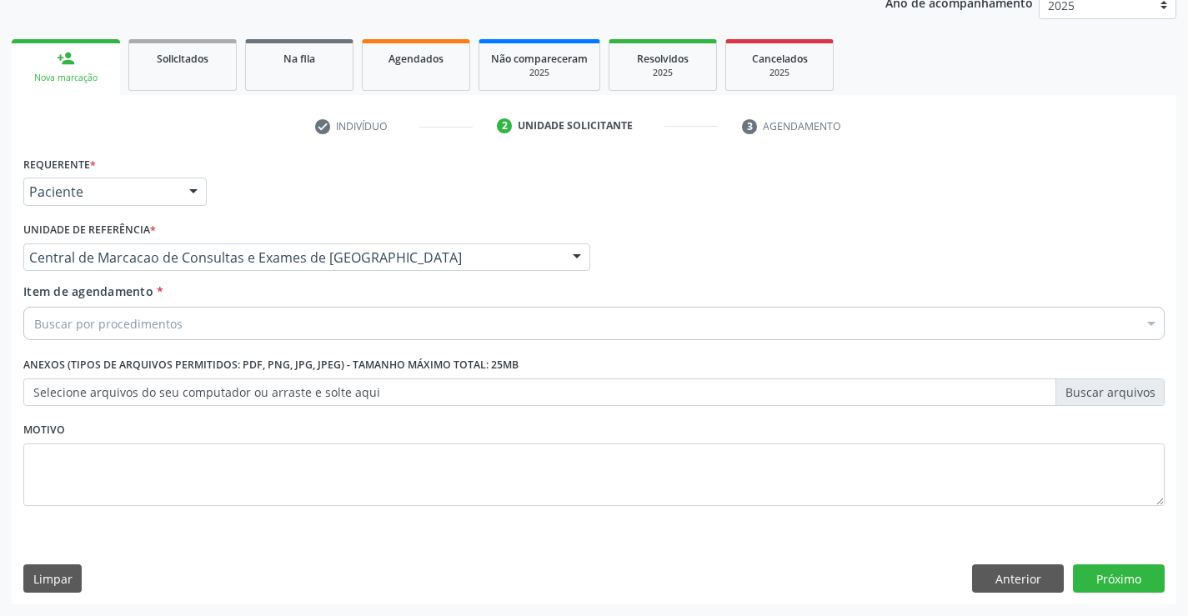
click at [462, 336] on div "Buscar por procedimentos" at bounding box center [593, 323] width 1141 height 33
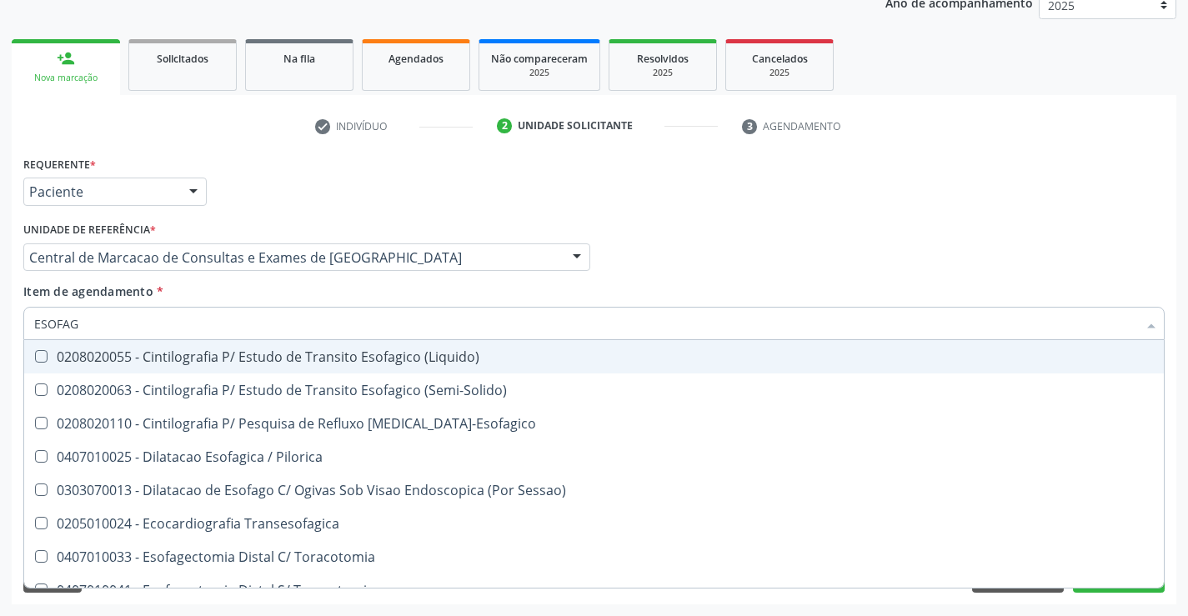
type input "ESOFAGO"
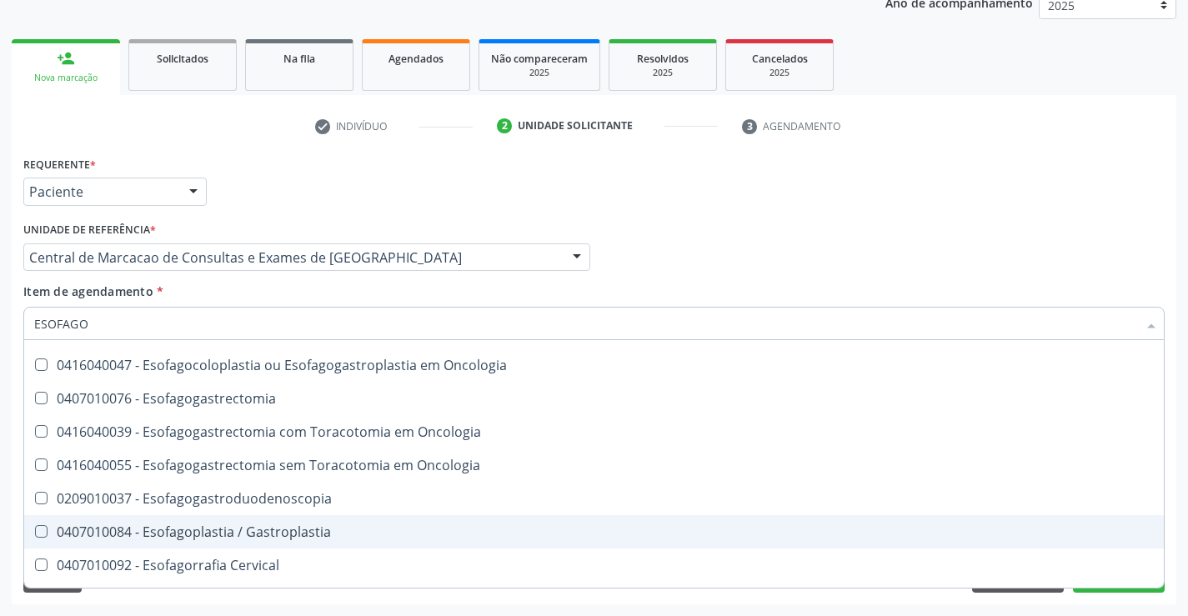
scroll to position [83, 0]
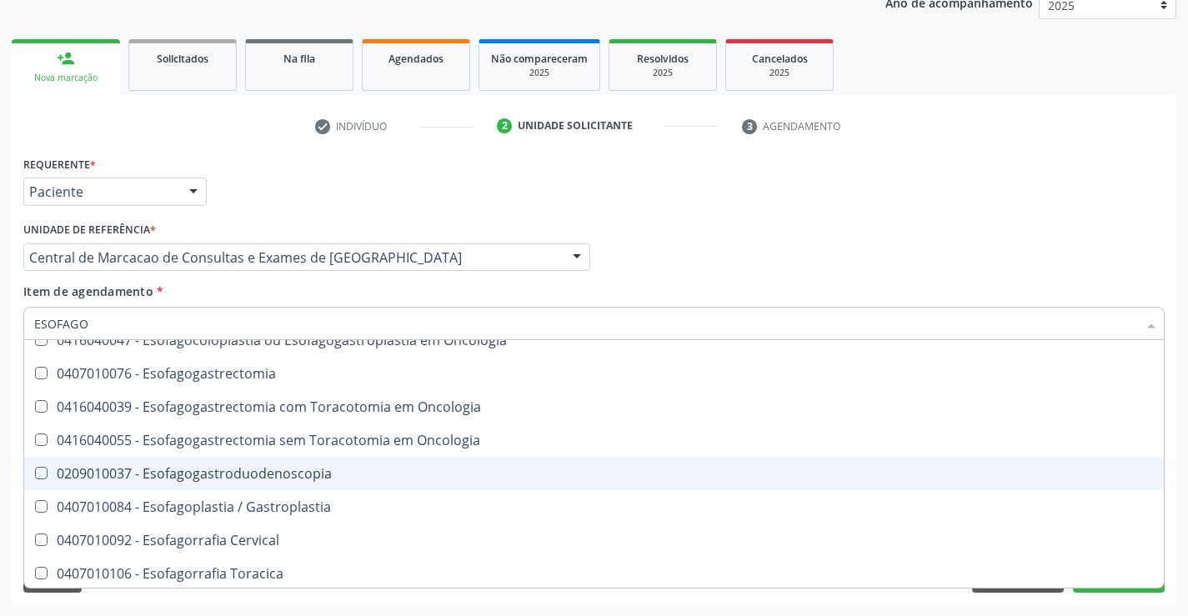
click at [286, 474] on div "0209010037 - Esofagogastroduodenoscopia" at bounding box center [594, 473] width 1120 height 13
checkbox Esofagogastroduodenoscopia "true"
click at [1111, 605] on div "Acompanhamento Acompanhe a situação das marcações correntes e finalizadas Relat…" at bounding box center [594, 249] width 1188 height 734
checkbox Esofago-Colonplastia "true"
checkbox Esofagogastroduodenoscopia "false"
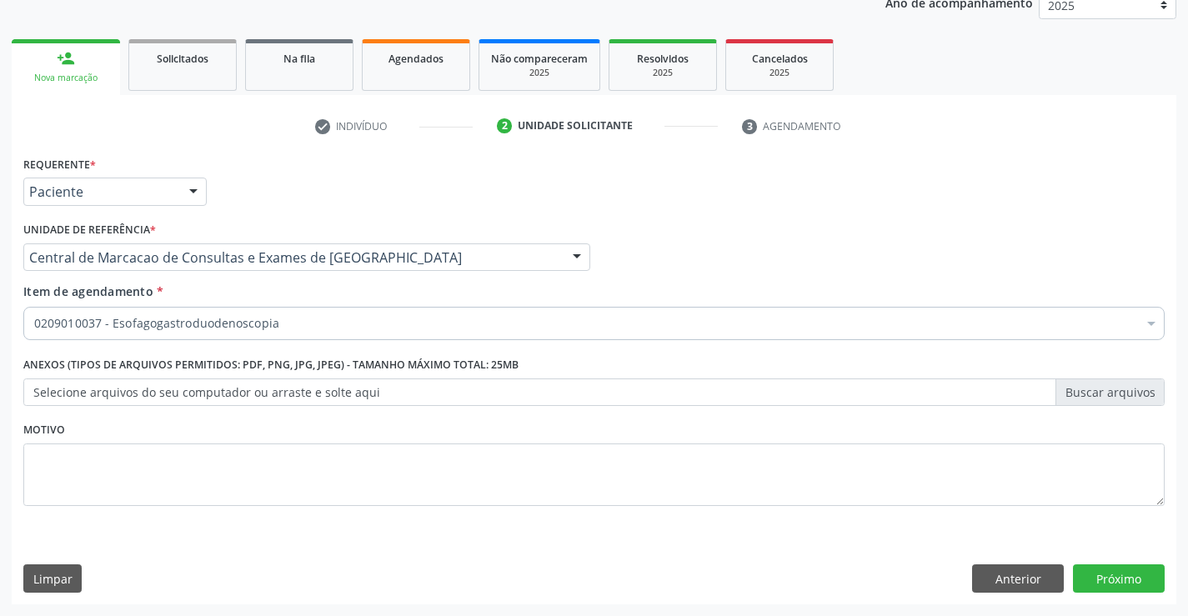
scroll to position [0, 0]
click at [1114, 586] on button "Próximo" at bounding box center [1119, 578] width 92 height 28
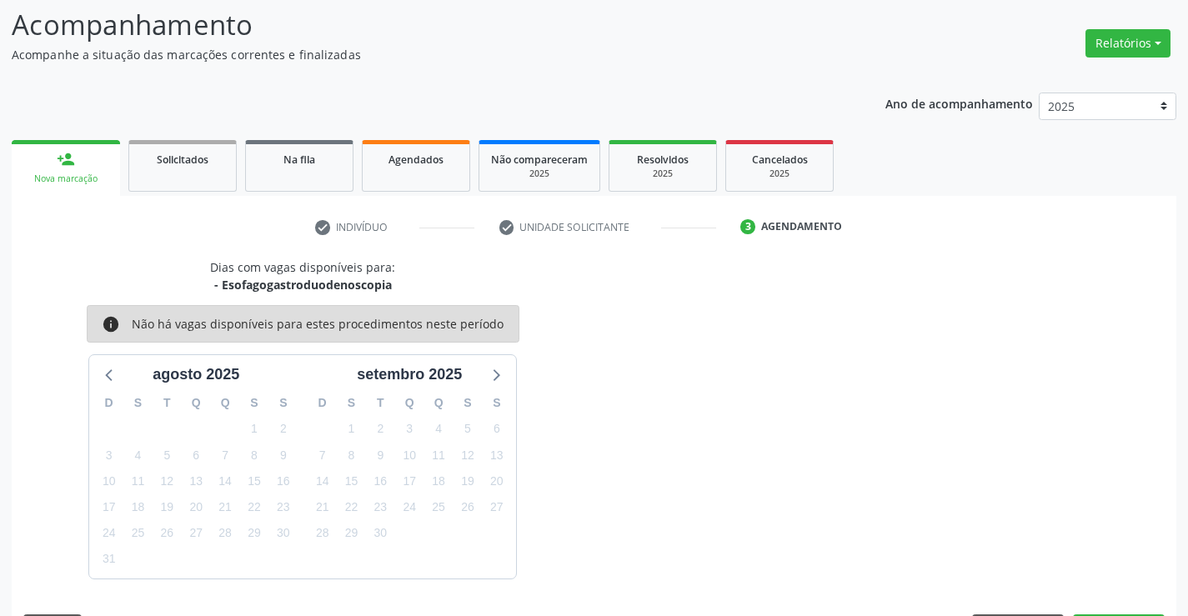
scroll to position [158, 0]
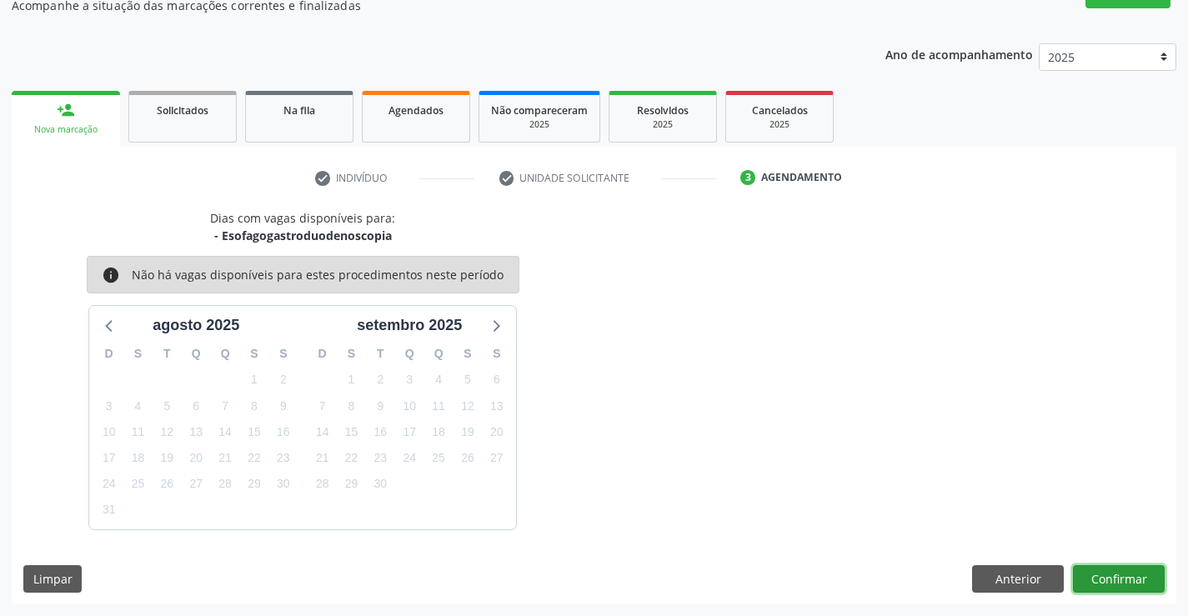
click at [1106, 578] on button "Confirmar" at bounding box center [1119, 579] width 92 height 28
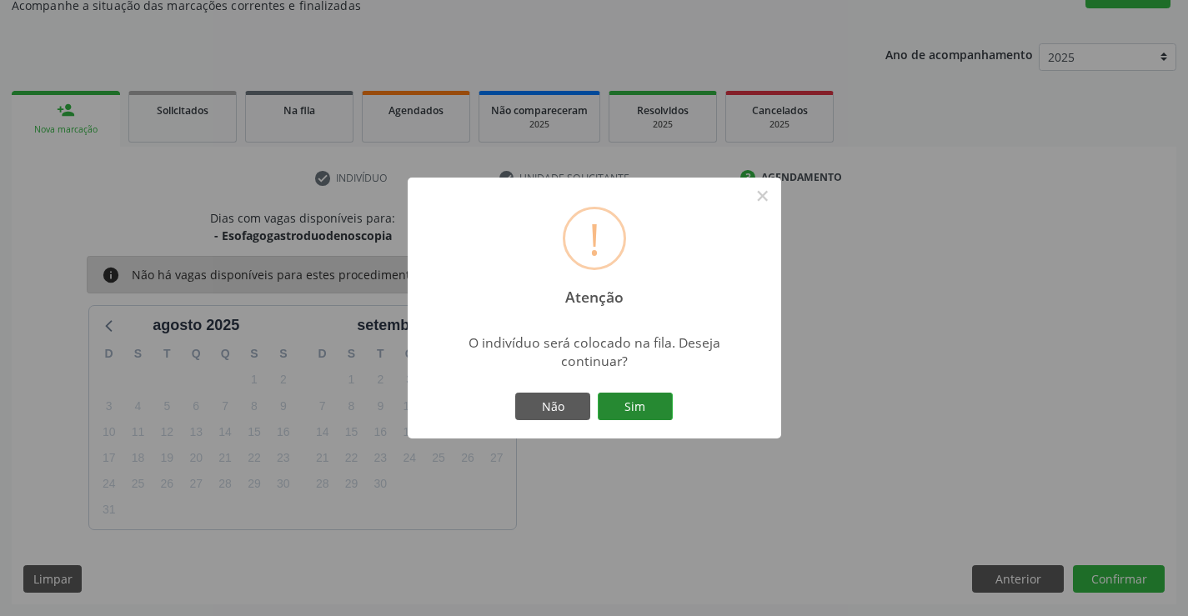
click at [627, 408] on button "Sim" at bounding box center [635, 407] width 75 height 28
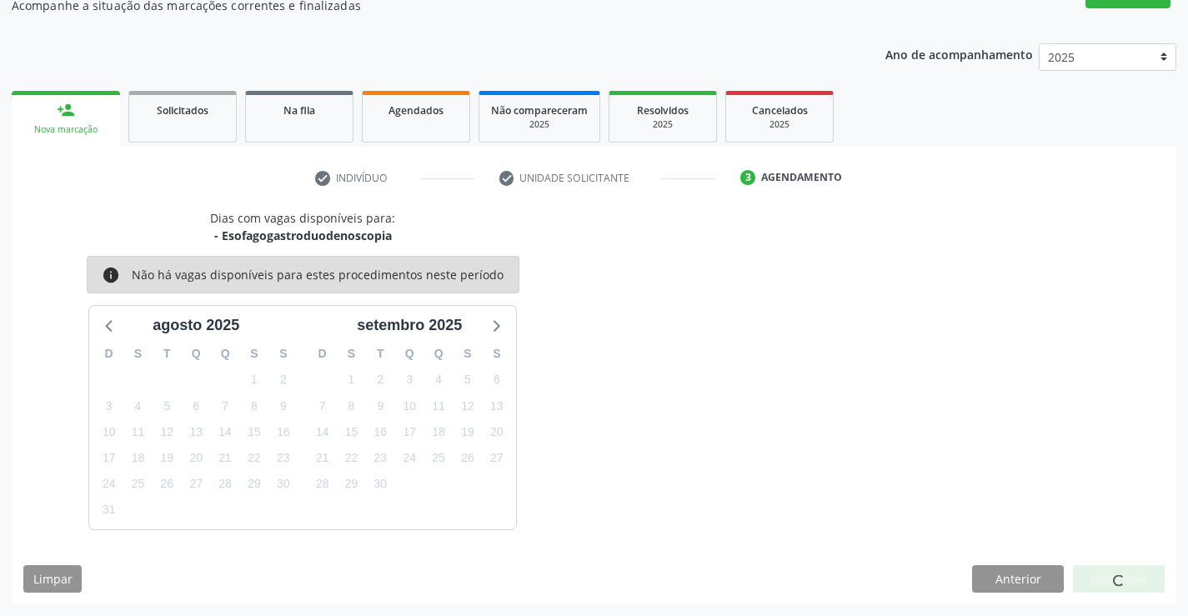
scroll to position [0, 0]
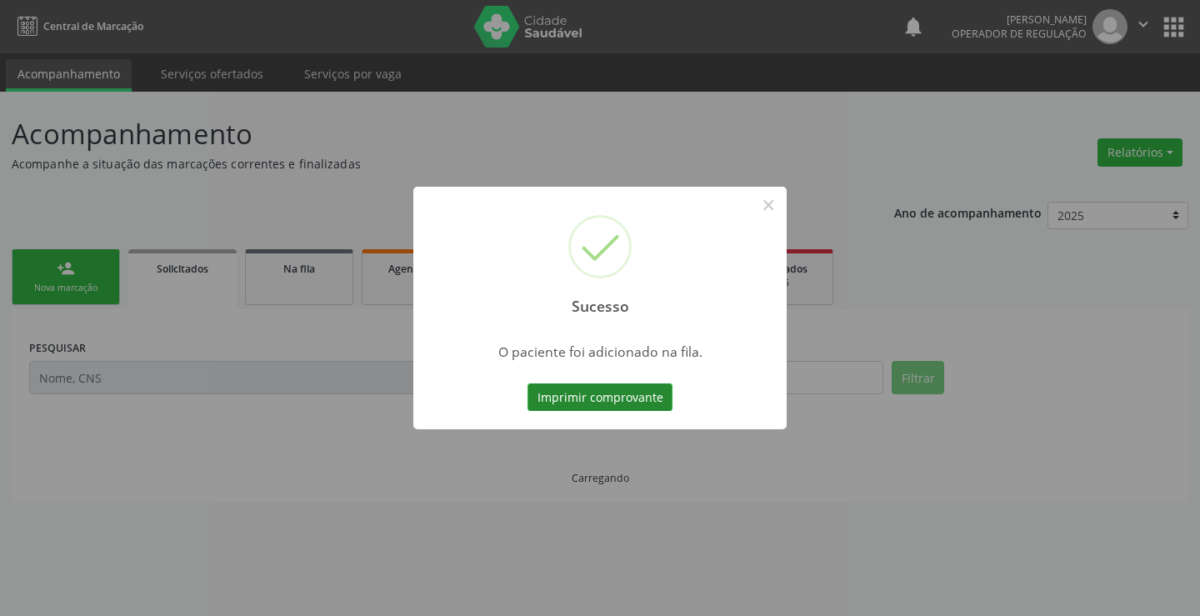
click at [602, 393] on button "Imprimir comprovante" at bounding box center [600, 397] width 145 height 28
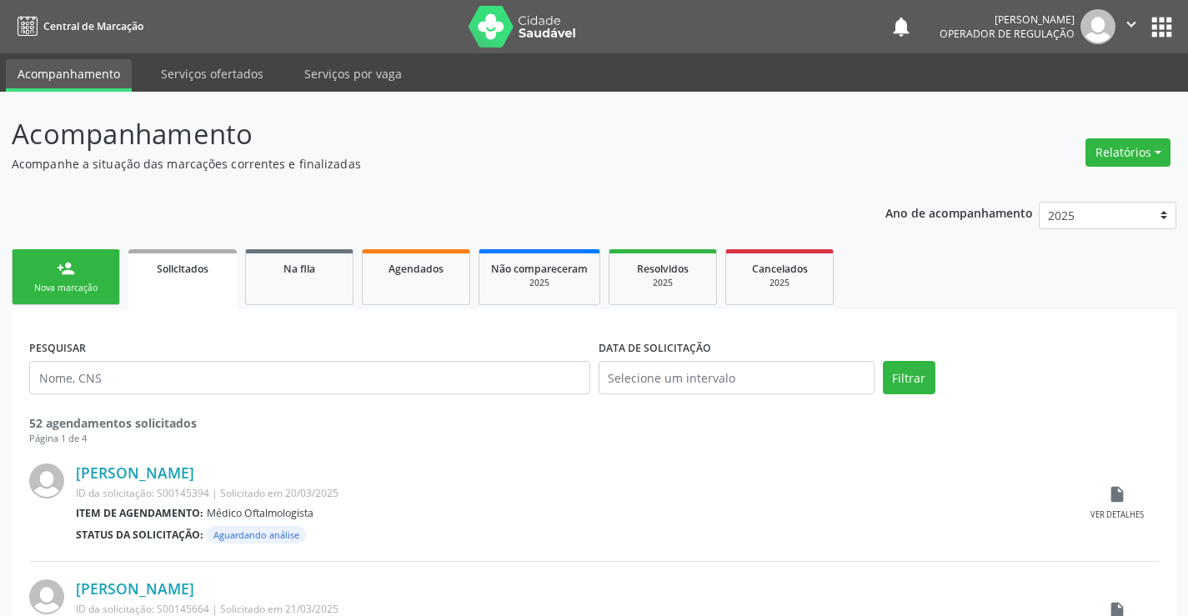
click at [70, 293] on div "Nova marcação" at bounding box center [65, 288] width 83 height 13
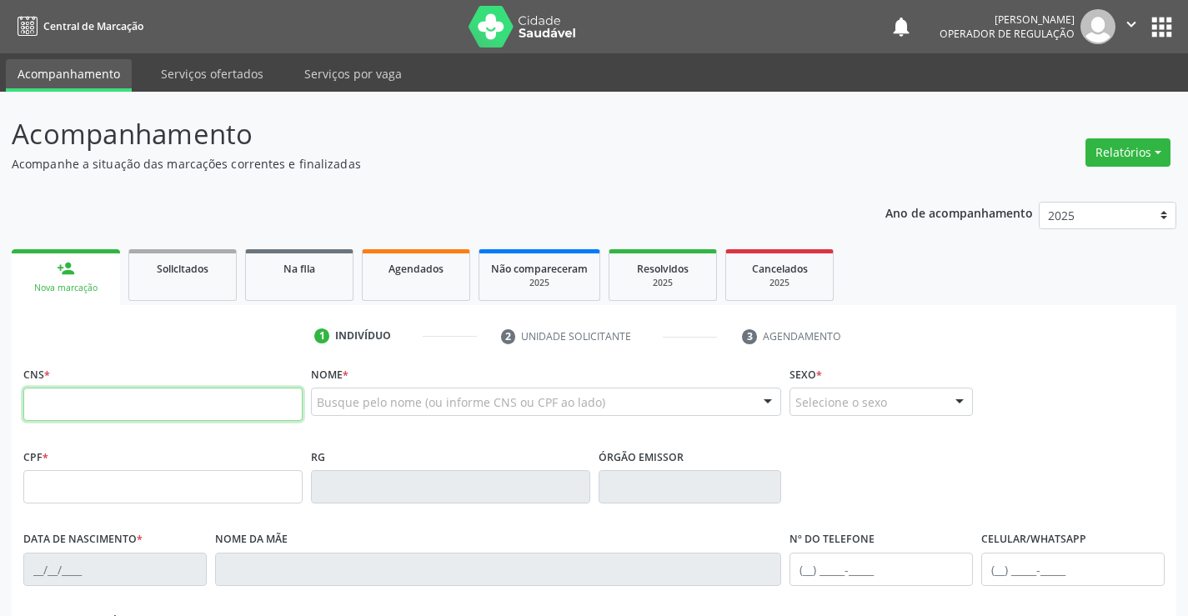
click at [98, 394] on input "text" at bounding box center [162, 404] width 279 height 33
click at [97, 397] on input "text" at bounding box center [162, 404] width 279 height 33
type input "705 2044 0824 3578"
type input "2089174978"
type input "13/04/1996"
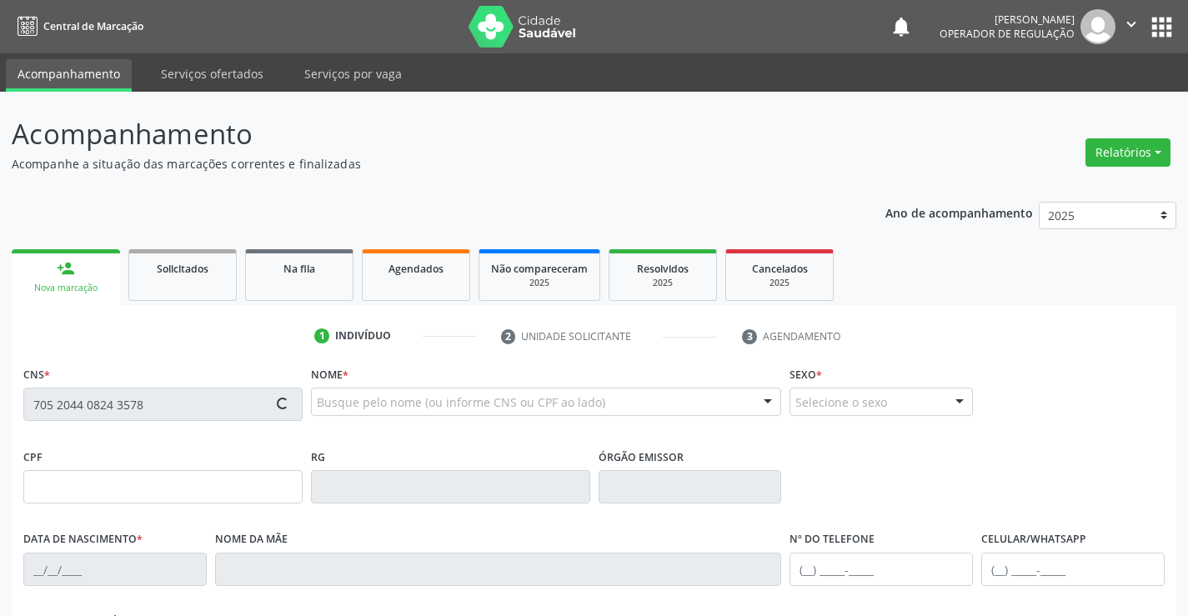
type input "SN"
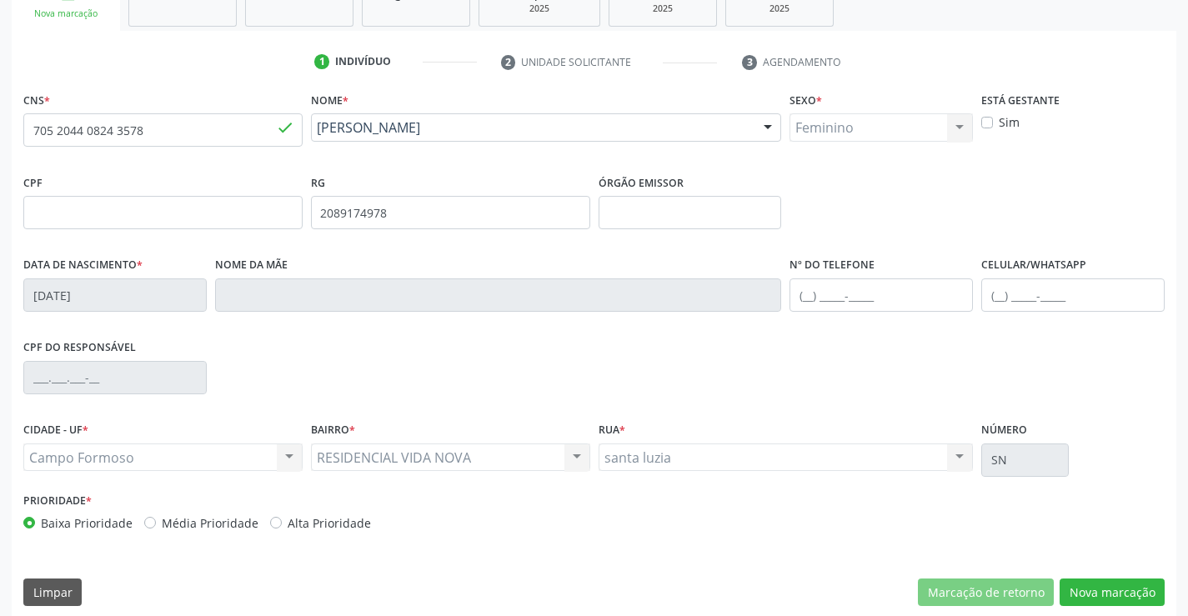
scroll to position [288, 0]
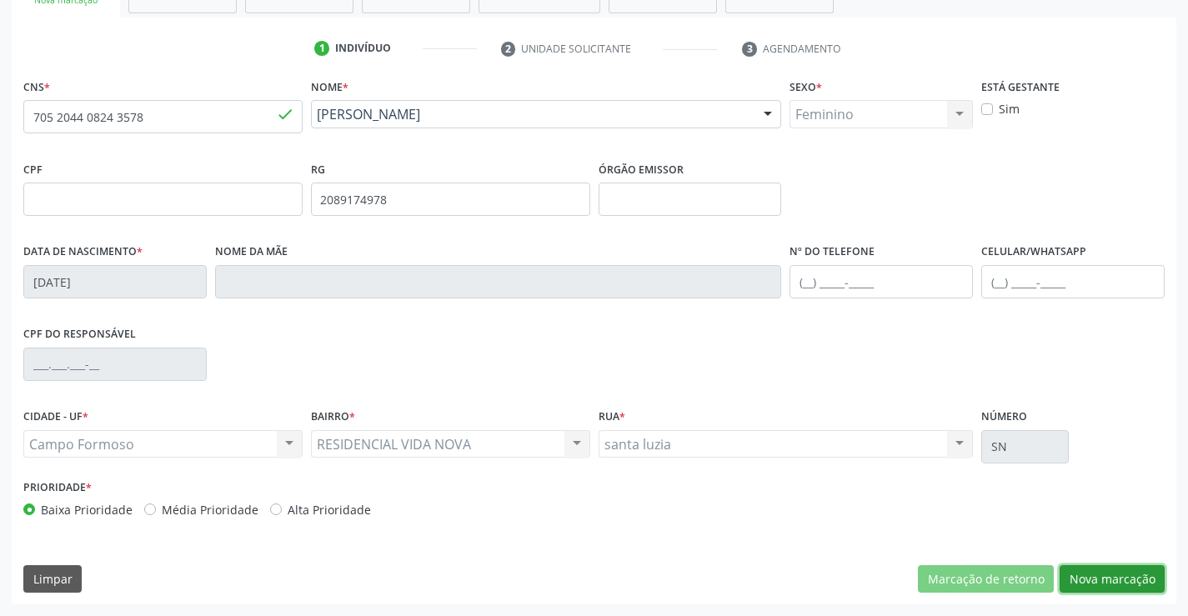
drag, startPoint x: 1094, startPoint y: 583, endPoint x: 777, endPoint y: 446, distance: 345.0
click at [1095, 583] on button "Nova marcação" at bounding box center [1111, 579] width 105 height 28
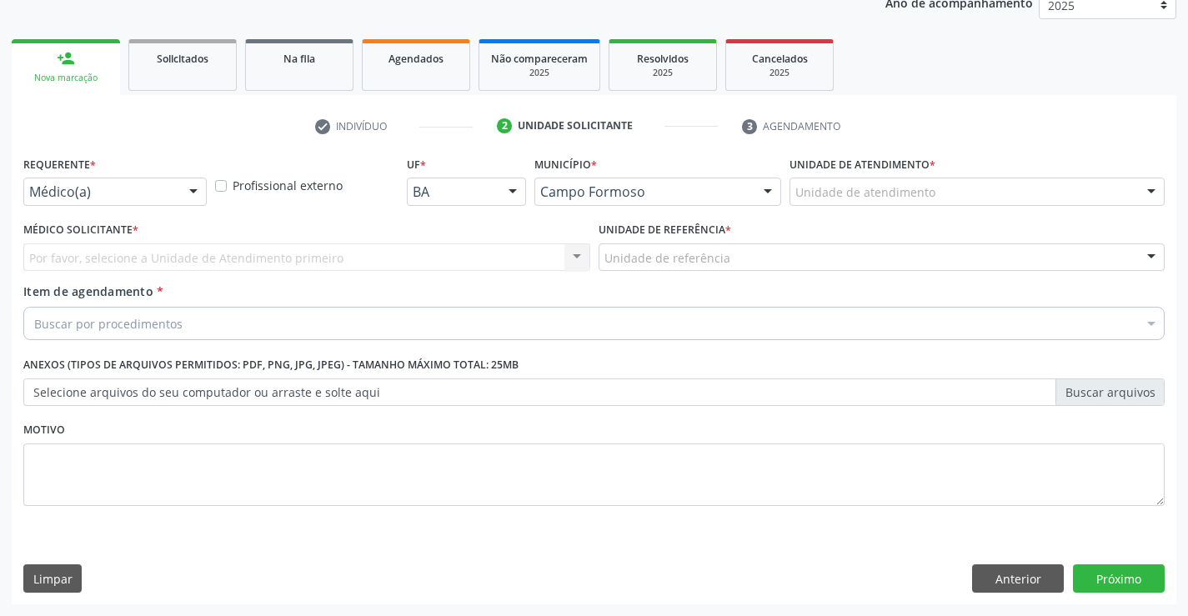
scroll to position [210, 0]
click at [203, 193] on div at bounding box center [193, 192] width 25 height 28
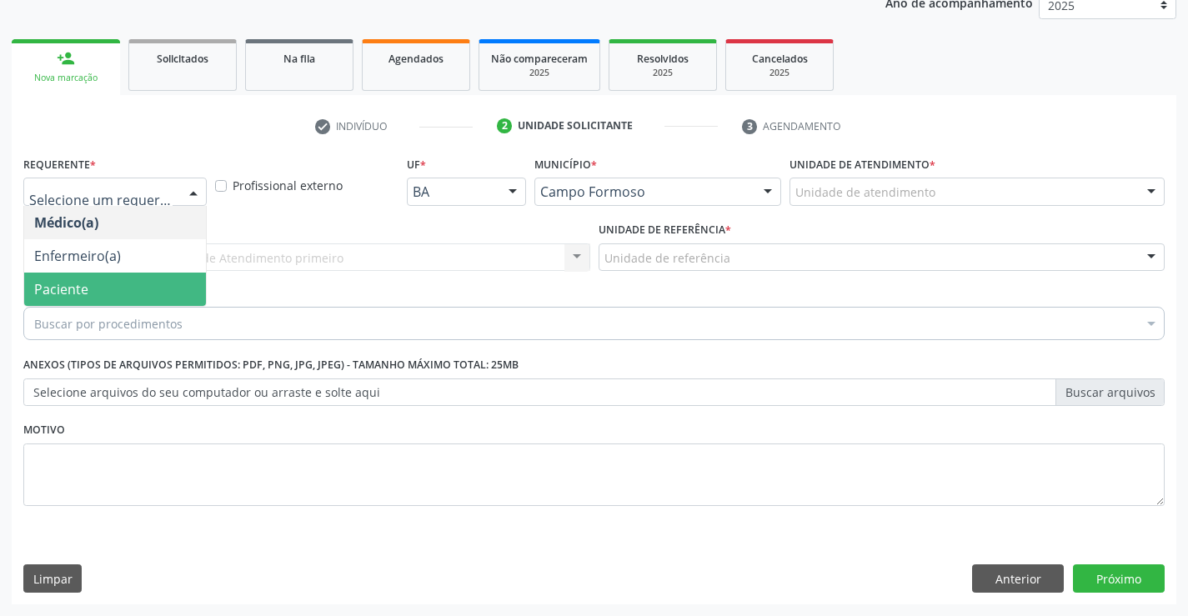
drag, startPoint x: 140, startPoint y: 278, endPoint x: 278, endPoint y: 263, distance: 138.4
click at [153, 276] on span "Paciente" at bounding box center [115, 289] width 182 height 33
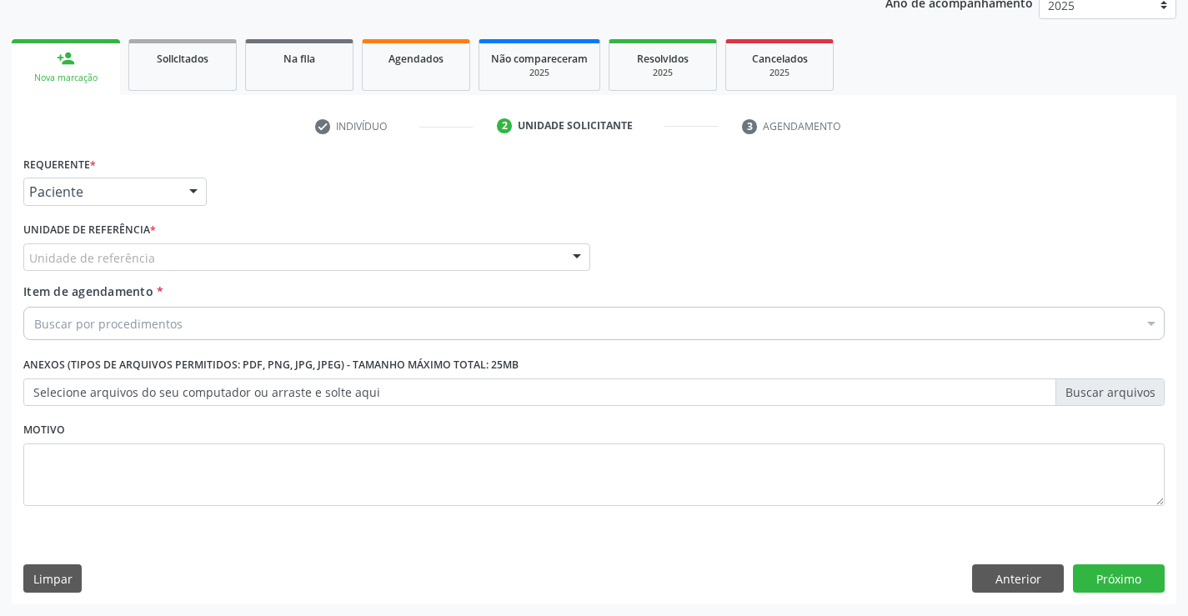
click at [281, 259] on div "Unidade de referência" at bounding box center [306, 257] width 567 height 28
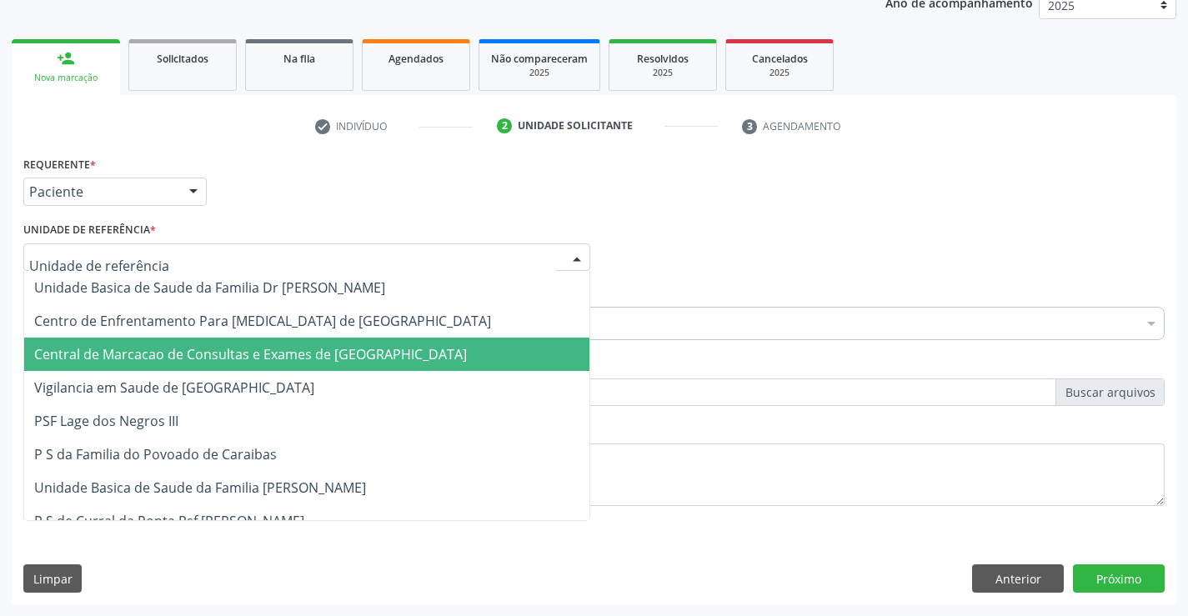
click at [303, 348] on span "Central de Marcacao de Consultas e Exames de [GEOGRAPHIC_DATA]" at bounding box center [250, 354] width 433 height 18
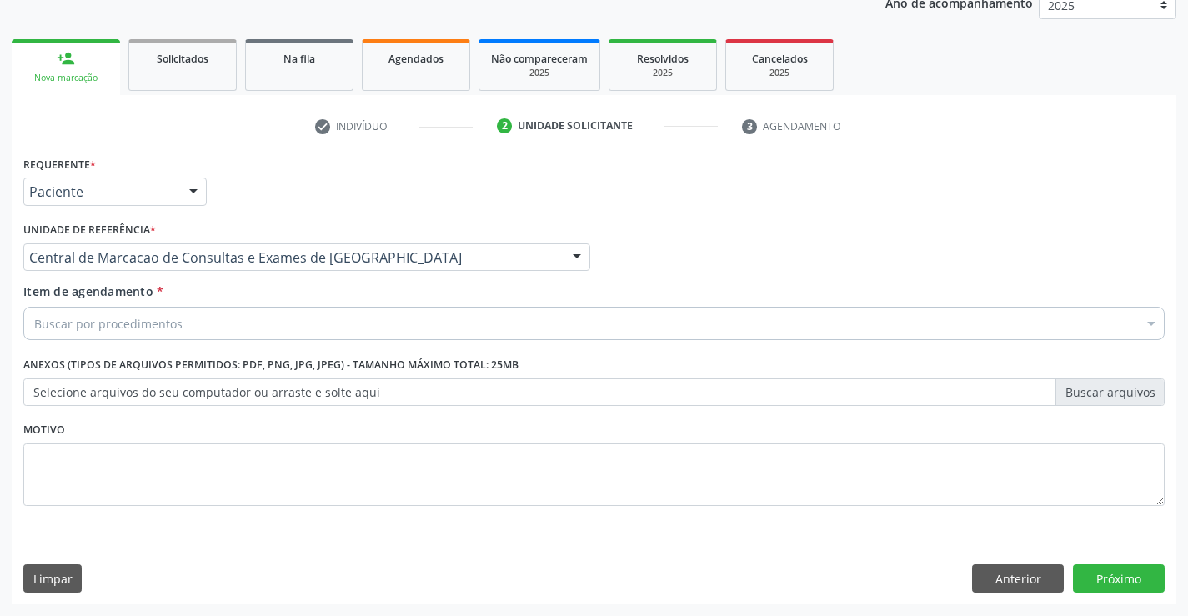
click at [344, 326] on div "Buscar por procedimentos" at bounding box center [593, 323] width 1141 height 33
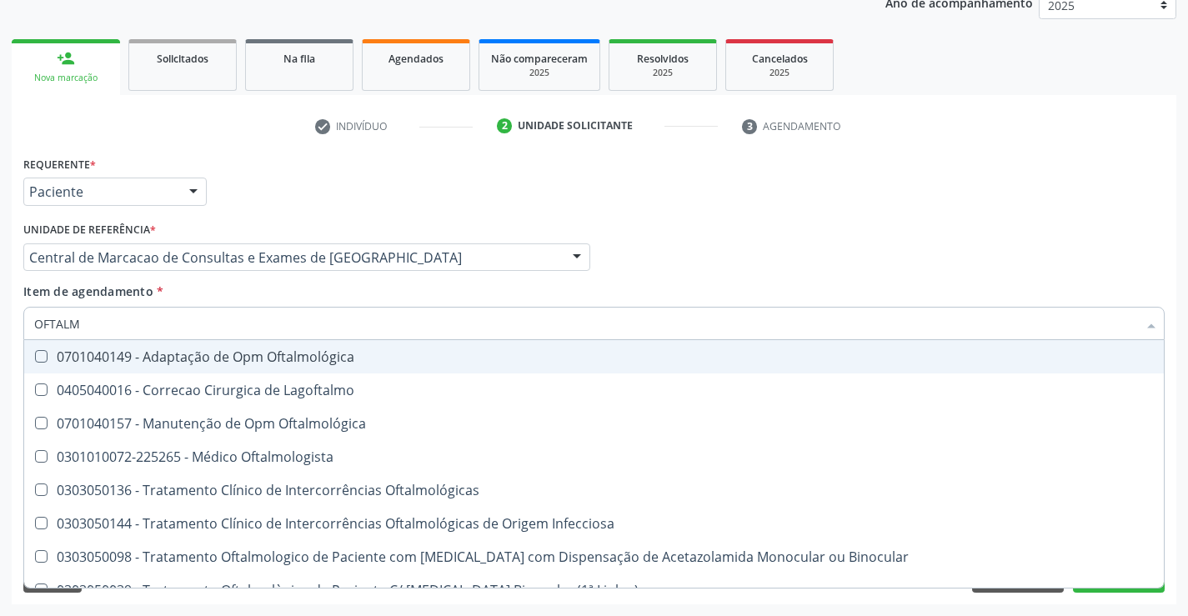
type input "OFTALMO"
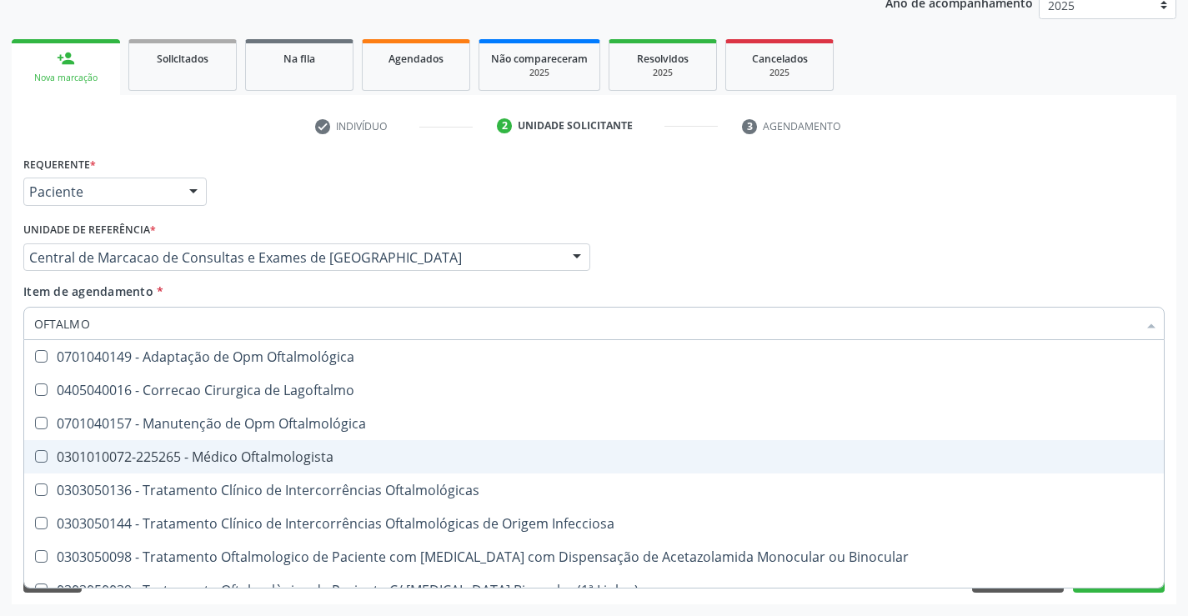
click at [277, 463] on div "0301010072-225265 - Médico Oftalmologista" at bounding box center [594, 456] width 1120 height 13
checkbox Oftalmologista "true"
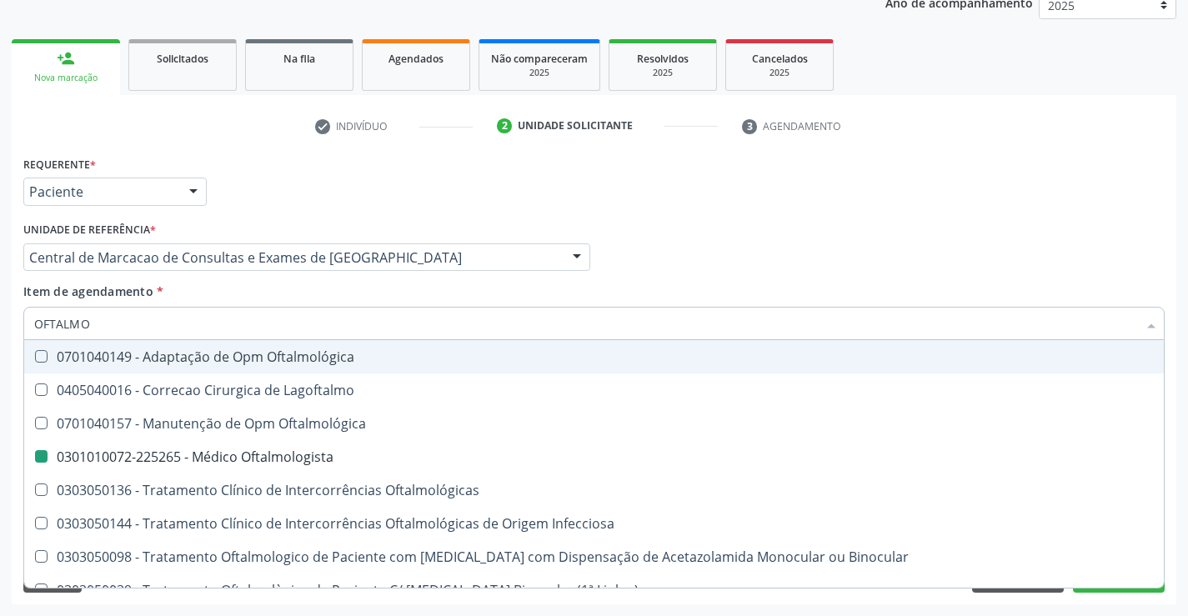
click at [832, 219] on div "Médico Solicitante Por favor, selecione a Unidade de Atendimento primeiro Nenhu…" at bounding box center [594, 250] width 1150 height 65
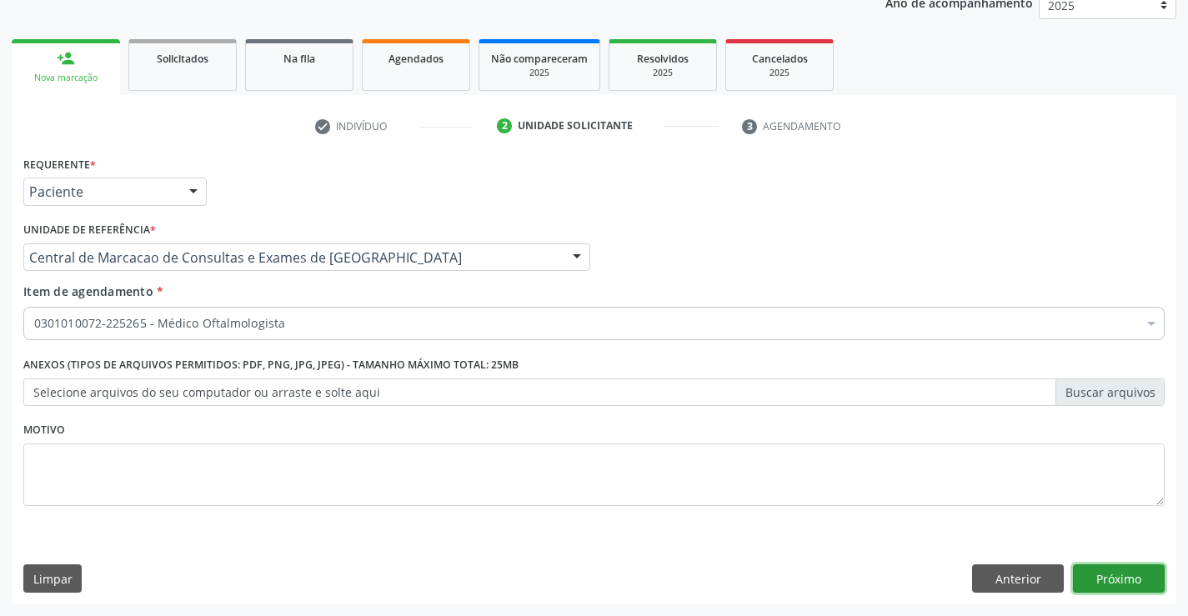
click at [1108, 581] on button "Próximo" at bounding box center [1119, 578] width 92 height 28
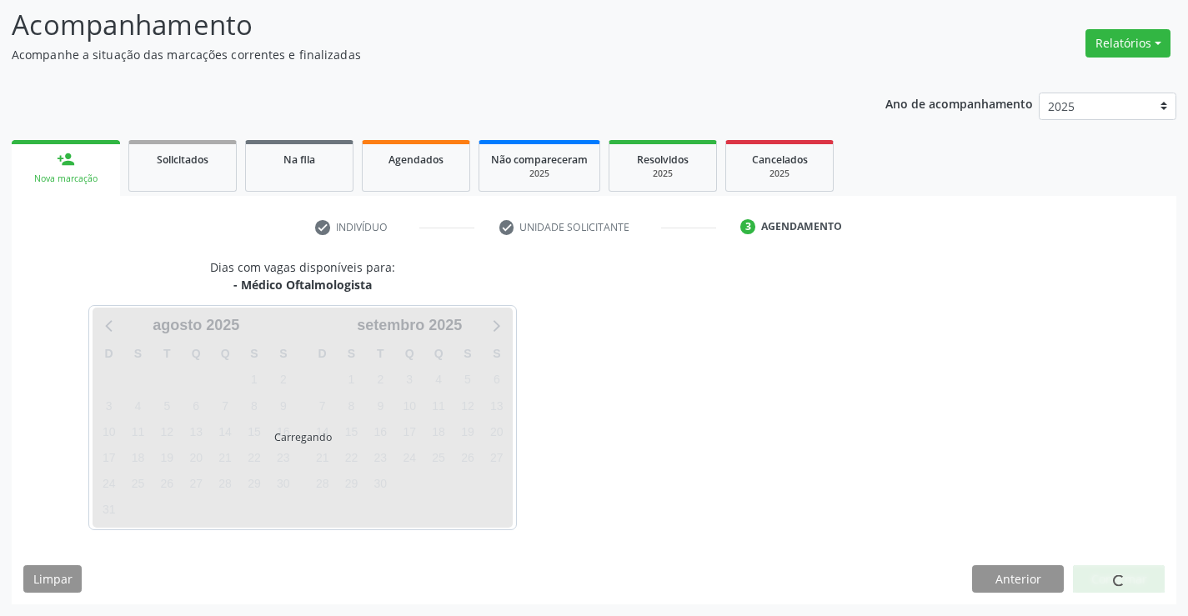
scroll to position [158, 0]
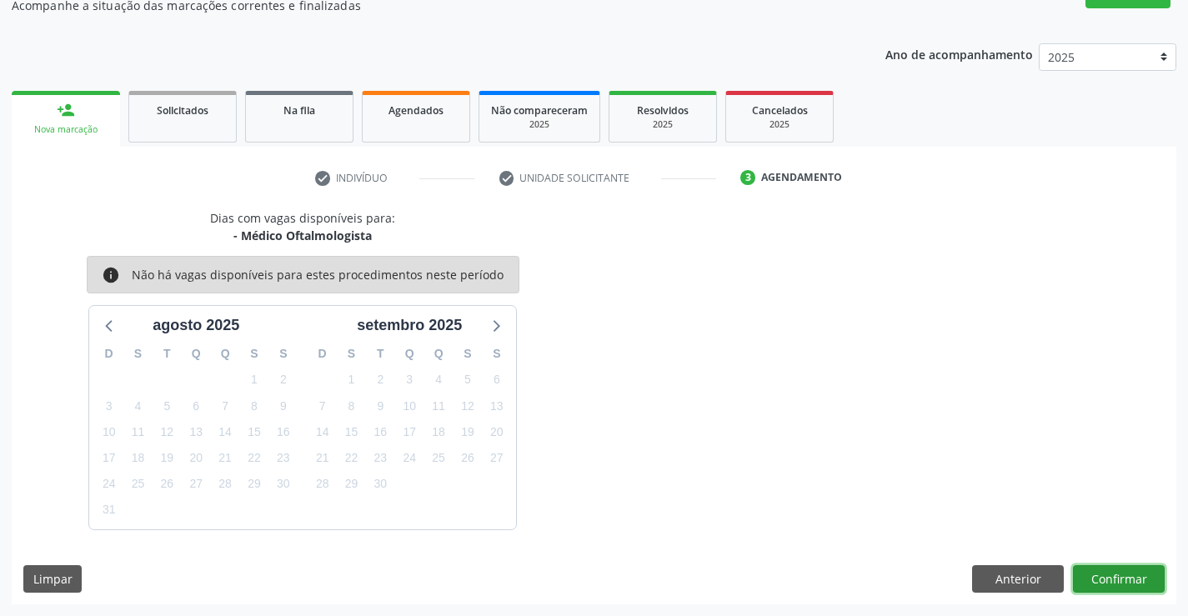
click at [1110, 574] on button "Confirmar" at bounding box center [1119, 579] width 92 height 28
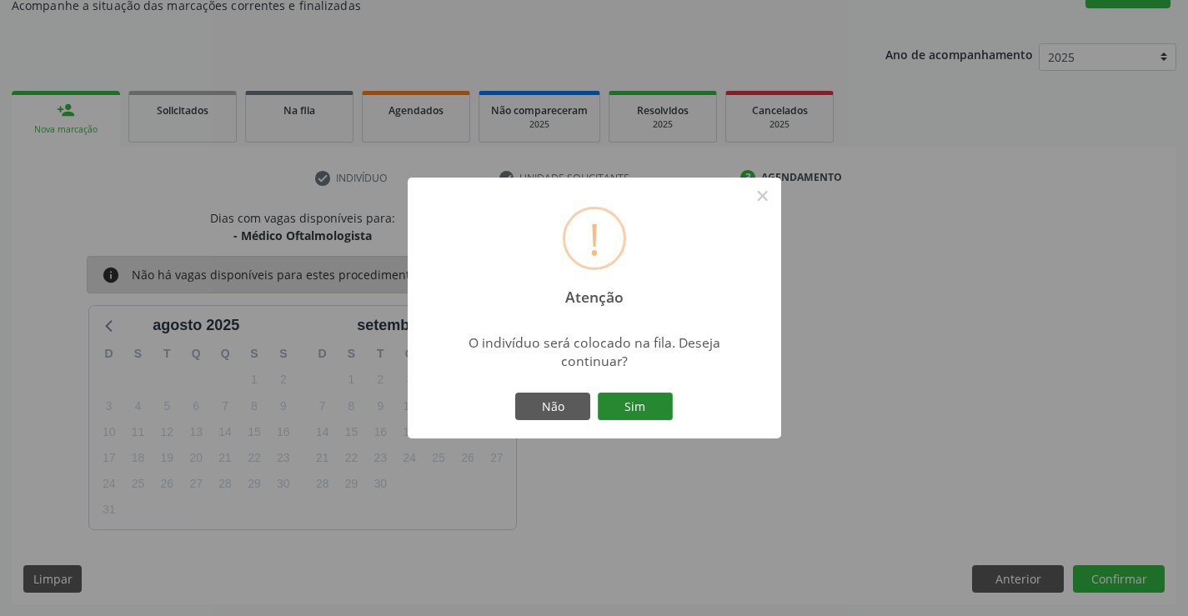
click at [627, 400] on button "Sim" at bounding box center [635, 407] width 75 height 28
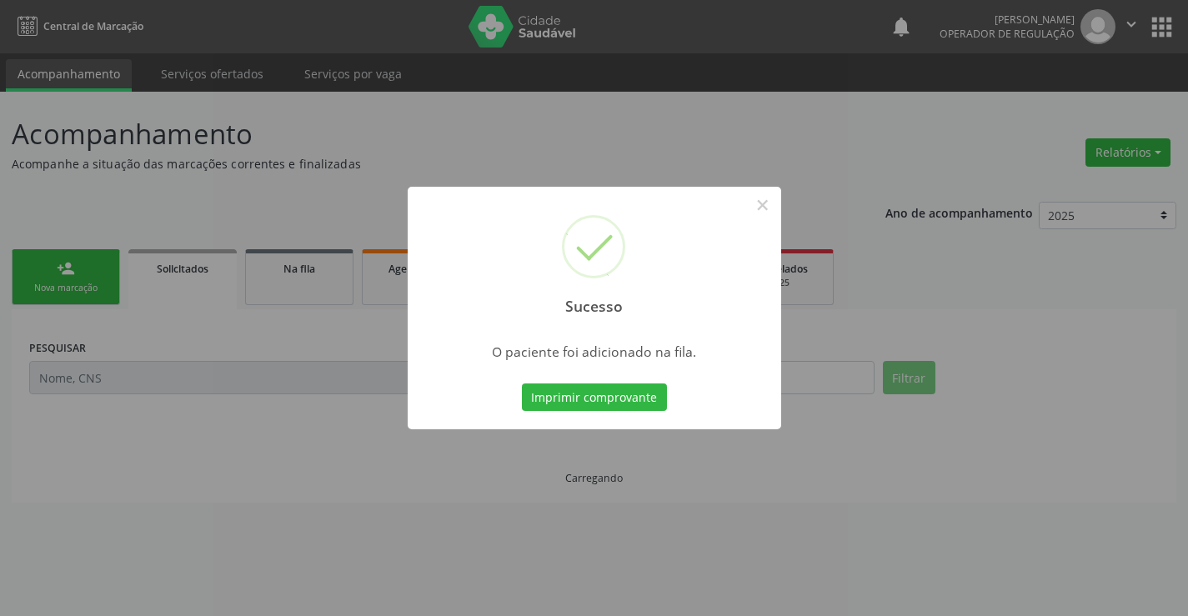
scroll to position [0, 0]
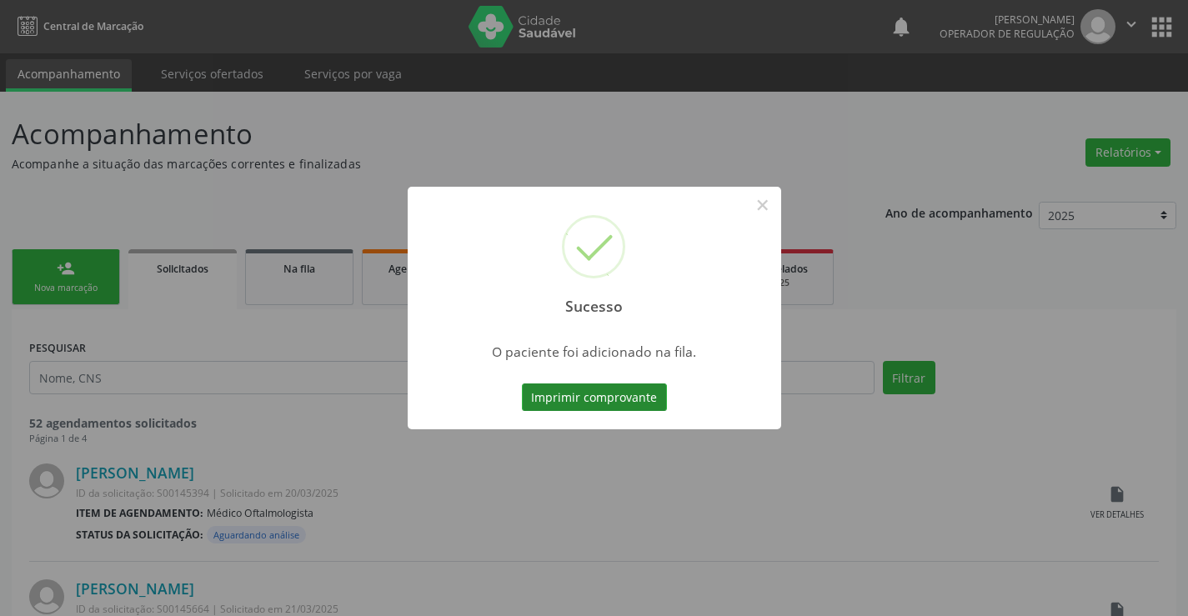
click at [634, 401] on button "Imprimir comprovante" at bounding box center [594, 397] width 145 height 28
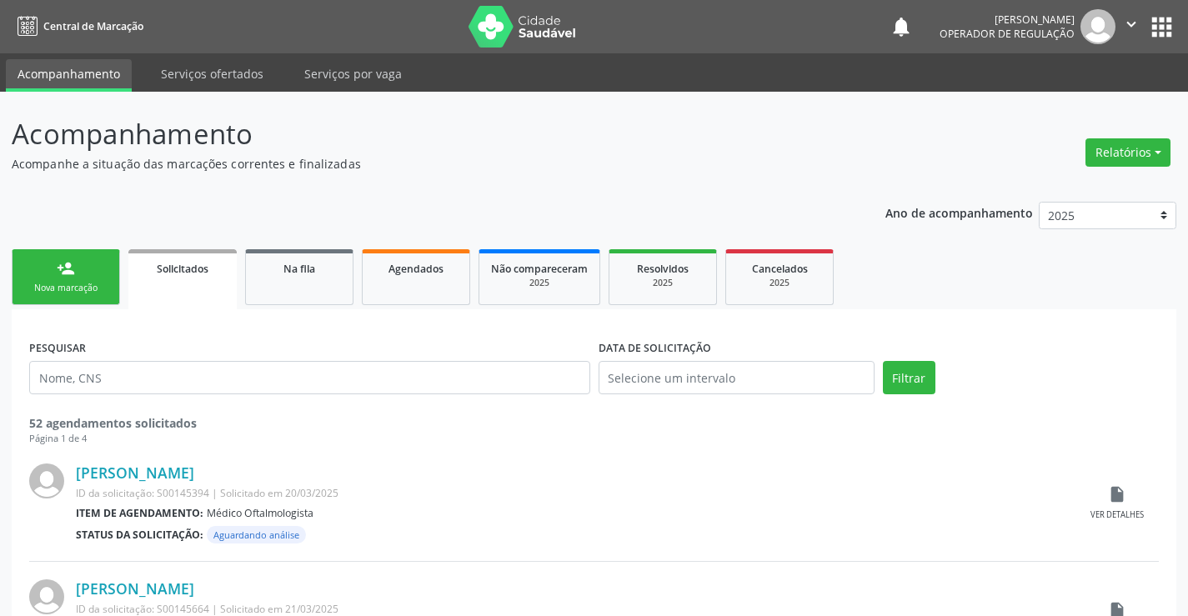
click at [60, 292] on div "Nova marcação" at bounding box center [65, 288] width 83 height 13
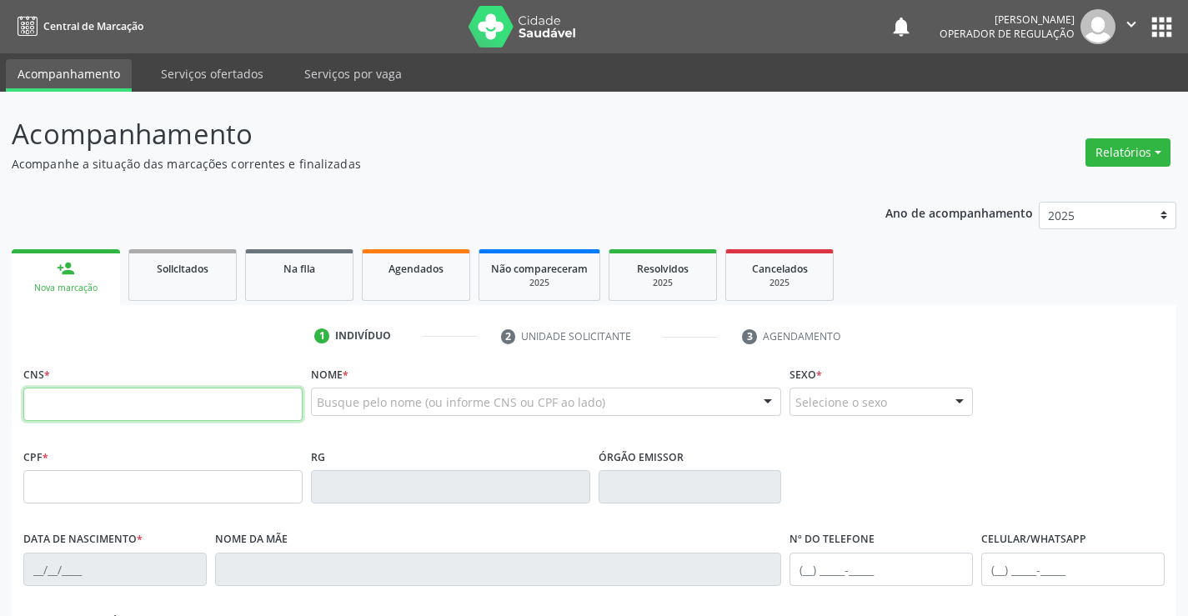
click at [175, 388] on input "text" at bounding box center [162, 404] width 279 height 33
click at [142, 396] on input "text" at bounding box center [162, 404] width 279 height 33
type input "702 7086 1182 3960"
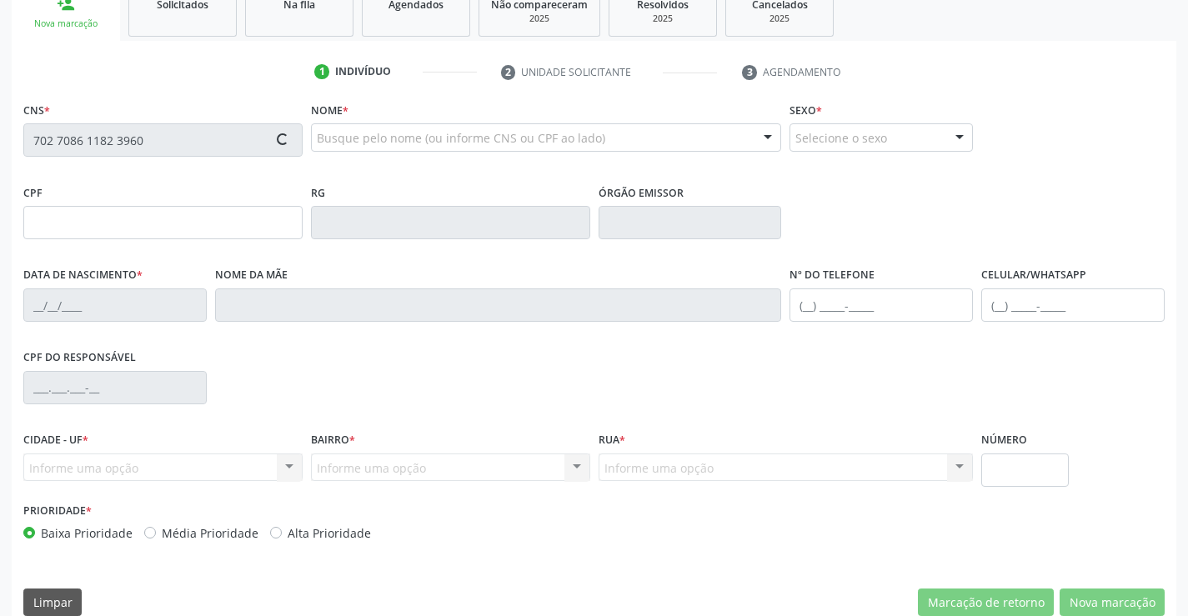
scroll to position [288, 0]
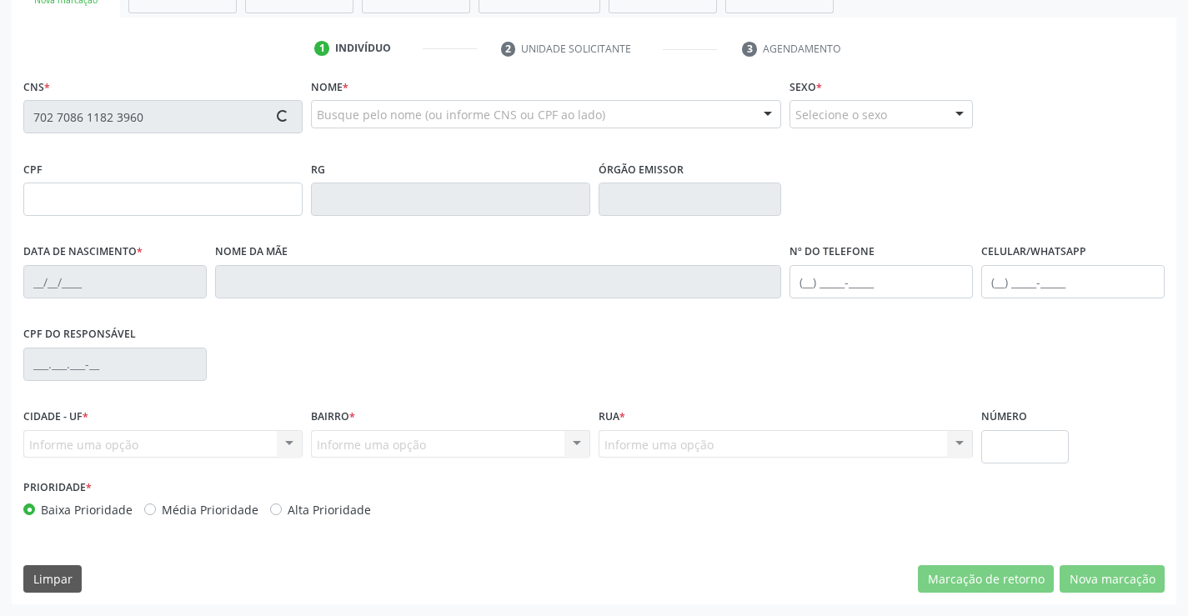
type input "12/11/1981"
type input "Carmosina Maria de Jesus"
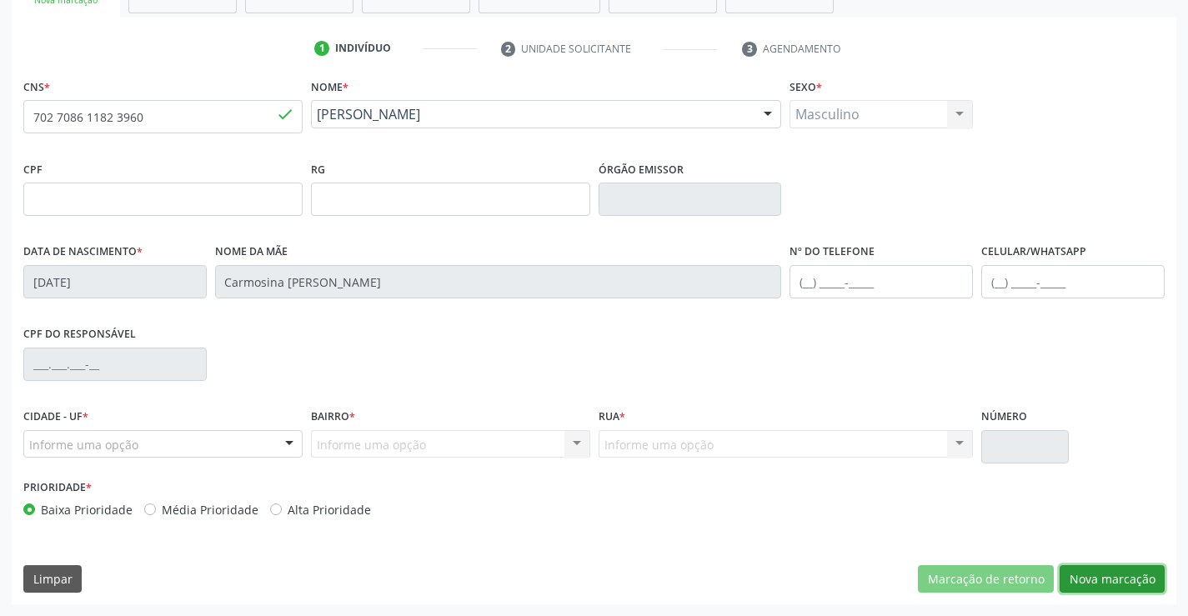
drag, startPoint x: 1090, startPoint y: 574, endPoint x: 513, endPoint y: 353, distance: 618.8
click at [1090, 573] on button "Nova marcação" at bounding box center [1111, 579] width 105 height 28
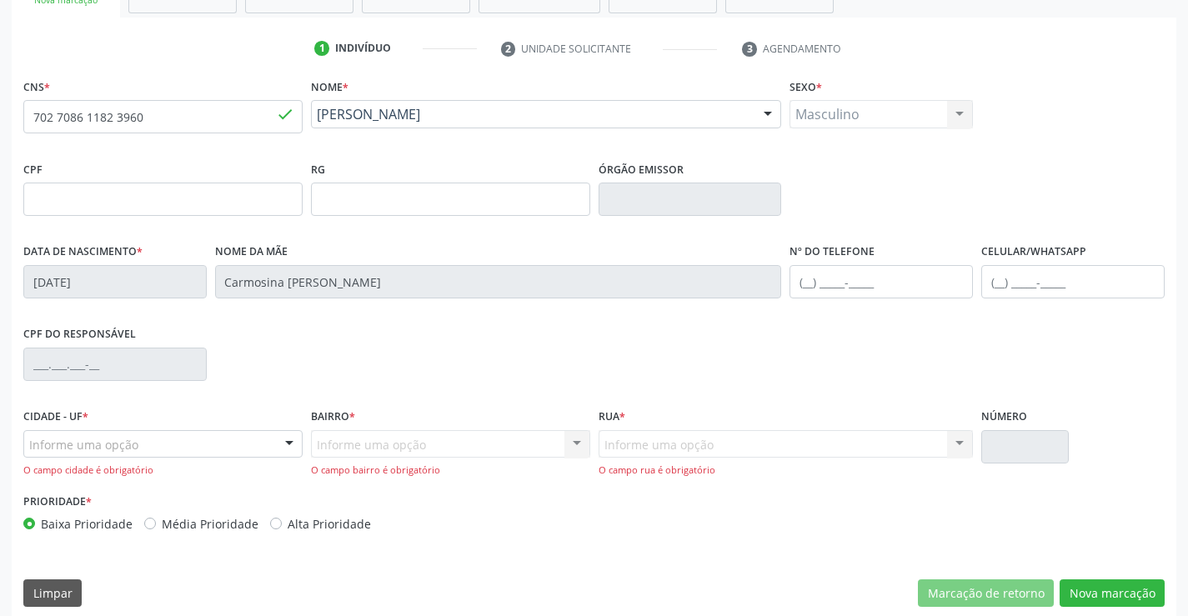
click at [268, 443] on div "Informe uma opção" at bounding box center [162, 444] width 279 height 28
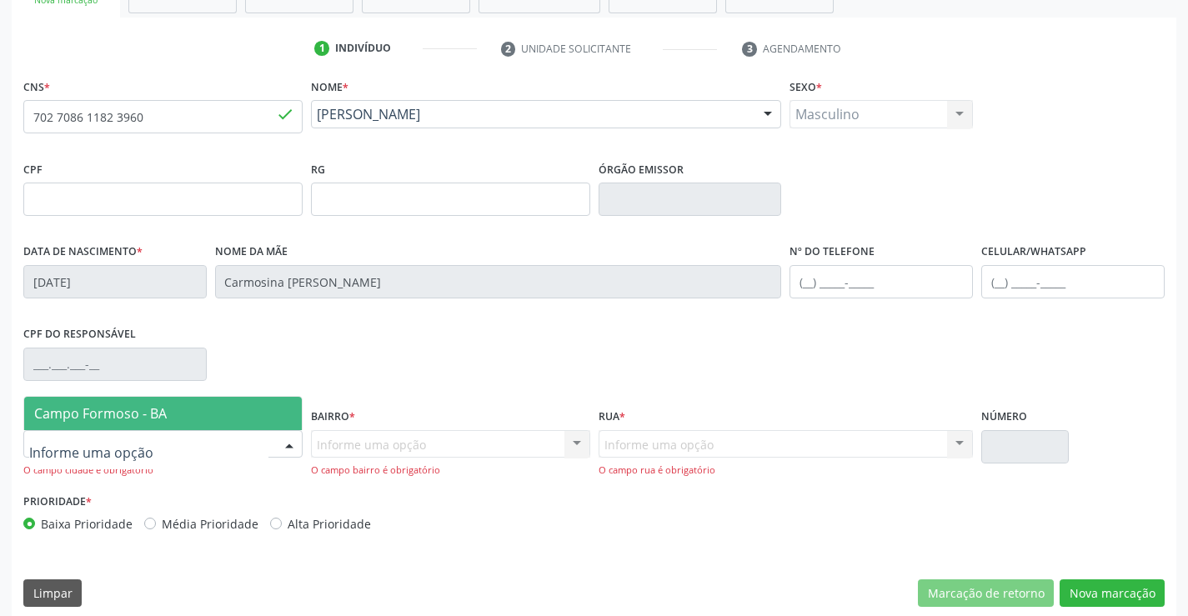
click at [260, 403] on span "Campo Formoso - BA" at bounding box center [163, 413] width 278 height 33
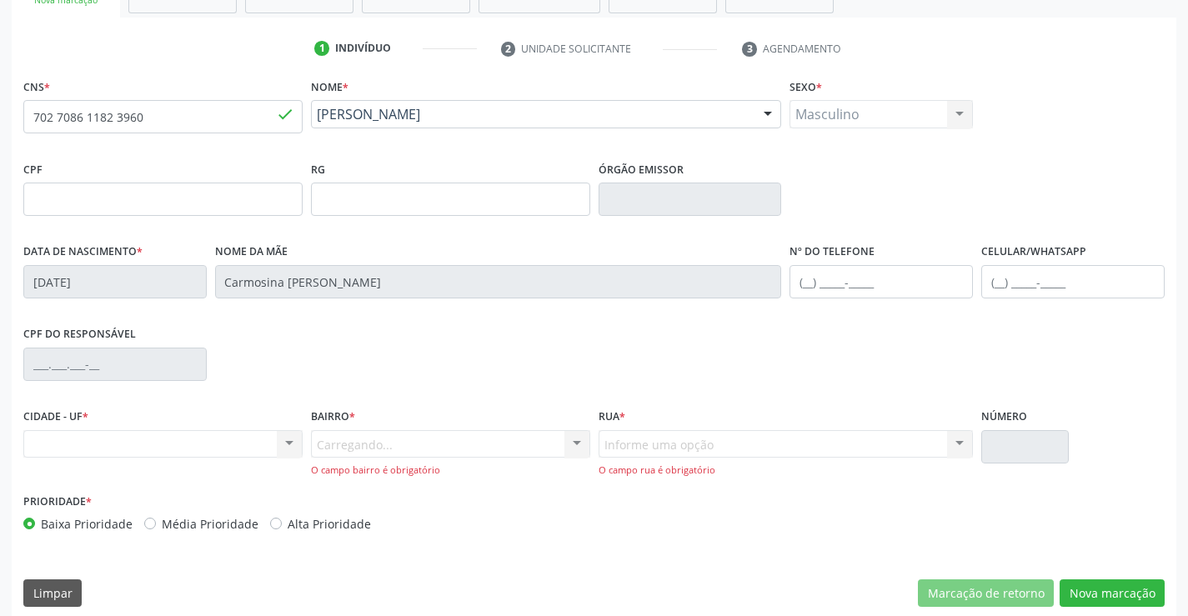
click at [536, 451] on div "Carregando... Nenhum resultado encontrado para: " " Nenhuma opção encontrada. D…" at bounding box center [450, 454] width 279 height 48
click at [569, 443] on div at bounding box center [576, 445] width 25 height 28
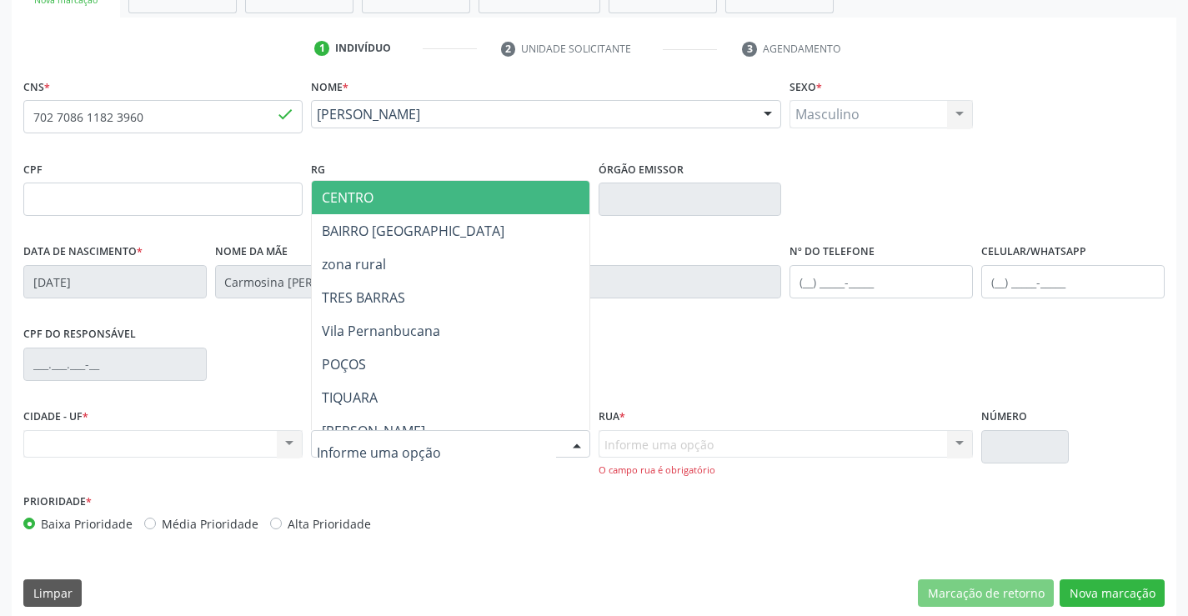
click at [448, 203] on span "CENTRO" at bounding box center [492, 197] width 360 height 33
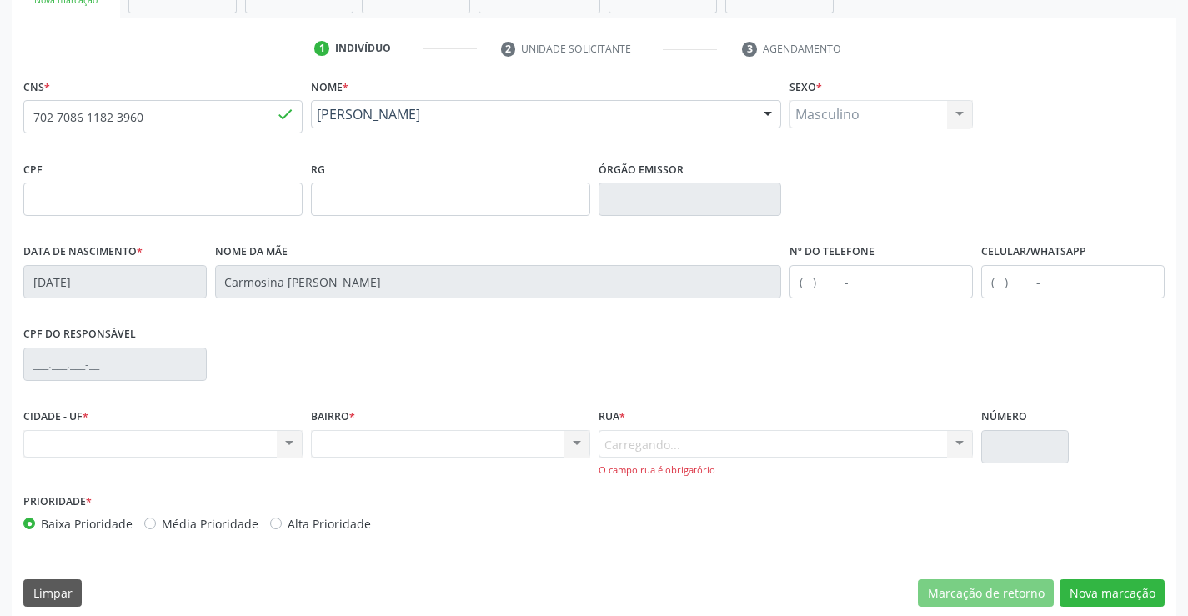
click at [849, 447] on div "Carregando... Nenhum resultado encontrado para: " " Nenhuma opção encontrada. D…" at bounding box center [786, 454] width 375 height 48
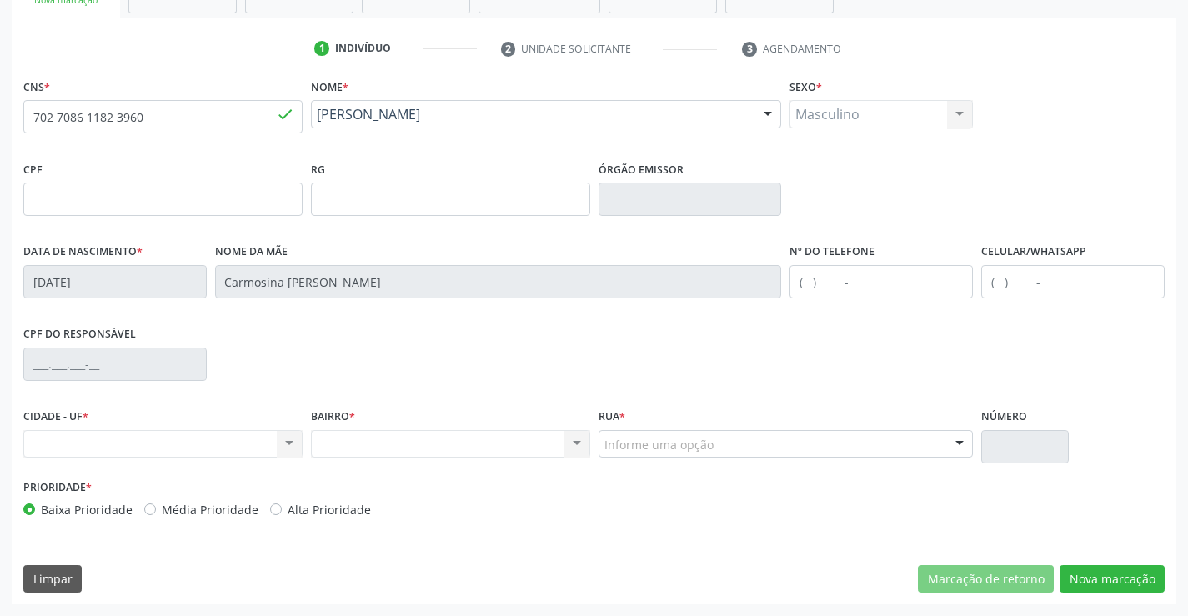
click at [849, 447] on div "Informe uma opção" at bounding box center [786, 444] width 375 height 28
click at [604, 447] on input "text" at bounding box center [604, 452] width 0 height 33
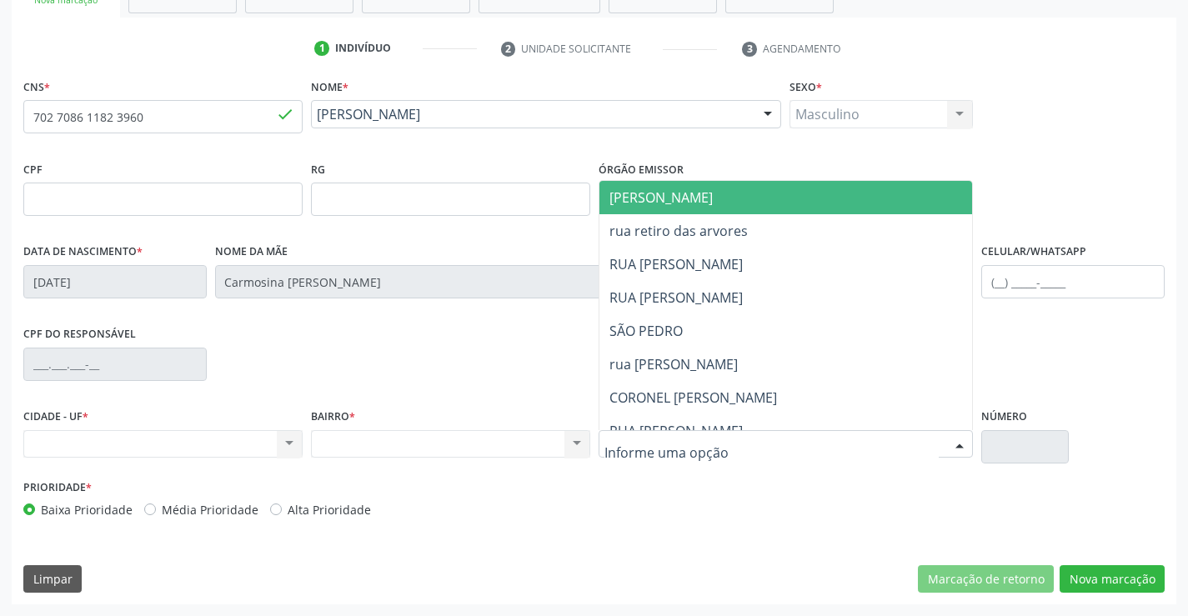
drag, startPoint x: 718, startPoint y: 207, endPoint x: 960, endPoint y: 335, distance: 274.5
click at [718, 207] on span "JUCA MARQUES" at bounding box center [800, 197] width 402 height 33
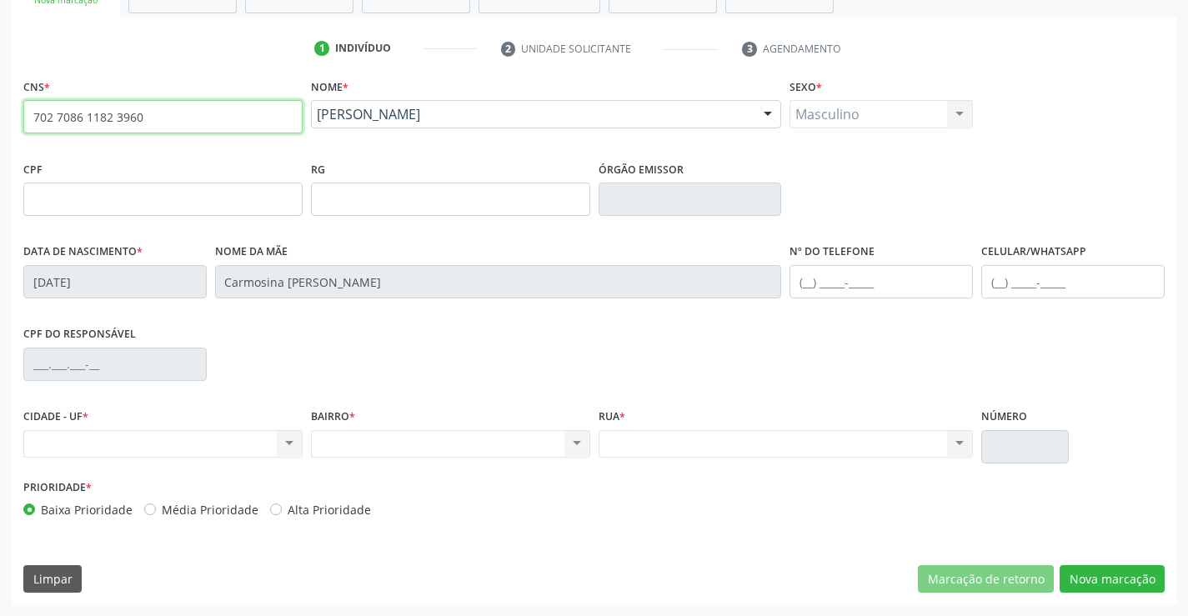
click at [154, 124] on input "702 7086 1182 3960" at bounding box center [162, 116] width 279 height 33
click at [1135, 573] on button "Nova marcação" at bounding box center [1111, 579] width 105 height 28
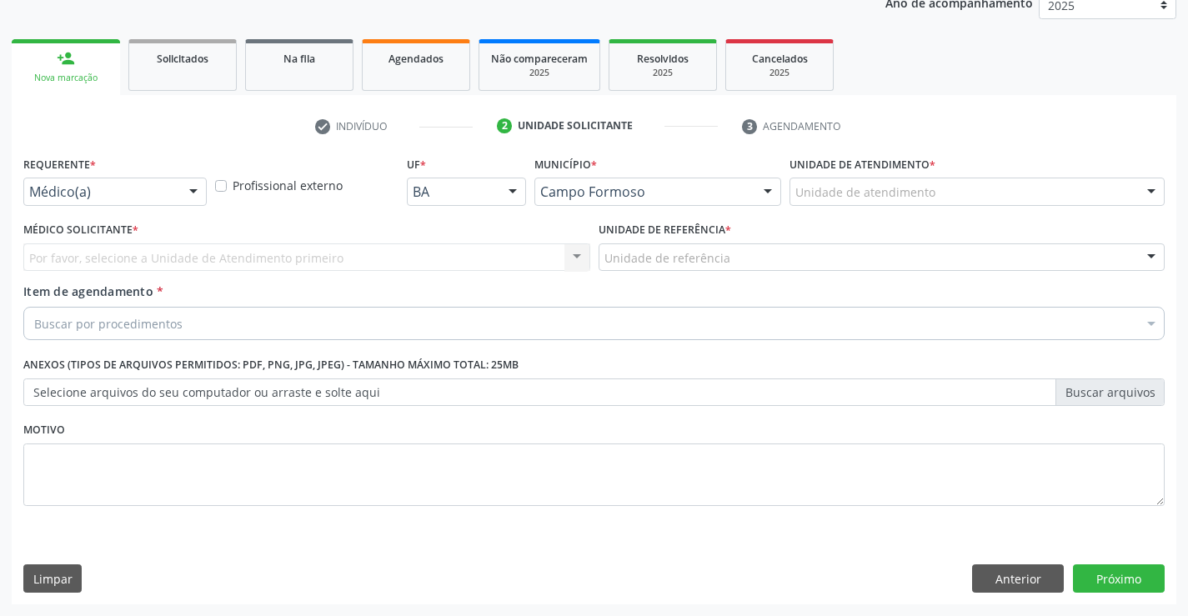
scroll to position [210, 0]
click at [170, 200] on div "Médico(a)" at bounding box center [114, 192] width 183 height 28
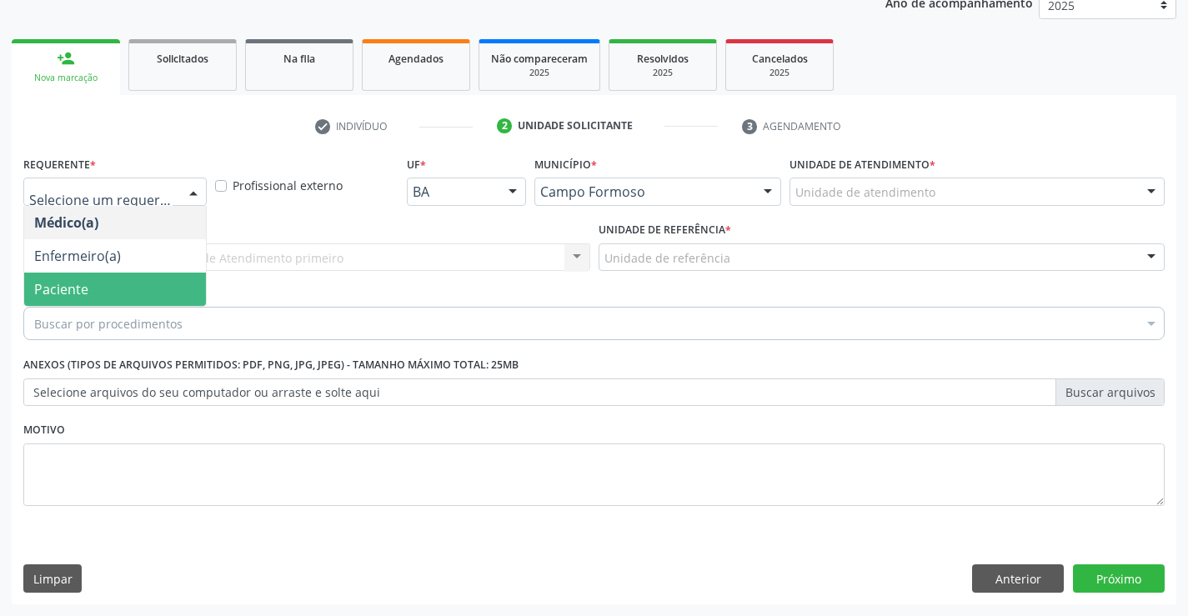
click at [127, 297] on span "Paciente" at bounding box center [115, 289] width 182 height 33
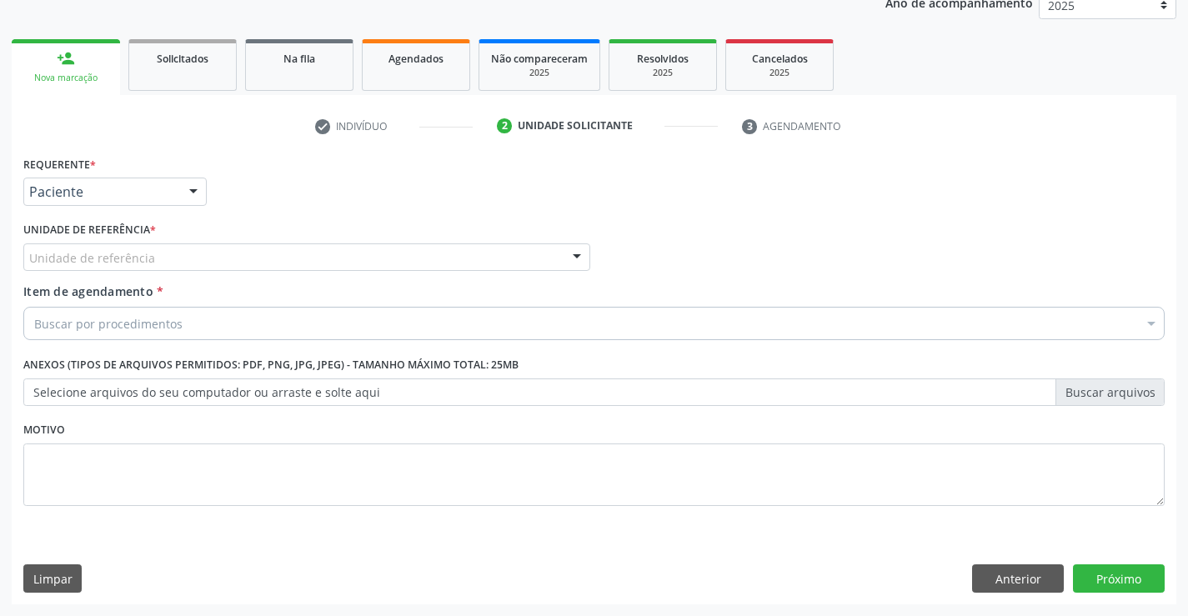
click at [269, 268] on div "Unidade de referência" at bounding box center [306, 257] width 567 height 28
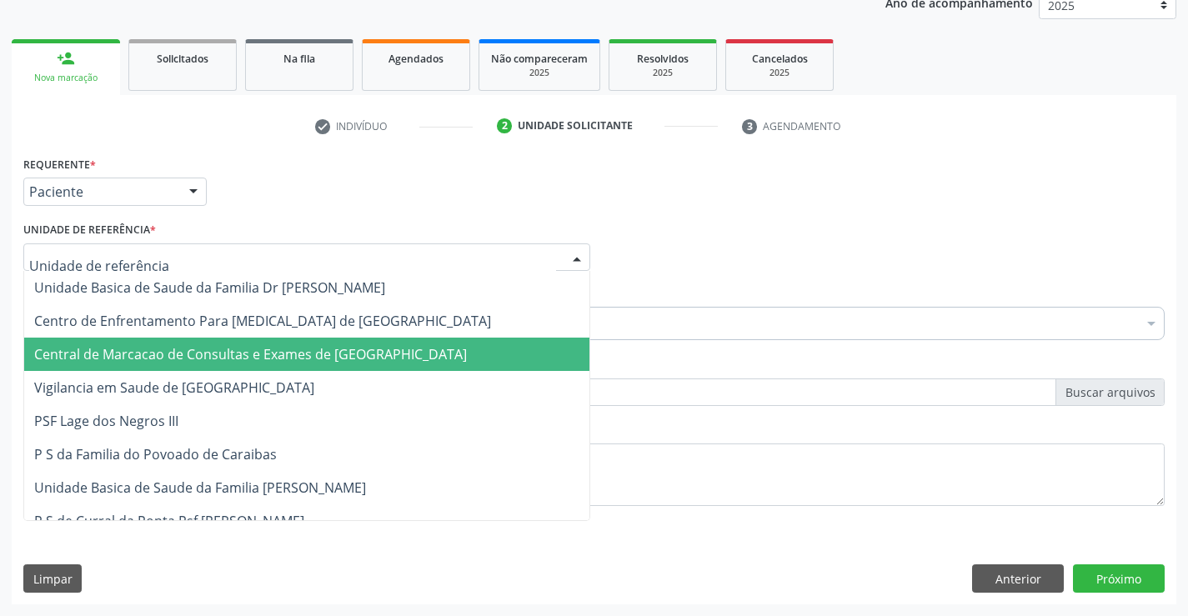
click at [263, 346] on span "Central de Marcacao de Consultas e Exames de [GEOGRAPHIC_DATA]" at bounding box center [250, 354] width 433 height 18
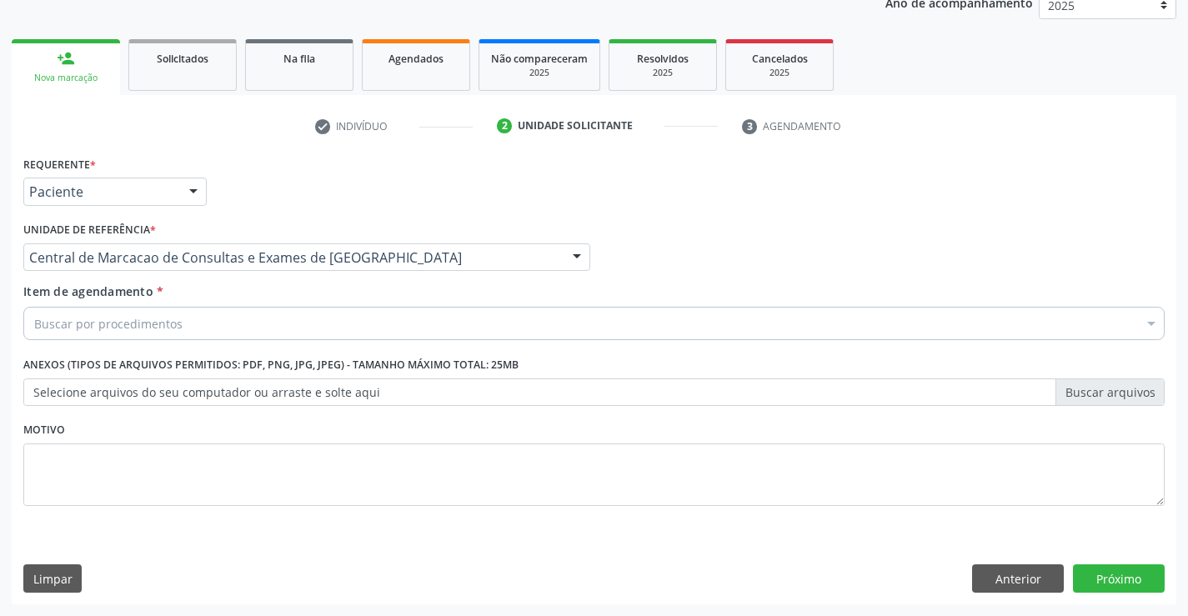
click at [288, 324] on div "Buscar por procedimentos" at bounding box center [593, 323] width 1141 height 33
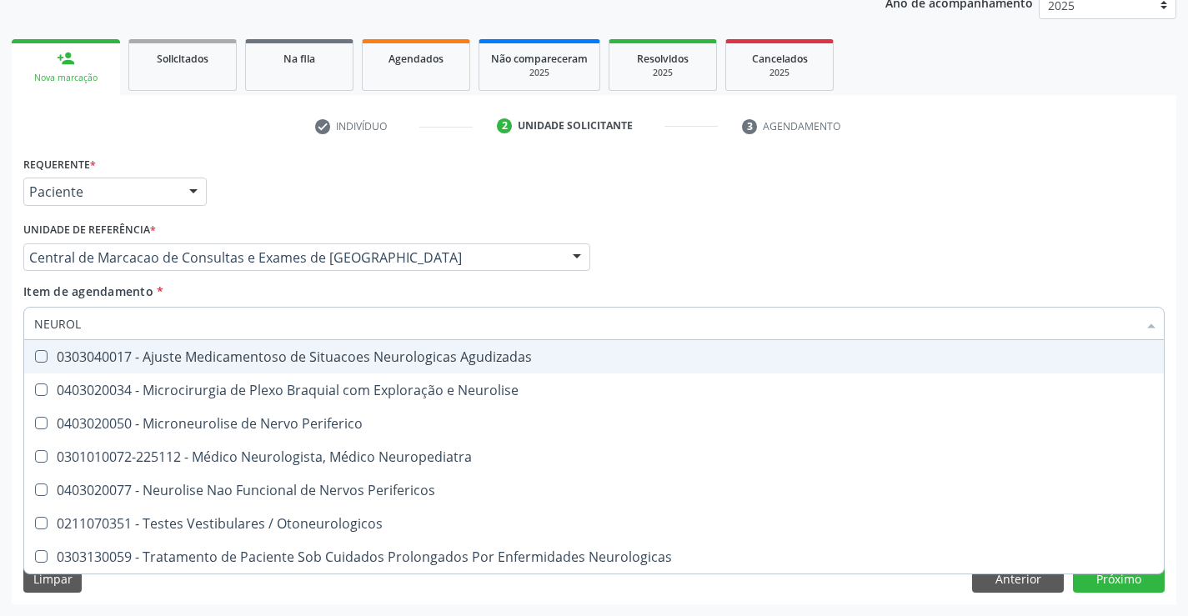
type input "NEUROLO"
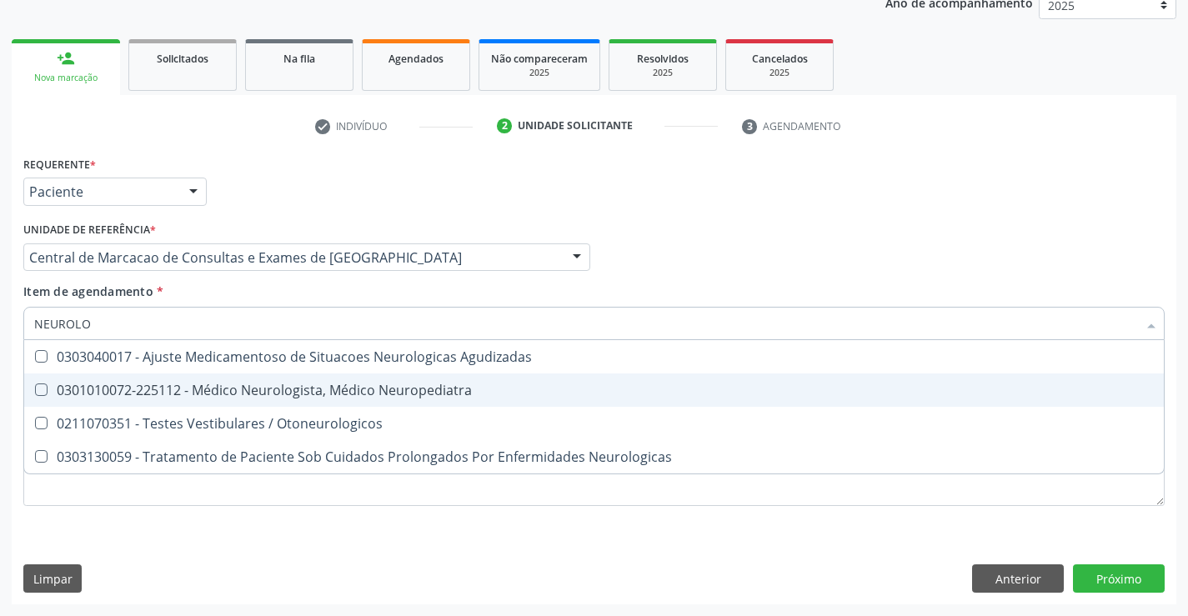
drag, startPoint x: 292, startPoint y: 395, endPoint x: 458, endPoint y: 360, distance: 169.5
click at [300, 393] on div "0301010072-225112 - Médico Neurologista, Médico Neuropediatra" at bounding box center [594, 389] width 1120 height 13
checkbox Neuropediatra "true"
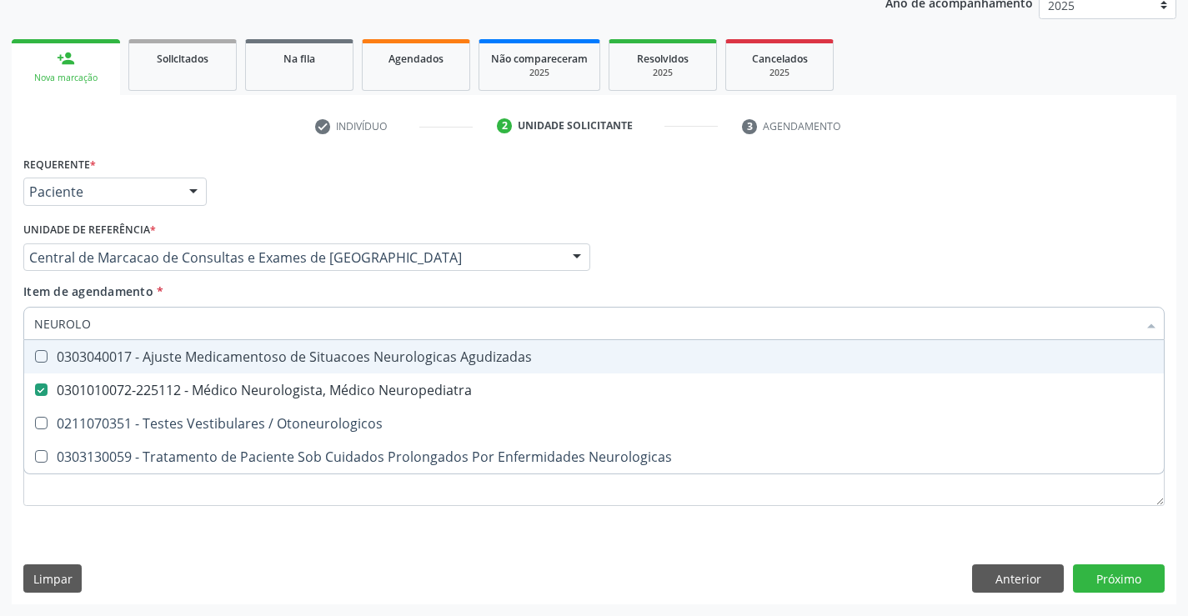
click at [684, 274] on div "Médico Solicitante Por favor, selecione a Unidade de Atendimento primeiro Nenhu…" at bounding box center [594, 250] width 1150 height 65
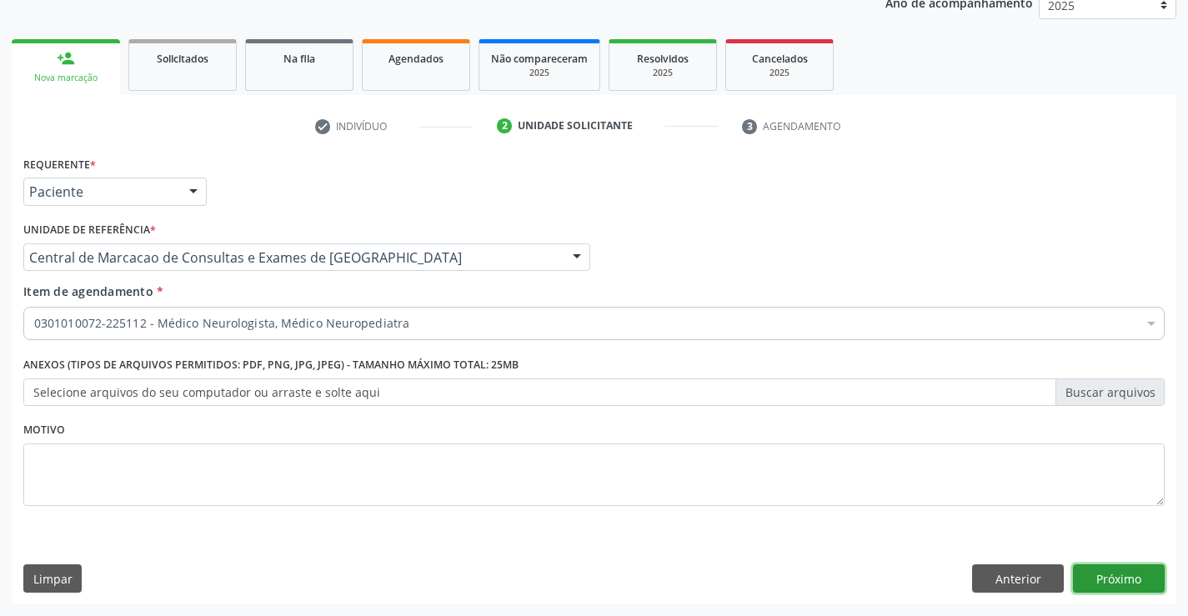
click at [1095, 574] on button "Próximo" at bounding box center [1119, 578] width 92 height 28
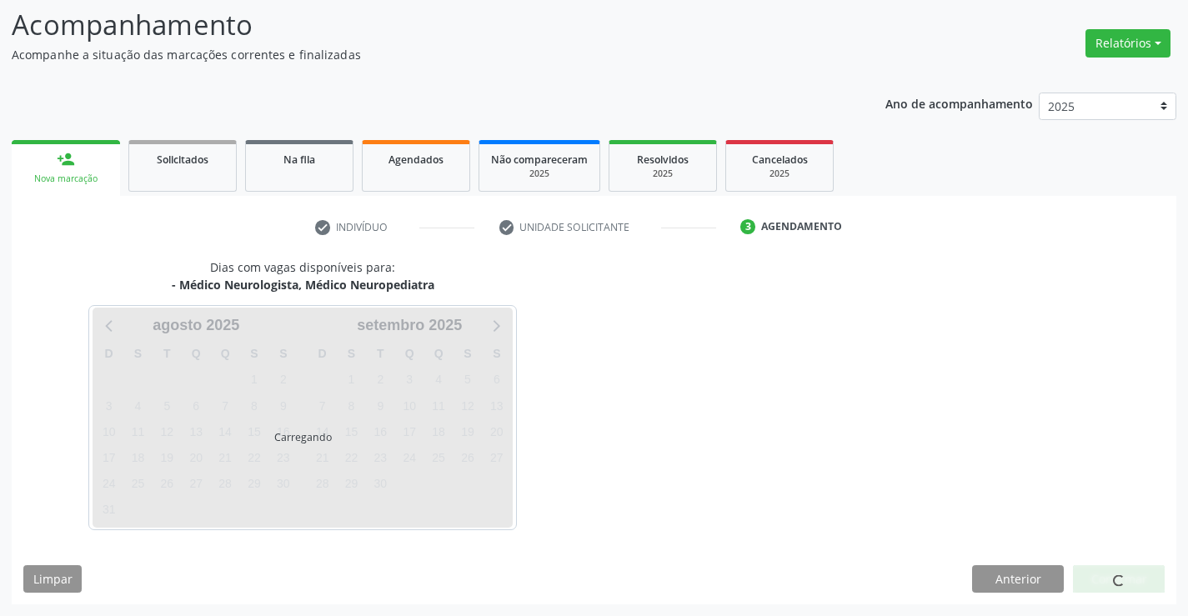
scroll to position [109, 0]
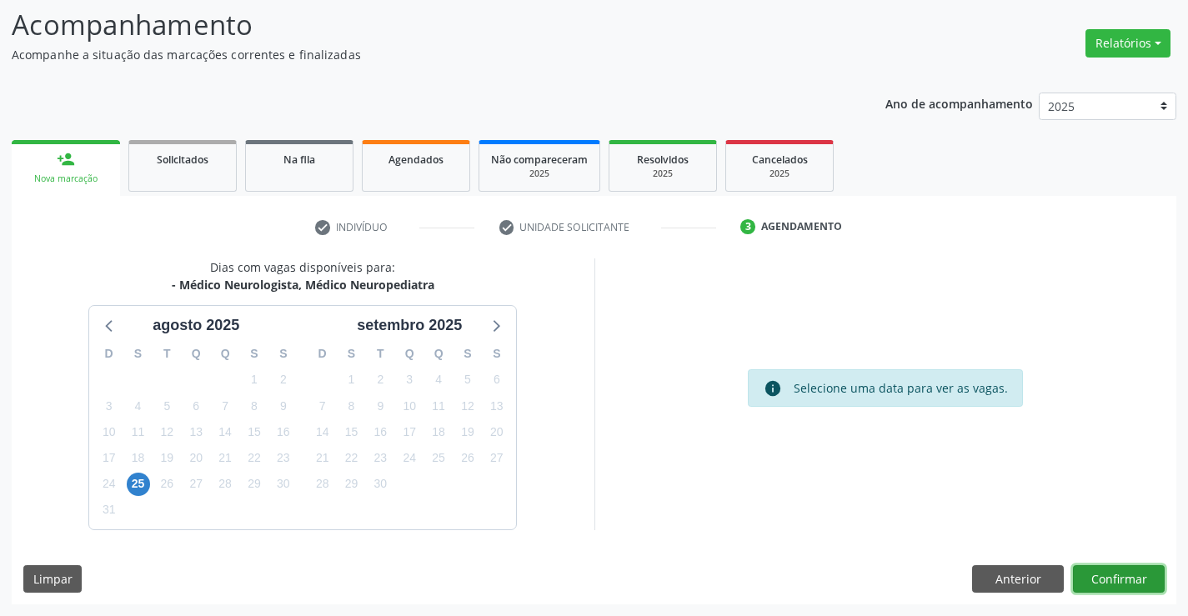
click at [1115, 583] on button "Confirmar" at bounding box center [1119, 579] width 92 height 28
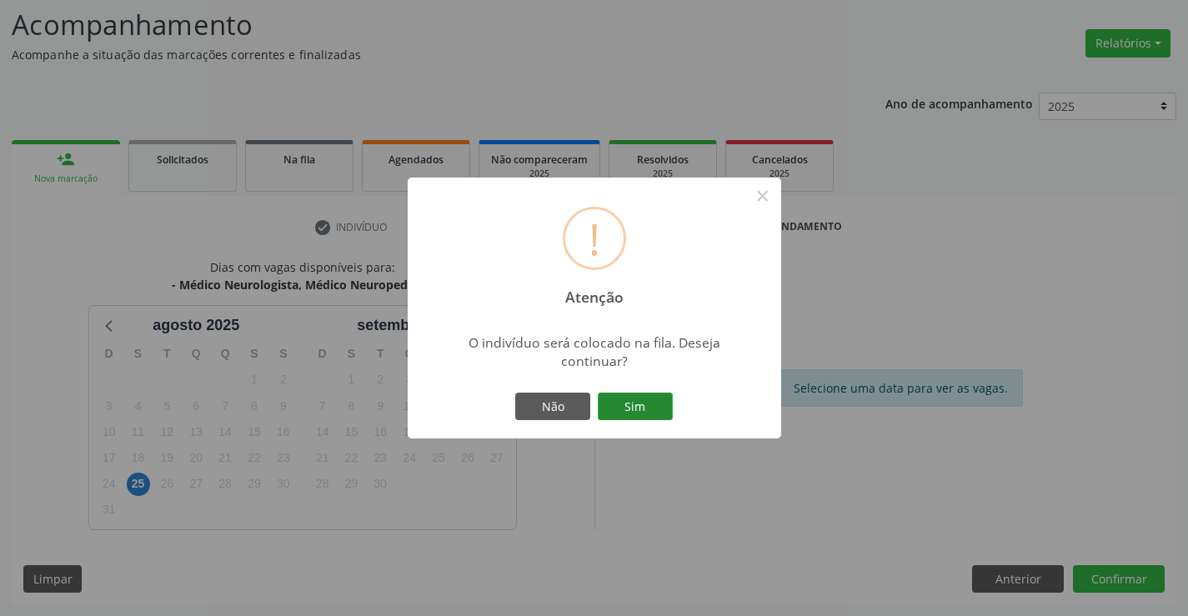
click at [655, 402] on button "Sim" at bounding box center [635, 407] width 75 height 28
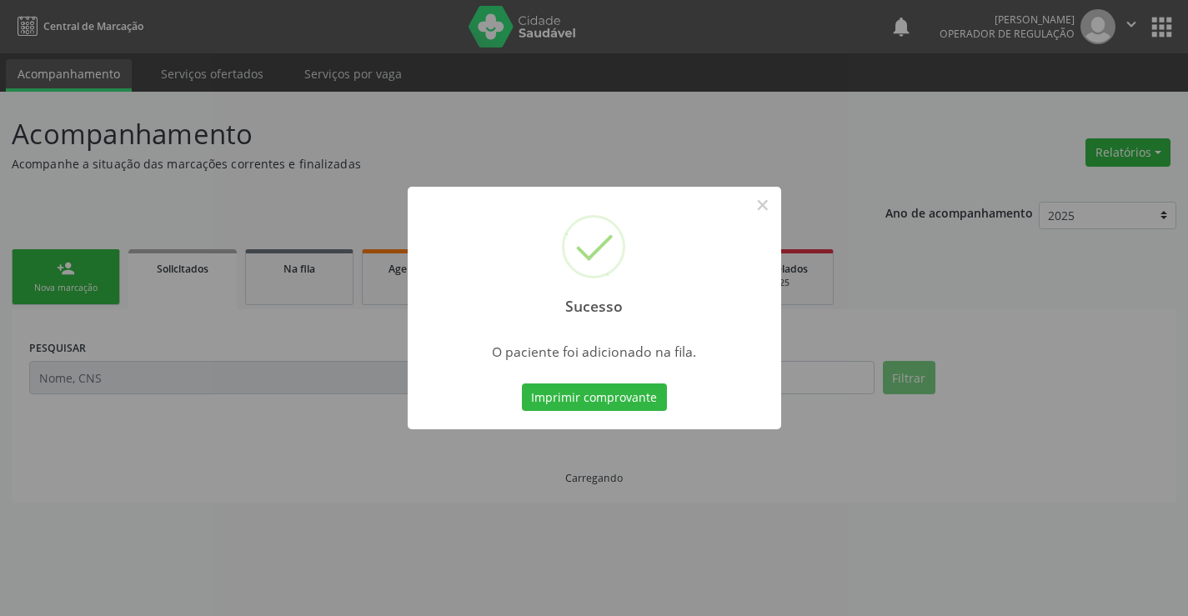
scroll to position [0, 0]
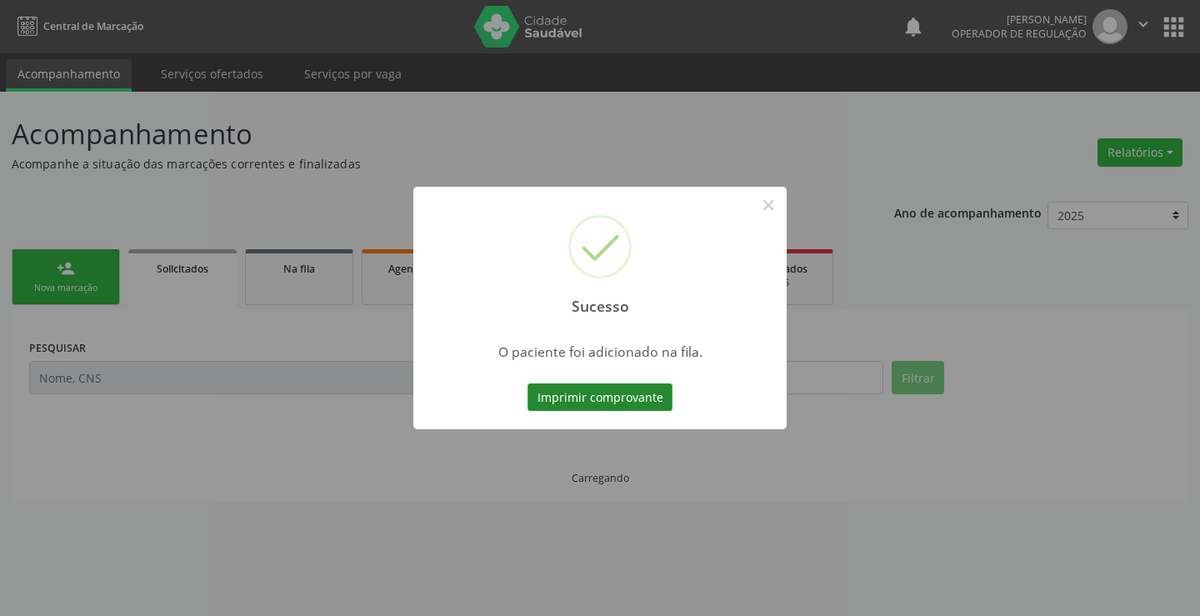
click at [544, 393] on button "Imprimir comprovante" at bounding box center [600, 397] width 145 height 28
